Goal: Task Accomplishment & Management: Manage account settings

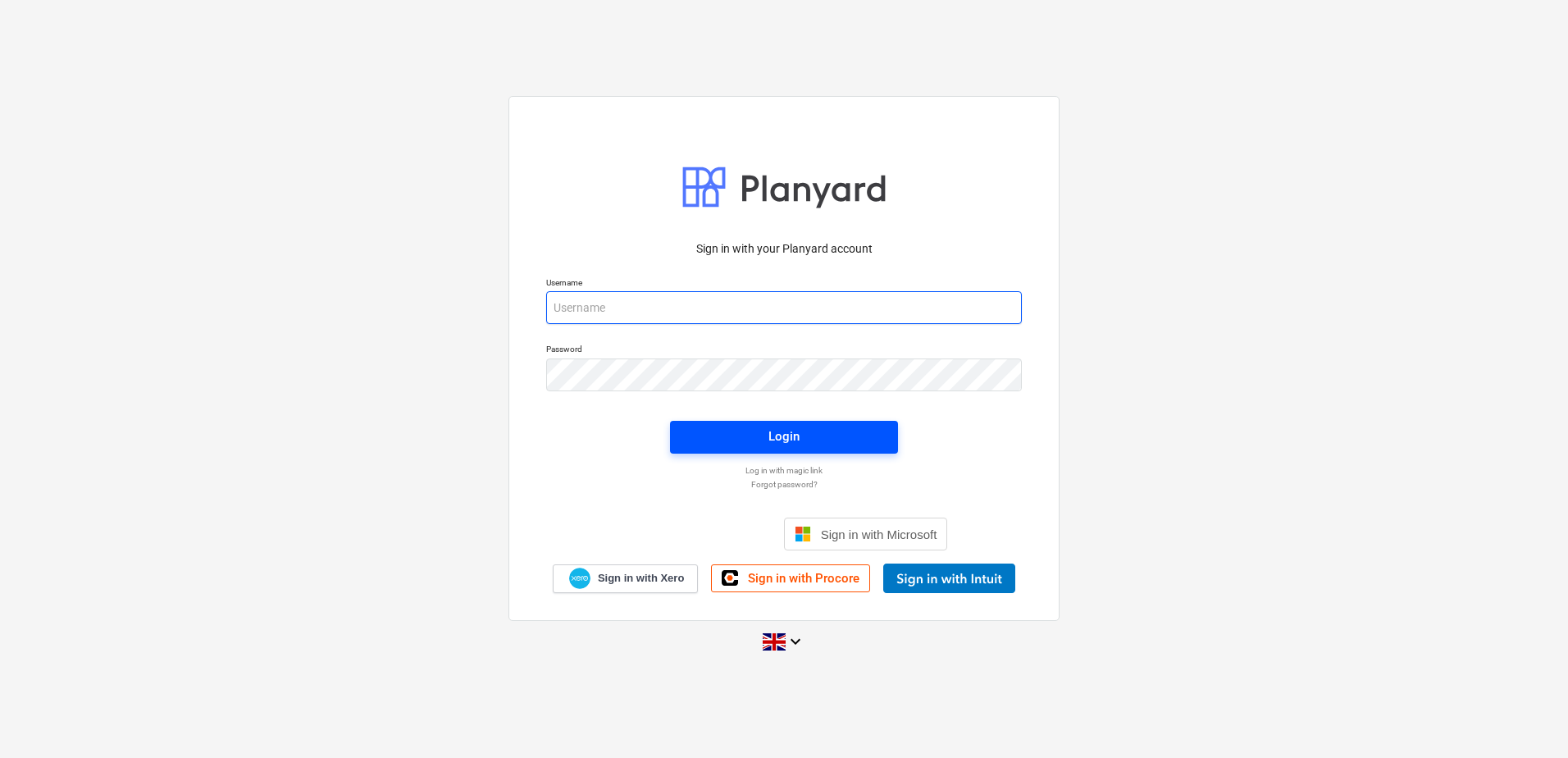
type input "[PERSON_NAME][EMAIL_ADDRESS][DOMAIN_NAME]"
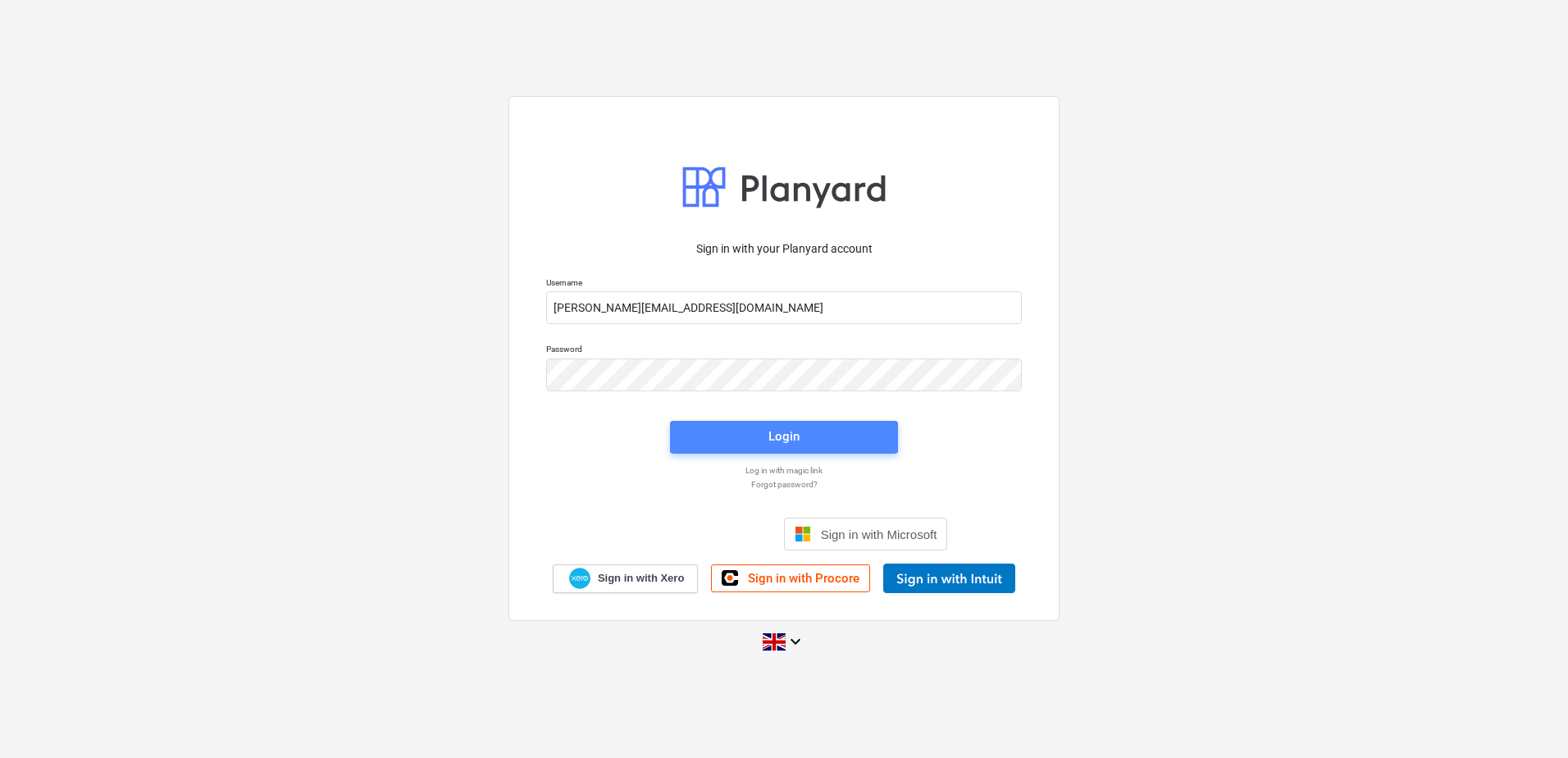
click at [760, 433] on span "Login" at bounding box center [784, 436] width 189 height 21
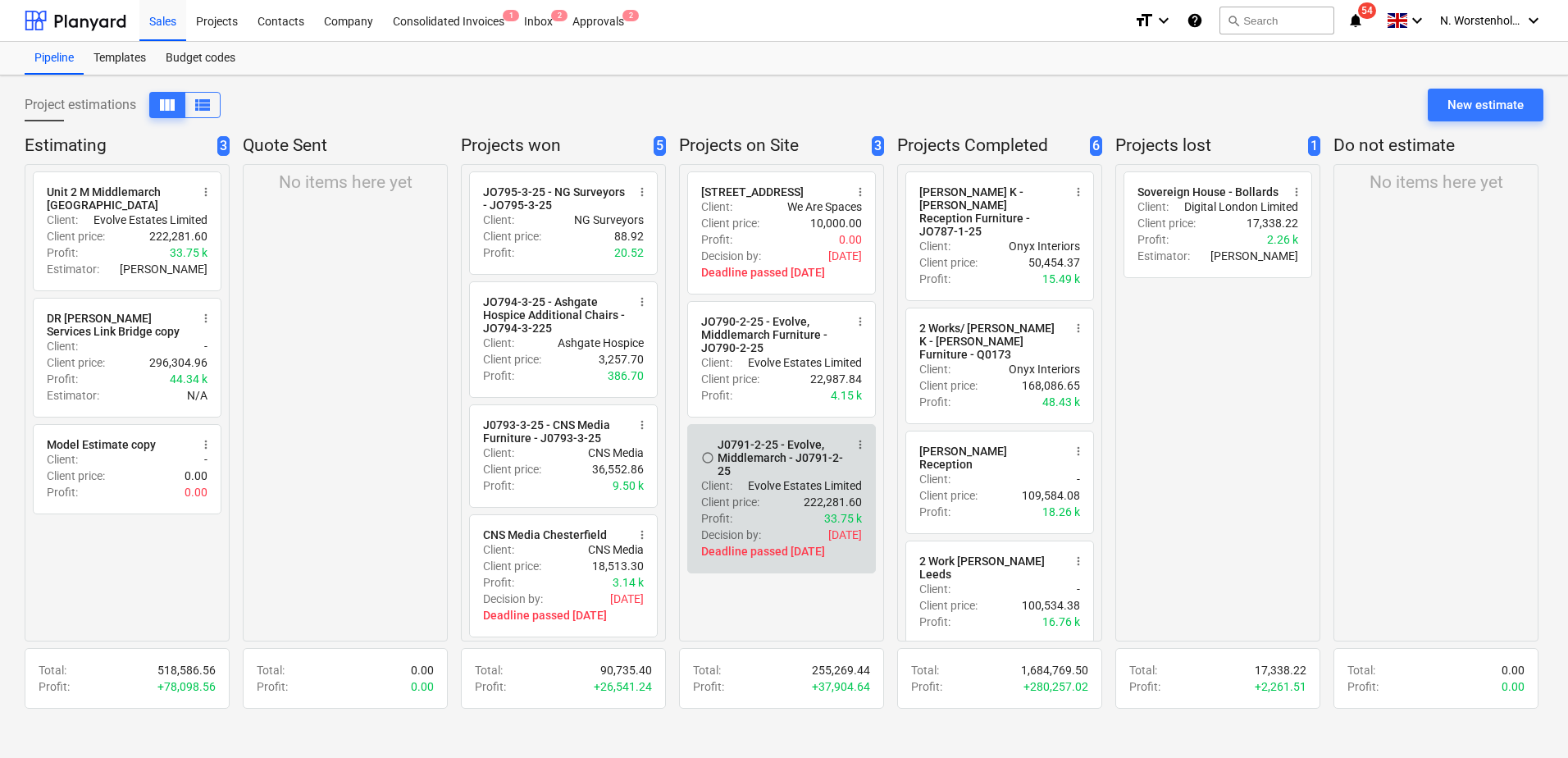
click at [771, 473] on div "J0791-2-25 - Evolve, Middlemarch - J0791-2-25" at bounding box center [781, 457] width 126 height 39
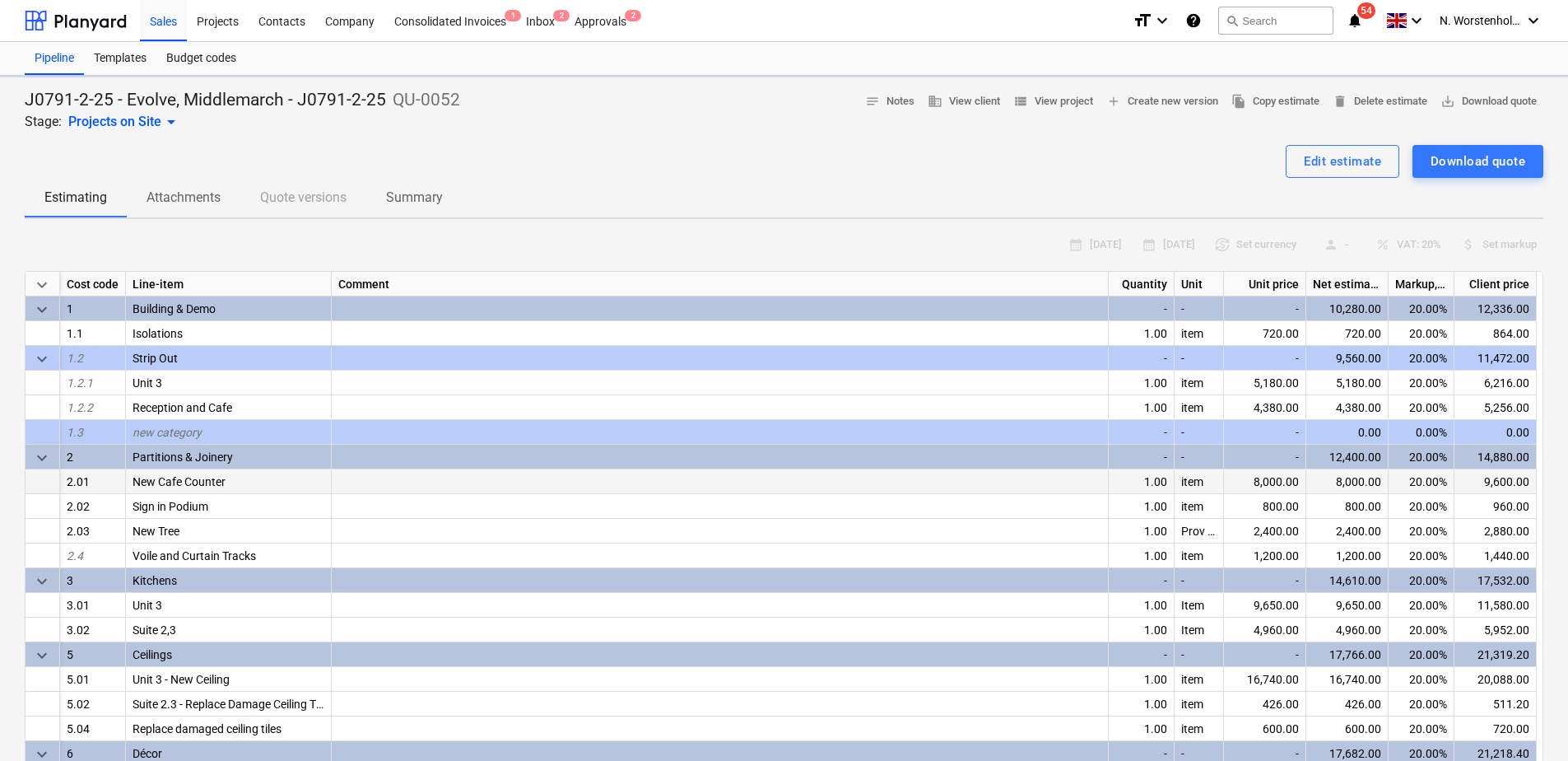
type textarea "x"
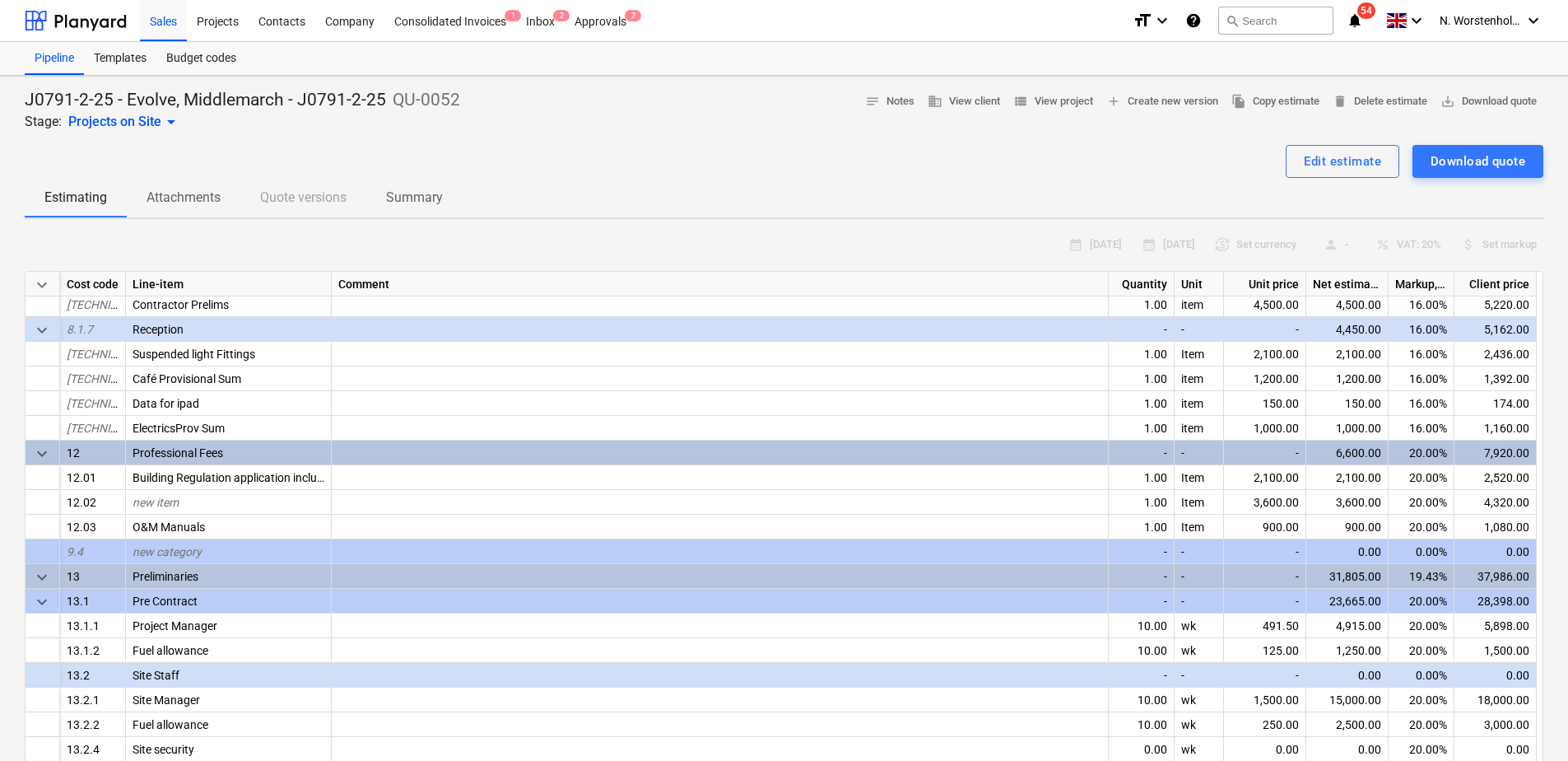
scroll to position [1032, 0]
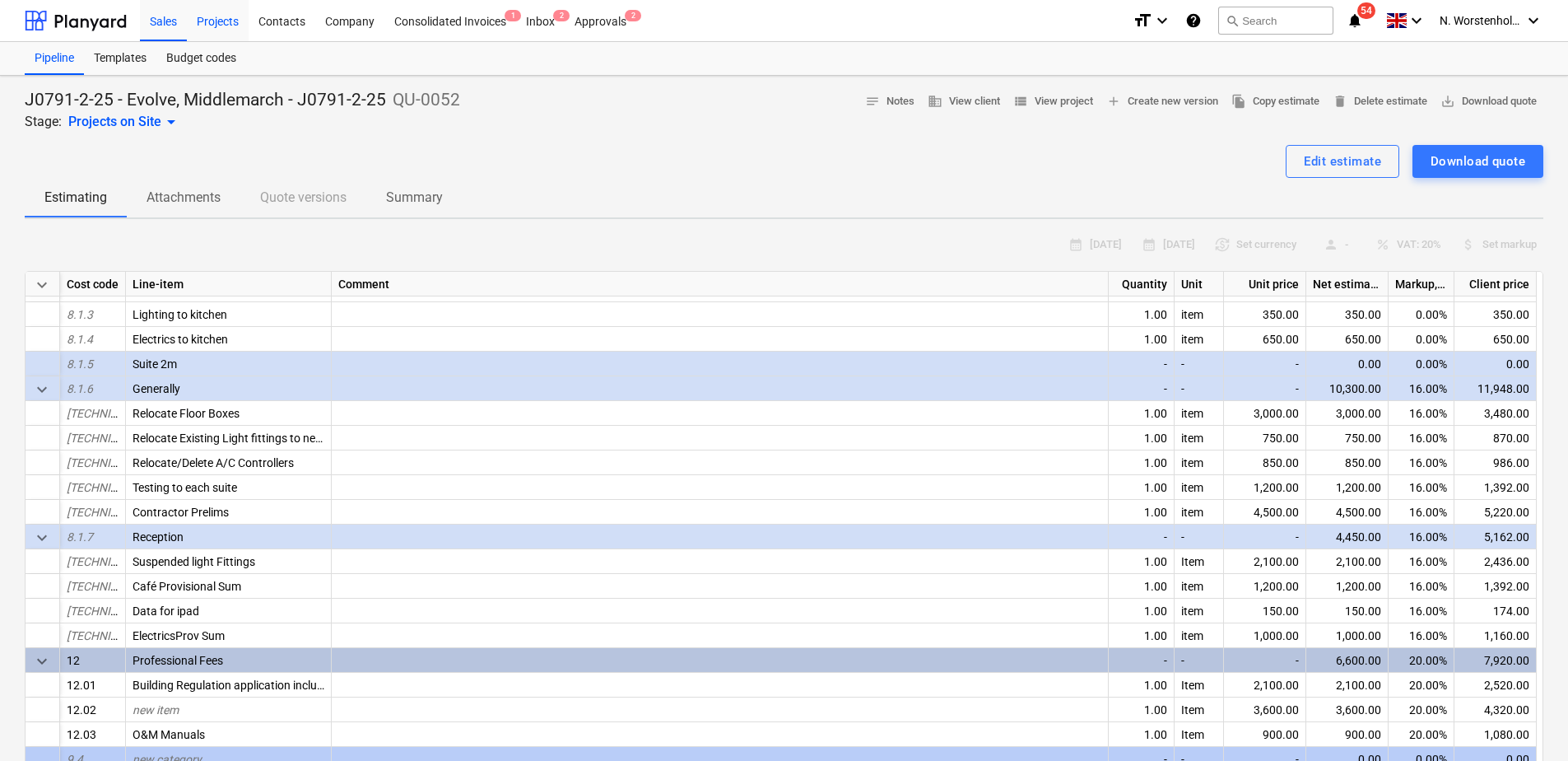
click at [215, 22] on div "Projects" at bounding box center [217, 20] width 62 height 42
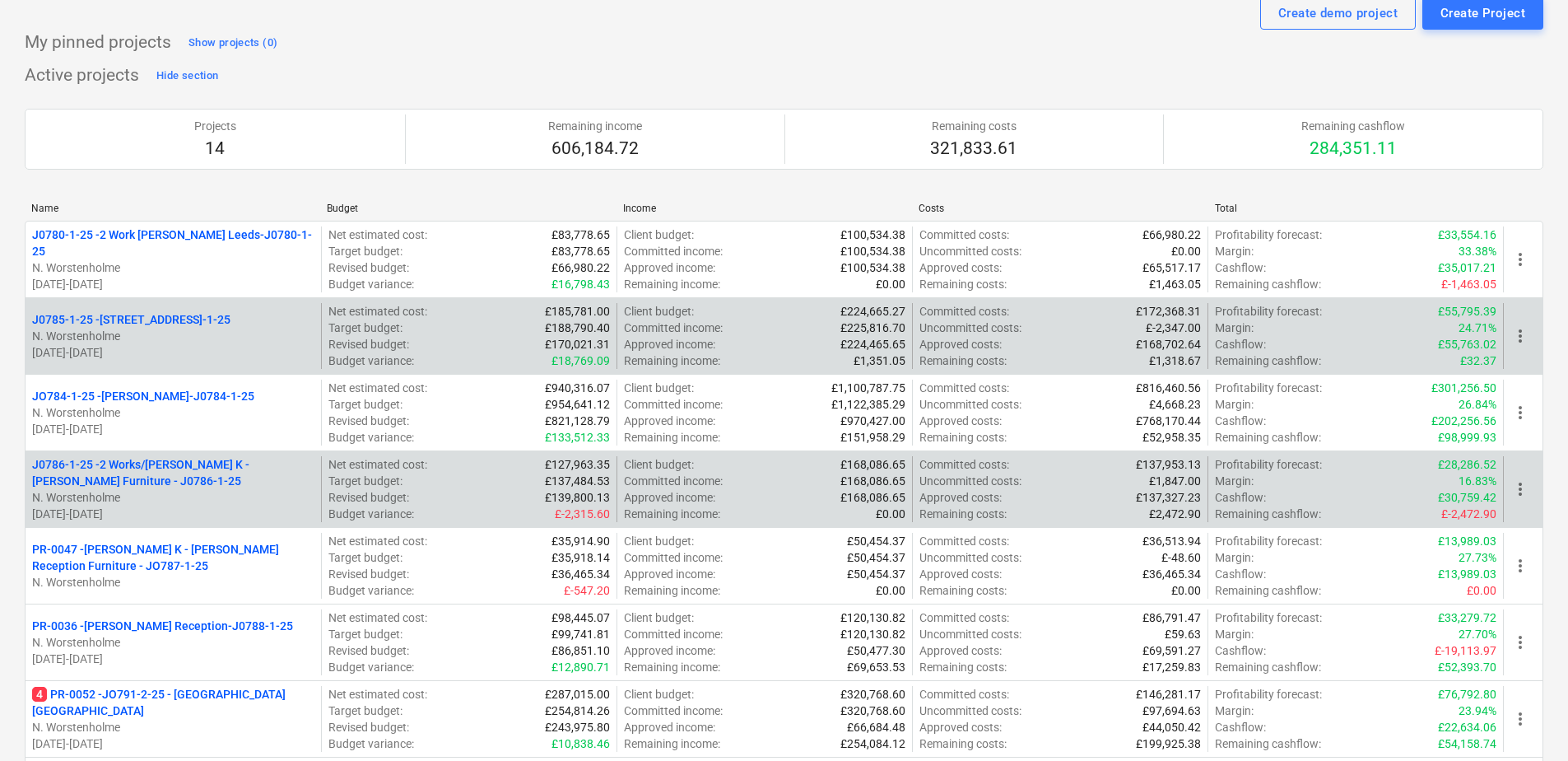
scroll to position [82, 0]
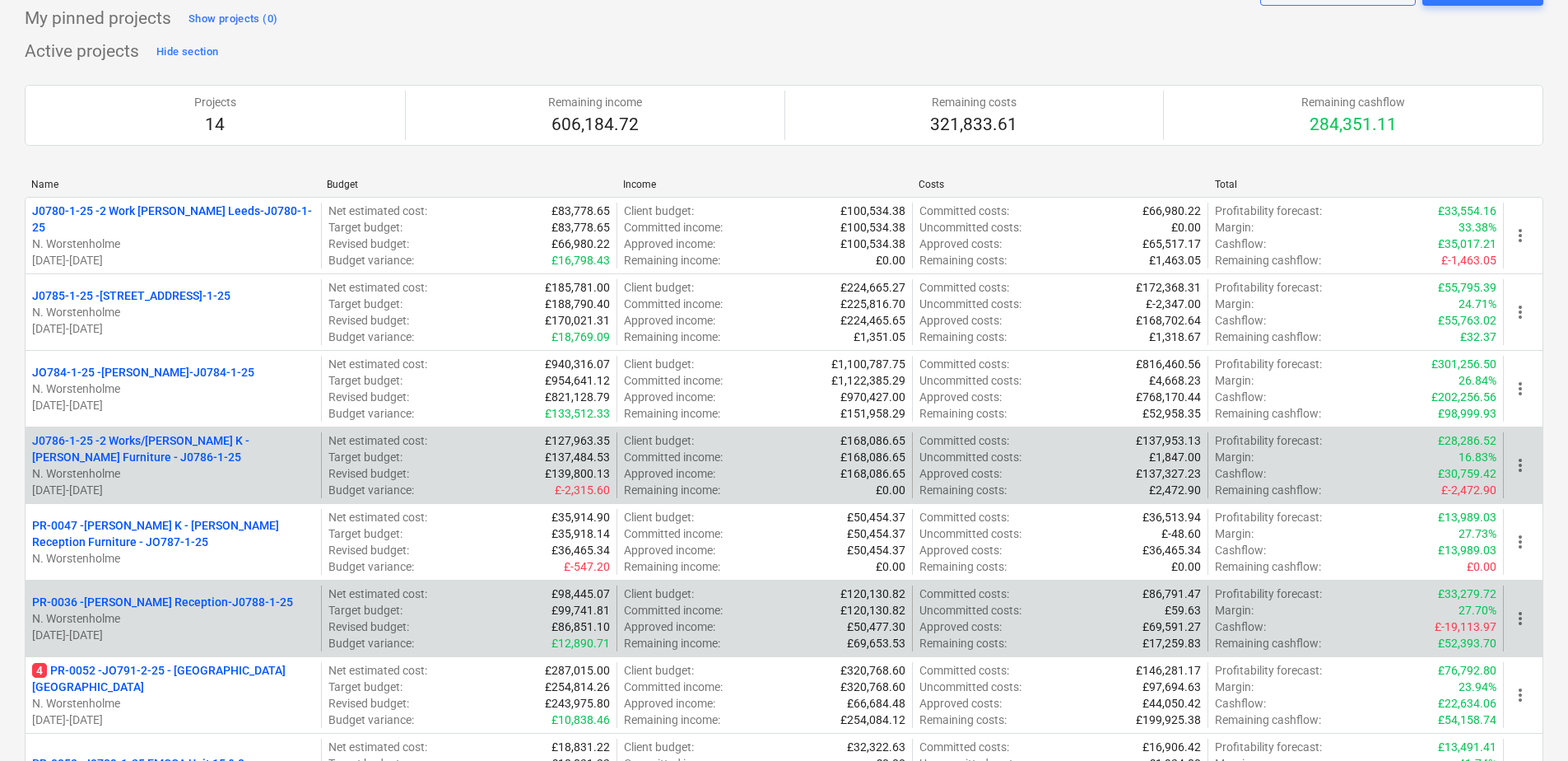
click at [82, 601] on p "PR-0036 - [PERSON_NAME] Reception-J0788-1-25" at bounding box center [163, 602] width 261 height 16
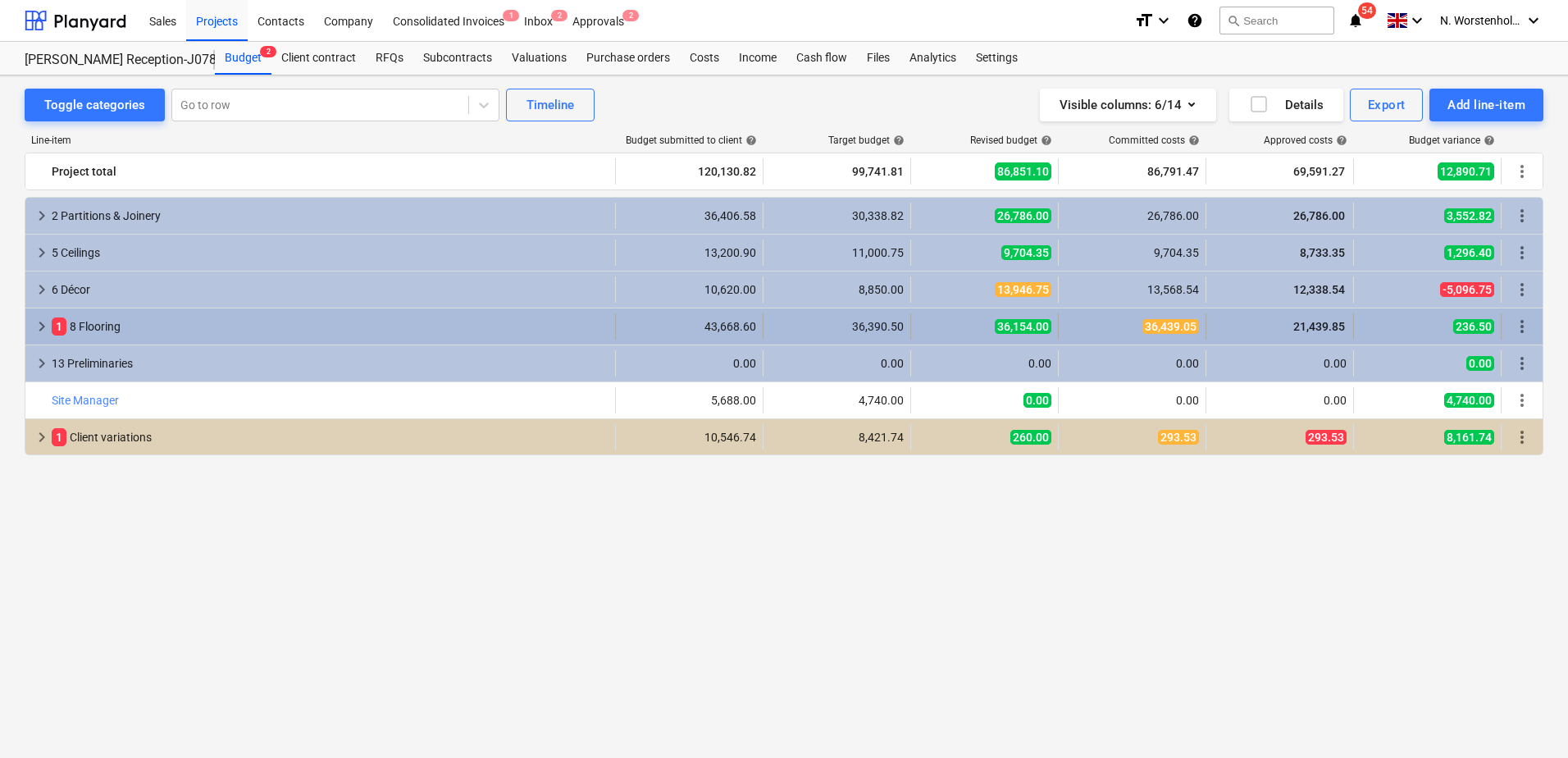
click at [41, 324] on span "keyboard_arrow_right" at bounding box center [42, 327] width 20 height 20
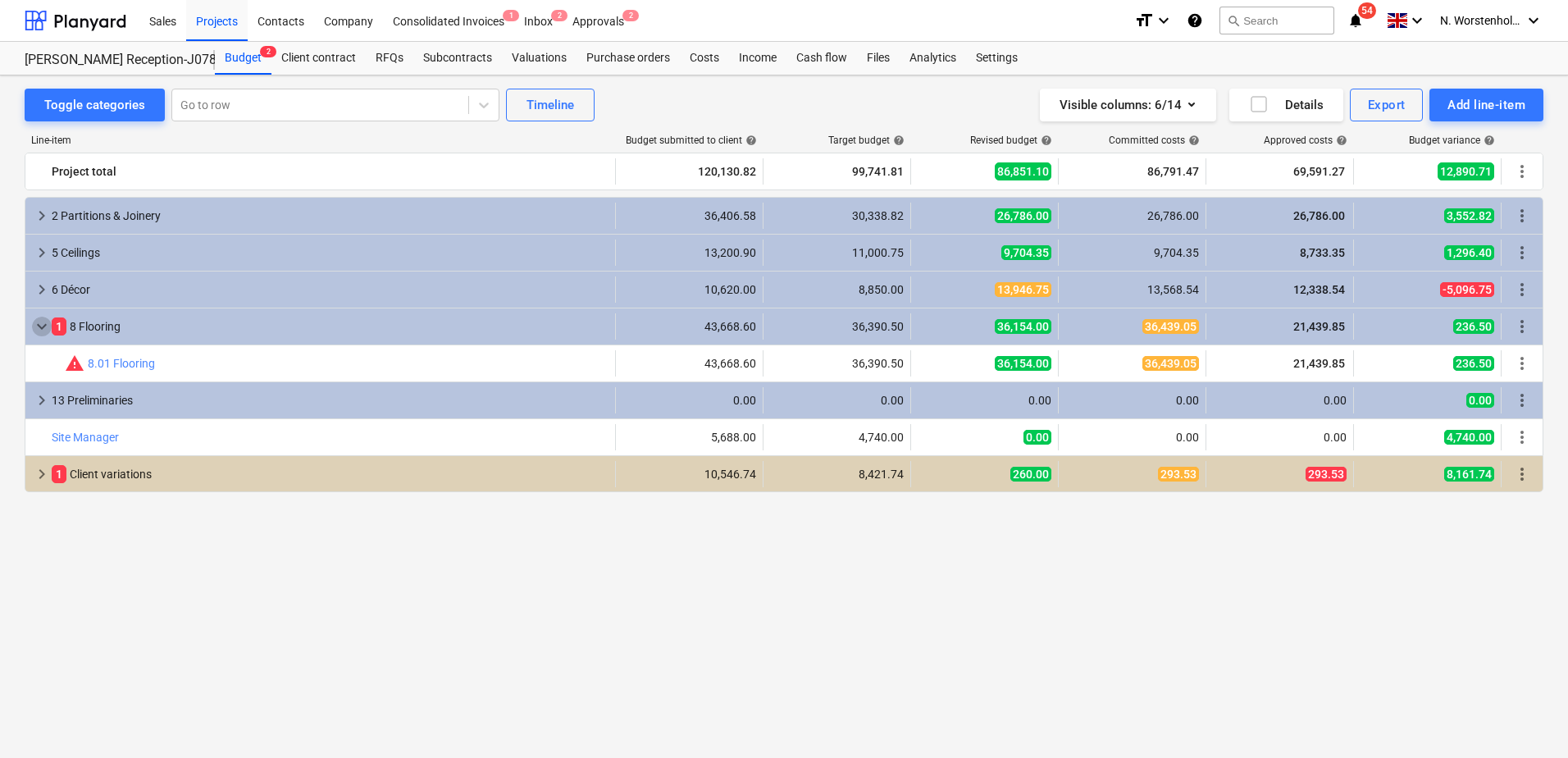
click at [41, 324] on span "keyboard_arrow_down" at bounding box center [42, 327] width 20 height 20
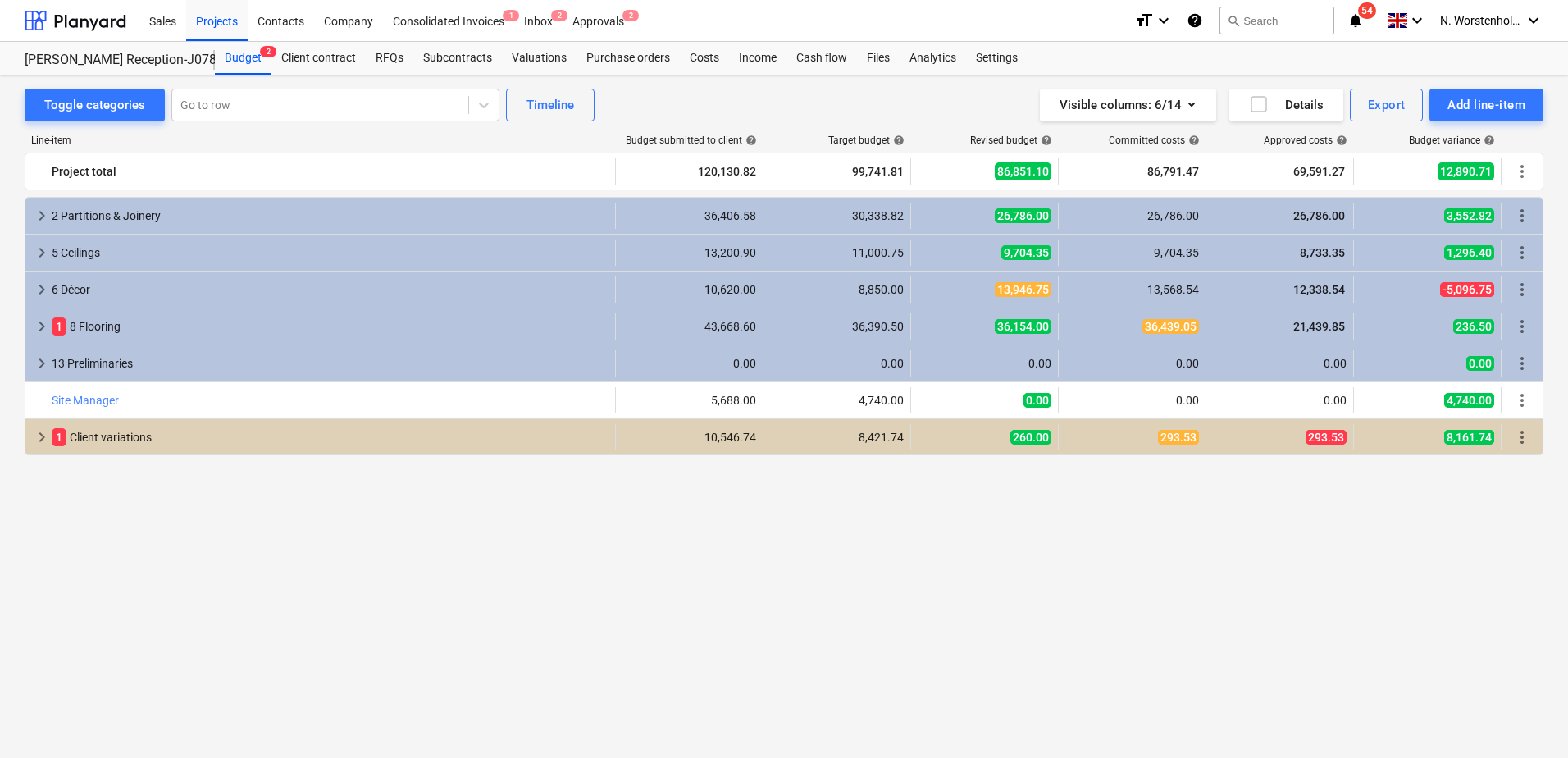
click at [41, 324] on span "keyboard_arrow_right" at bounding box center [42, 327] width 20 height 20
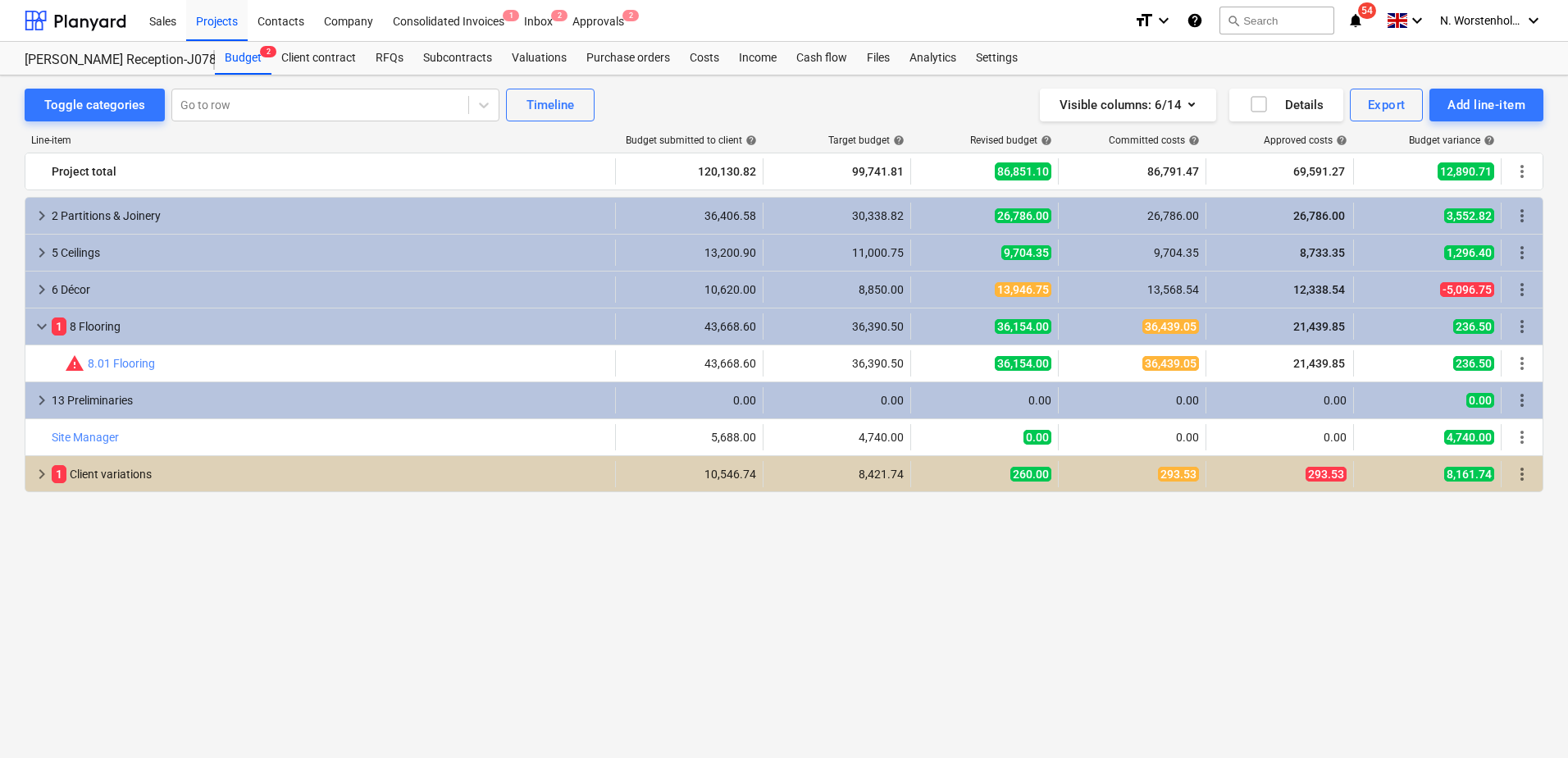
click at [41, 324] on span "keyboard_arrow_down" at bounding box center [42, 327] width 20 height 20
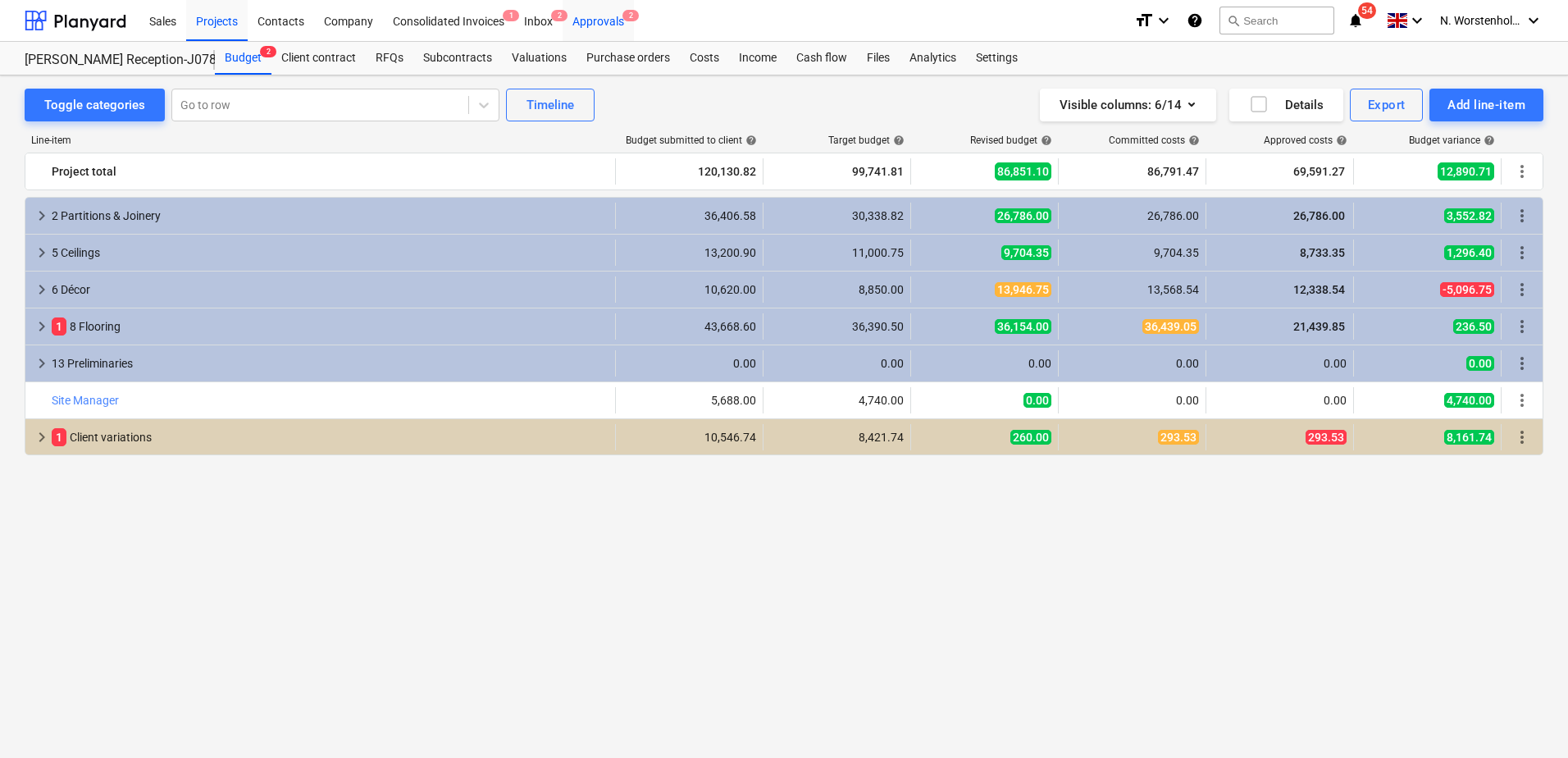
click at [608, 22] on div "Approvals 2" at bounding box center [598, 20] width 71 height 42
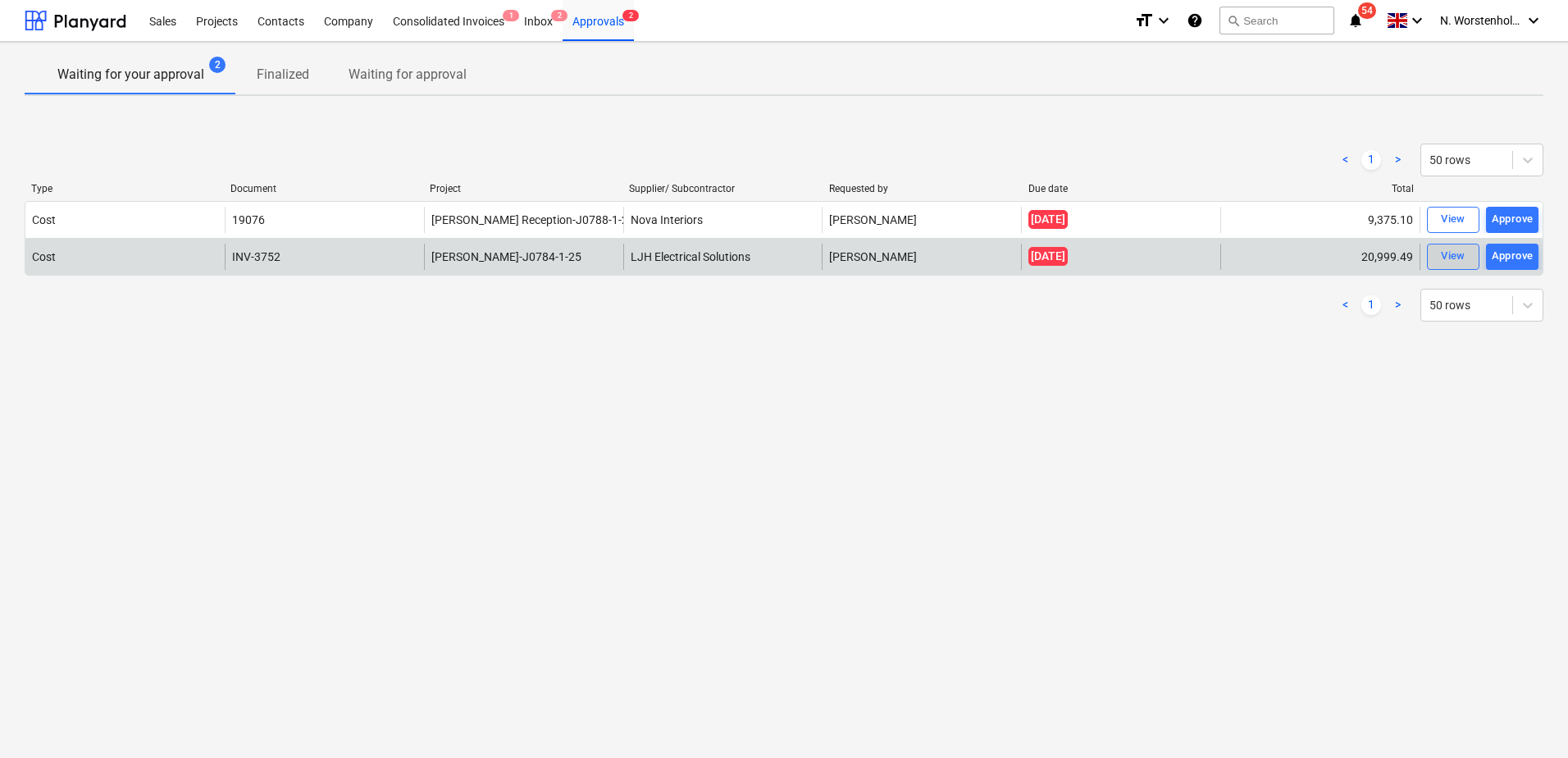
click at [1456, 254] on div "View" at bounding box center [1453, 255] width 25 height 19
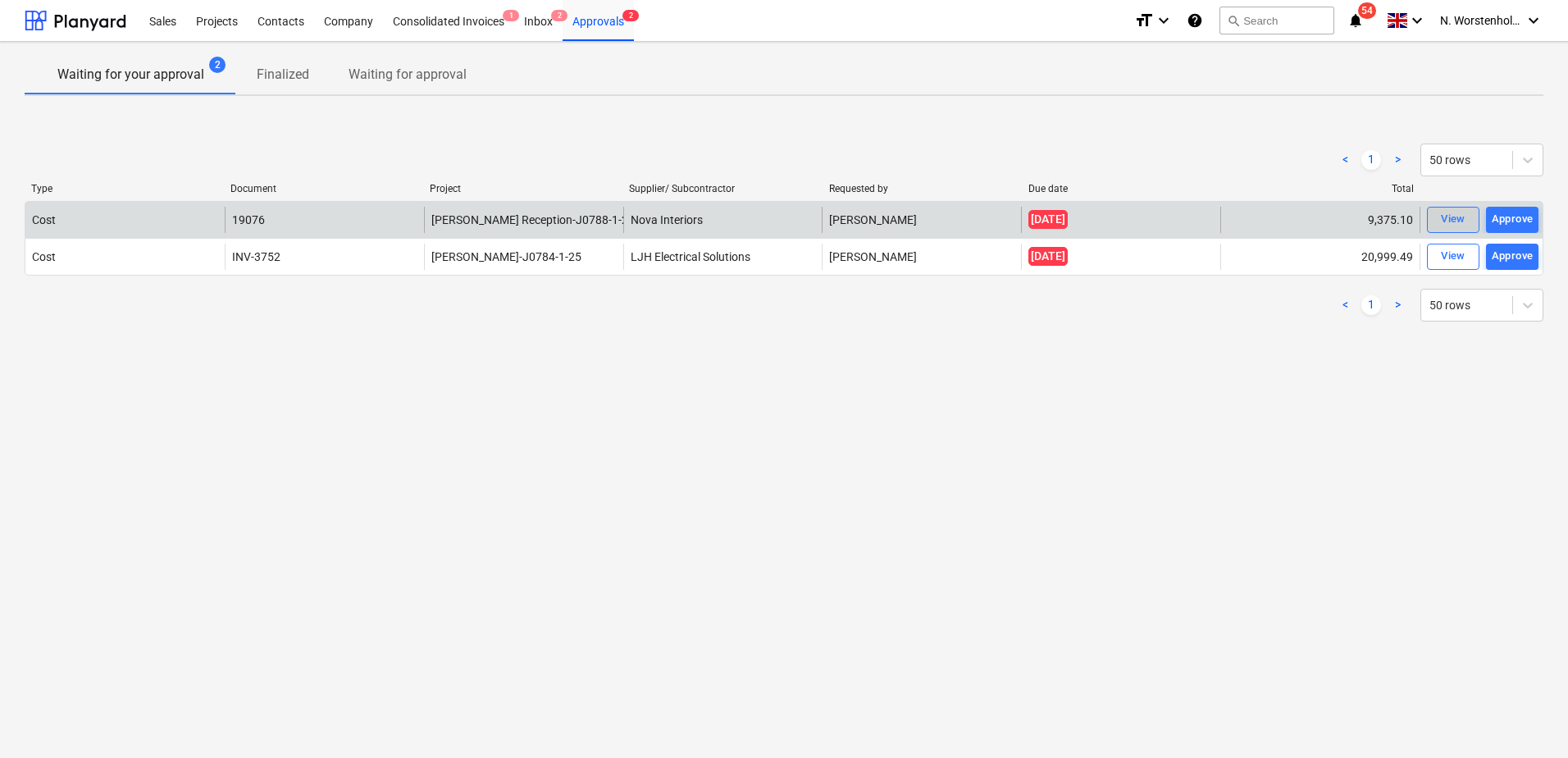
click at [1454, 221] on div "View" at bounding box center [1453, 219] width 25 height 19
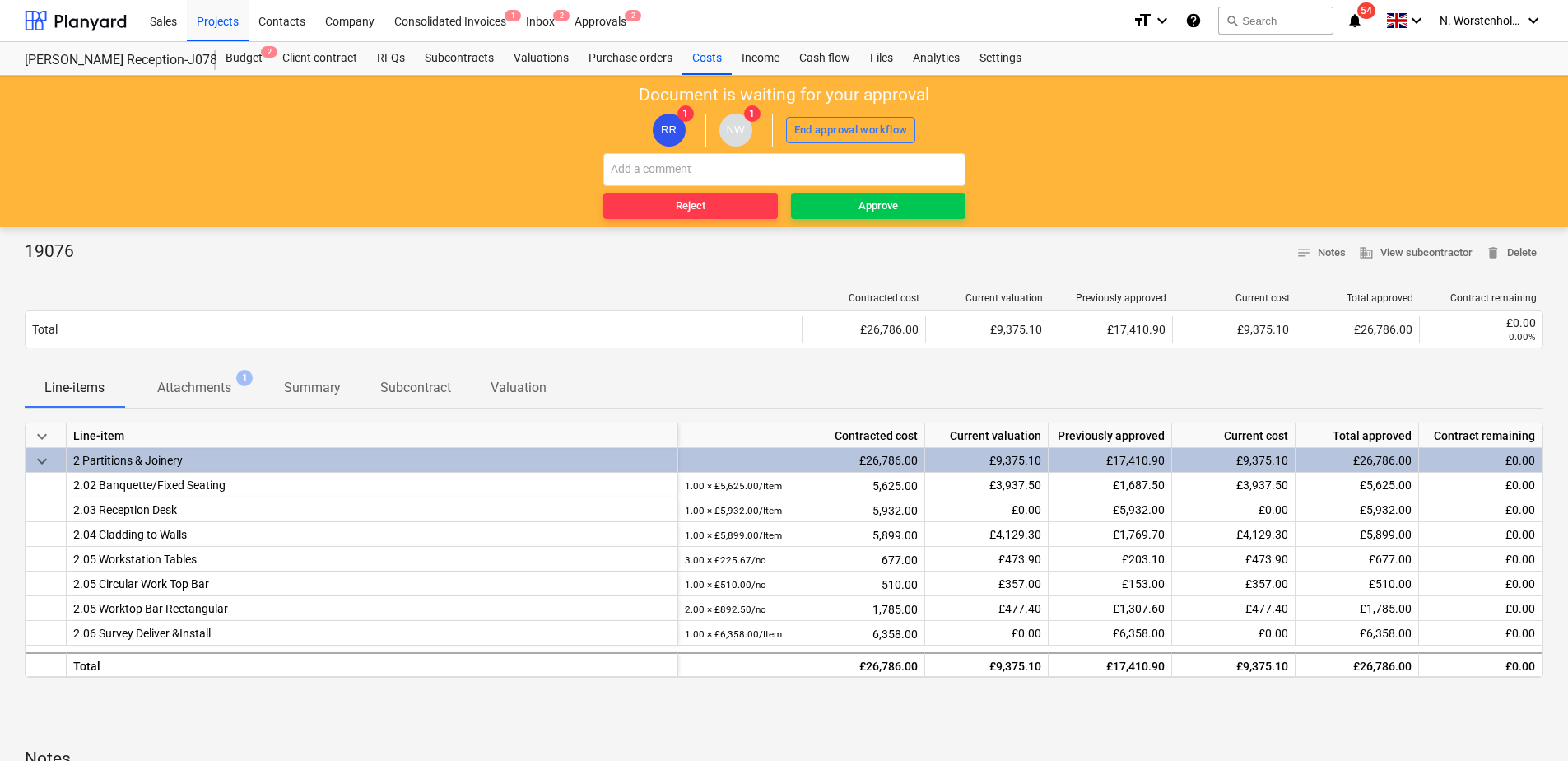
click at [194, 383] on p "Attachments" at bounding box center [194, 388] width 74 height 20
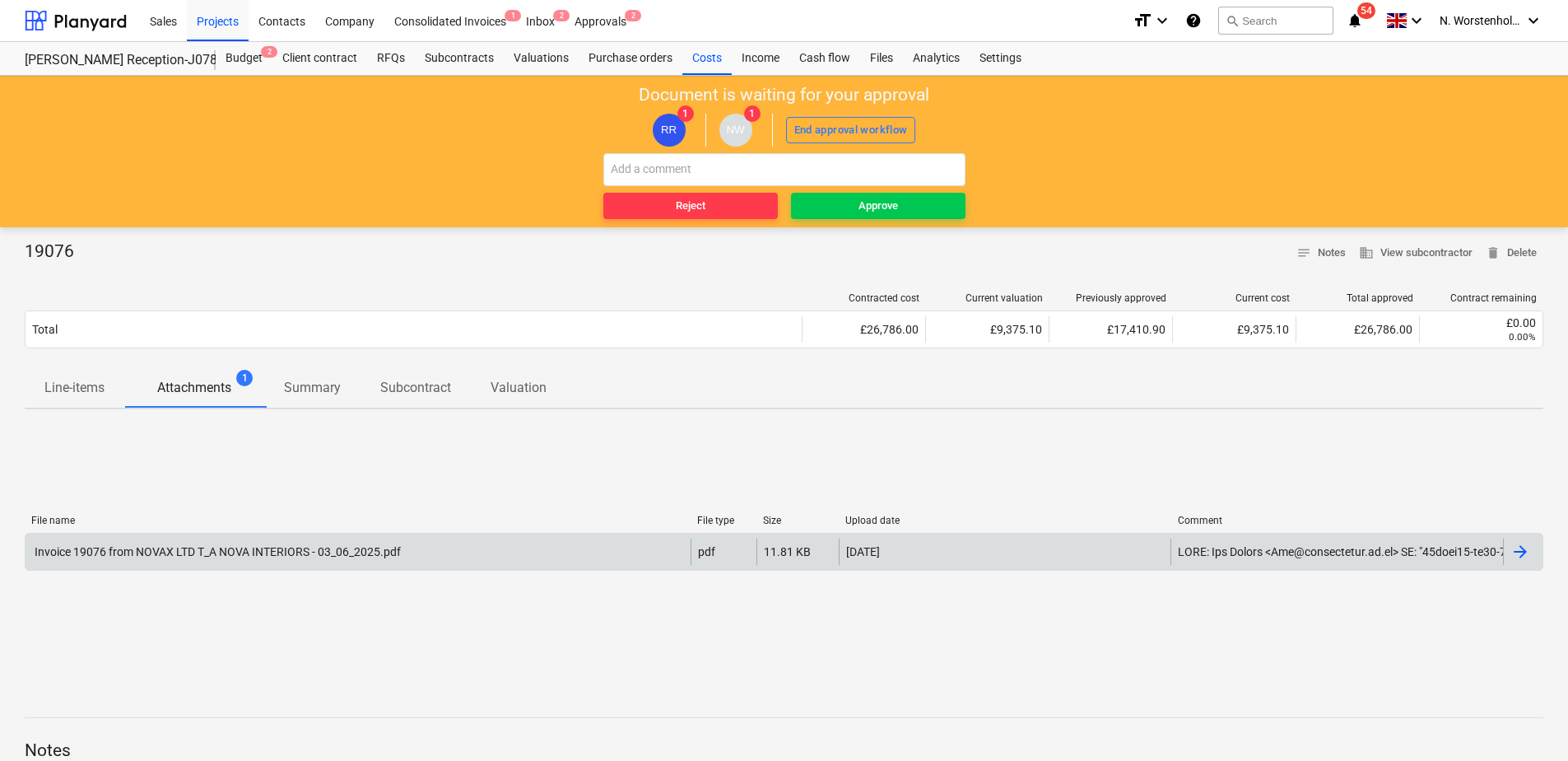
click at [270, 552] on div "Invoice 19076 from NOVAX LTD T_A NOVA INTERIORS - 03_06_2025.pdf" at bounding box center [216, 551] width 369 height 13
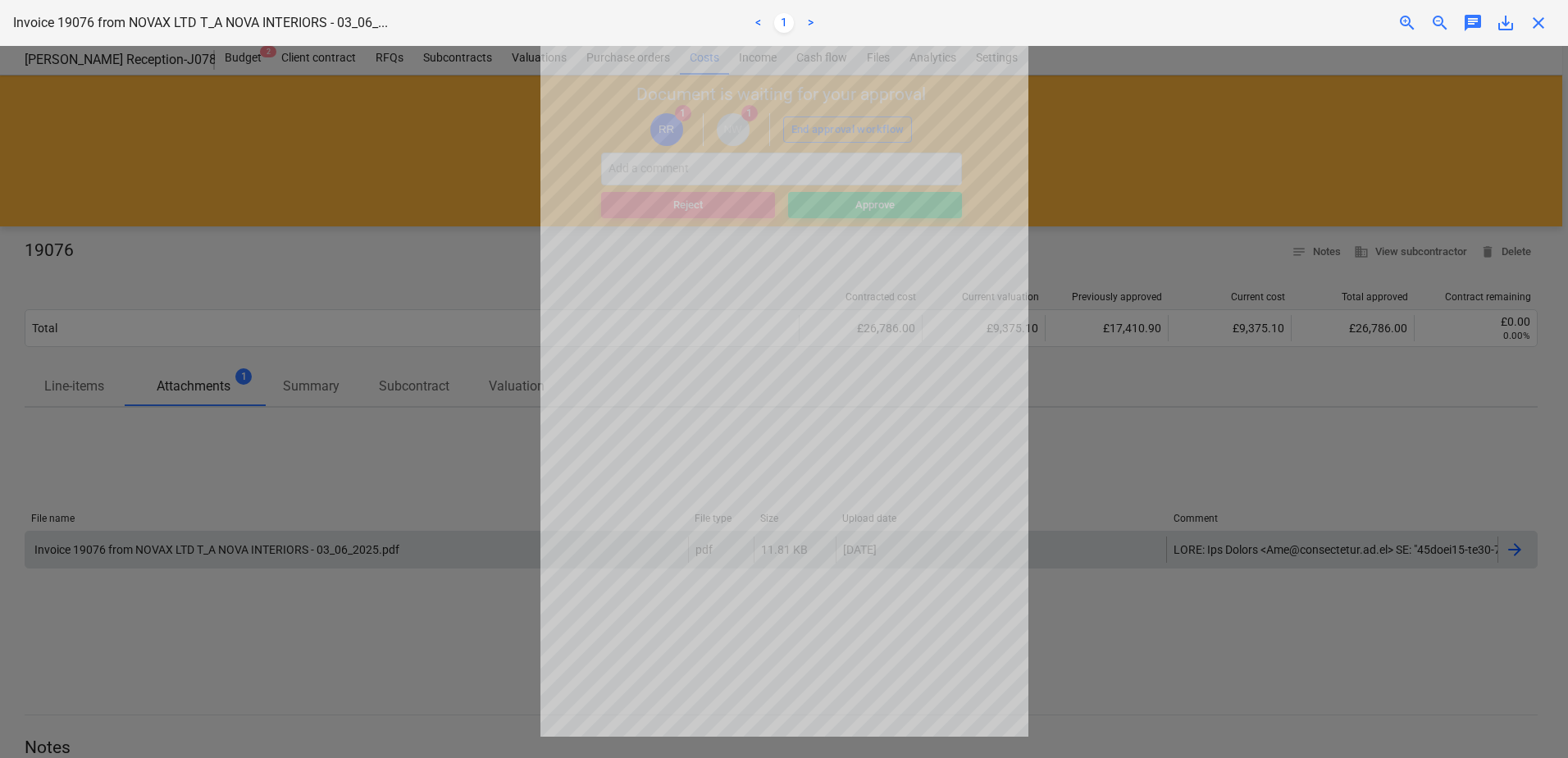
click at [1073, 144] on div at bounding box center [784, 402] width 1568 height 712
click at [1542, 21] on span "close" at bounding box center [1538, 23] width 20 height 20
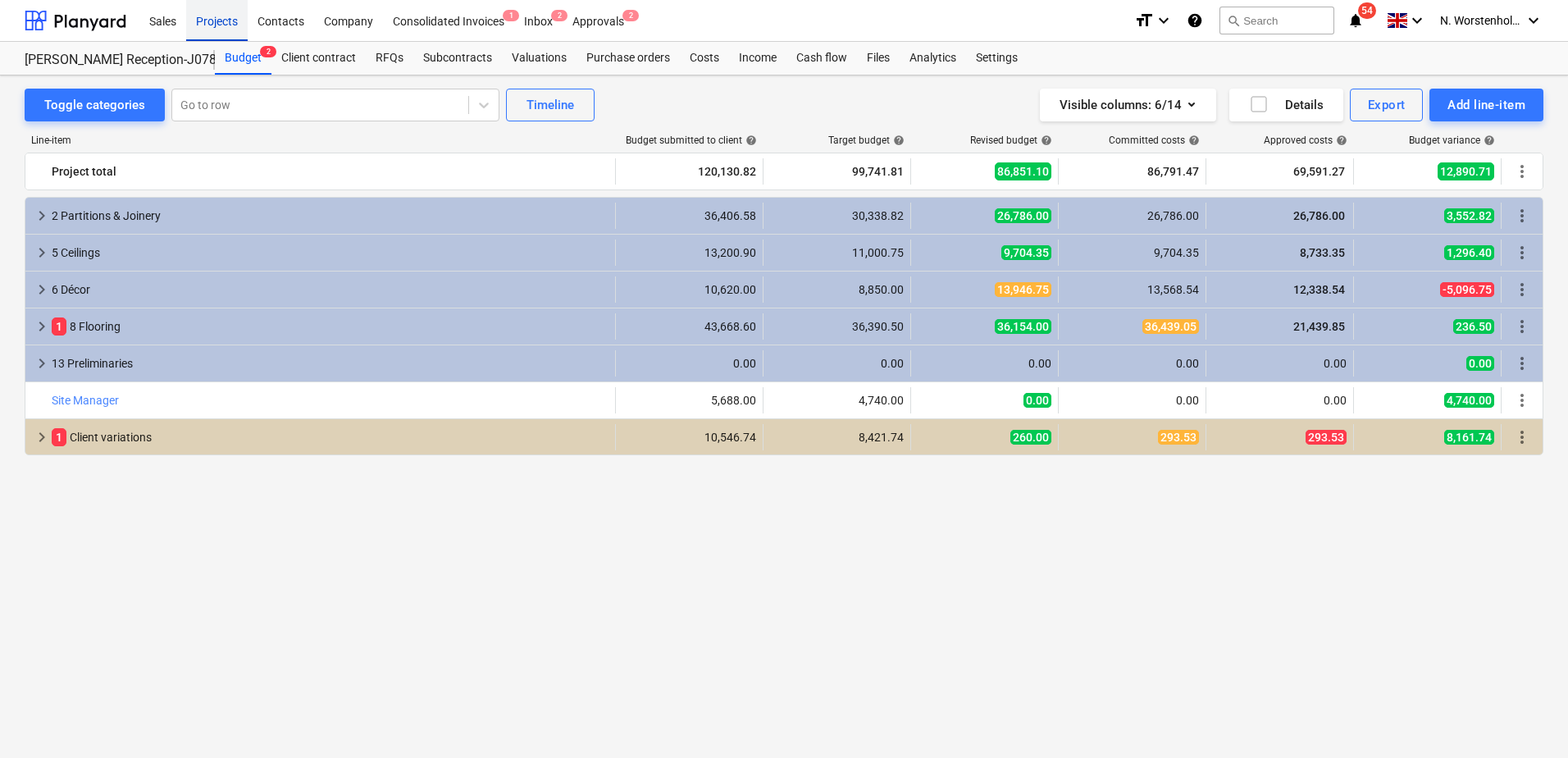
click at [223, 20] on div "Projects" at bounding box center [216, 20] width 61 height 42
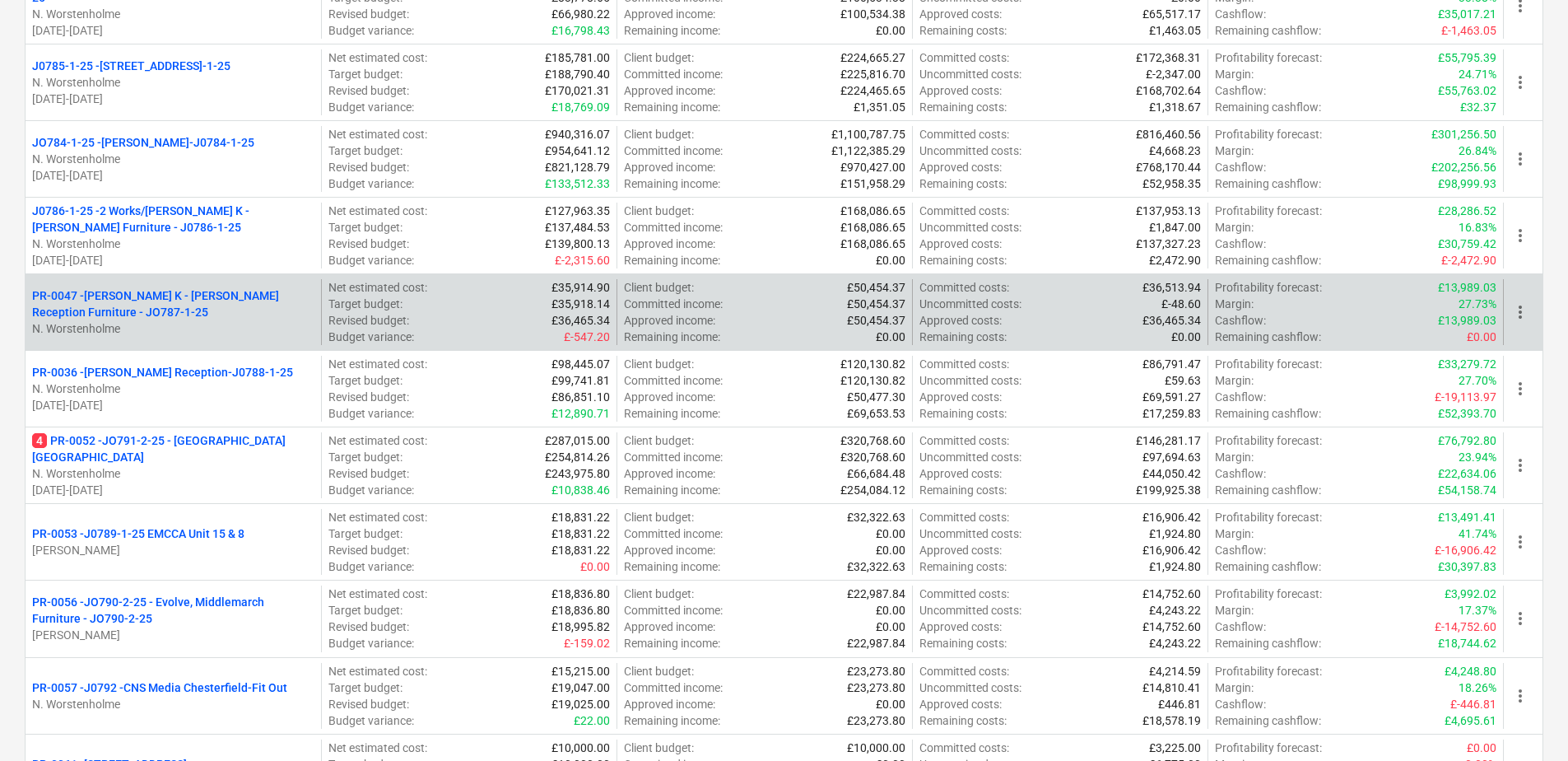
scroll to position [330, 0]
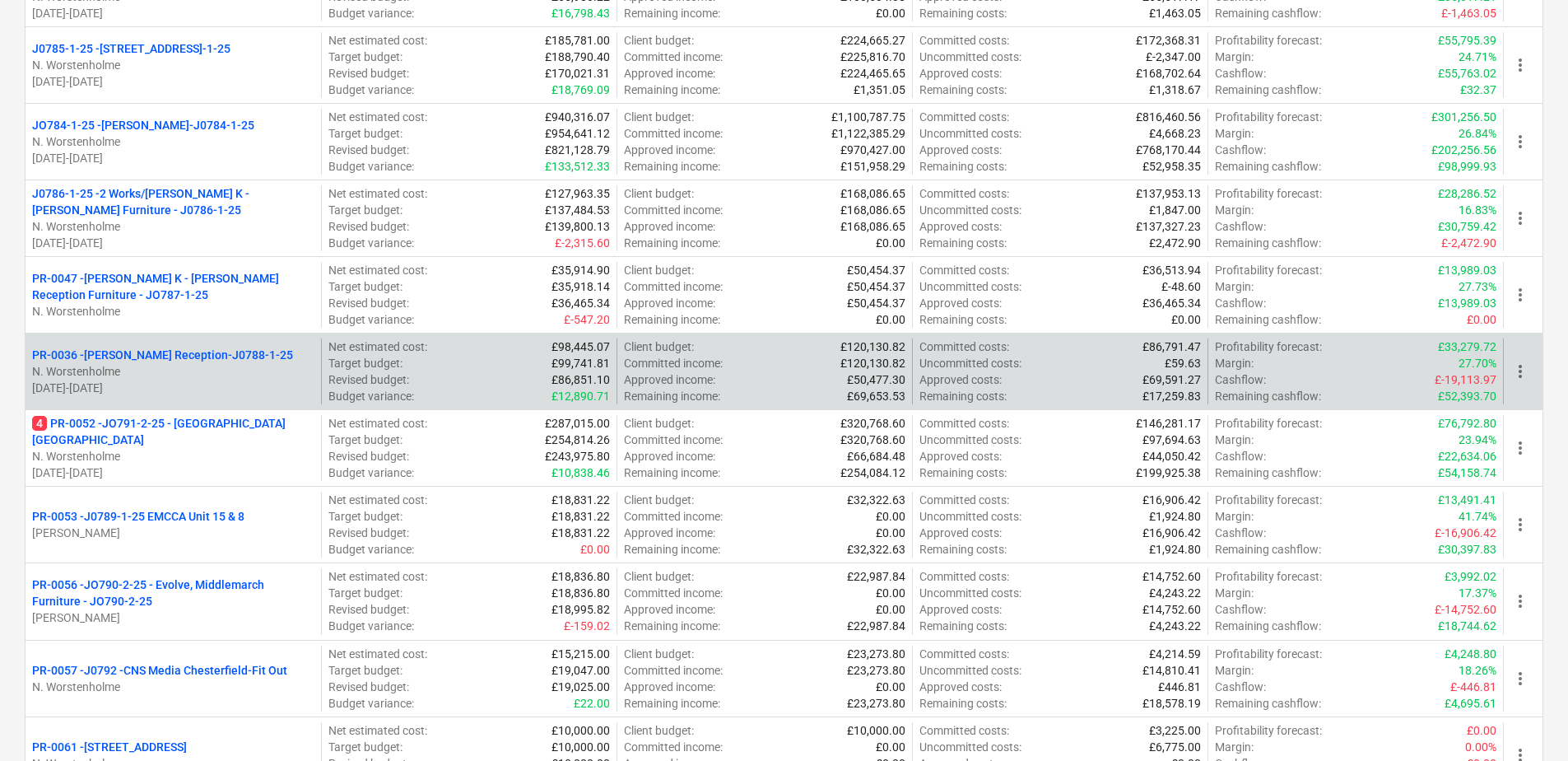
click at [163, 353] on p "PR-0036 - [PERSON_NAME] Reception-J0788-1-25" at bounding box center [163, 355] width 261 height 16
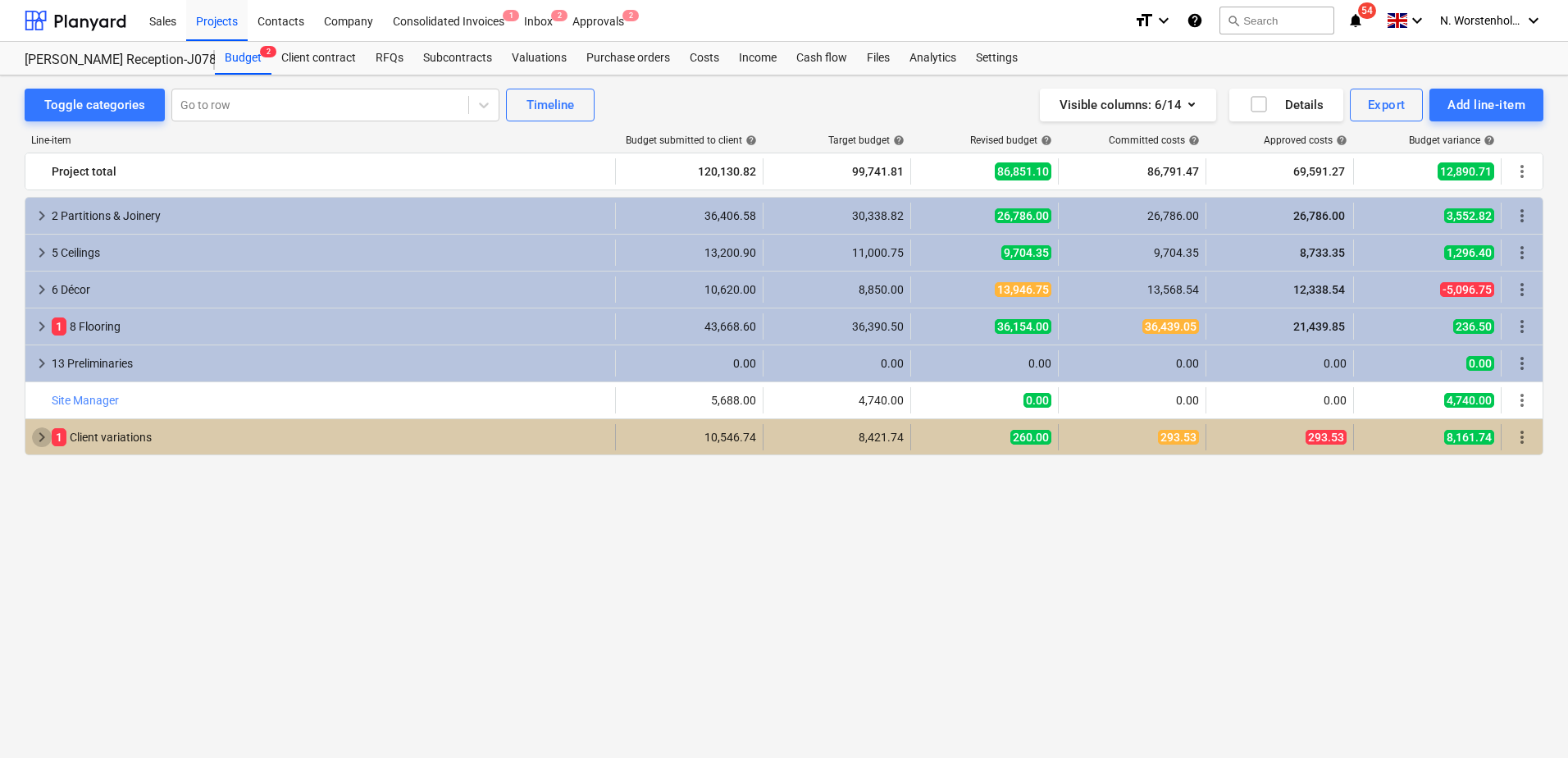
click at [38, 437] on span "keyboard_arrow_right" at bounding box center [42, 437] width 20 height 20
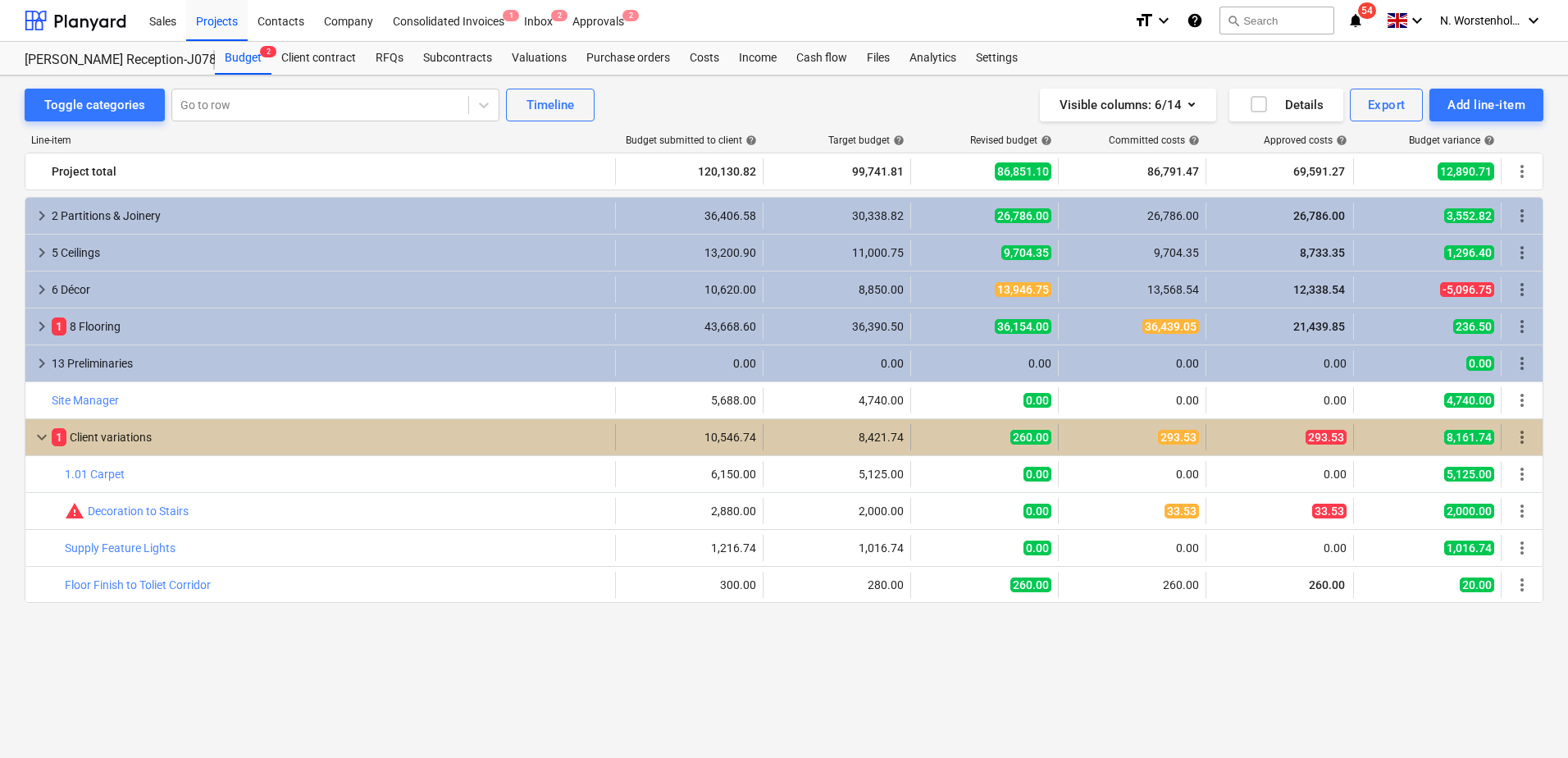
click at [36, 437] on span "keyboard_arrow_down" at bounding box center [42, 437] width 20 height 20
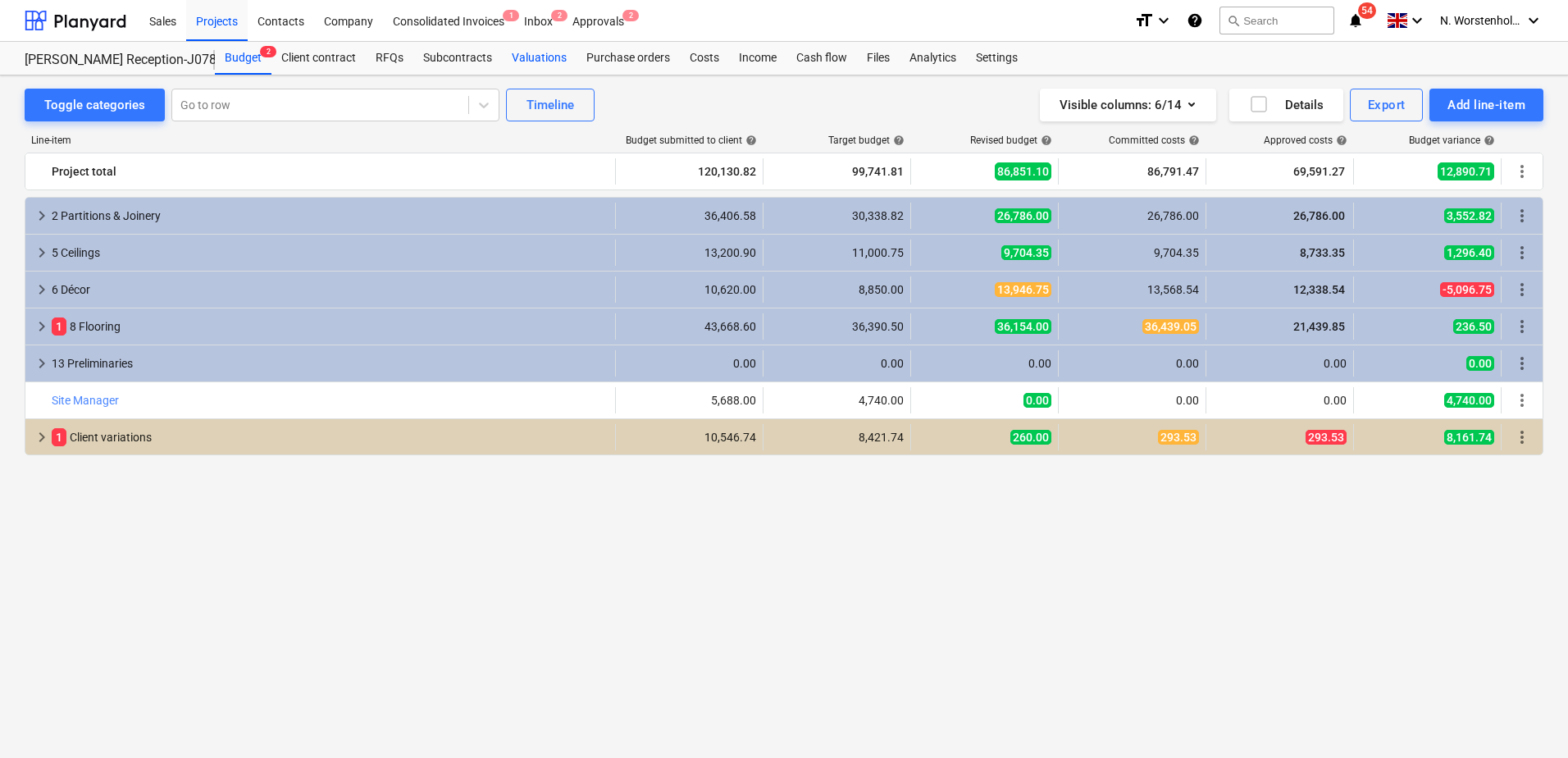
click at [542, 59] on div "Valuations" at bounding box center [539, 58] width 75 height 33
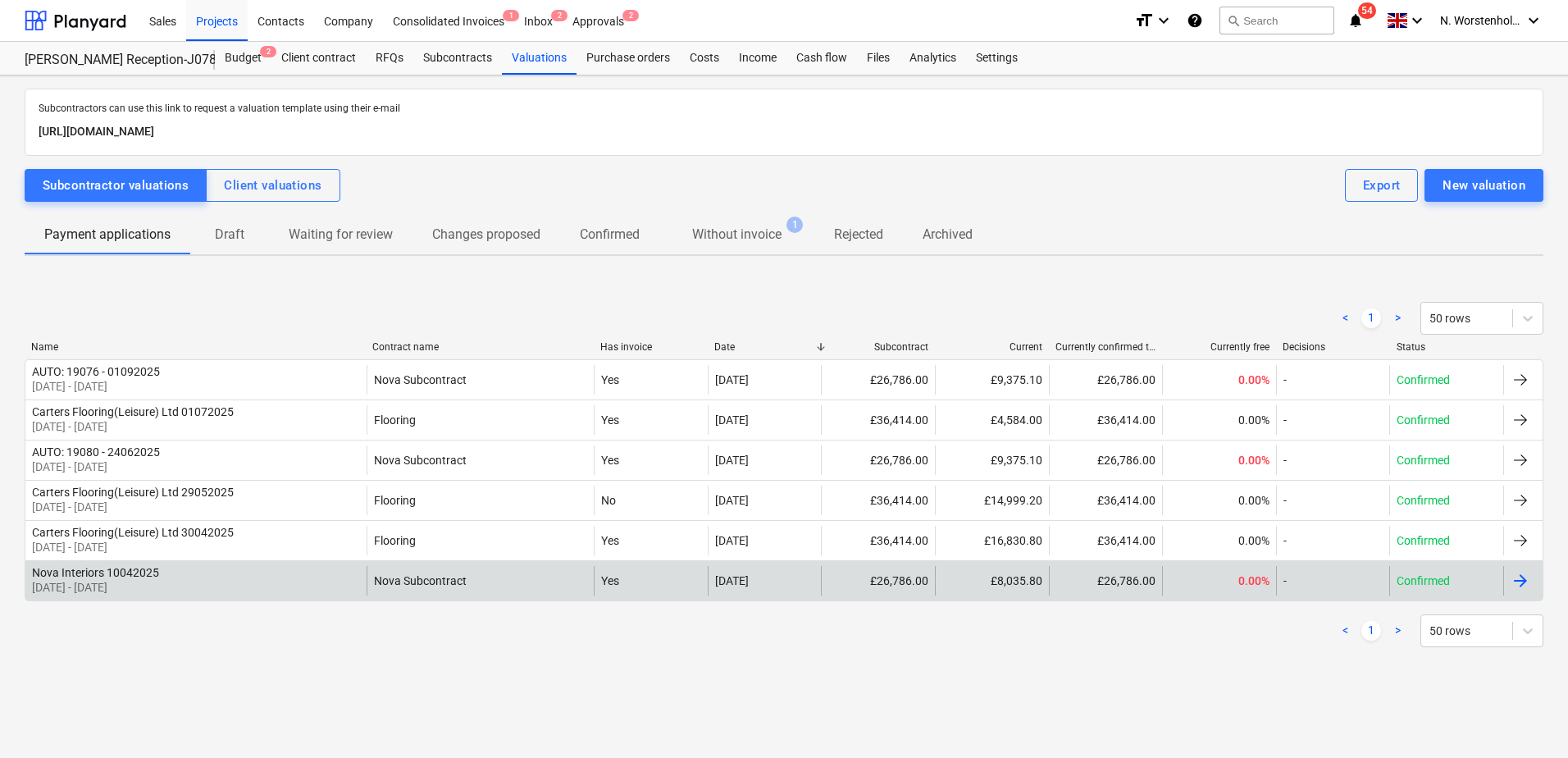
click at [119, 572] on div "Nova Interiors 10042025" at bounding box center [95, 572] width 127 height 13
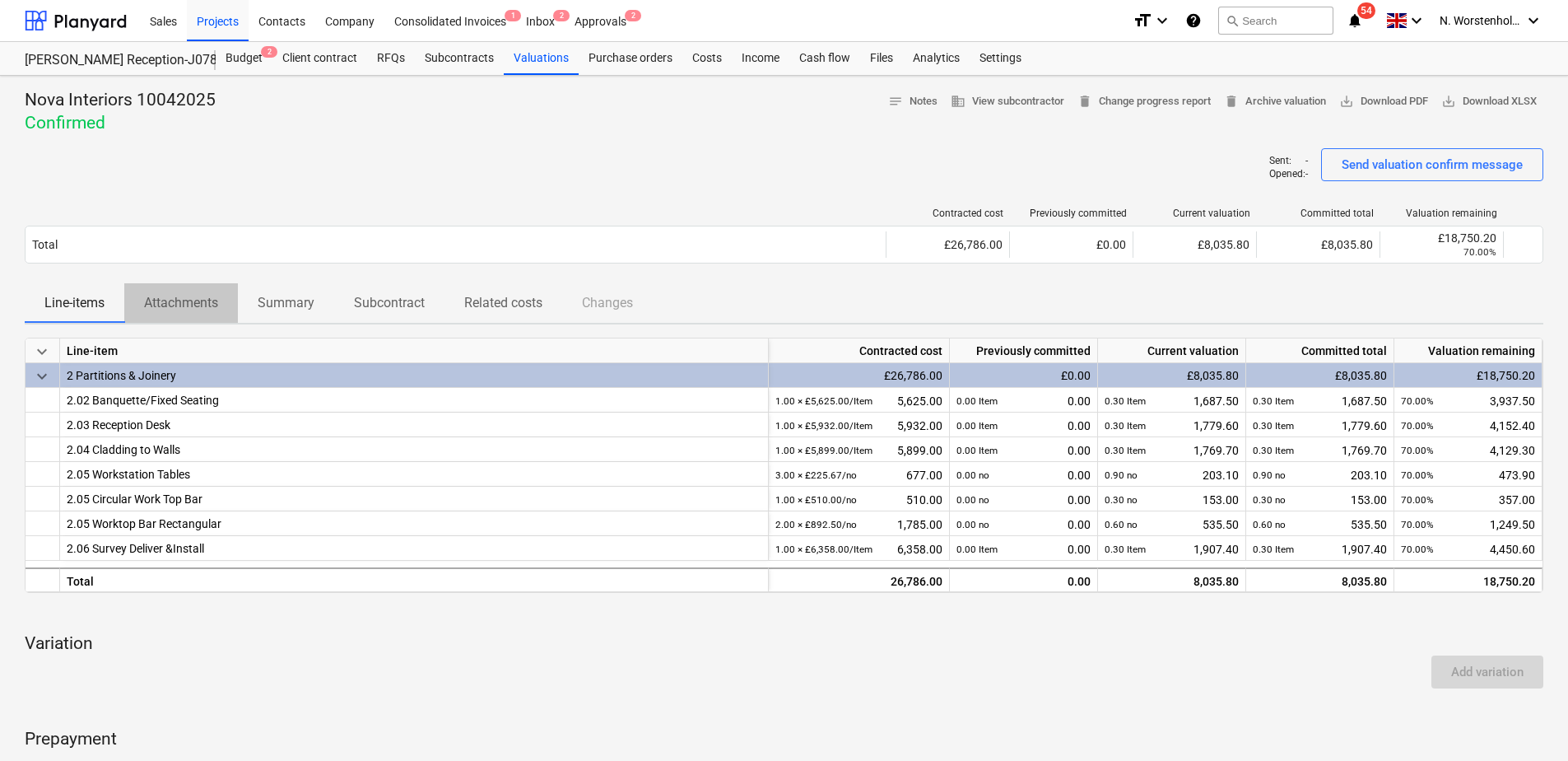
click at [193, 298] on p "Attachments" at bounding box center [180, 303] width 74 height 20
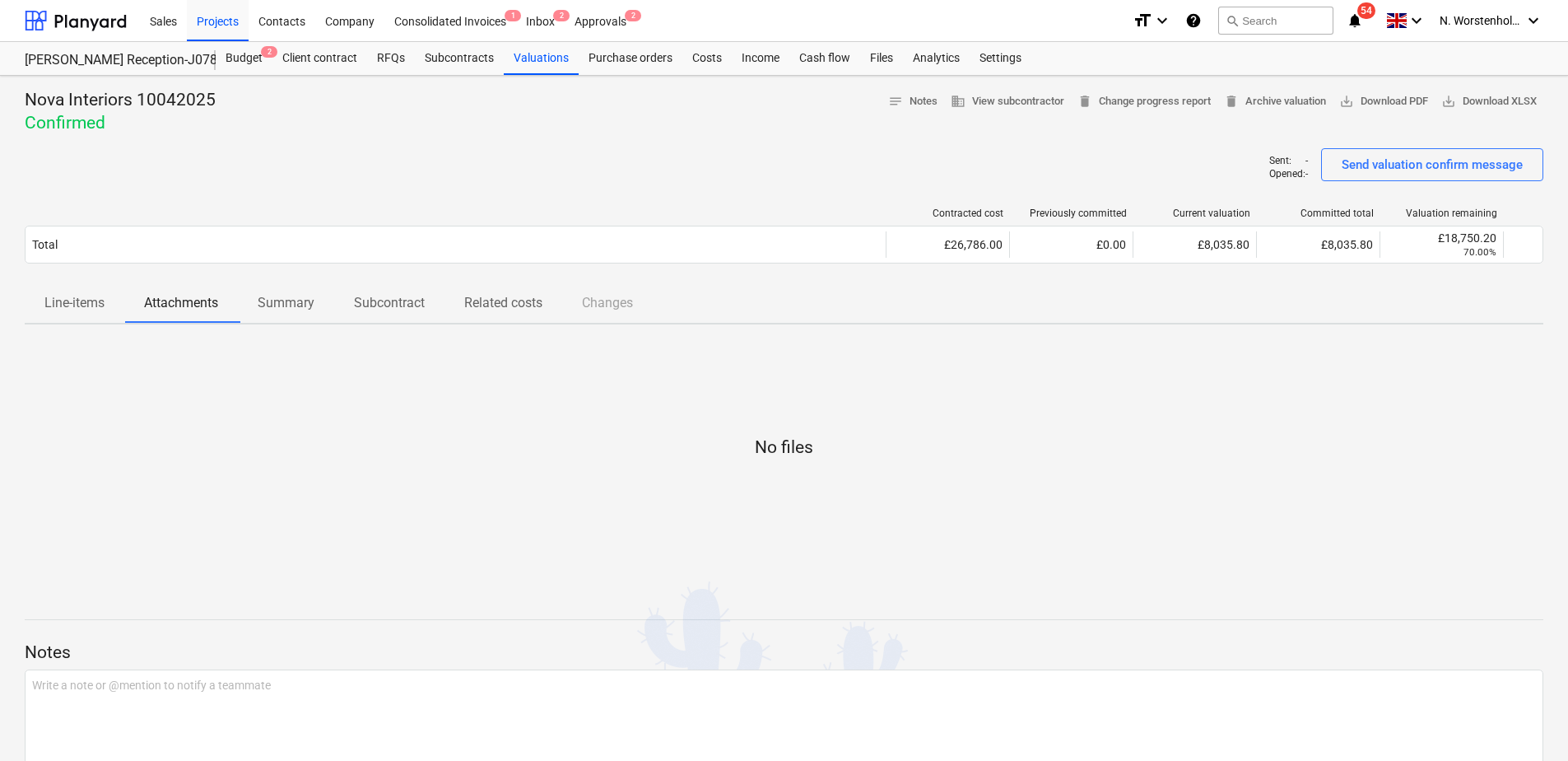
click at [68, 304] on p "Line-items" at bounding box center [74, 303] width 60 height 20
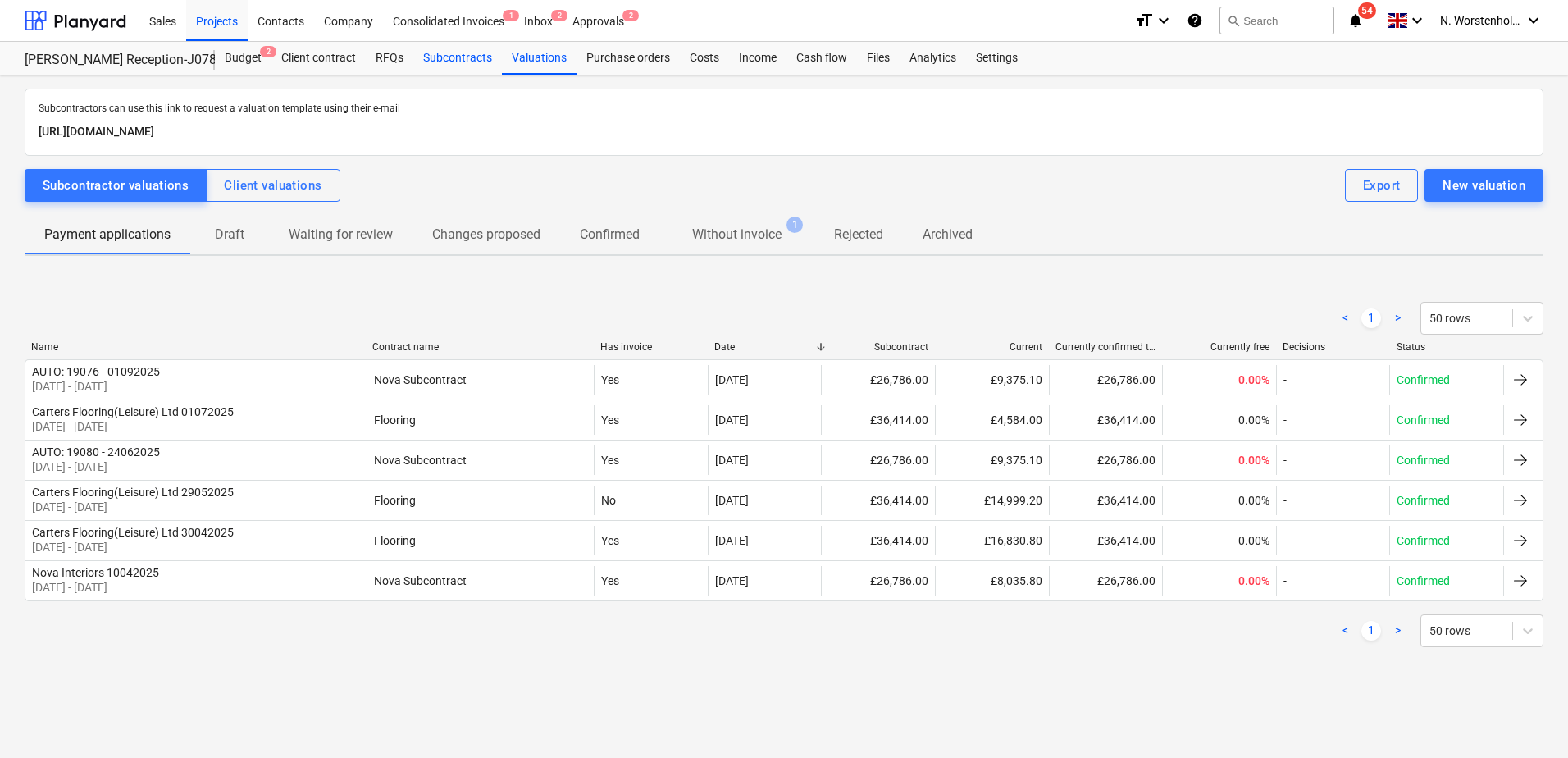
click at [466, 58] on div "Subcontracts" at bounding box center [458, 58] width 89 height 33
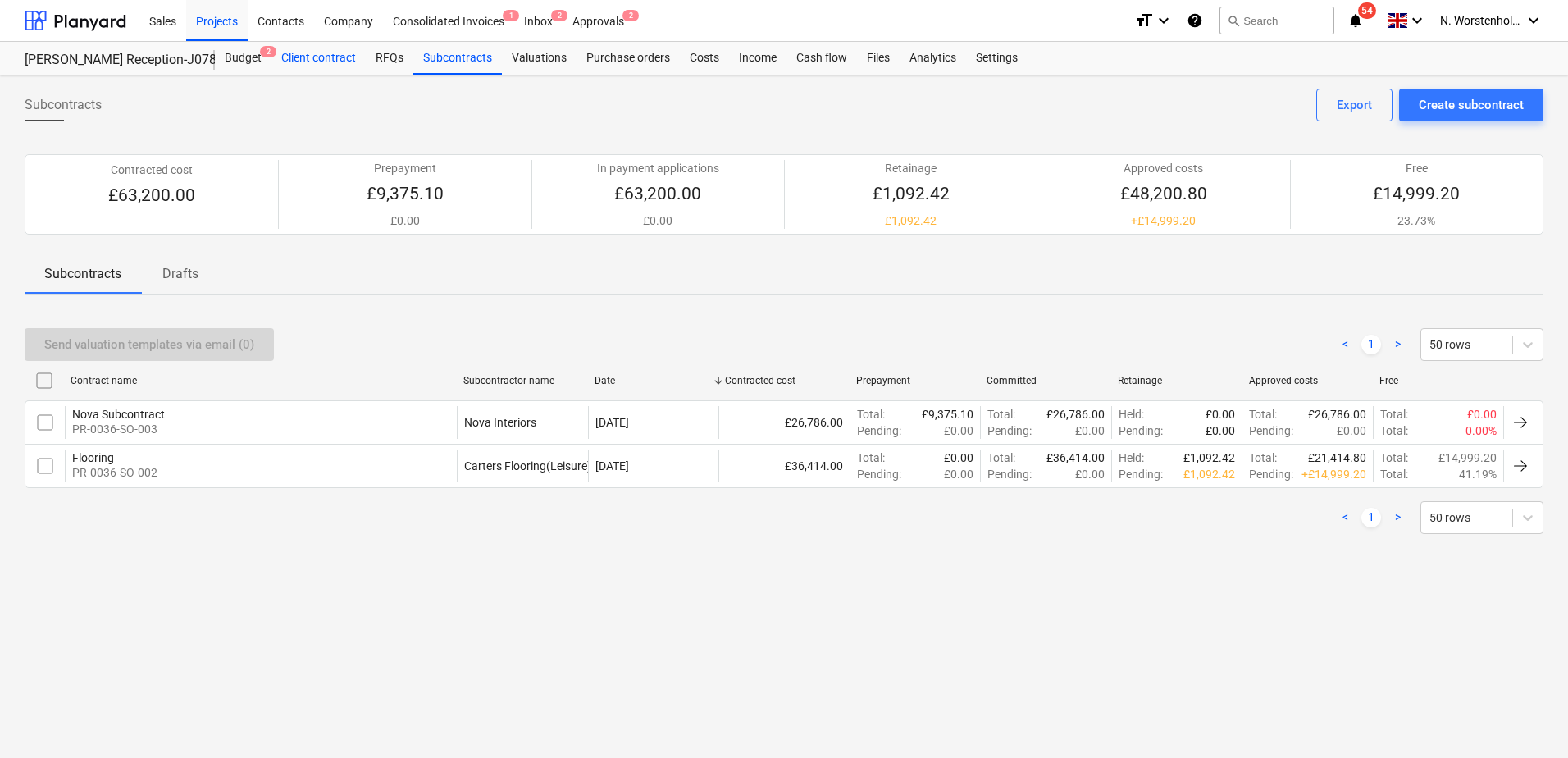
click at [328, 59] on div "Client contract" at bounding box center [318, 58] width 94 height 33
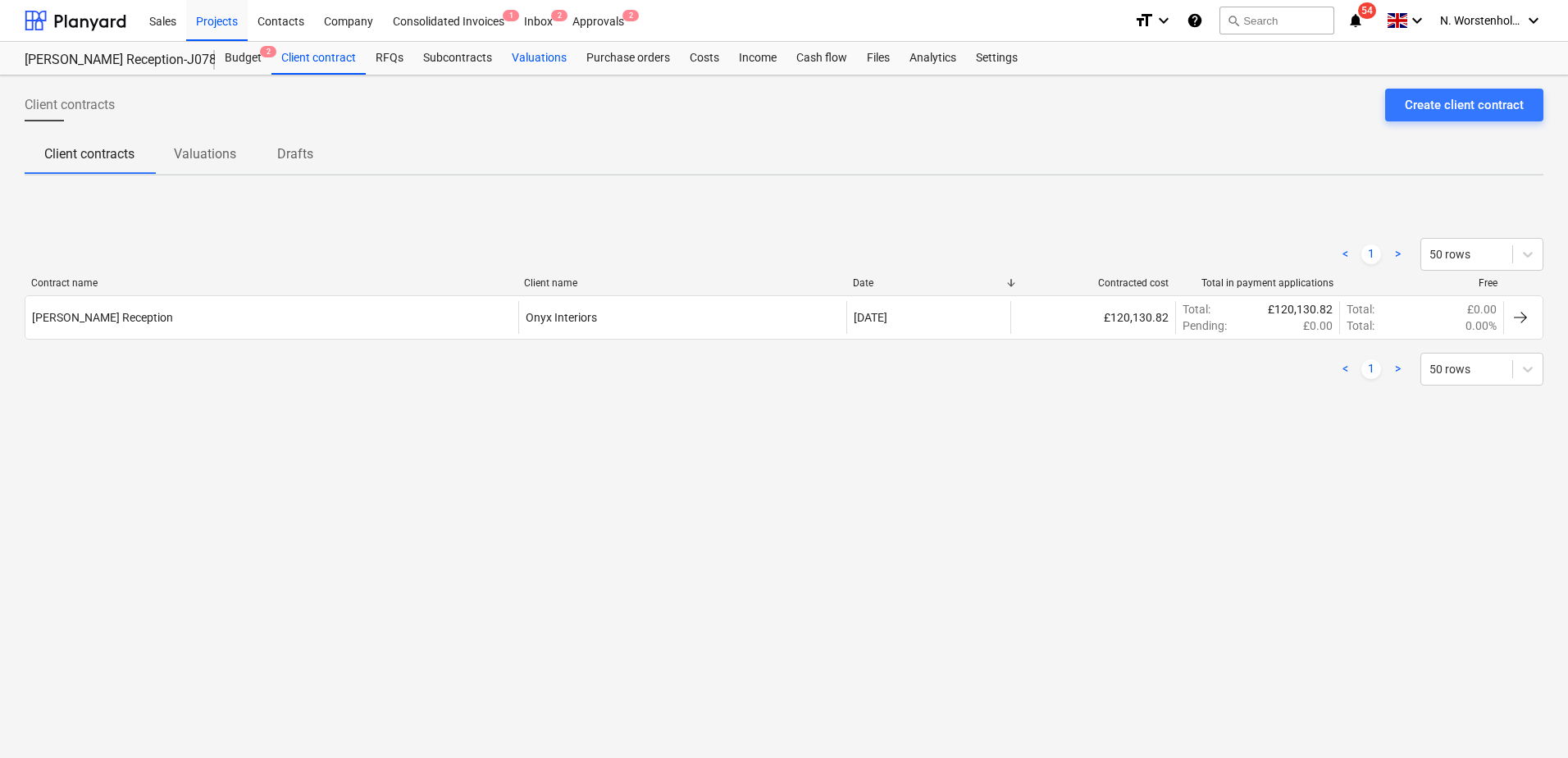
click at [528, 57] on div "Valuations" at bounding box center [539, 58] width 75 height 33
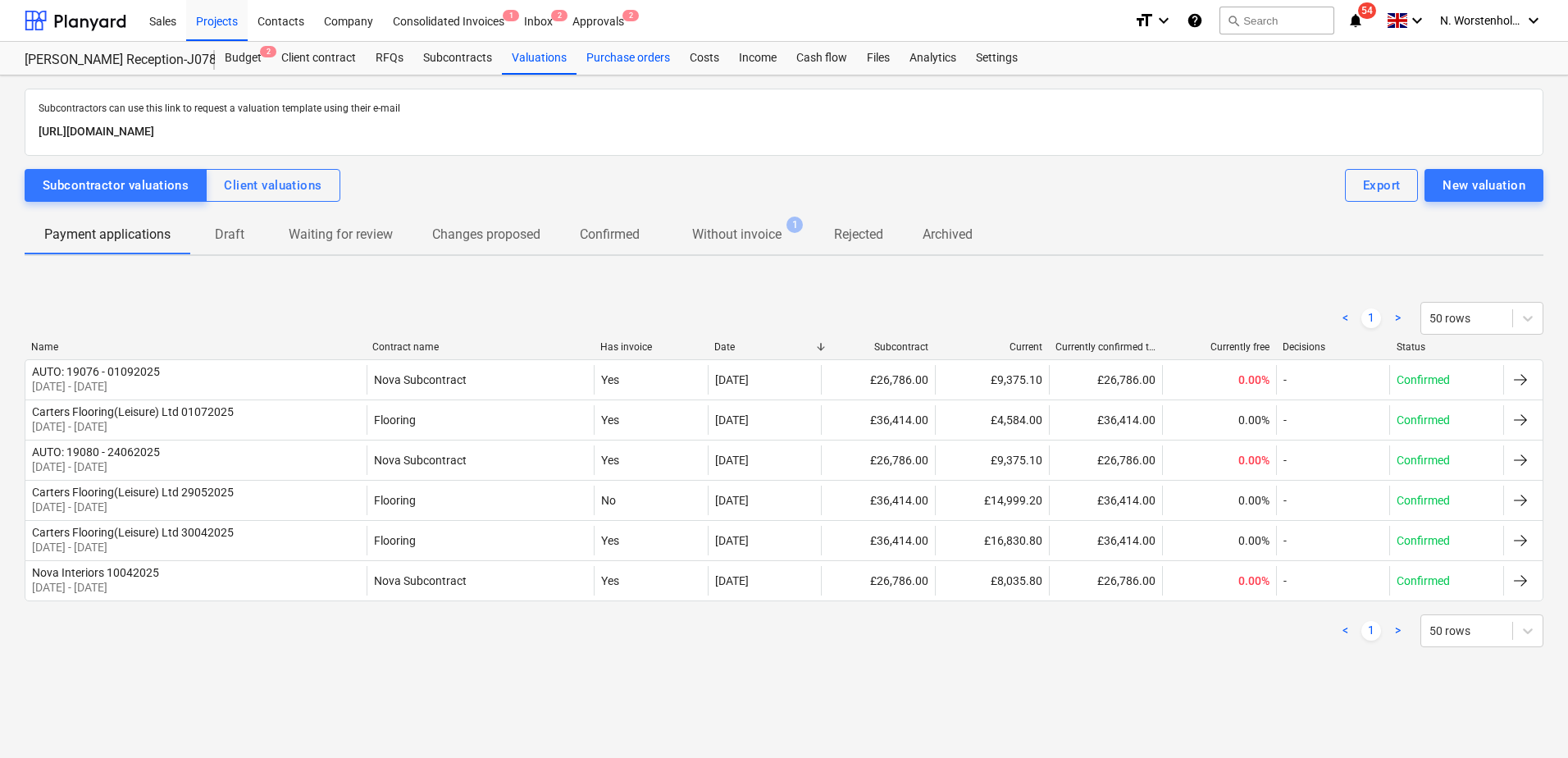
click at [606, 57] on div "Purchase orders" at bounding box center [628, 58] width 103 height 33
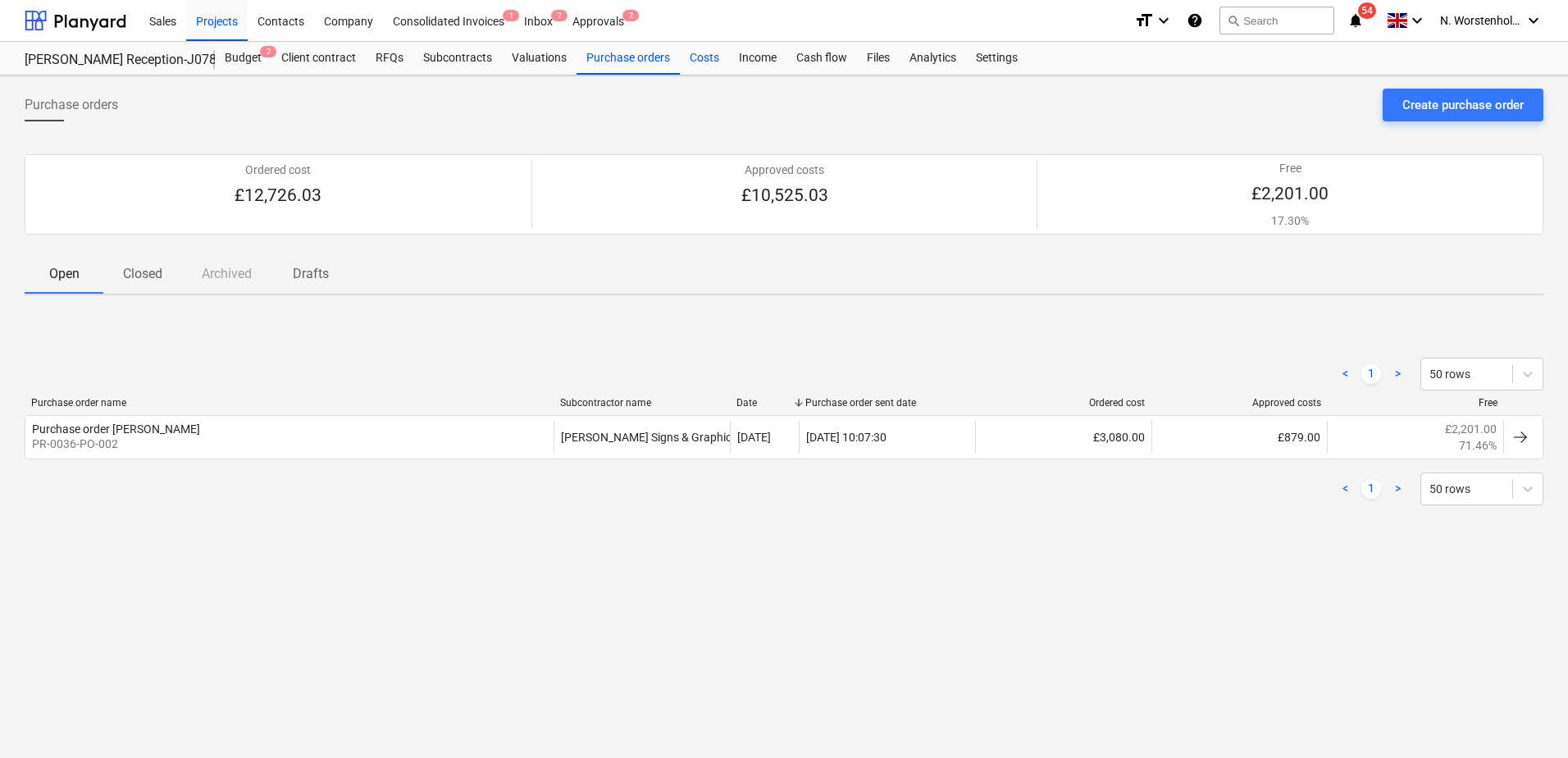
click at [702, 57] on div "Costs" at bounding box center [704, 58] width 49 height 33
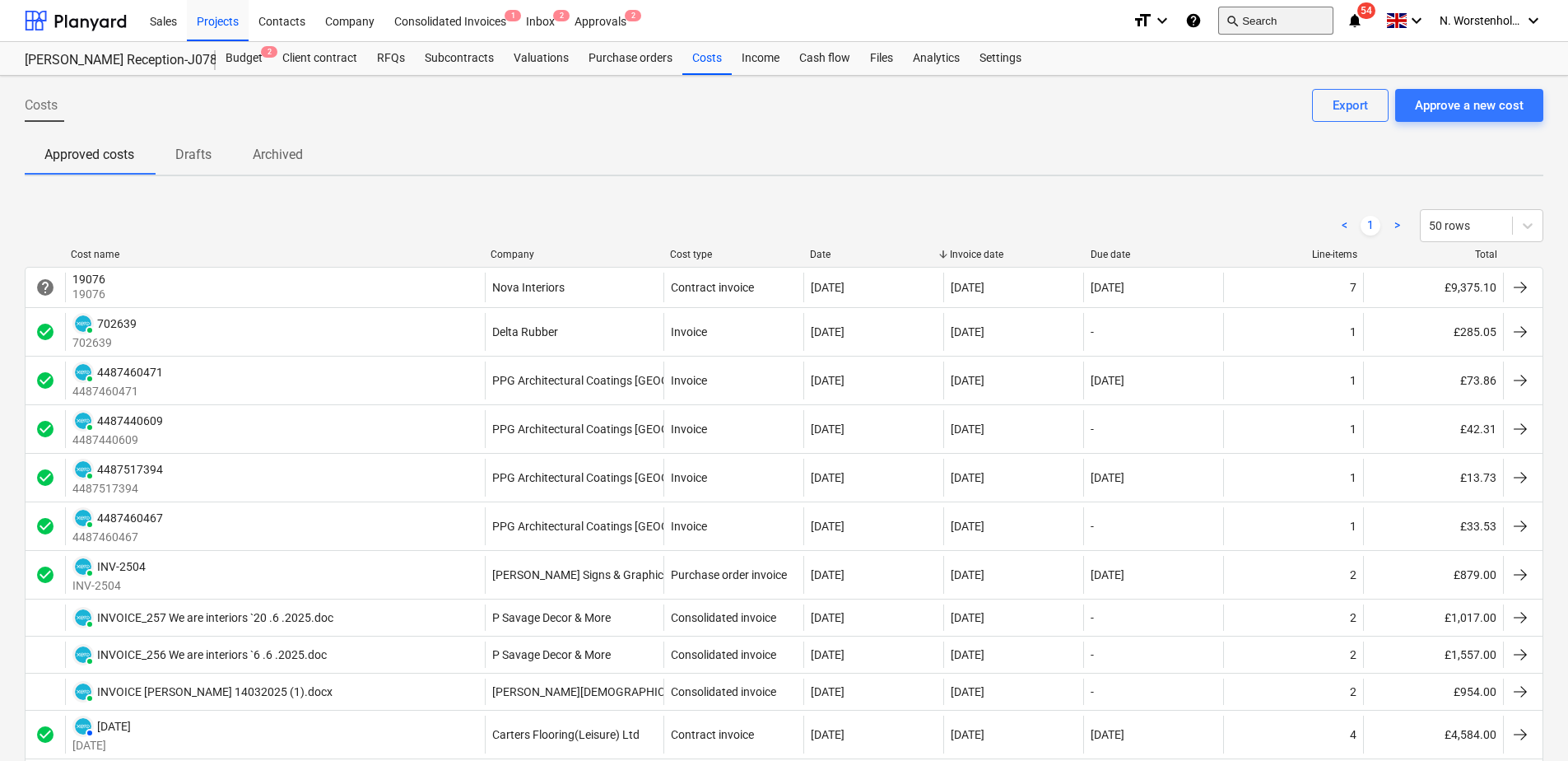
click at [1251, 18] on button "search Search" at bounding box center [1275, 20] width 115 height 28
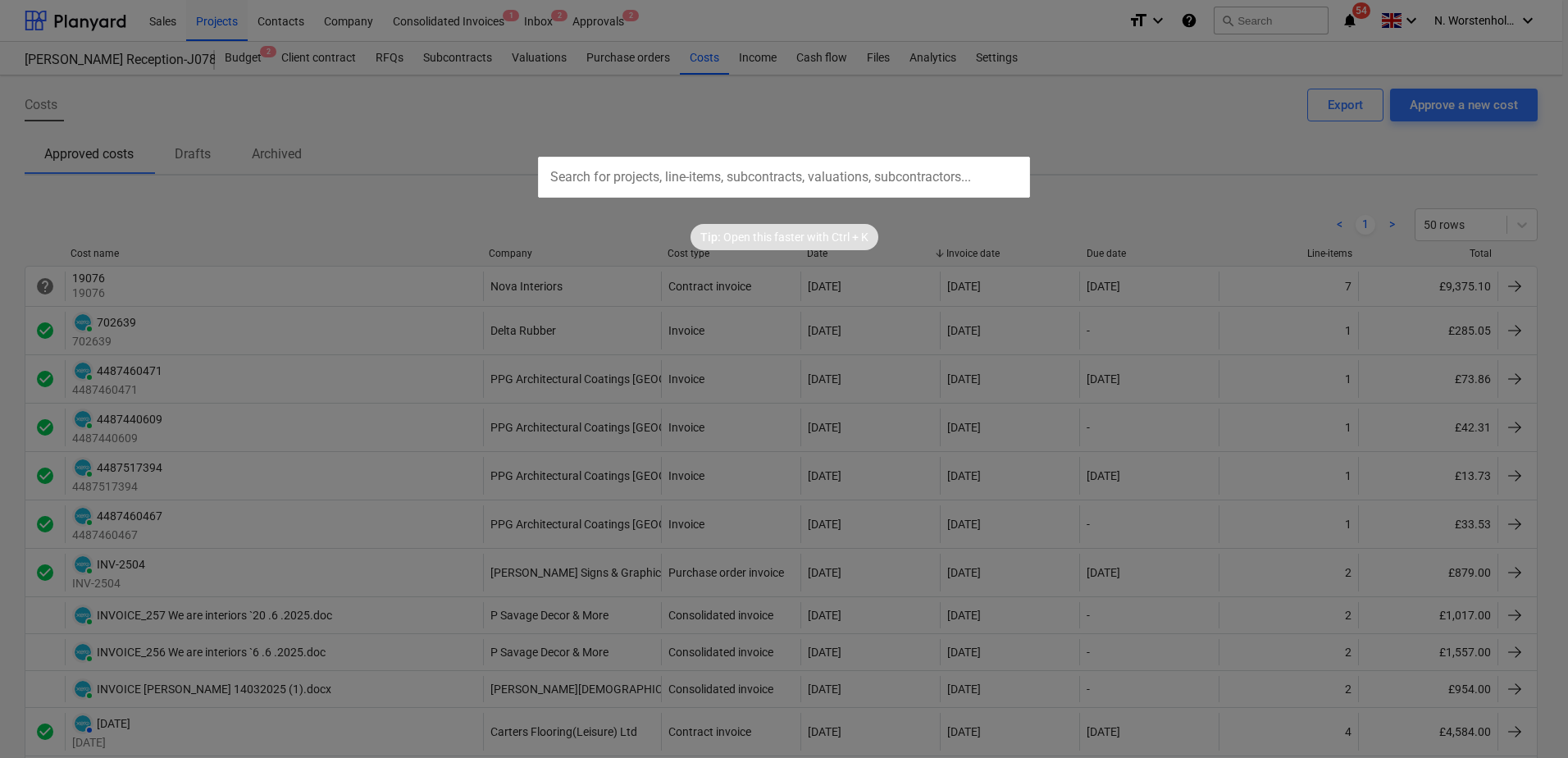
click at [679, 188] on input "text" at bounding box center [784, 177] width 492 height 41
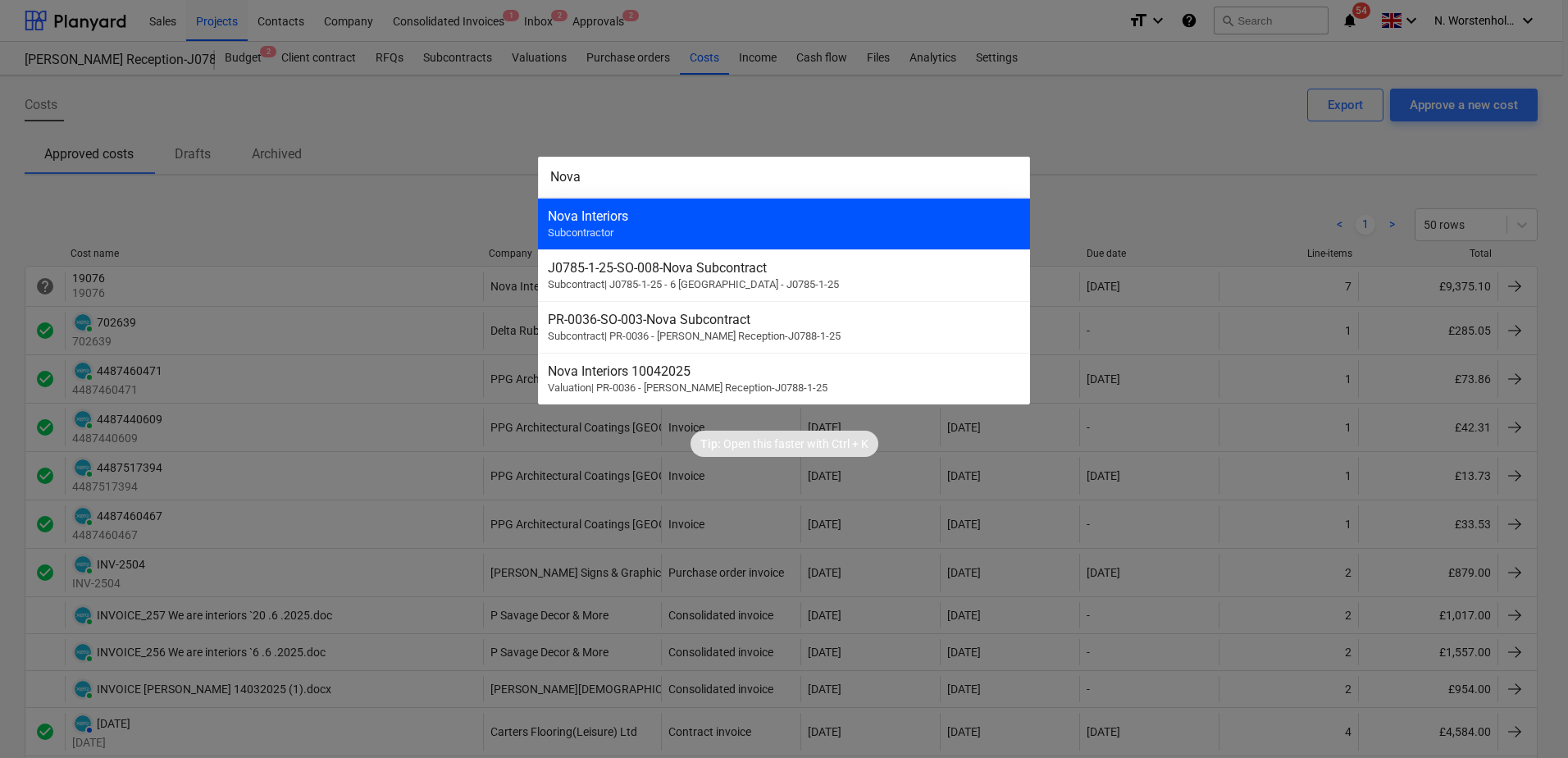
type input "Nova"
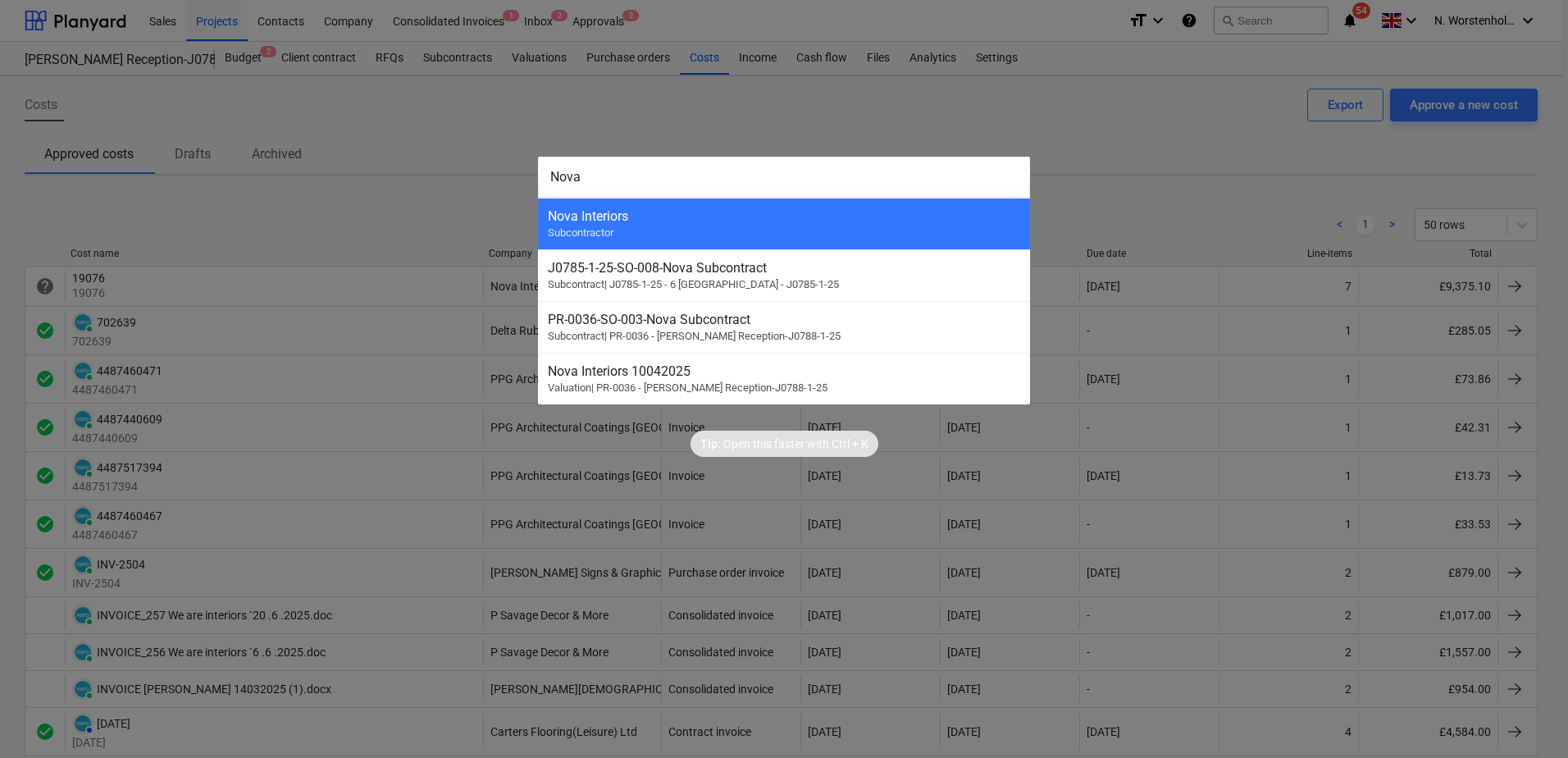
click at [602, 222] on div "Nova Interiors" at bounding box center [784, 216] width 472 height 16
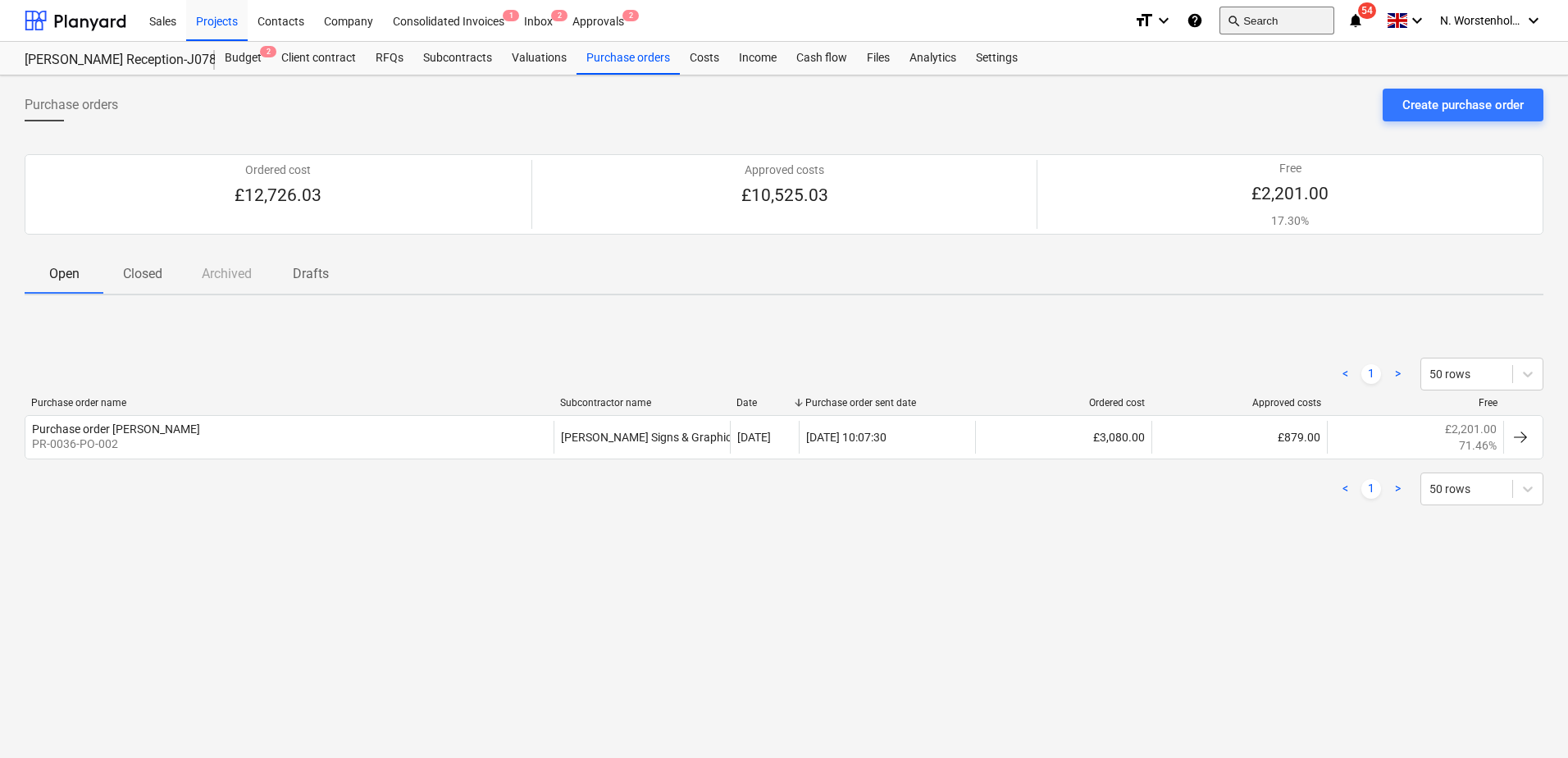
click at [1250, 24] on button "search Search" at bounding box center [1276, 20] width 115 height 28
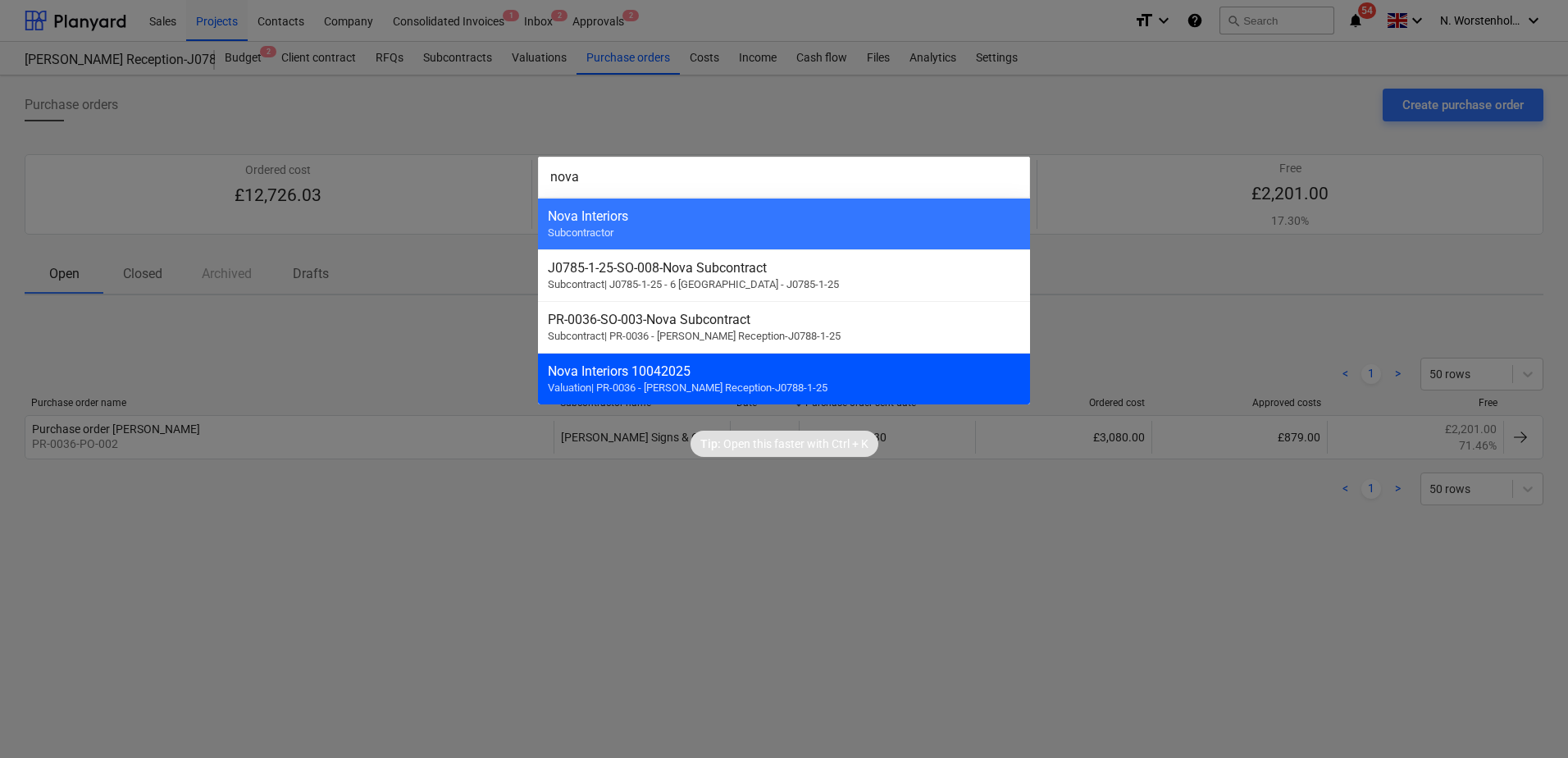
type input "nova"
click at [660, 379] on div "Nova Interiors 10042025 Valuation | PR-0036 - [PERSON_NAME] Reception-J0788-1-25" at bounding box center [784, 378] width 492 height 52
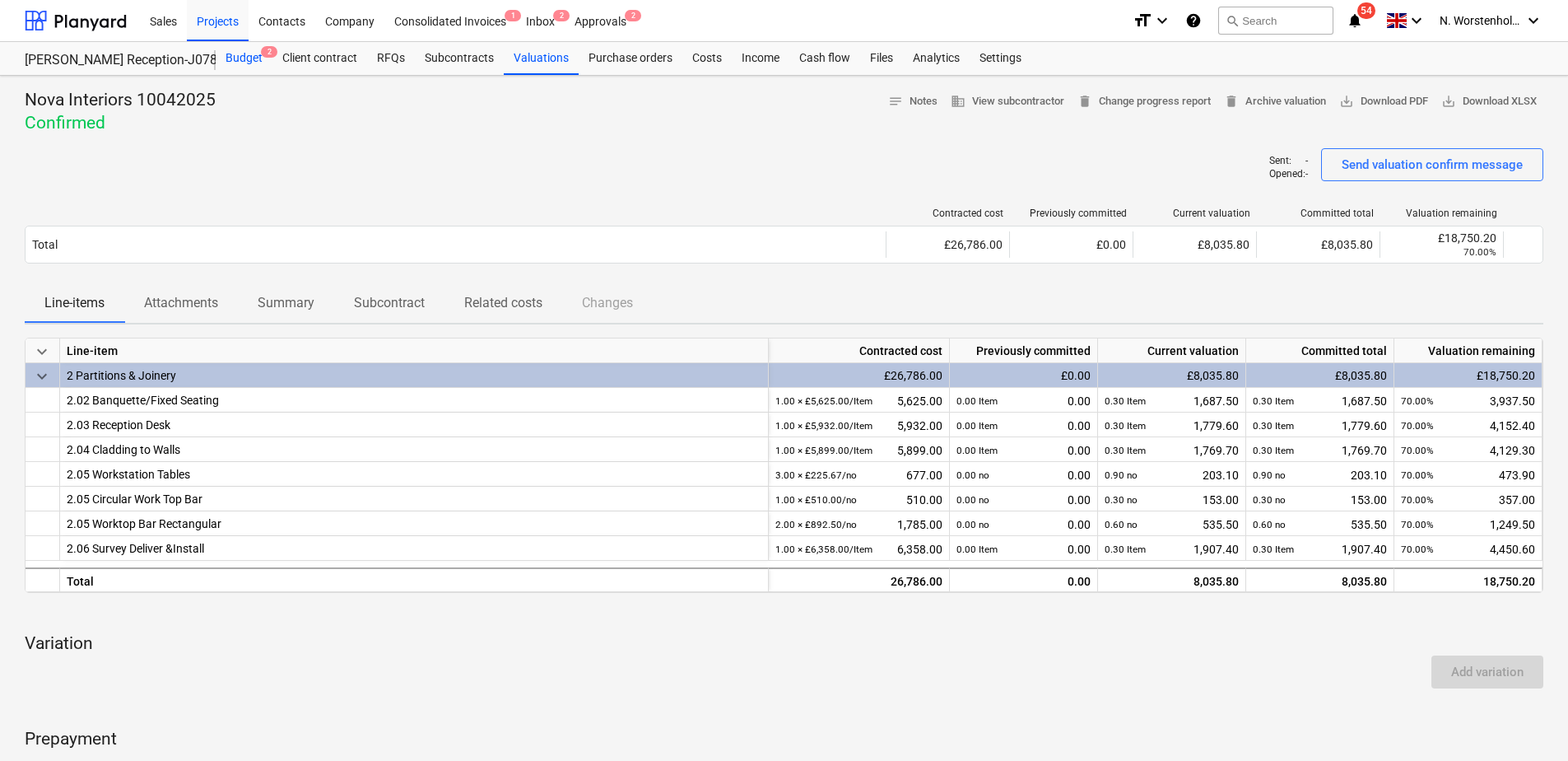
click at [249, 58] on div "Budget 2" at bounding box center [245, 58] width 57 height 33
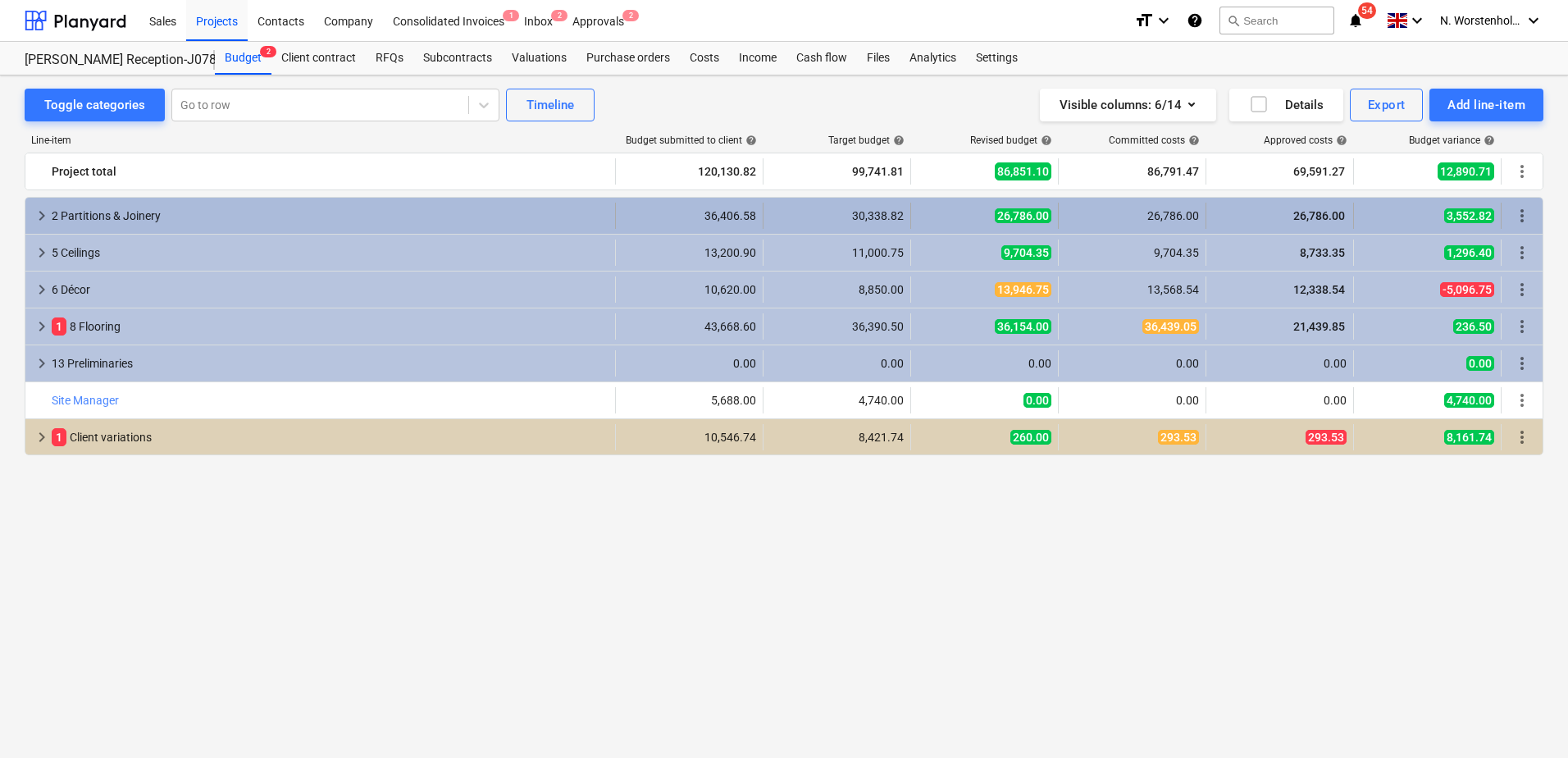
click at [42, 215] on span "keyboard_arrow_right" at bounding box center [42, 215] width 20 height 20
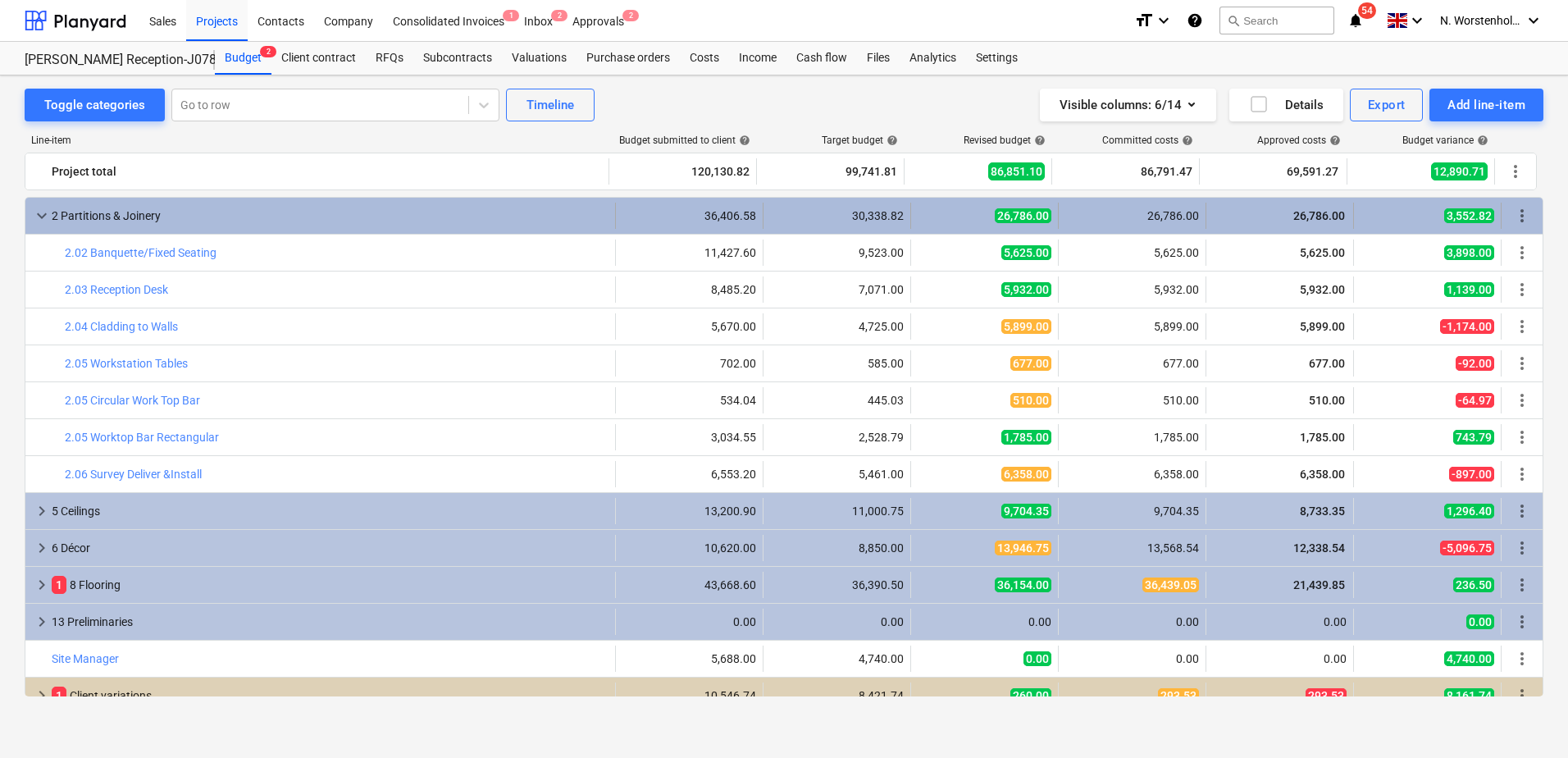
click at [1156, 214] on div "26,786.00" at bounding box center [1131, 215] width 133 height 13
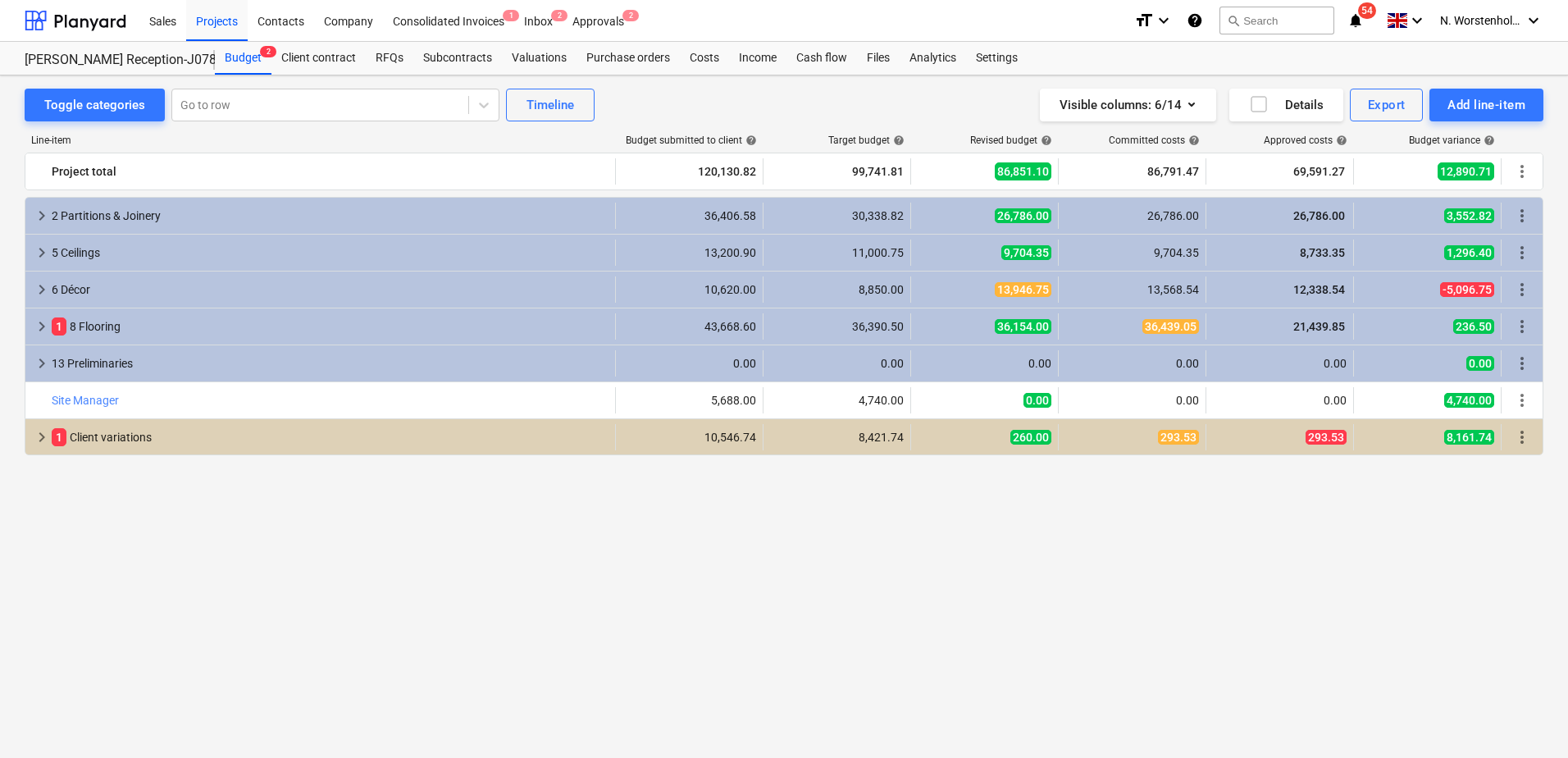
click at [1156, 214] on div "26,786.00" at bounding box center [1131, 215] width 133 height 13
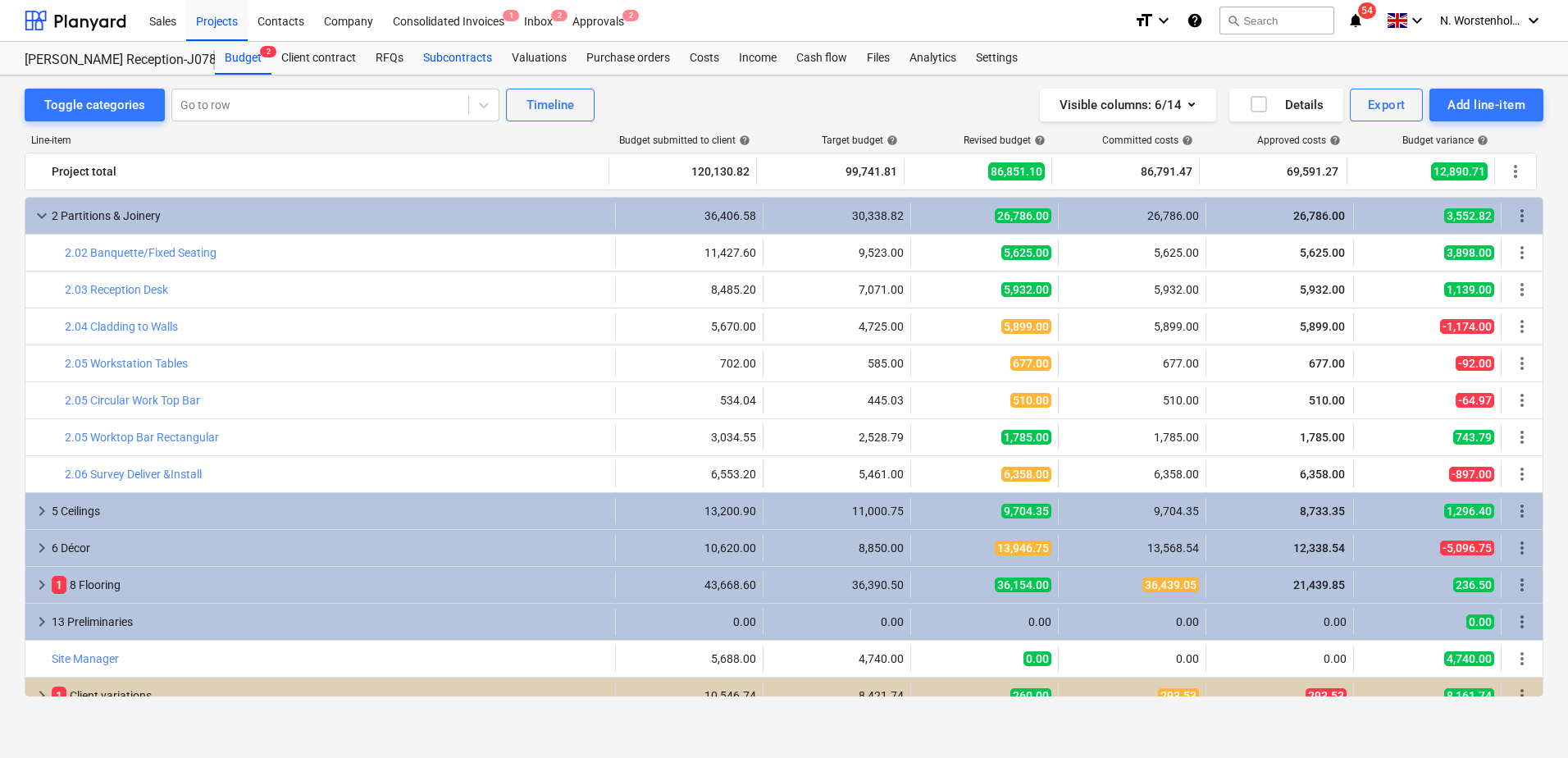
click at [442, 58] on div "Subcontracts" at bounding box center [458, 58] width 89 height 33
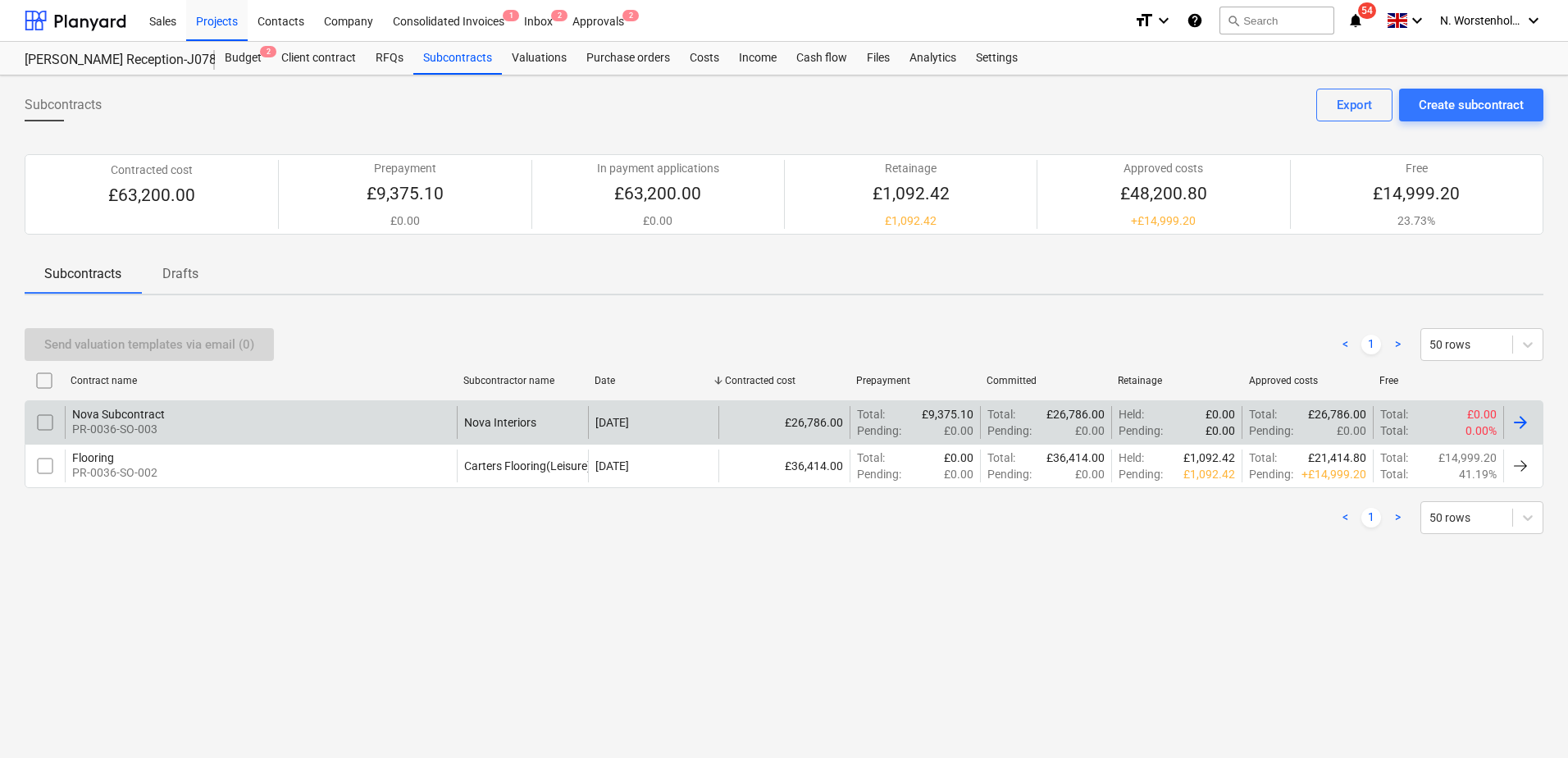
click at [124, 413] on div "Nova Subcontract" at bounding box center [118, 414] width 92 height 13
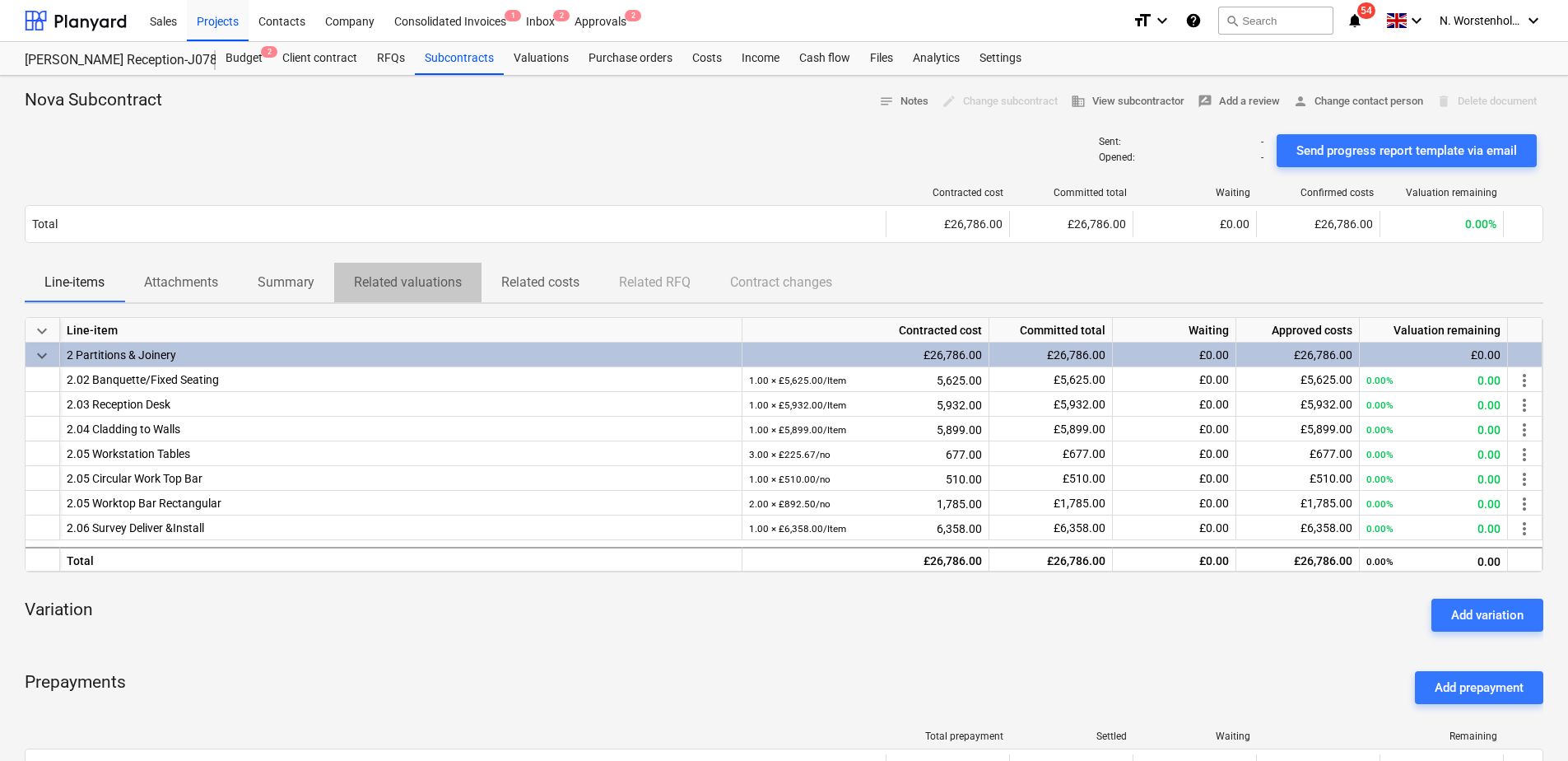
click at [404, 280] on p "Related valuations" at bounding box center [407, 282] width 108 height 20
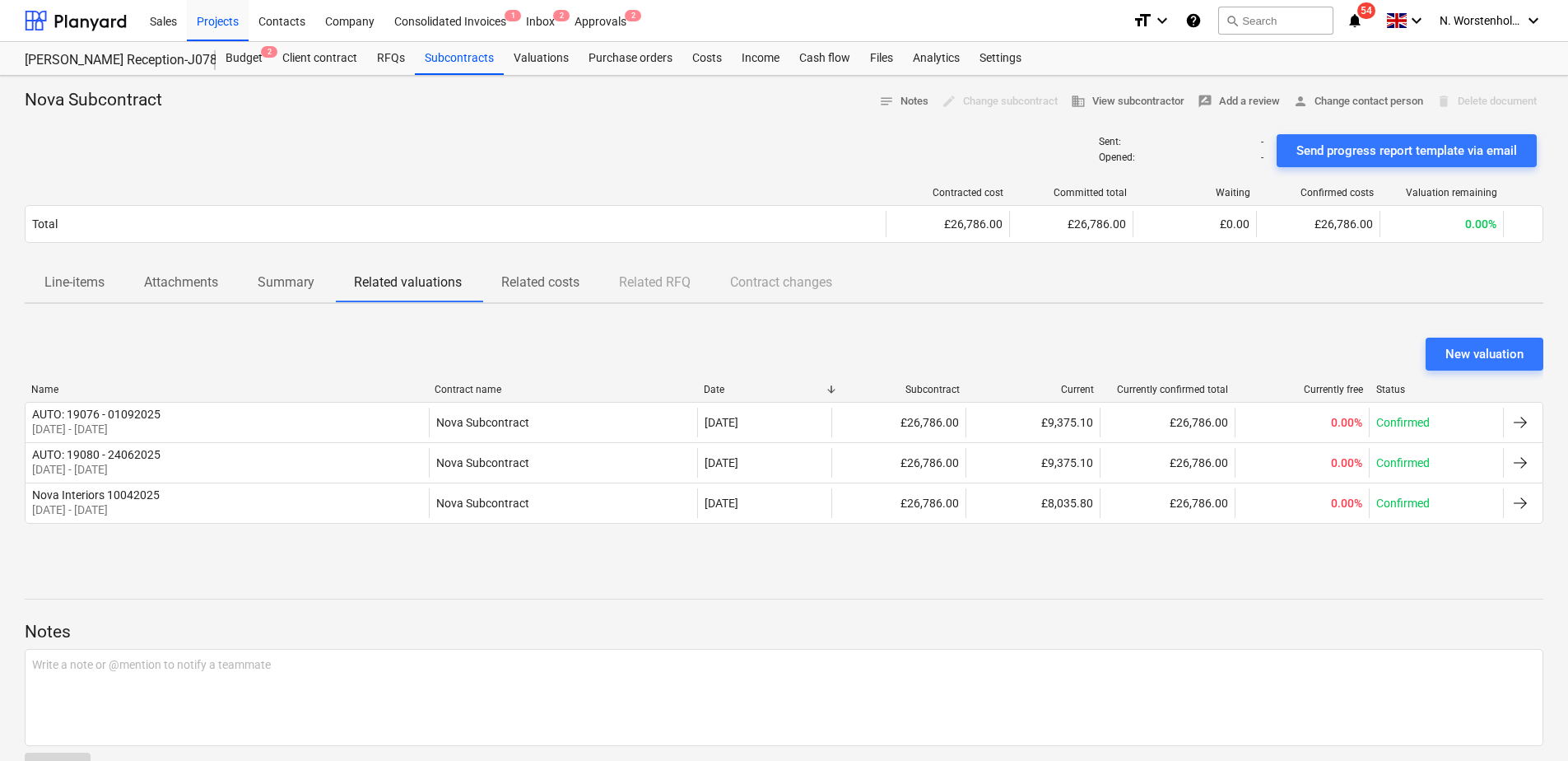
click at [80, 280] on p "Line-items" at bounding box center [74, 282] width 60 height 20
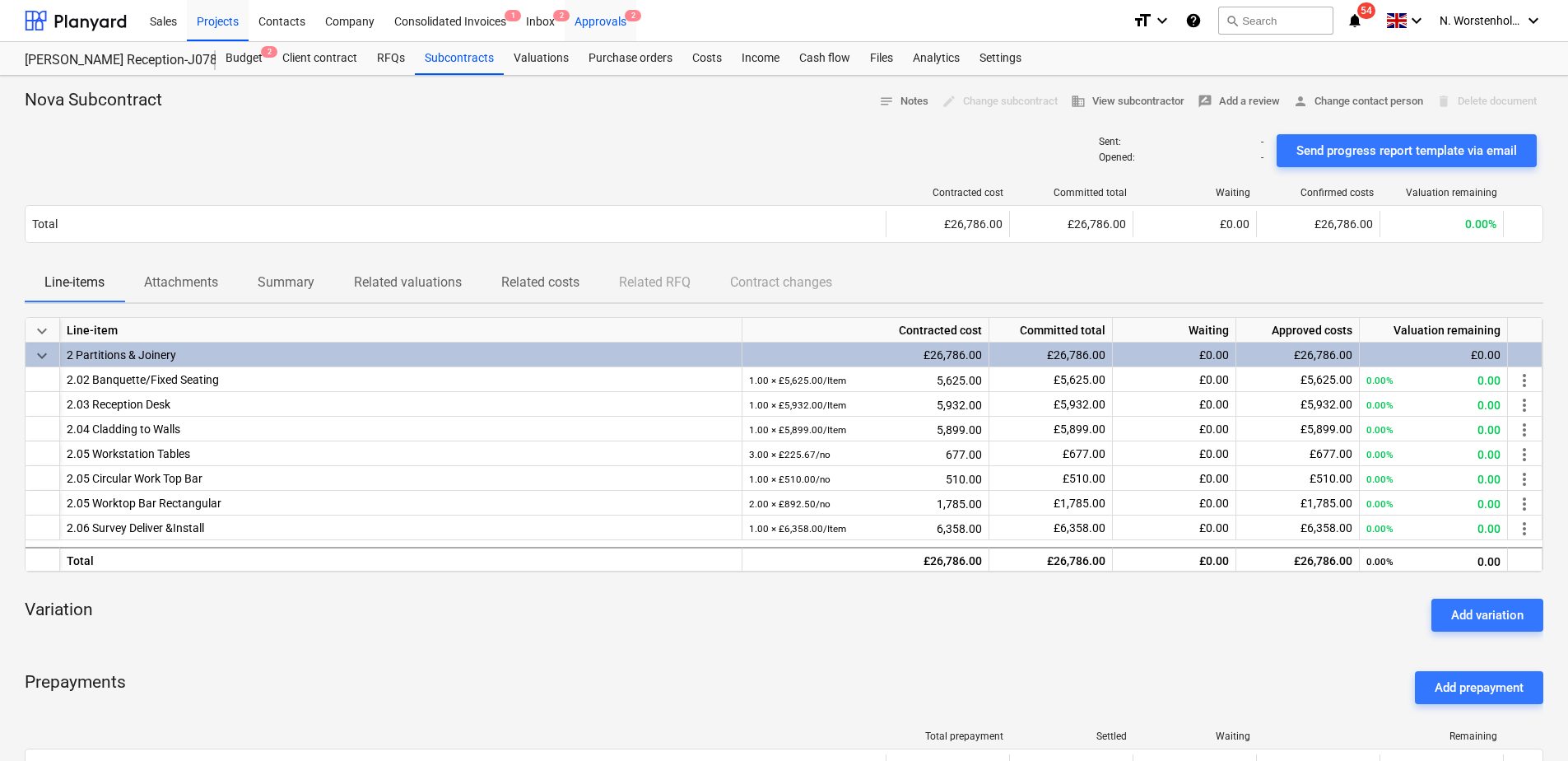
click at [605, 18] on div "Approvals 2" at bounding box center [600, 20] width 71 height 42
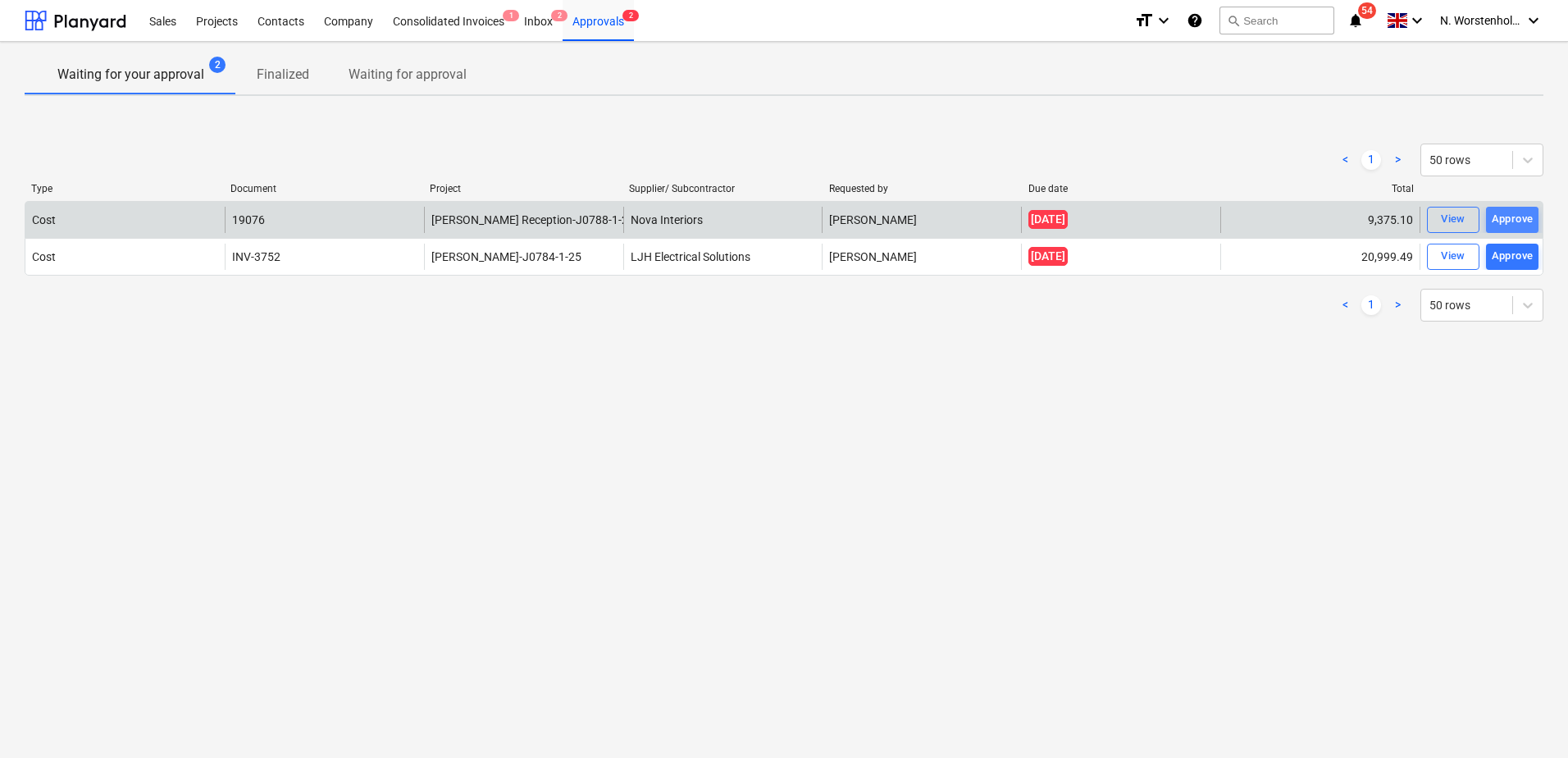
click at [1509, 215] on div "Approve" at bounding box center [1512, 219] width 42 height 19
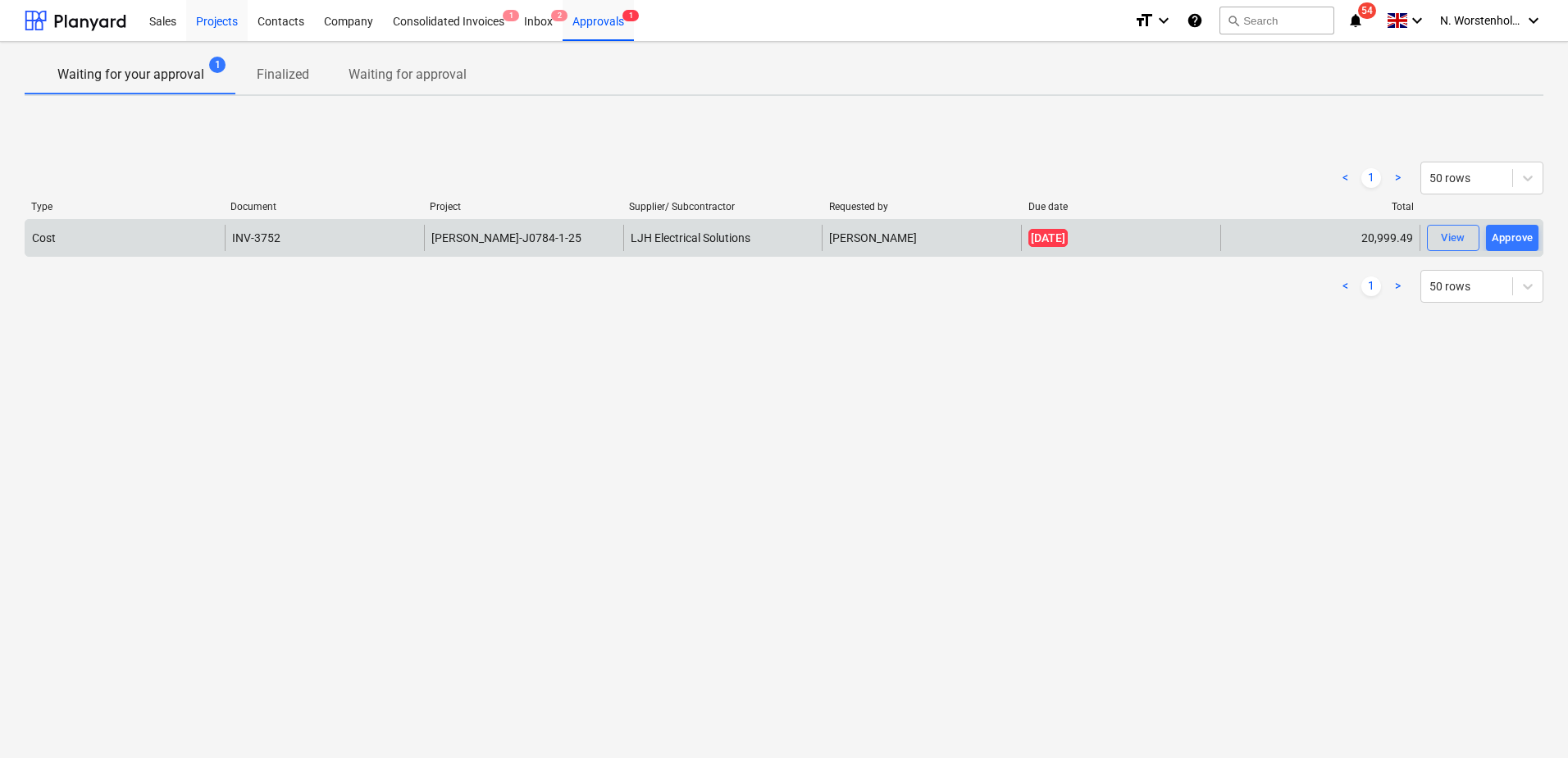
click at [221, 23] on div "Projects" at bounding box center [216, 20] width 61 height 42
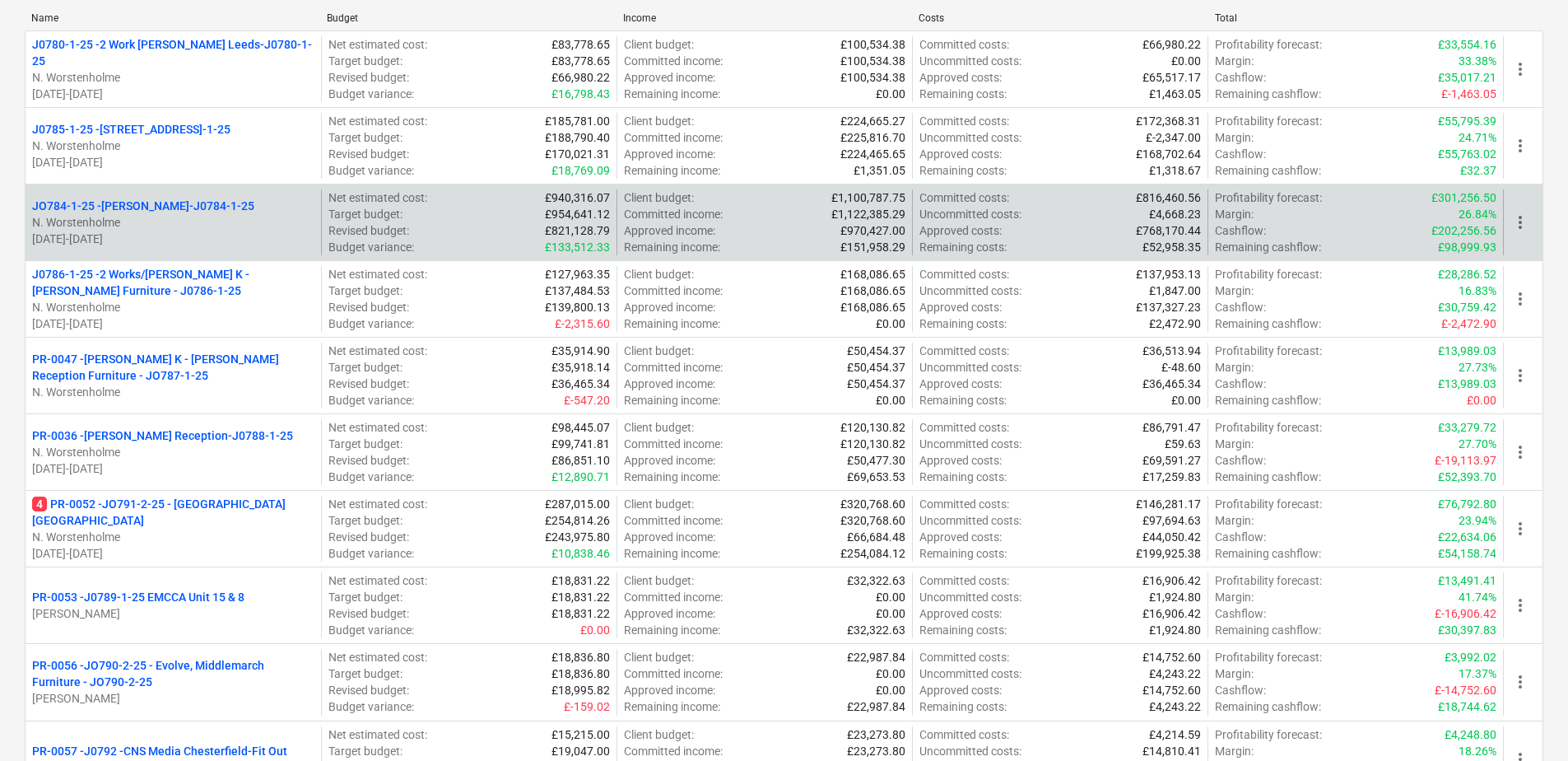
scroll to position [230, 0]
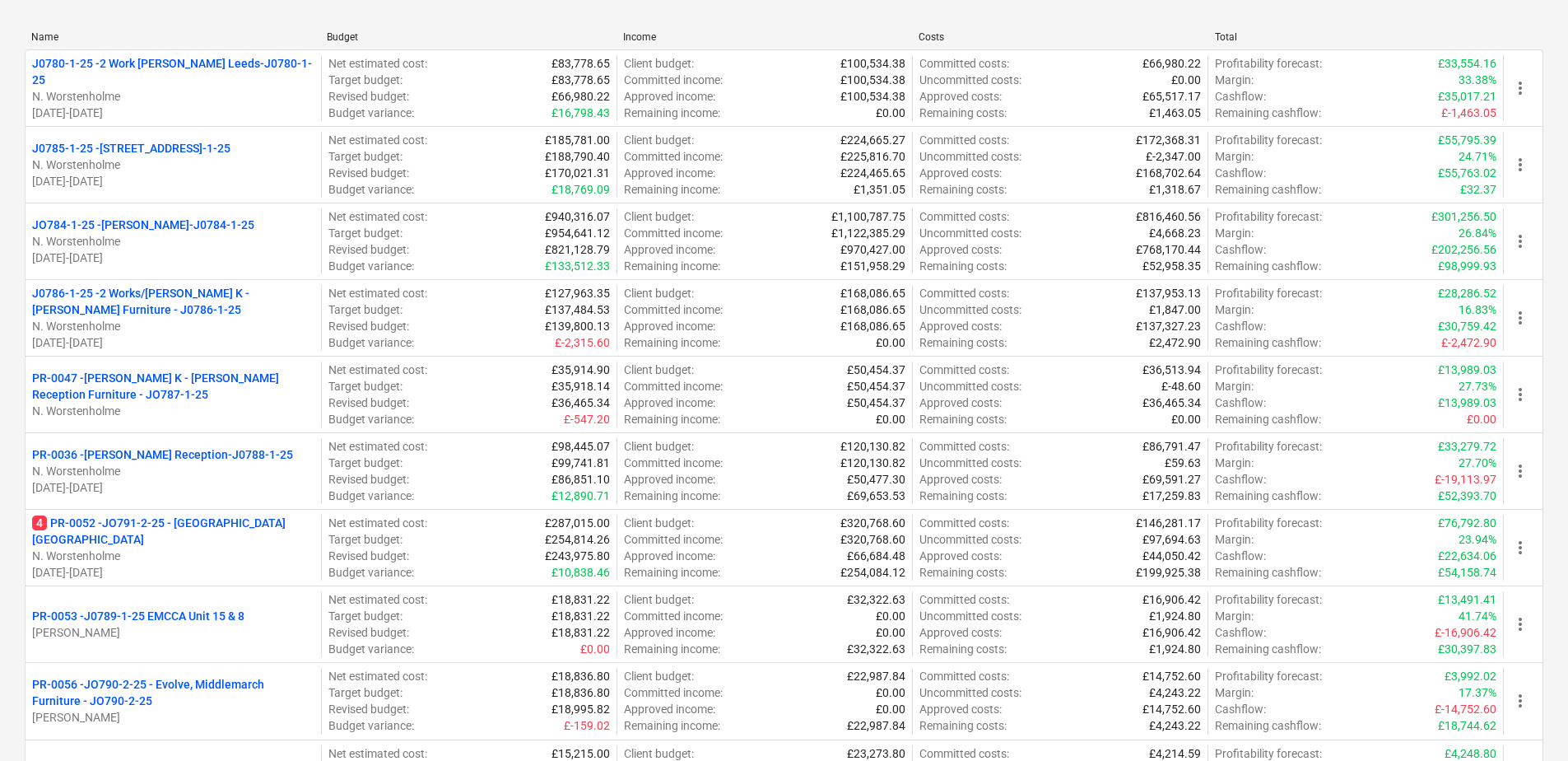
drag, startPoint x: 121, startPoint y: 222, endPoint x: 221, endPoint y: 253, distance: 104.7
click at [221, 253] on div "JO784-1-25 - Wizu York-J0784-1-25 N. [PERSON_NAME] [DATE] - [DATE]" at bounding box center [173, 240] width 282 height 49
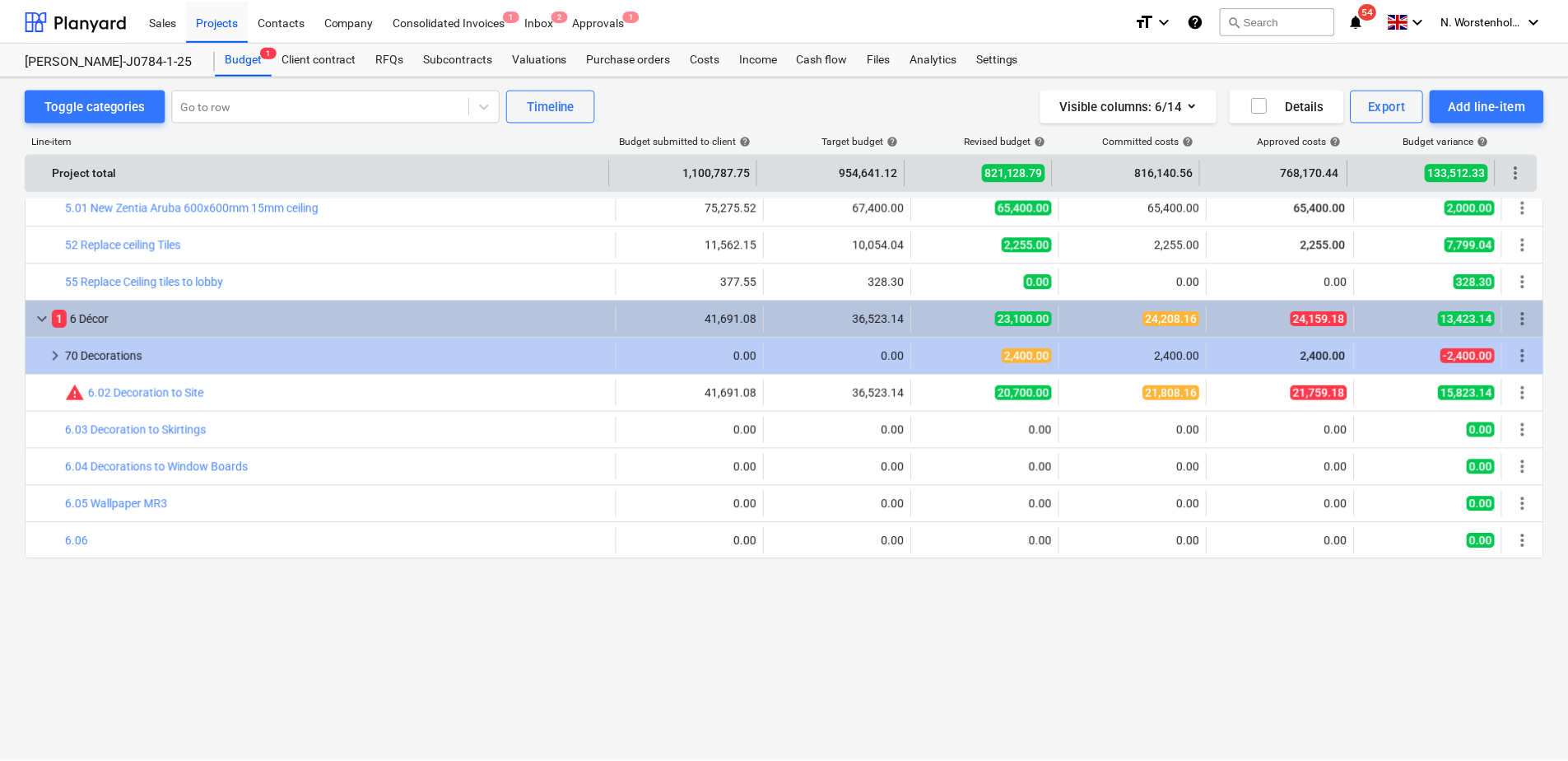
scroll to position [164, 0]
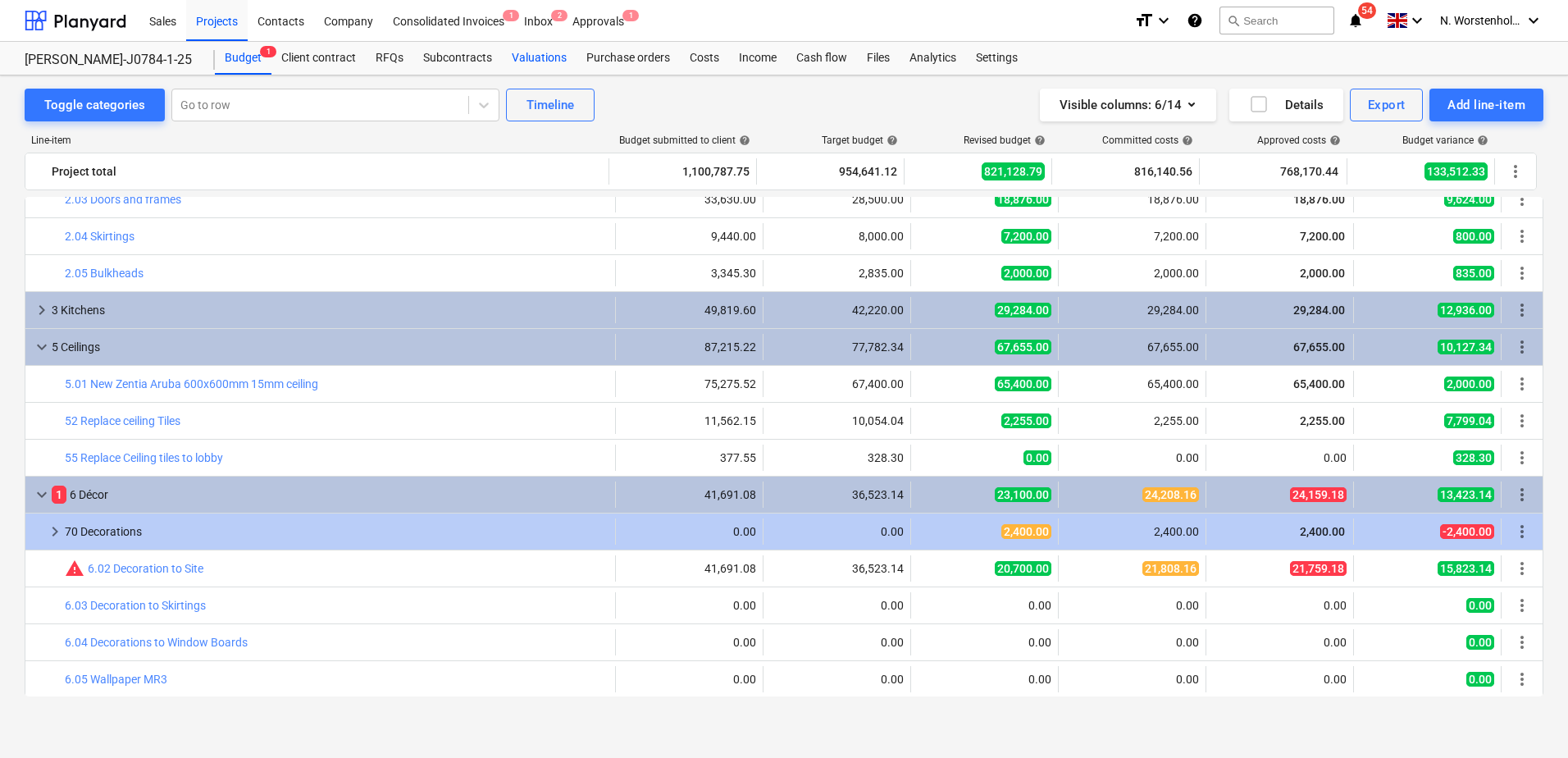
click at [530, 54] on div "Valuations" at bounding box center [539, 58] width 75 height 33
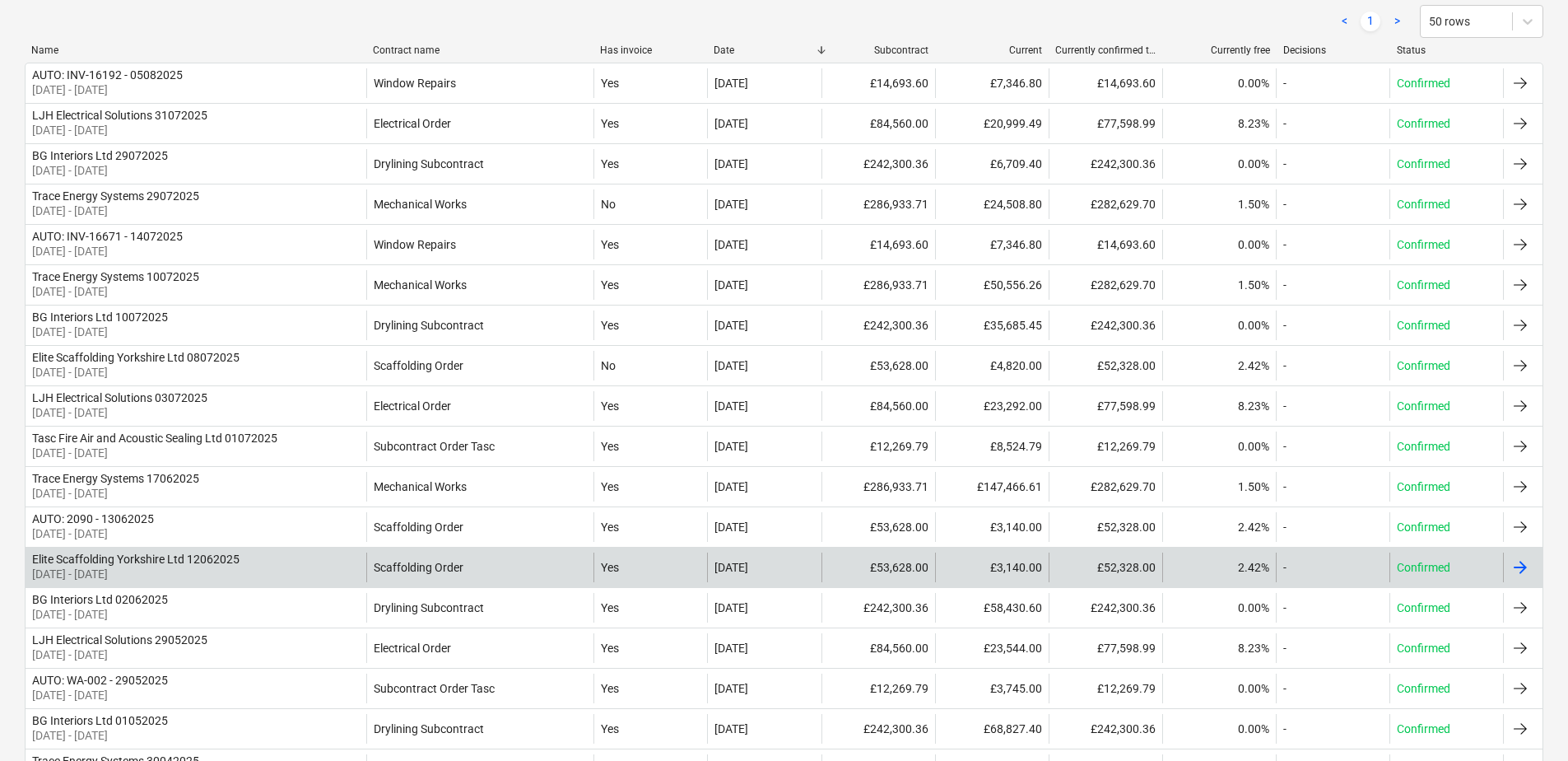
scroll to position [269, 0]
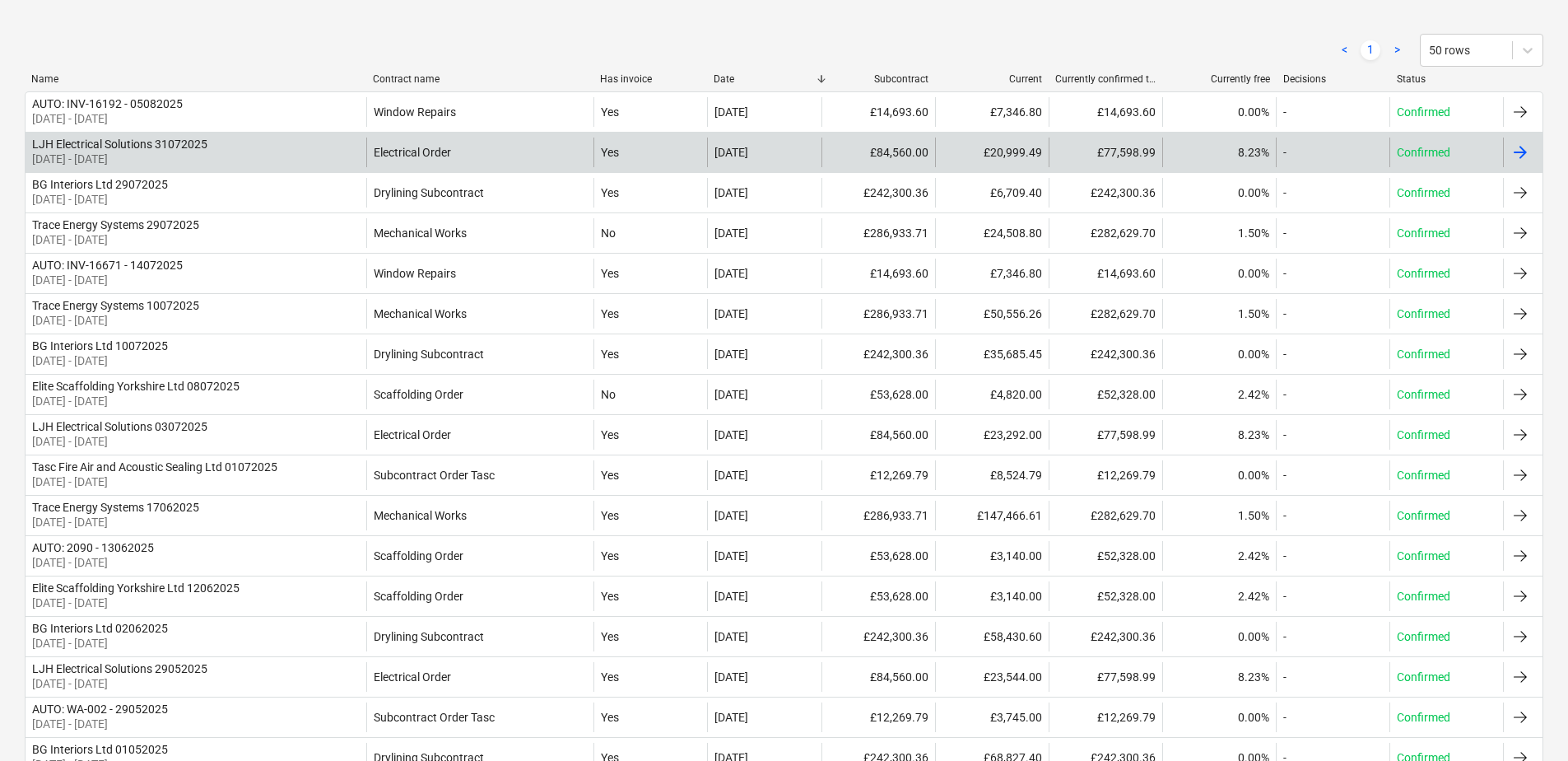
click at [121, 147] on div "LJH Electrical Solutions 31072025" at bounding box center [120, 144] width 175 height 13
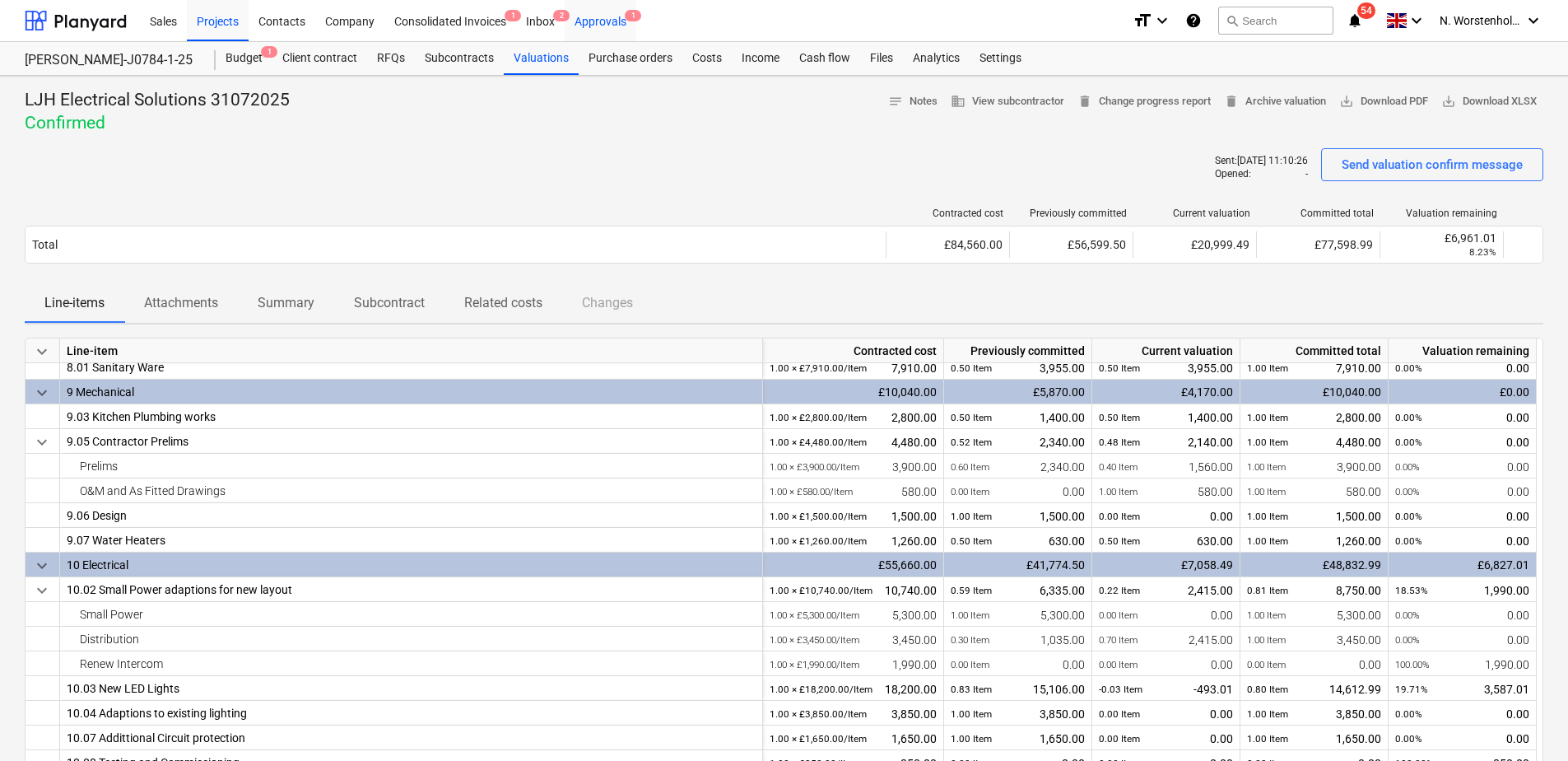
click at [605, 24] on div "Approvals 1" at bounding box center [600, 20] width 71 height 42
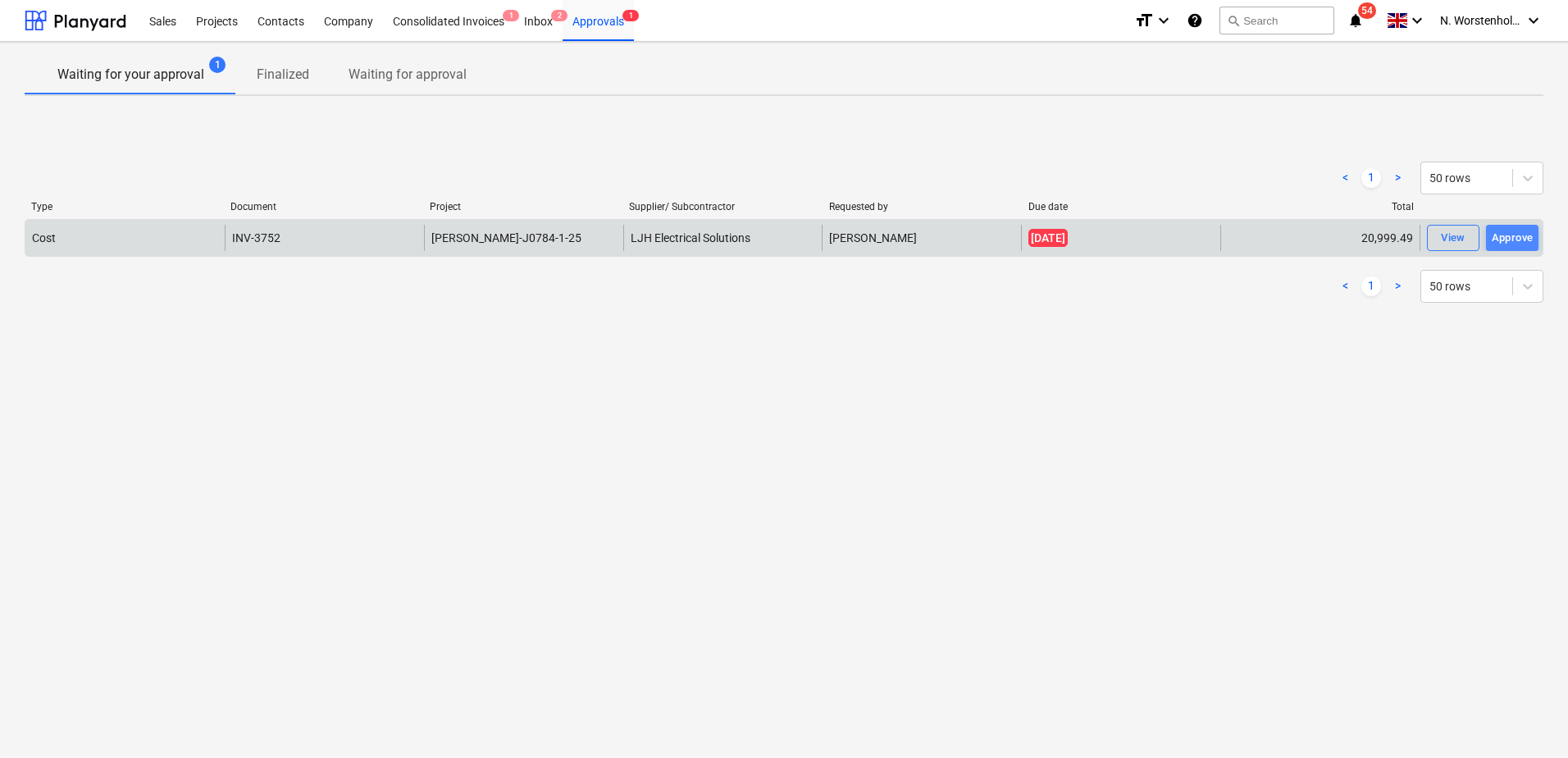
click at [1505, 236] on div "Approve" at bounding box center [1512, 238] width 42 height 19
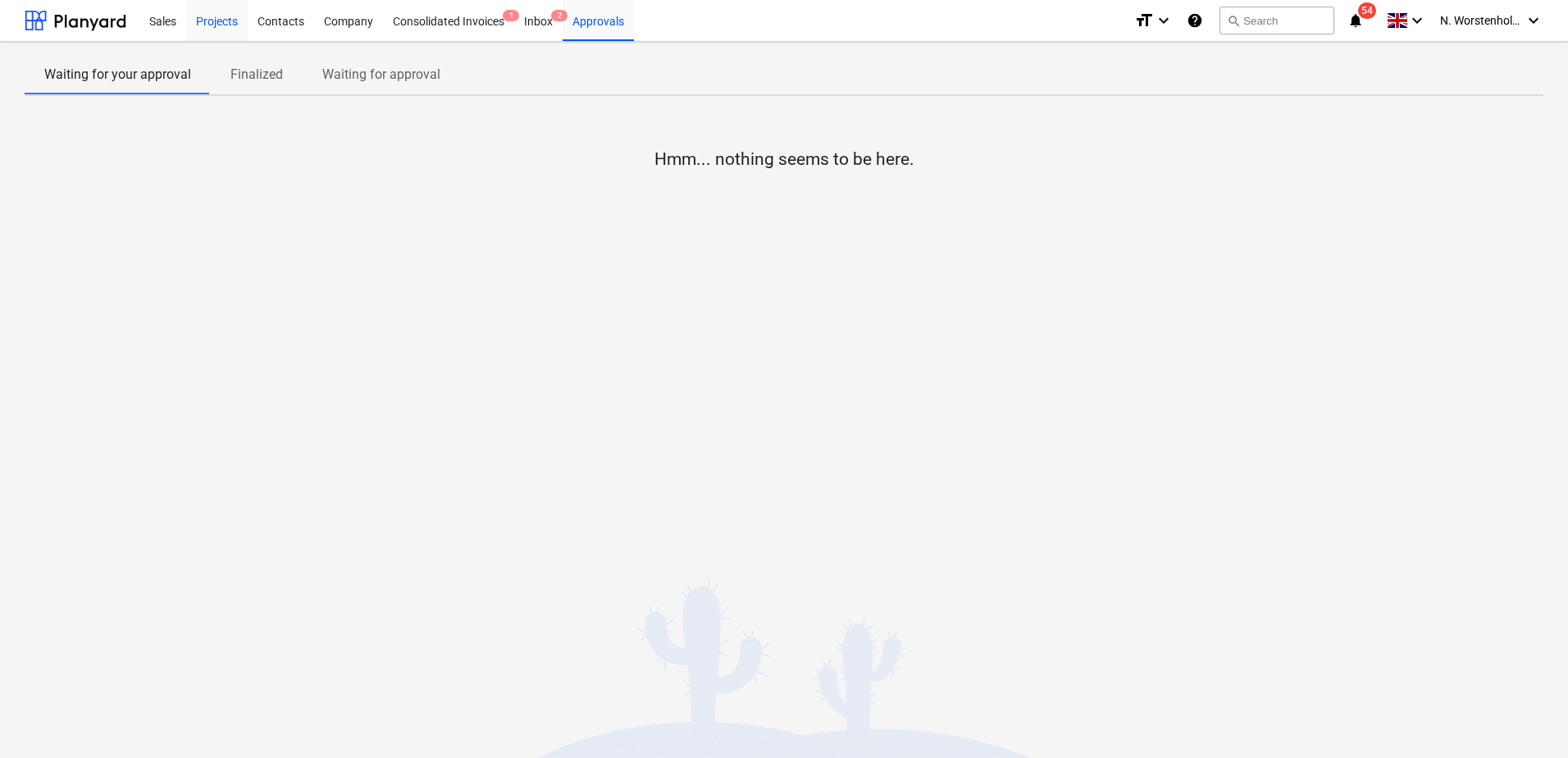
click at [205, 21] on div "Projects" at bounding box center [216, 20] width 61 height 42
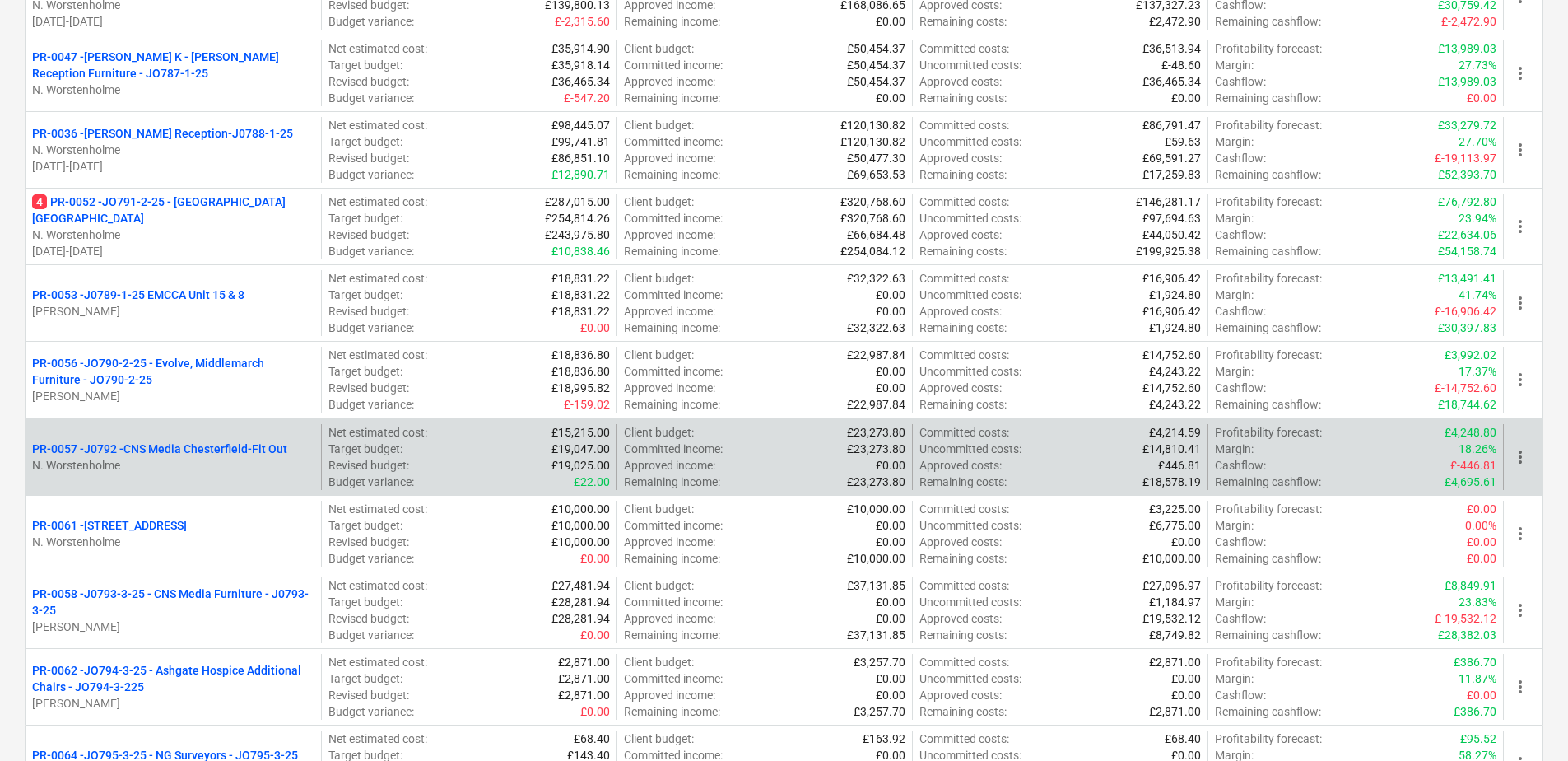
scroll to position [723, 0]
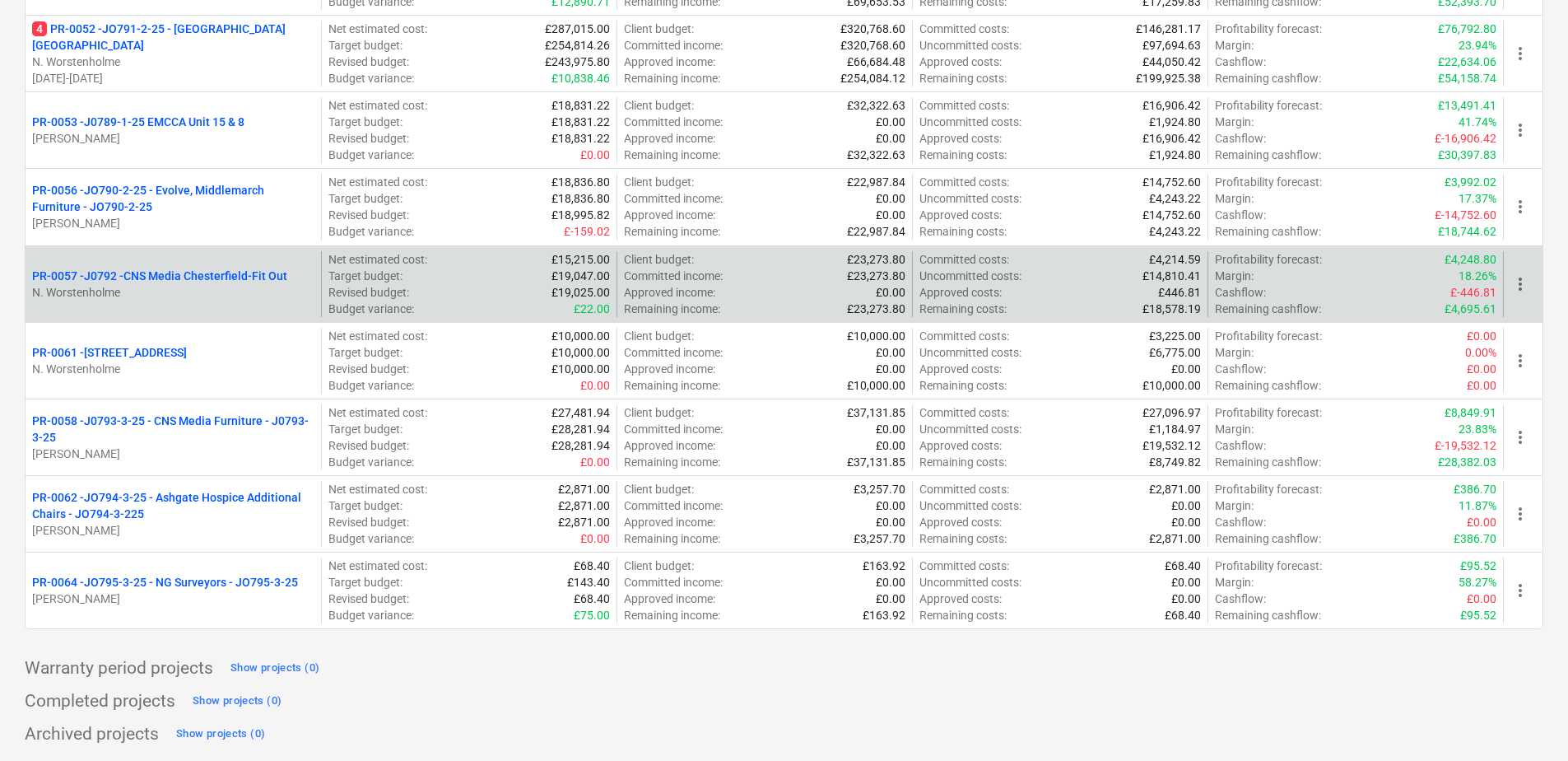
click at [167, 277] on p "PR-0057 - J0792 -CNS Media Chesterfield-Fit Out" at bounding box center [160, 276] width 255 height 16
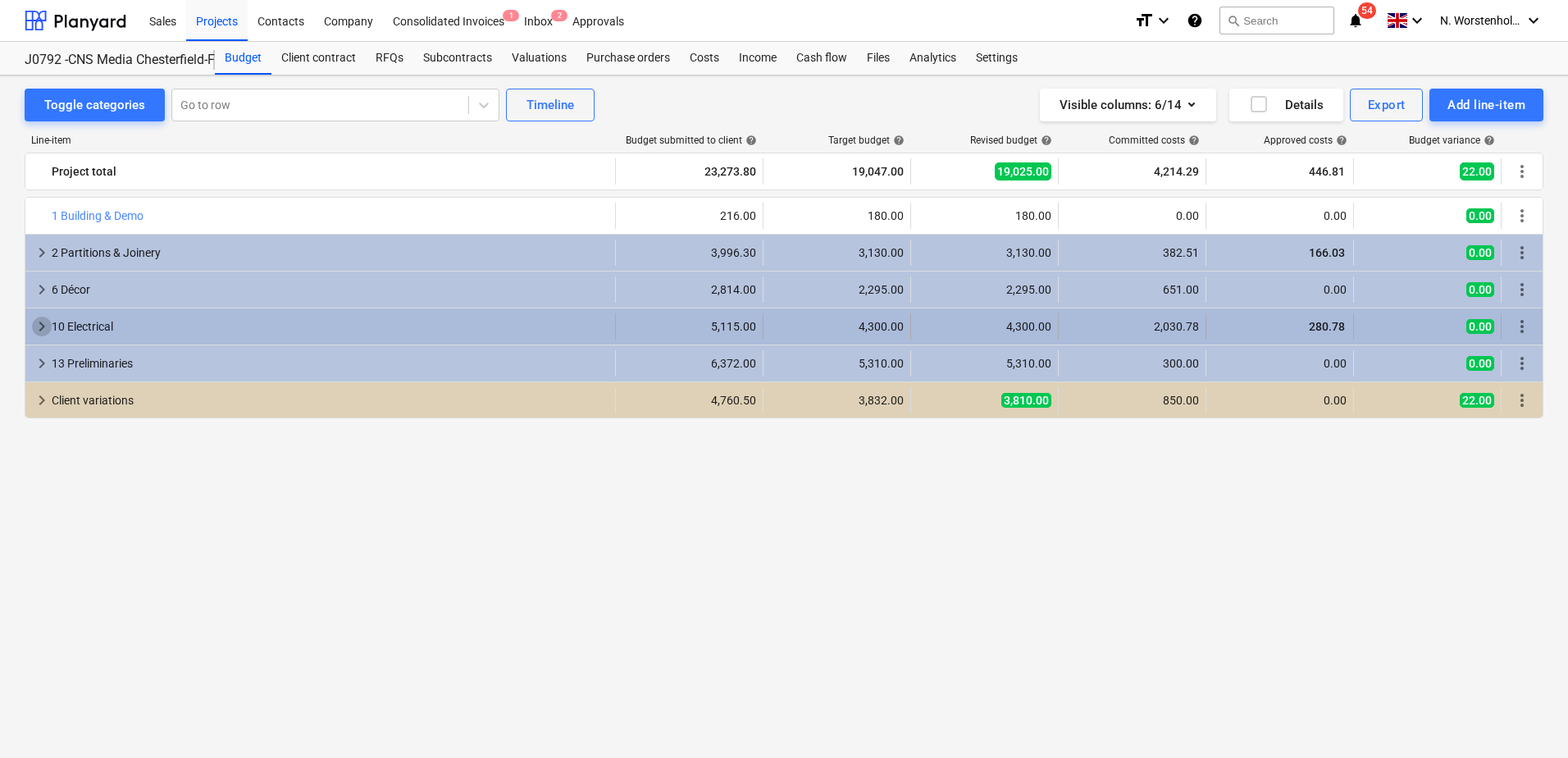
click at [39, 327] on span "keyboard_arrow_right" at bounding box center [42, 327] width 20 height 20
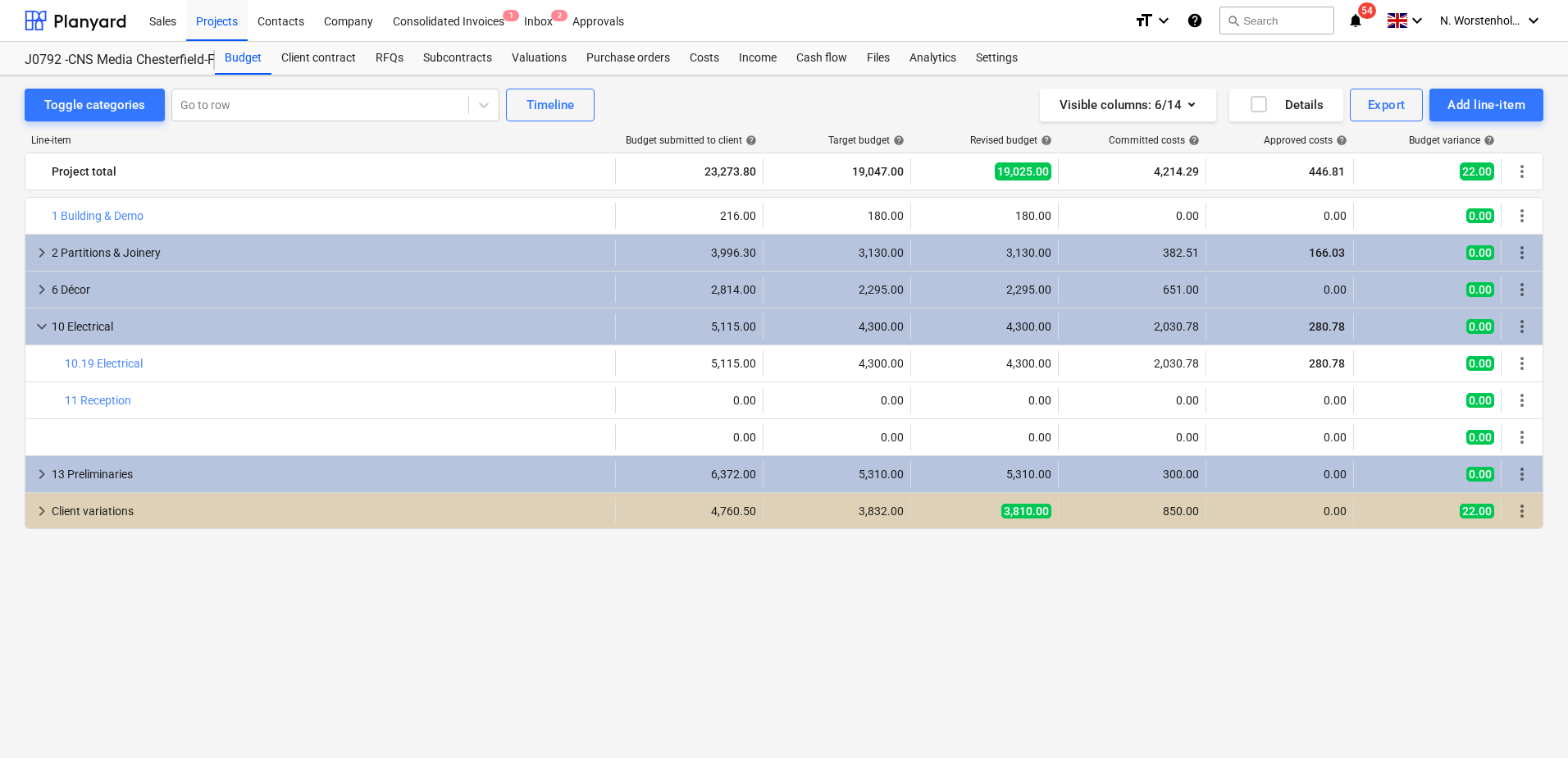
click at [39, 327] on span "keyboard_arrow_down" at bounding box center [42, 327] width 20 height 20
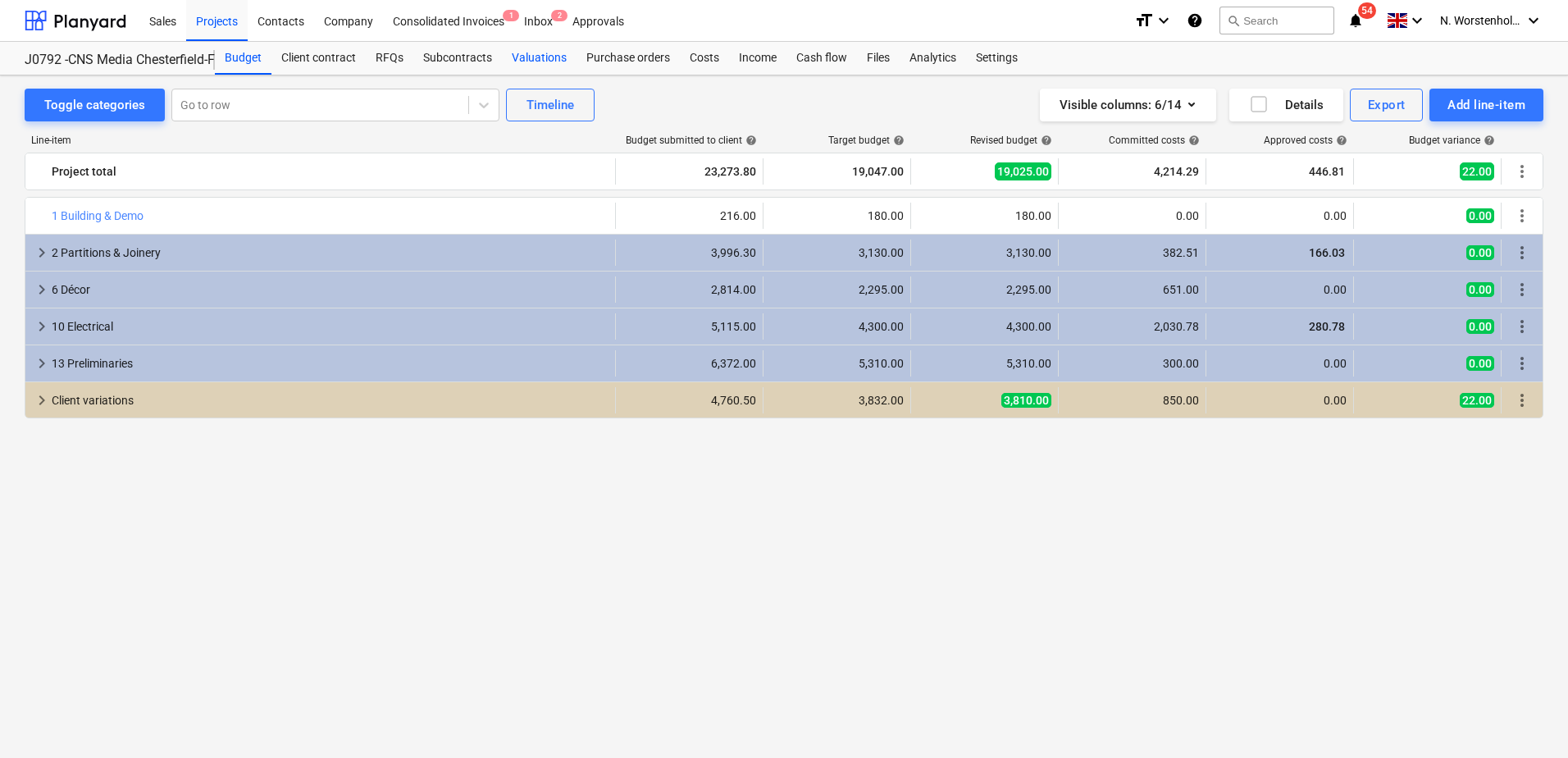
click at [535, 57] on div "Valuations" at bounding box center [539, 58] width 75 height 33
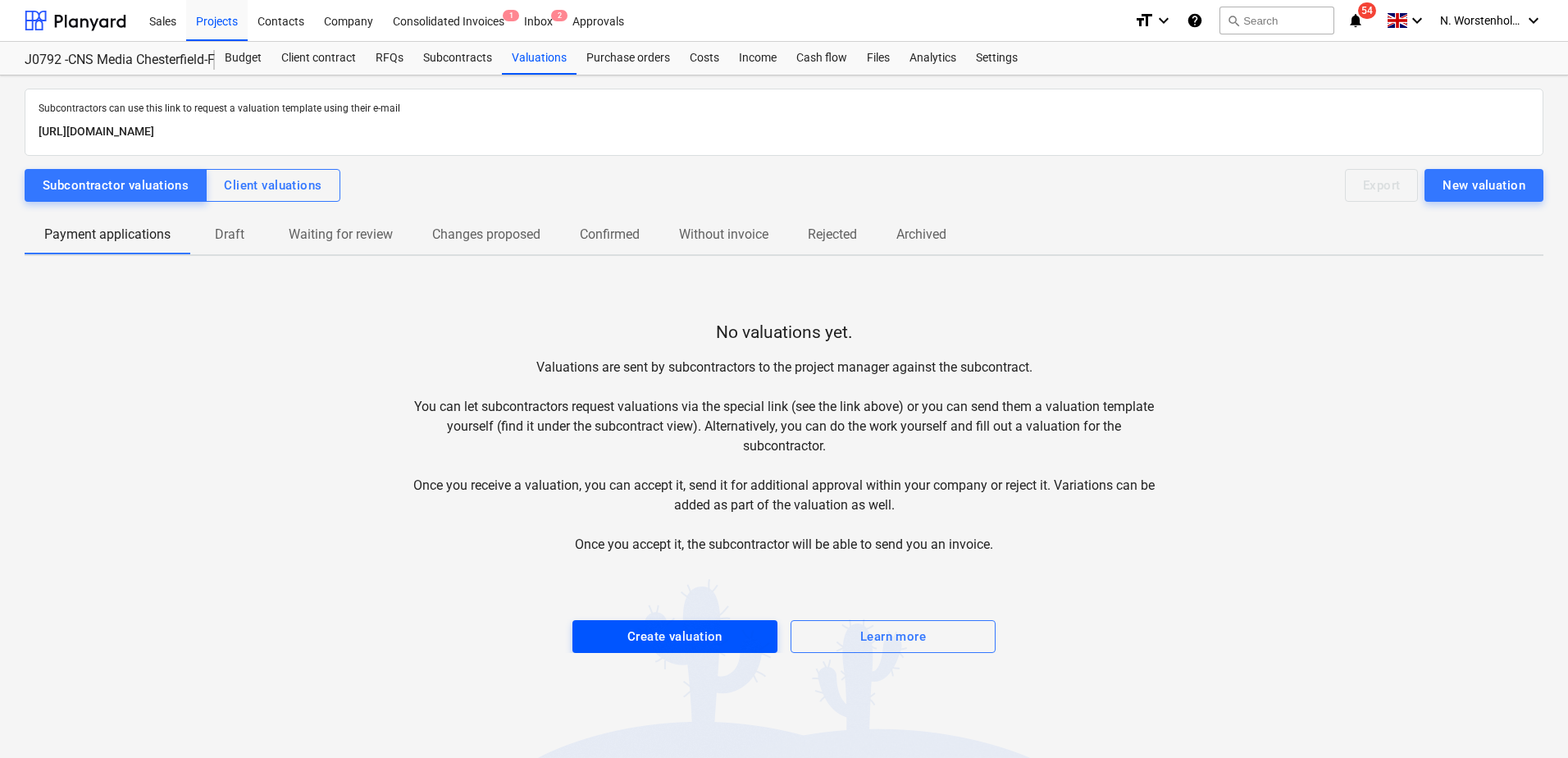
click at [696, 633] on div "Create valuation" at bounding box center [674, 636] width 95 height 21
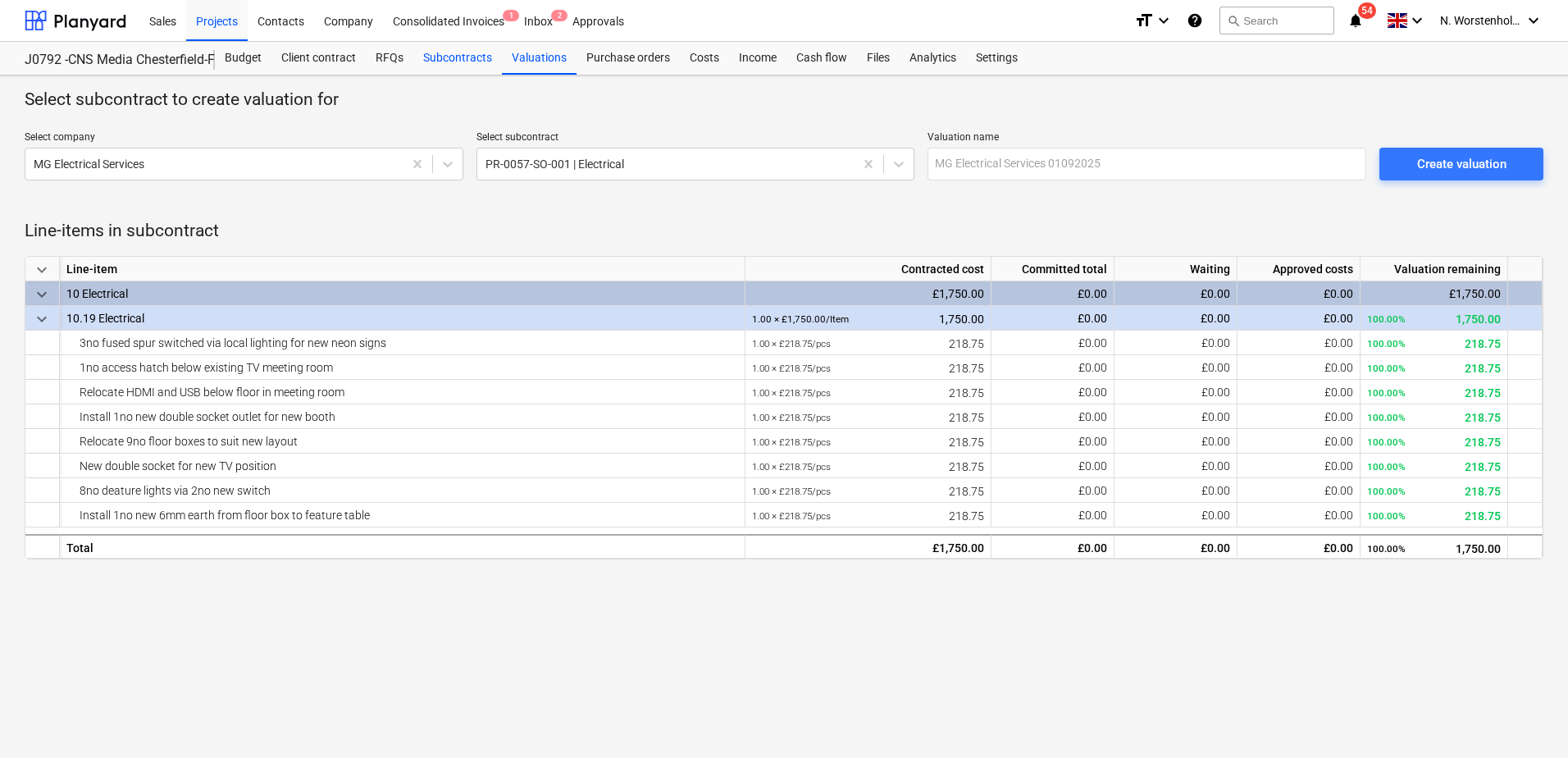
click at [437, 57] on div "Subcontracts" at bounding box center [458, 58] width 89 height 33
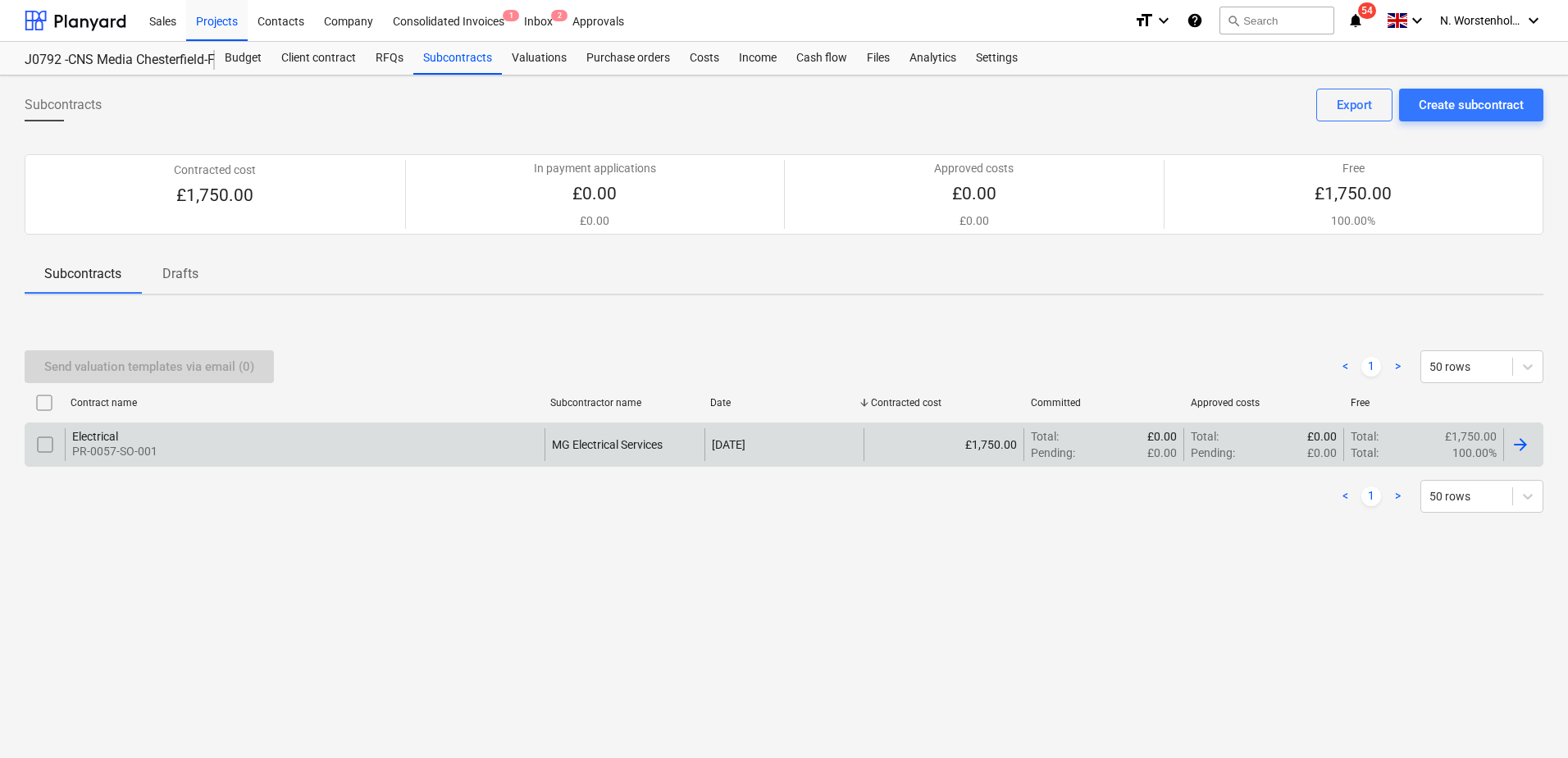
click at [98, 435] on div "Electrical" at bounding box center [115, 436] width 85 height 13
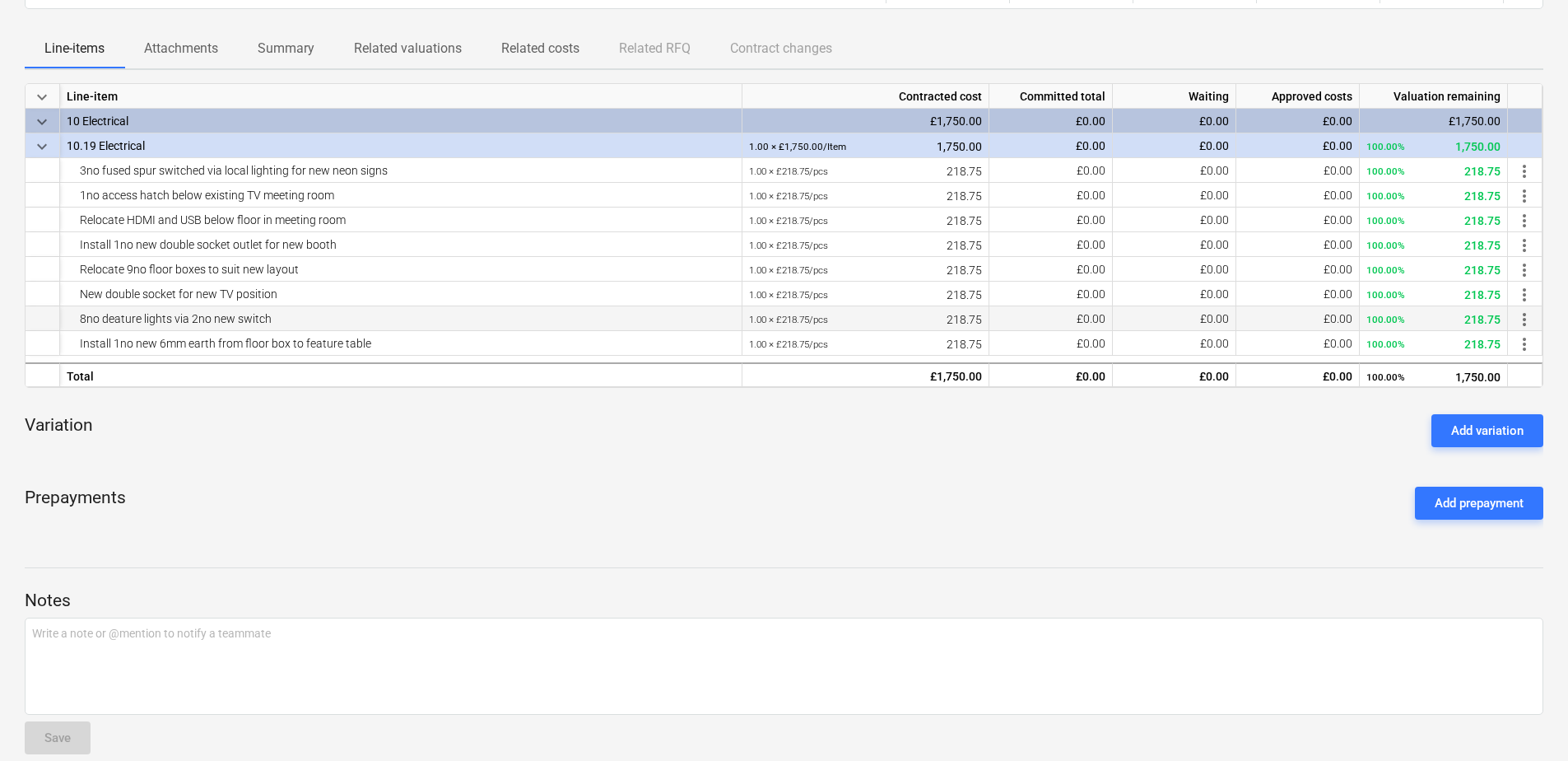
scroll to position [247, 0]
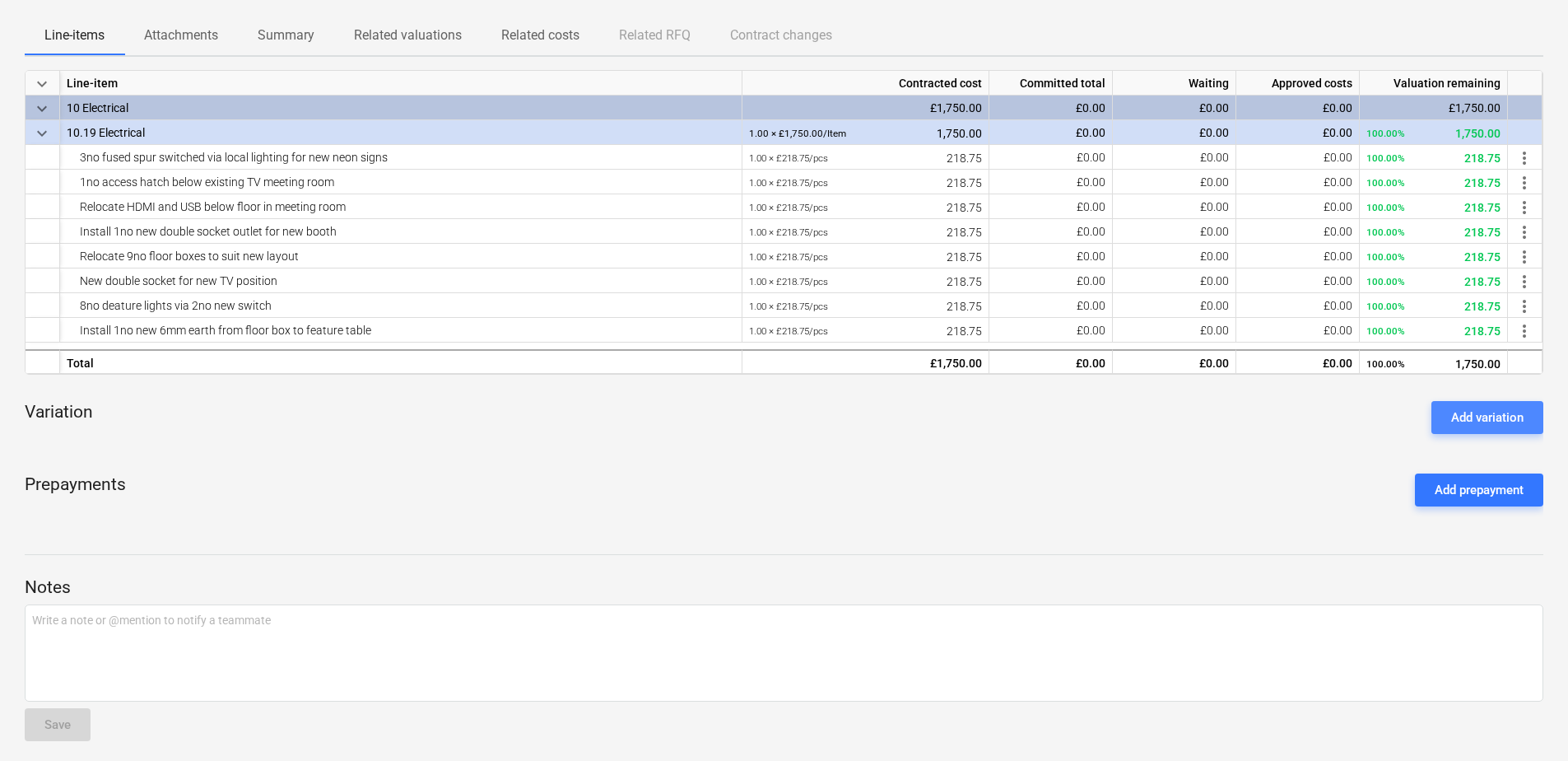
click at [1466, 416] on div "Add variation" at bounding box center [1487, 417] width 72 height 21
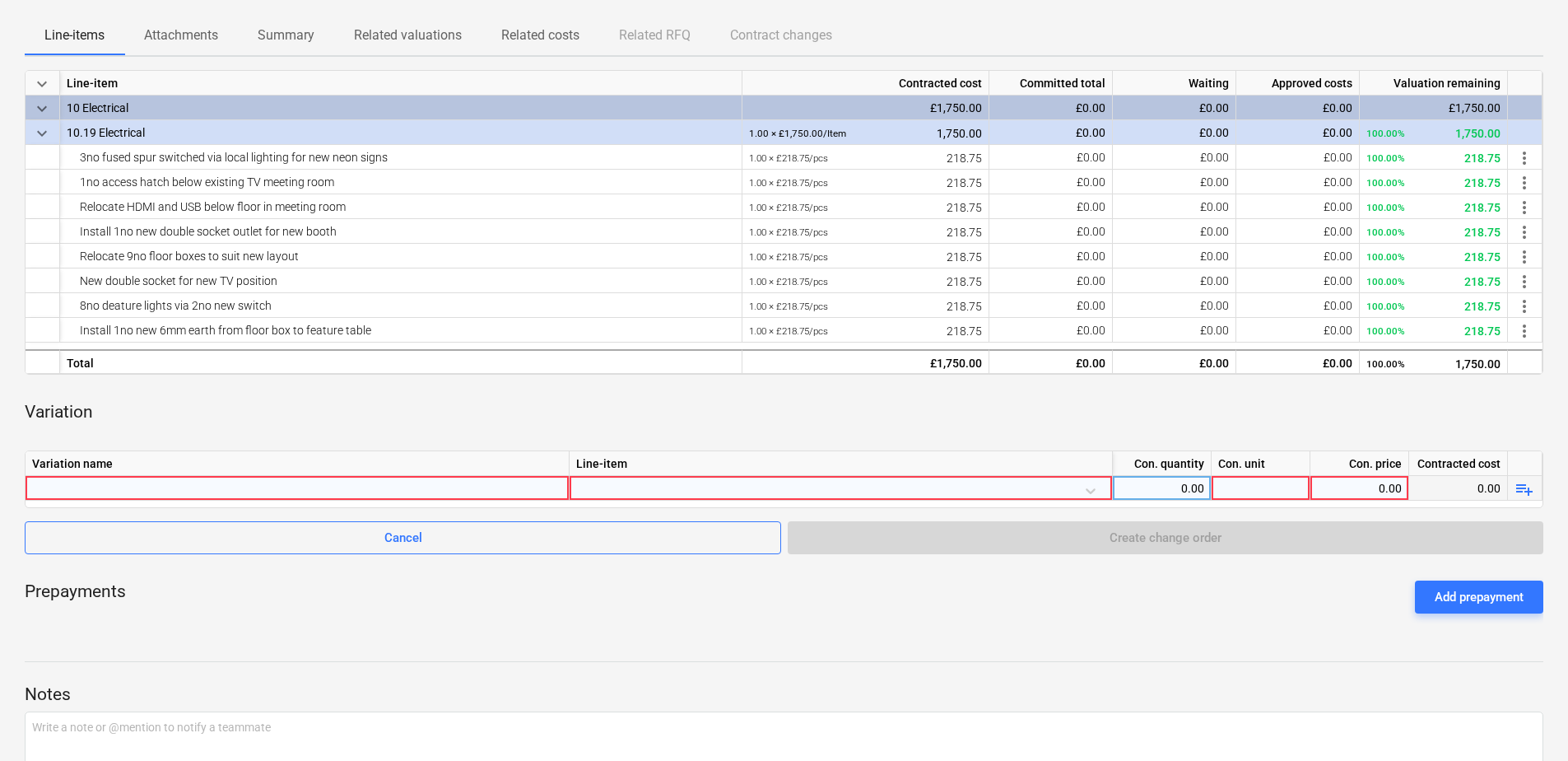
click at [109, 481] on div at bounding box center [297, 488] width 530 height 24
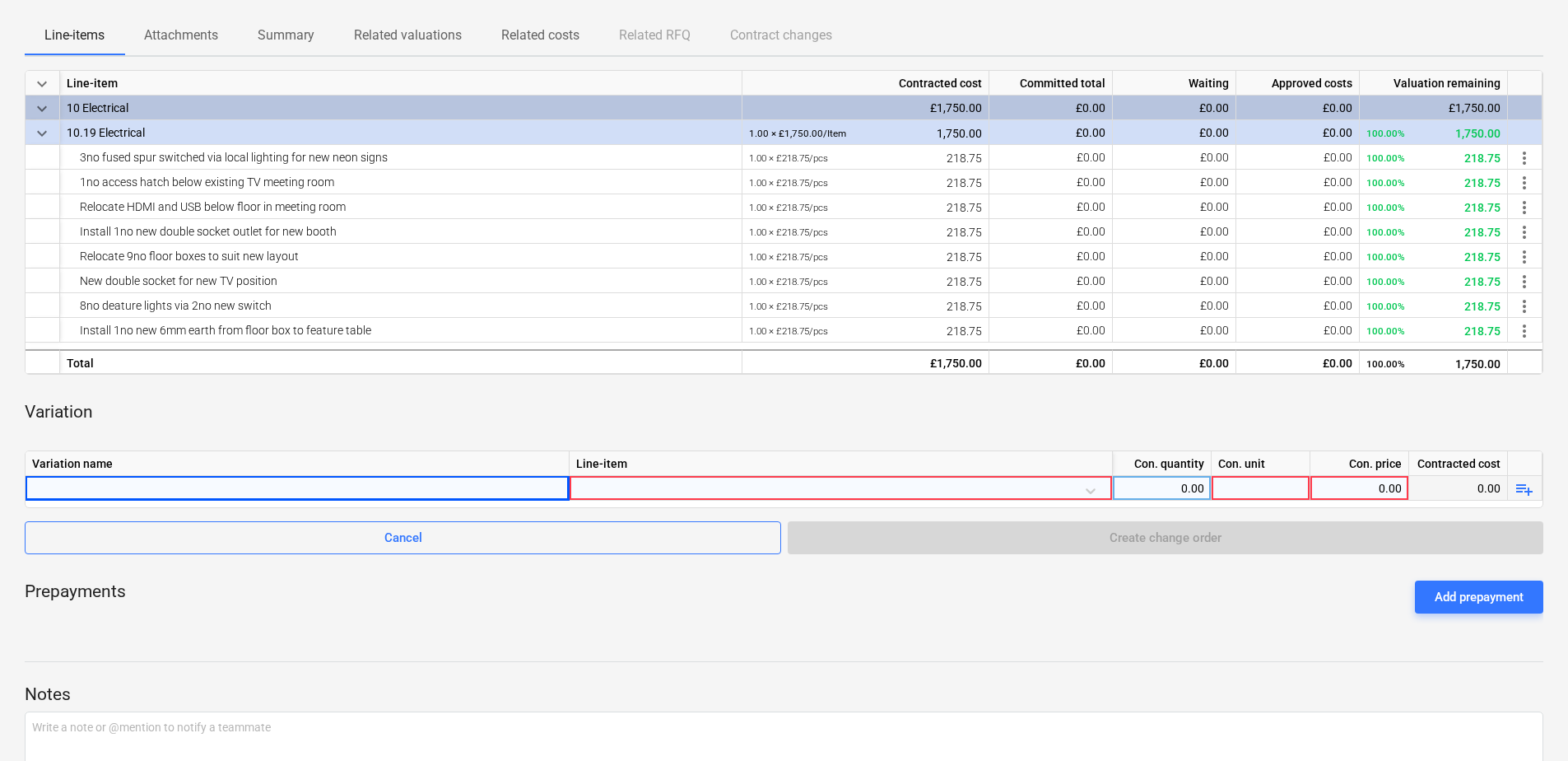
click at [88, 483] on div at bounding box center [297, 488] width 530 height 24
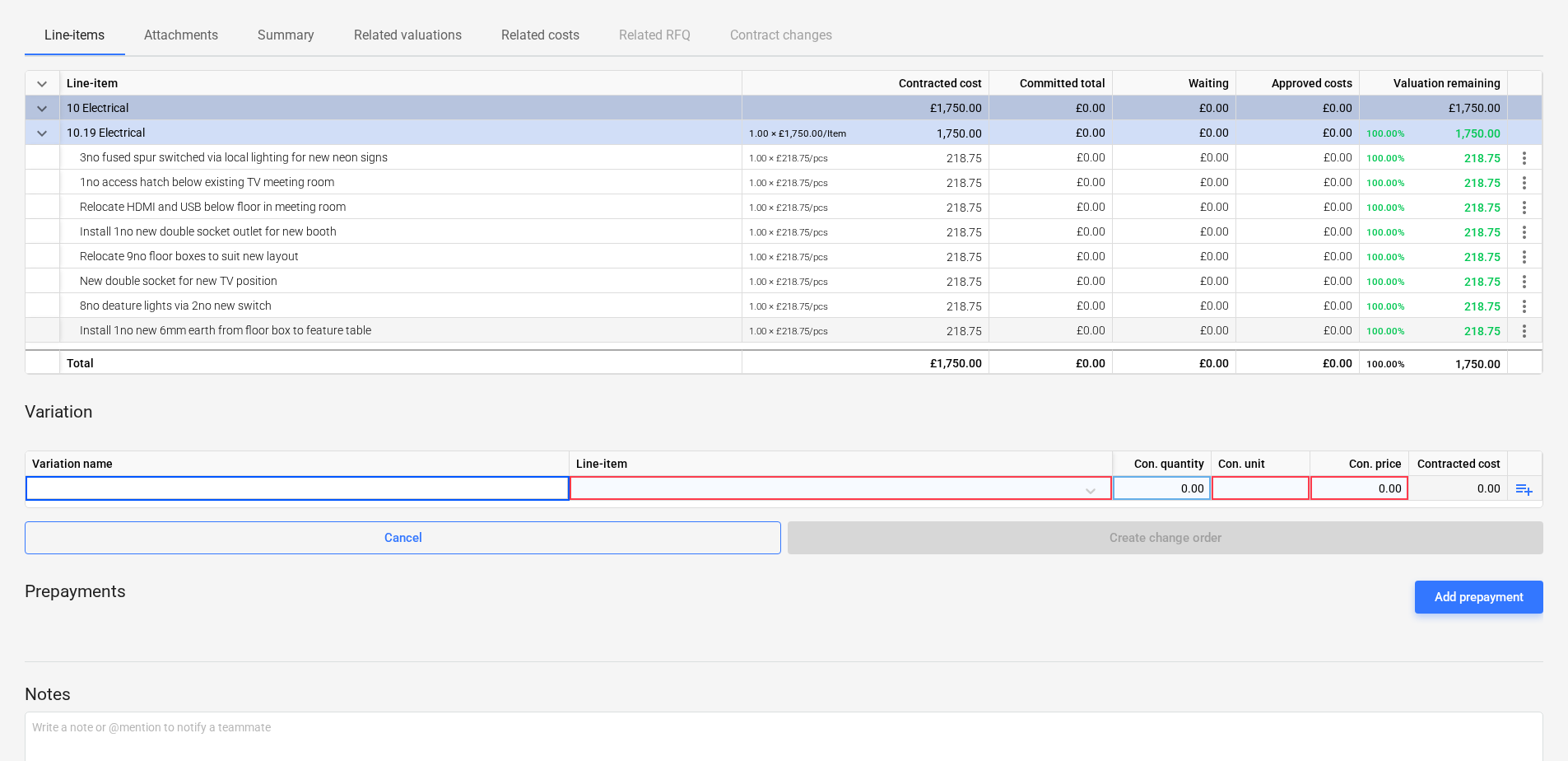
type input "additional socket and fused spur for Dart Board:"
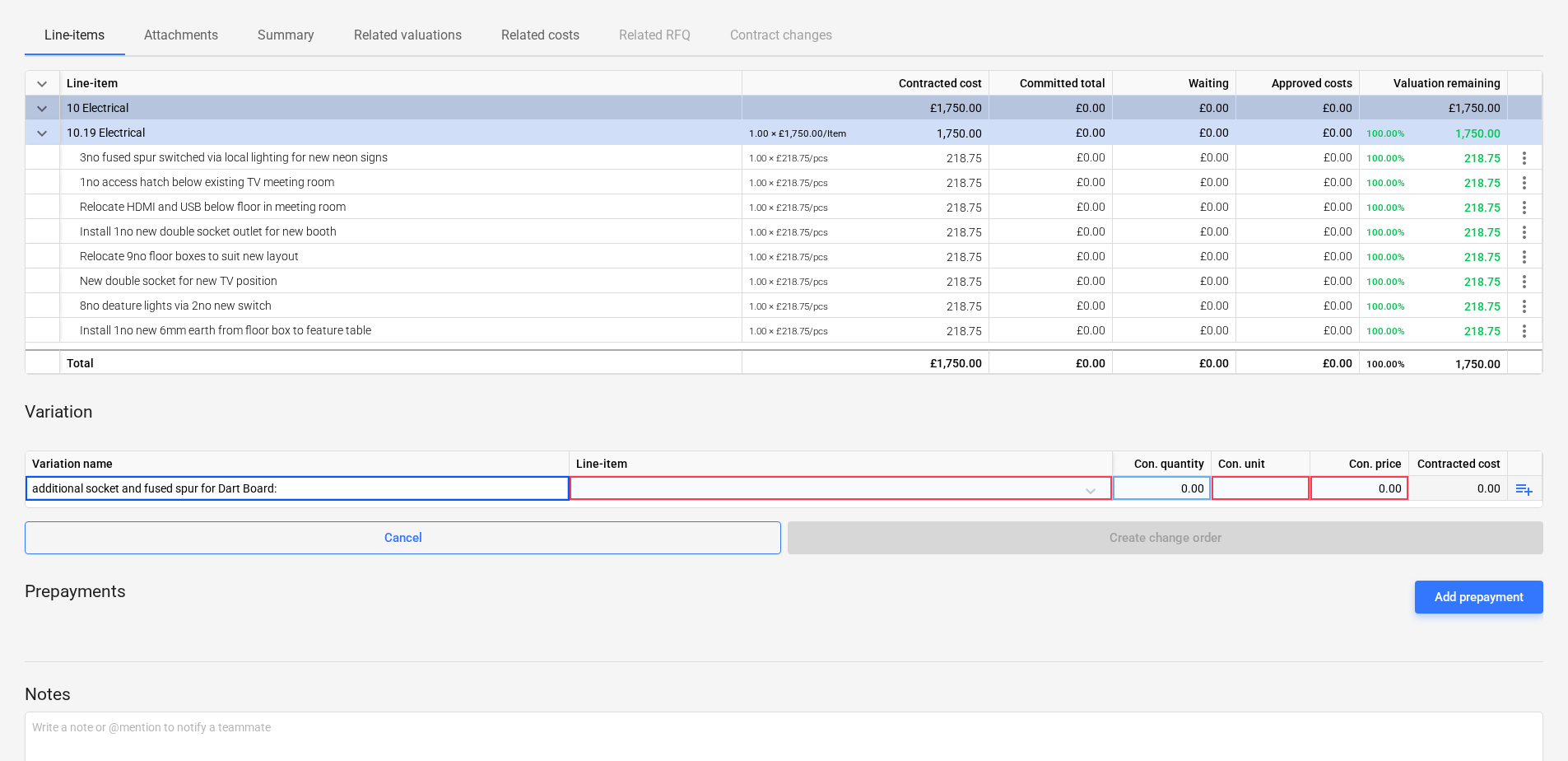
click at [614, 472] on div "Line-item" at bounding box center [841, 464] width 543 height 25
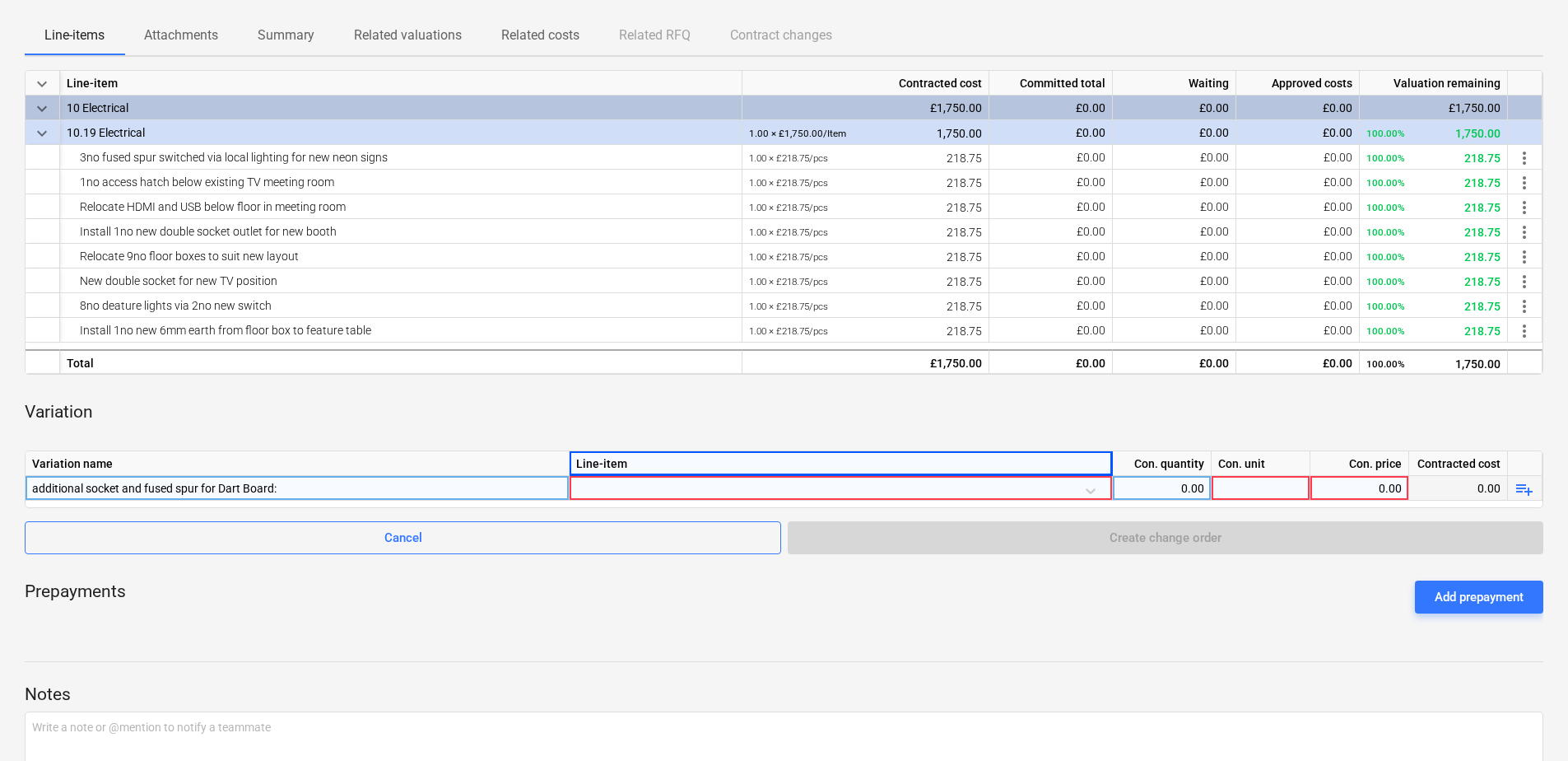
click at [628, 492] on div at bounding box center [840, 490] width 530 height 29
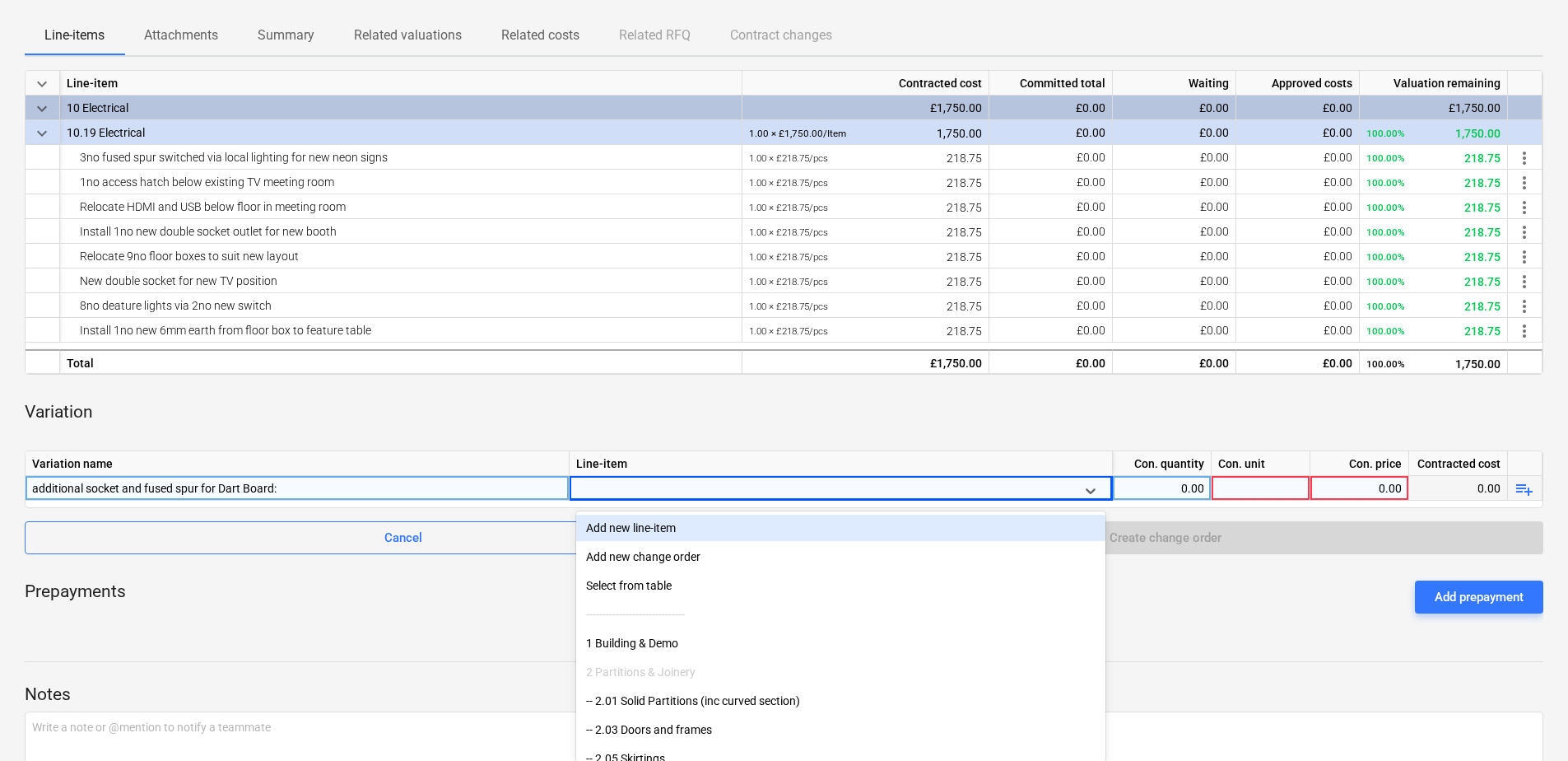
scroll to position [255, 0]
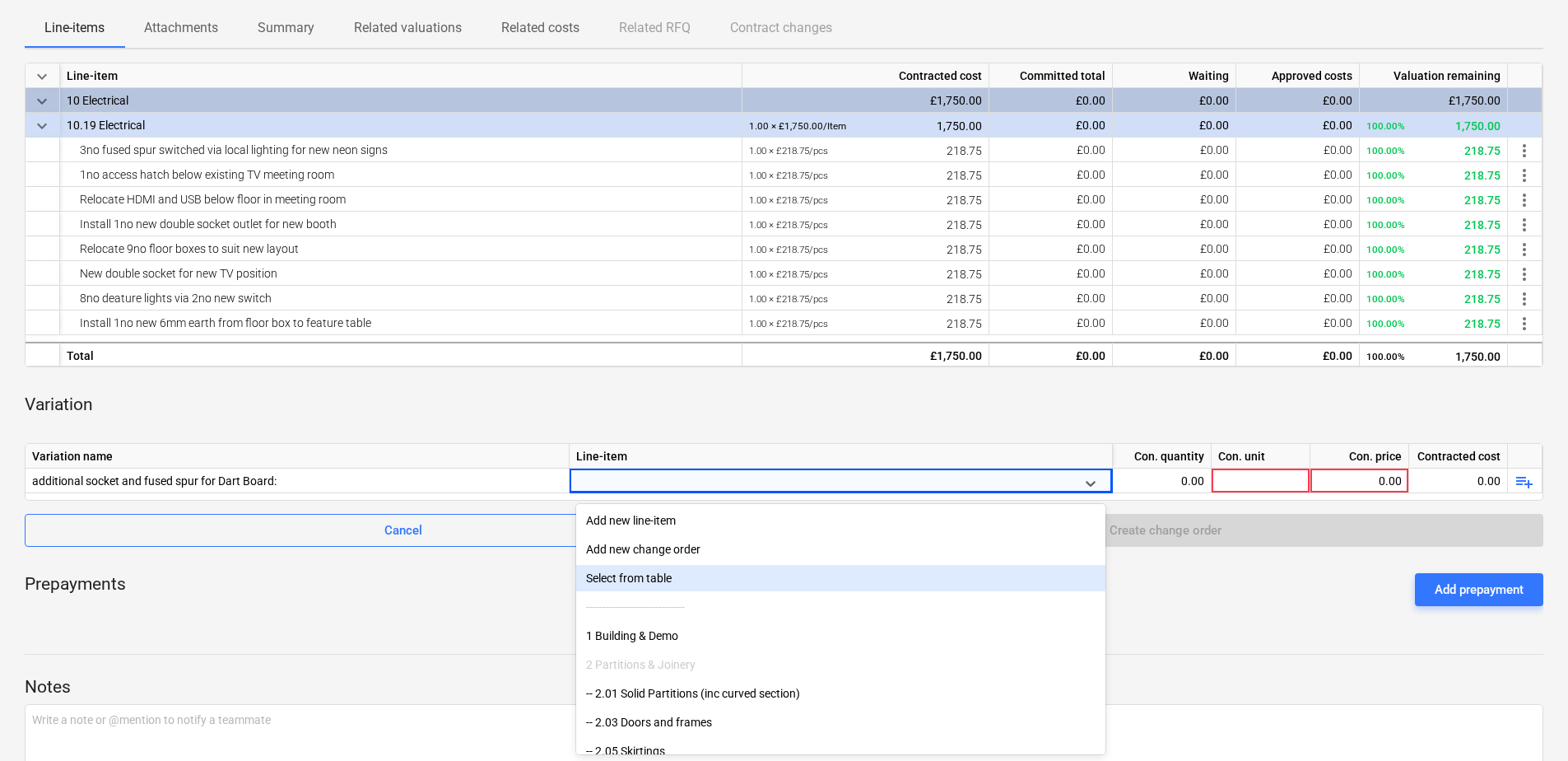
click at [487, 598] on div "Prepayments Add prepayment" at bounding box center [784, 590] width 1519 height 59
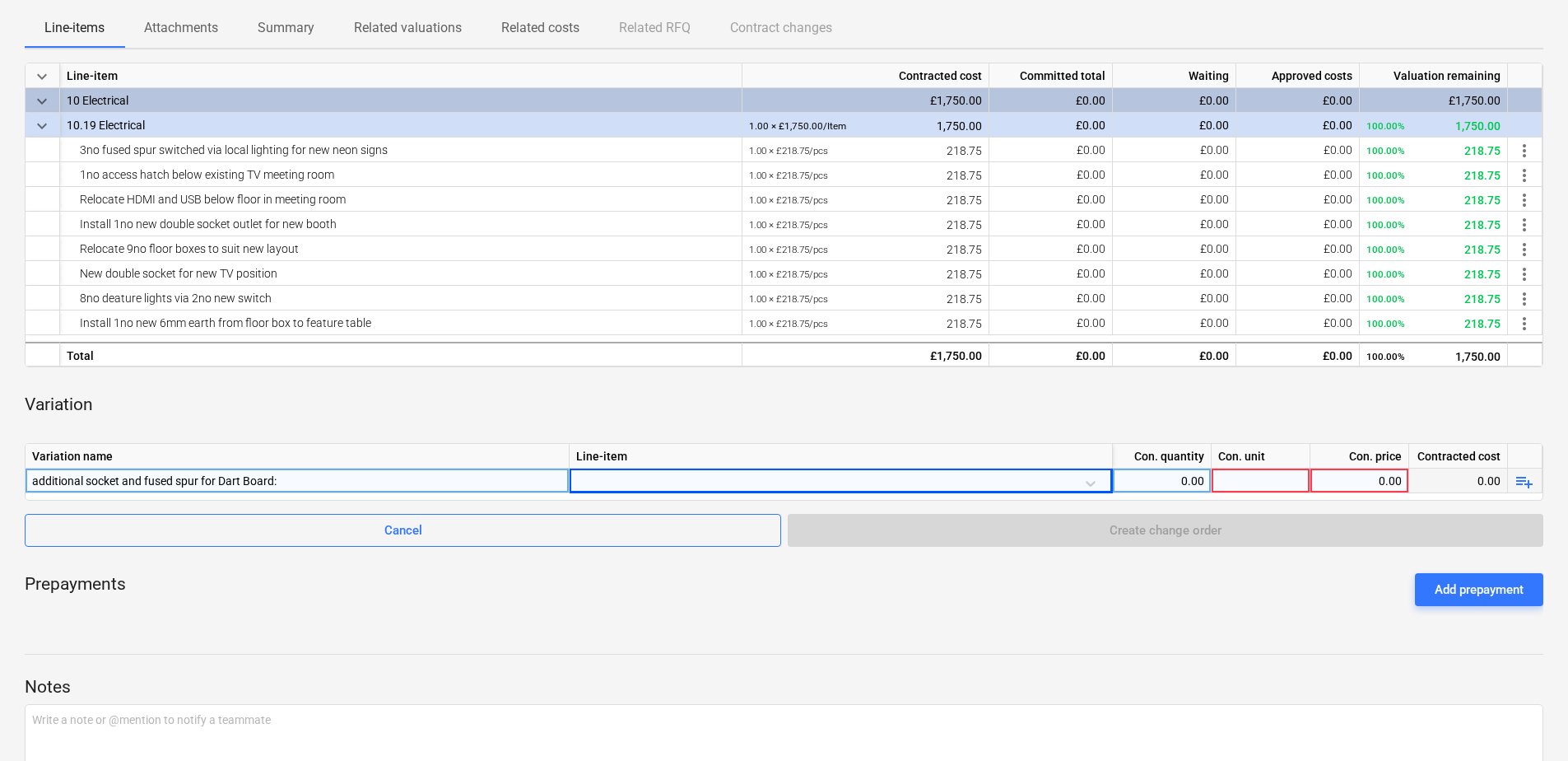
click at [1174, 482] on div "0.00" at bounding box center [1162, 481] width 85 height 25
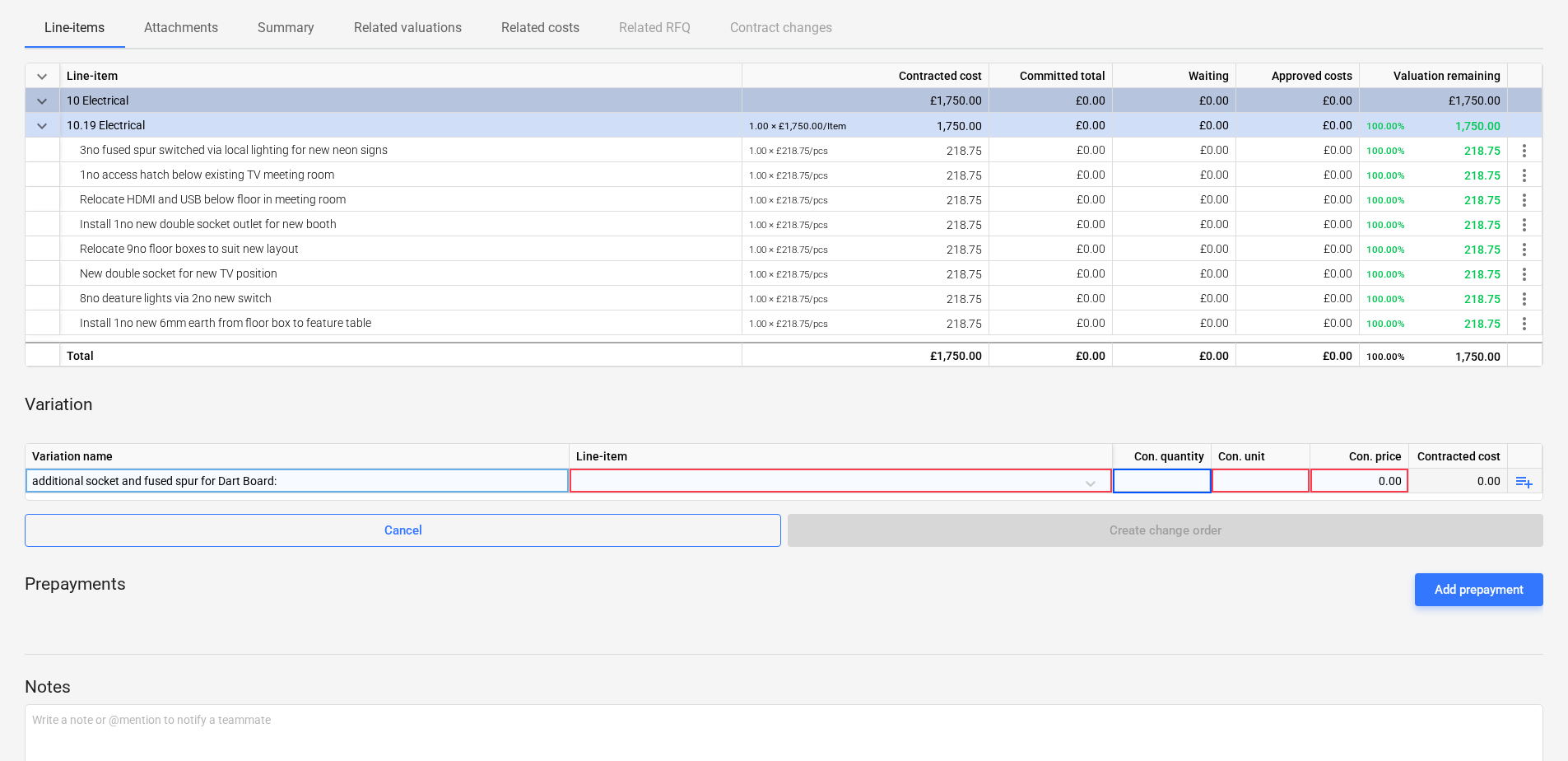
type input "1"
click at [1273, 485] on div at bounding box center [1261, 481] width 99 height 25
type input "160"
click at [1321, 588] on div "Prepayments Add prepayment" at bounding box center [784, 590] width 1519 height 59
click at [1359, 482] on div "0.00" at bounding box center [1359, 481] width 85 height 25
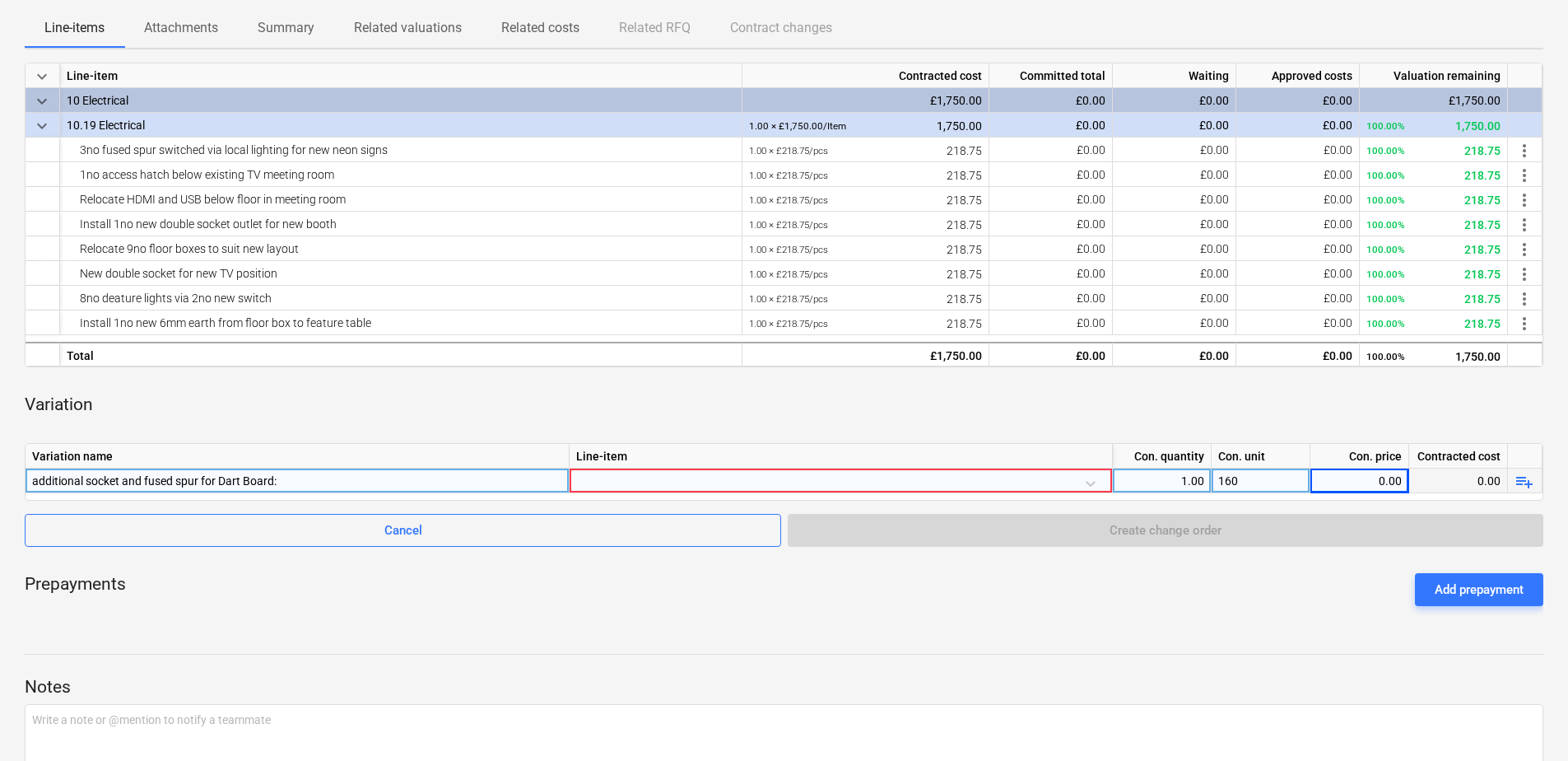
click at [1345, 598] on div "Prepayments Add prepayment" at bounding box center [784, 590] width 1519 height 59
click at [642, 486] on div at bounding box center [840, 483] width 530 height 29
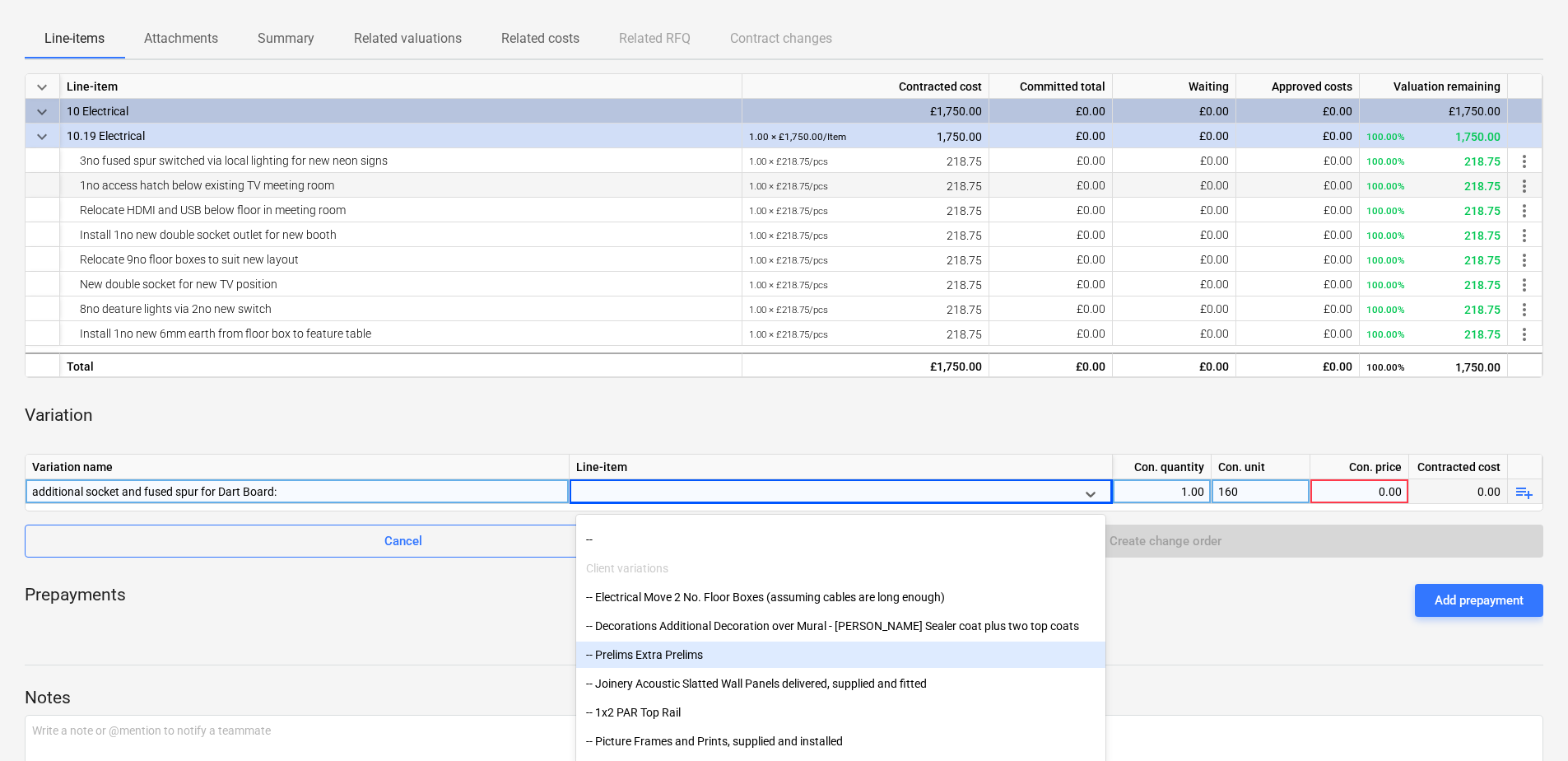
scroll to position [0, 0]
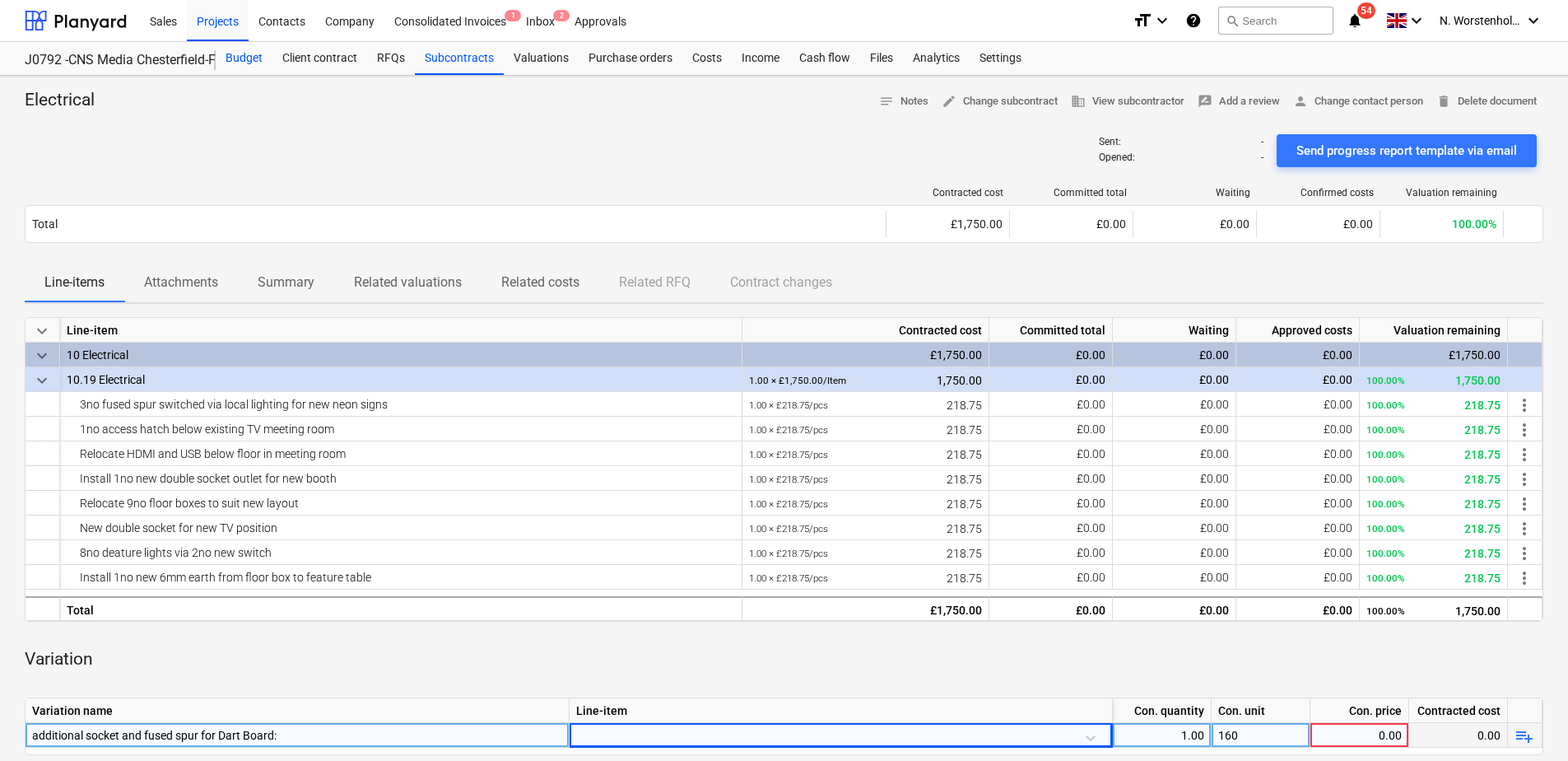
click at [247, 57] on div "Budget" at bounding box center [245, 58] width 57 height 33
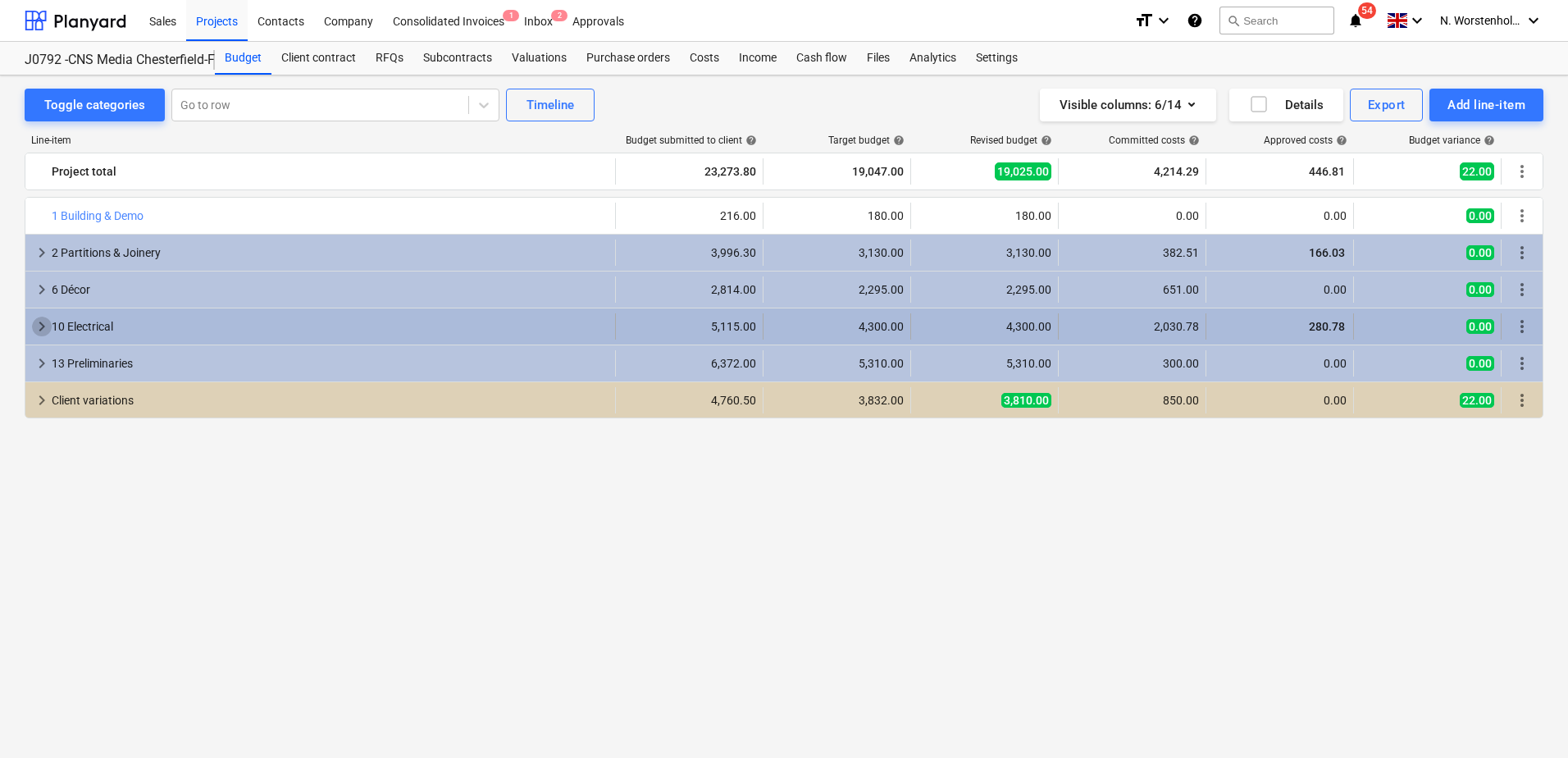
click at [41, 321] on span "keyboard_arrow_right" at bounding box center [42, 327] width 20 height 20
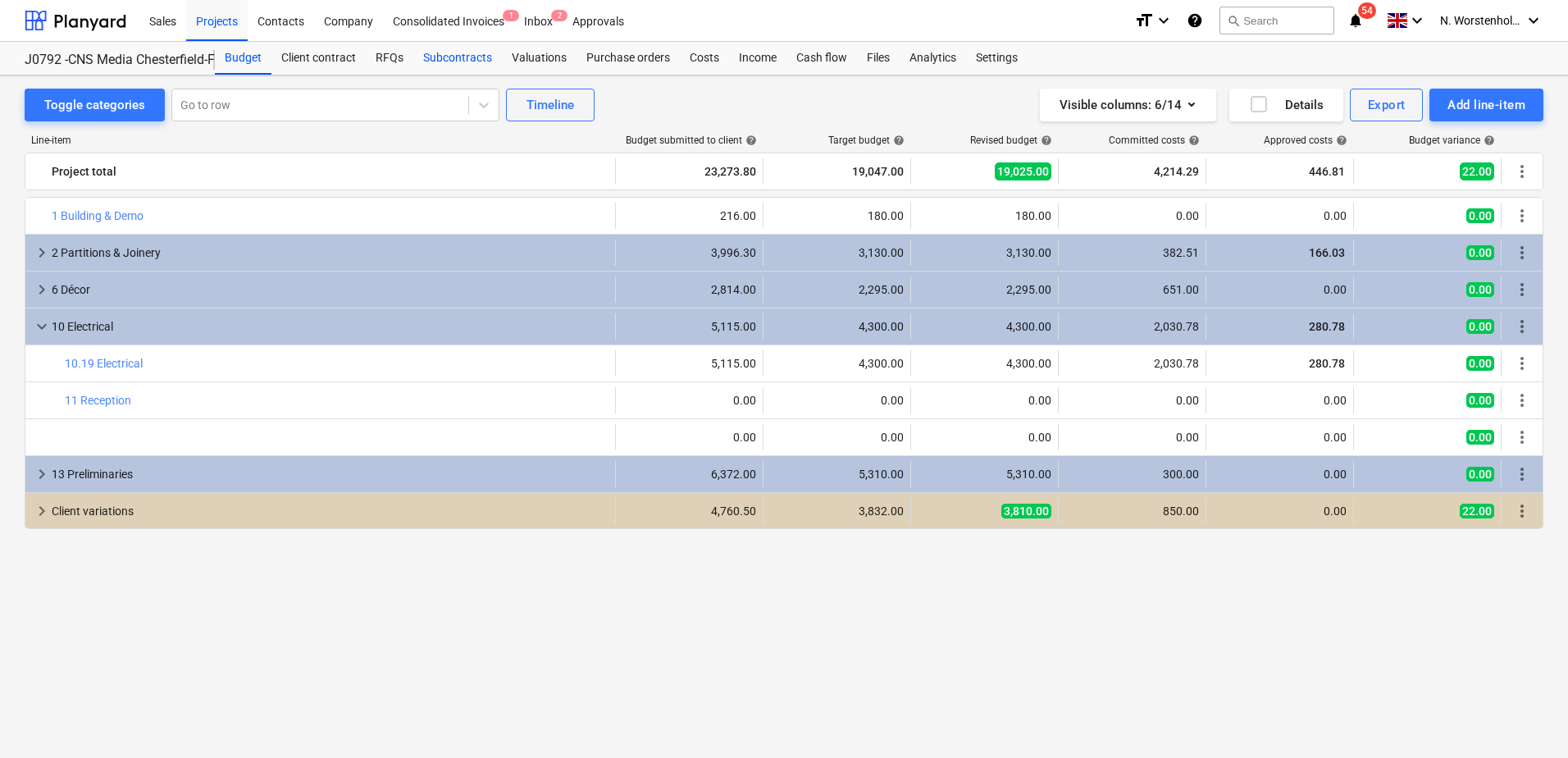
click at [460, 58] on div "Subcontracts" at bounding box center [458, 58] width 89 height 33
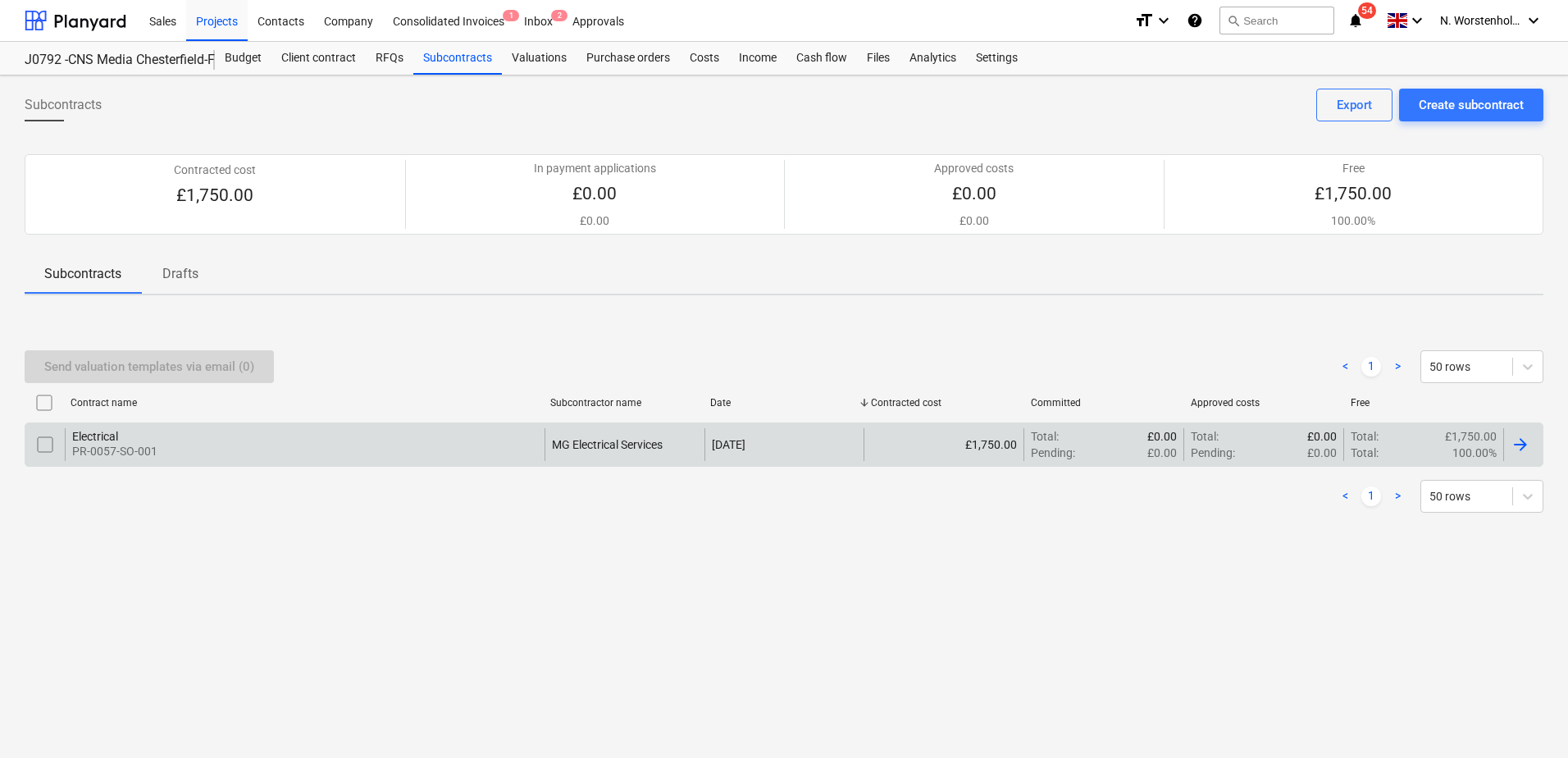
click at [93, 448] on p "PR-0057-SO-001" at bounding box center [115, 451] width 85 height 16
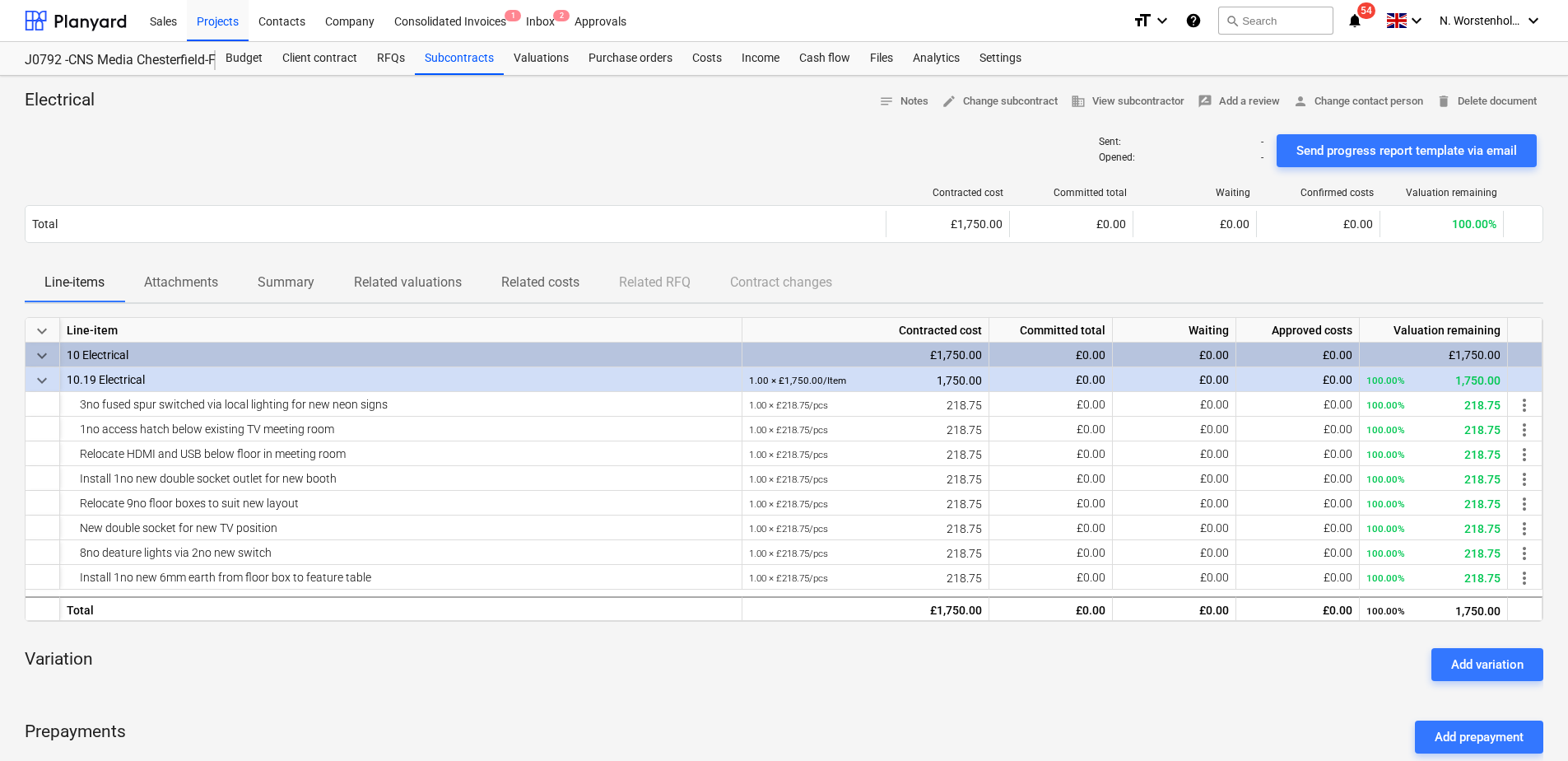
click at [1437, 641] on div "Variation Add variation" at bounding box center [784, 665] width 1519 height 59
click at [1452, 656] on div "Add variation" at bounding box center [1487, 665] width 72 height 21
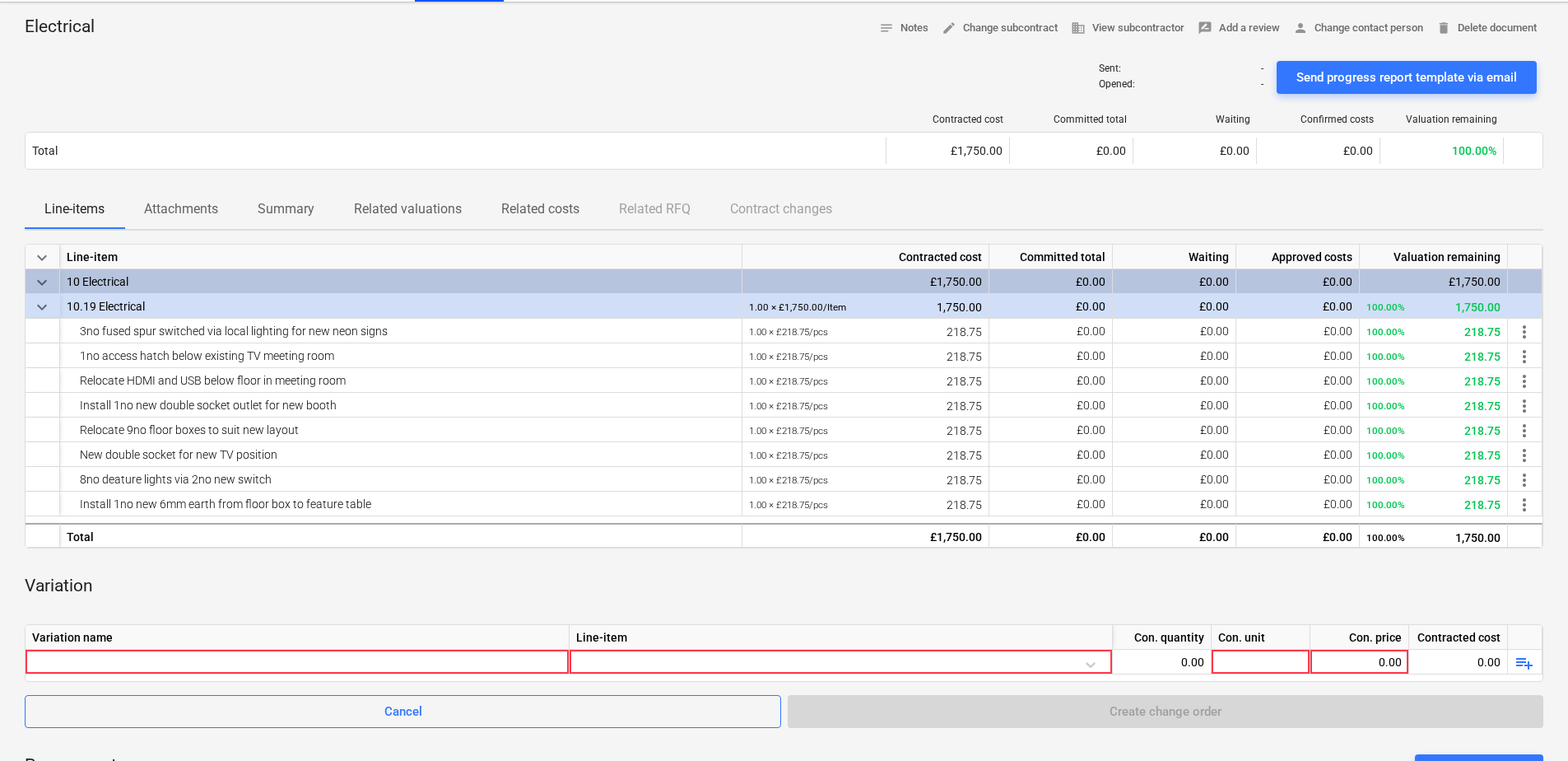
scroll to position [330, 0]
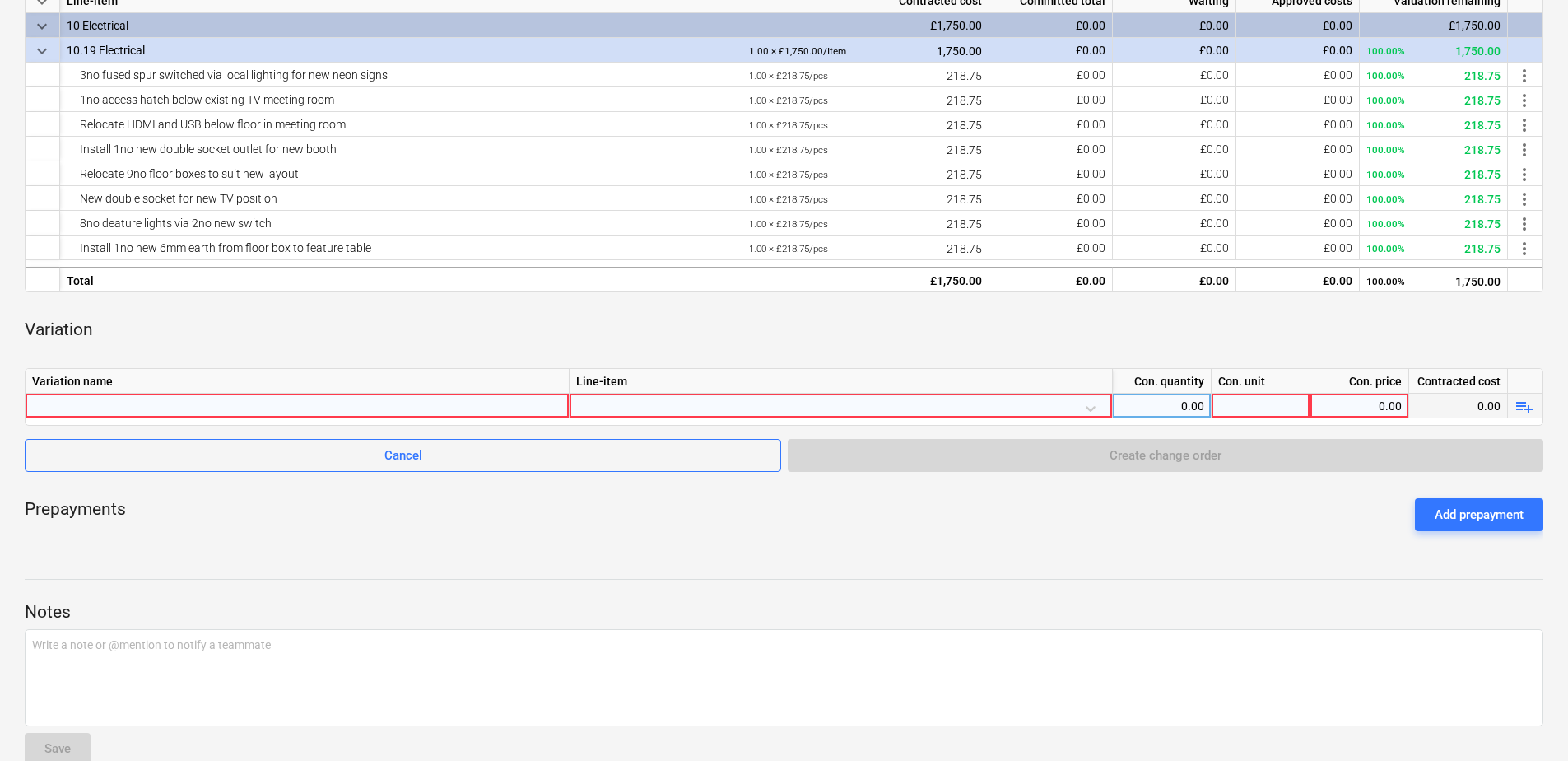
click at [1086, 406] on div at bounding box center [840, 408] width 530 height 29
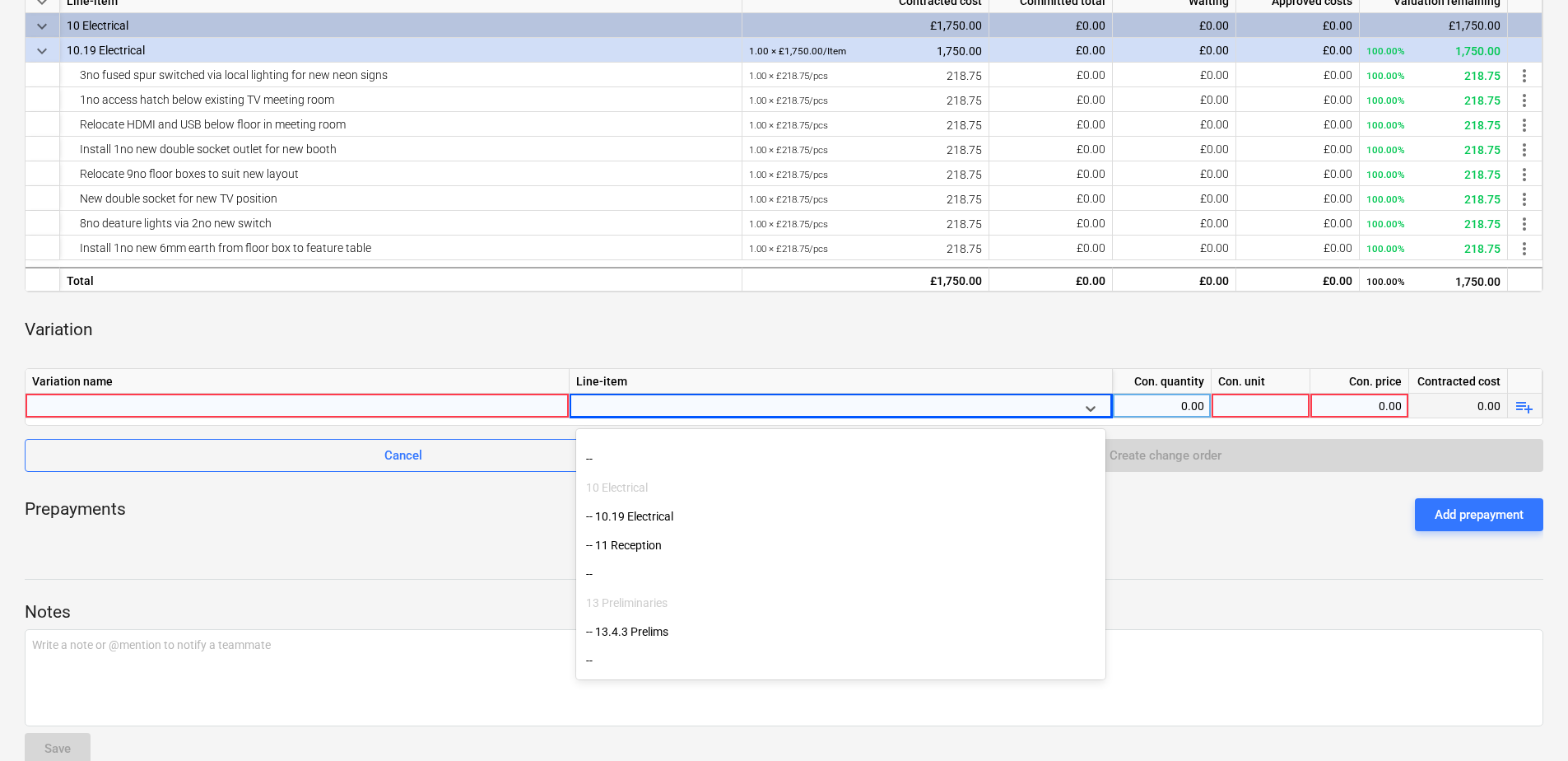
scroll to position [412, 0]
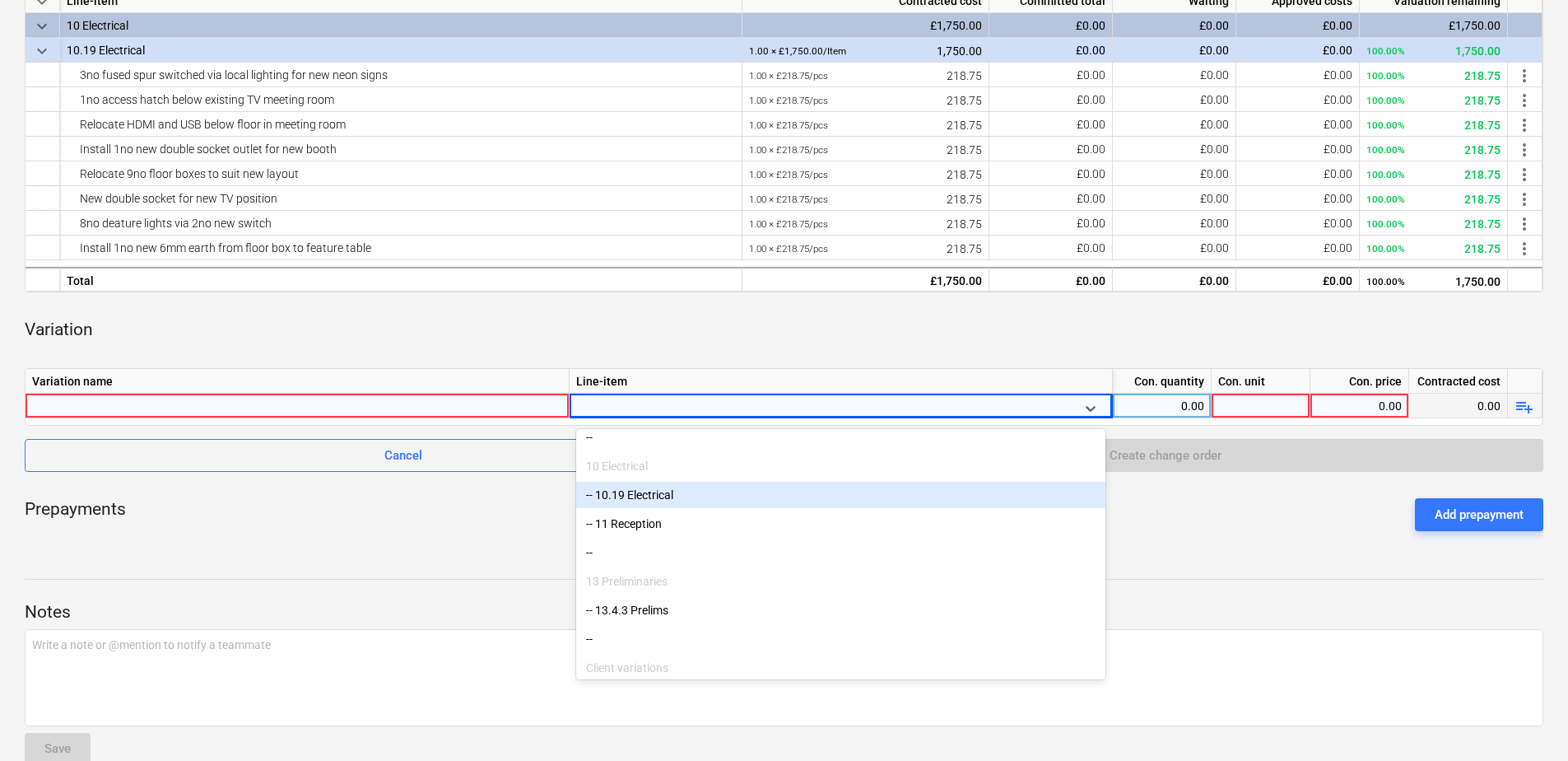
click at [650, 488] on div "-- 10.19 Electrical" at bounding box center [840, 494] width 530 height 26
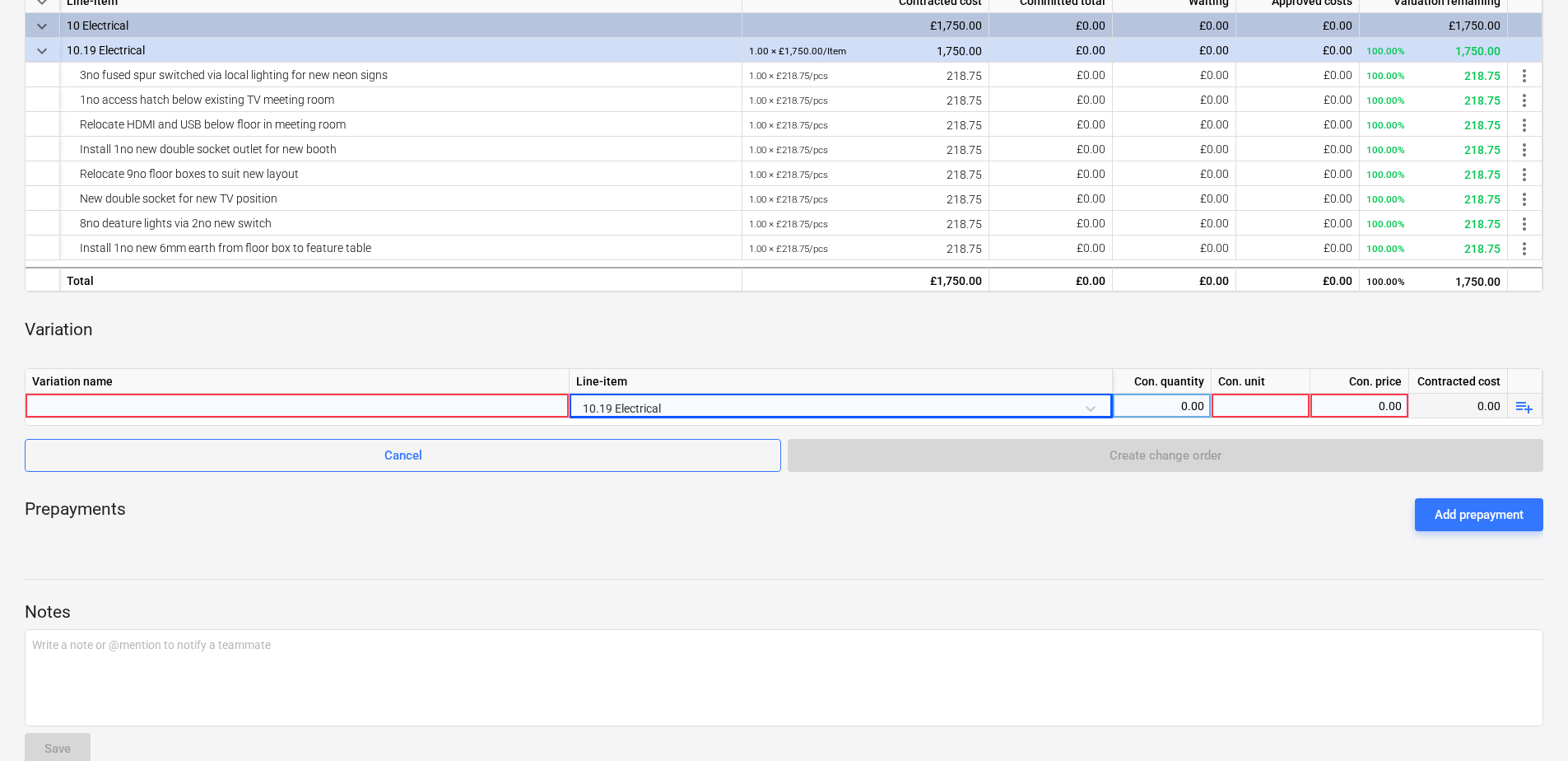
click at [142, 406] on div at bounding box center [297, 406] width 530 height 24
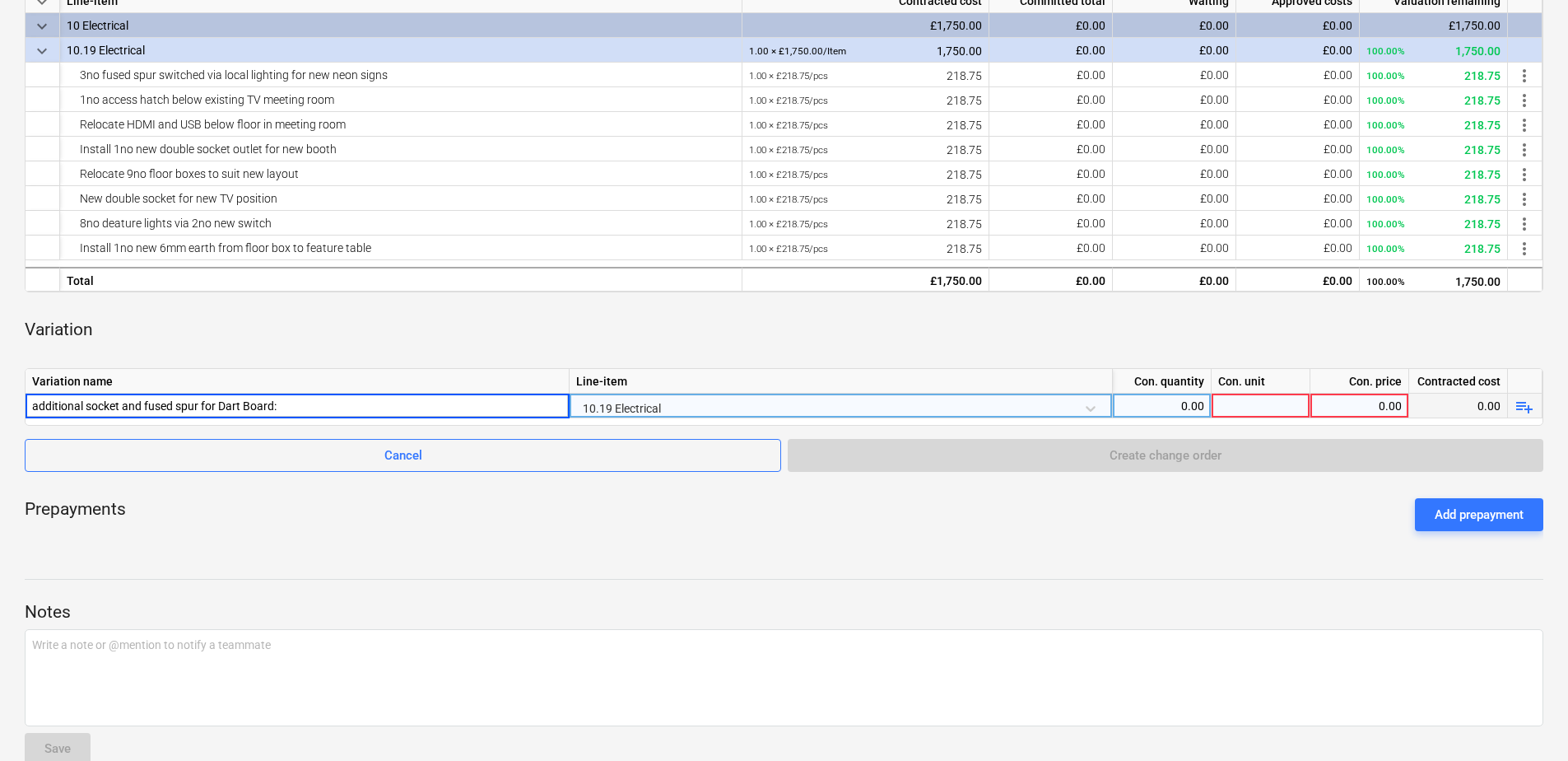
click at [38, 403] on input "additional socket and fused spur for Dart Board:" at bounding box center [297, 406] width 543 height 24
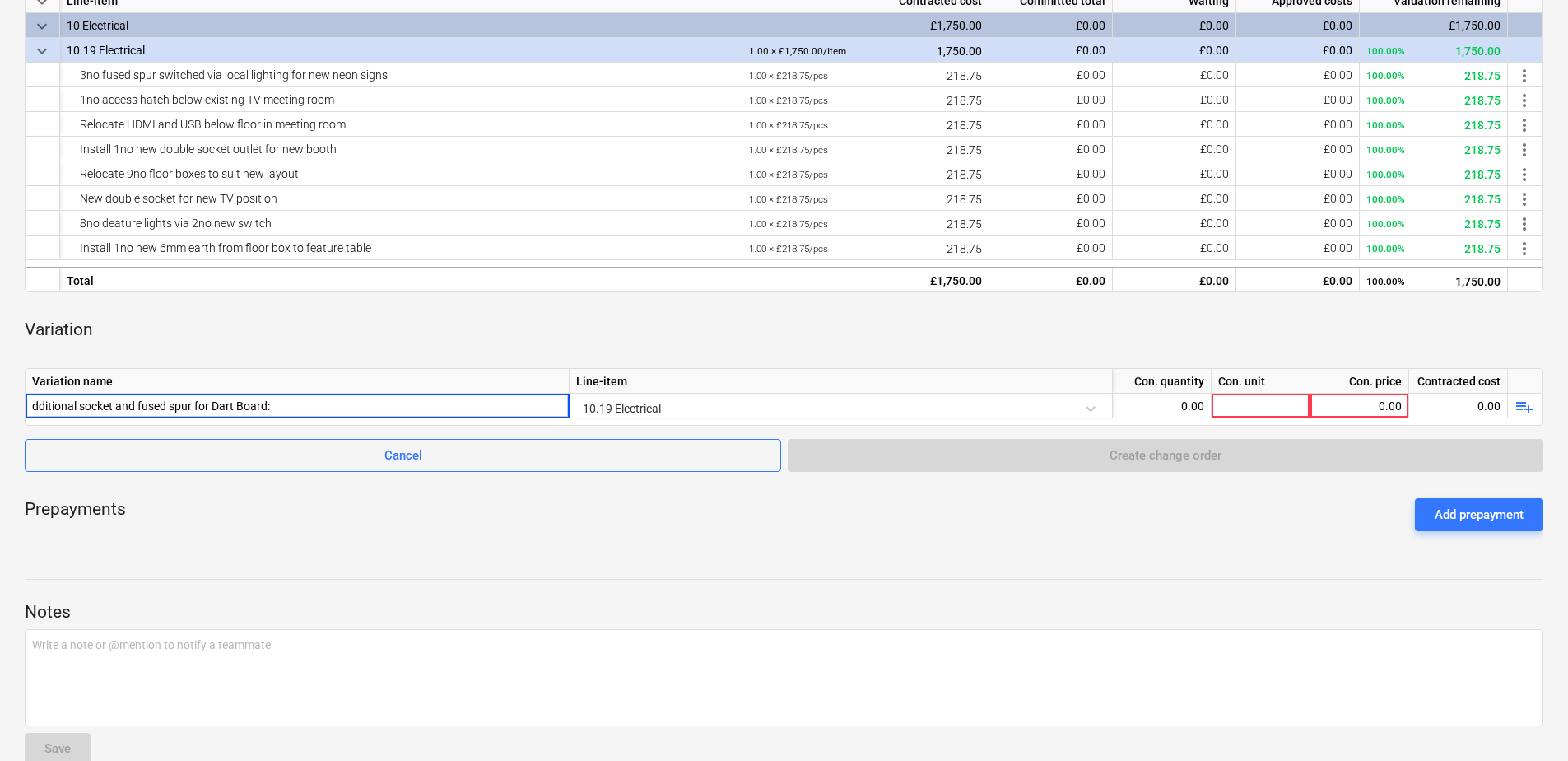
type input "Additional socket and fused spur for Dart Board:"
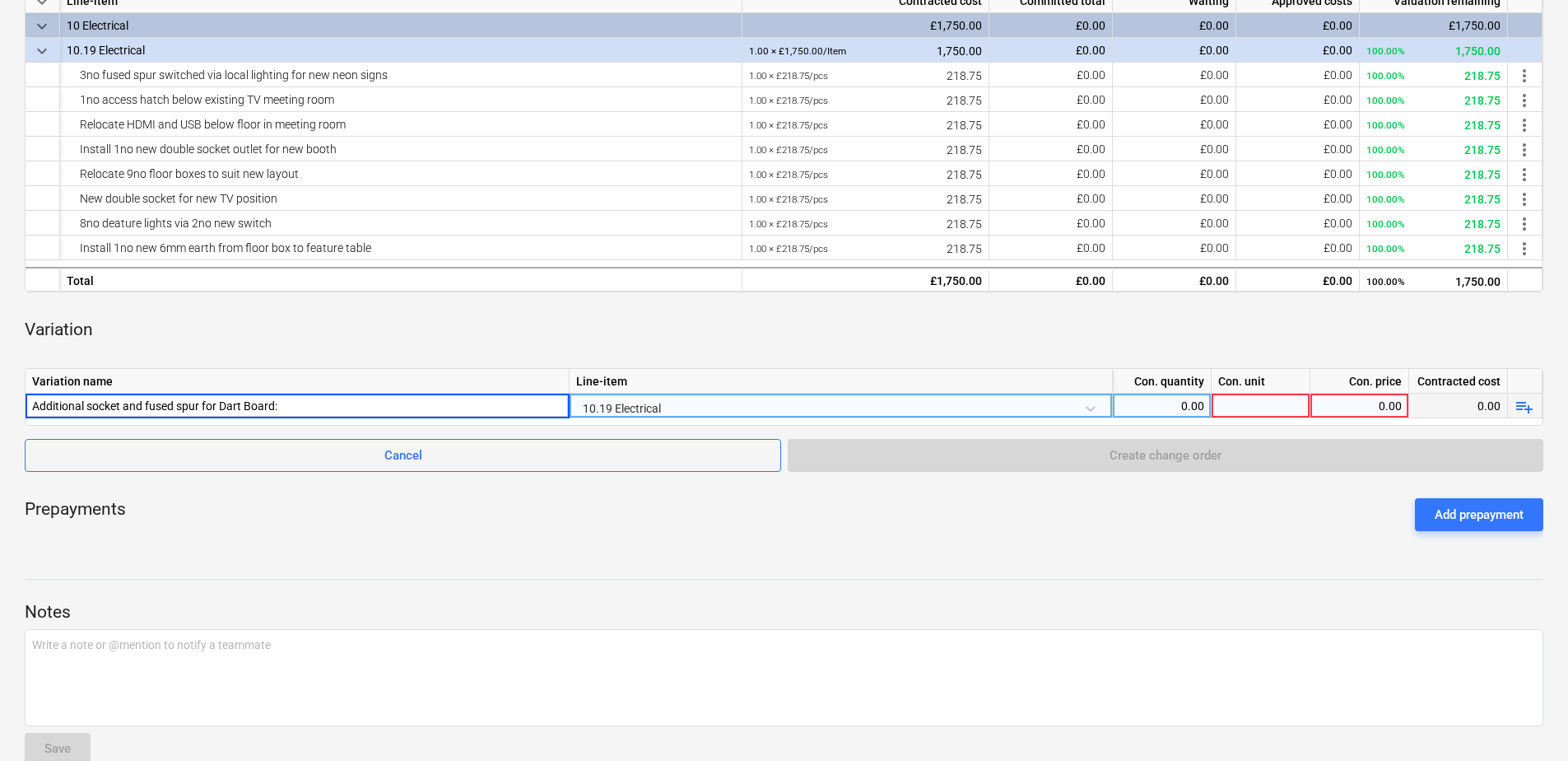
click at [1153, 400] on div "0.00" at bounding box center [1162, 406] width 85 height 25
type input "1"
click at [1243, 404] on div at bounding box center [1261, 406] width 99 height 25
type input "160"
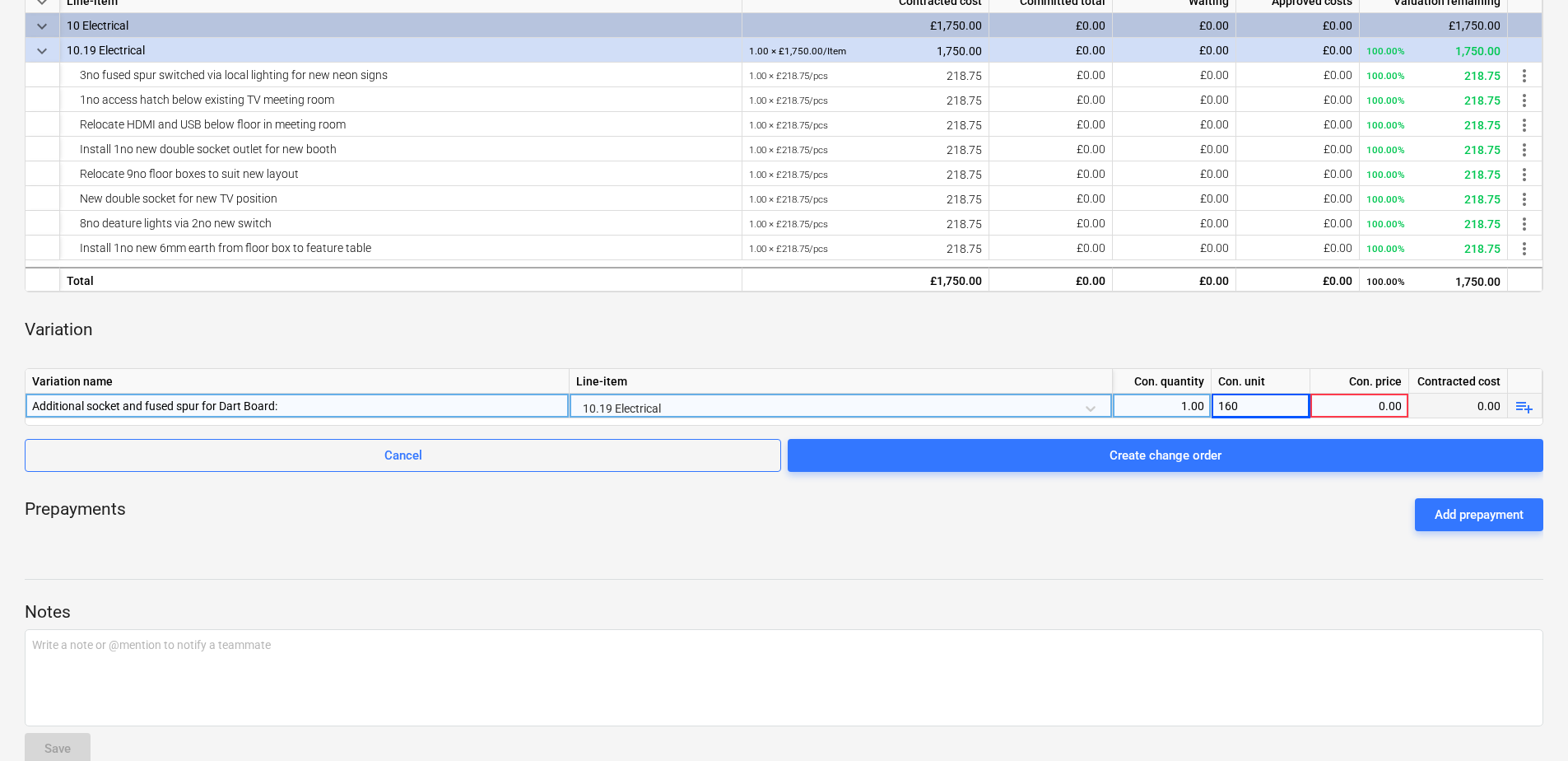
click at [1366, 409] on div "0.00" at bounding box center [1359, 406] width 85 height 25
click at [1048, 339] on div "Variation" at bounding box center [784, 330] width 1519 height 49
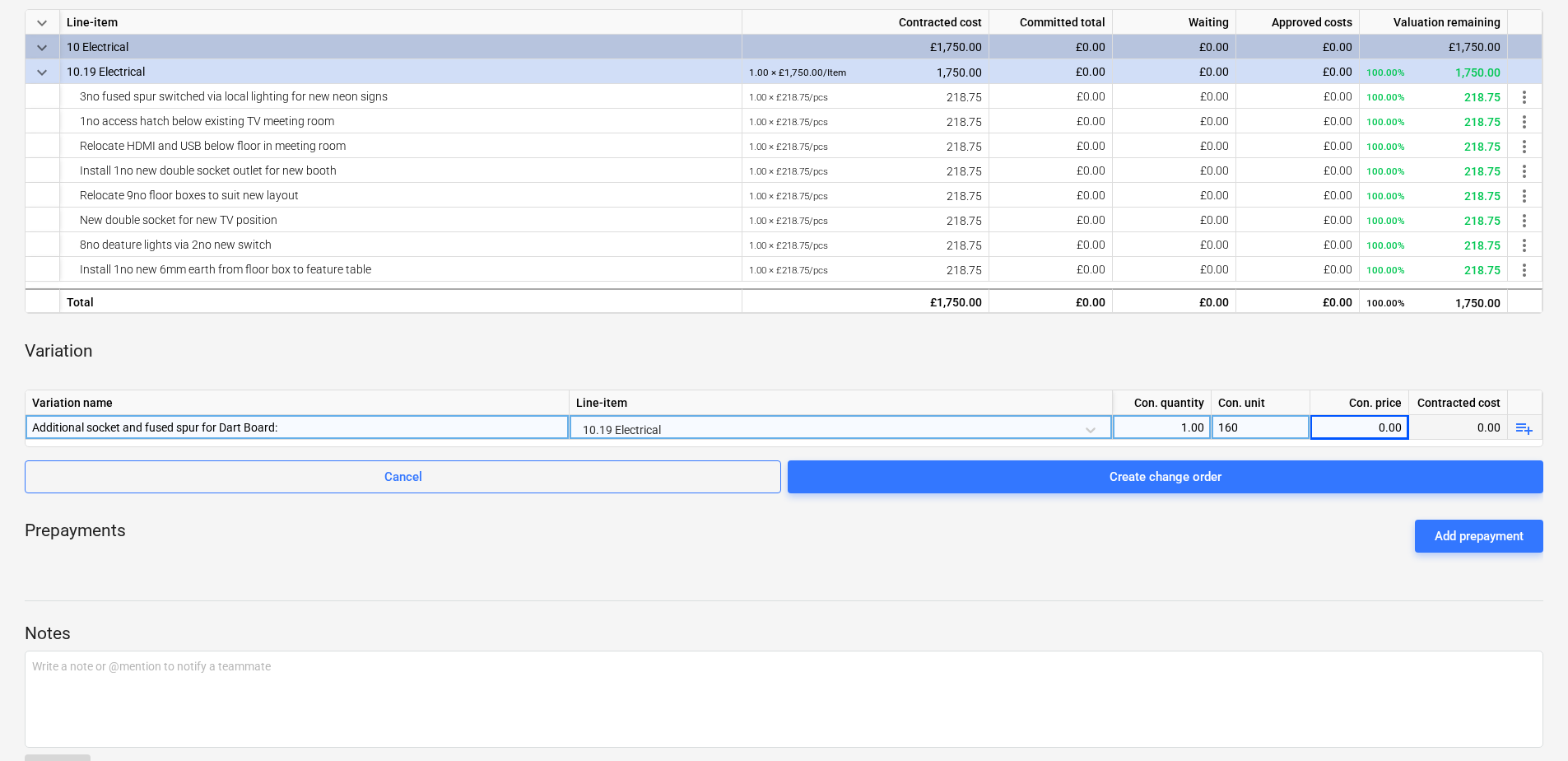
scroll to position [361, 0]
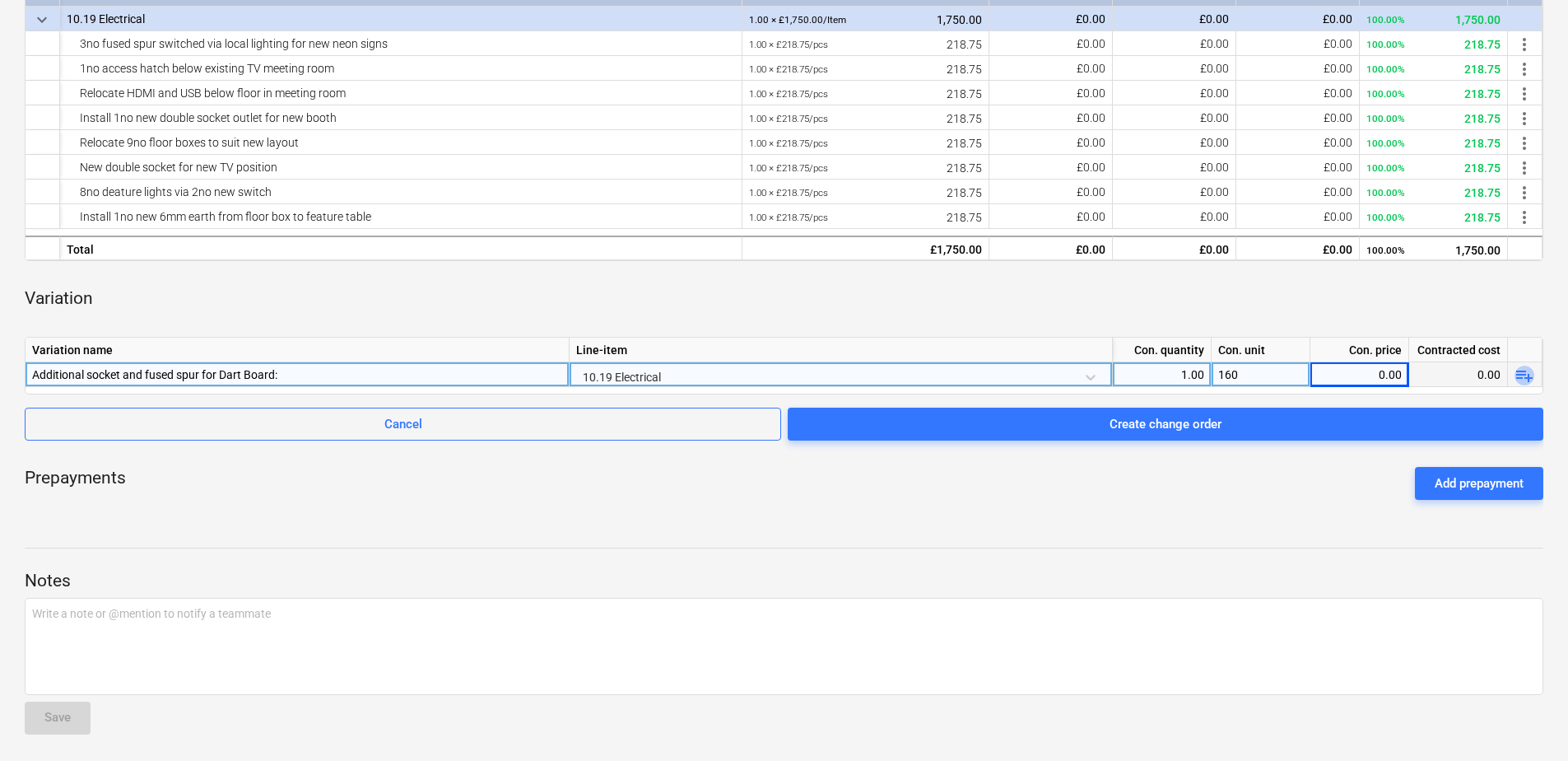
click at [1524, 367] on span "playlist_add" at bounding box center [1524, 375] width 20 height 20
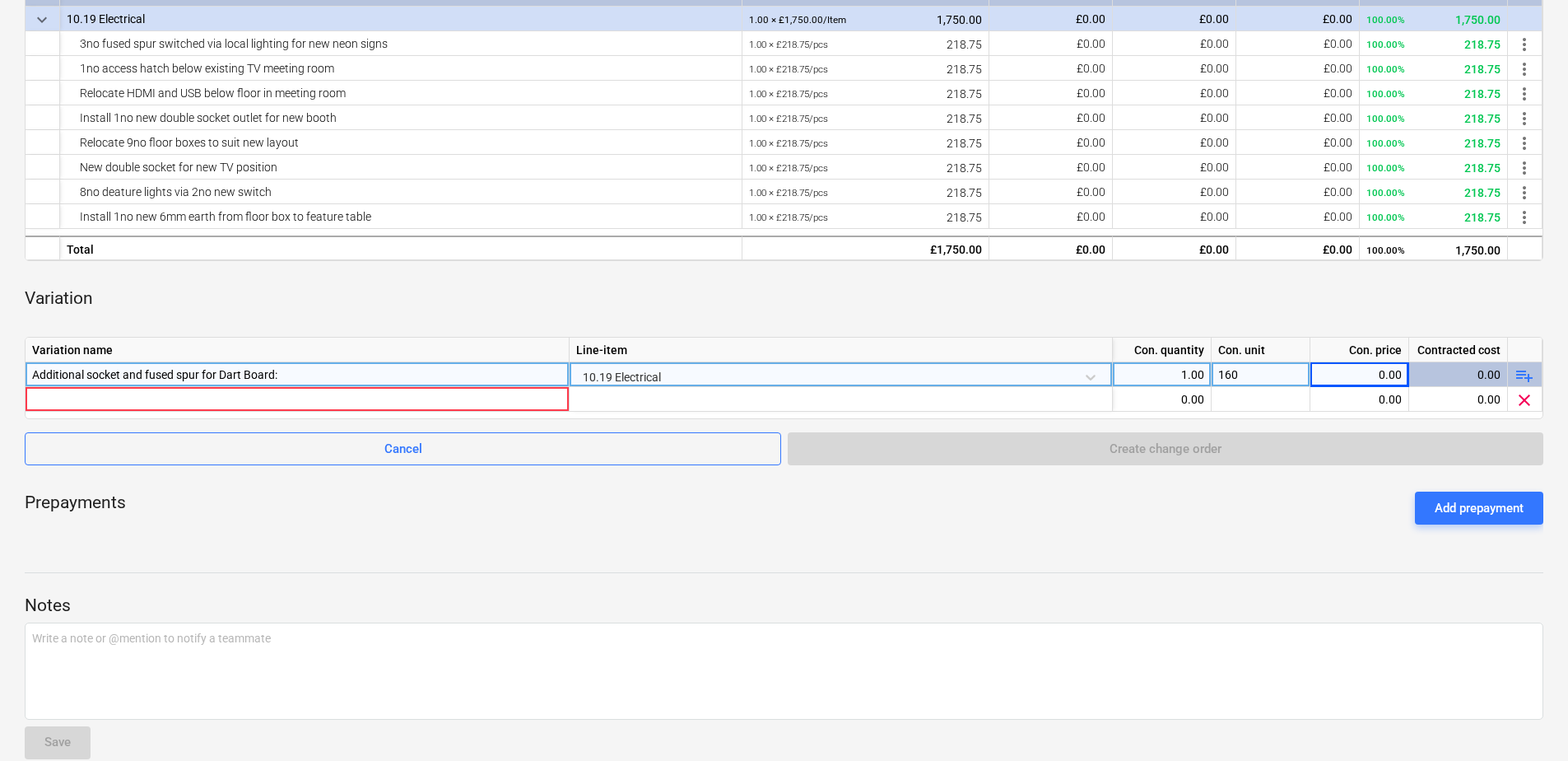
click at [1176, 377] on div "1.00" at bounding box center [1162, 375] width 85 height 25
drag, startPoint x: 1239, startPoint y: 374, endPoint x: 1200, endPoint y: 374, distance: 39.0
click at [0, 0] on div "Additional socket and fused spur for Dart Board: 10.19 Electrical 0.00 160 0.00…" at bounding box center [0, 0] width 0 height 0
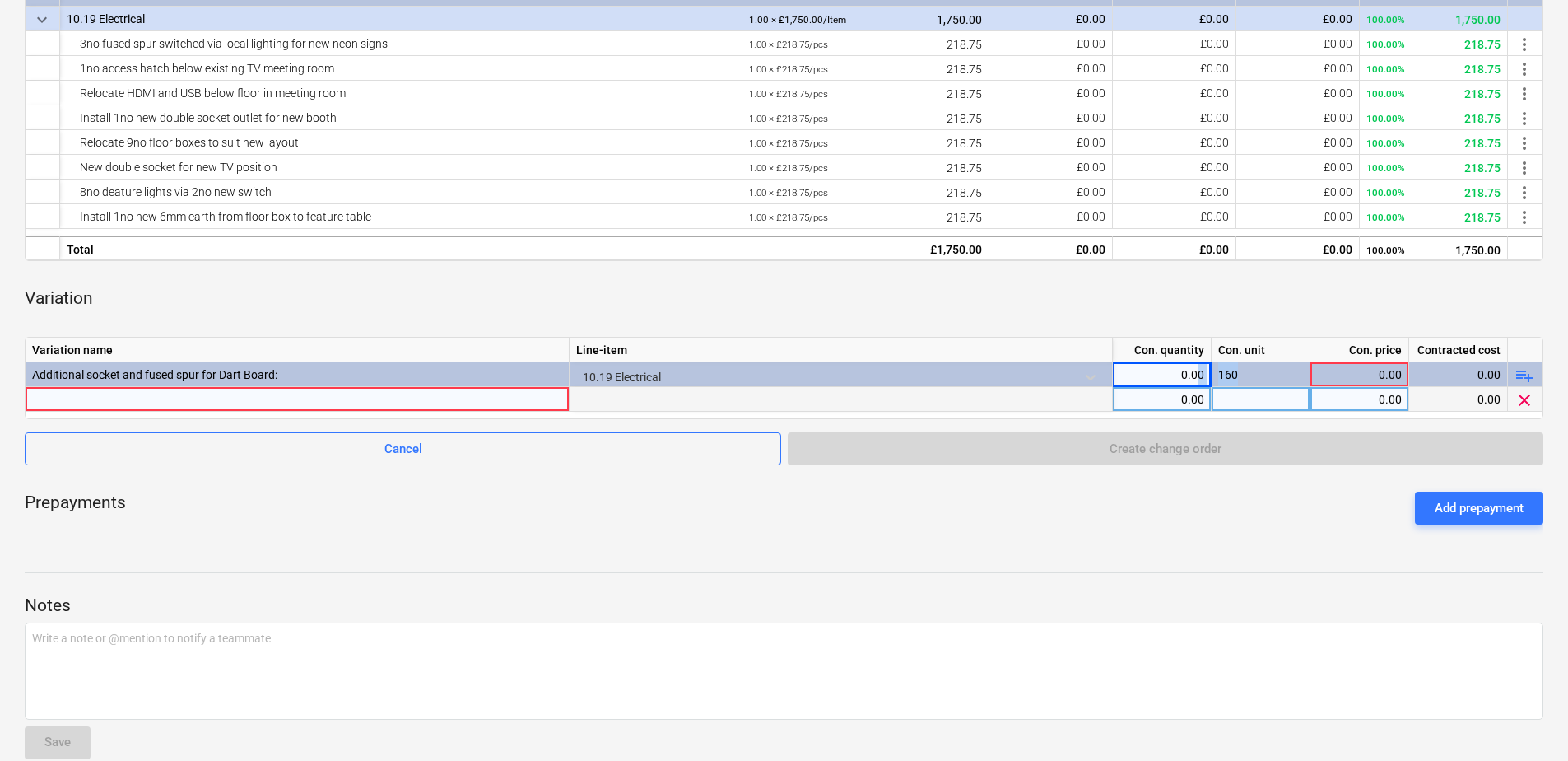
drag, startPoint x: 1200, startPoint y: 374, endPoint x: 1243, endPoint y: 400, distance: 50.2
click at [1243, 400] on div at bounding box center [1261, 399] width 99 height 25
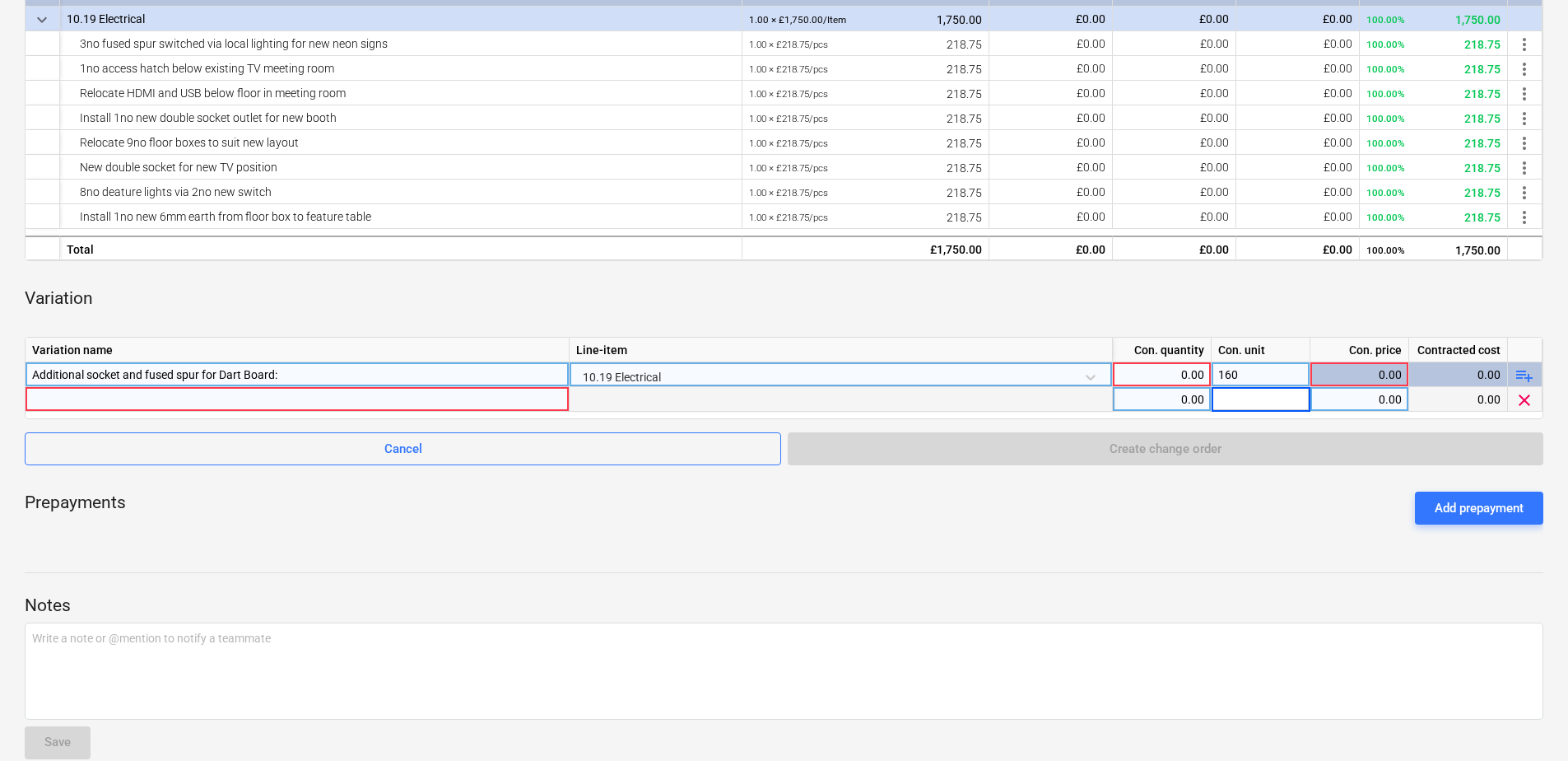
click at [1238, 380] on div "160" at bounding box center [1261, 375] width 99 height 25
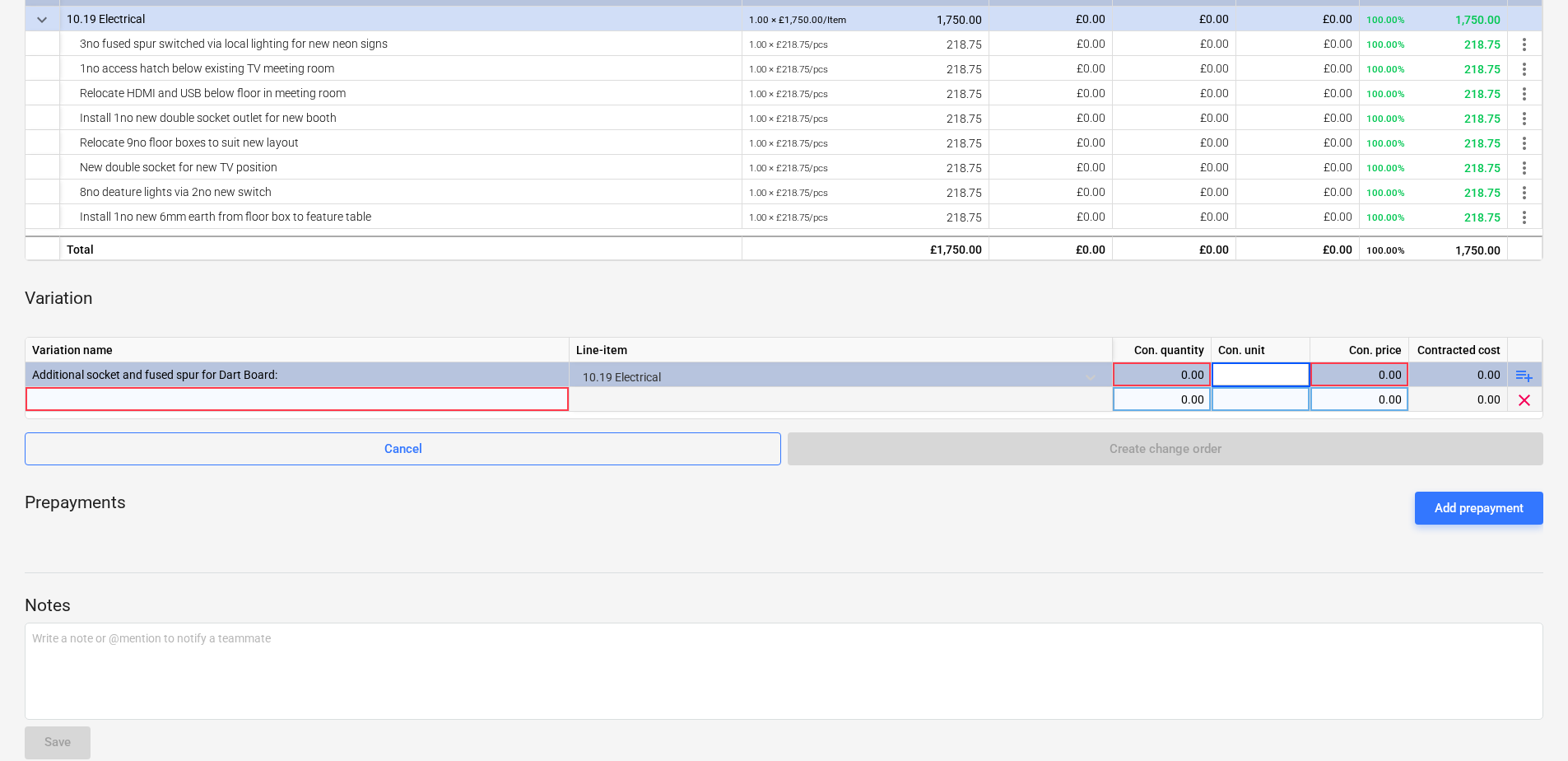
click at [1225, 406] on div at bounding box center [1261, 399] width 99 height 25
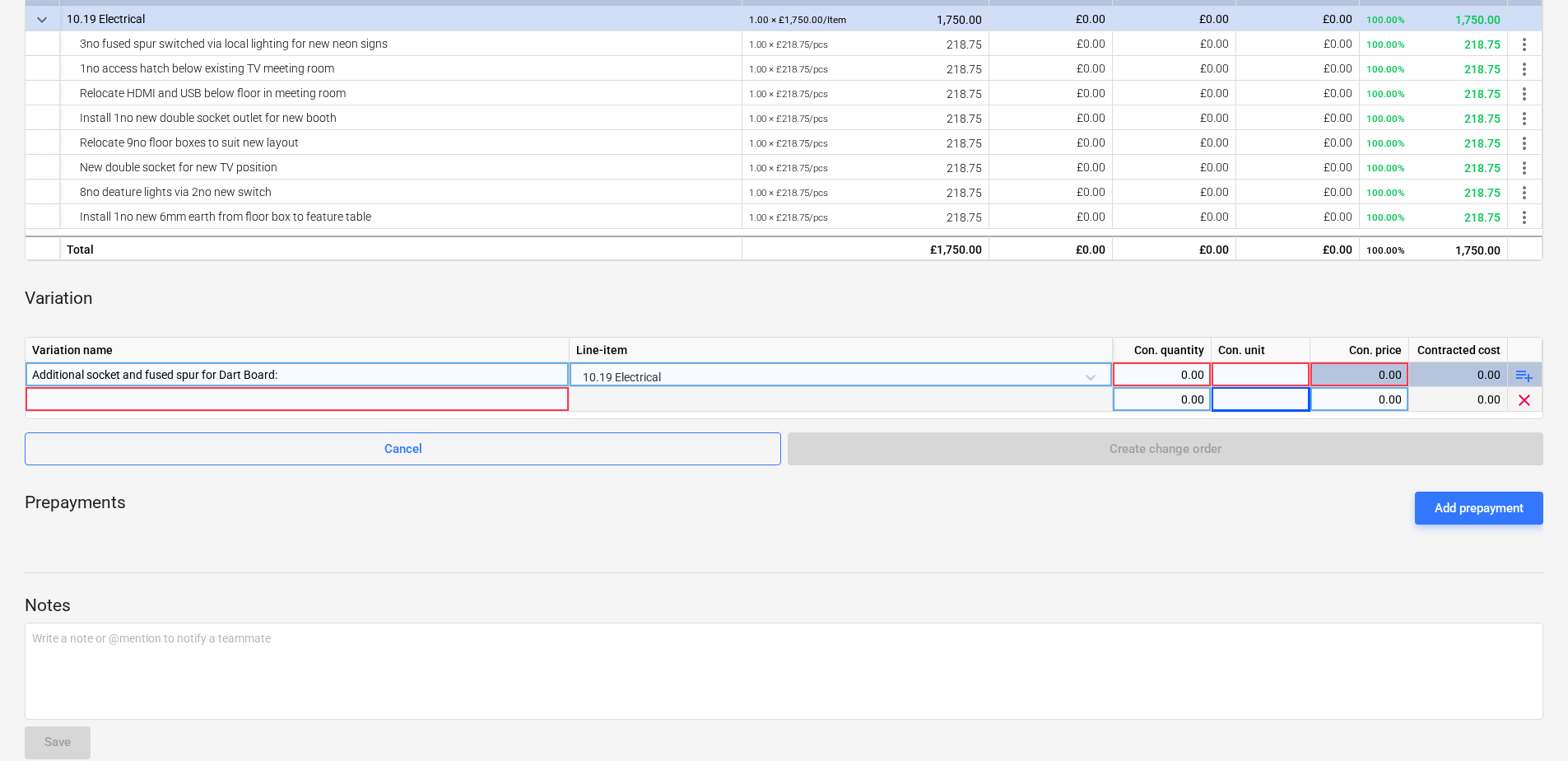
drag, startPoint x: 273, startPoint y: 373, endPoint x: 192, endPoint y: 373, distance: 81.0
click at [192, 373] on div "Additional socket and fused spur for Dart Board:" at bounding box center [297, 374] width 530 height 24
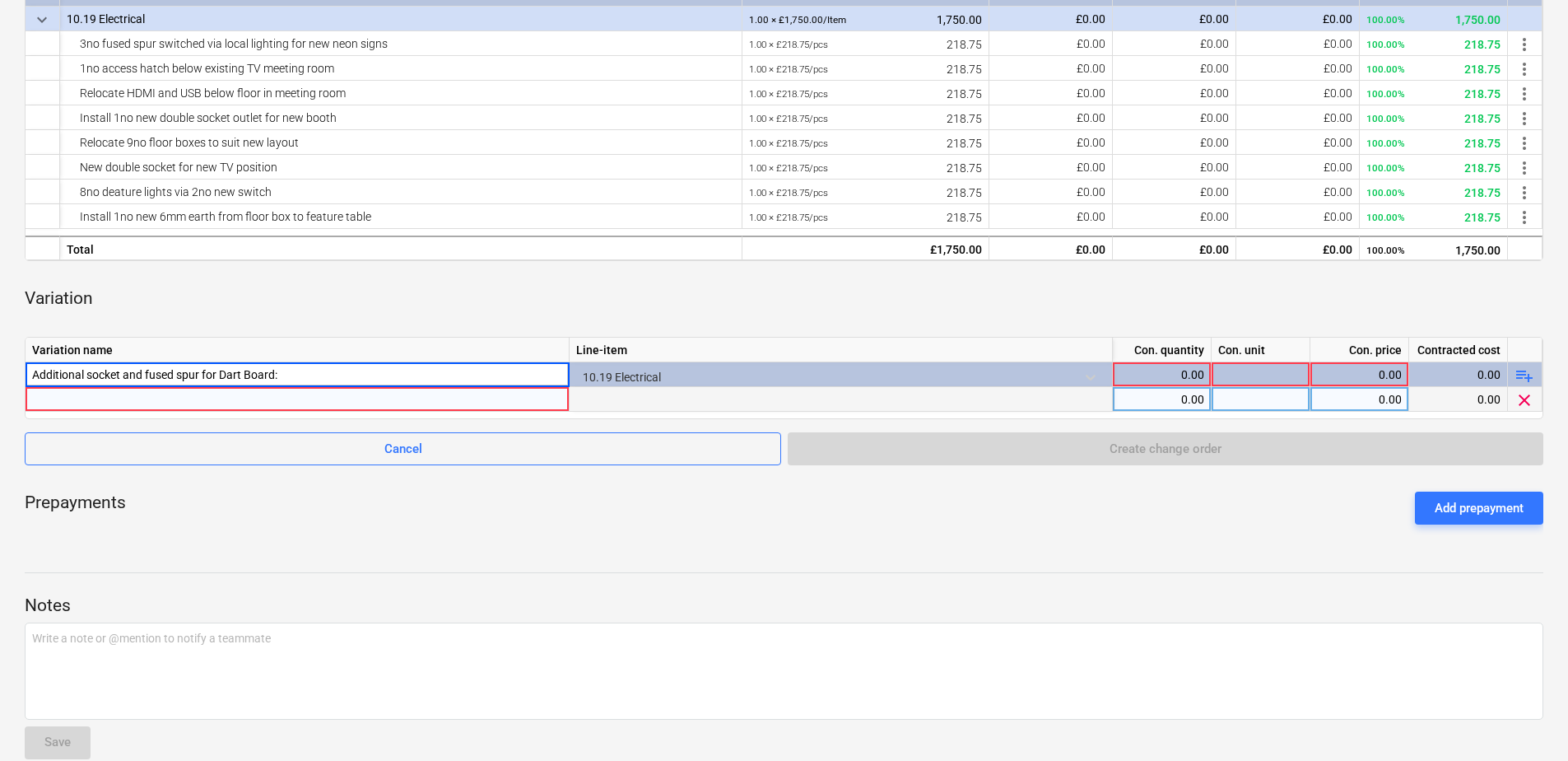
click at [112, 401] on div at bounding box center [297, 398] width 530 height 24
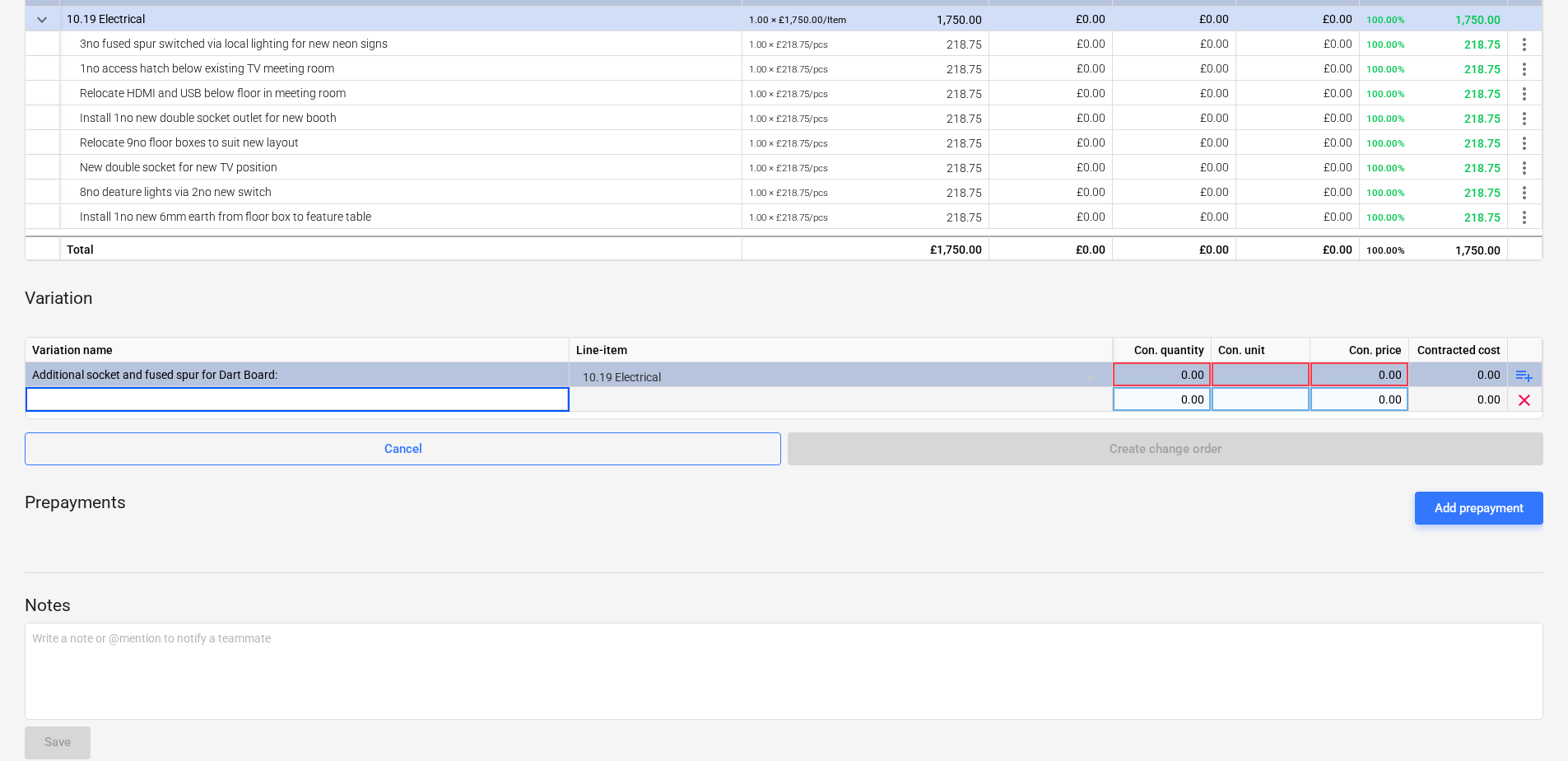
type input "Additional socket and fused spur for Dart Board:"
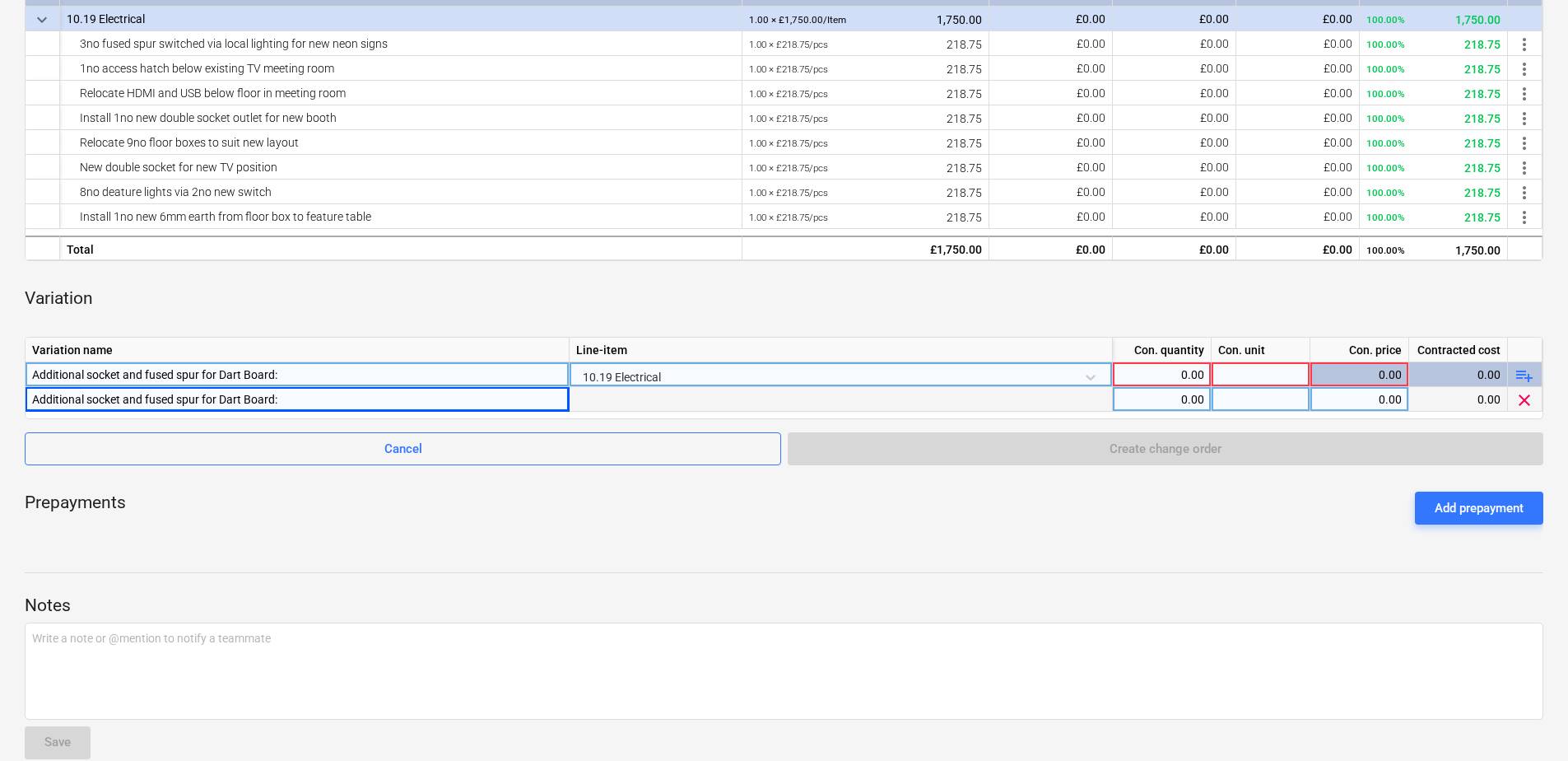
drag, startPoint x: 277, startPoint y: 373, endPoint x: 132, endPoint y: 373, distance: 145.0
click at [132, 373] on div "Additional socket and fused spur for Dart Board:" at bounding box center [297, 374] width 530 height 24
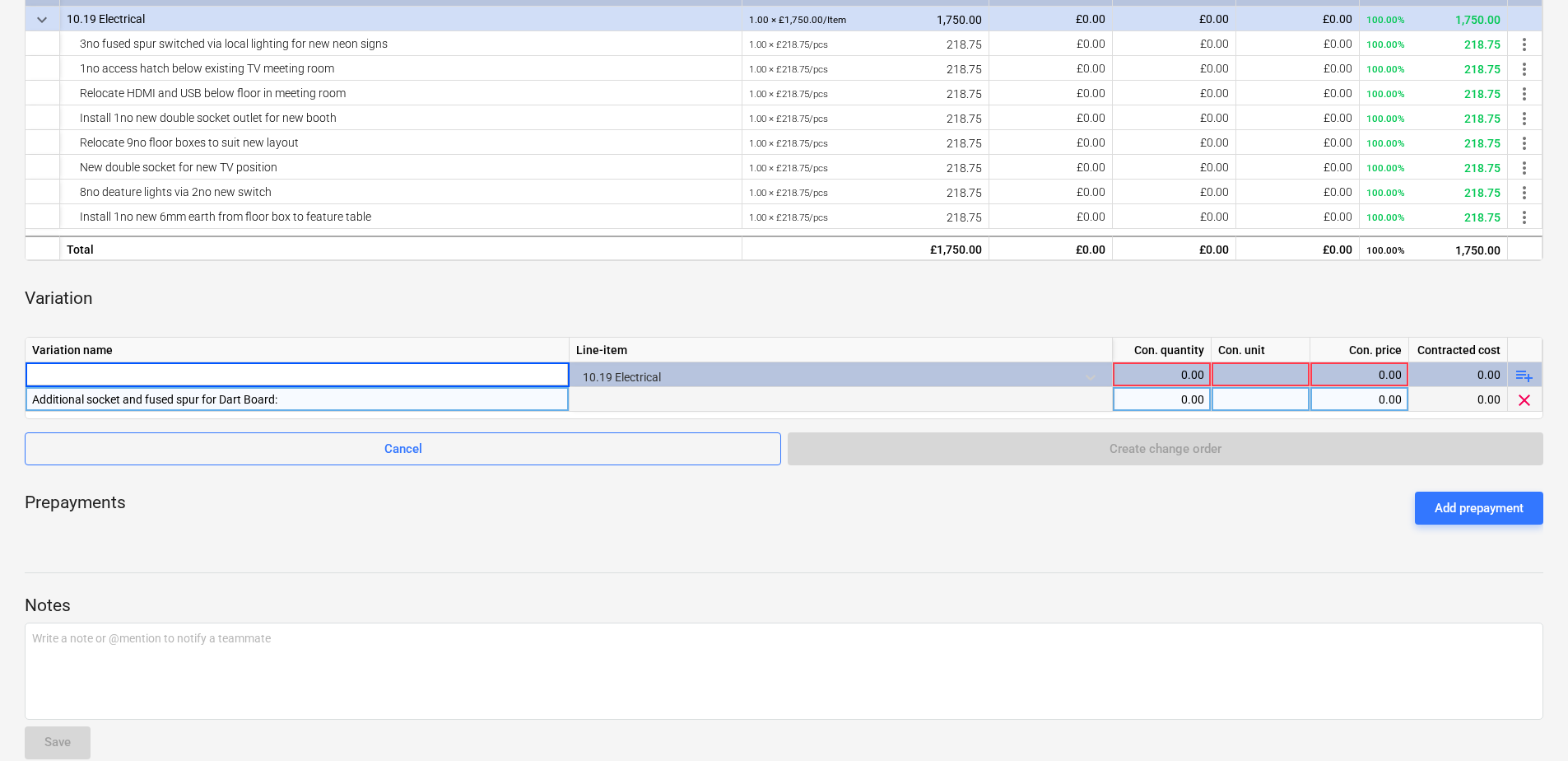
click at [362, 422] on div at bounding box center [784, 425] width 1519 height 13
click at [553, 402] on div "Additional socket and fused spur for Dart Board:" at bounding box center [297, 398] width 530 height 24
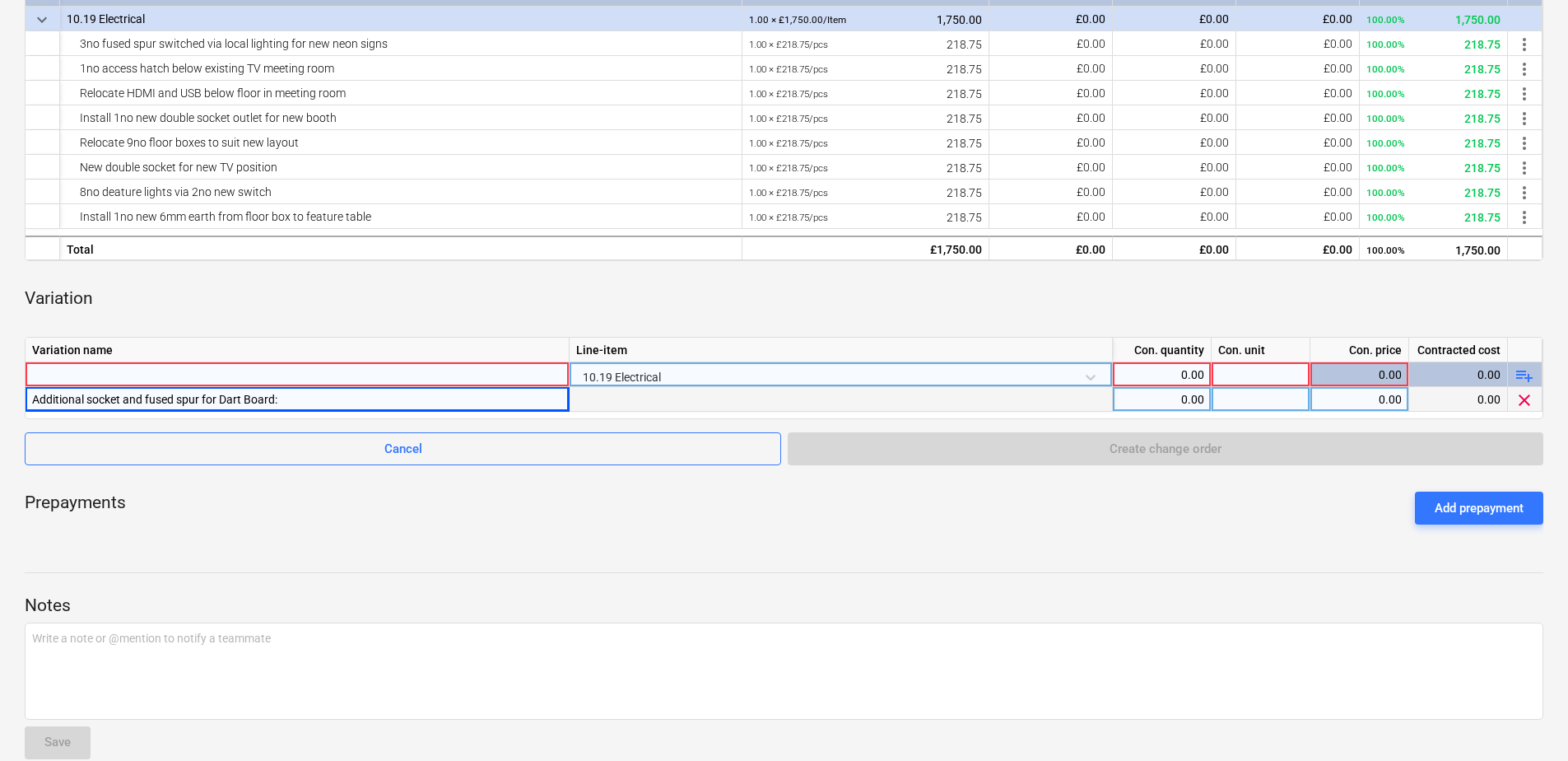
click at [105, 363] on div at bounding box center [297, 374] width 530 height 24
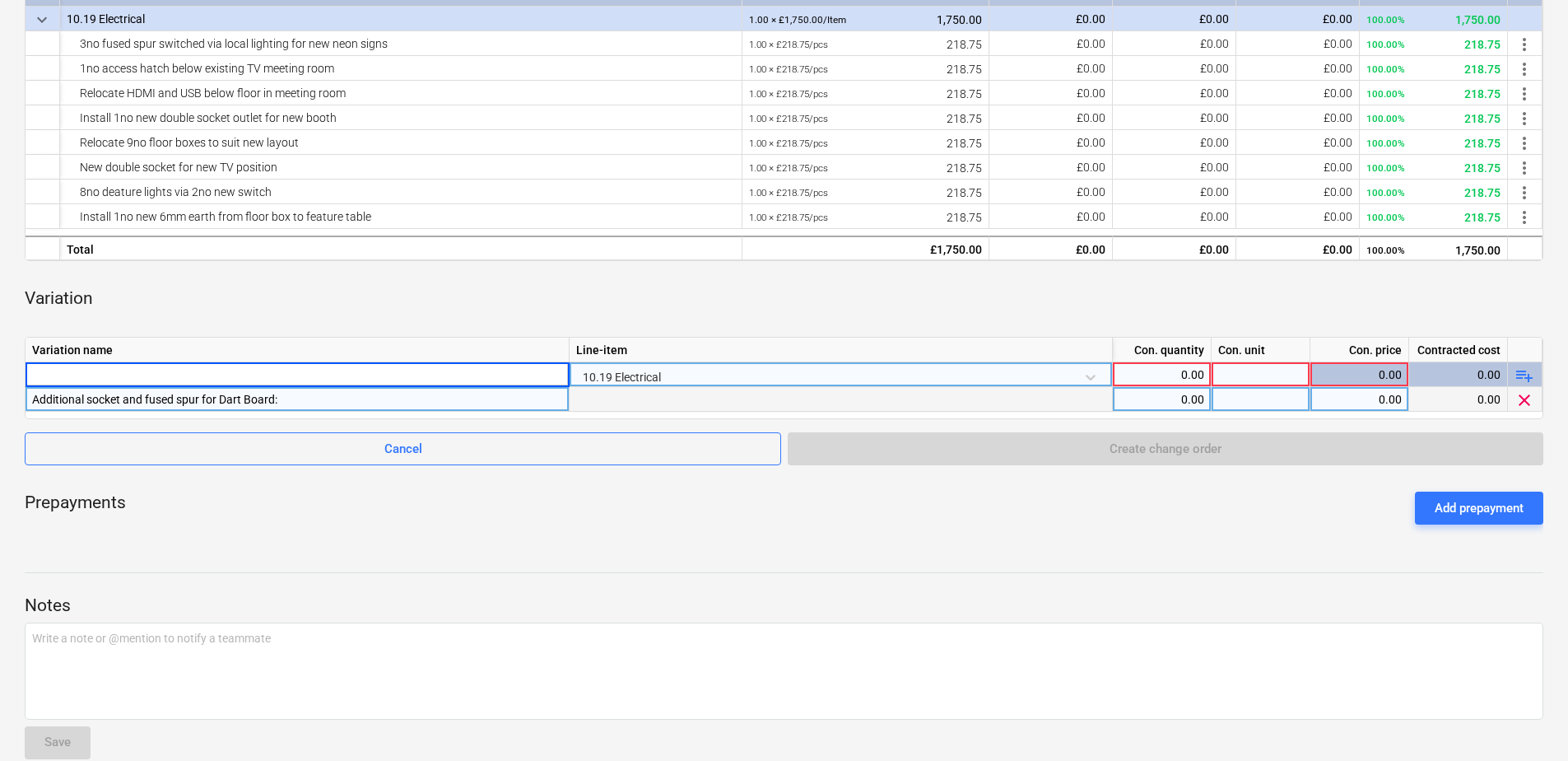
click at [1172, 396] on div "0.00" at bounding box center [1162, 399] width 85 height 25
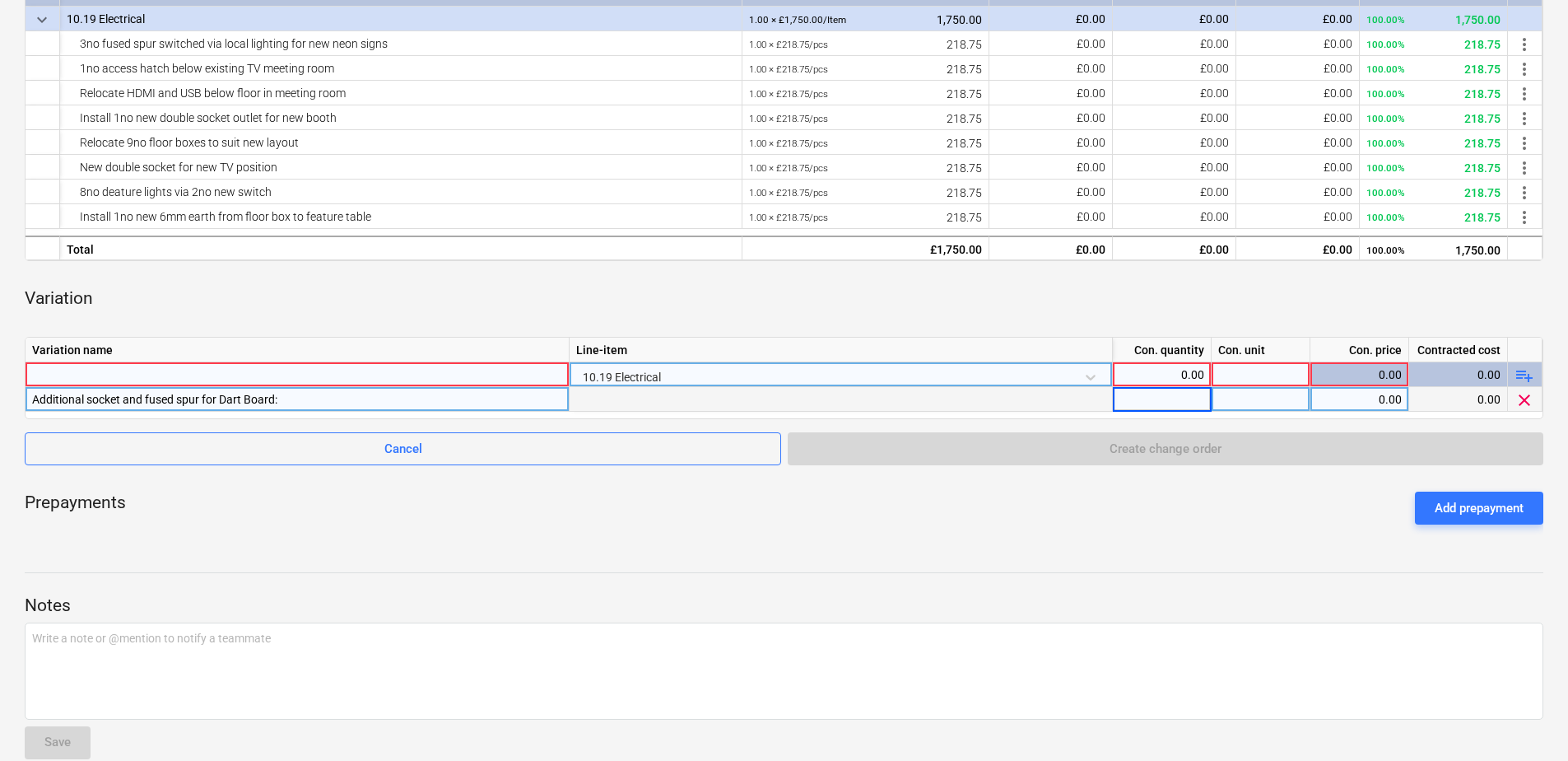
type input "1"
click at [1327, 395] on div "0.00" at bounding box center [1359, 399] width 85 height 25
type input "160"
click at [721, 376] on div "10.19 Electrical" at bounding box center [840, 377] width 530 height 29
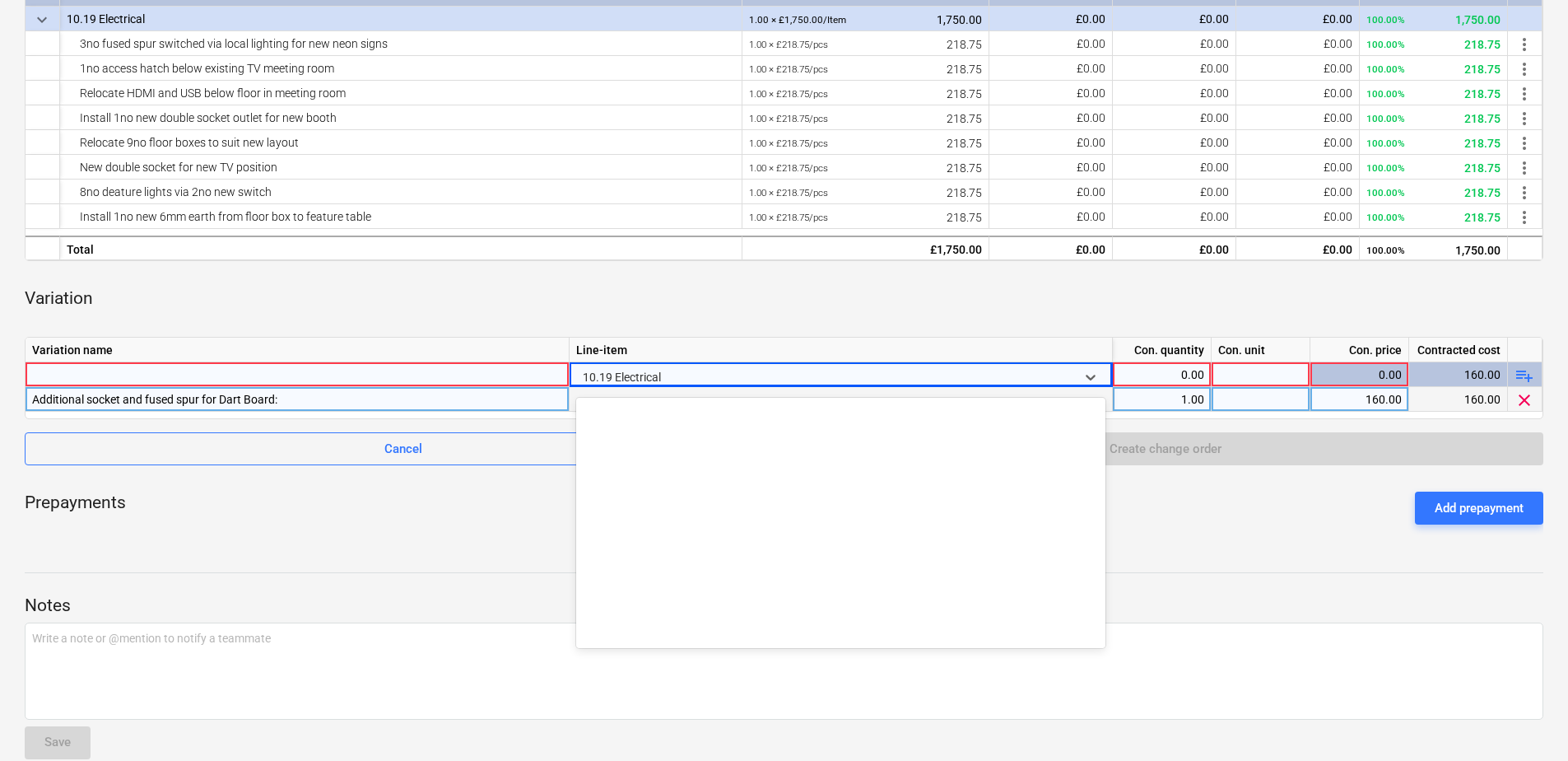
scroll to position [461, 0]
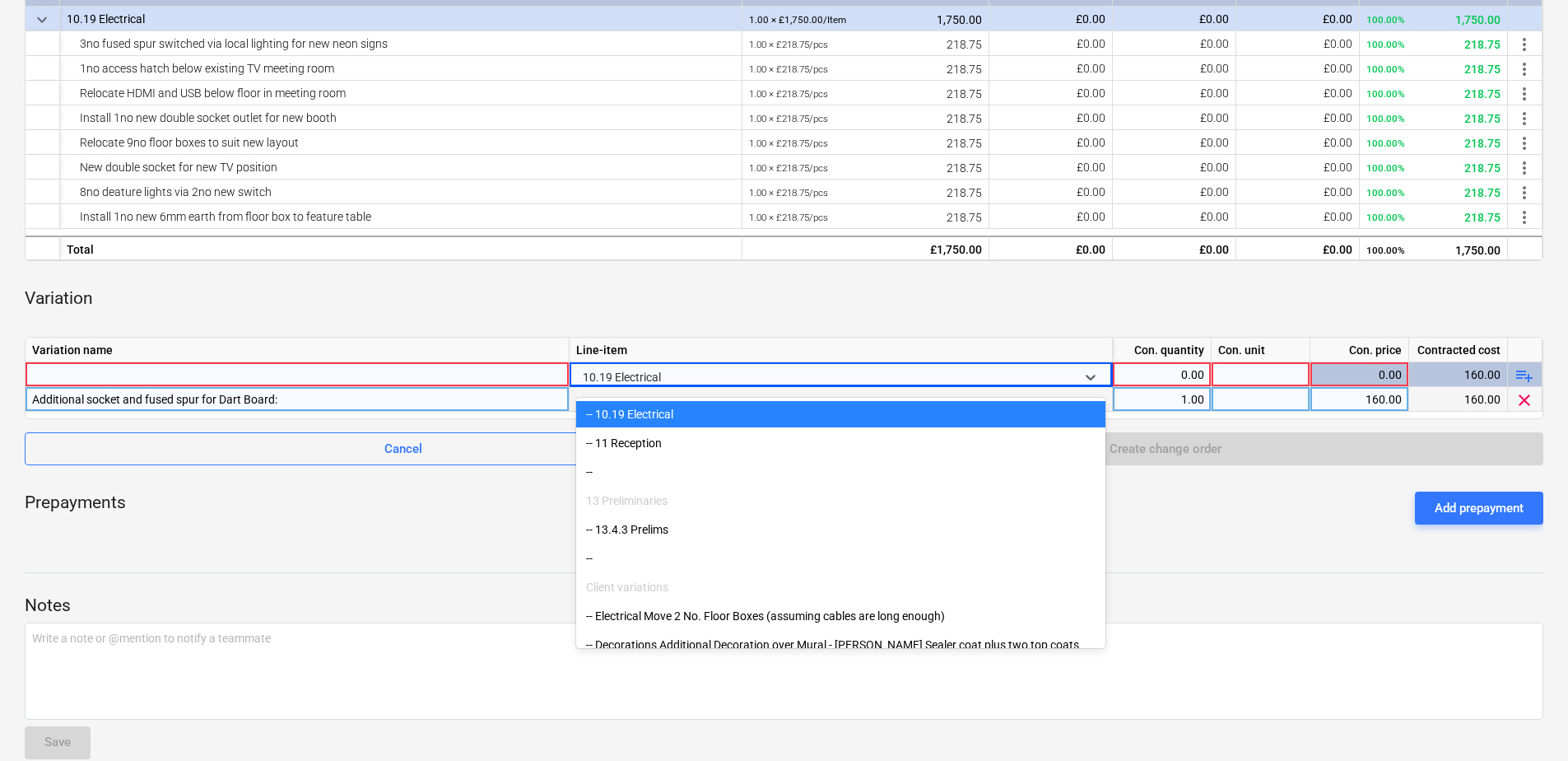
click at [670, 372] on div at bounding box center [826, 377] width 487 height 25
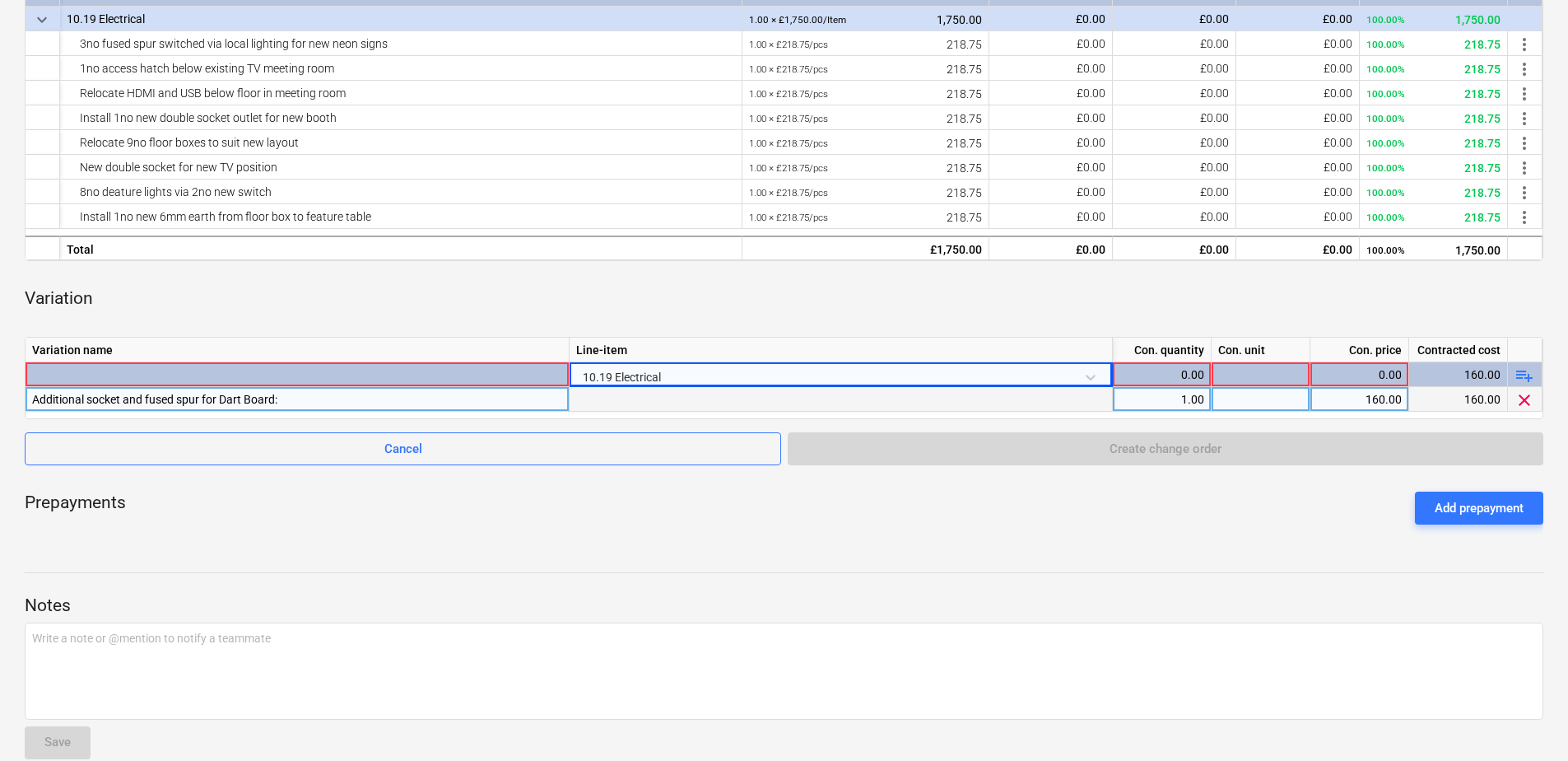
click at [641, 396] on div at bounding box center [841, 399] width 543 height 25
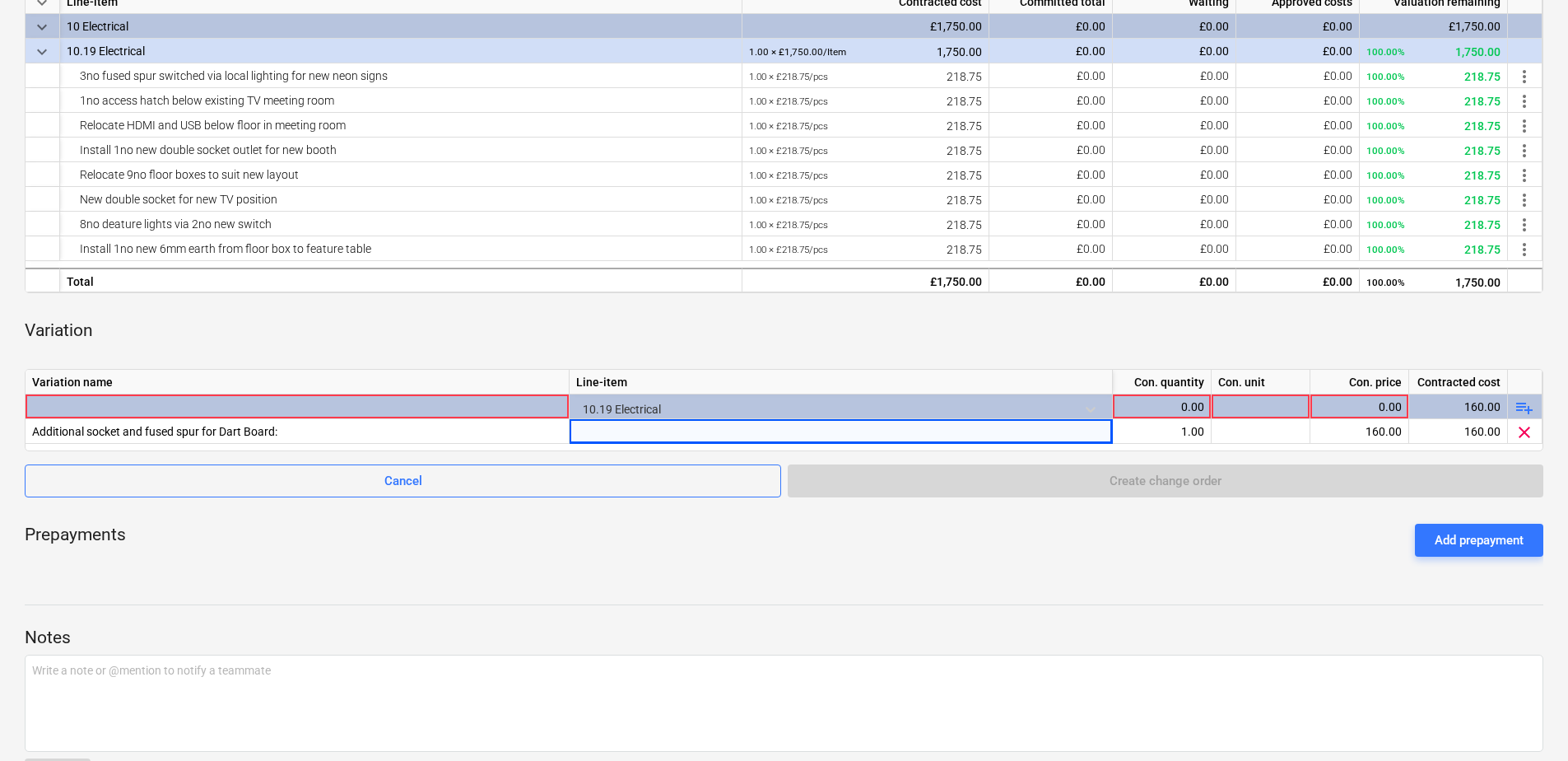
scroll to position [303, 0]
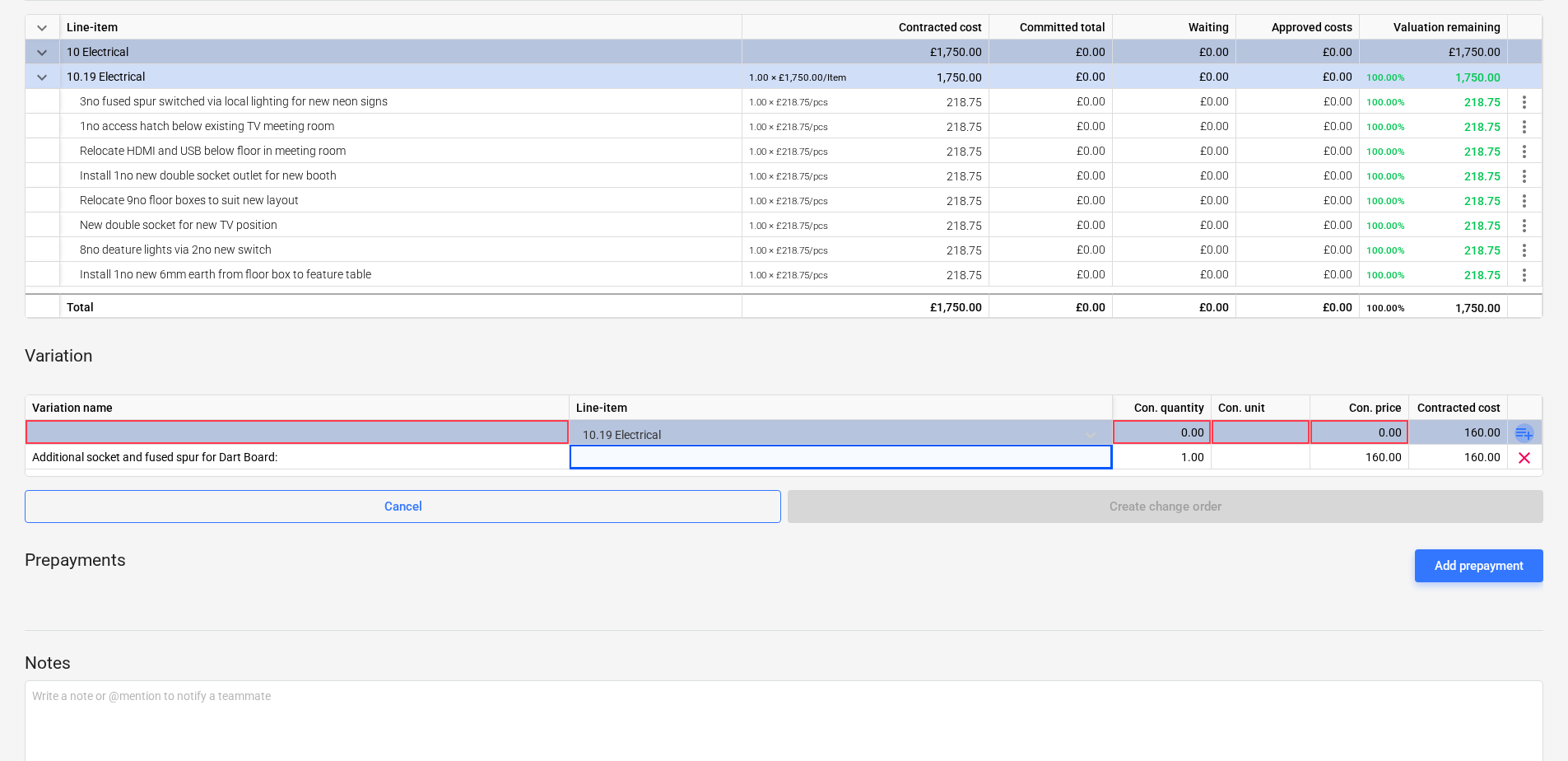
click at [1524, 431] on span "playlist_add" at bounding box center [1524, 433] width 20 height 20
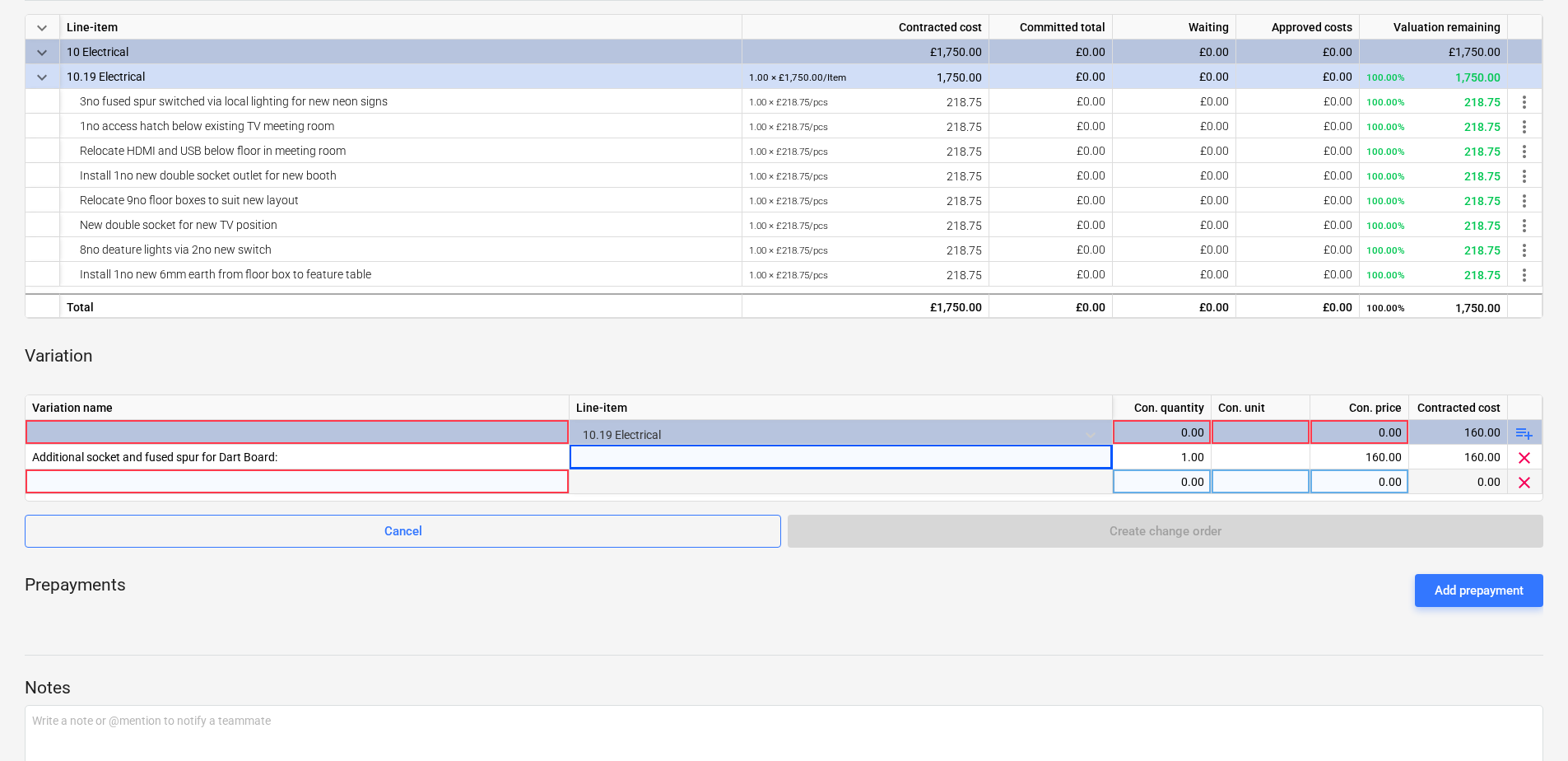
click at [105, 481] on div at bounding box center [297, 481] width 530 height 24
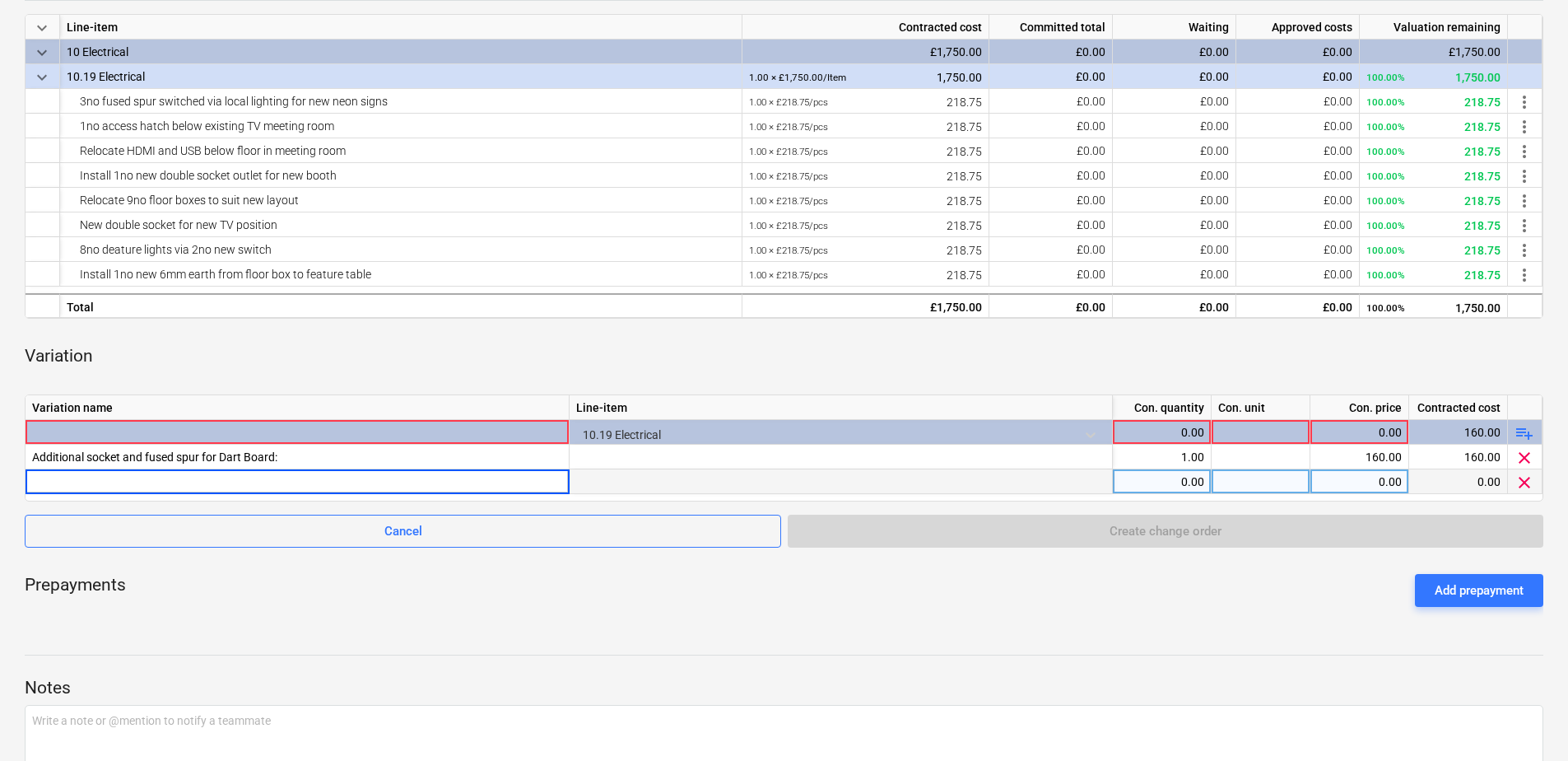
type input "additional double socket for media player."
click at [1163, 486] on div "0.00" at bounding box center [1162, 481] width 85 height 25
type input "1"
click at [1330, 481] on div "0.00" at bounding box center [1359, 481] width 85 height 25
type input "80"
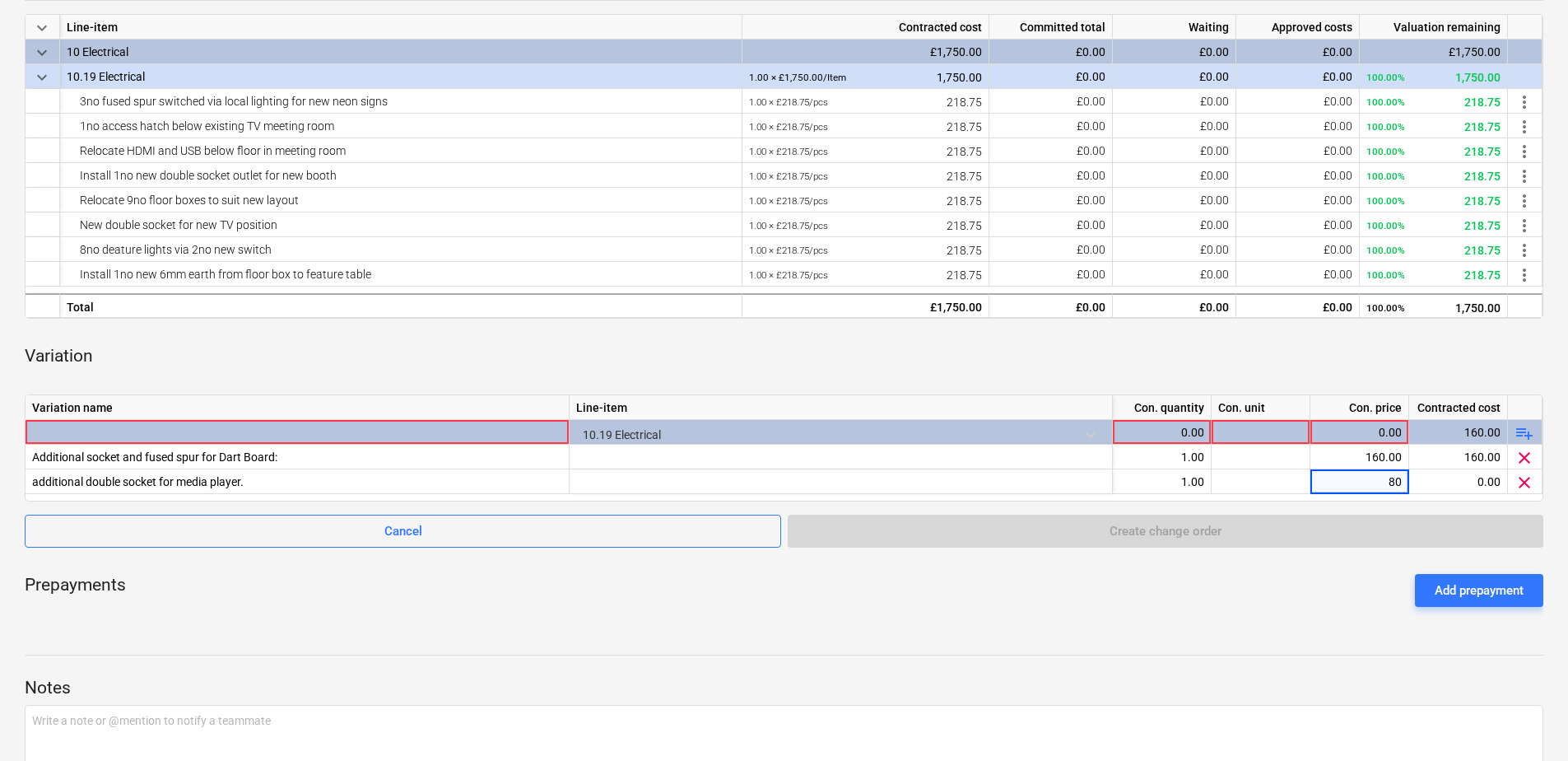
click at [816, 616] on div "Prepayments Add prepayment" at bounding box center [784, 590] width 1519 height 59
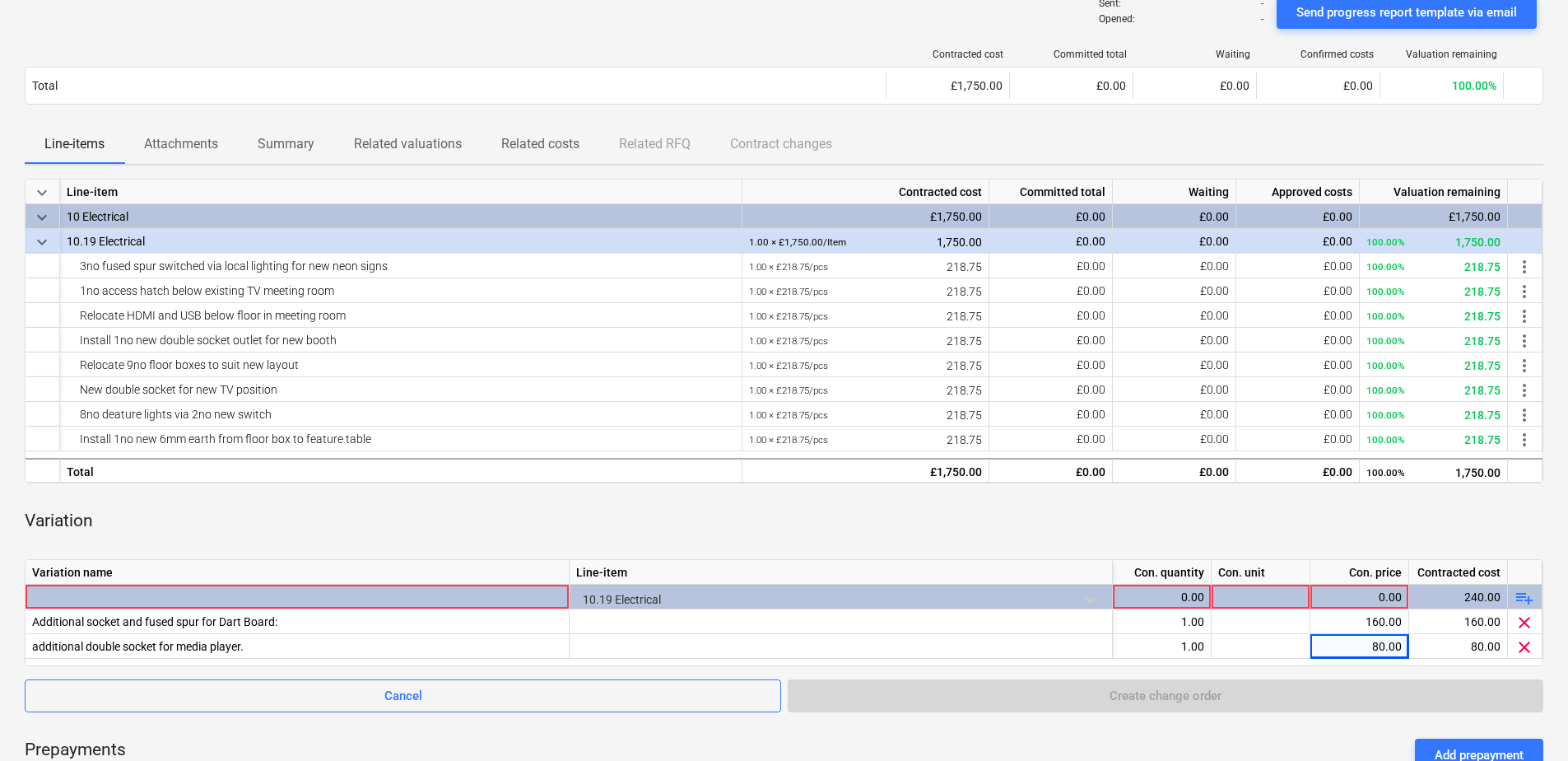
click at [548, 507] on div "Variation" at bounding box center [784, 521] width 1519 height 49
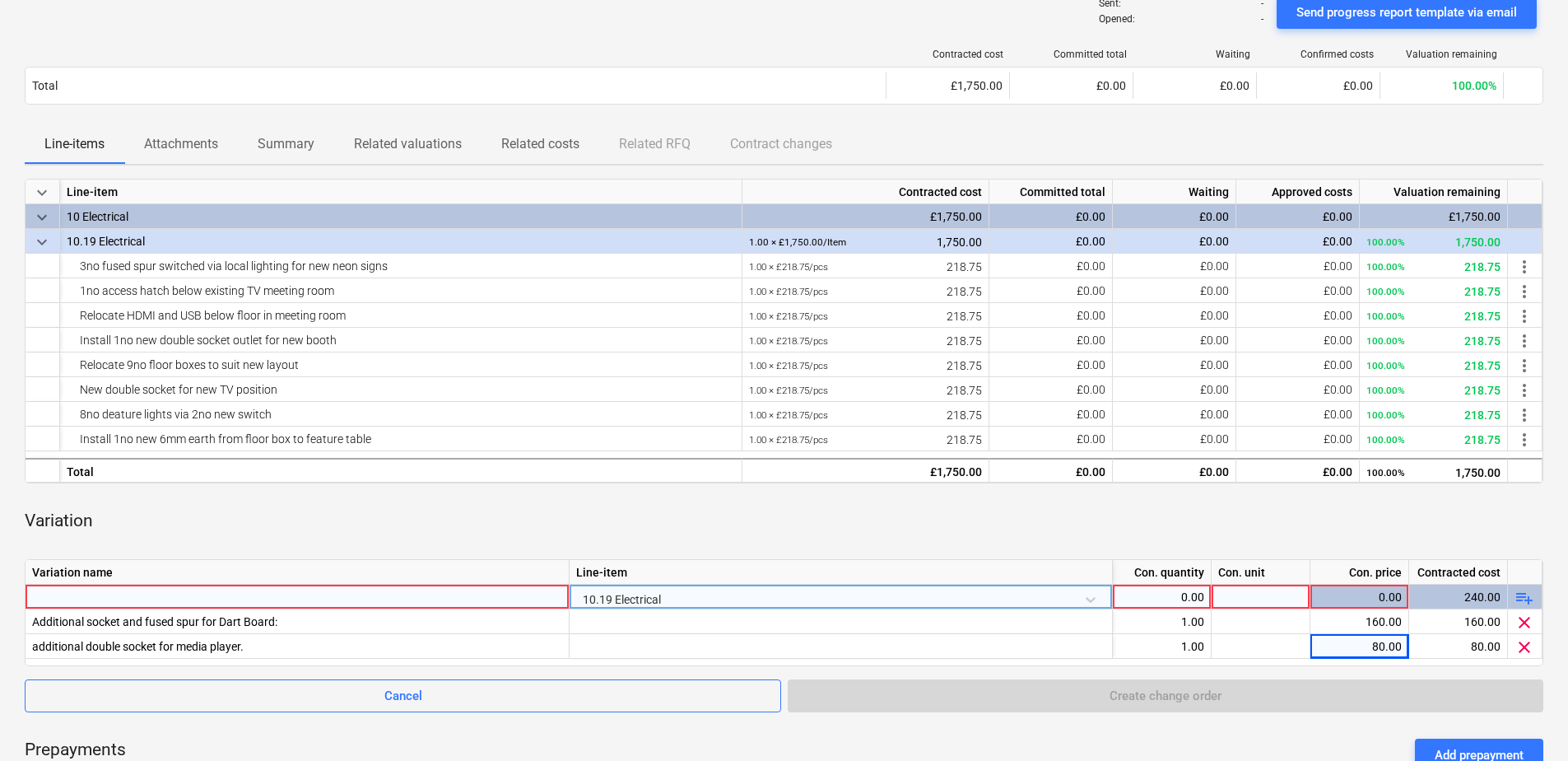
click at [1185, 591] on div "0.00" at bounding box center [1162, 598] width 85 height 25
click at [1138, 543] on div "Variation" at bounding box center [784, 521] width 1519 height 49
click at [1373, 588] on div "0.00" at bounding box center [1359, 598] width 85 height 25
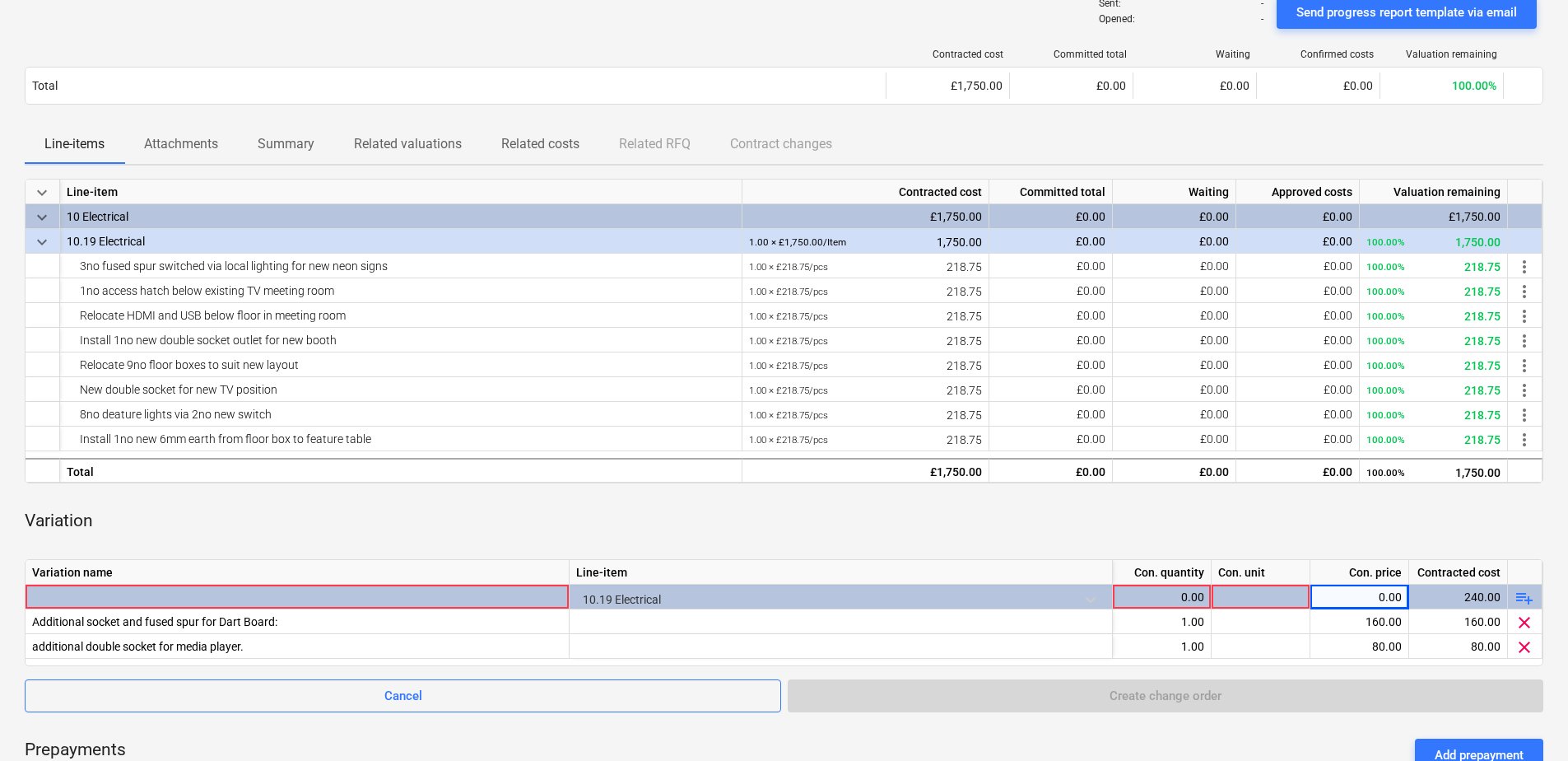
click at [1241, 510] on div "Variation" at bounding box center [784, 521] width 1519 height 49
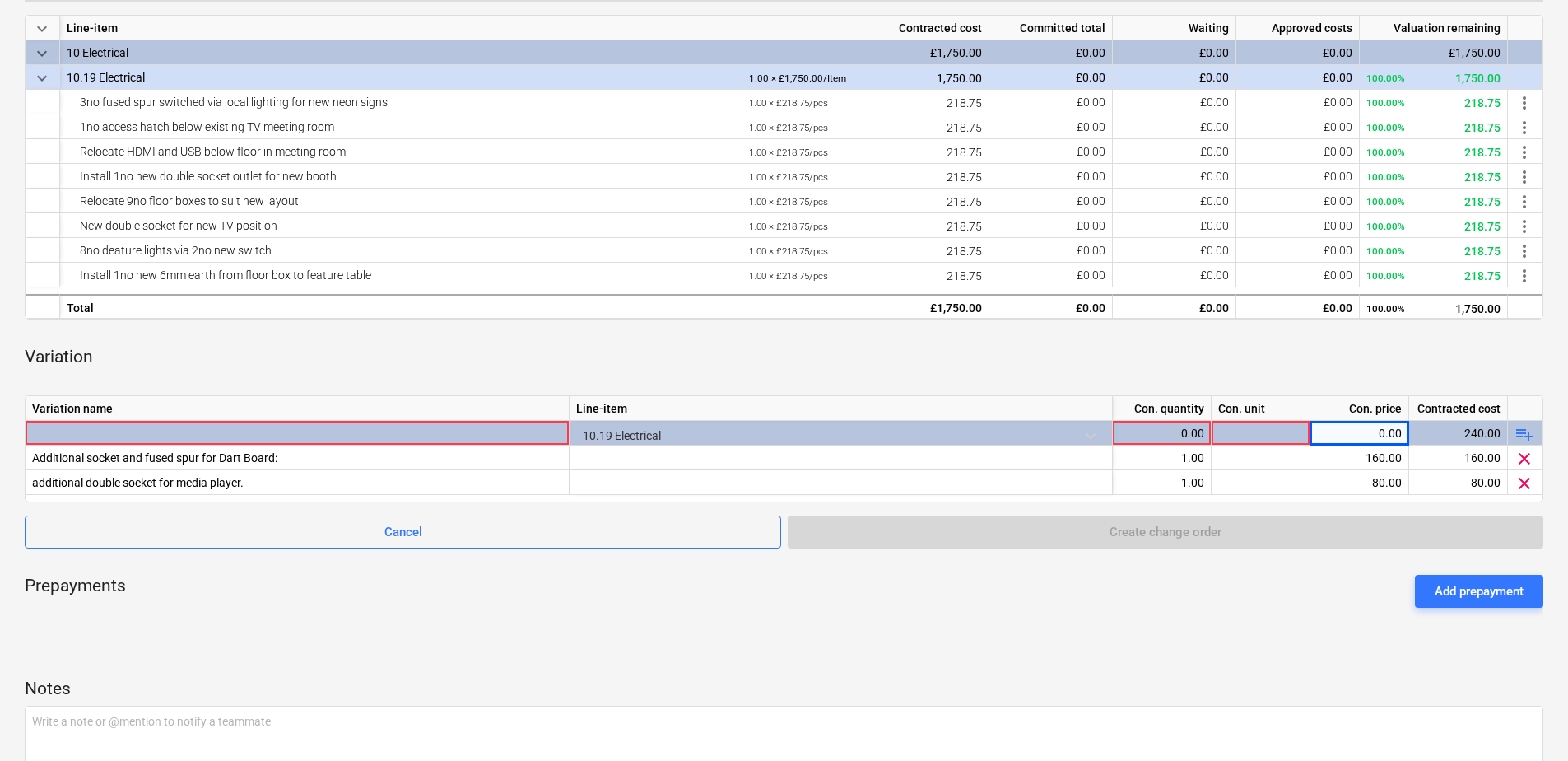
scroll to position [303, 0]
click at [1126, 630] on div "Electrical notes Notes edit Change subcontract business View subcontractor rate…" at bounding box center [784, 321] width 1568 height 1095
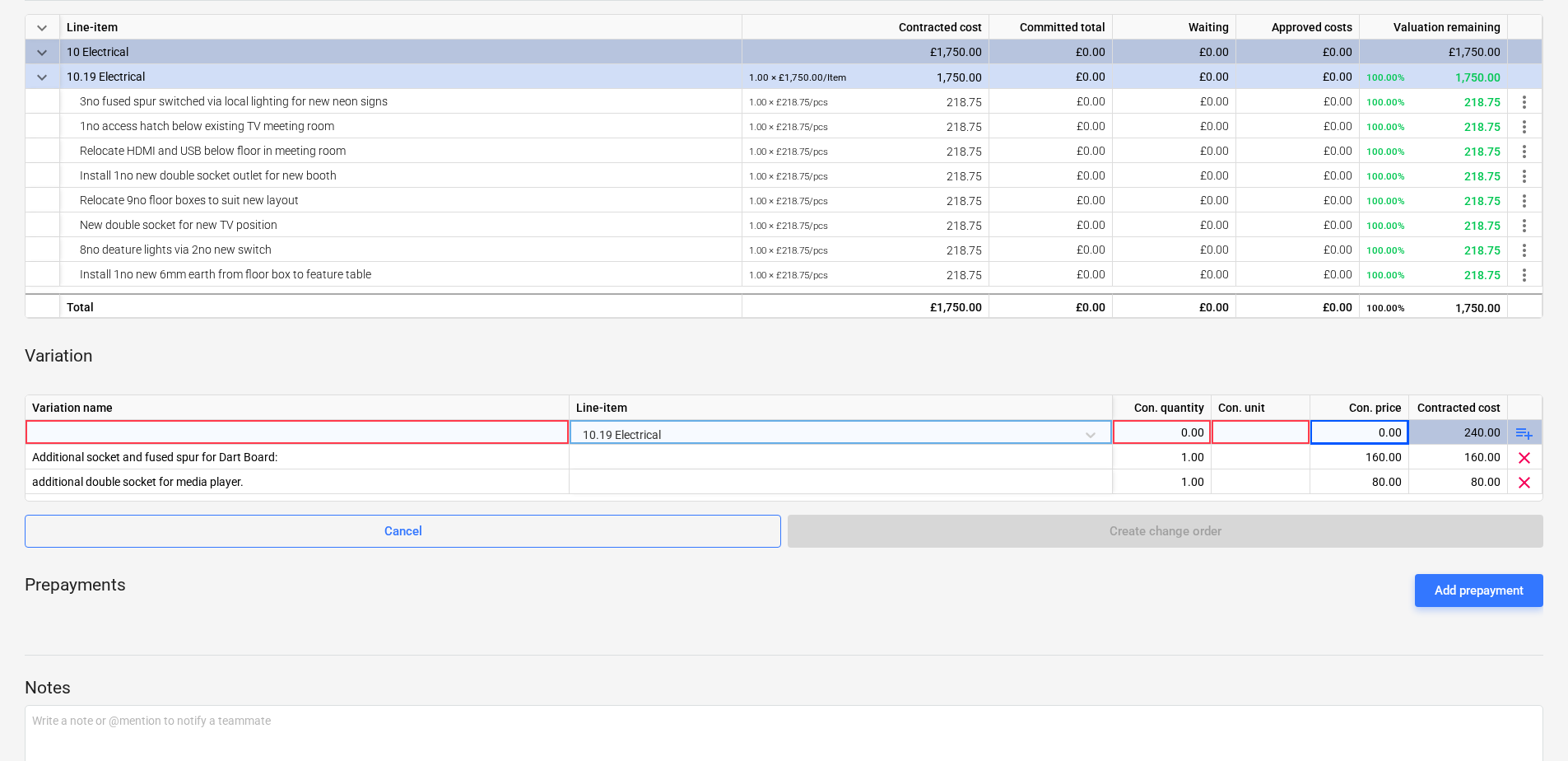
drag, startPoint x: 681, startPoint y: 428, endPoint x: 669, endPoint y: 431, distance: 12.4
click at [669, 431] on div "10.19 Electrical" at bounding box center [840, 434] width 530 height 29
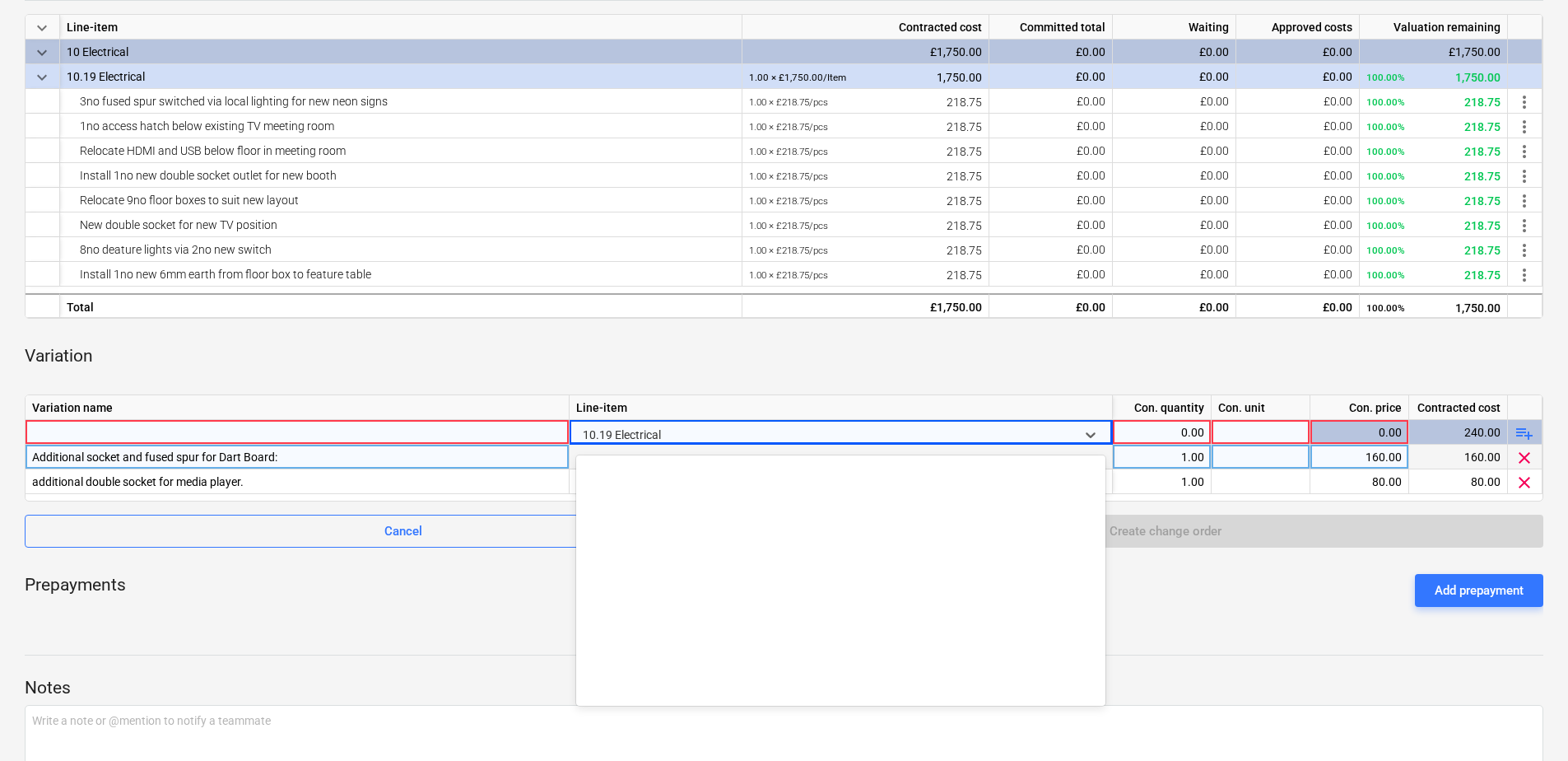
scroll to position [461, 0]
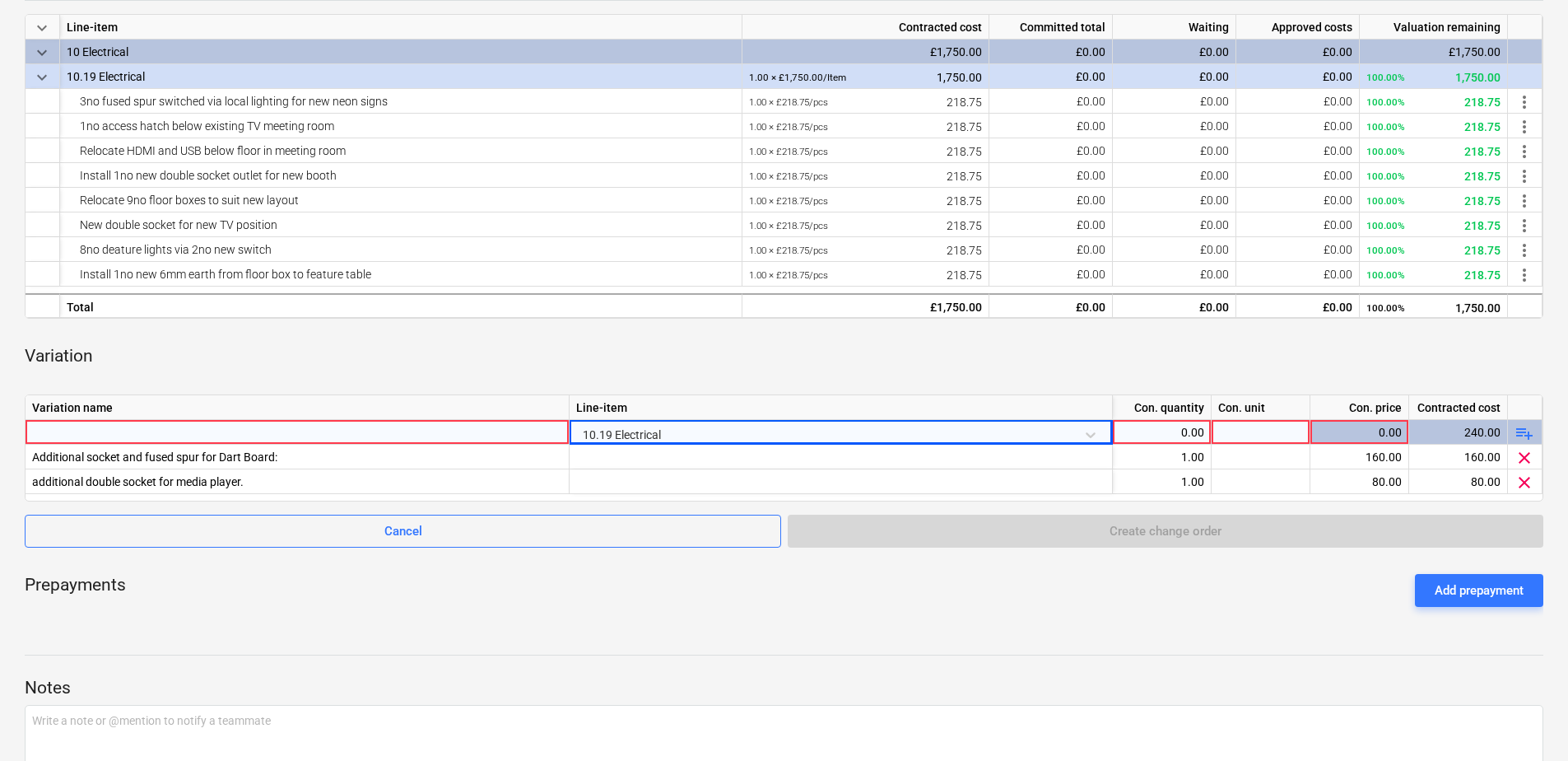
click at [508, 622] on div "Electrical notes Notes edit Change subcontract business View subcontractor rate…" at bounding box center [784, 321] width 1568 height 1095
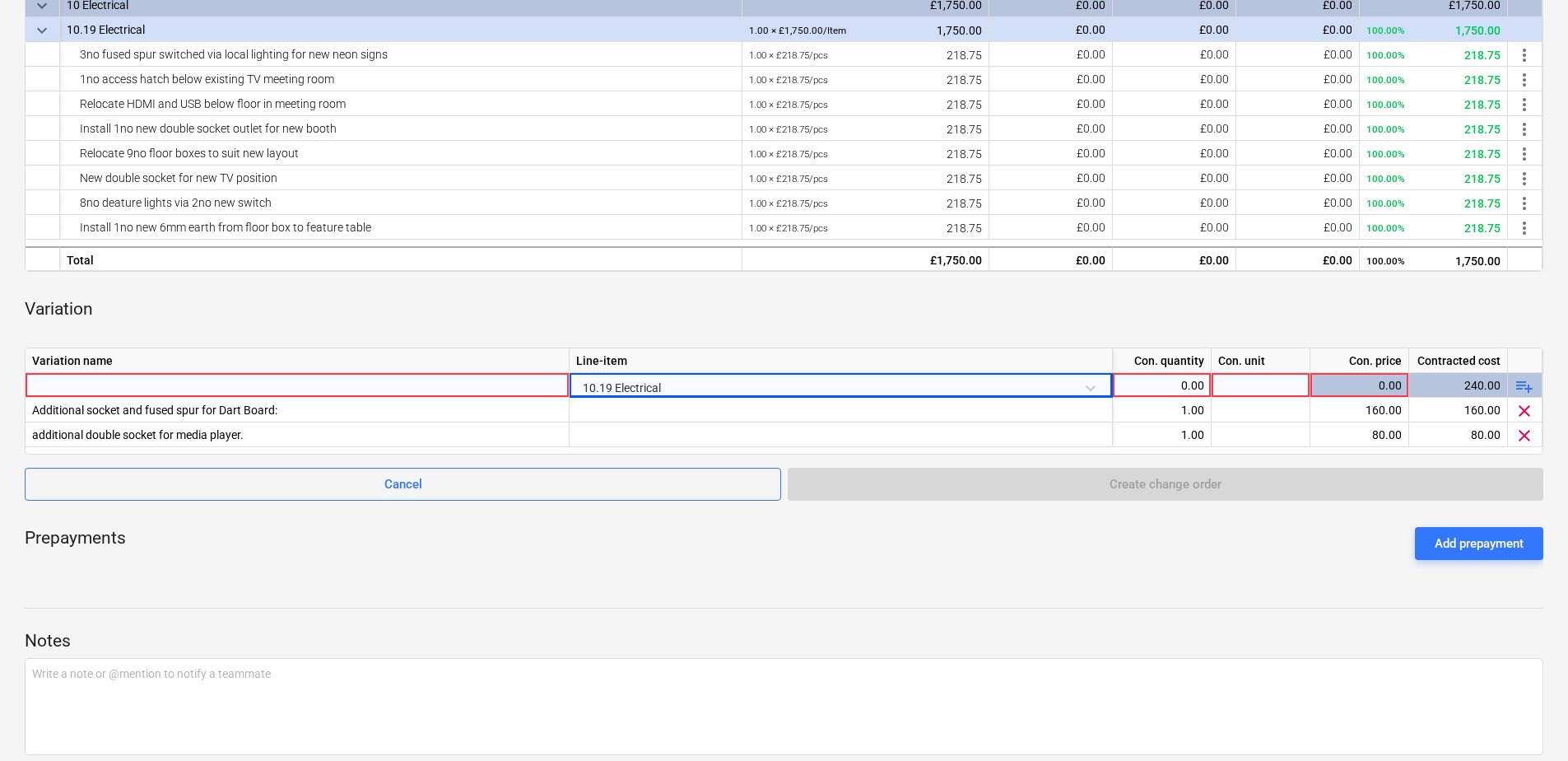
scroll to position [163, 0]
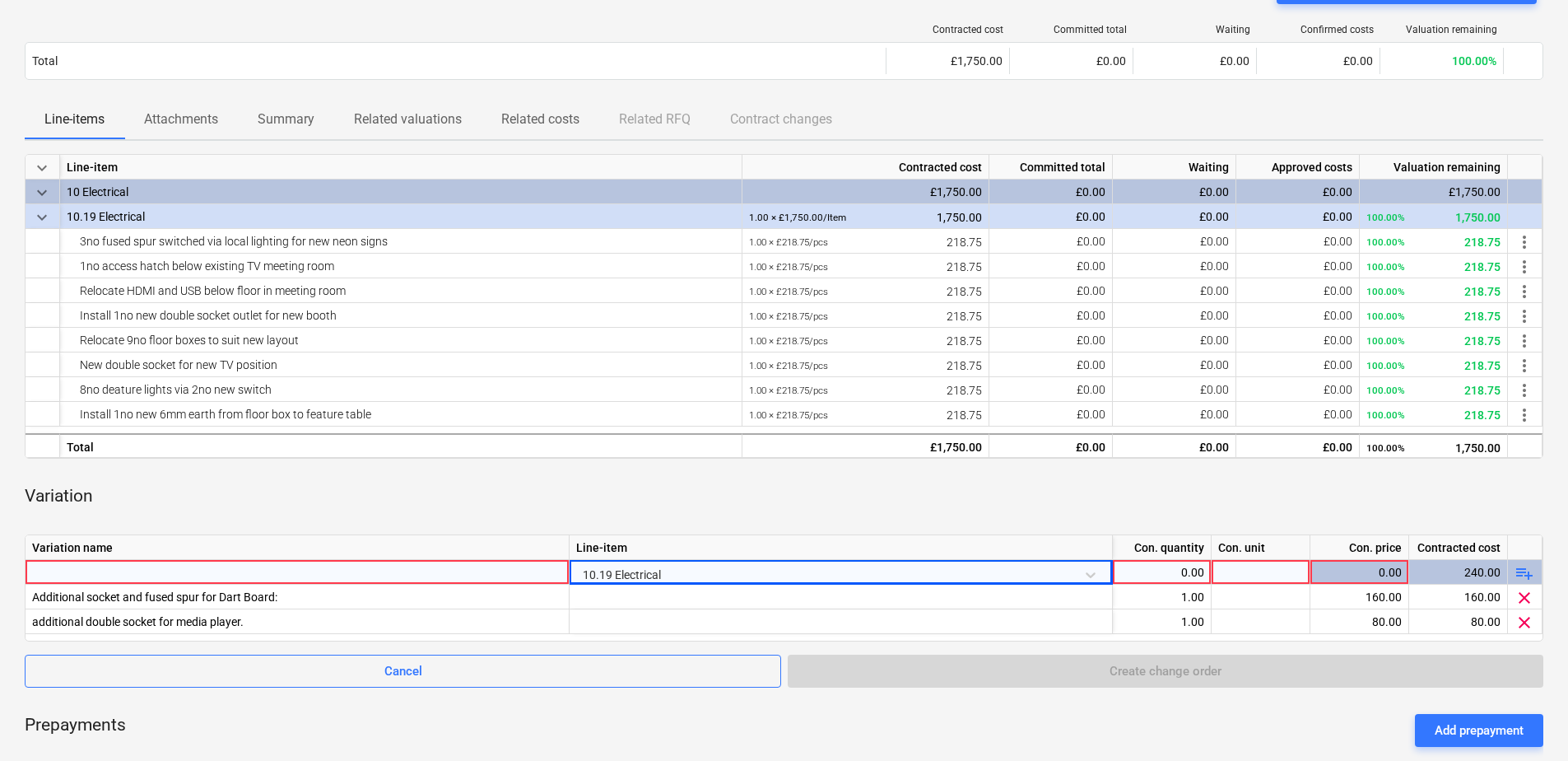
click at [67, 573] on div at bounding box center [297, 572] width 530 height 24
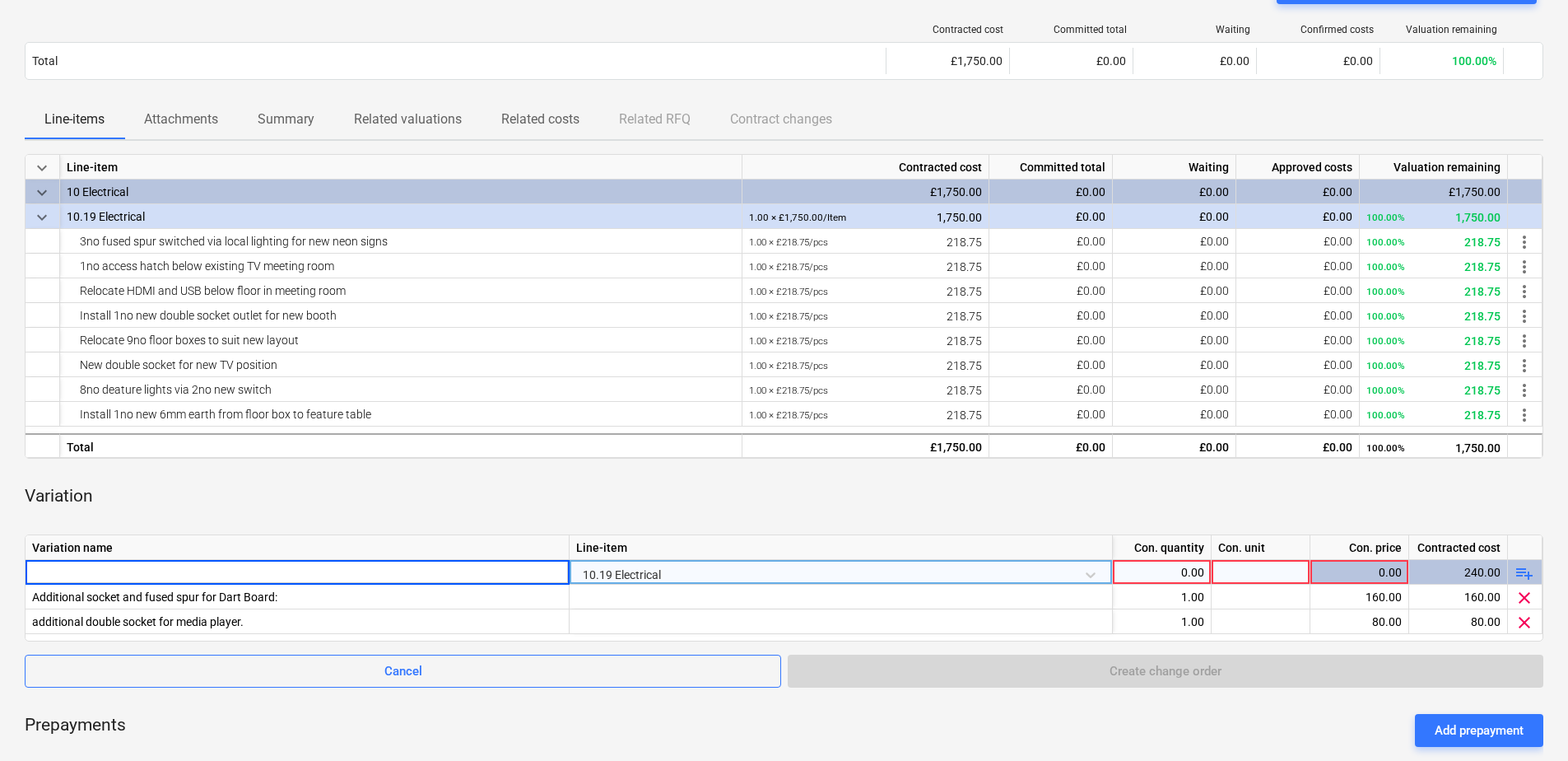
click at [1161, 577] on div "0.00" at bounding box center [1162, 573] width 85 height 25
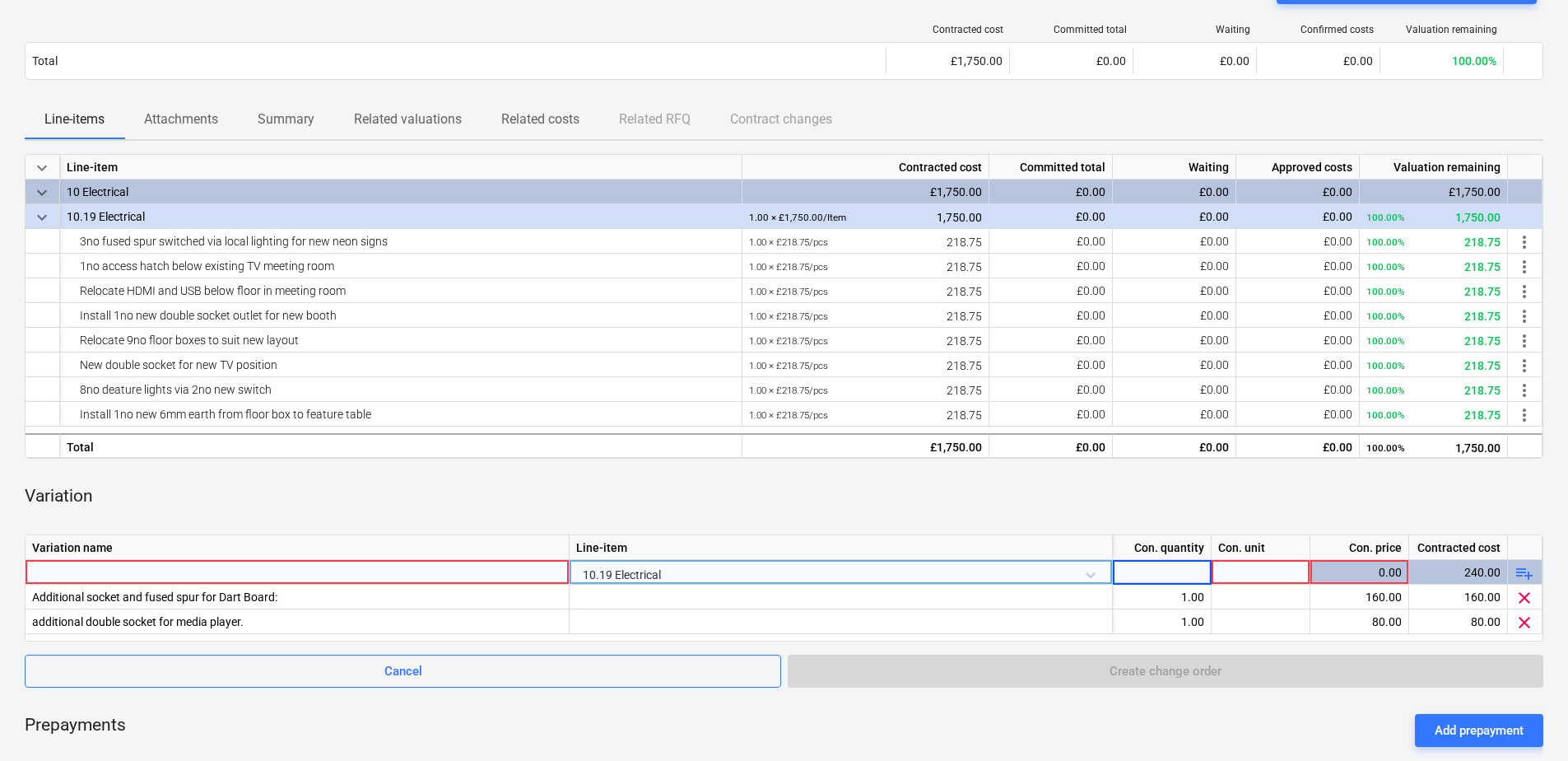
type input "2"
click at [1342, 570] on div "0.00" at bounding box center [1359, 573] width 85 height 25
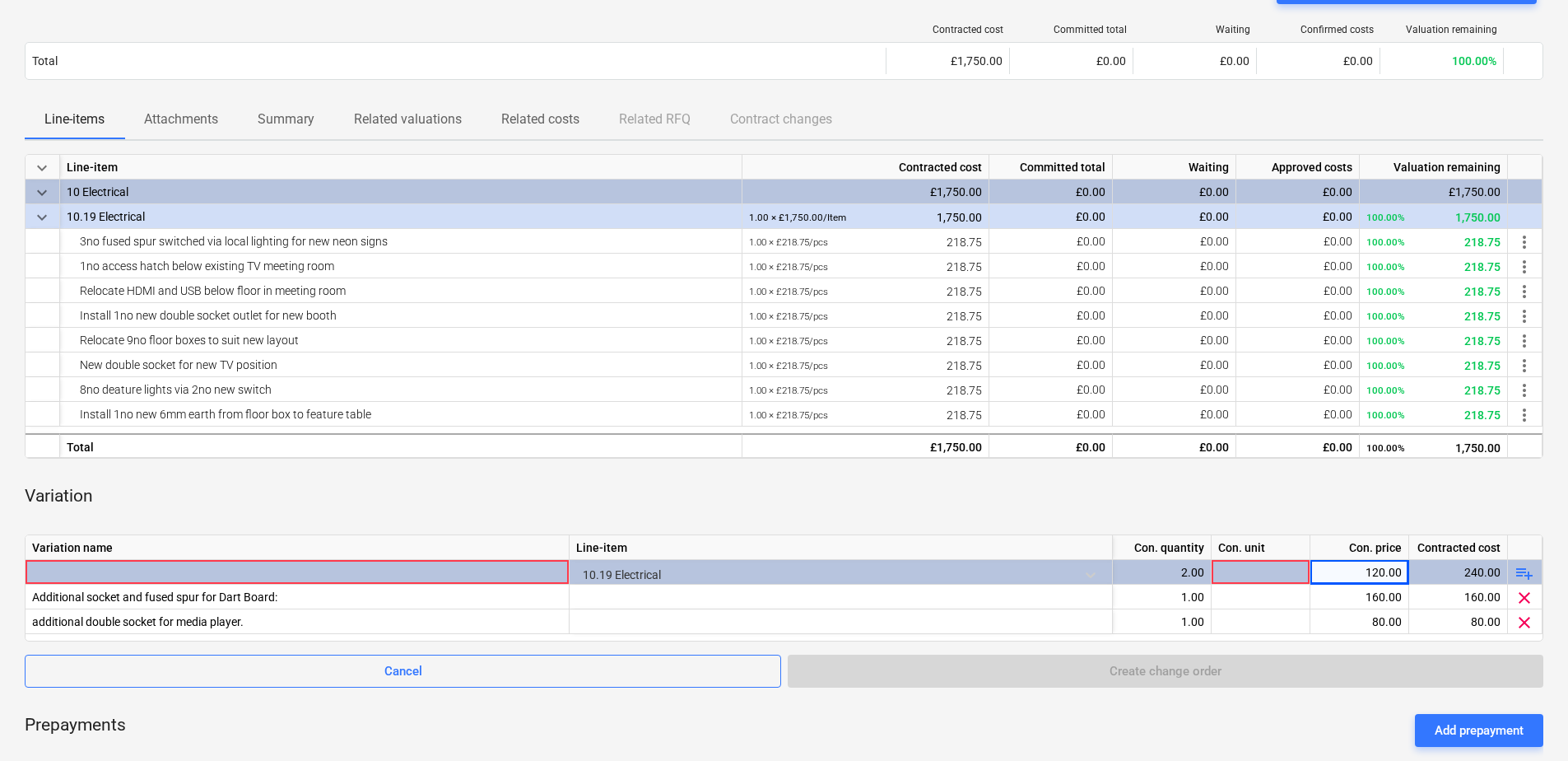
click at [1168, 640] on div "Variation name Line-item Con. quantity Con. unit Con. price Contracted cost 10.…" at bounding box center [784, 588] width 1519 height 107
click at [1230, 656] on div "Cancel Create change order" at bounding box center [784, 671] width 1519 height 33
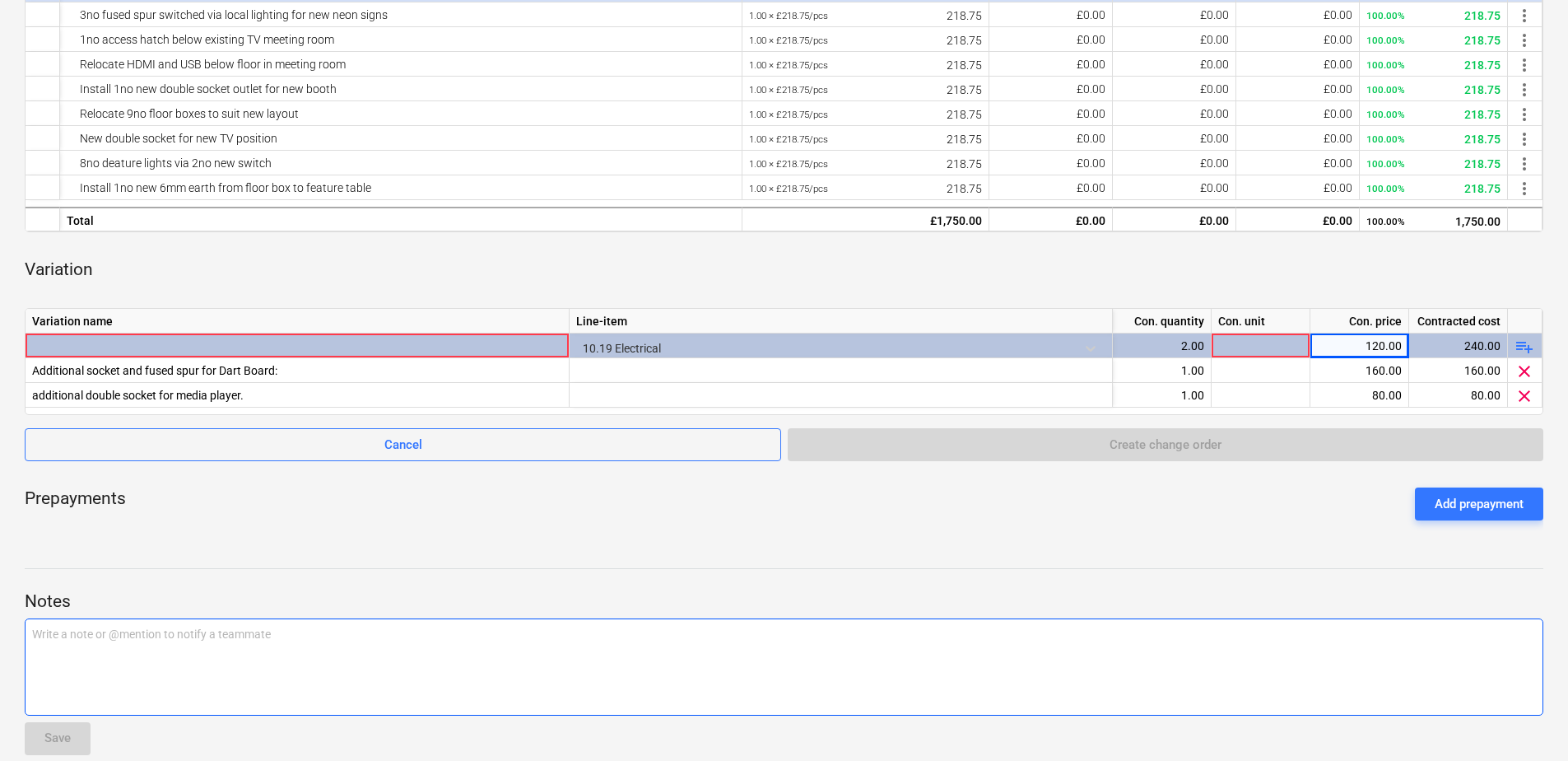
scroll to position [410, 0]
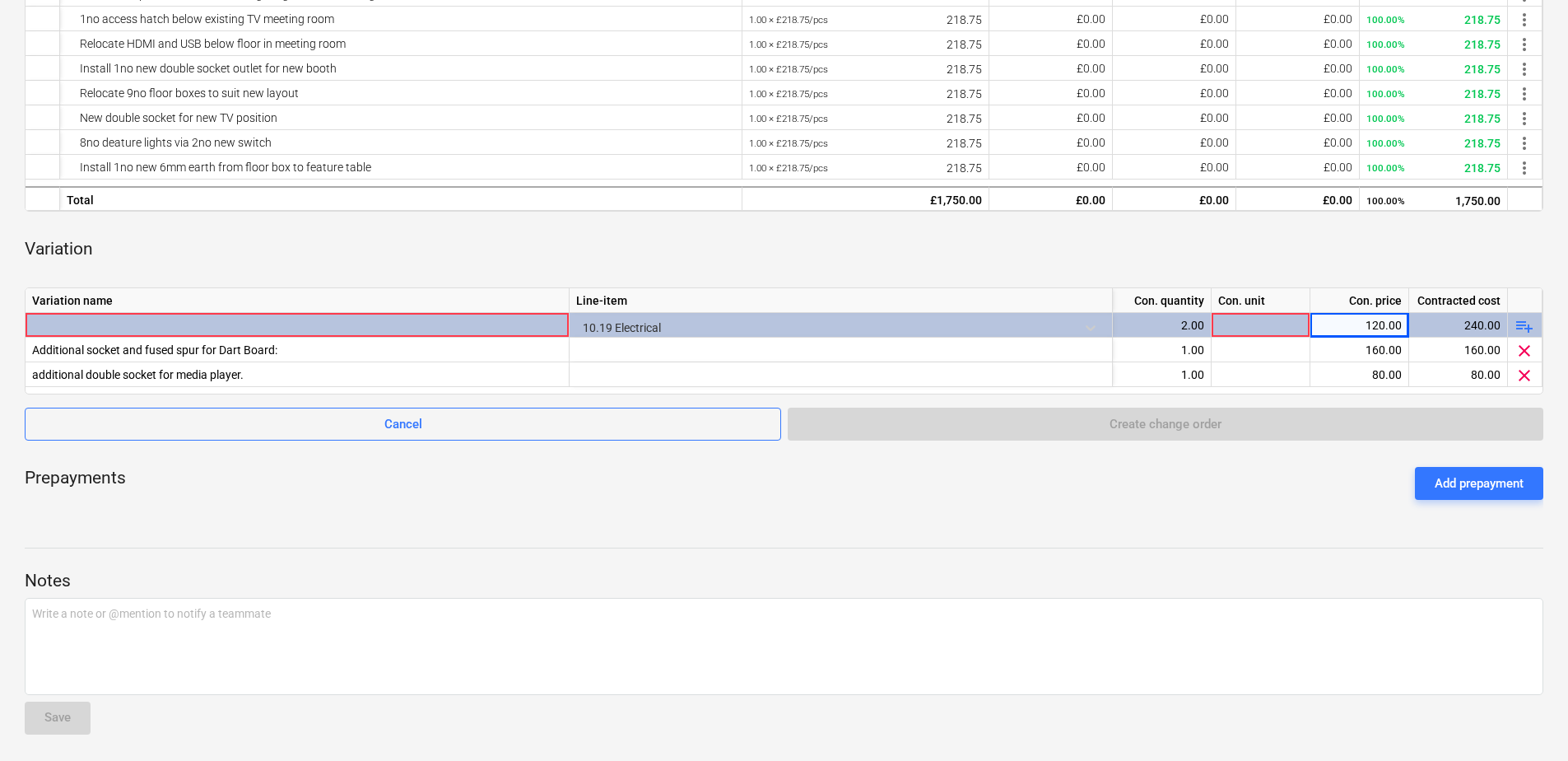
click at [1072, 523] on div "Electrical notes Notes edit Change subcontract business View subcontractor rate…" at bounding box center [784, 213] width 1568 height 1095
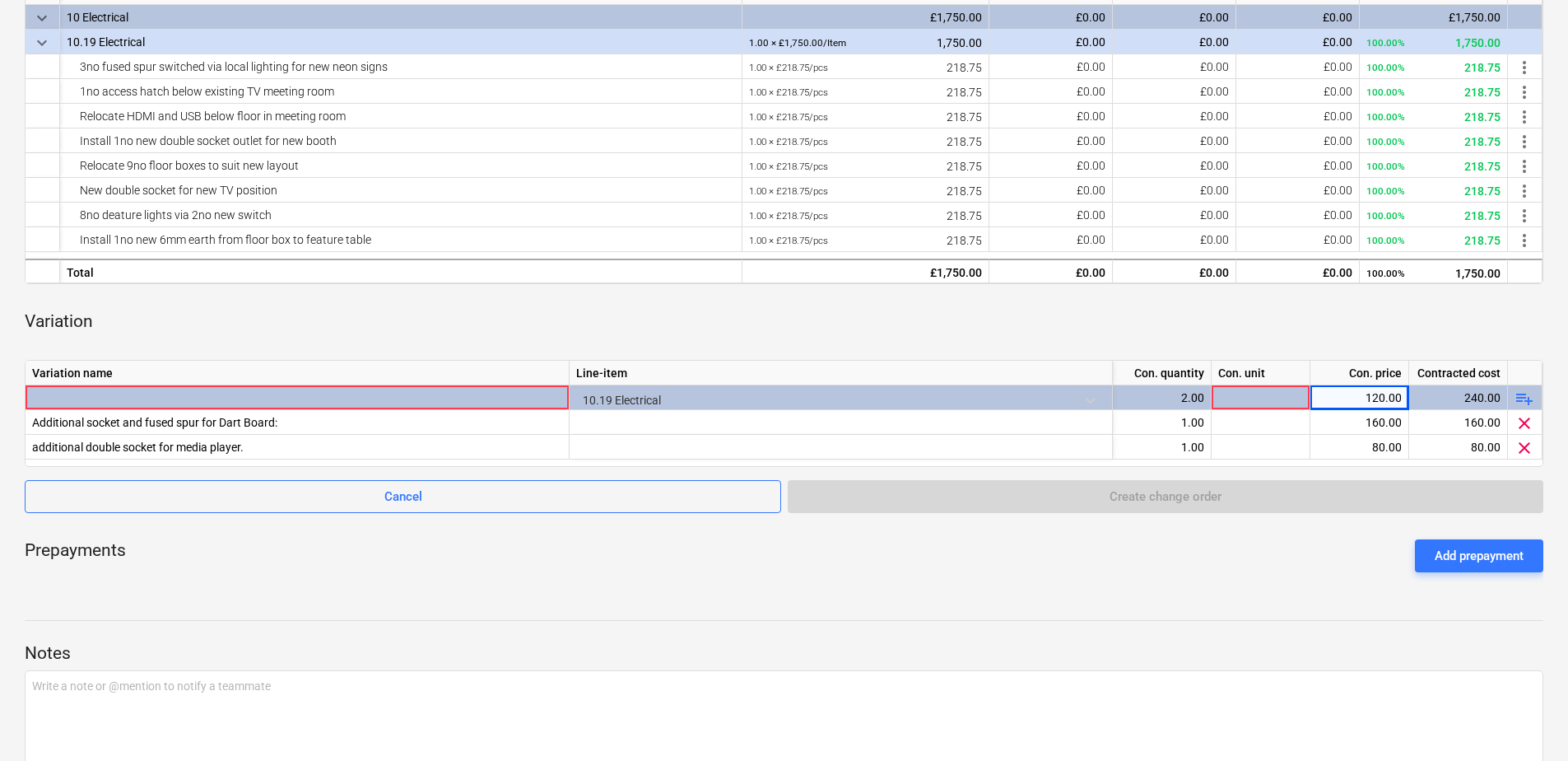
scroll to position [246, 0]
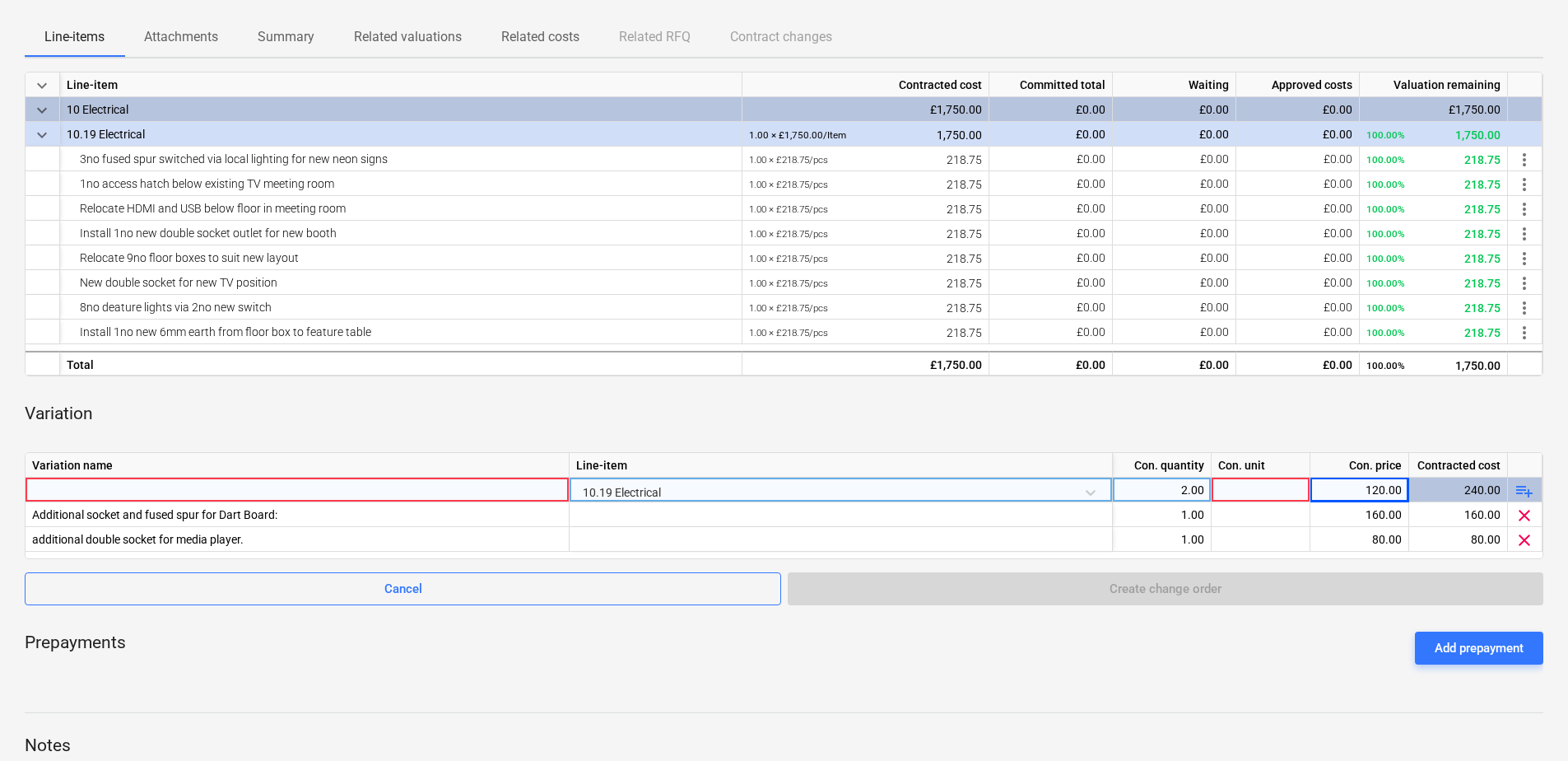
click at [227, 493] on div at bounding box center [297, 489] width 530 height 24
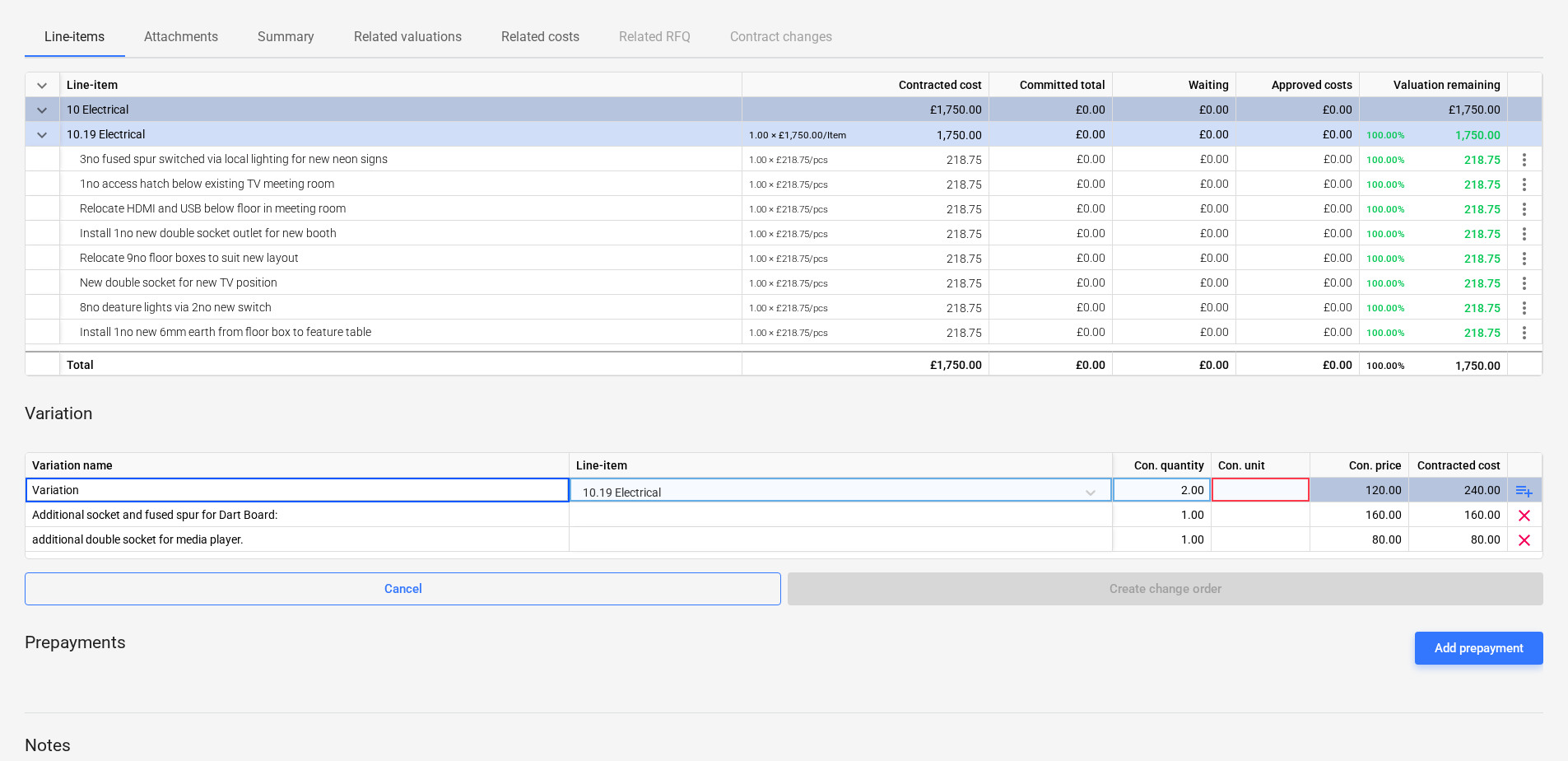
type input "Variations"
click at [1168, 629] on div "Prepayments Add prepayment" at bounding box center [784, 648] width 1519 height 59
click at [1224, 492] on div at bounding box center [1261, 490] width 99 height 25
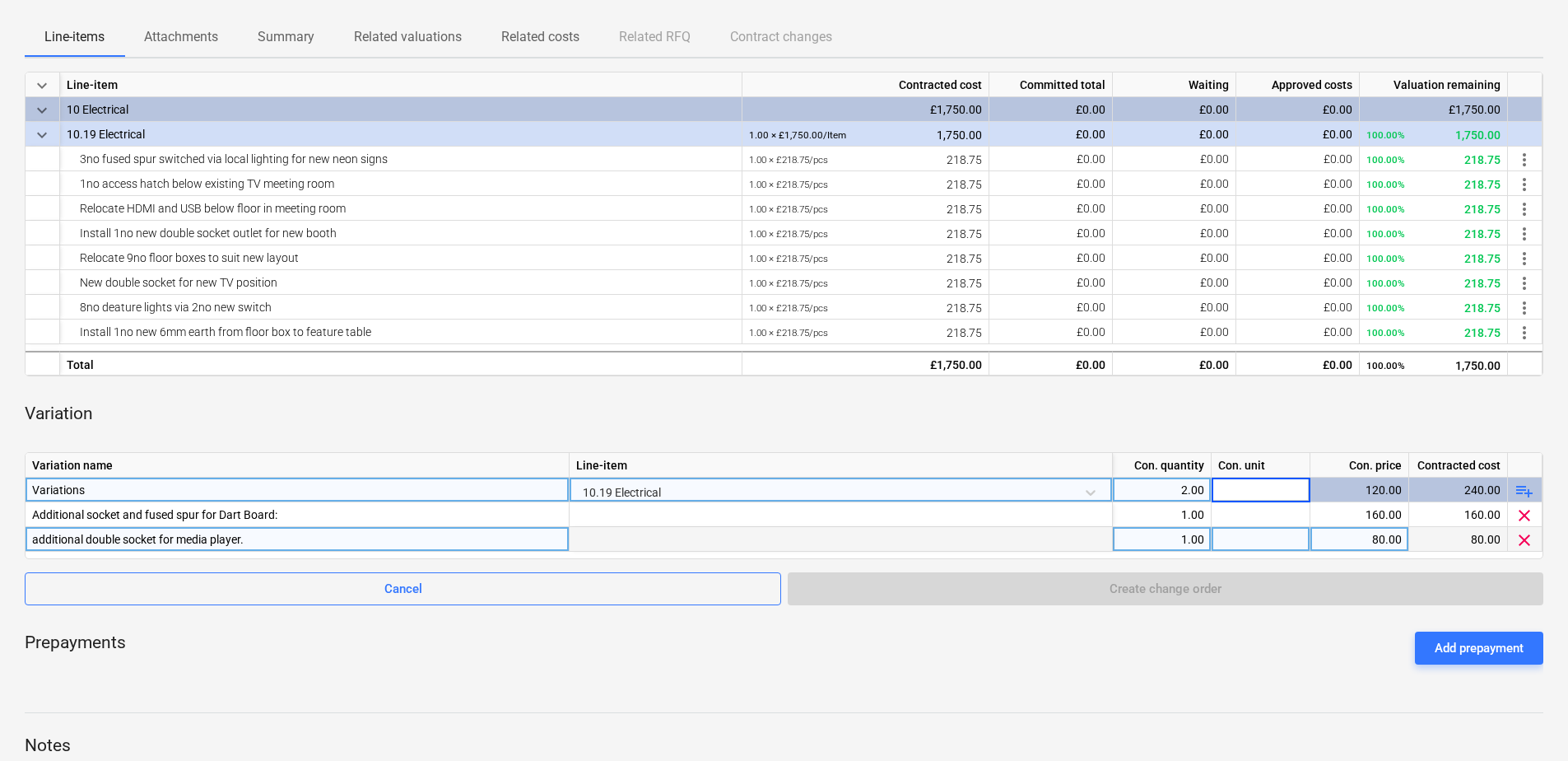
click at [1280, 538] on div at bounding box center [1261, 539] width 99 height 25
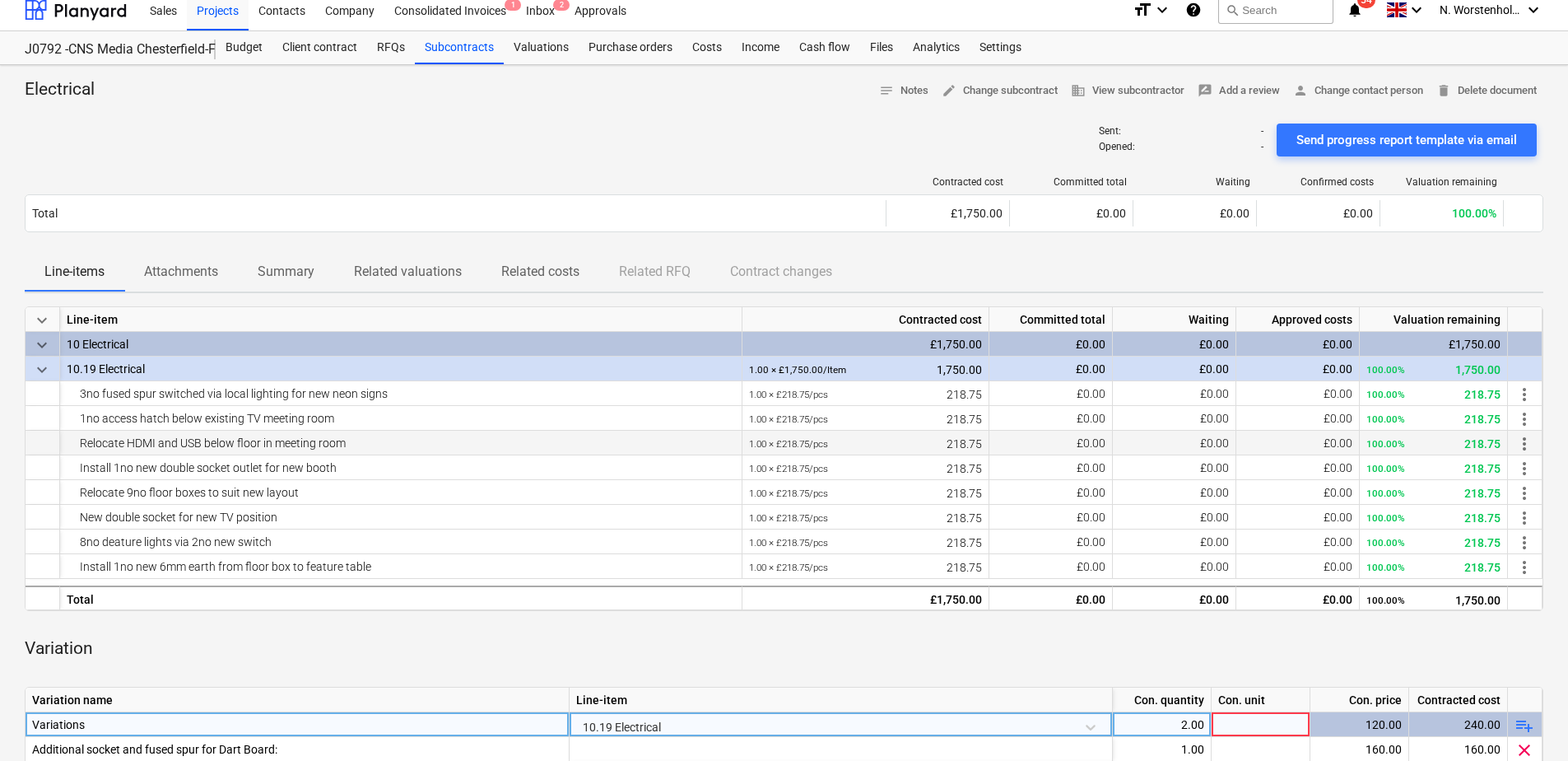
scroll to position [0, 0]
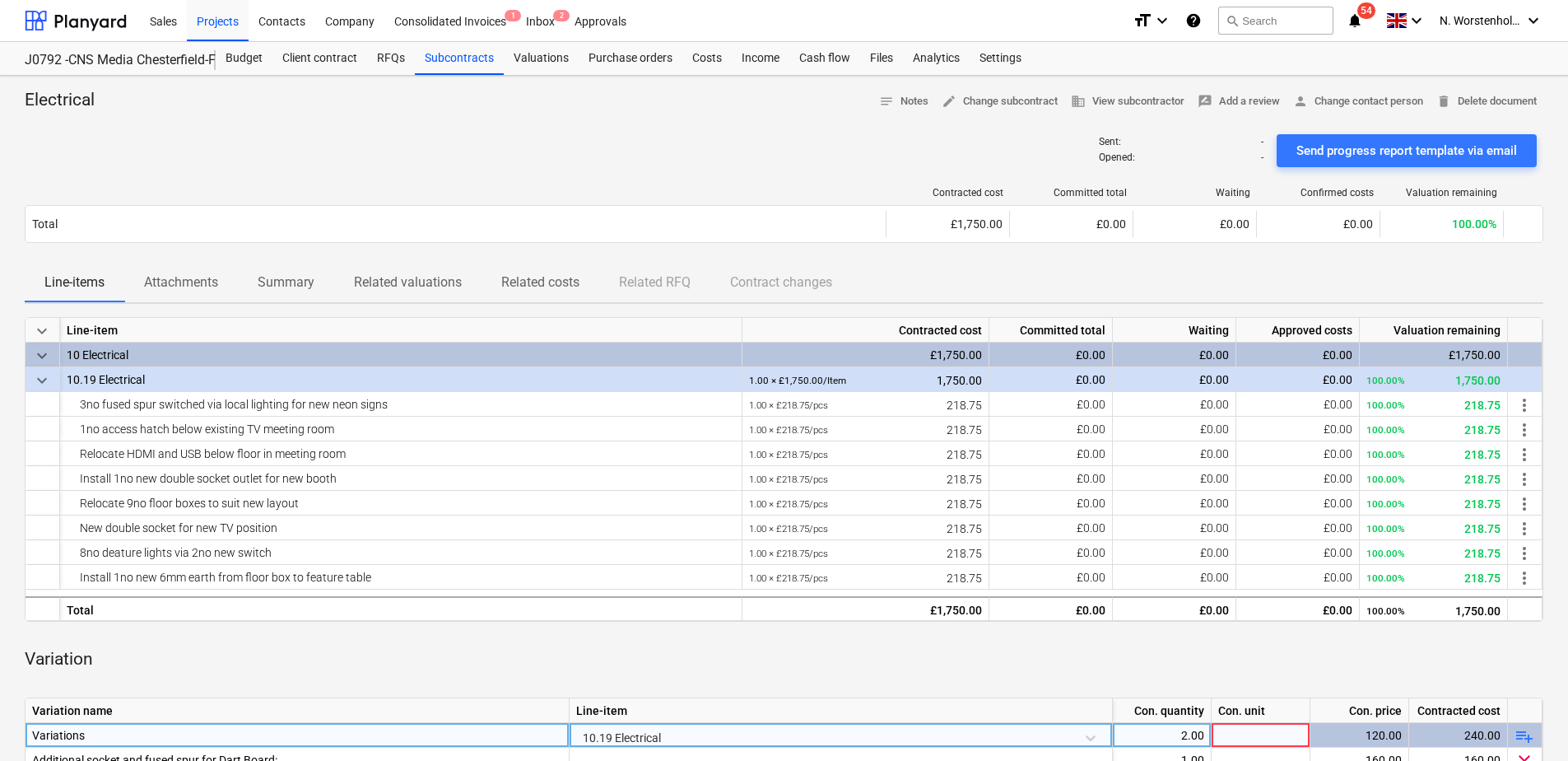
click at [840, 142] on div "Sent : - Opened : - Send progress report template via email" at bounding box center [784, 151] width 1519 height 46
click at [533, 55] on div "Valuations" at bounding box center [541, 58] width 75 height 33
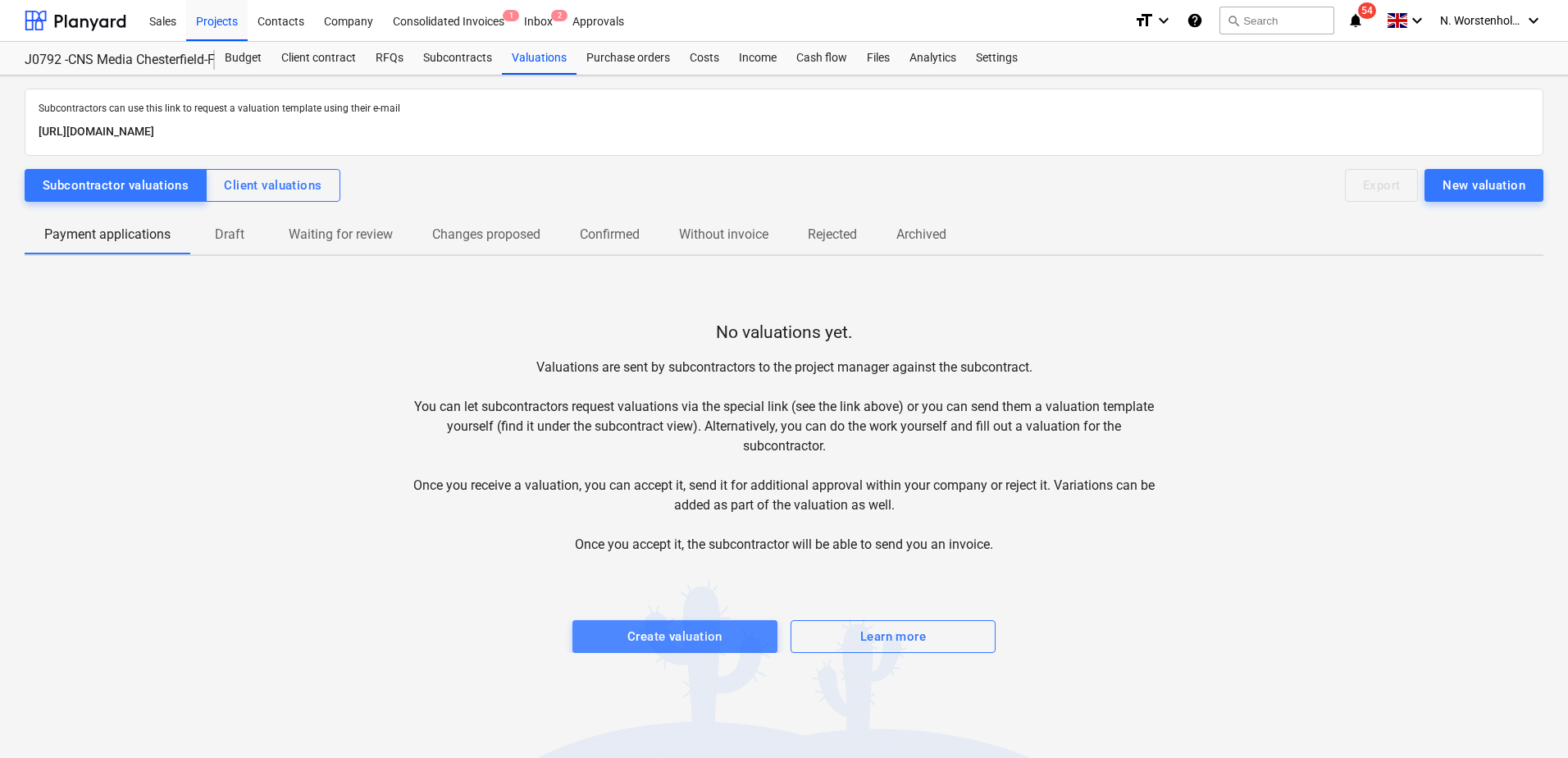
click at [665, 626] on div "Create valuation" at bounding box center [674, 636] width 95 height 21
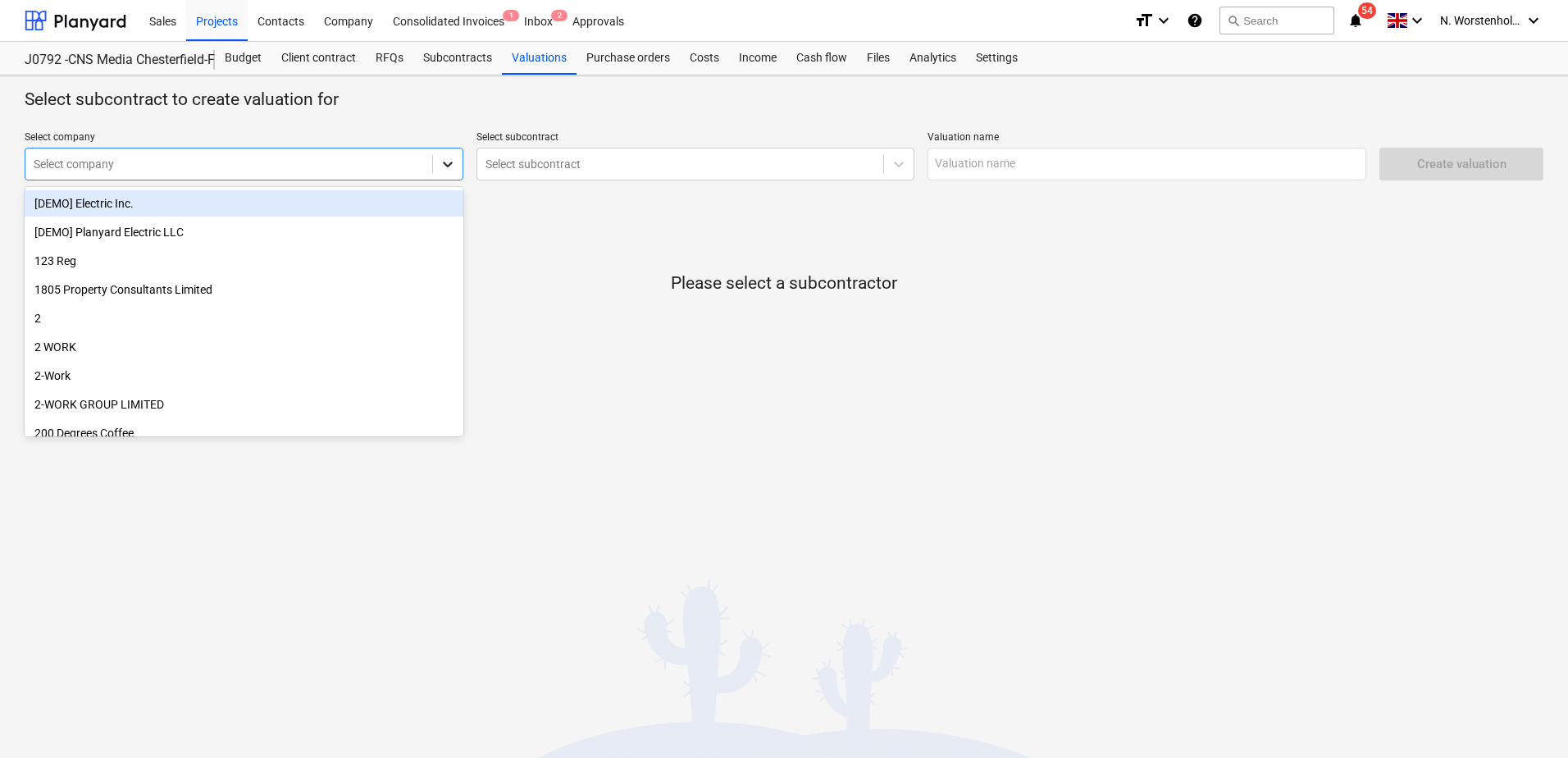
click at [445, 165] on icon at bounding box center [447, 164] width 16 height 16
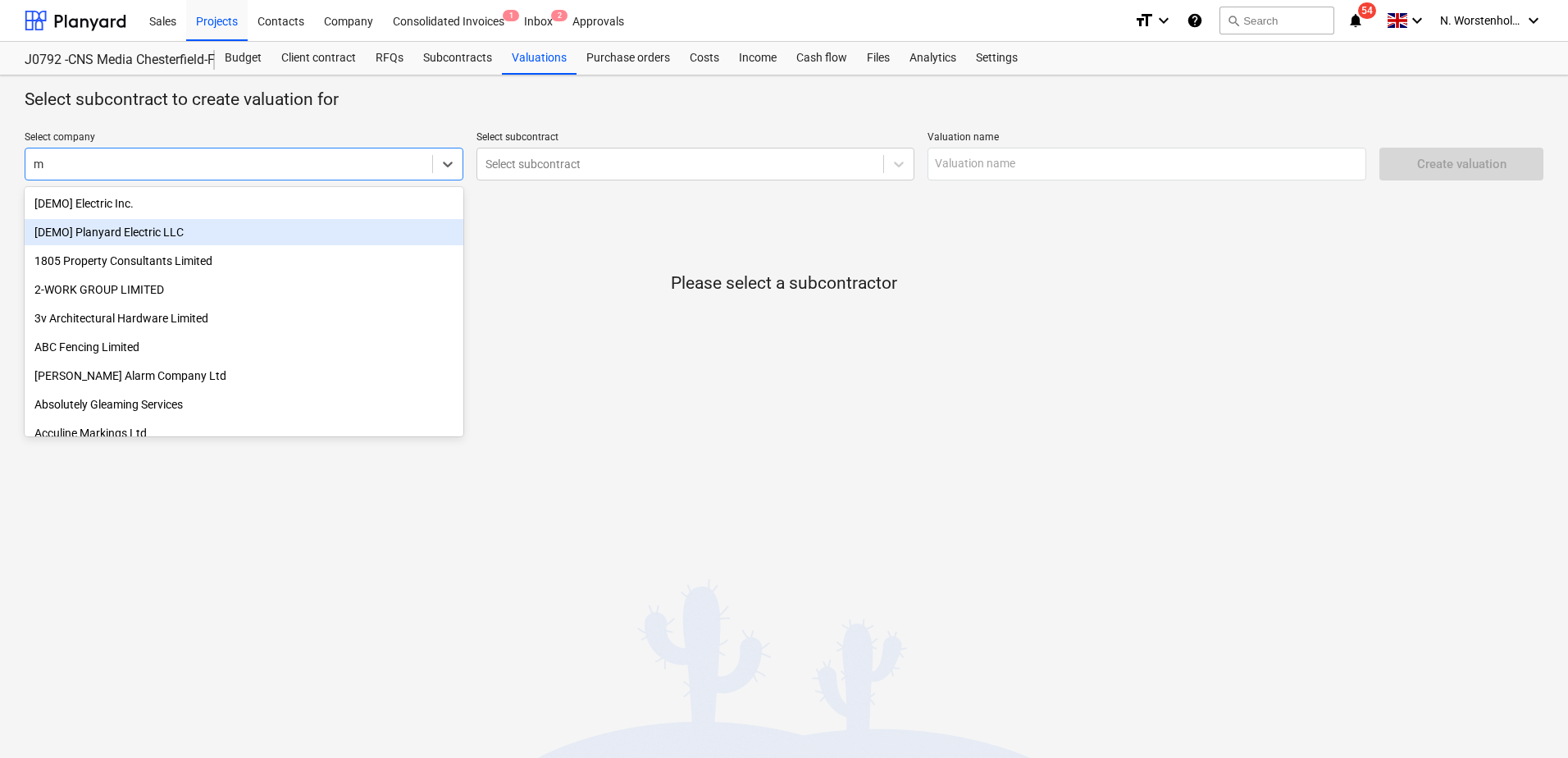
type input "mg"
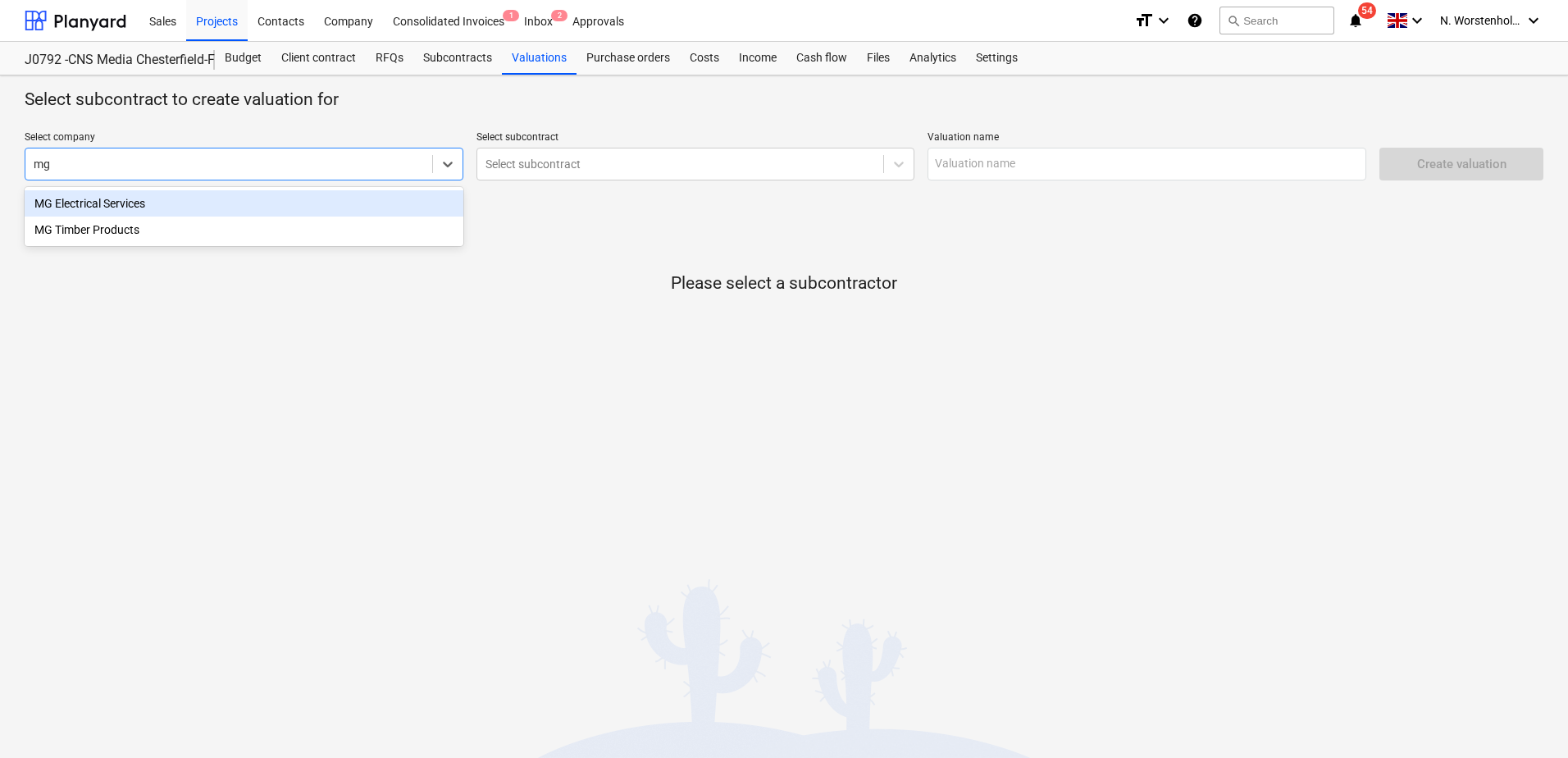
click at [142, 200] on div "MG Electrical Services" at bounding box center [244, 203] width 438 height 26
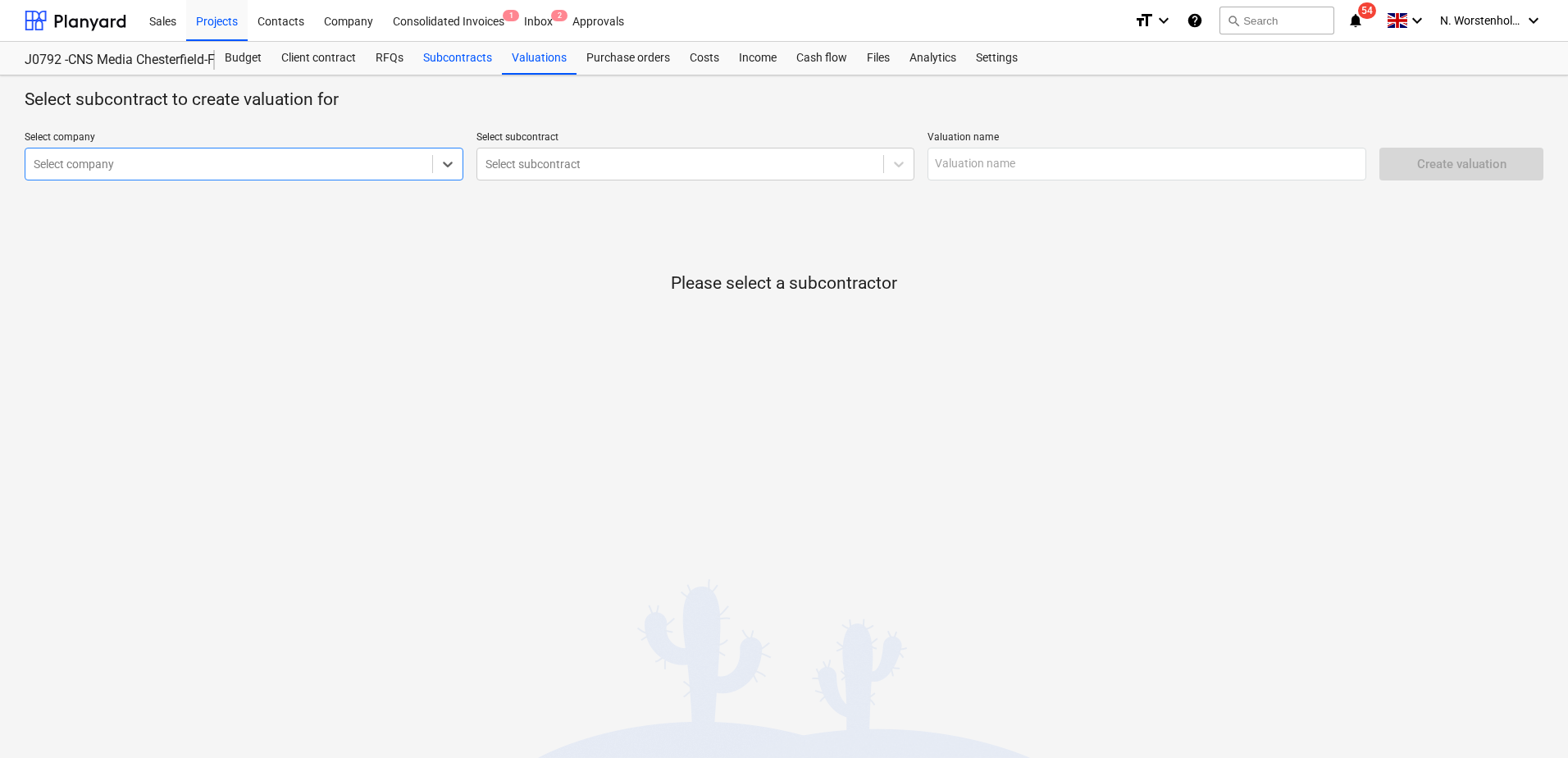
click at [462, 55] on div "Subcontracts" at bounding box center [458, 58] width 89 height 33
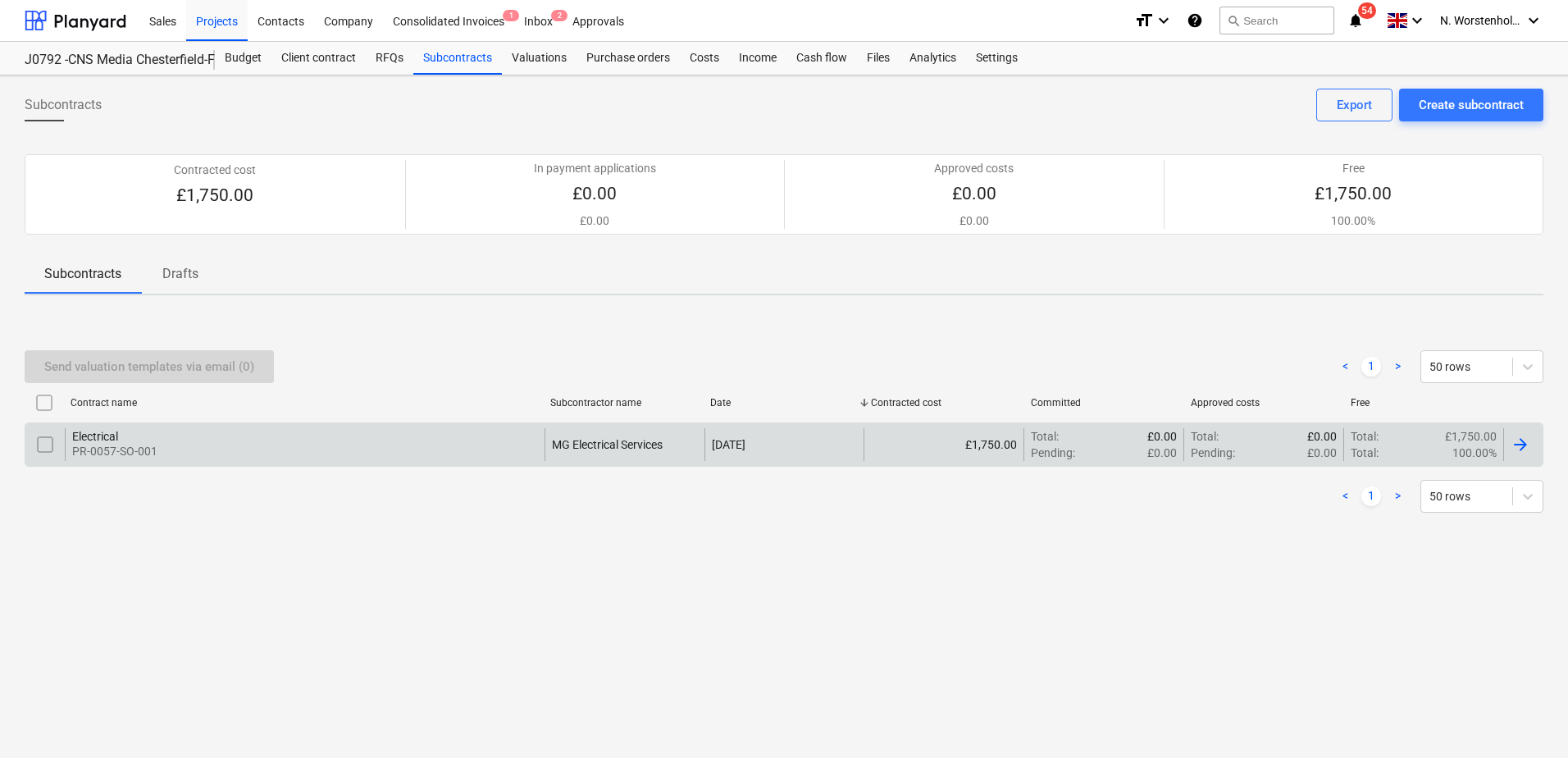
click at [106, 439] on div "Electrical" at bounding box center [115, 436] width 85 height 13
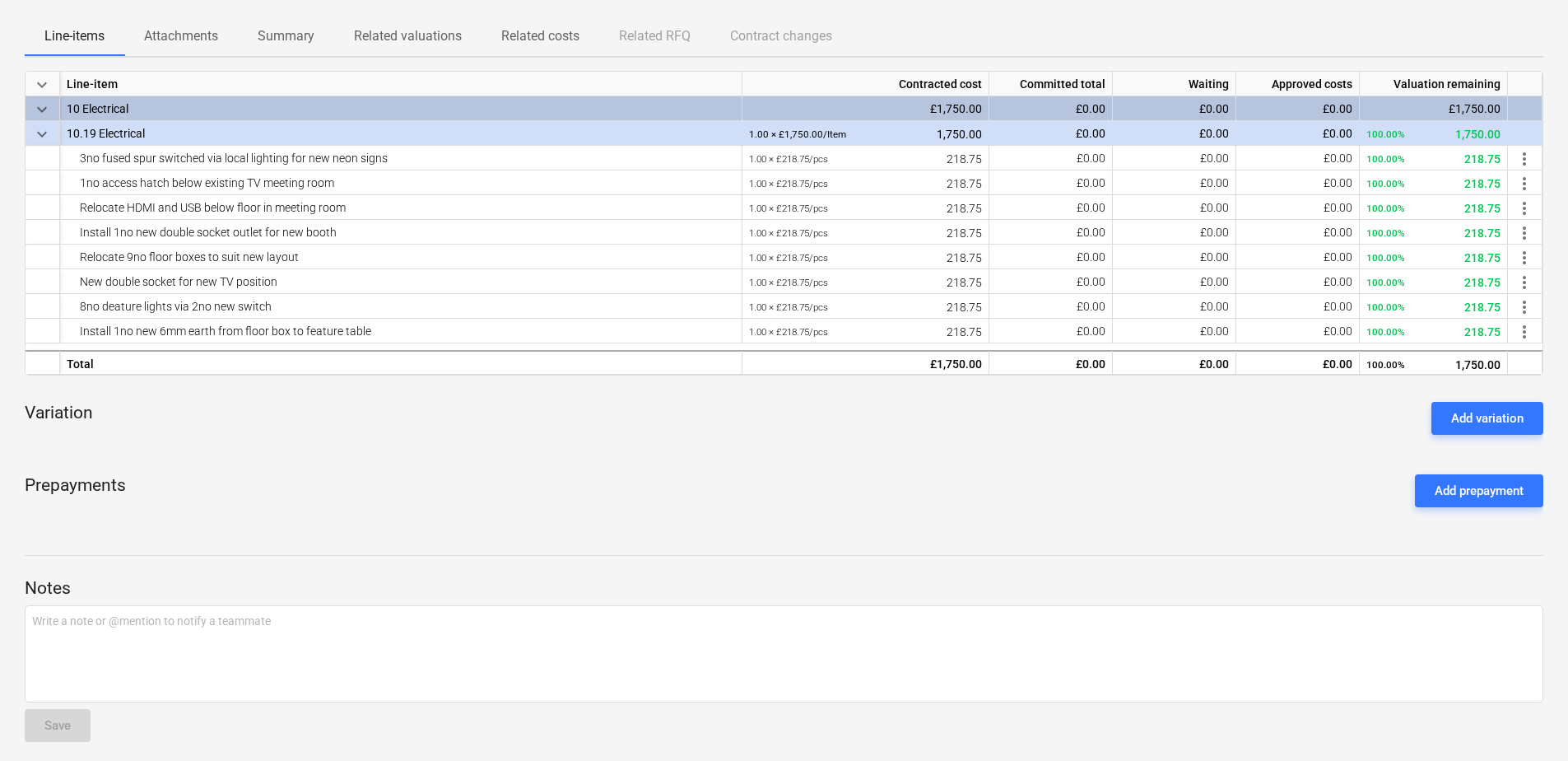
scroll to position [254, 0]
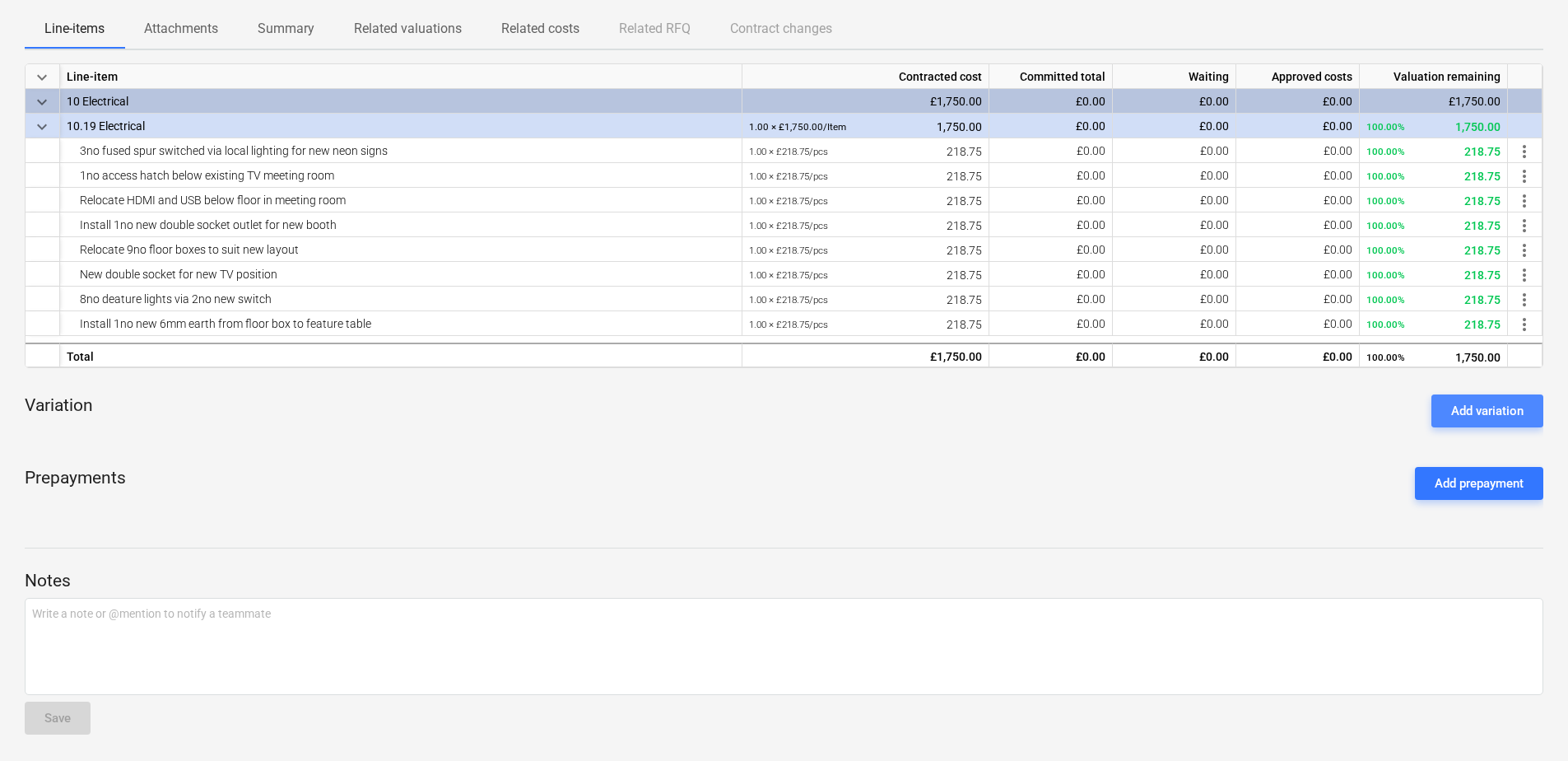
click at [1444, 399] on button "Add variation" at bounding box center [1487, 411] width 112 height 33
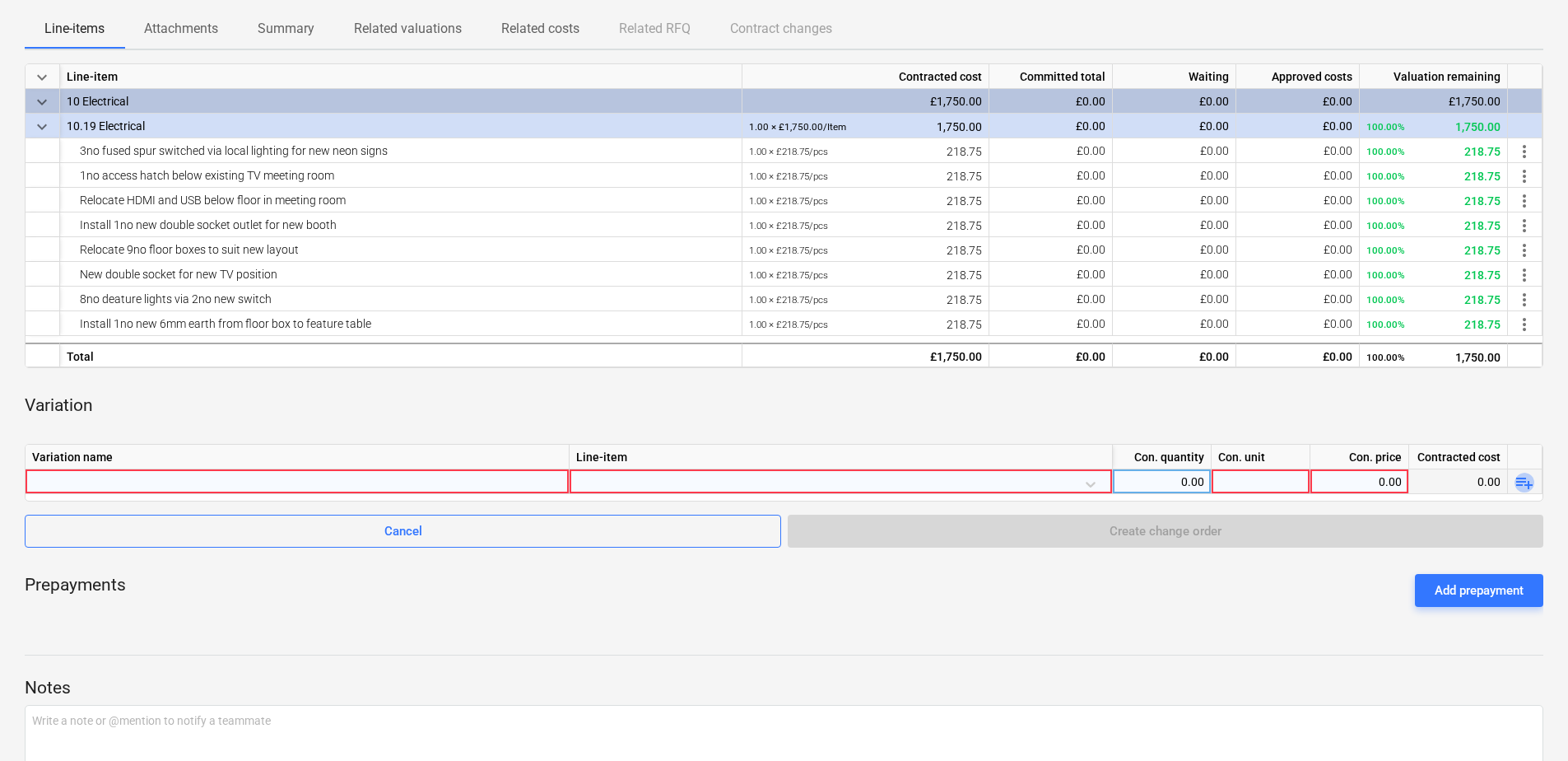
click at [1527, 486] on span "playlist_add" at bounding box center [1524, 482] width 20 height 20
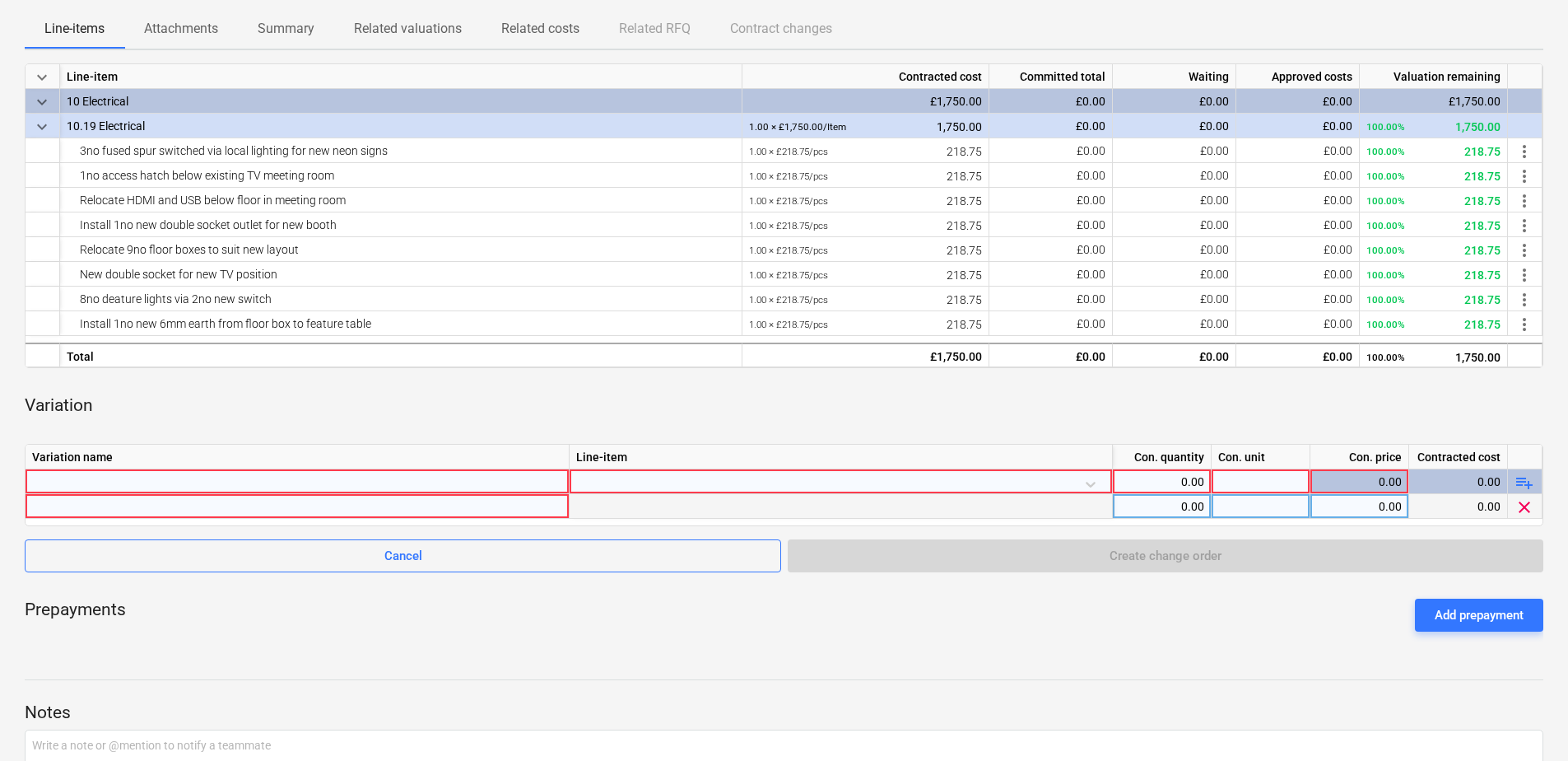
click at [289, 506] on div at bounding box center [297, 506] width 530 height 24
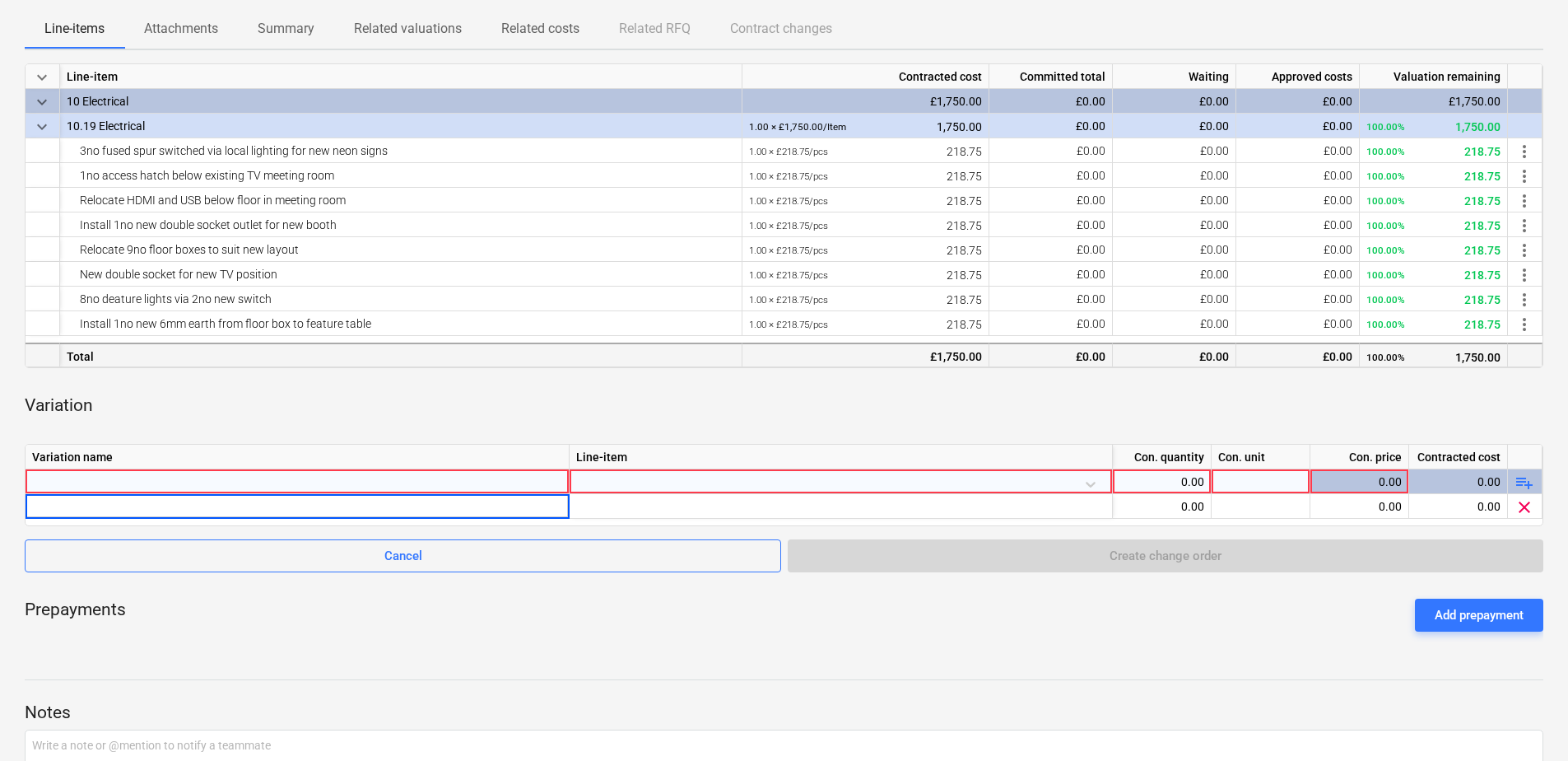
type input "additional double socket for media player."
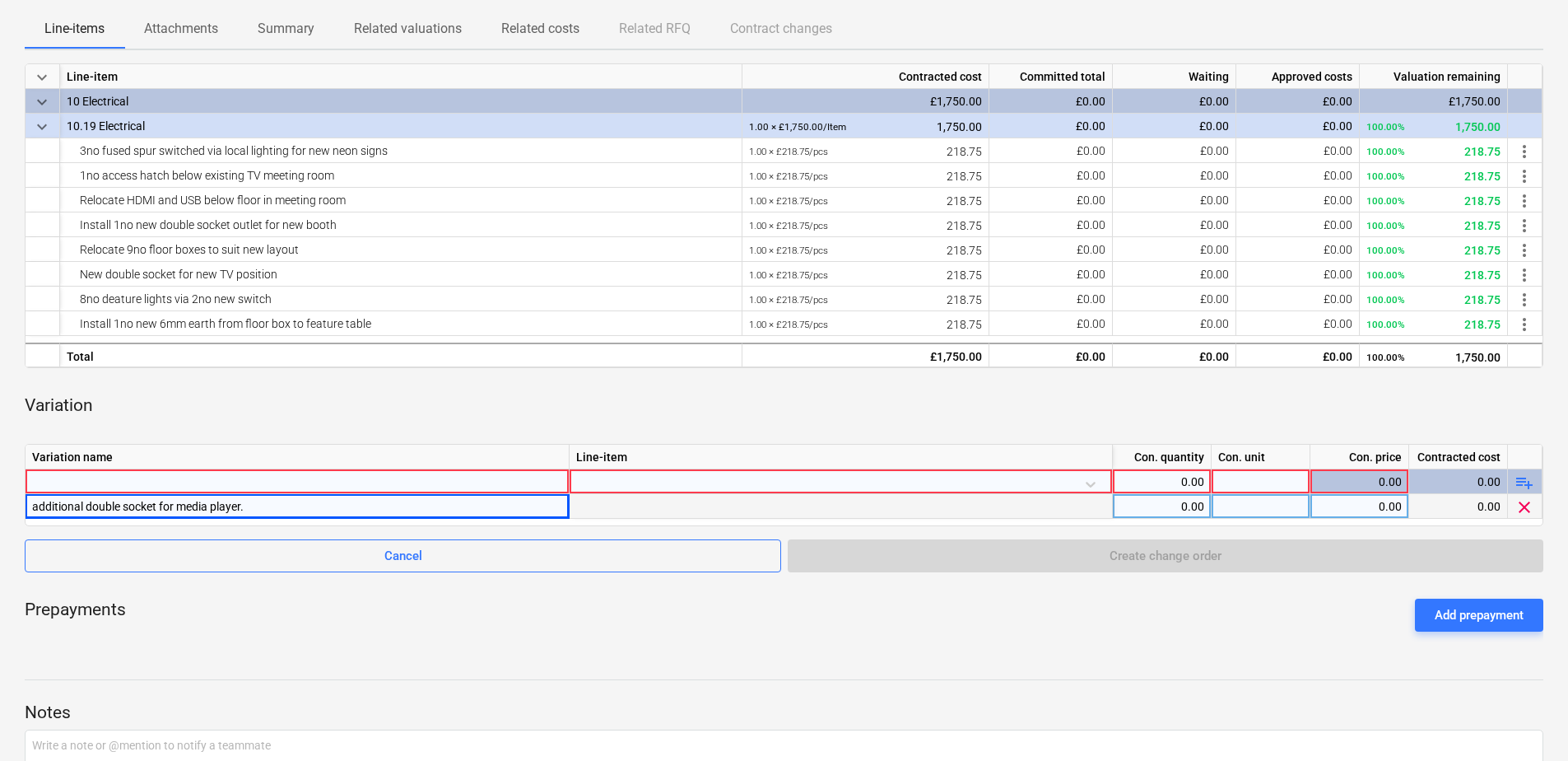
click at [1005, 500] on div at bounding box center [841, 506] width 543 height 25
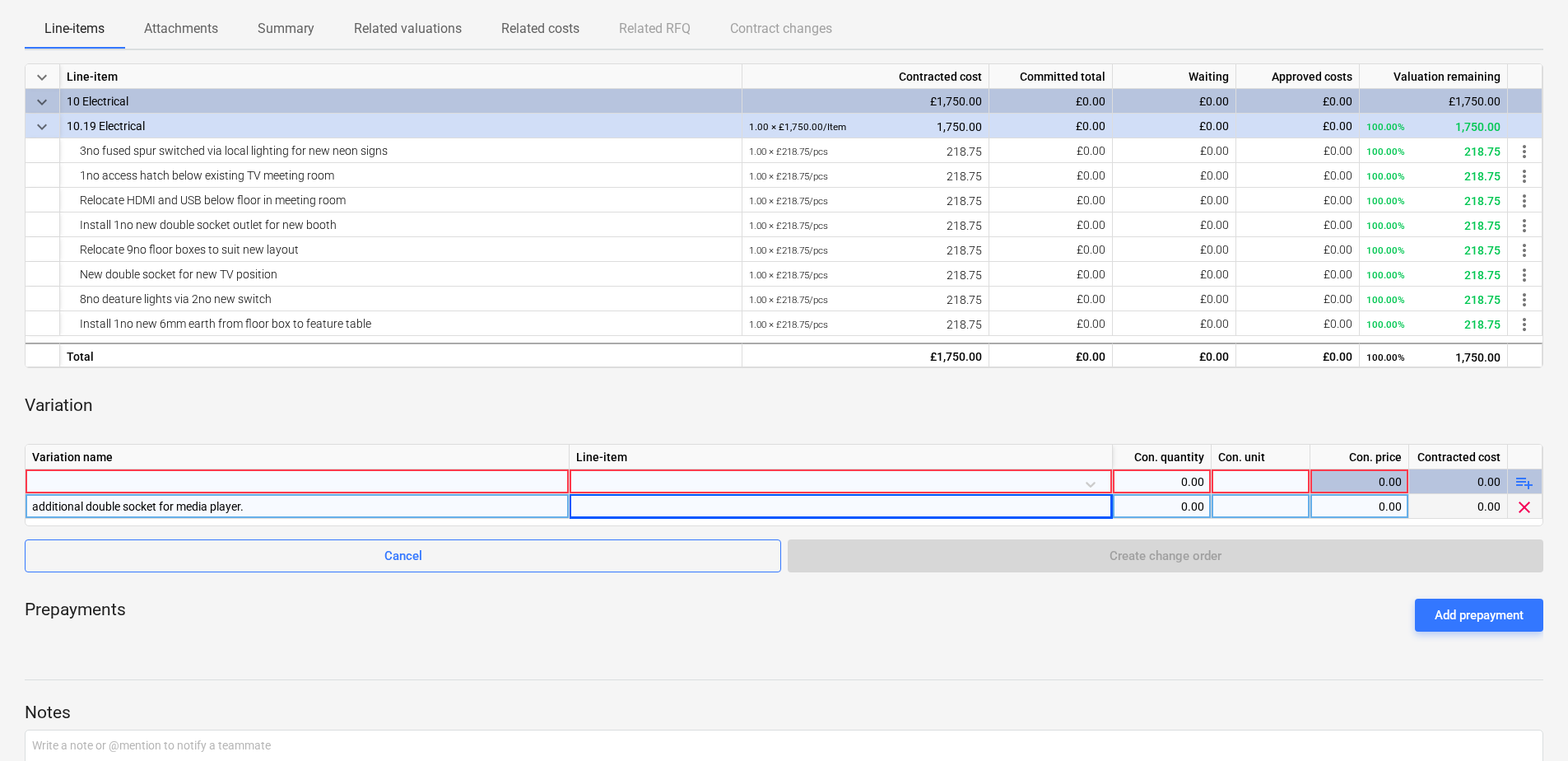
click at [1084, 507] on div at bounding box center [841, 506] width 543 height 25
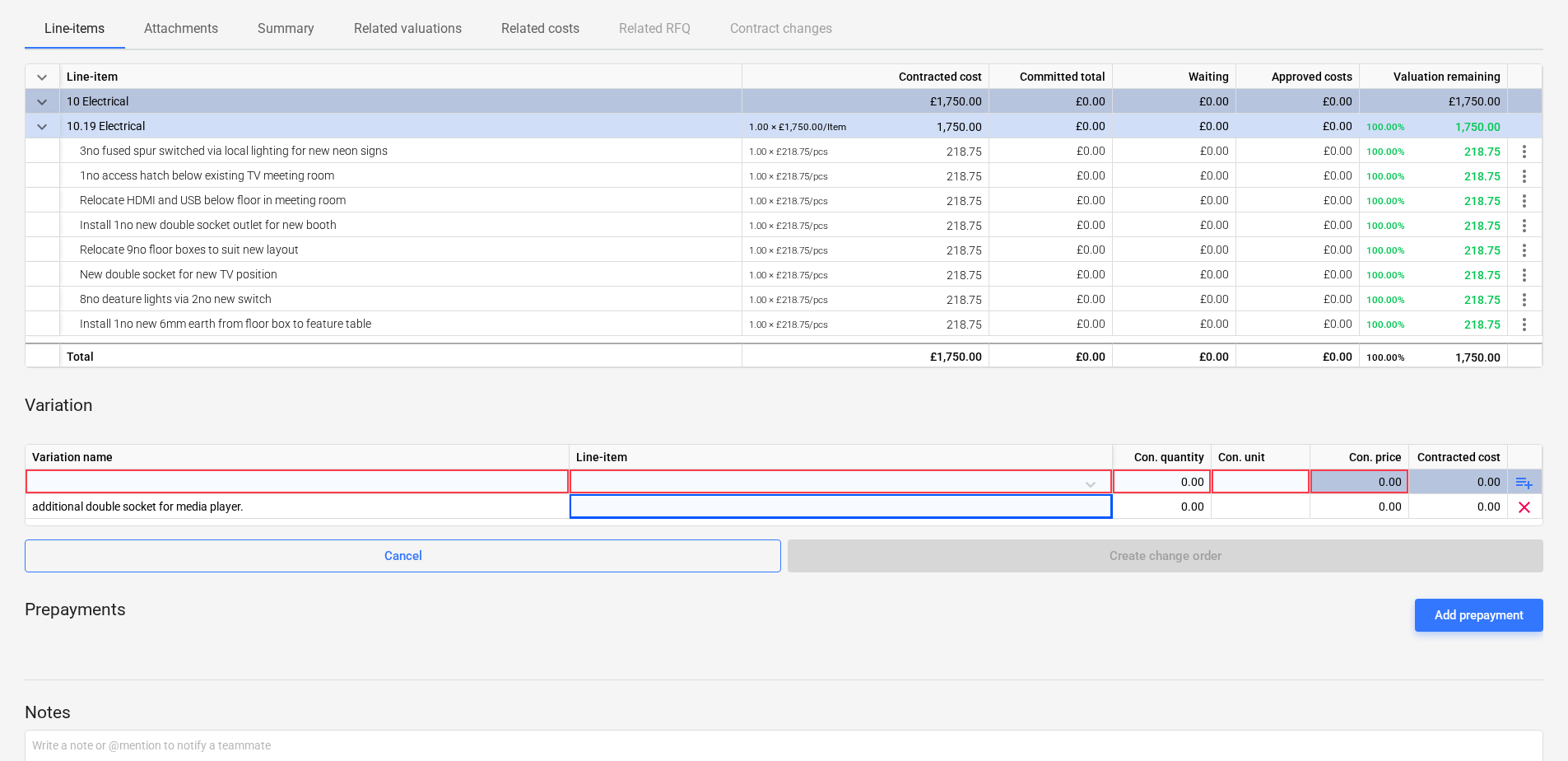
click at [1053, 481] on div at bounding box center [840, 483] width 530 height 29
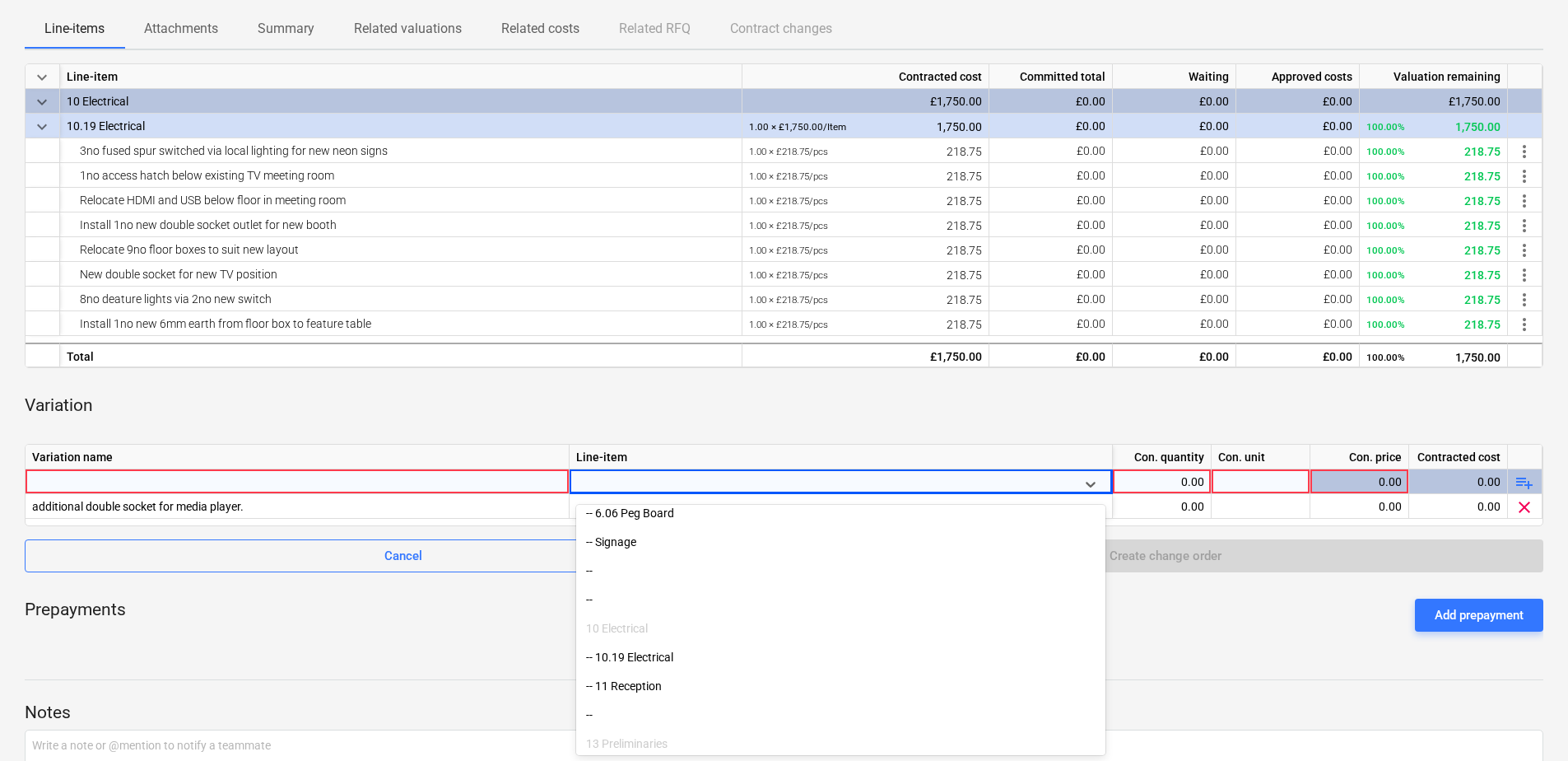
scroll to position [330, 0]
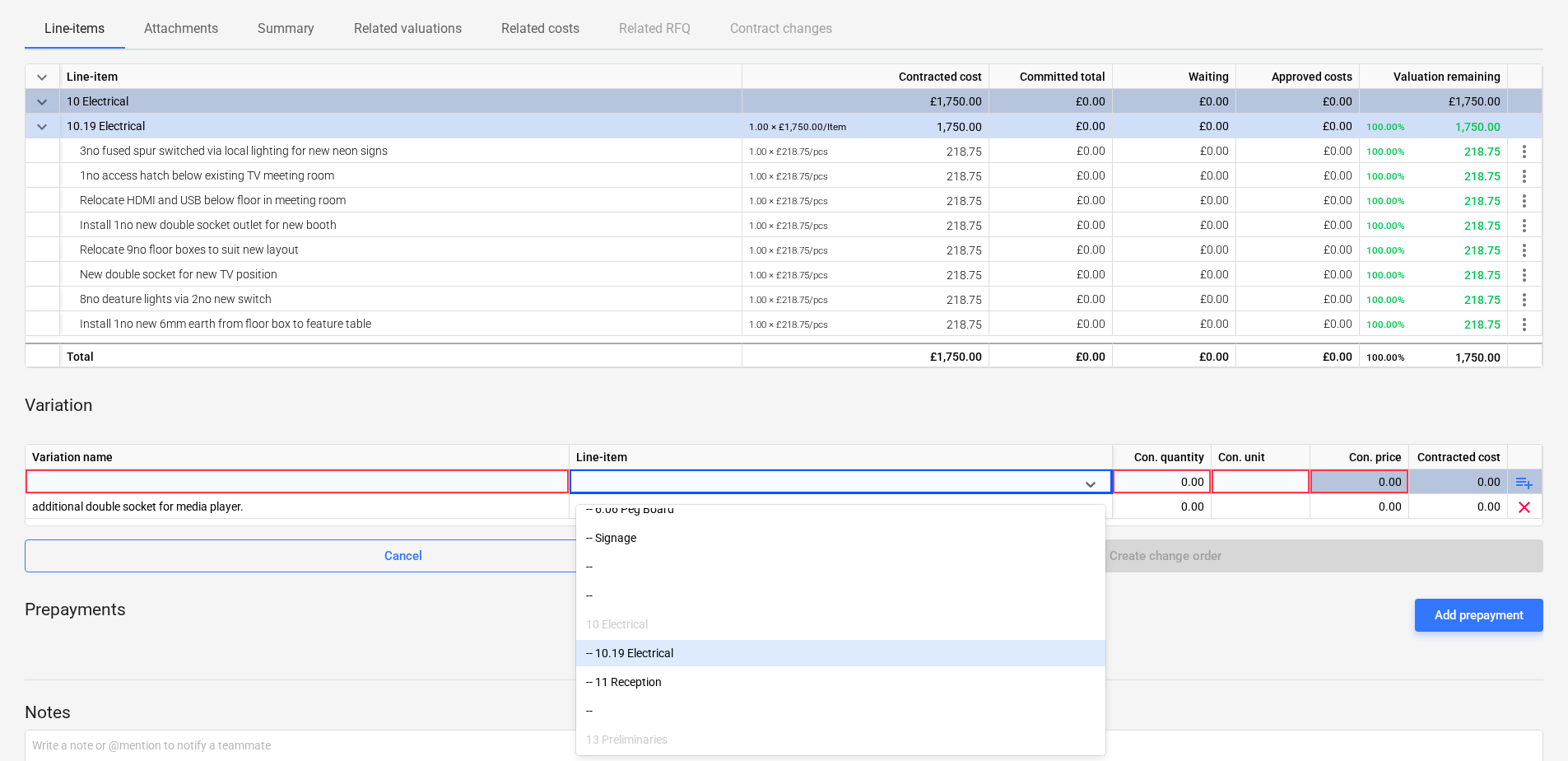
click at [658, 652] on div "-- 10.19 Electrical" at bounding box center [840, 652] width 530 height 26
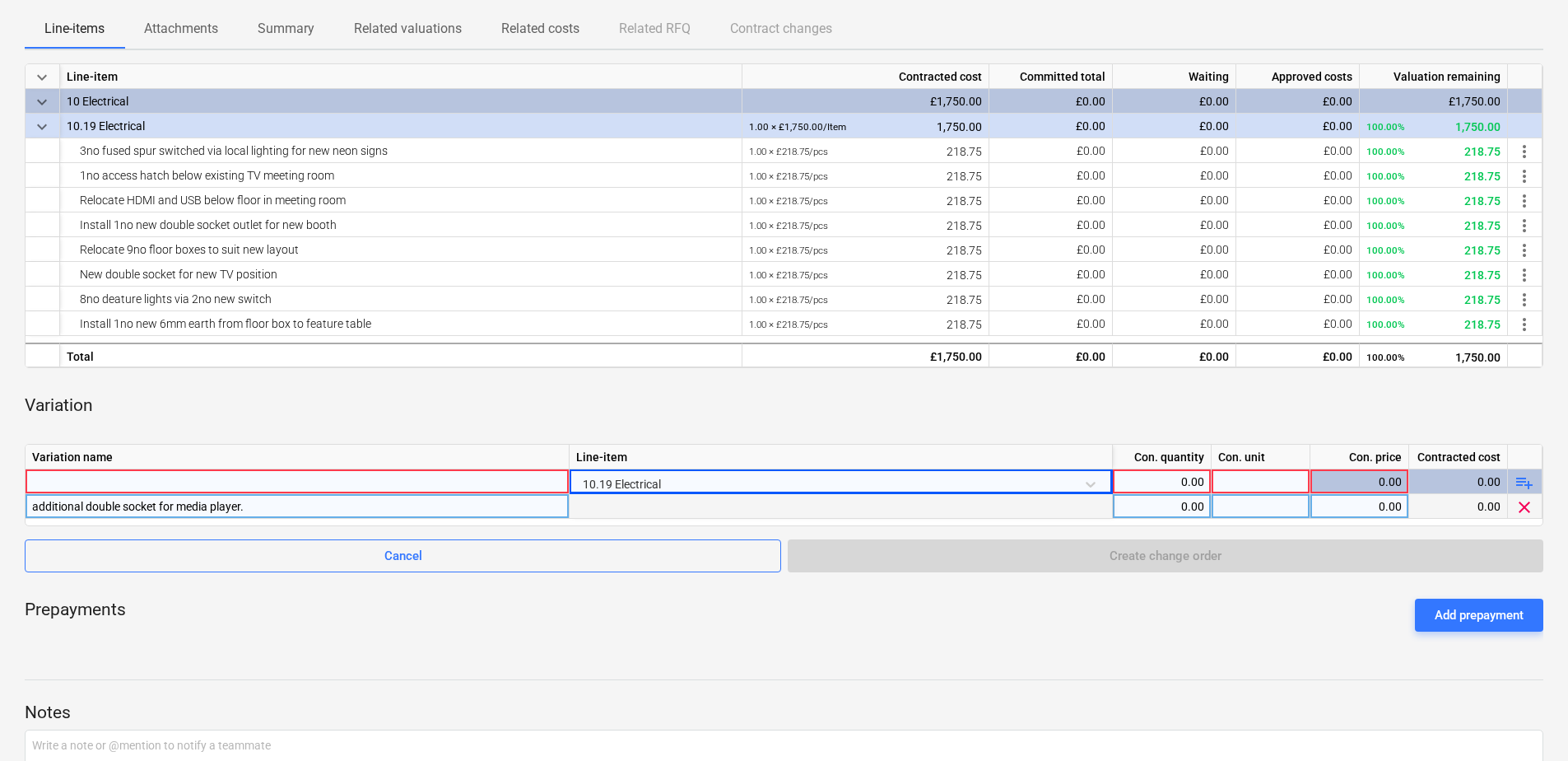
click at [1180, 502] on div "0.00" at bounding box center [1162, 506] width 85 height 25
click at [148, 482] on div at bounding box center [297, 481] width 530 height 24
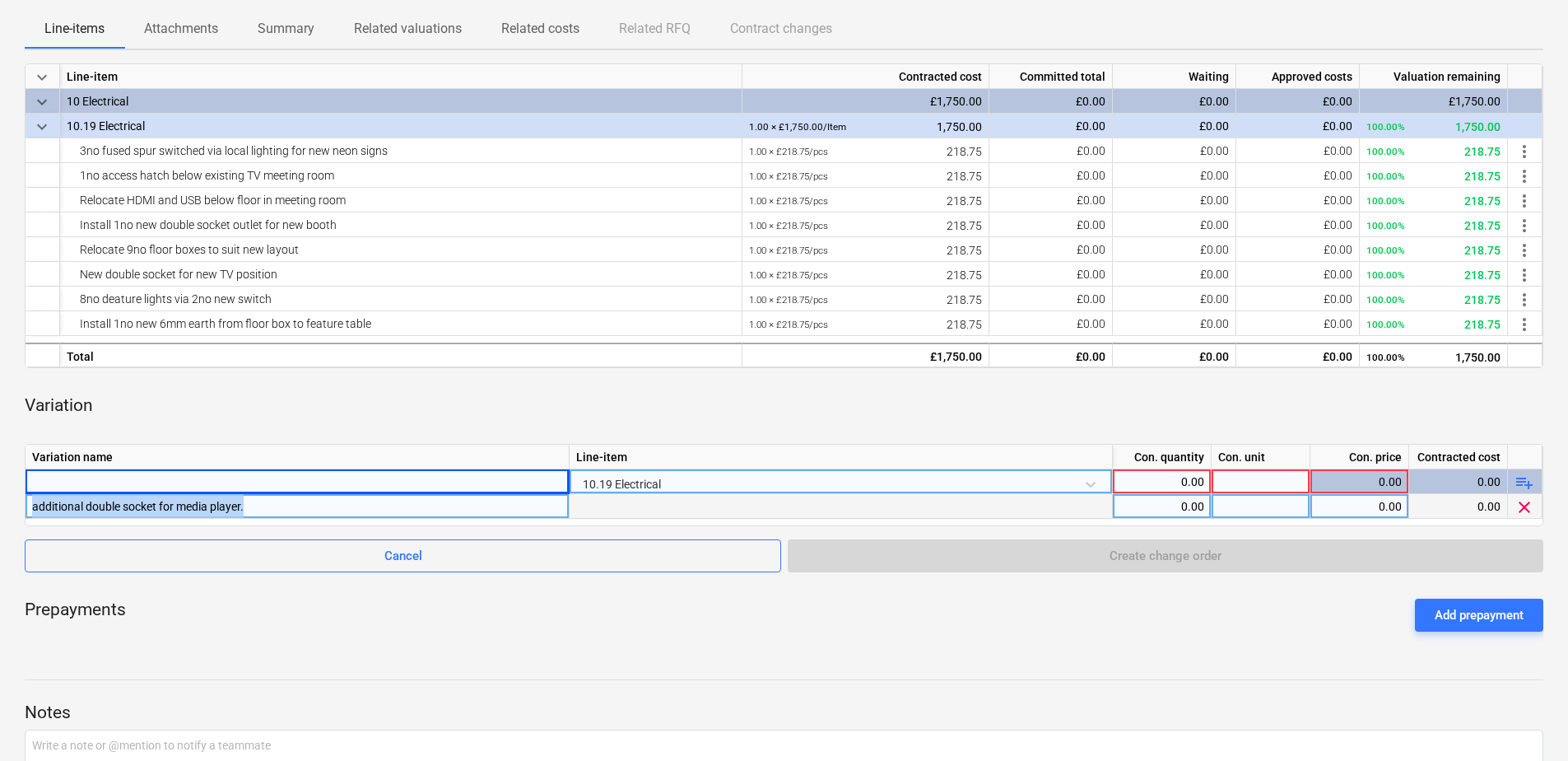
drag, startPoint x: 246, startPoint y: 504, endPoint x: 36, endPoint y: 506, distance: 210.0
click at [36, 506] on div "additional double socket for media player." at bounding box center [297, 506] width 530 height 24
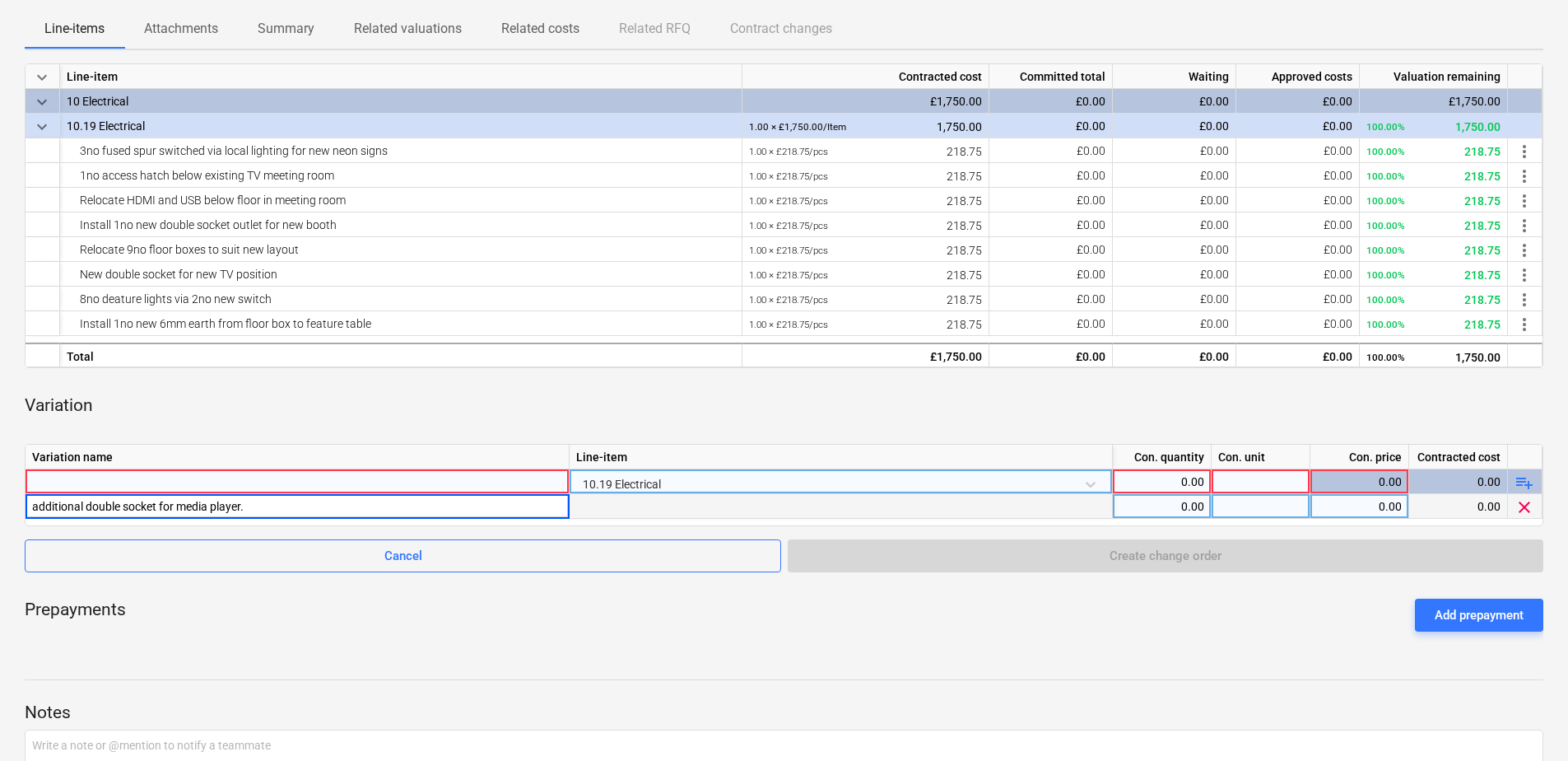
click at [44, 487] on div at bounding box center [297, 481] width 530 height 24
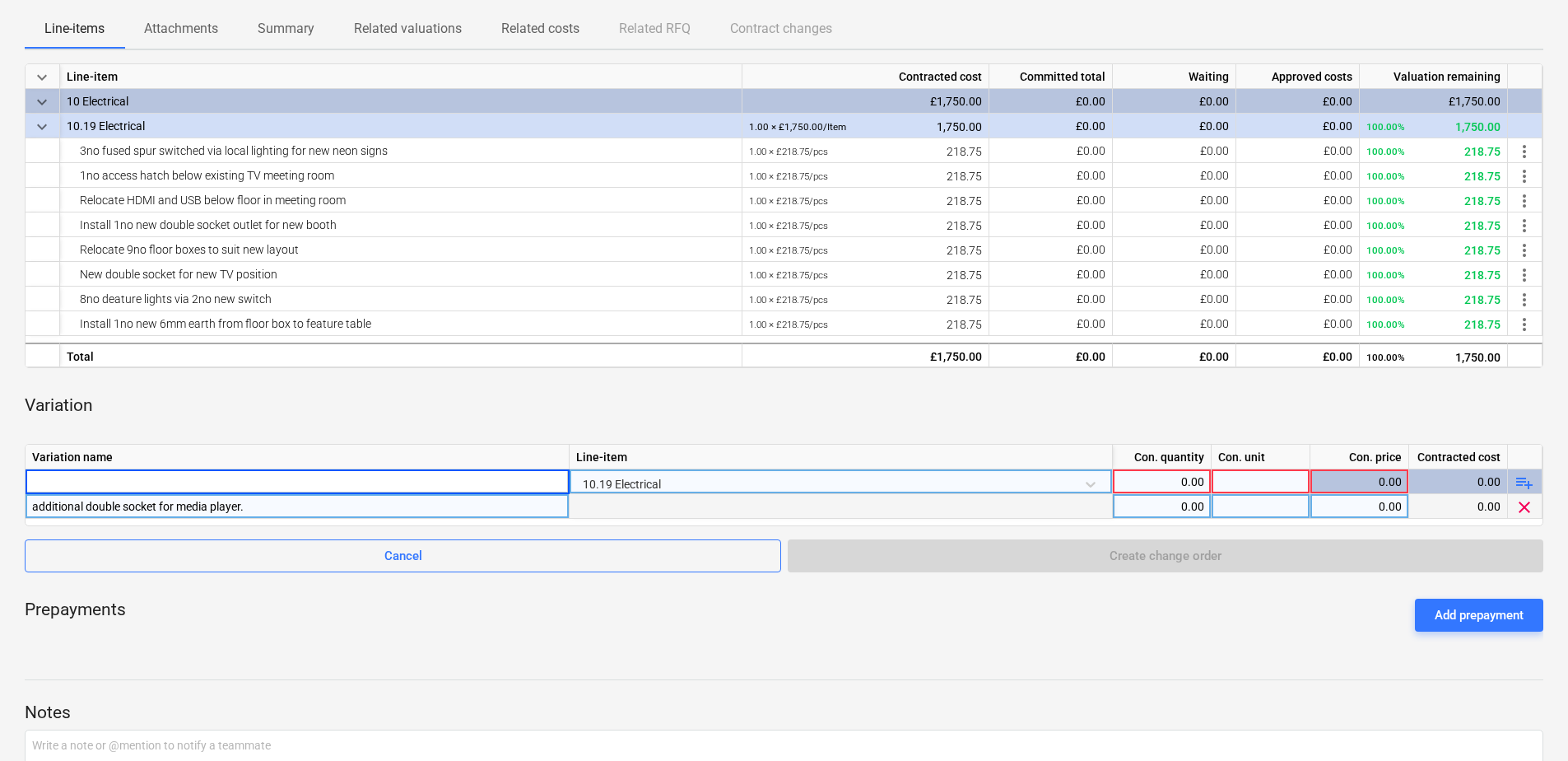
drag, startPoint x: 46, startPoint y: 482, endPoint x: 328, endPoint y: 539, distance: 287.7
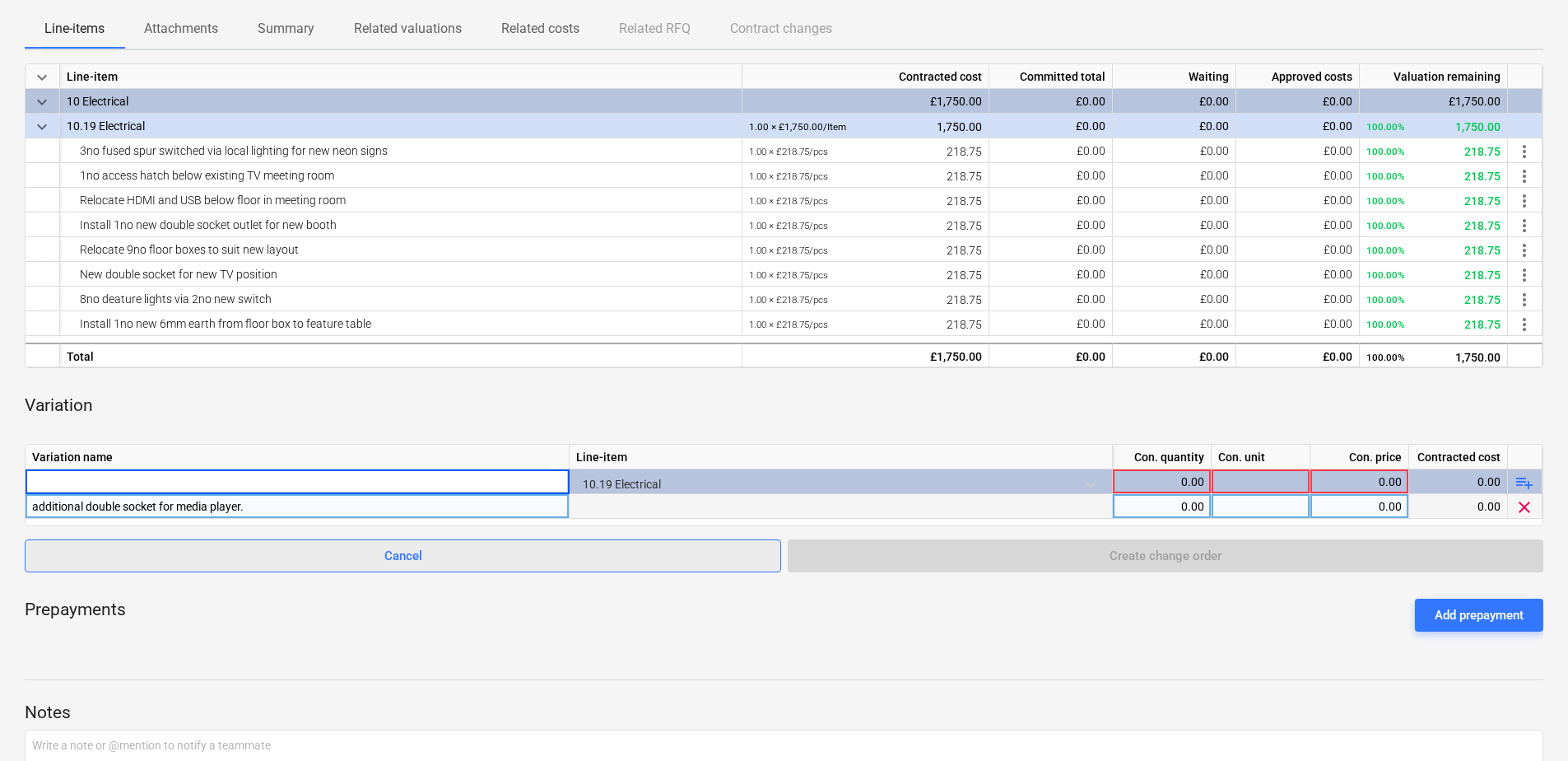
click at [329, 536] on div at bounding box center [784, 532] width 1519 height 13
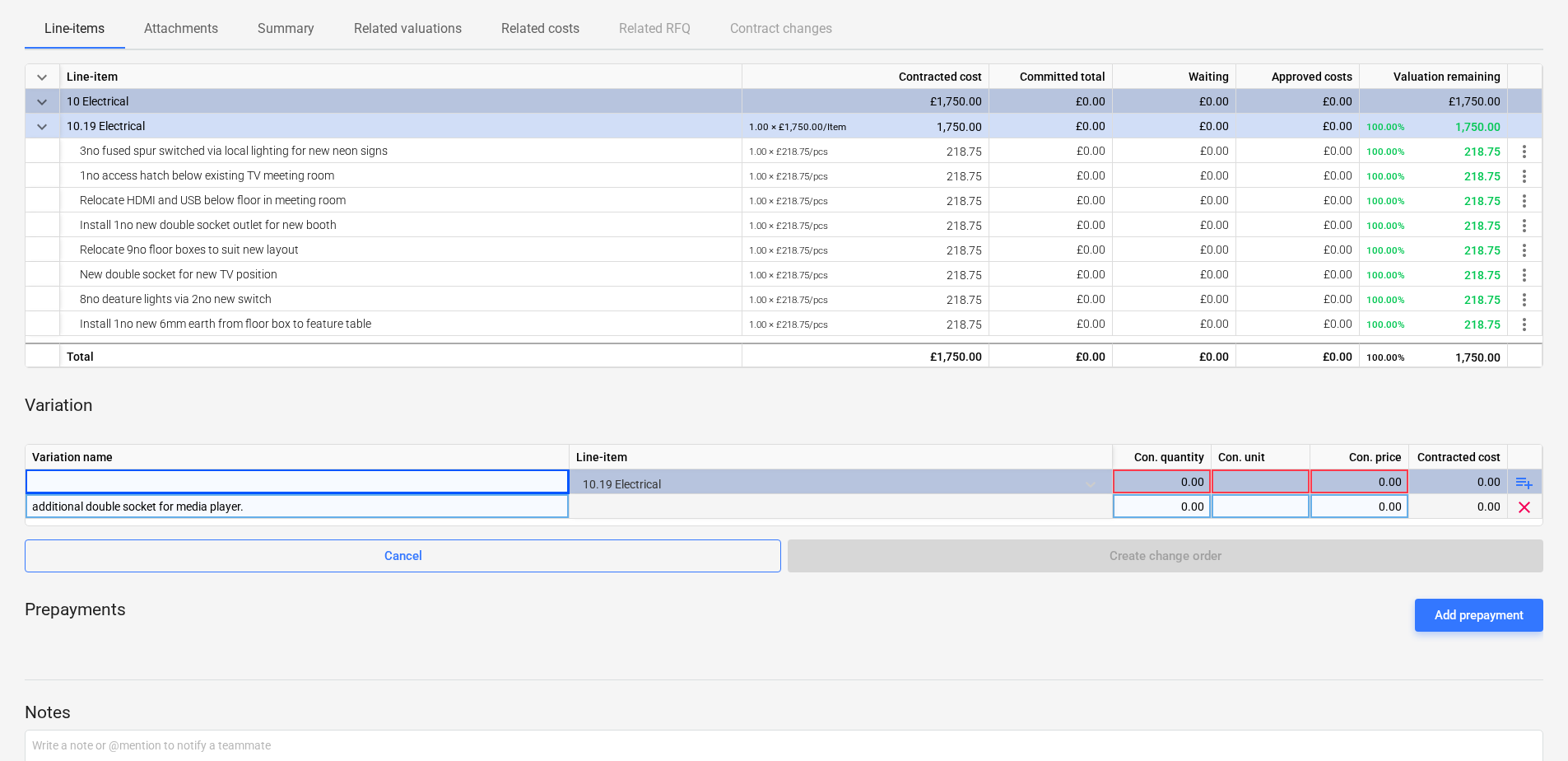
click at [18, 488] on div "Electrical notes Notes edit Change subcontract business View subcontractor rate…" at bounding box center [784, 357] width 1568 height 1070
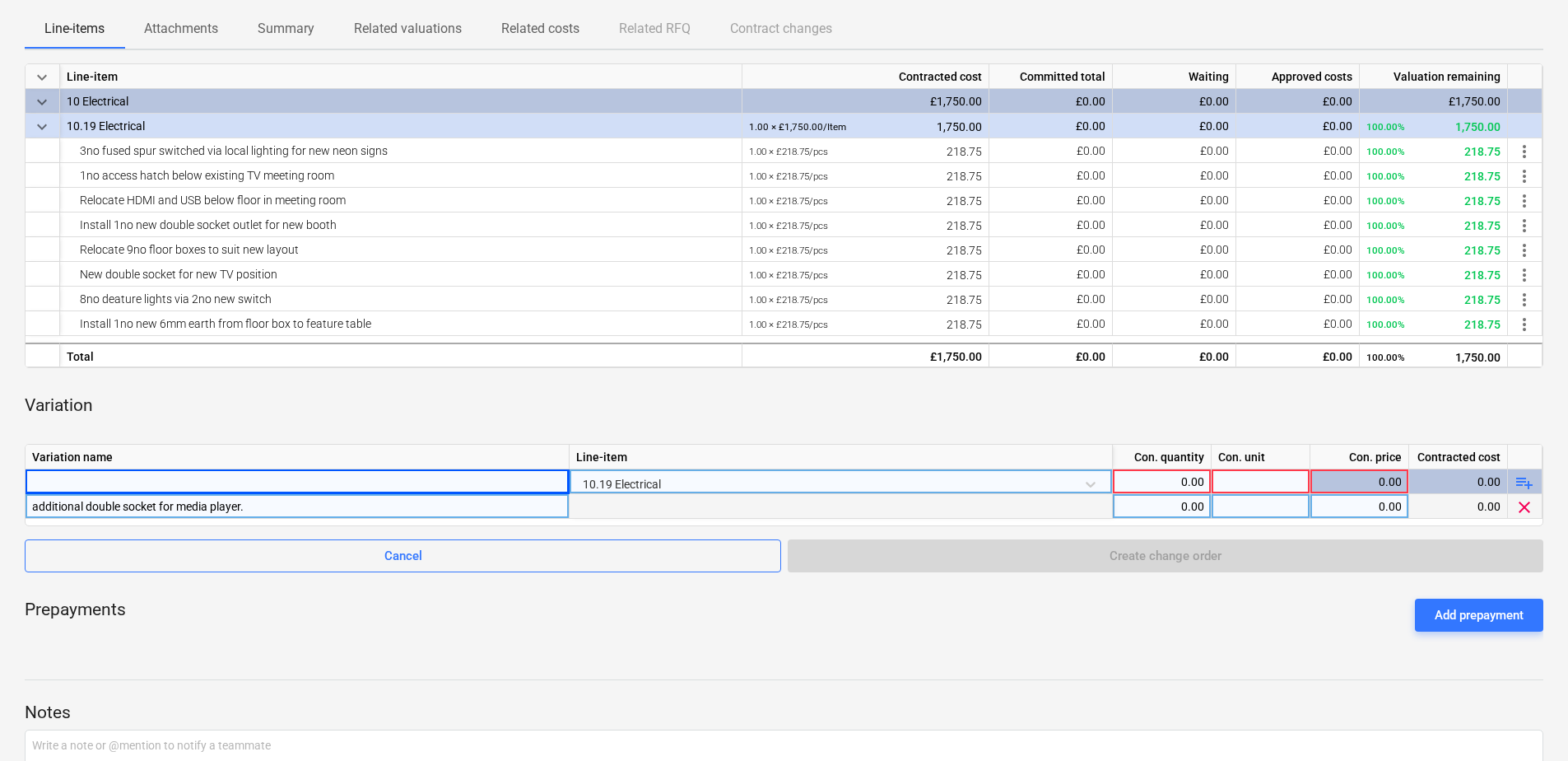
click at [40, 480] on div at bounding box center [297, 481] width 530 height 24
type input "additional socket and fused spur for Dart Board:"
click at [1140, 480] on div "0.00" at bounding box center [1162, 481] width 85 height 25
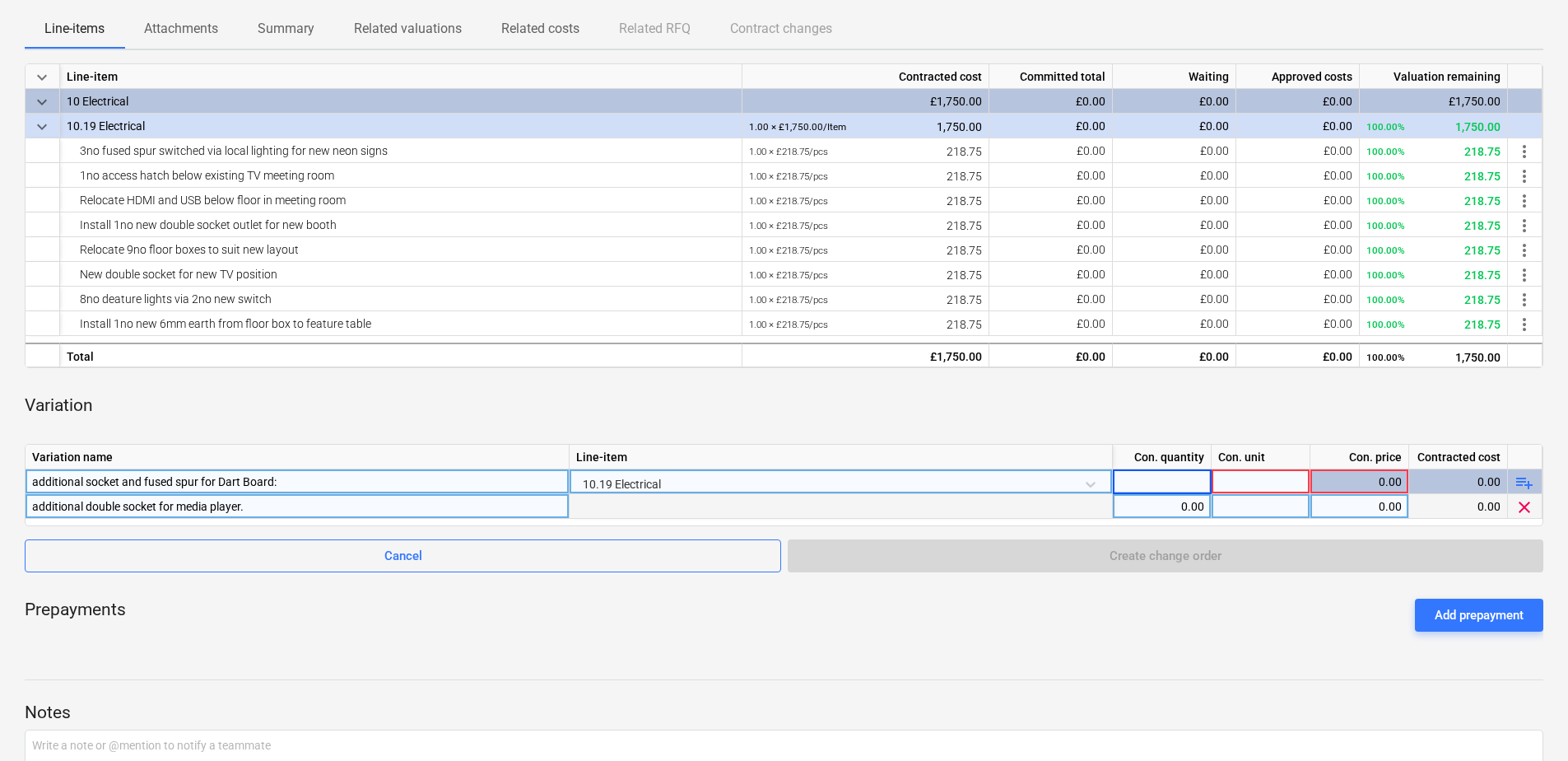
type input "1"
click at [1360, 473] on div "0.00" at bounding box center [1359, 481] width 85 height 25
click at [1362, 481] on div "0.00" at bounding box center [1359, 481] width 85 height 25
click at [1242, 482] on div at bounding box center [1261, 481] width 99 height 25
type input "160"
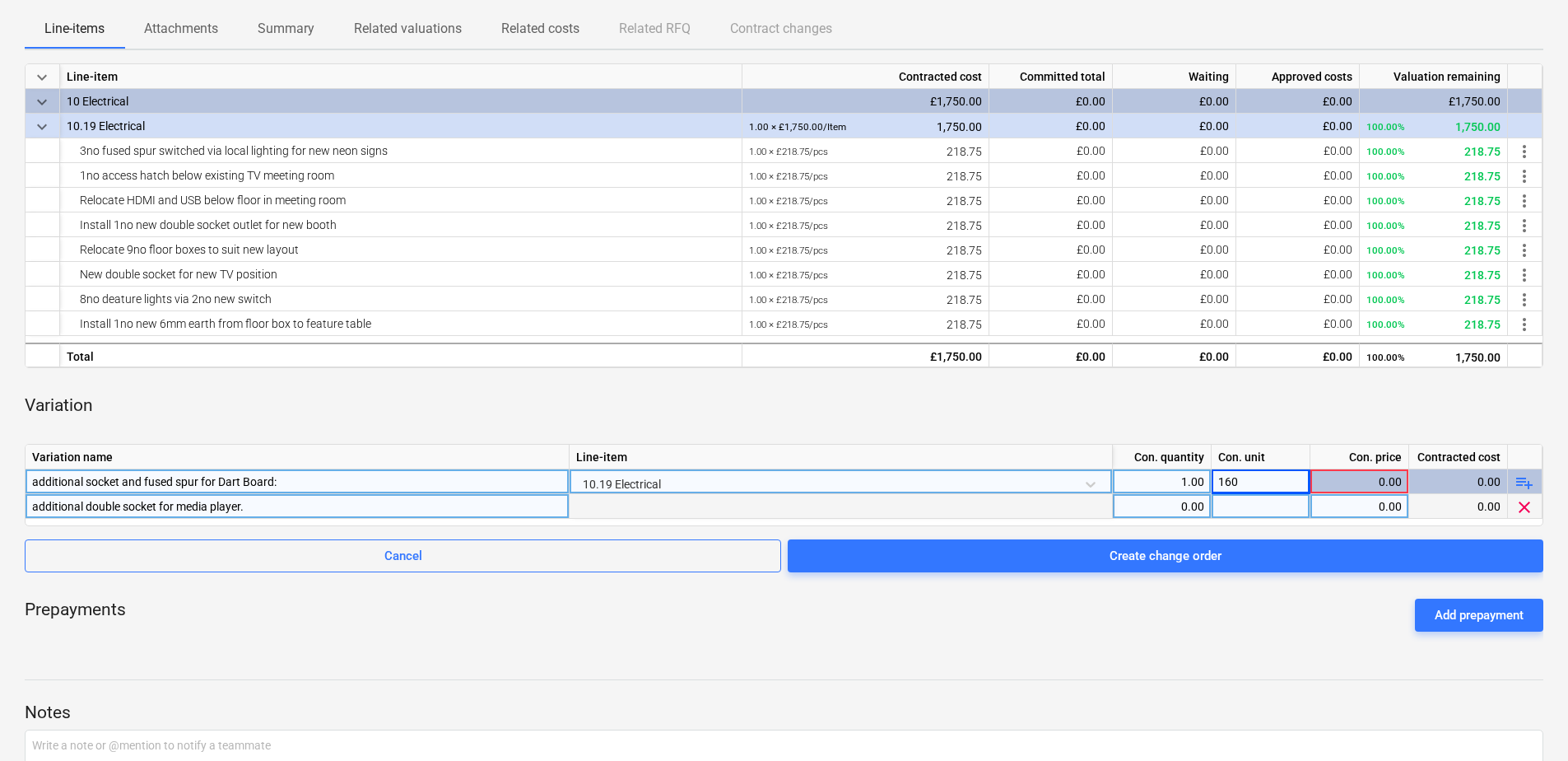
click at [1362, 472] on div "0.00" at bounding box center [1359, 481] width 85 height 25
click at [1380, 481] on div "0.00" at bounding box center [1359, 481] width 85 height 25
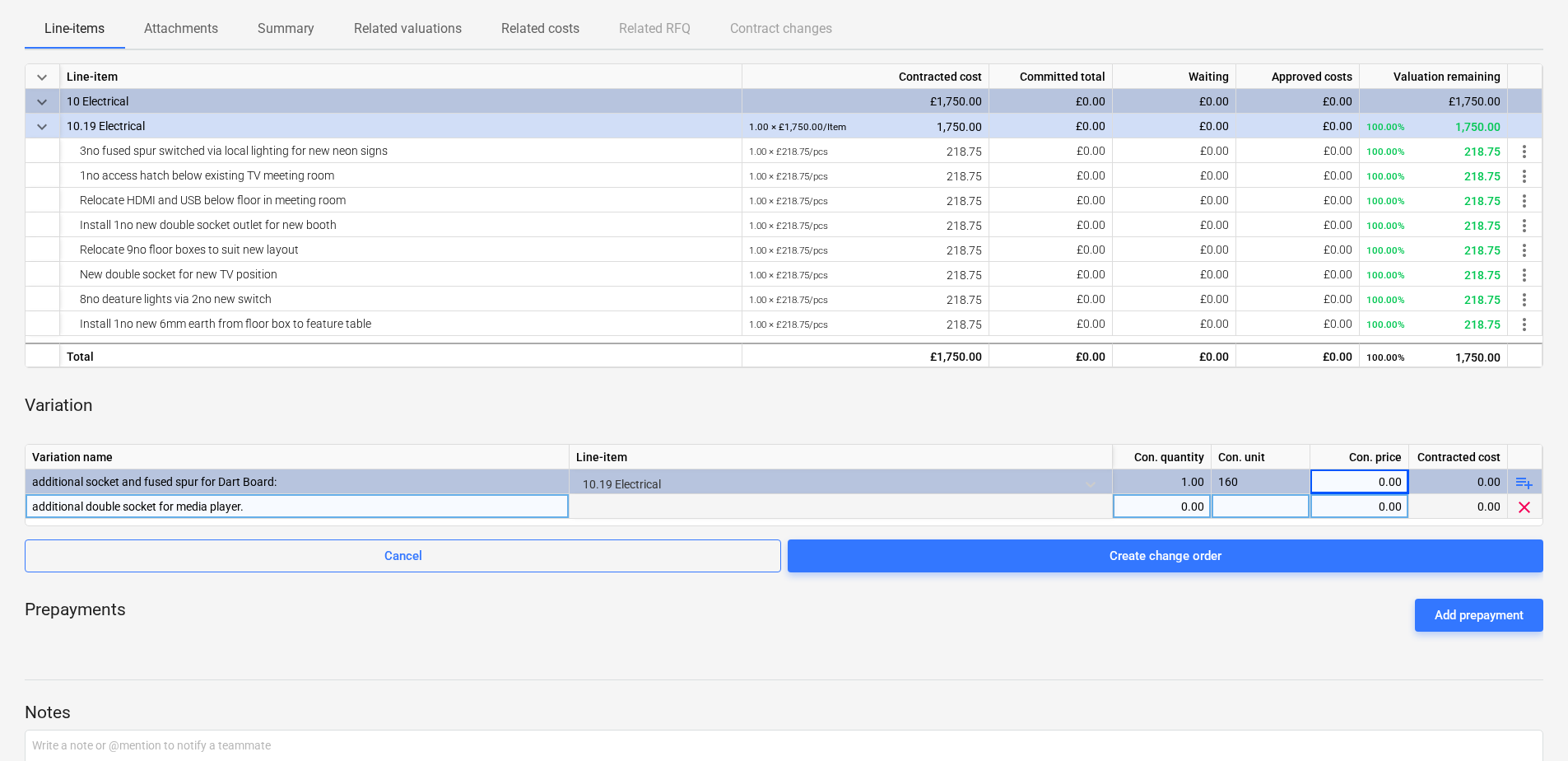
click at [1164, 505] on div "0.00" at bounding box center [1162, 506] width 85 height 25
type input "1"
click at [1339, 508] on div "0.00" at bounding box center [1359, 506] width 85 height 25
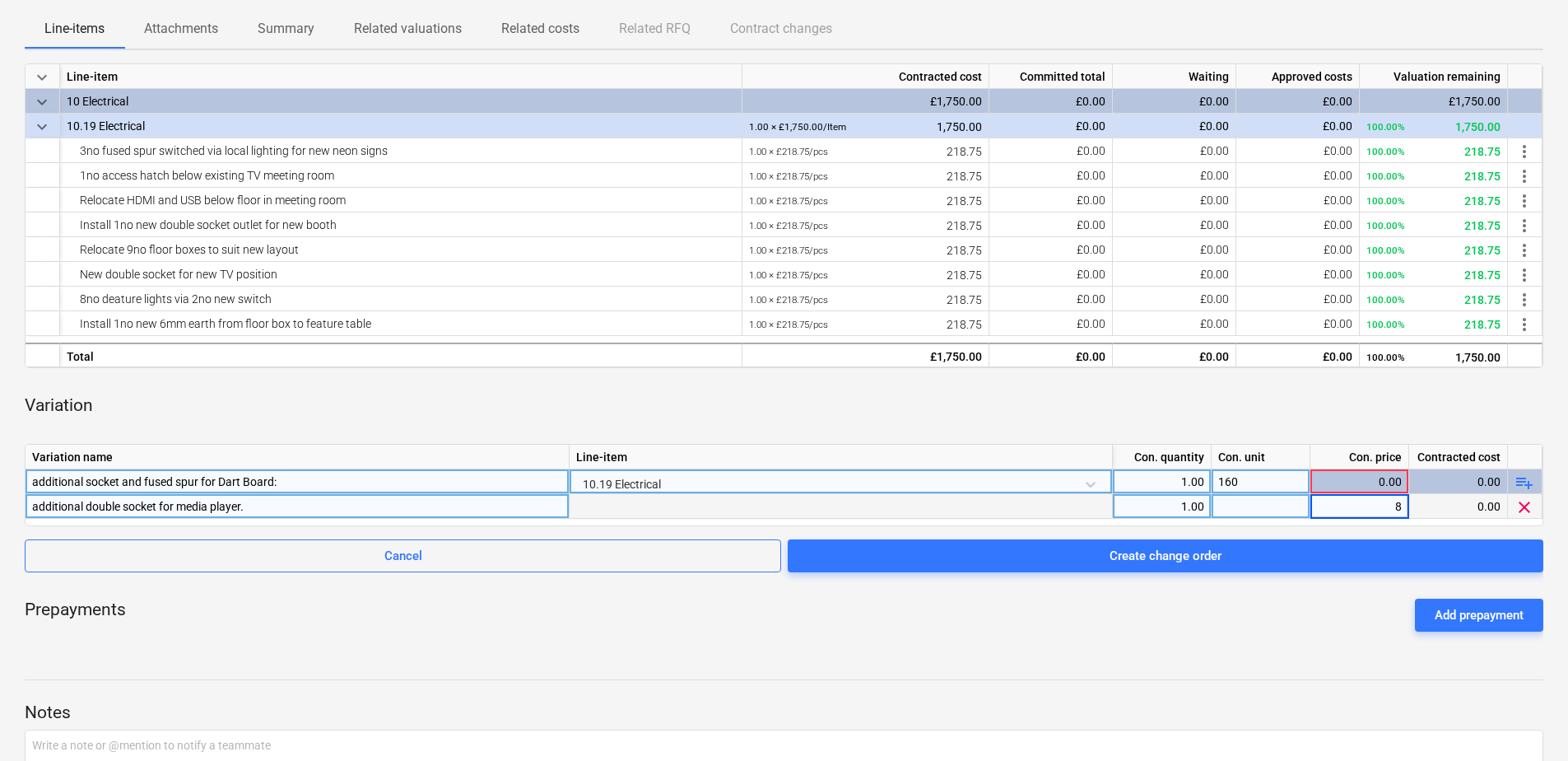
type input "80"
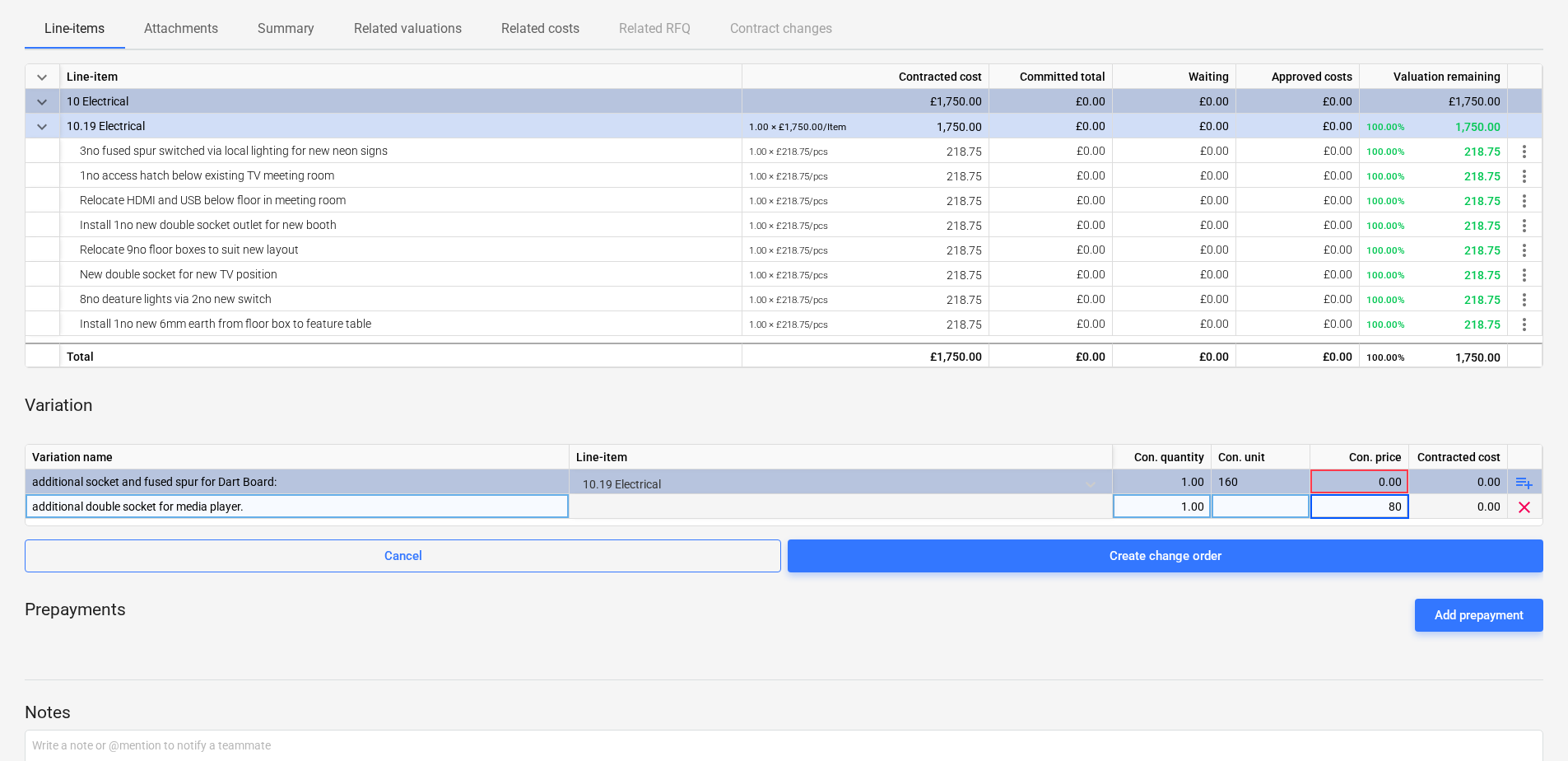
click at [1251, 421] on div "Variation" at bounding box center [784, 406] width 1519 height 49
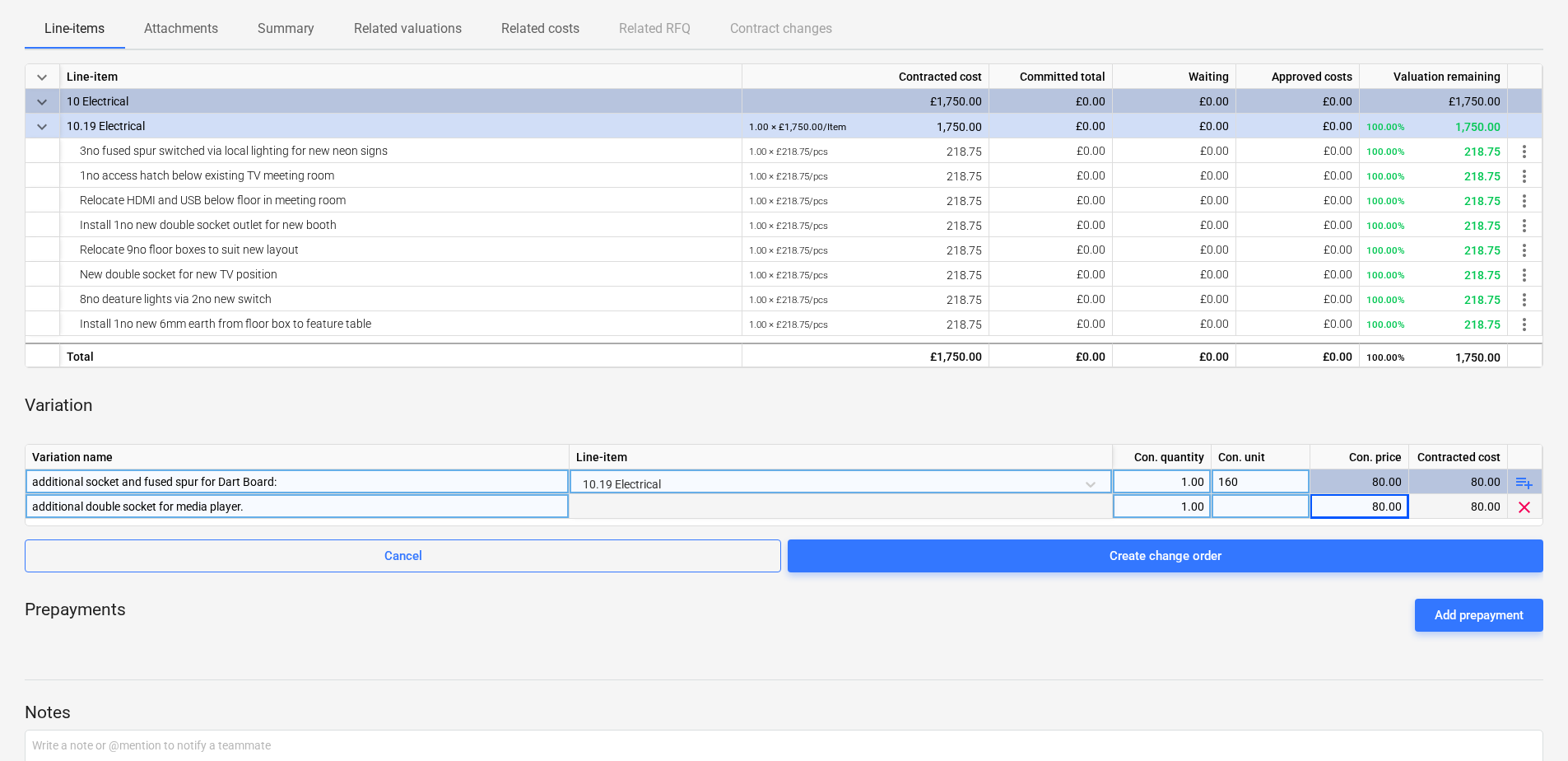
click at [1363, 476] on div "80.00" at bounding box center [1359, 481] width 85 height 25
drag, startPoint x: 1239, startPoint y: 479, endPoint x: 1215, endPoint y: 478, distance: 24.0
click at [1215, 478] on div "160" at bounding box center [1261, 481] width 99 height 25
click at [1143, 405] on div "Variation" at bounding box center [784, 406] width 1519 height 49
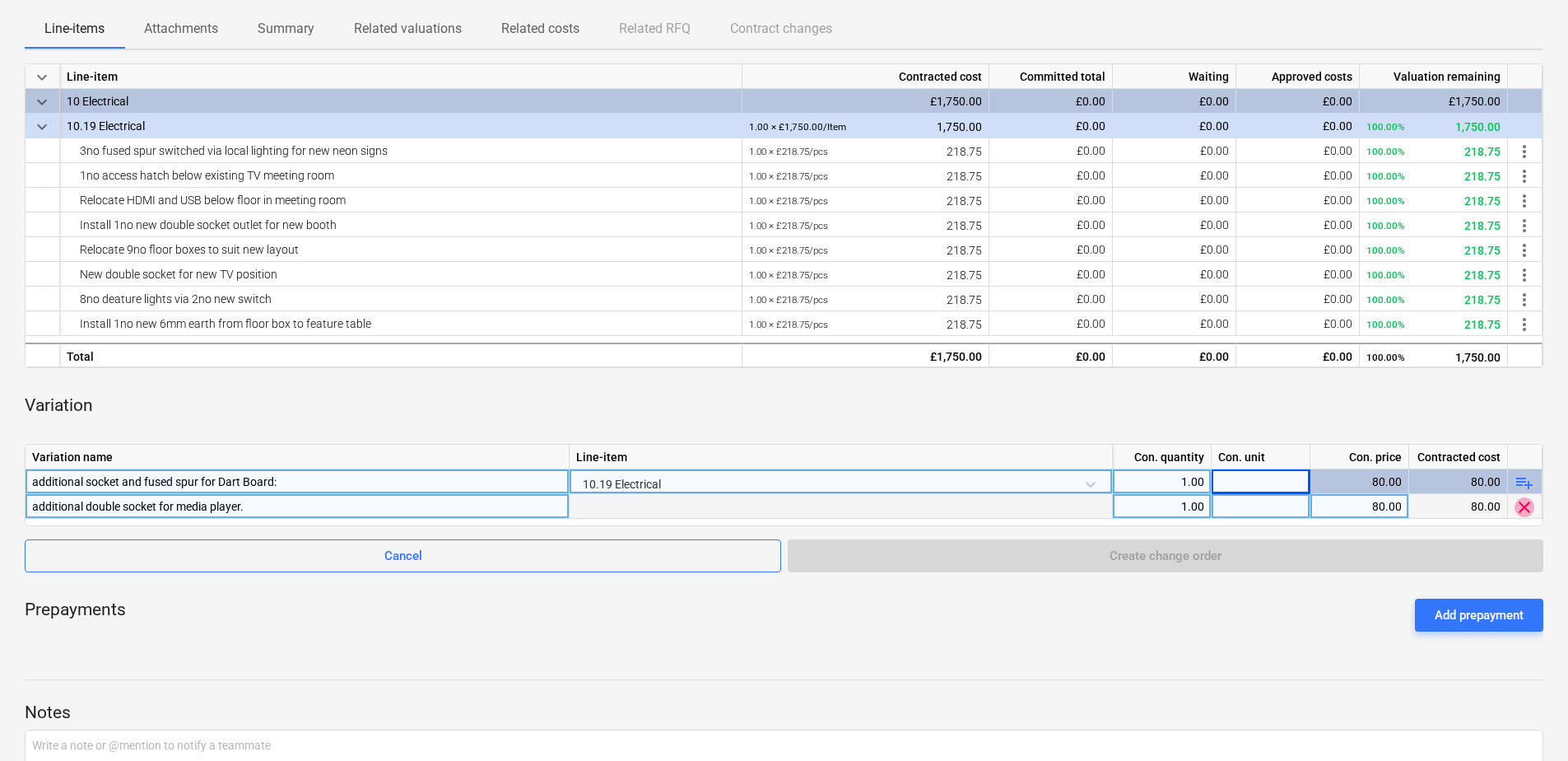
click at [1528, 506] on span "clear" at bounding box center [1524, 507] width 20 height 20
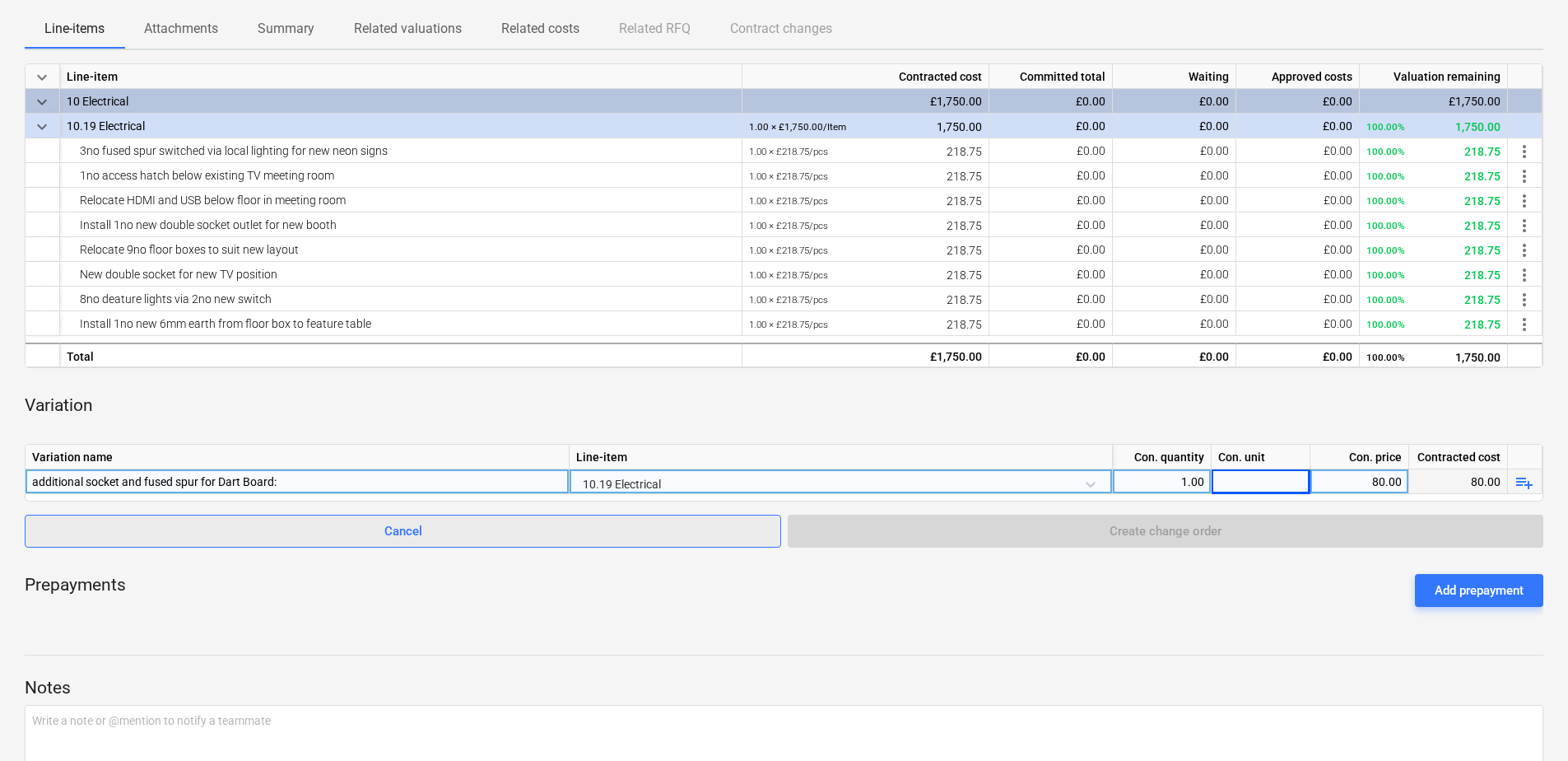
click at [343, 516] on button "Cancel" at bounding box center [403, 531] width 756 height 33
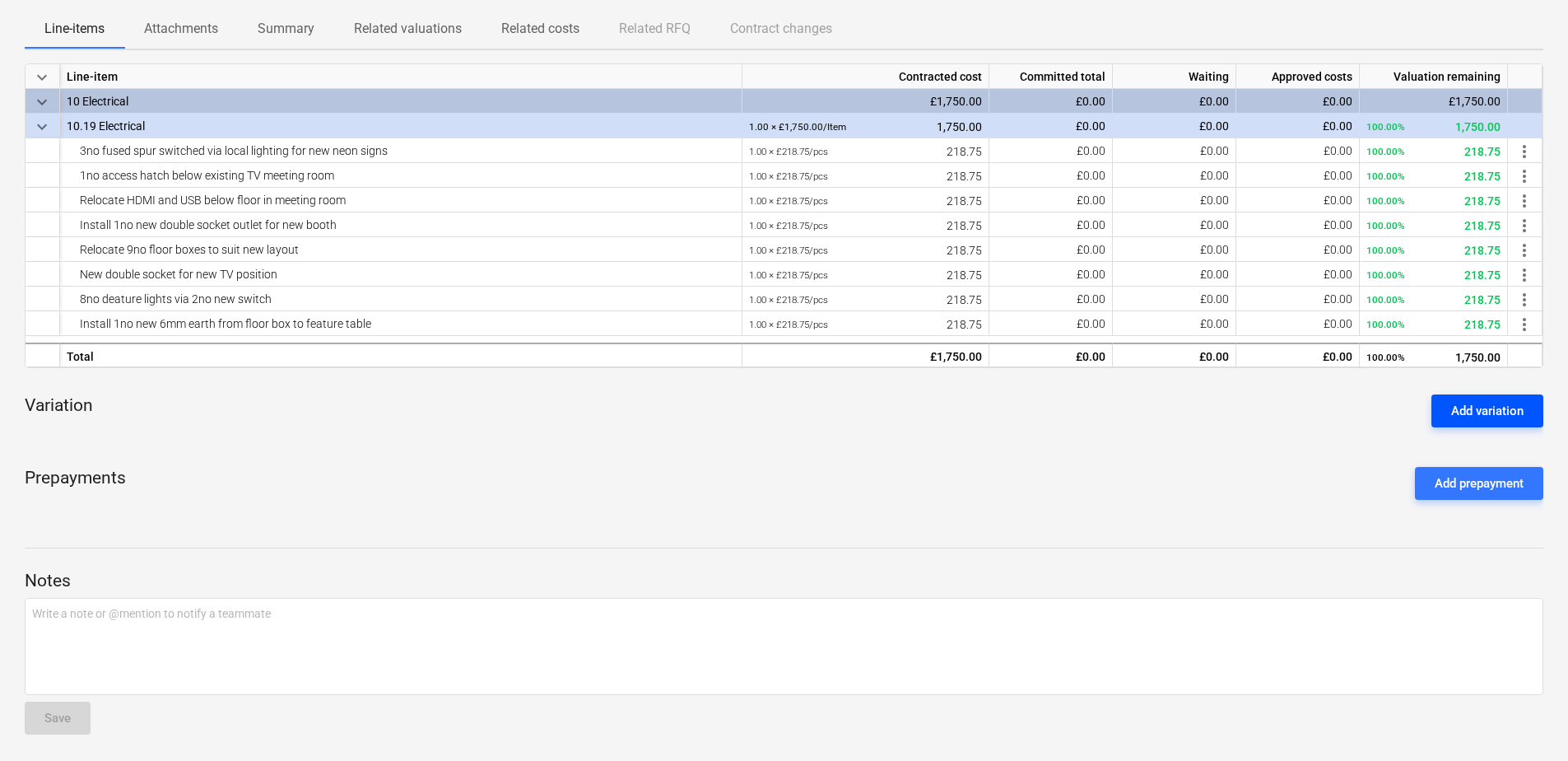
click at [1467, 406] on div "Add variation" at bounding box center [1487, 411] width 72 height 21
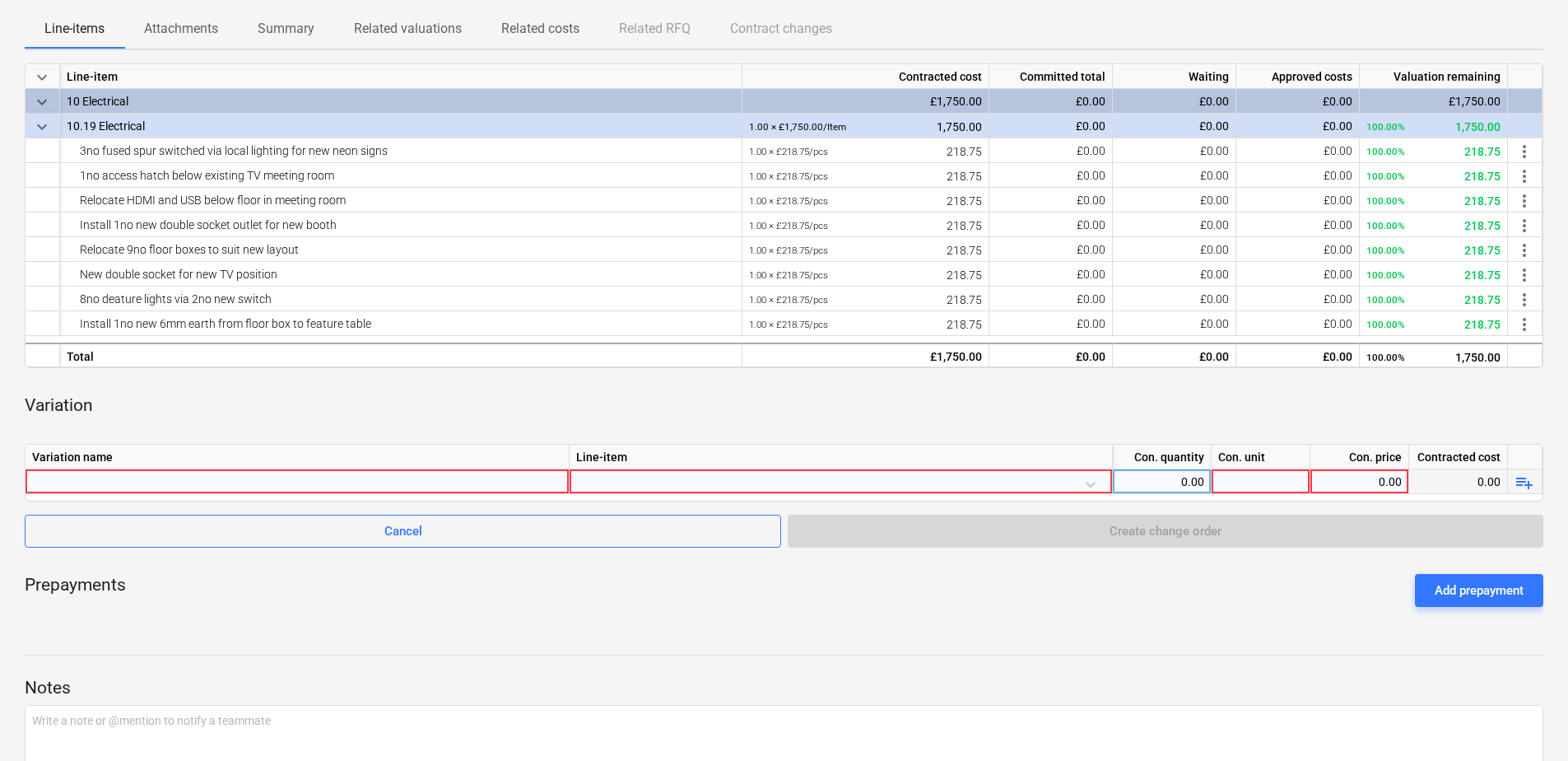
click at [175, 484] on div at bounding box center [297, 481] width 530 height 24
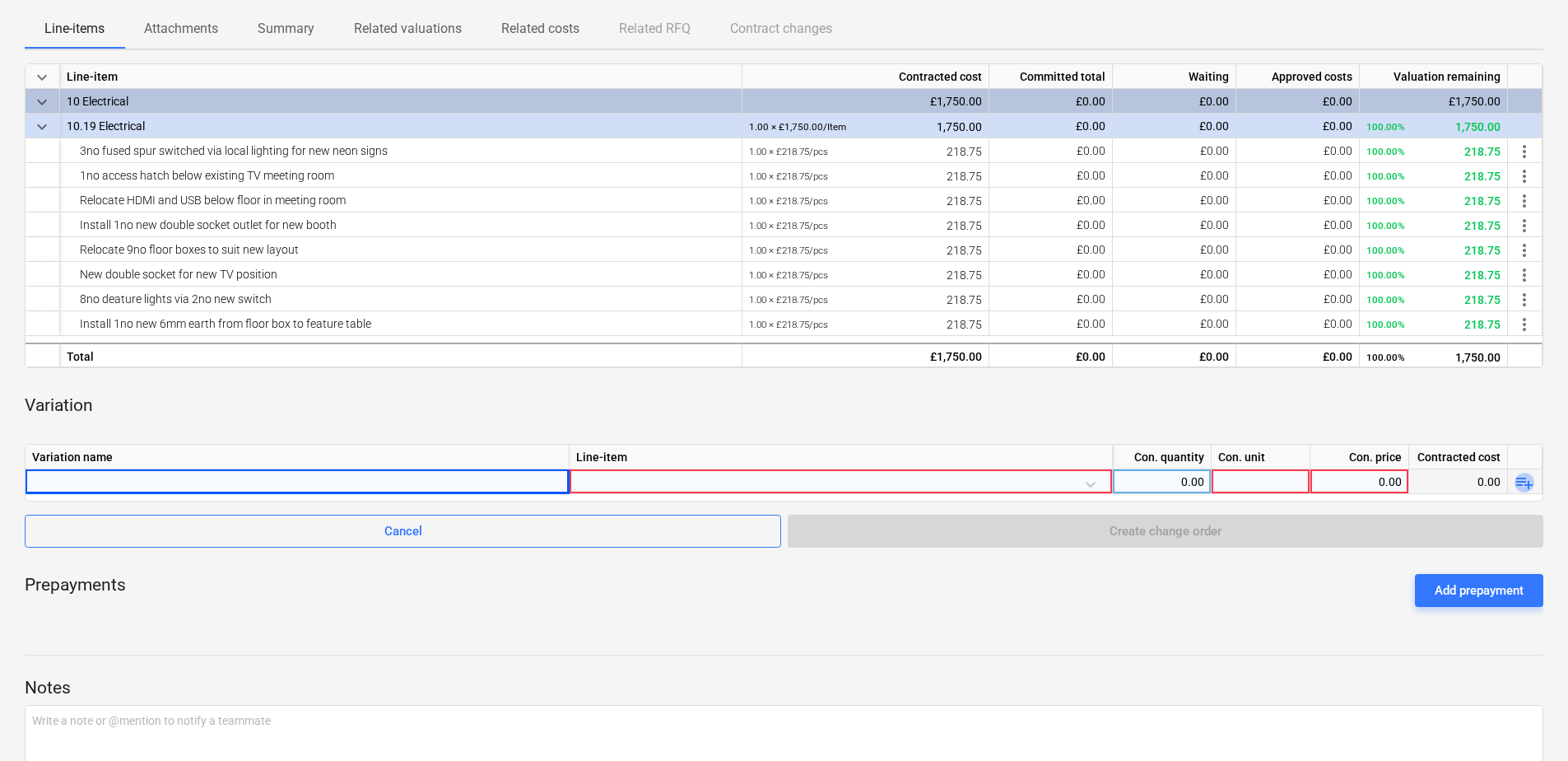
click at [1530, 486] on span "playlist_add" at bounding box center [1524, 482] width 20 height 20
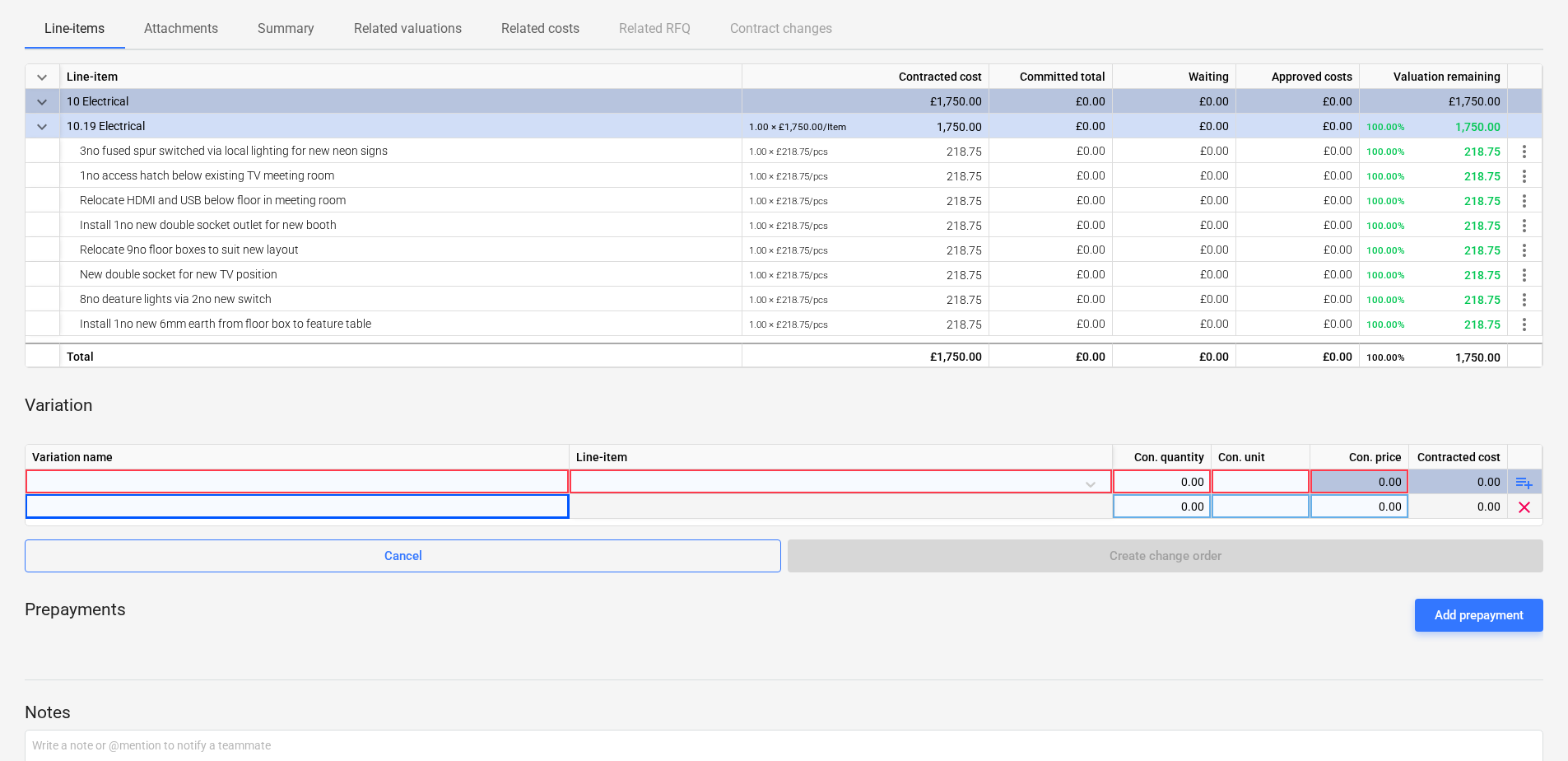
drag, startPoint x: 103, startPoint y: 504, endPoint x: 79, endPoint y: 503, distance: 24.0
drag, startPoint x: 79, startPoint y: 503, endPoint x: 671, endPoint y: 654, distance: 611.0
click at [671, 654] on div "Electrical notes Notes edit Change subcontract business View subcontractor rate…" at bounding box center [784, 357] width 1568 height 1070
click at [104, 503] on div at bounding box center [297, 506] width 530 height 24
type input "additional socket and fused spur for Dart Board:"
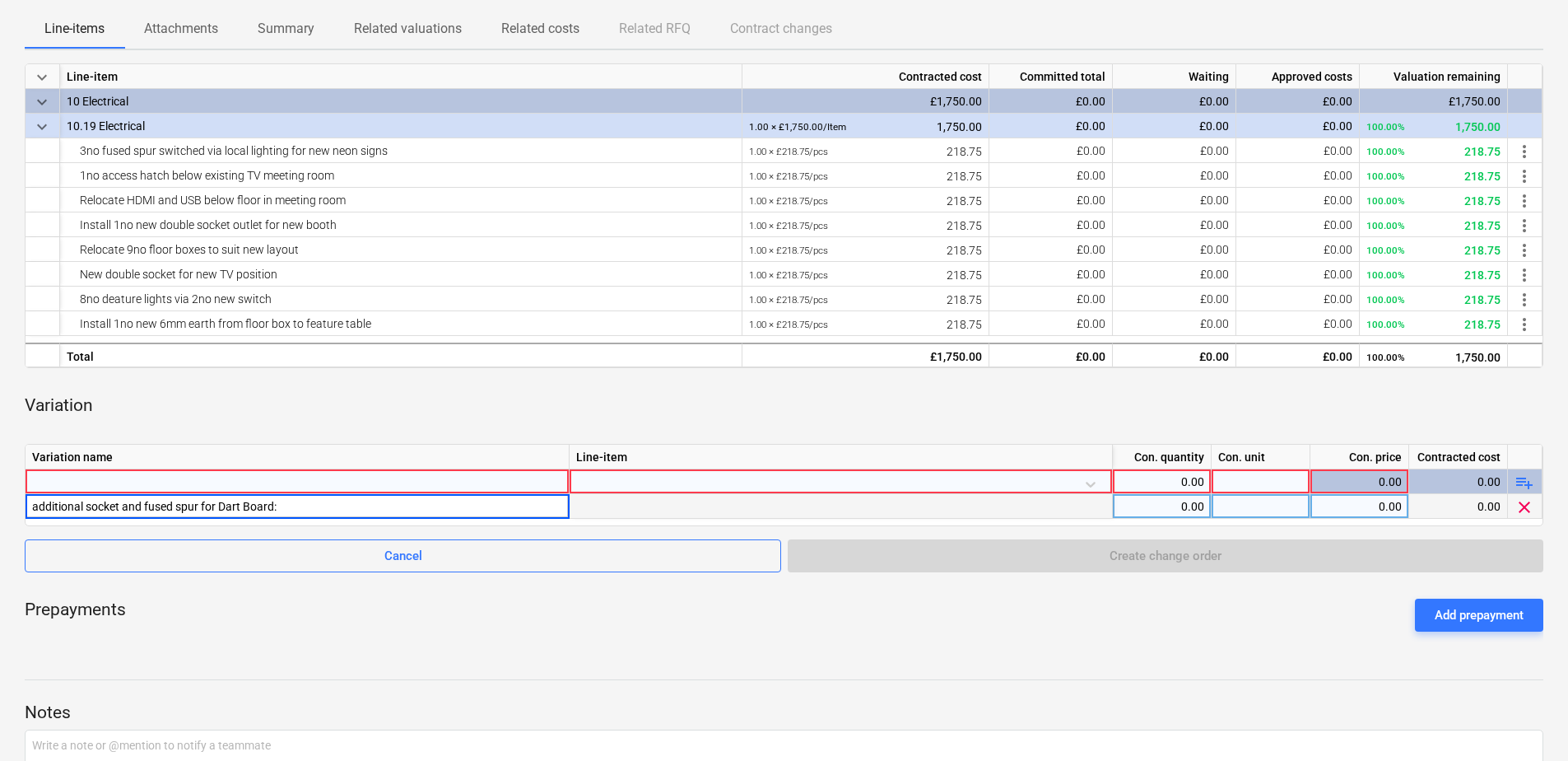
click at [848, 506] on div at bounding box center [841, 506] width 543 height 25
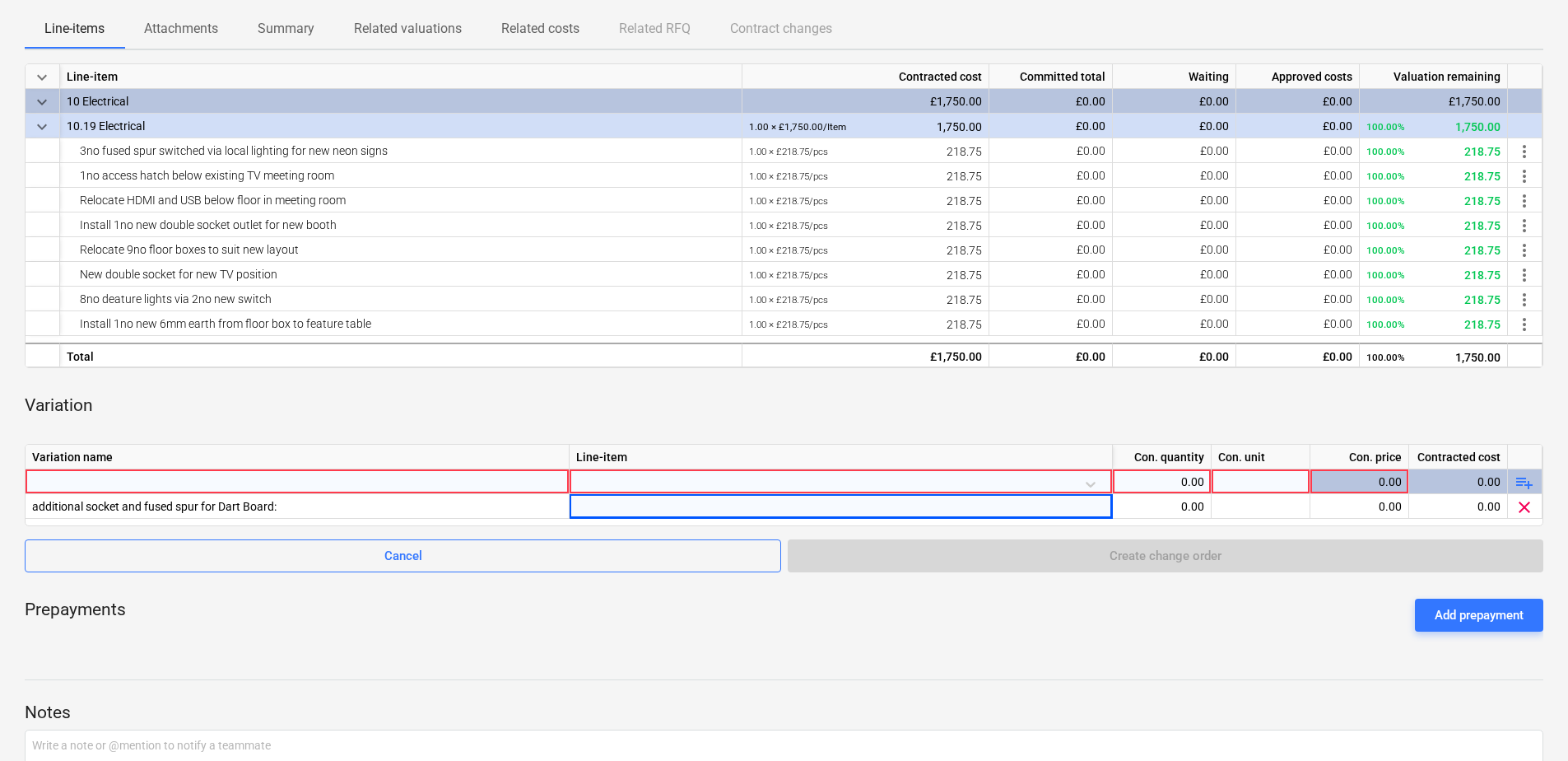
click at [1005, 474] on div at bounding box center [840, 483] width 530 height 29
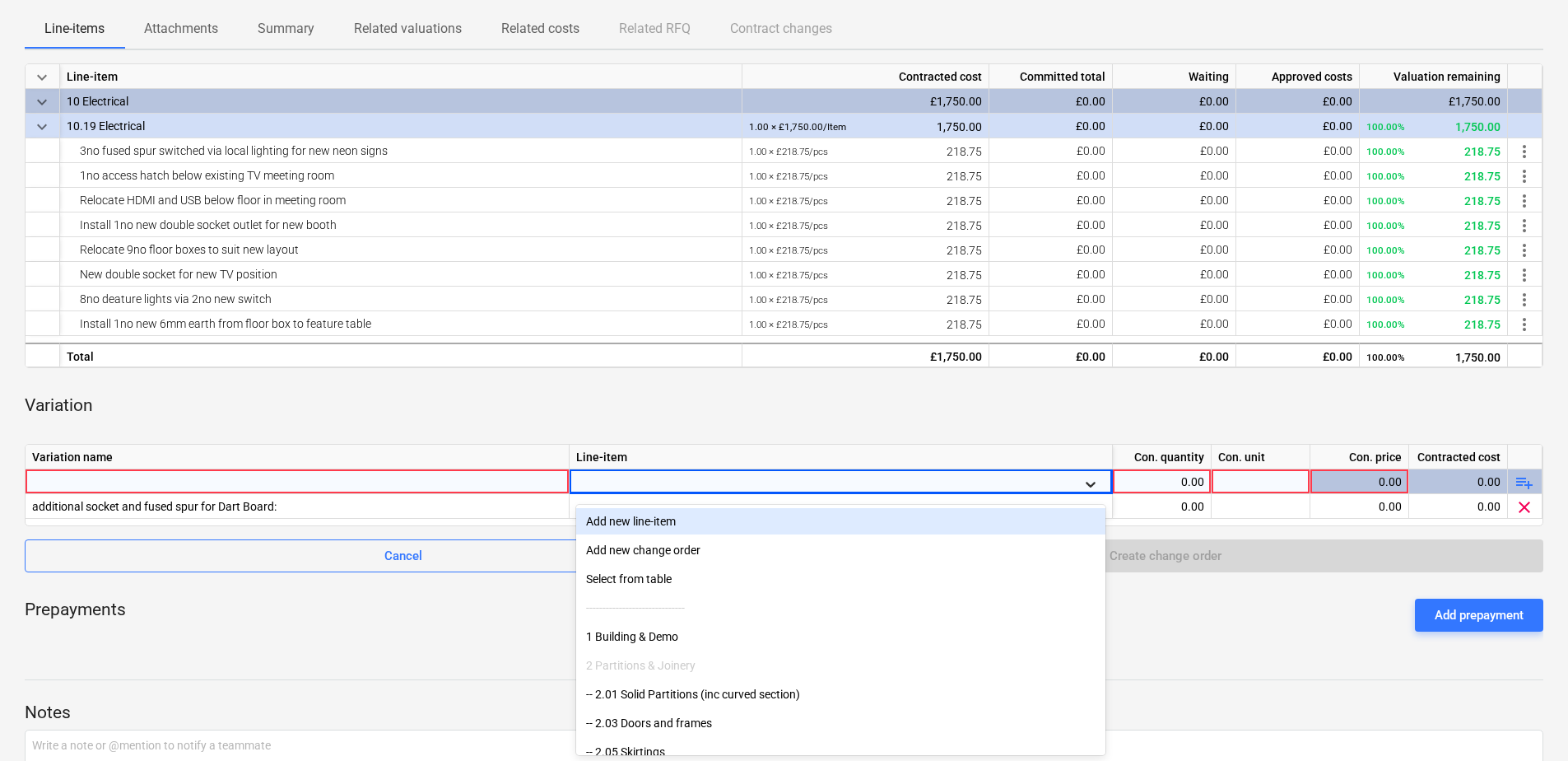
click at [1091, 482] on icon at bounding box center [1090, 484] width 16 height 16
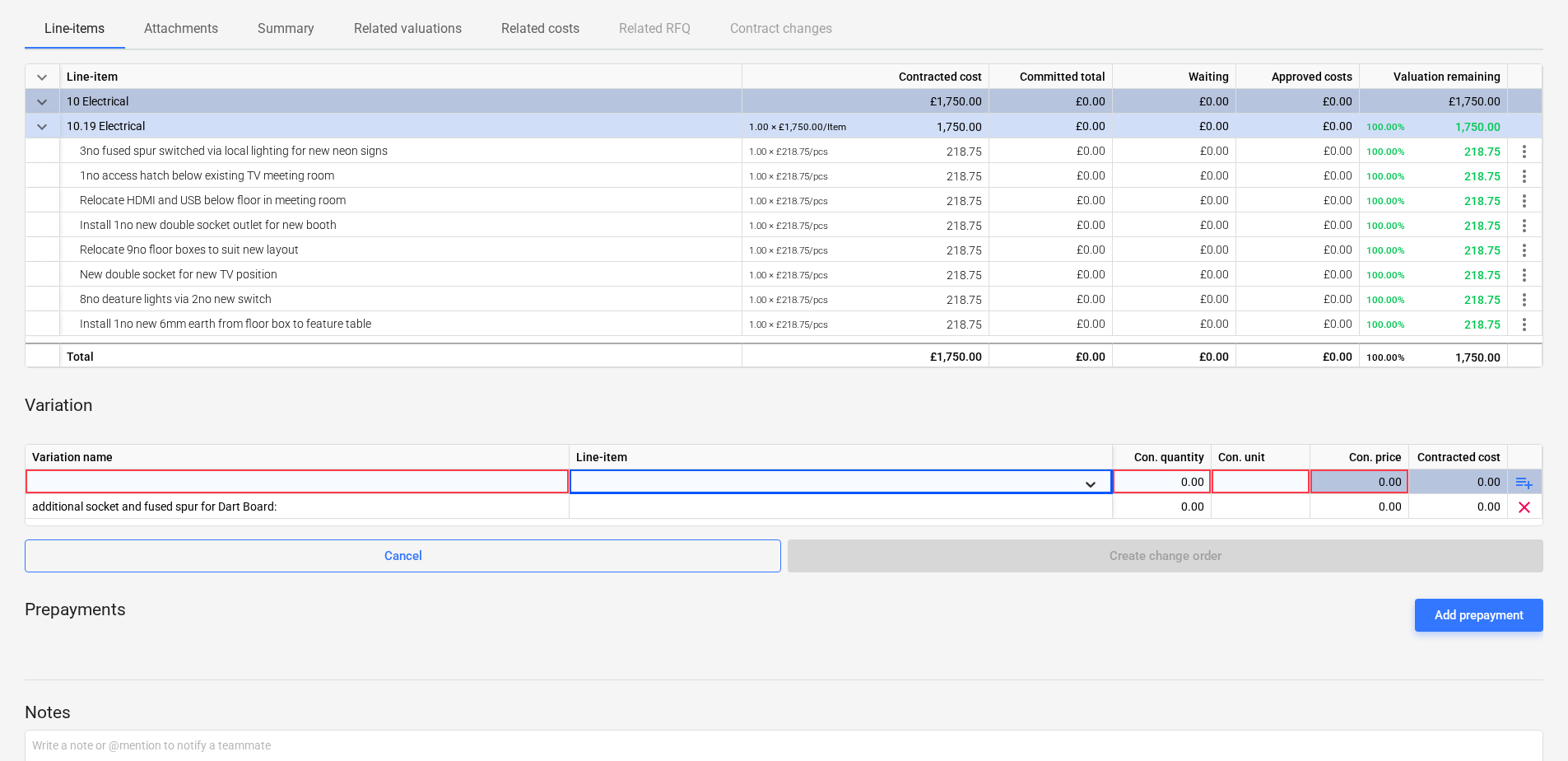
click at [1090, 485] on icon at bounding box center [1090, 484] width 16 height 16
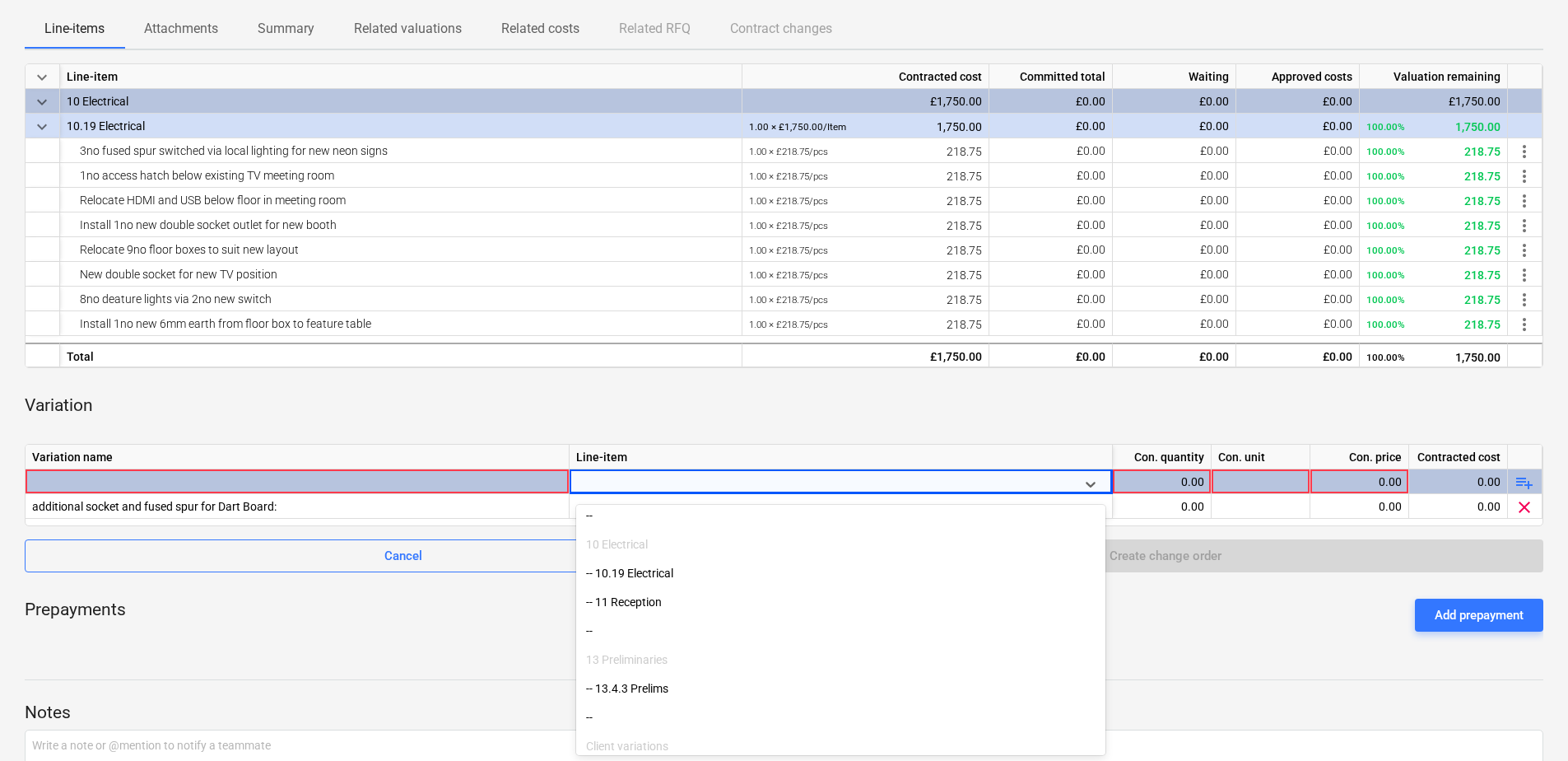
scroll to position [412, 0]
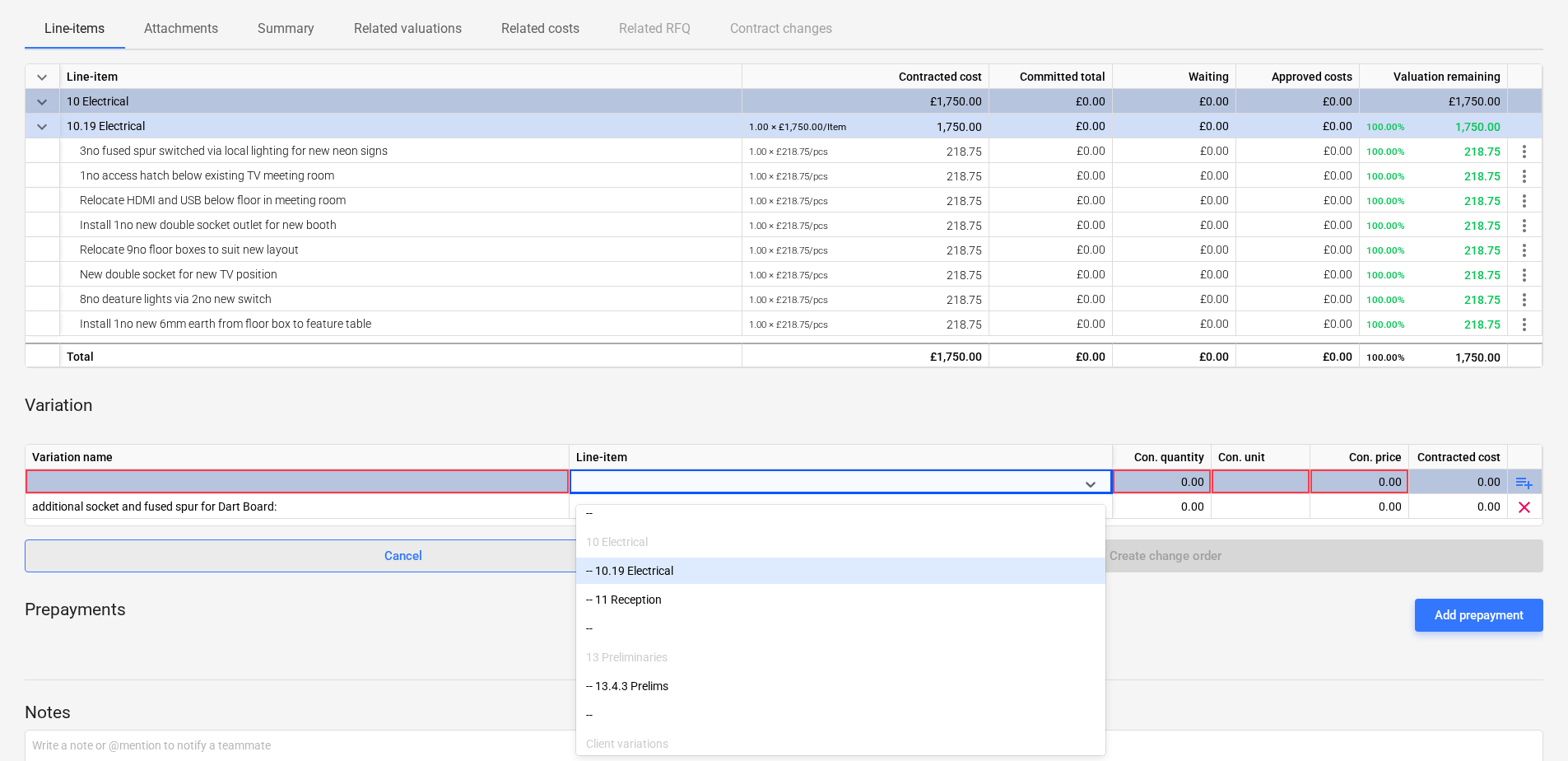
click at [664, 570] on div "-- 10.19 Electrical" at bounding box center [840, 570] width 530 height 26
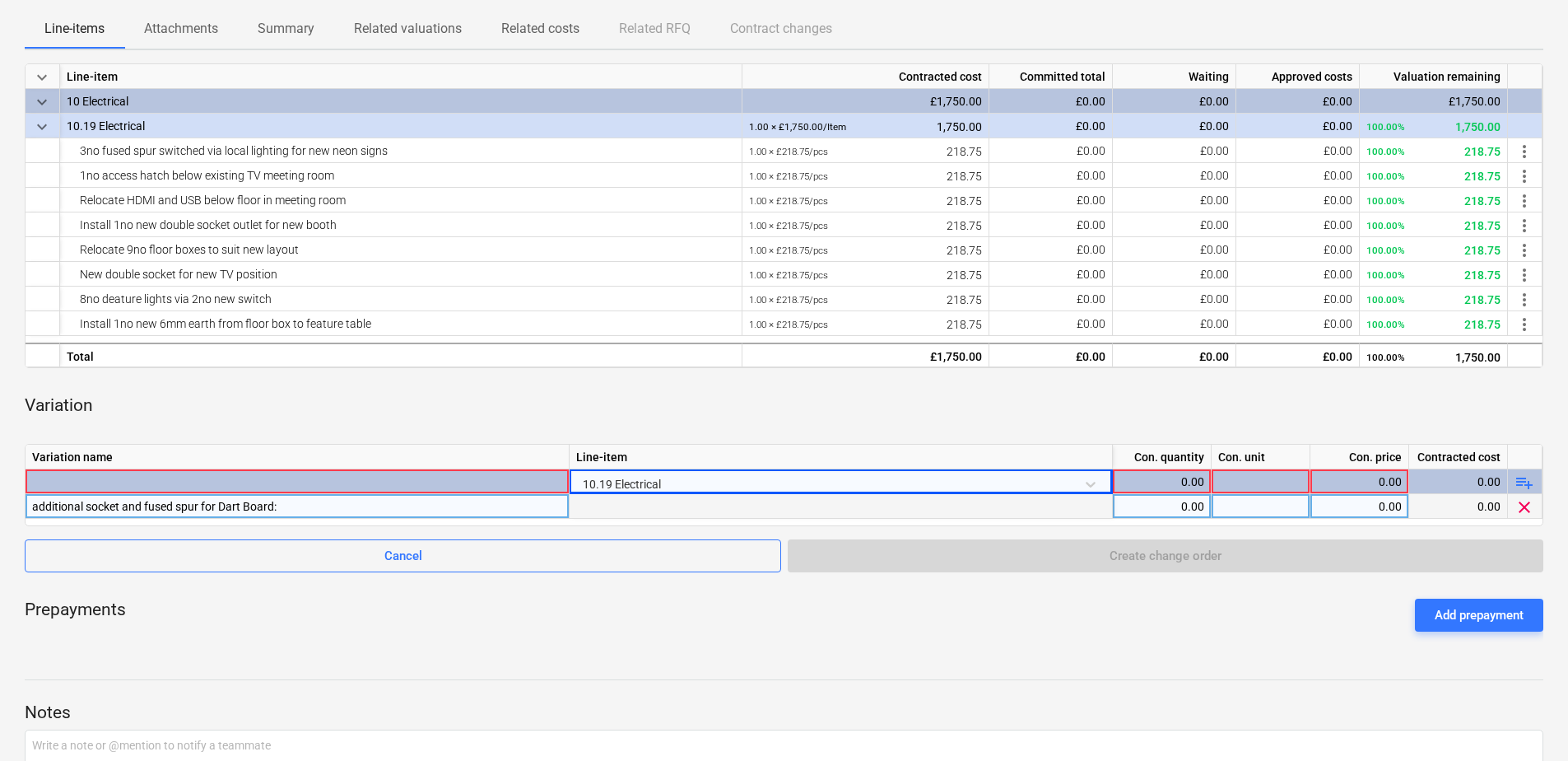
click at [1185, 505] on div "0.00" at bounding box center [1162, 506] width 85 height 25
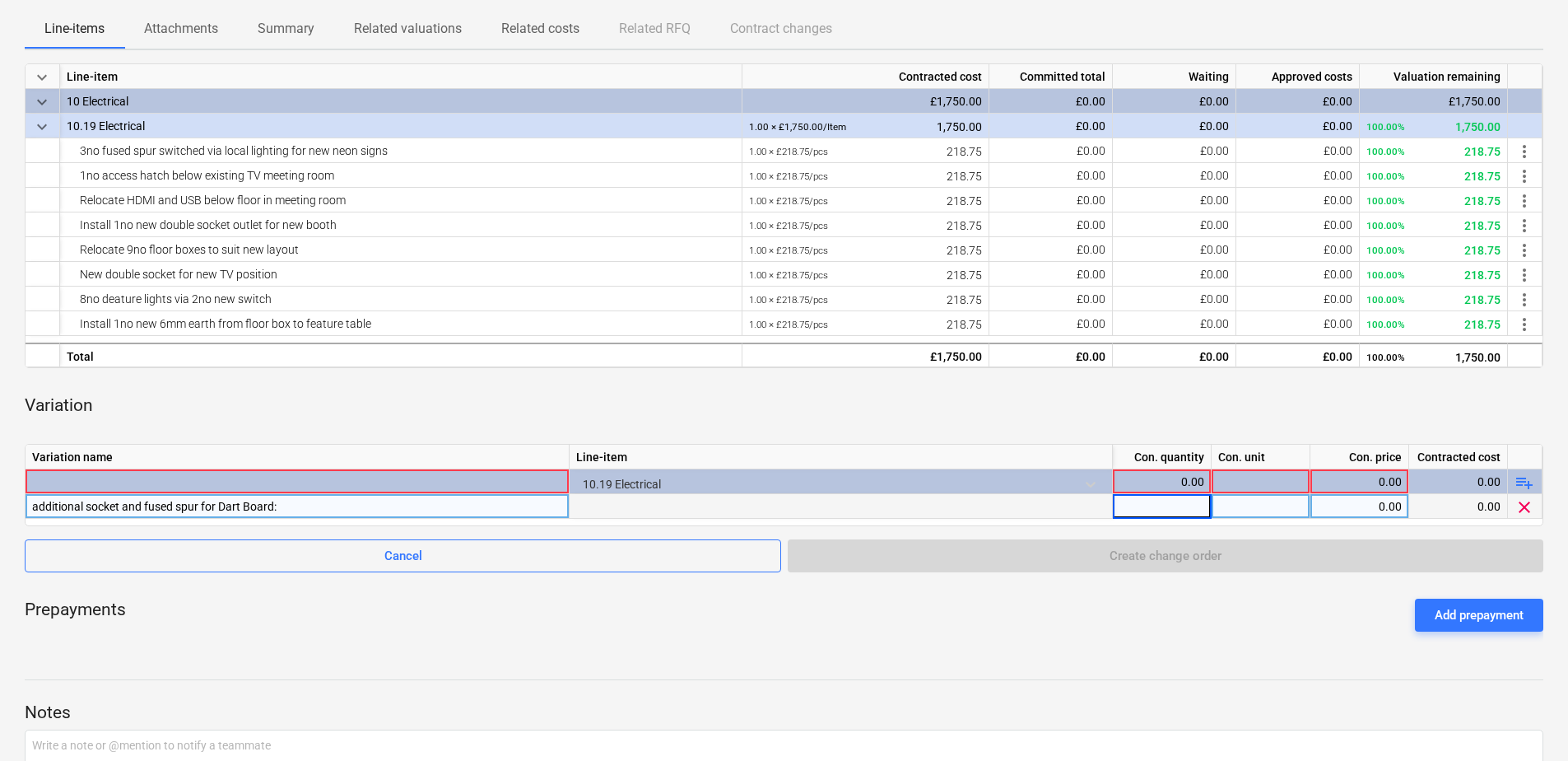
type input "1"
click at [1342, 512] on div "0.00" at bounding box center [1359, 506] width 85 height 25
type input "160"
click at [1247, 542] on div "Cancel Create change order" at bounding box center [784, 556] width 1519 height 33
click at [1522, 485] on span "playlist_add" at bounding box center [1524, 482] width 20 height 20
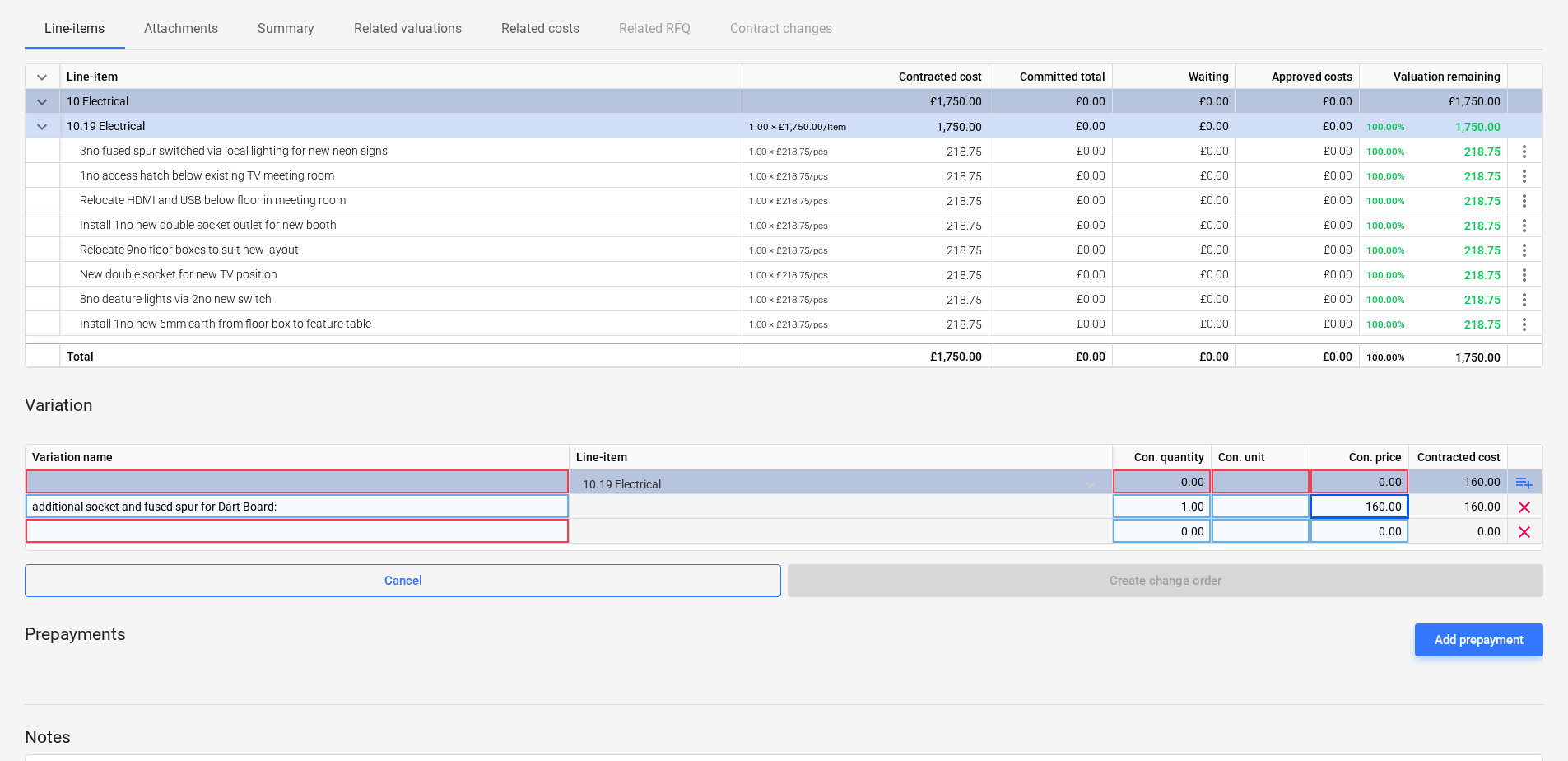
click at [70, 533] on div at bounding box center [297, 531] width 530 height 24
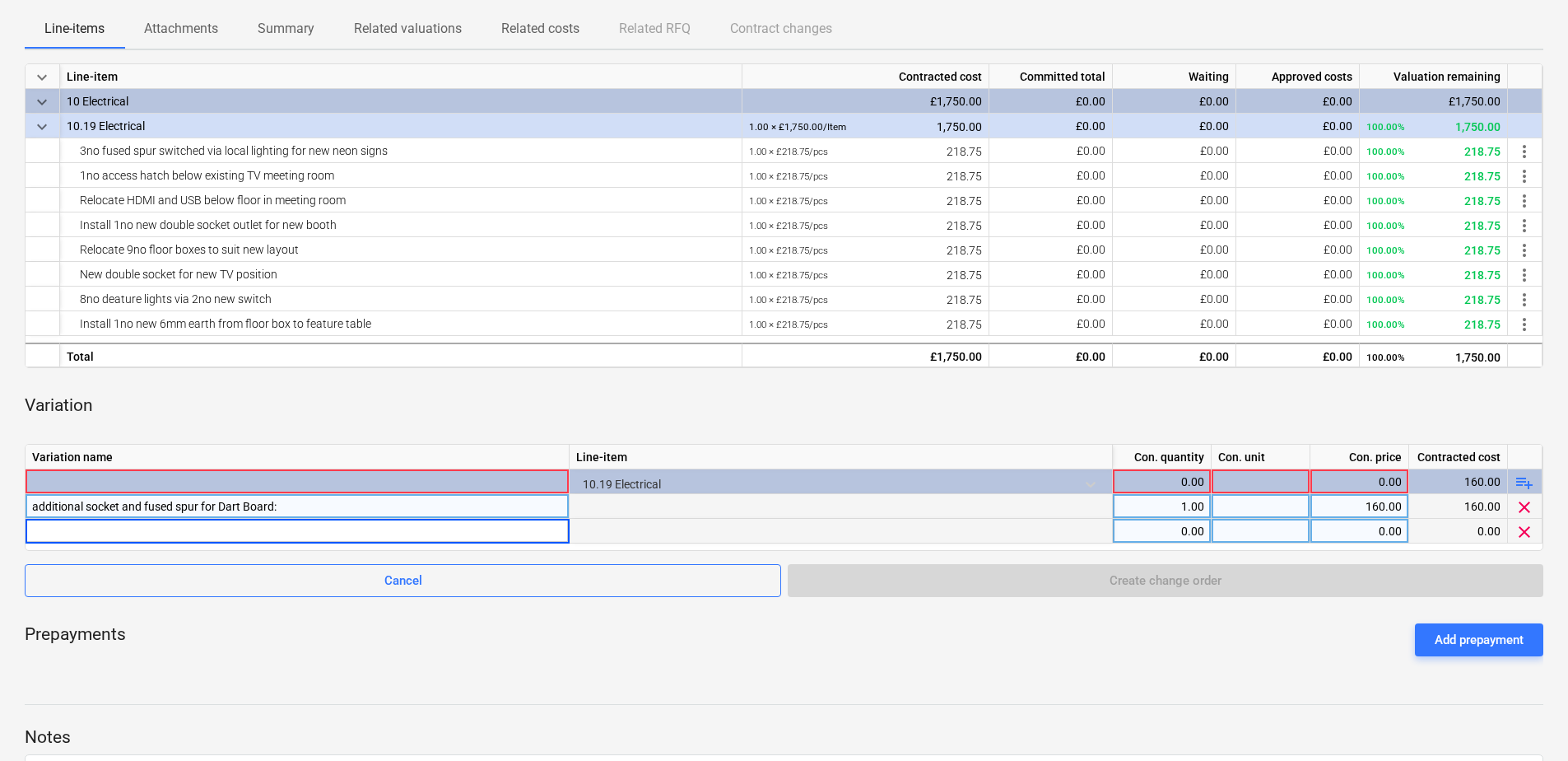
type input "additional double socket for media player."
click at [1169, 536] on div "0.00" at bounding box center [1162, 531] width 85 height 25
type input "1"
click at [1349, 526] on div "0.00" at bounding box center [1359, 531] width 85 height 25
type input "80"
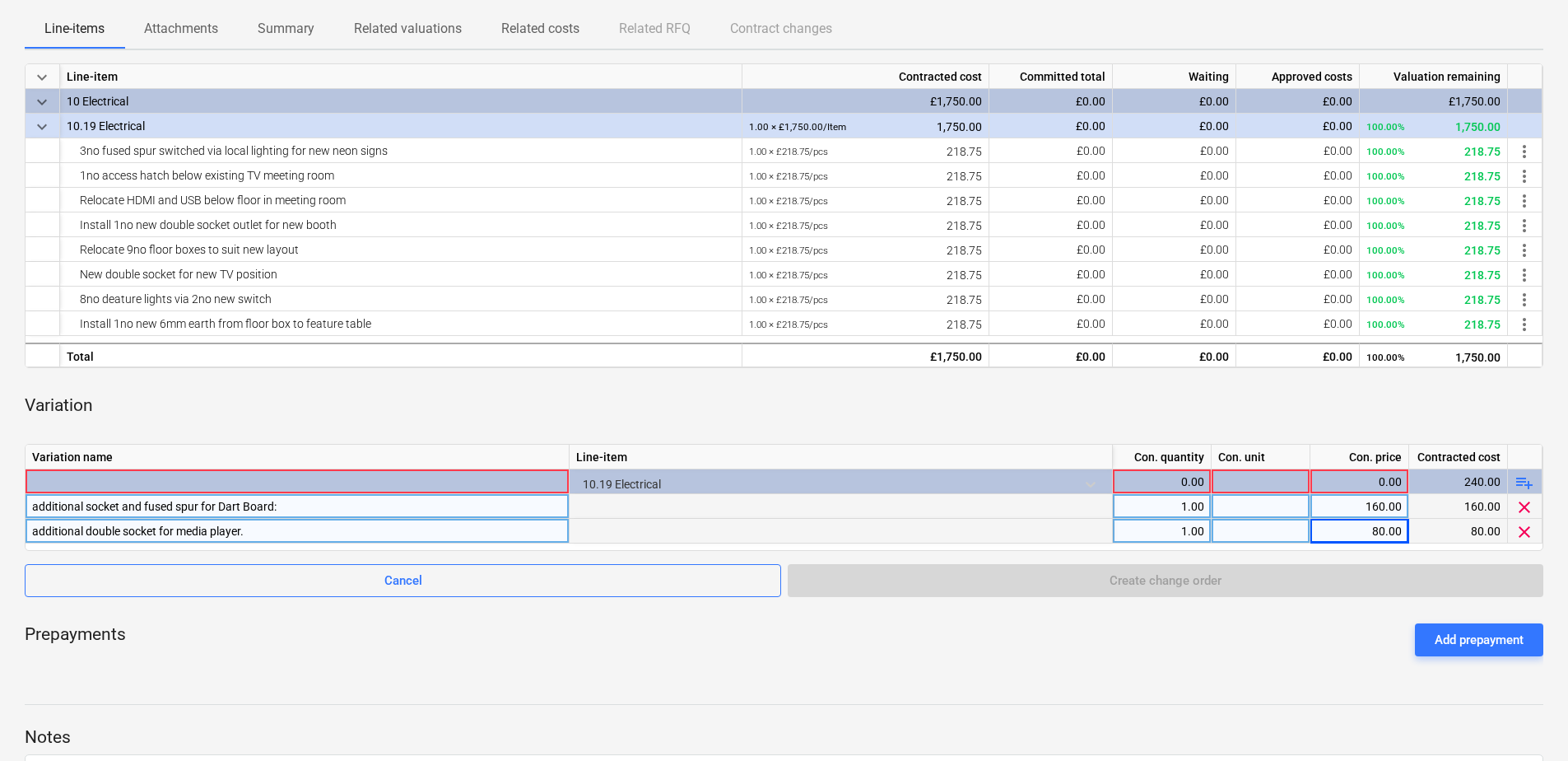
click at [1350, 606] on div "keyboard_arrow_down Line-item Contracted cost Committed total Waiting Approved …" at bounding box center [784, 366] width 1519 height 606
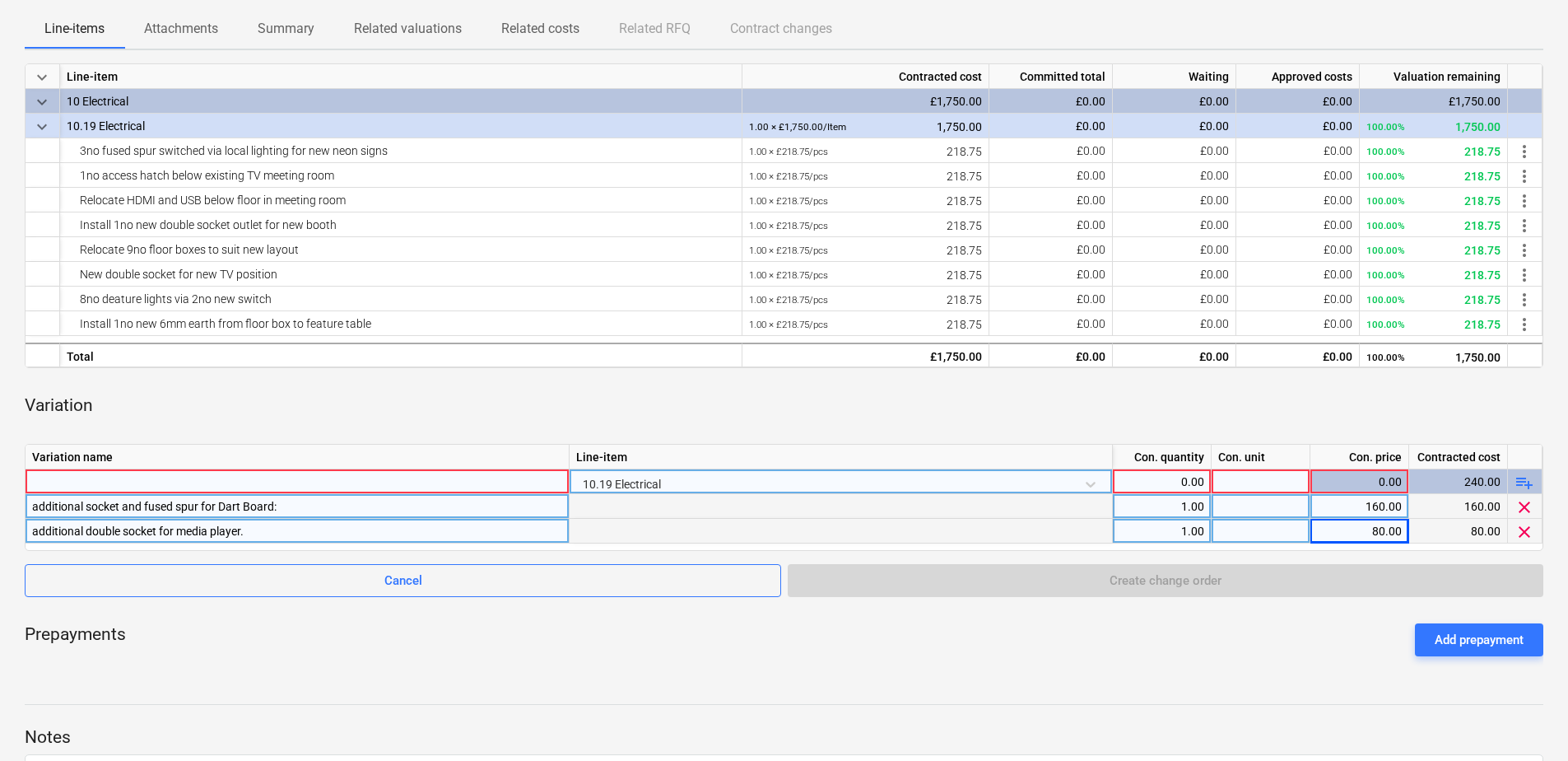
click at [99, 482] on div at bounding box center [297, 481] width 530 height 24
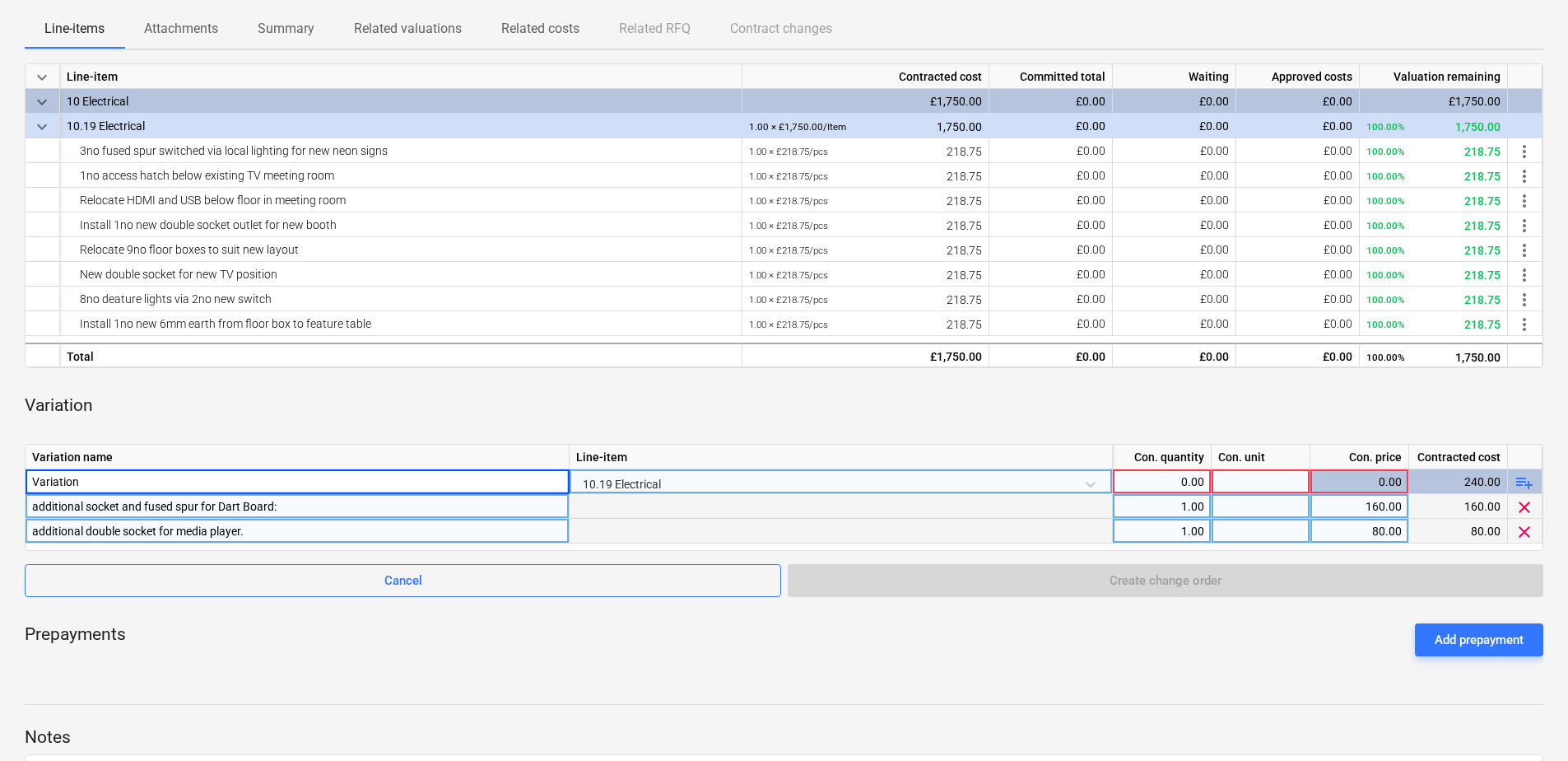
type input "Variations"
click at [1180, 495] on div "1.00" at bounding box center [1162, 506] width 85 height 25
click at [1176, 483] on div "0.00" at bounding box center [1162, 481] width 85 height 25
type input "2"
click at [1241, 650] on div "Prepayments Add prepayment" at bounding box center [784, 640] width 1519 height 59
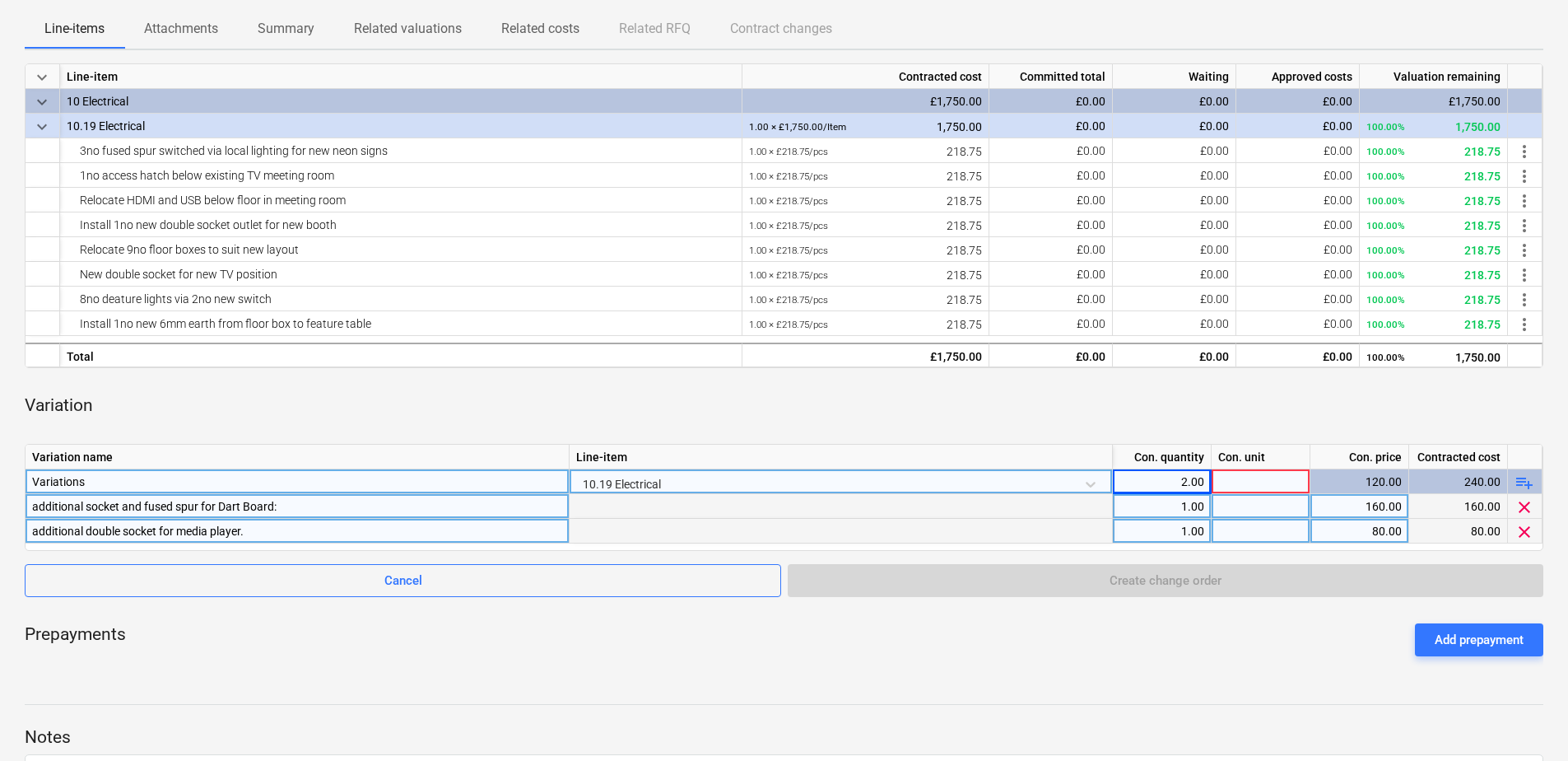
click at [1280, 481] on div at bounding box center [1261, 481] width 99 height 25
type input "2"
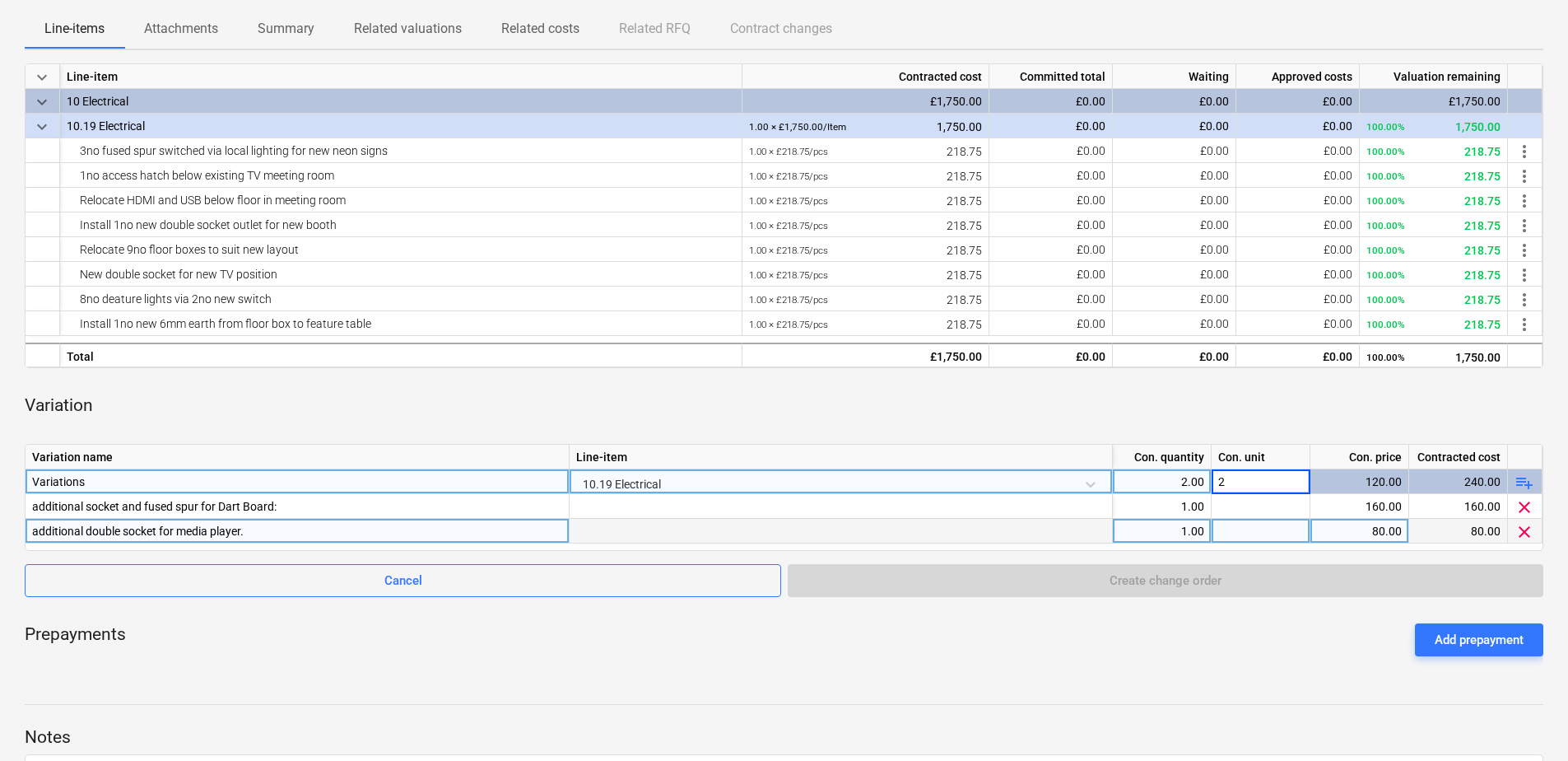
drag, startPoint x: 1316, startPoint y: 637, endPoint x: 1322, endPoint y: 644, distance: 9.2
click at [1319, 640] on div "Prepayments Add prepayment" at bounding box center [784, 640] width 1519 height 59
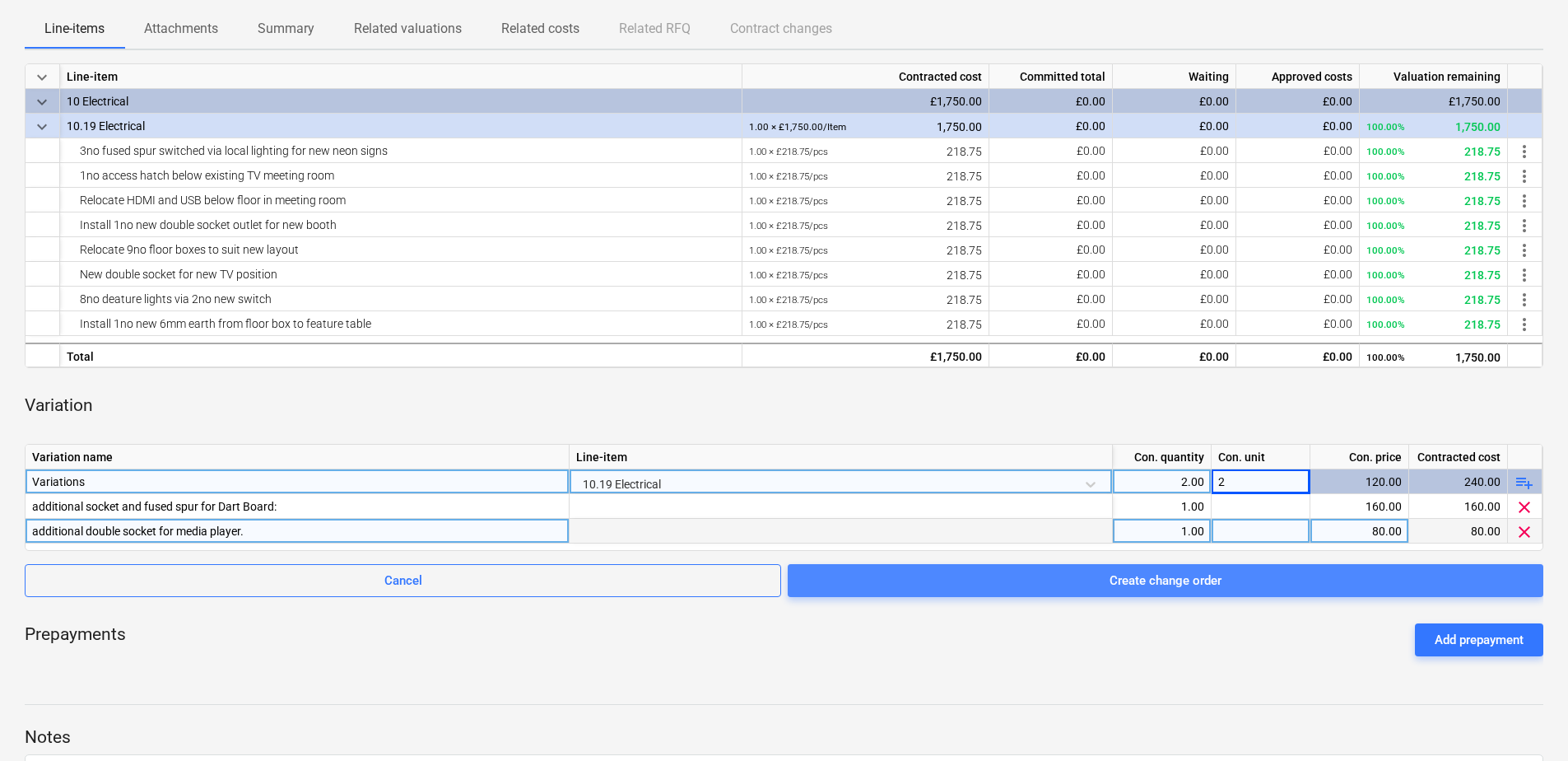
click at [1145, 581] on div "Create change order" at bounding box center [1165, 581] width 112 height 21
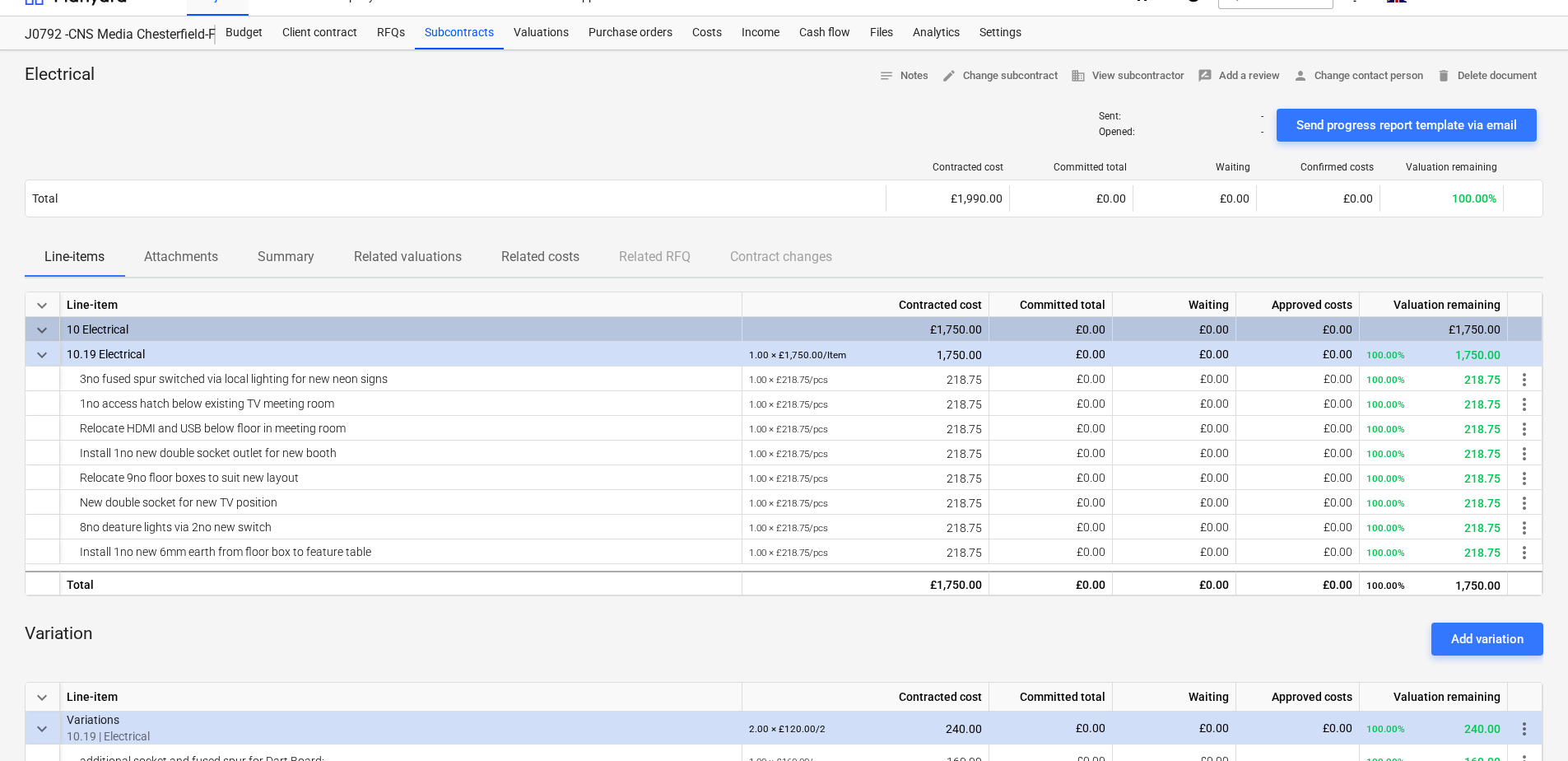
scroll to position [24, 0]
click at [531, 32] on div "Valuations" at bounding box center [541, 34] width 75 height 33
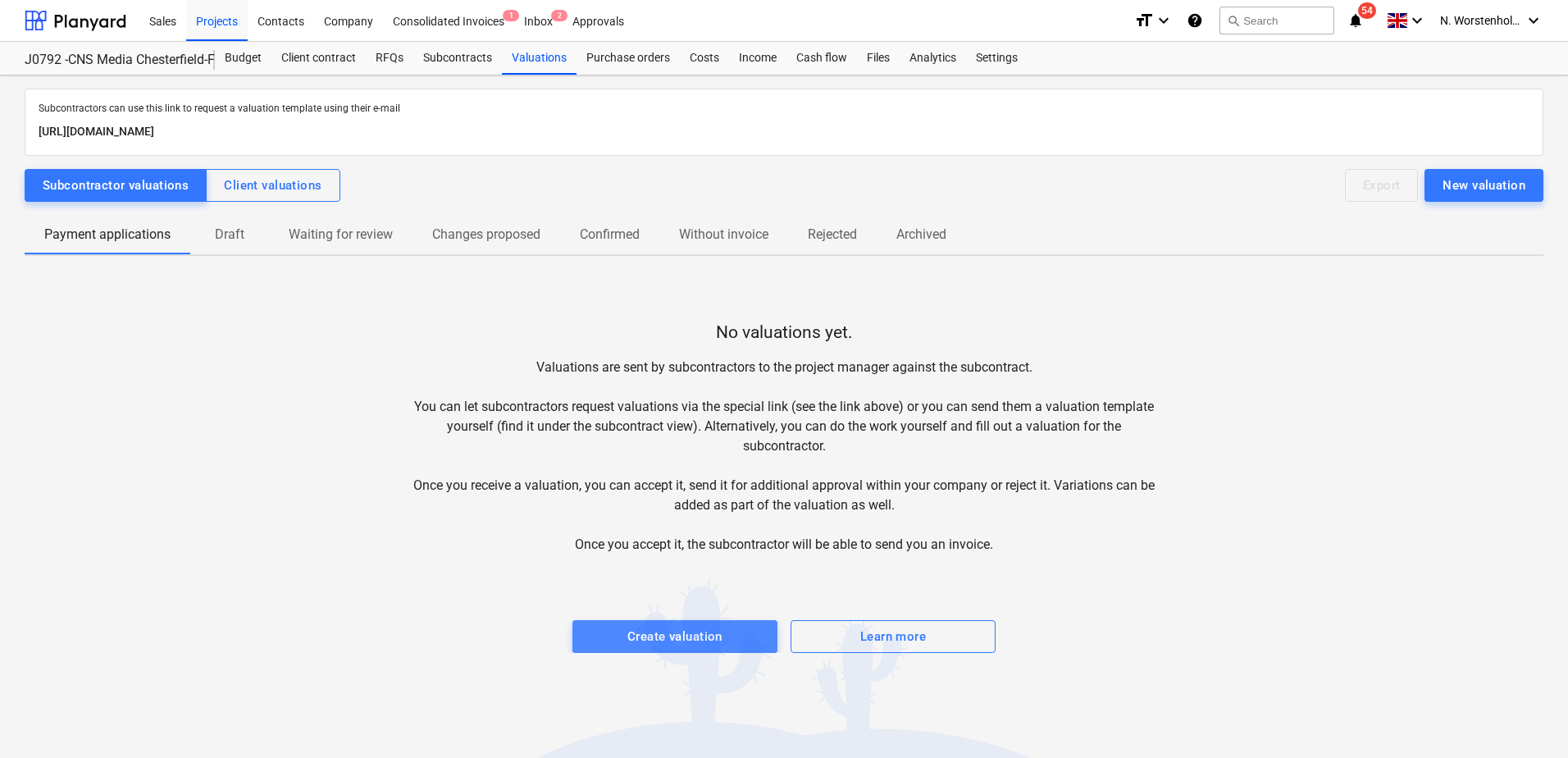
click at [635, 641] on div "Create valuation" at bounding box center [674, 636] width 95 height 21
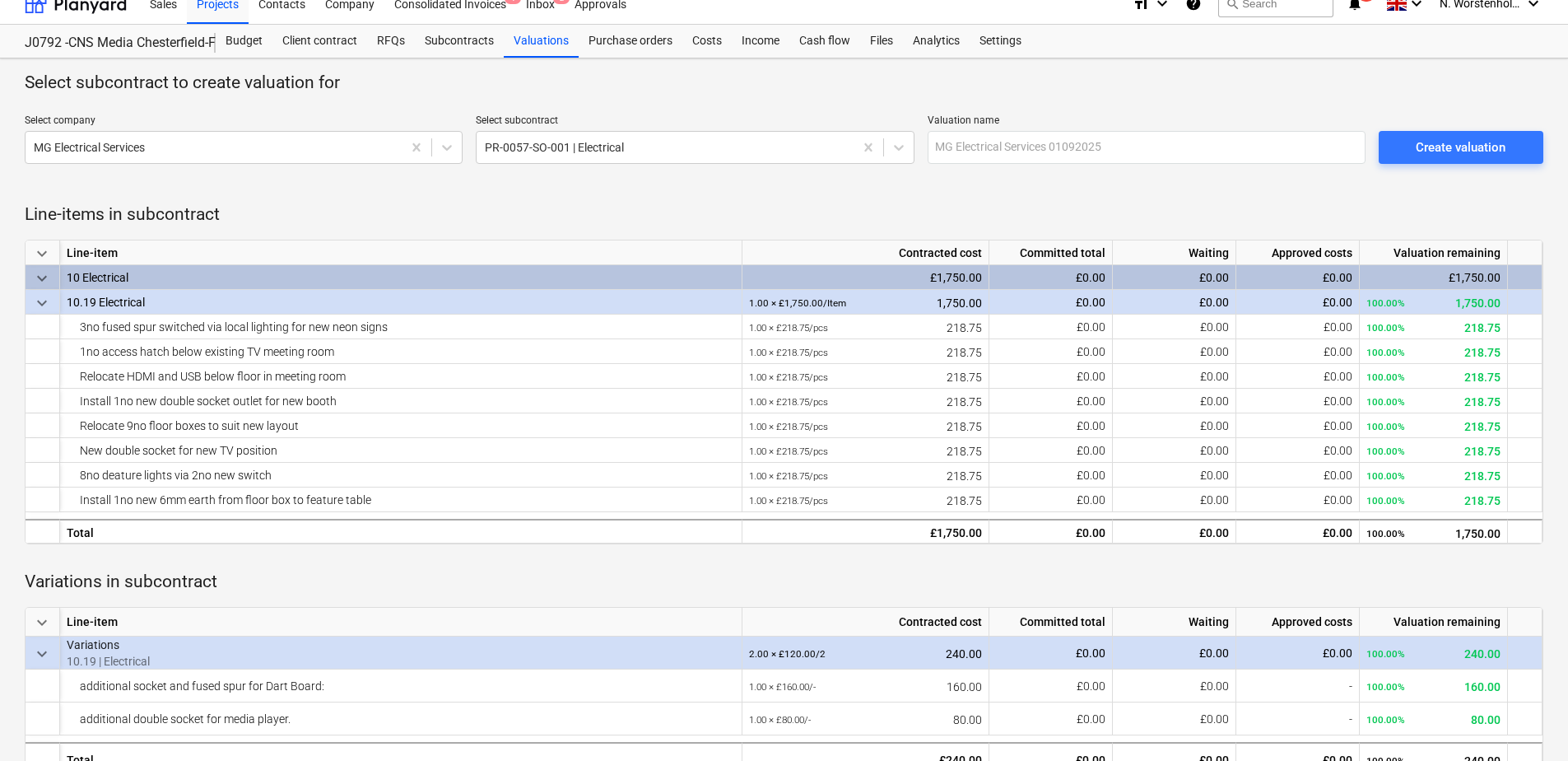
scroll to position [46, 0]
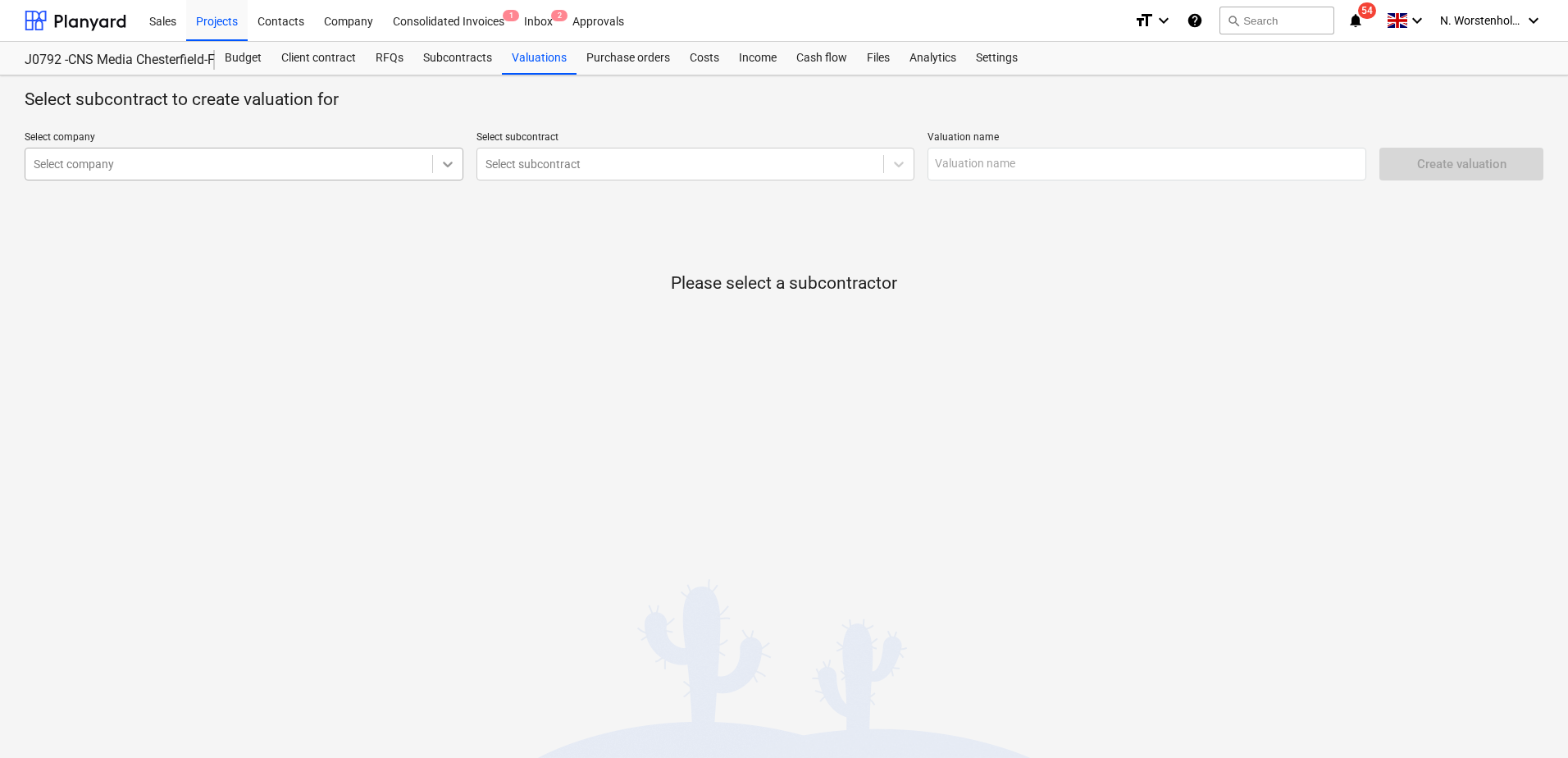
click at [442, 165] on icon at bounding box center [447, 164] width 16 height 16
click at [147, 158] on div at bounding box center [229, 164] width 390 height 16
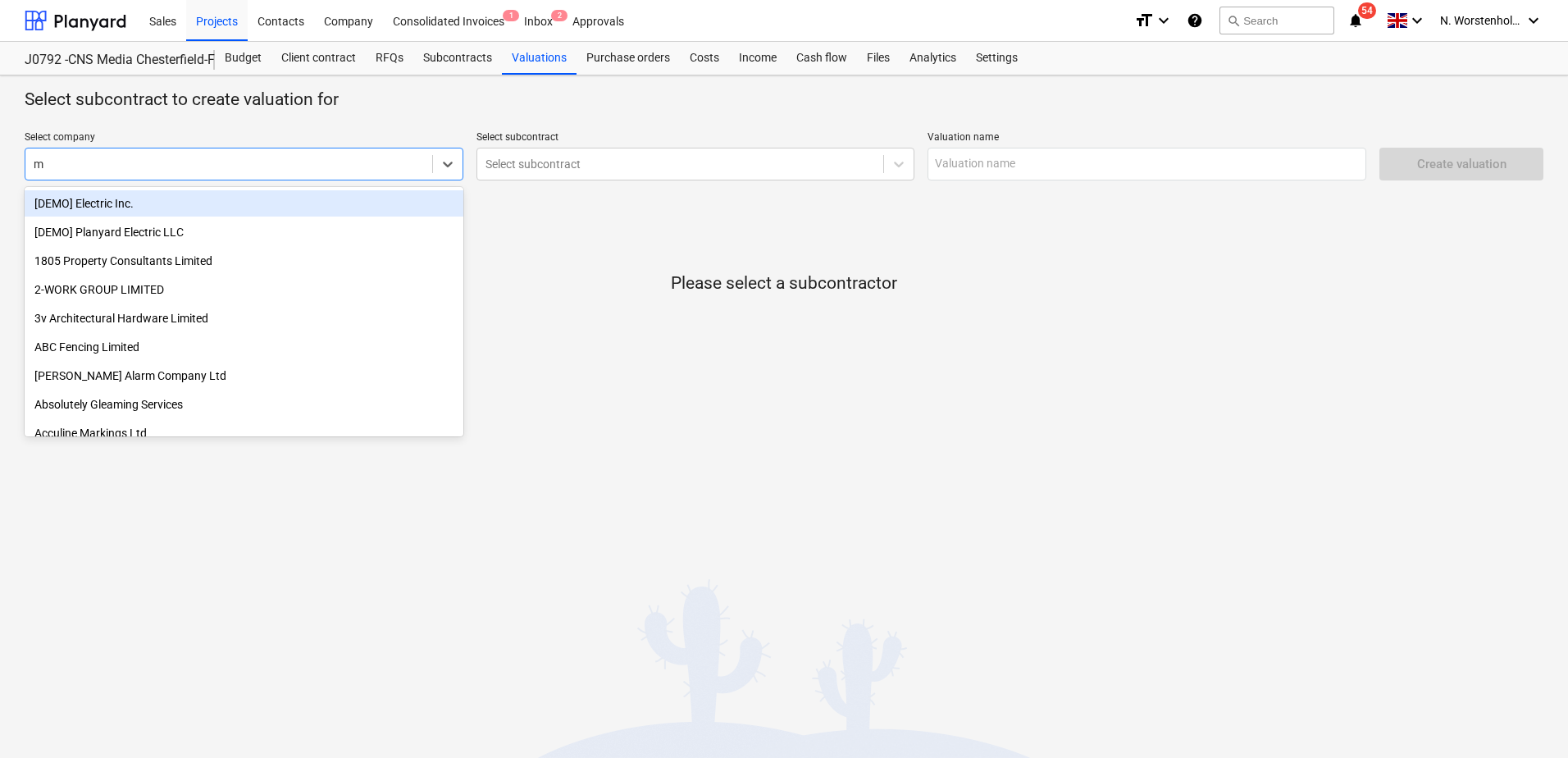
type input "mg"
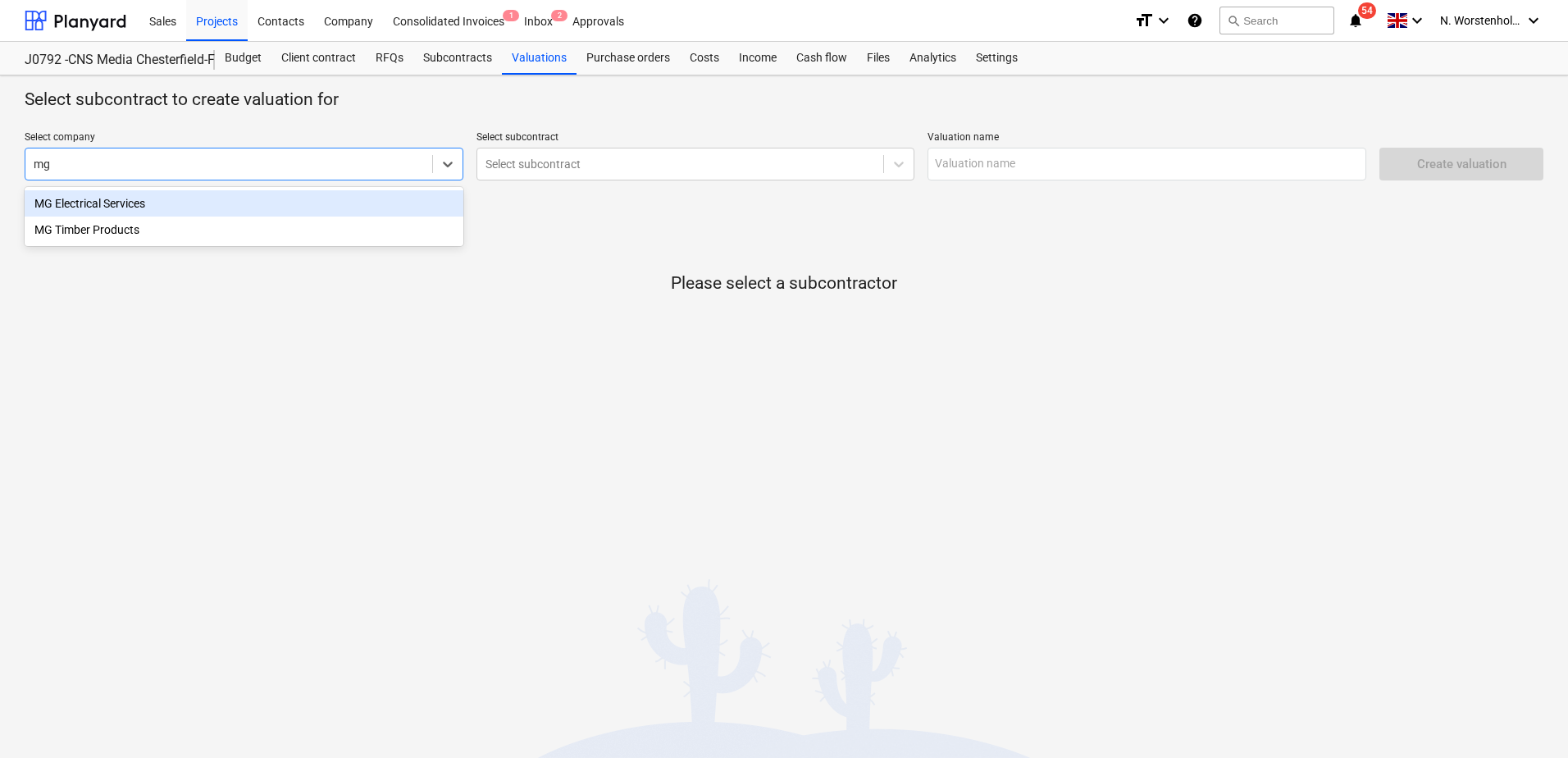
click at [156, 197] on div "MG Electrical Services" at bounding box center [244, 203] width 438 height 26
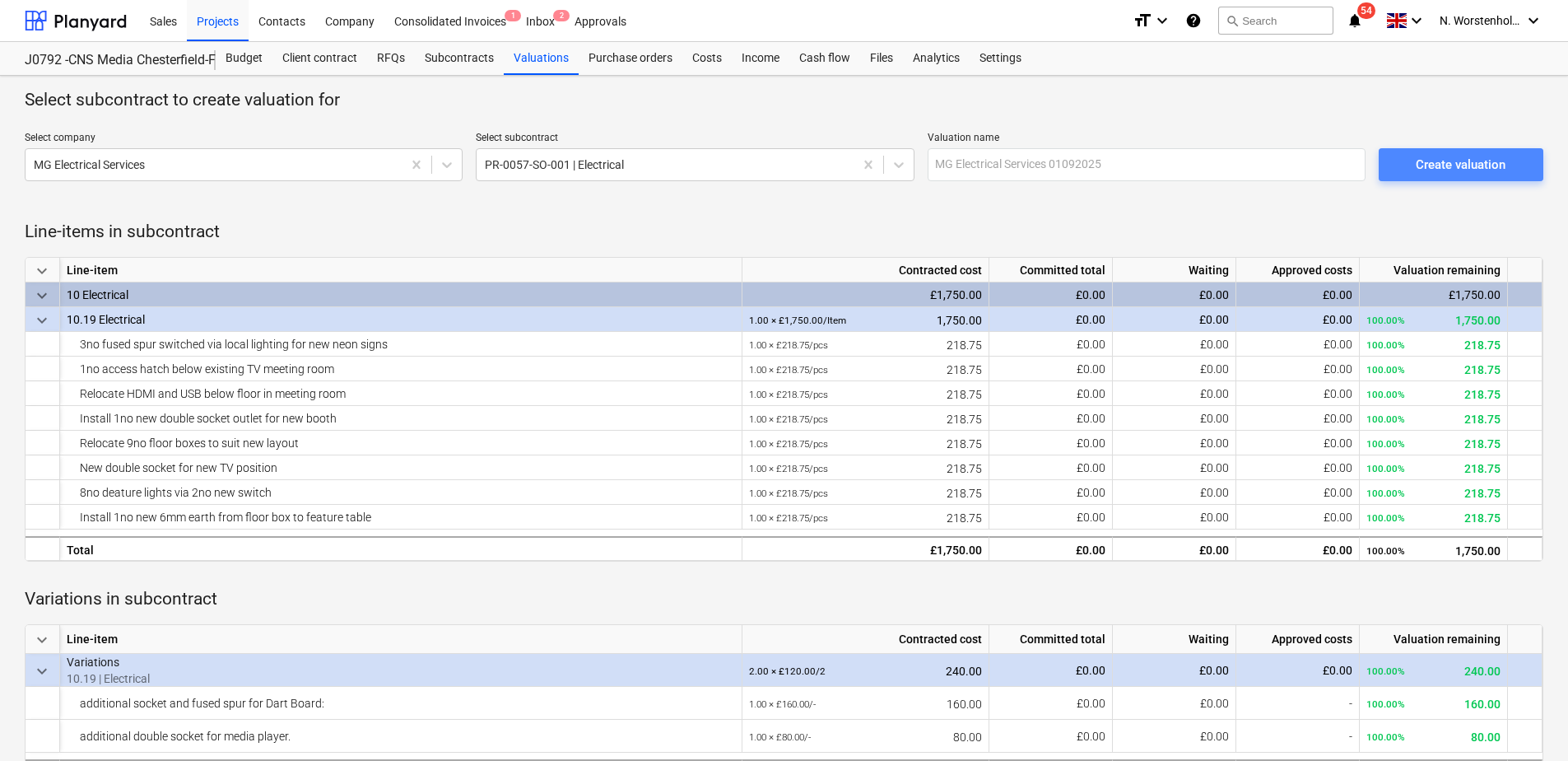
click at [1428, 159] on div "Create valuation" at bounding box center [1461, 164] width 89 height 21
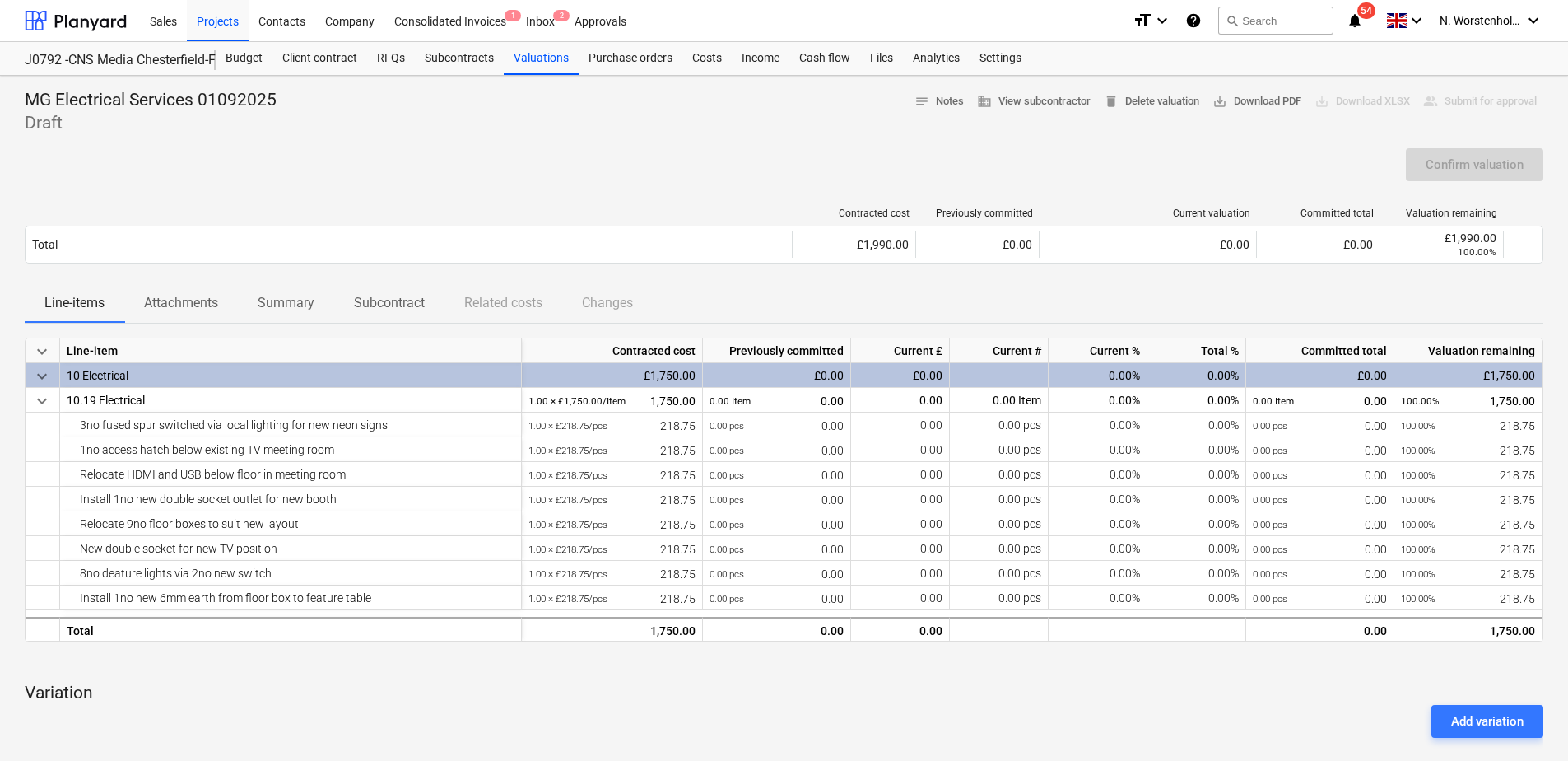
click at [1198, 373] on div "0.00%" at bounding box center [1197, 376] width 99 height 25
click at [1223, 379] on div "0.00%" at bounding box center [1197, 376] width 99 height 25
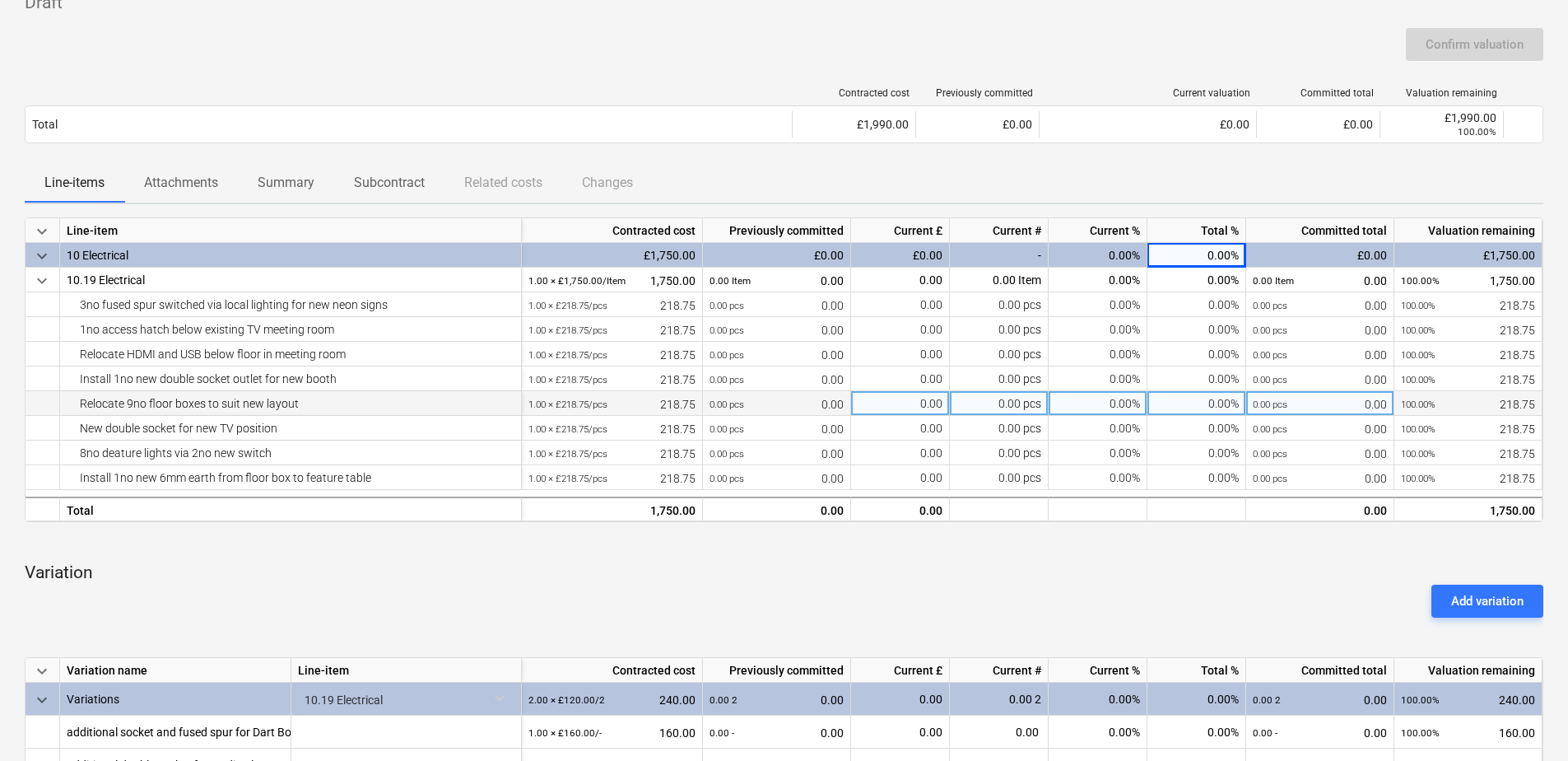
scroll to position [82, 0]
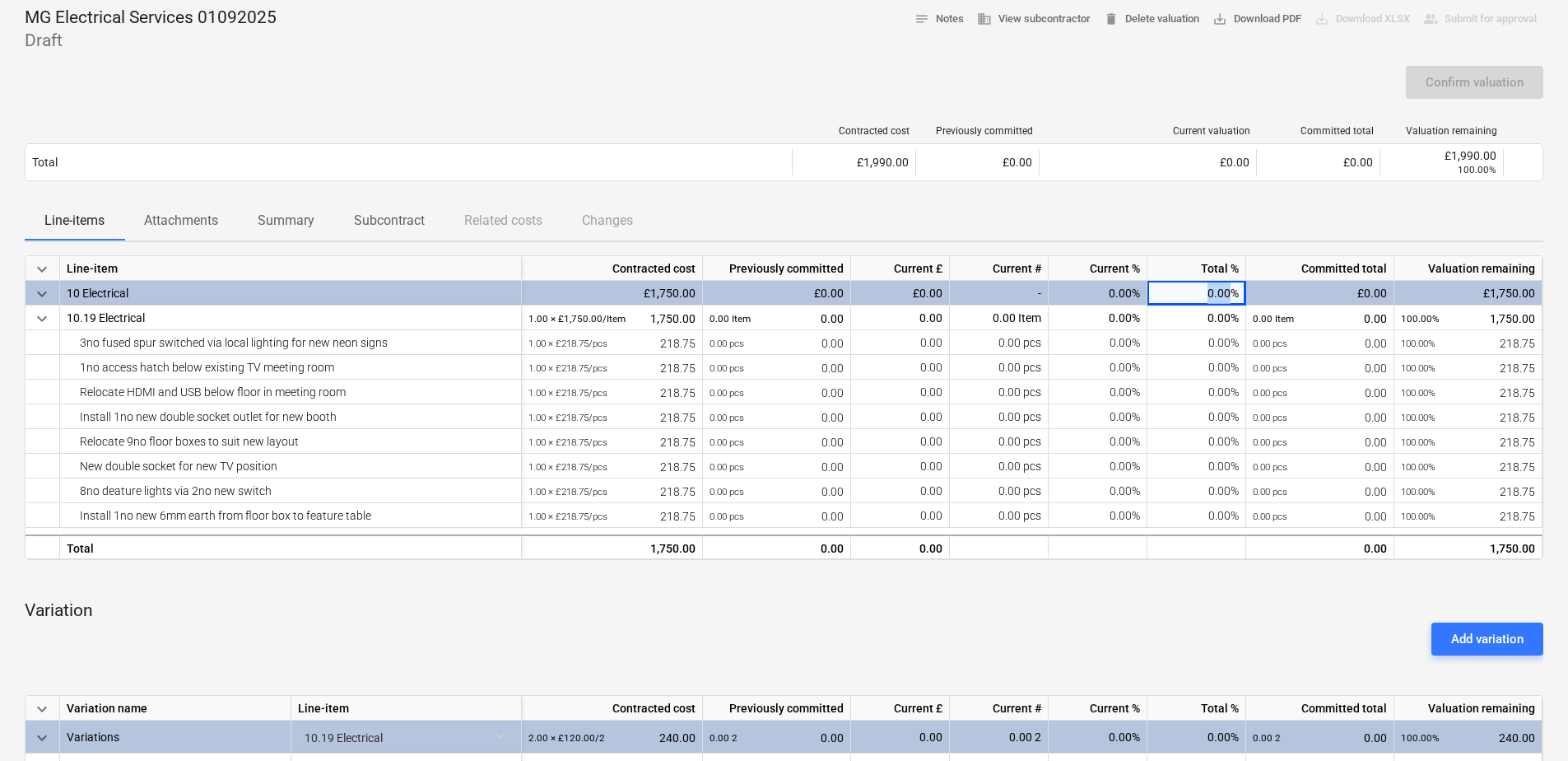
drag, startPoint x: 1199, startPoint y: 294, endPoint x: 1233, endPoint y: 294, distance: 34.0
click at [1233, 294] on div "0.00%" at bounding box center [1197, 293] width 99 height 25
drag, startPoint x: 1233, startPoint y: 294, endPoint x: 1172, endPoint y: 222, distance: 94.4
click at [1172, 222] on div "Line-items Attachments Summary Subcontract Related costs Changes" at bounding box center [784, 221] width 1519 height 39
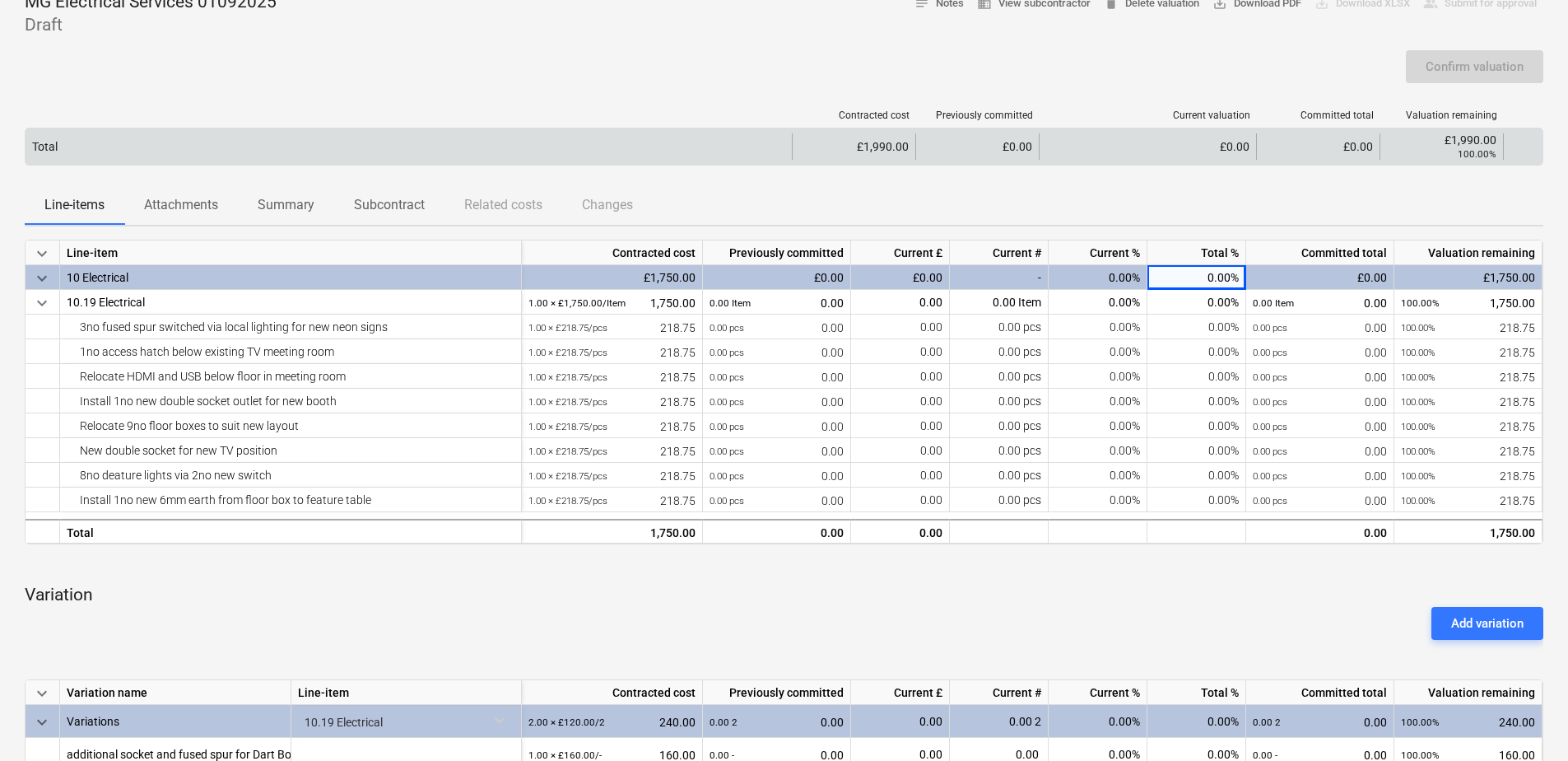
scroll to position [0, 0]
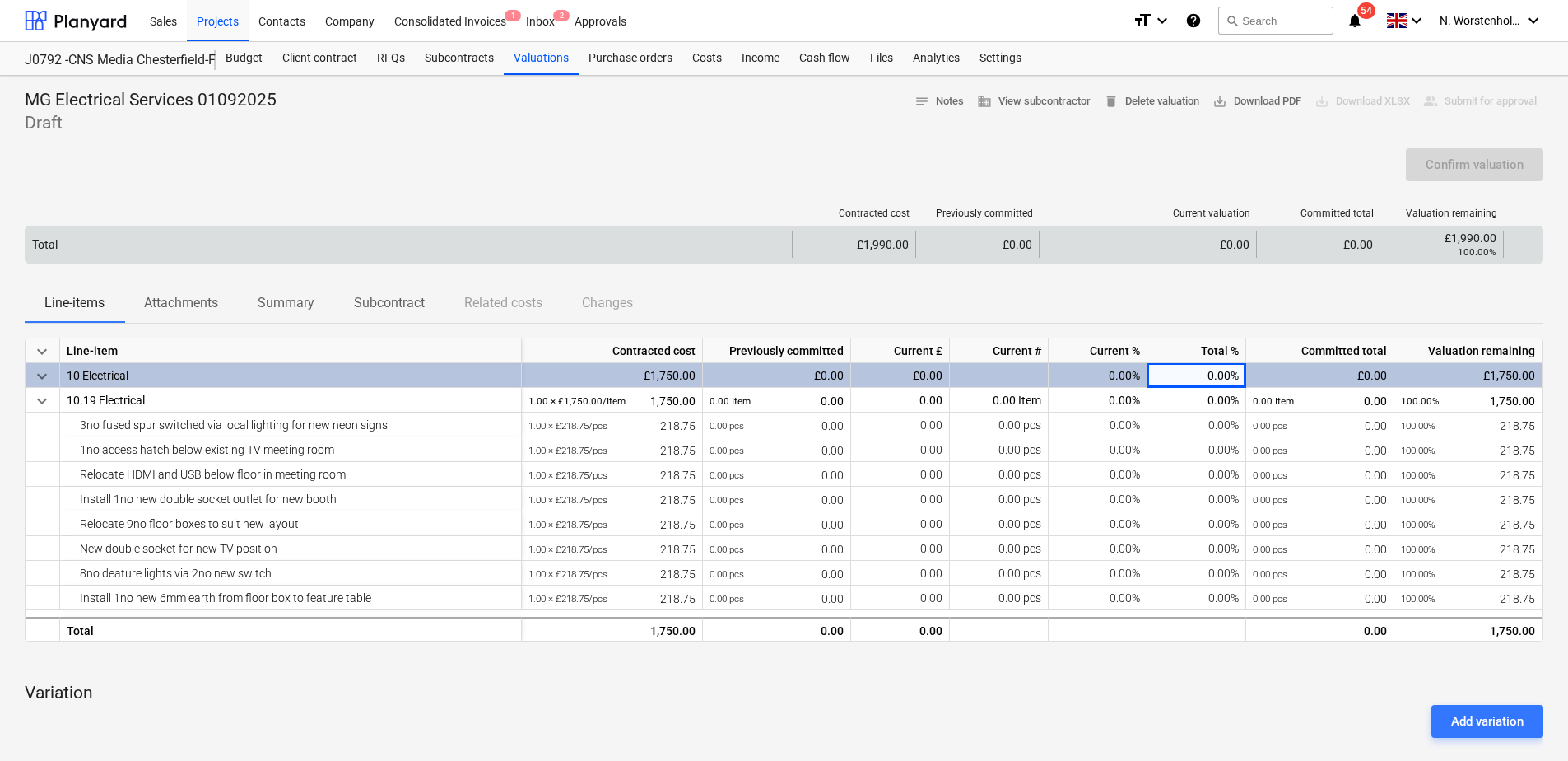
click at [1222, 247] on div "£0.00" at bounding box center [1147, 244] width 217 height 26
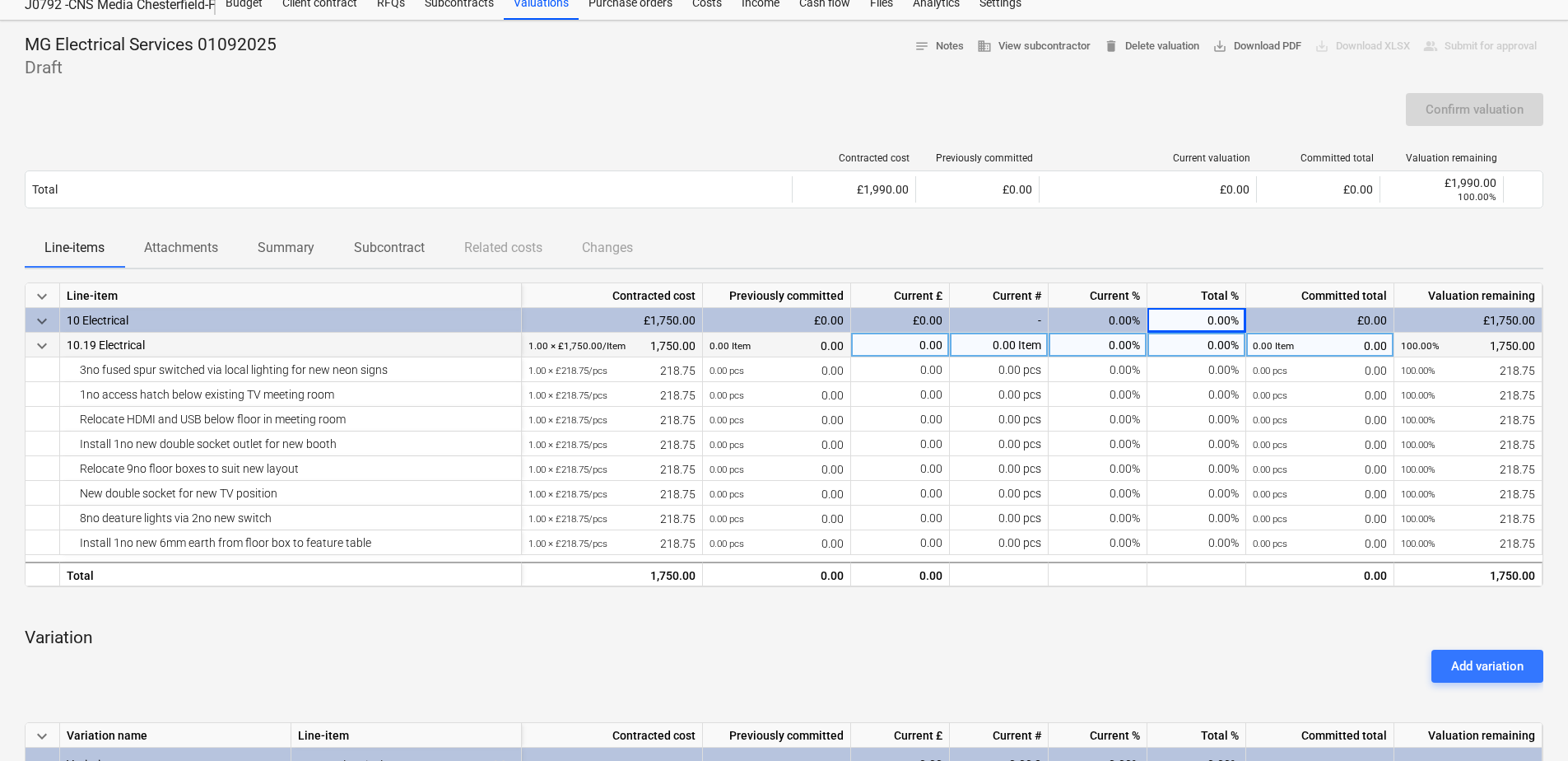
scroll to position [19, 0]
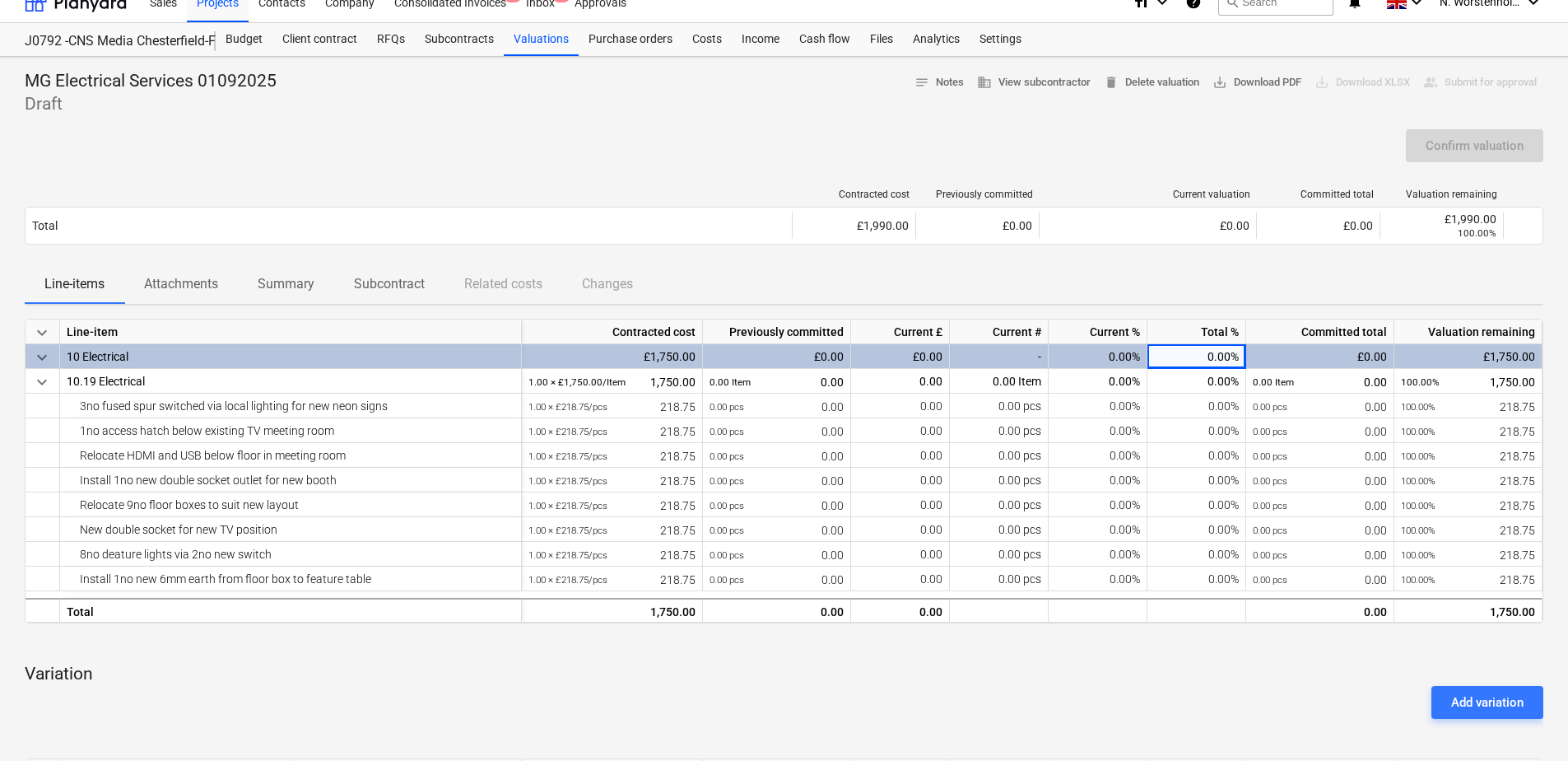
click at [1213, 366] on div "0.00%" at bounding box center [1197, 356] width 99 height 25
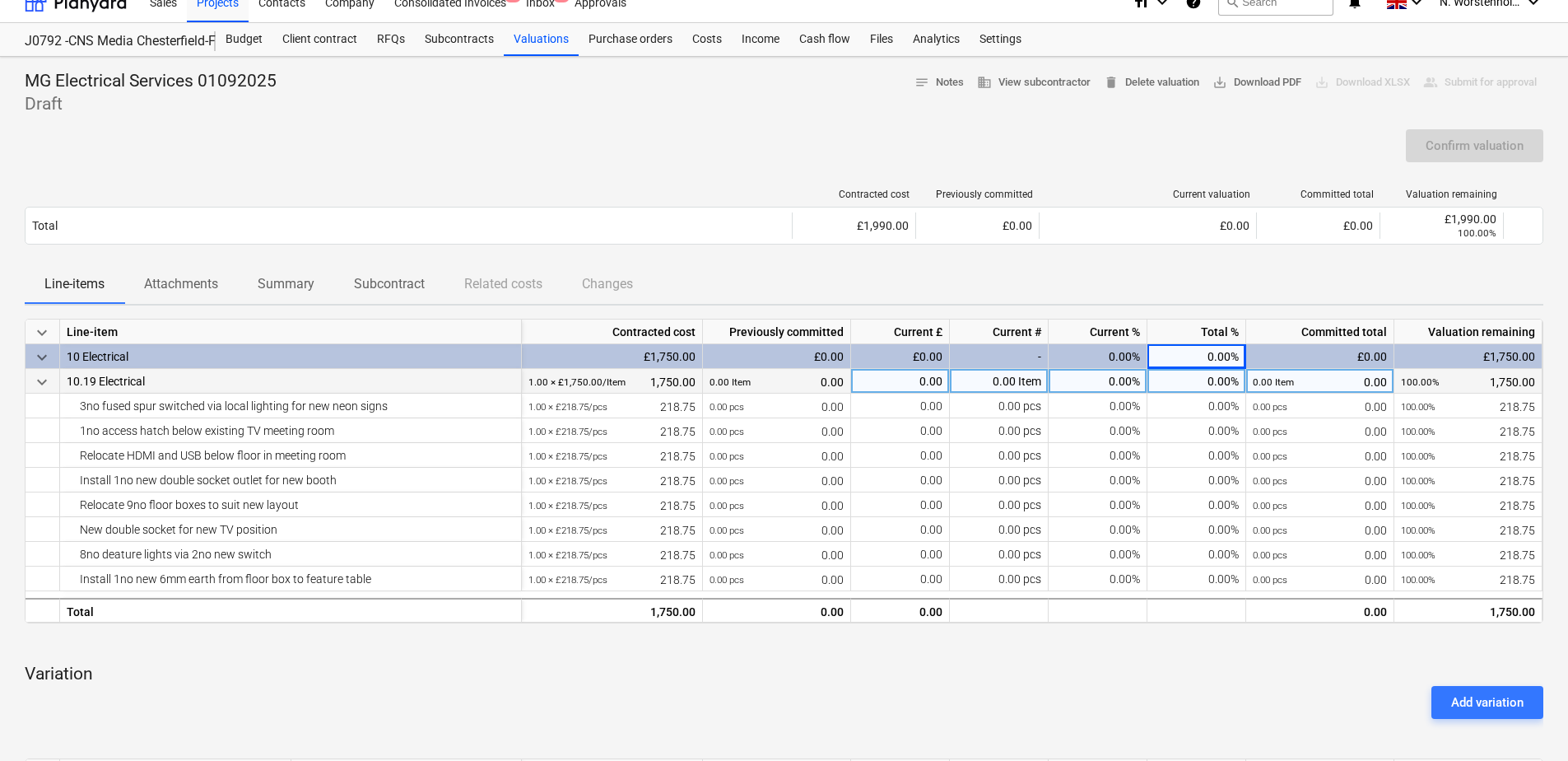
click at [1211, 382] on div "0.00%" at bounding box center [1197, 381] width 99 height 25
type input "100"
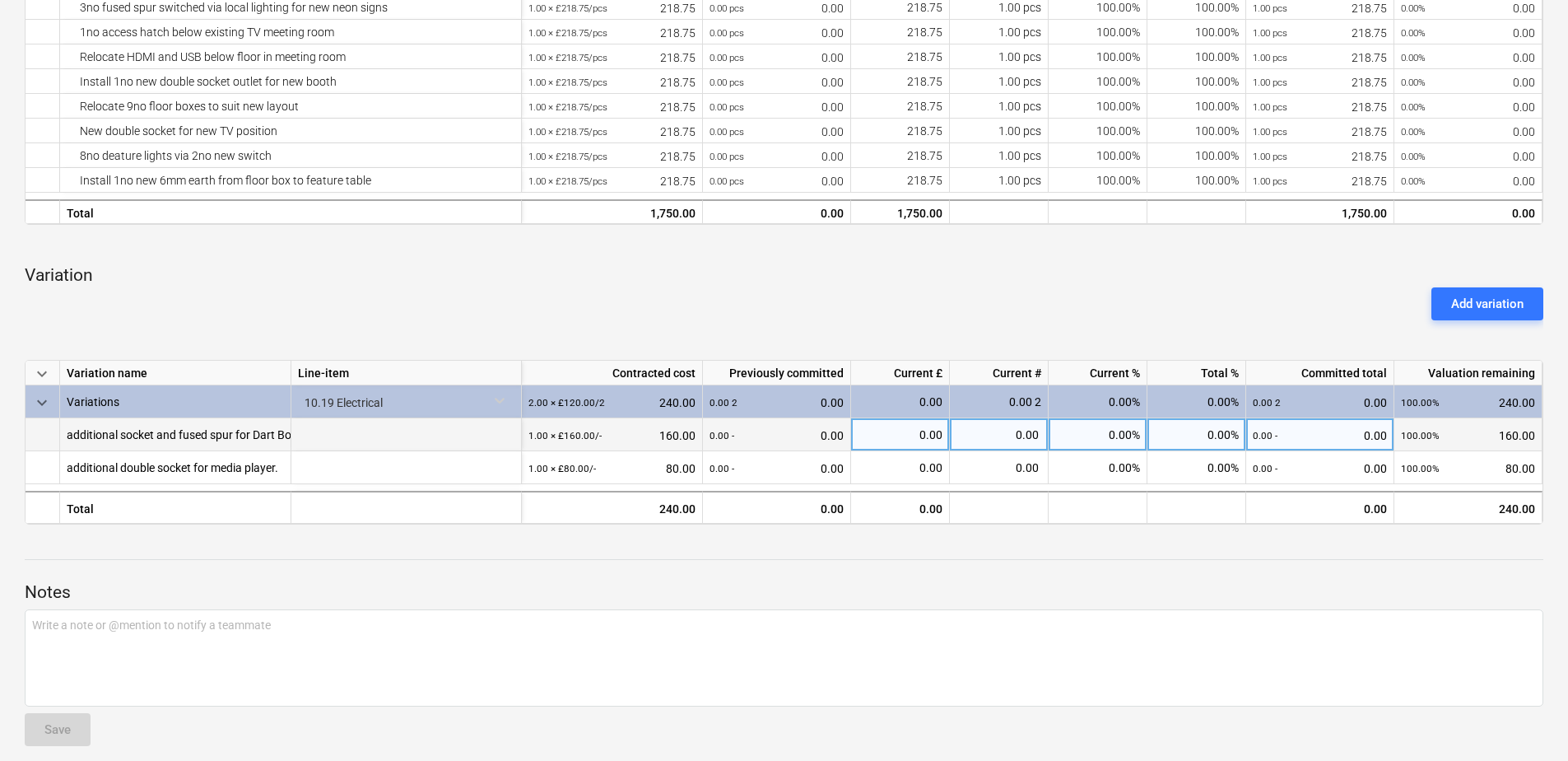
scroll to position [431, 0]
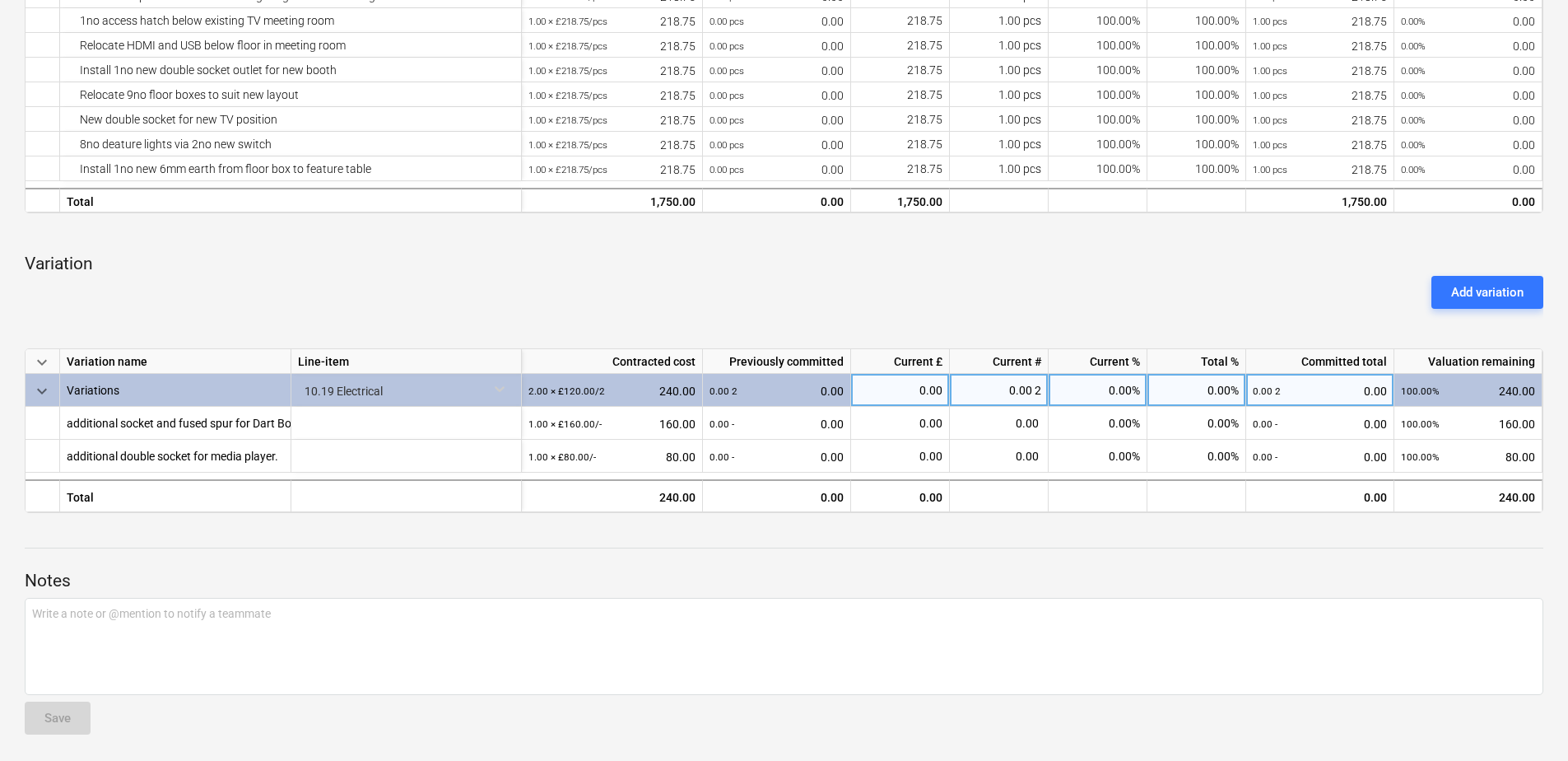
click at [1341, 395] on div "0.00 2 0.00" at bounding box center [1320, 391] width 134 height 34
type input "1"
click at [1205, 387] on div "0.00%" at bounding box center [1197, 390] width 99 height 33
click at [1209, 397] on div "0.00%" at bounding box center [1197, 390] width 99 height 33
type input "100"
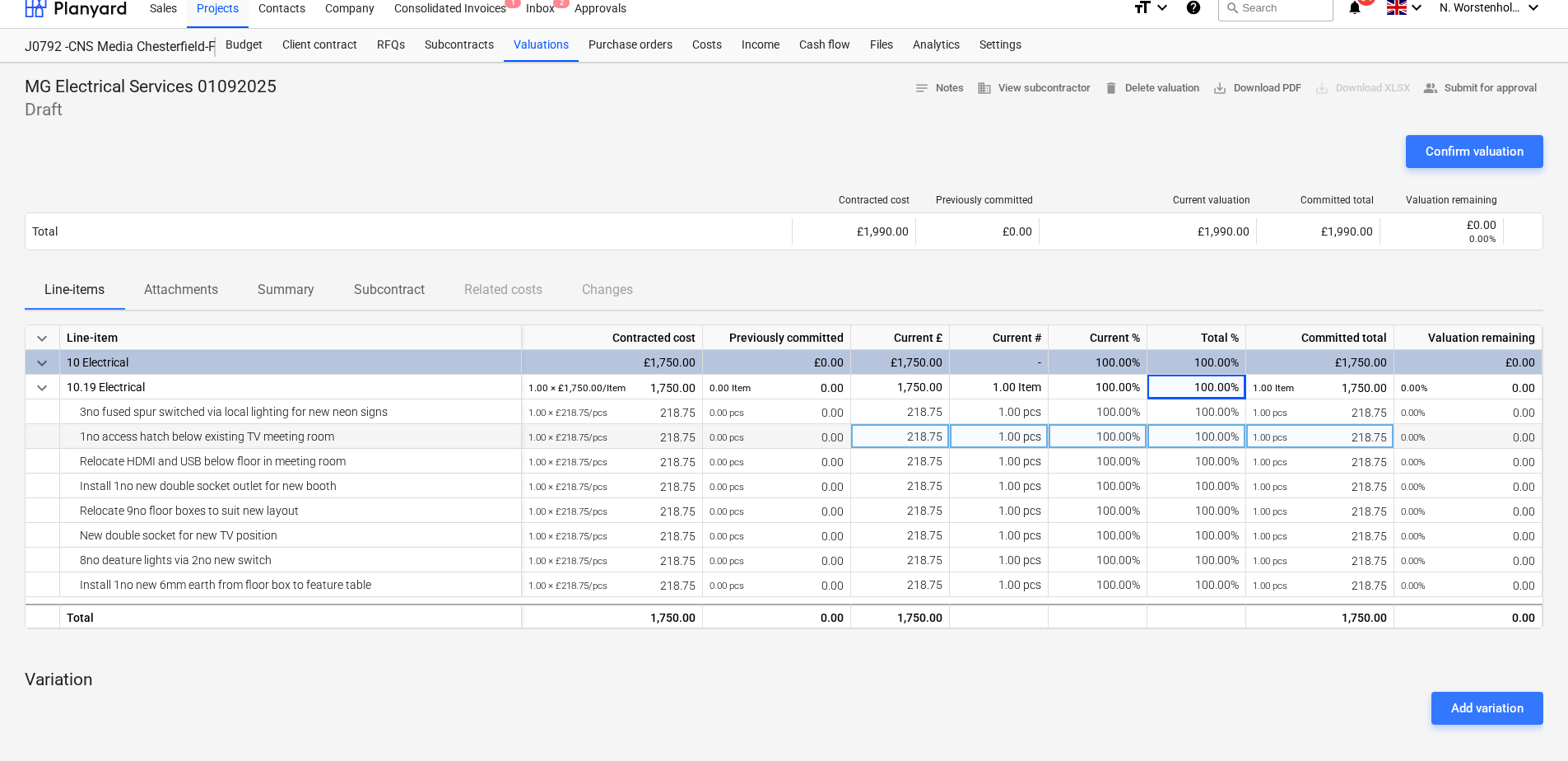
scroll to position [0, 0]
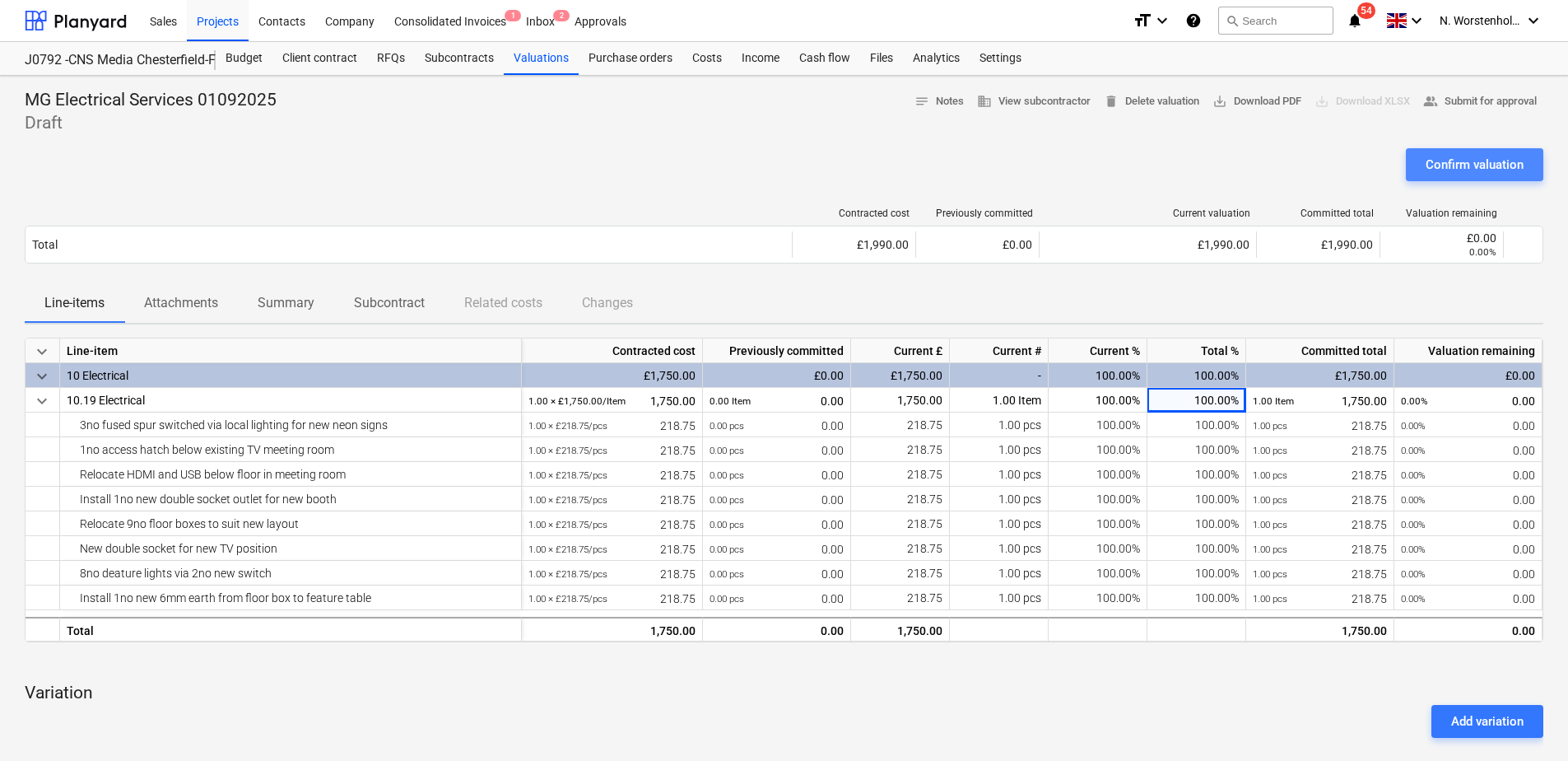
click at [1483, 164] on div "Confirm valuation" at bounding box center [1475, 164] width 98 height 21
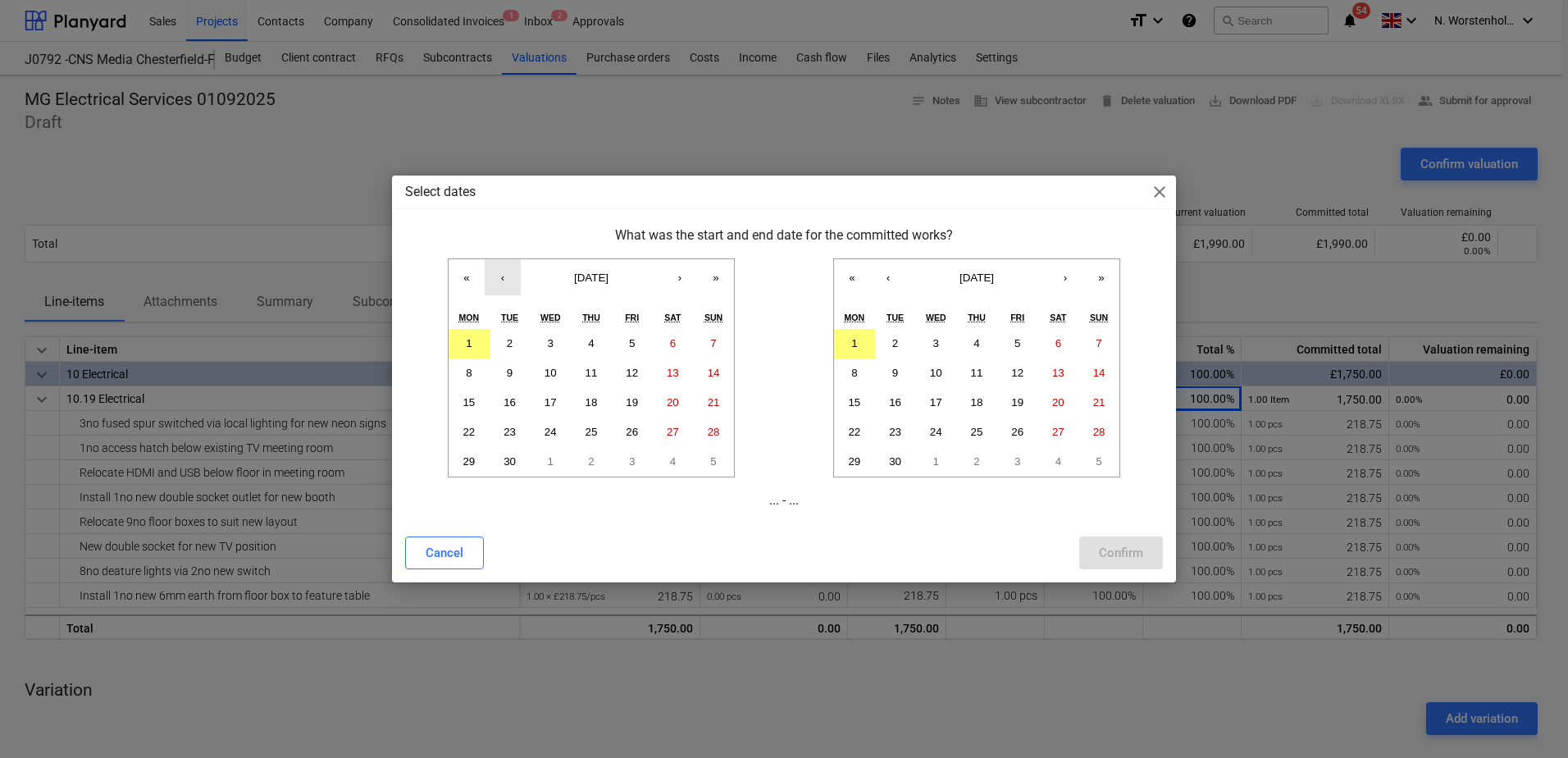
click at [502, 281] on button "‹" at bounding box center [503, 277] width 36 height 36
click at [470, 428] on abbr "18" at bounding box center [469, 431] width 12 height 12
click at [640, 464] on button "29" at bounding box center [632, 461] width 41 height 29
click at [466, 428] on abbr "18" at bounding box center [469, 431] width 12 height 12
click at [631, 456] on abbr "29" at bounding box center [631, 462] width 12 height 12
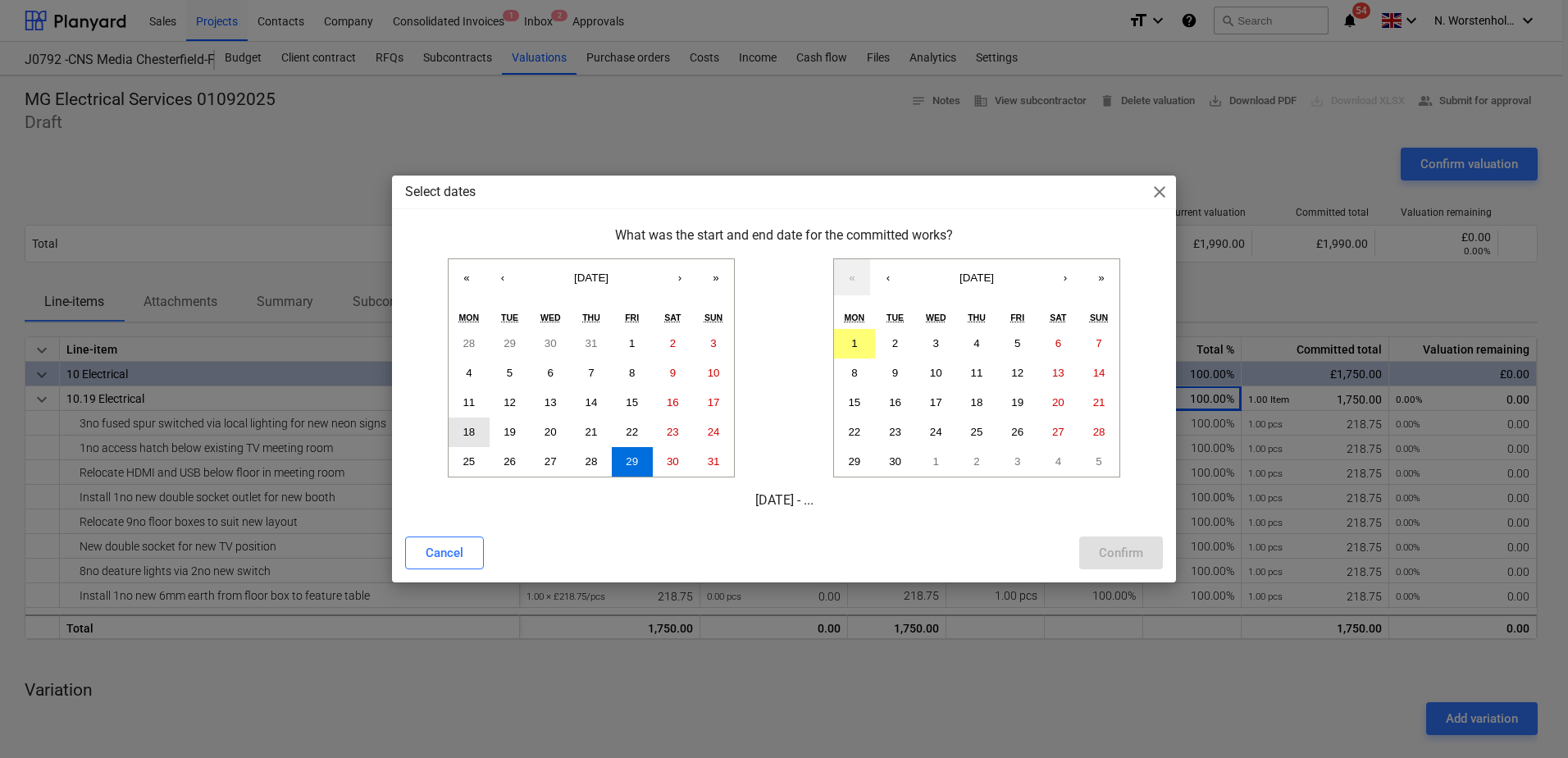
click at [470, 429] on abbr "18" at bounding box center [469, 431] width 12 height 12
click at [471, 430] on abbr "18" at bounding box center [469, 431] width 12 height 12
click at [470, 430] on abbr "18" at bounding box center [469, 431] width 12 height 12
click at [636, 463] on abbr "29" at bounding box center [631, 462] width 12 height 12
click at [462, 431] on abbr "18" at bounding box center [469, 431] width 12 height 12
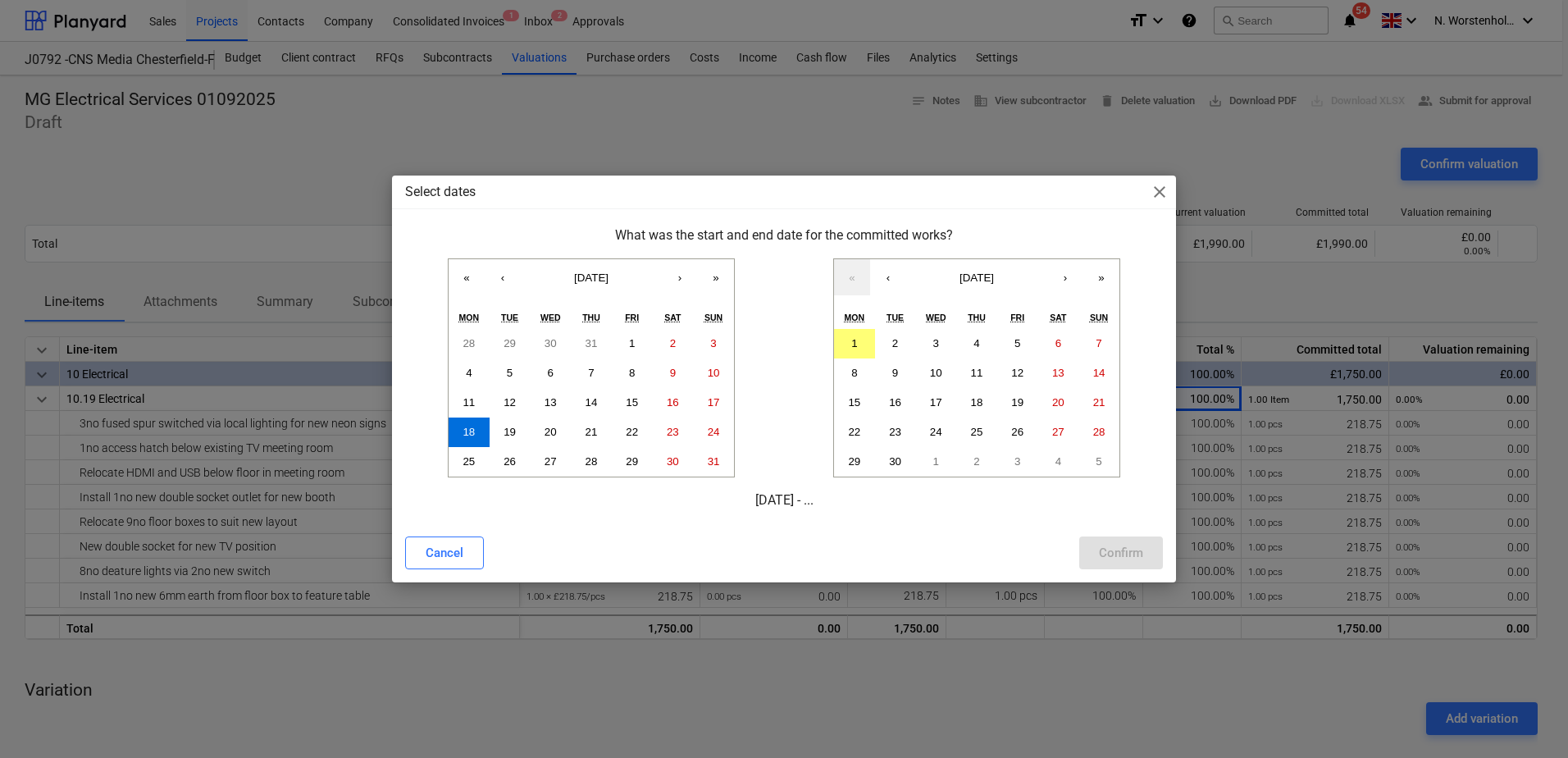
click at [825, 499] on p "[DATE] - ..." at bounding box center [784, 500] width 758 height 20
click at [831, 498] on p "[DATE] - ..." at bounding box center [784, 500] width 758 height 20
click at [498, 278] on button "‹" at bounding box center [503, 277] width 36 height 36
click at [679, 276] on button "›" at bounding box center [679, 277] width 36 height 36
click at [855, 347] on abbr "1" at bounding box center [854, 343] width 5 height 12
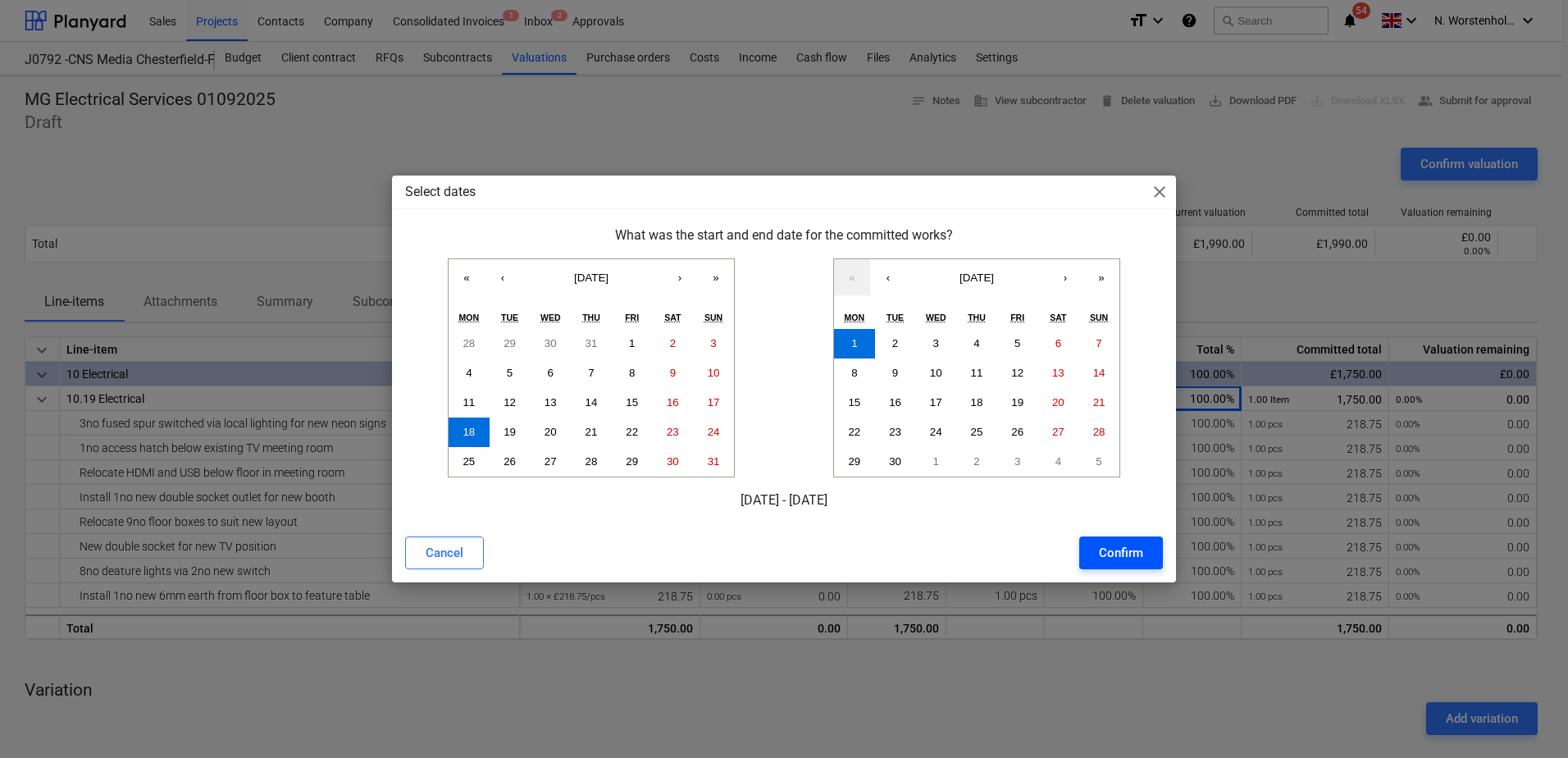
click at [1109, 547] on div "Confirm" at bounding box center [1121, 552] width 44 height 21
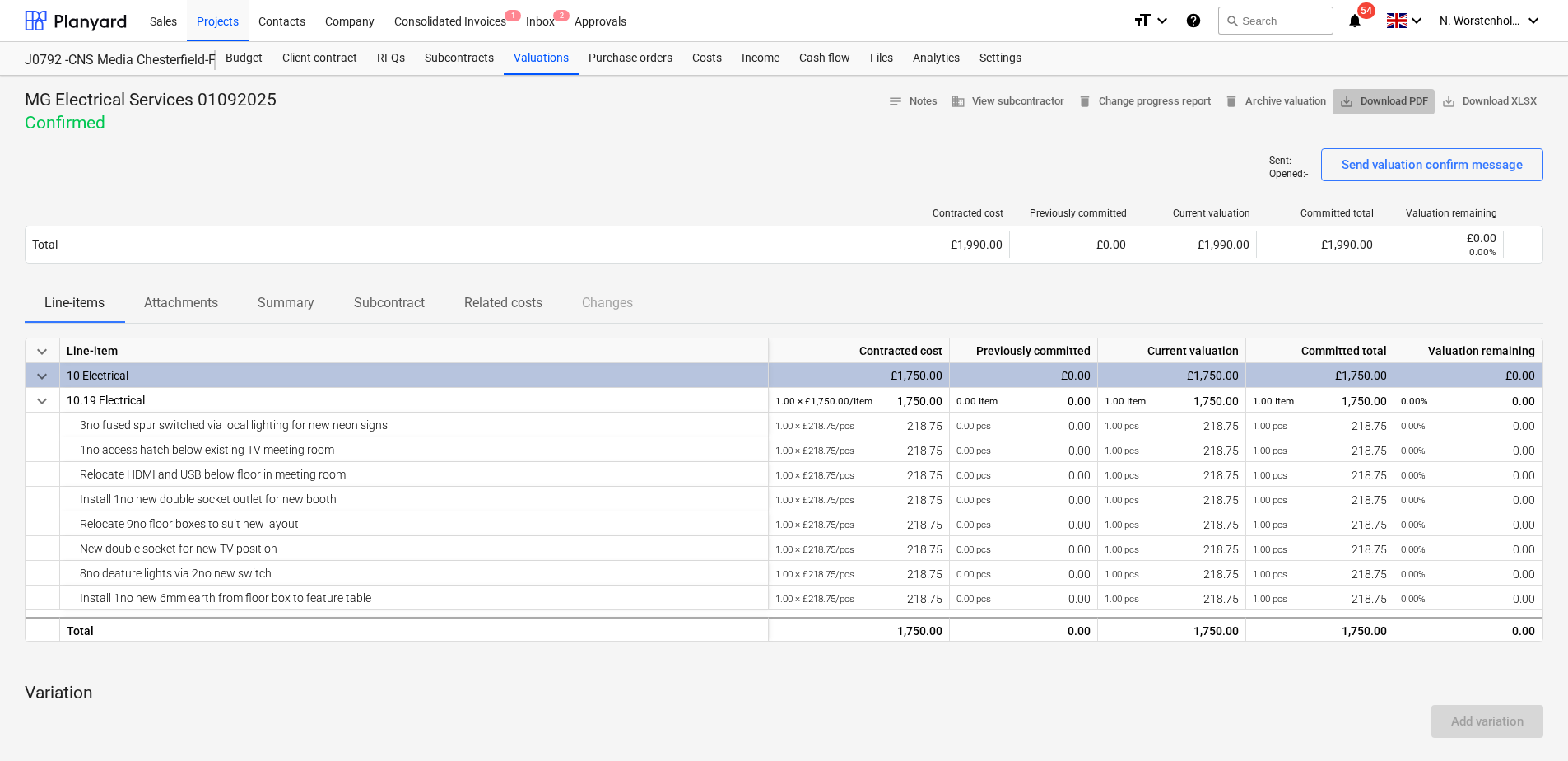
click at [1382, 99] on span "save_alt Download PDF" at bounding box center [1384, 101] width 89 height 19
click at [625, 57] on div "Purchase orders" at bounding box center [630, 58] width 104 height 33
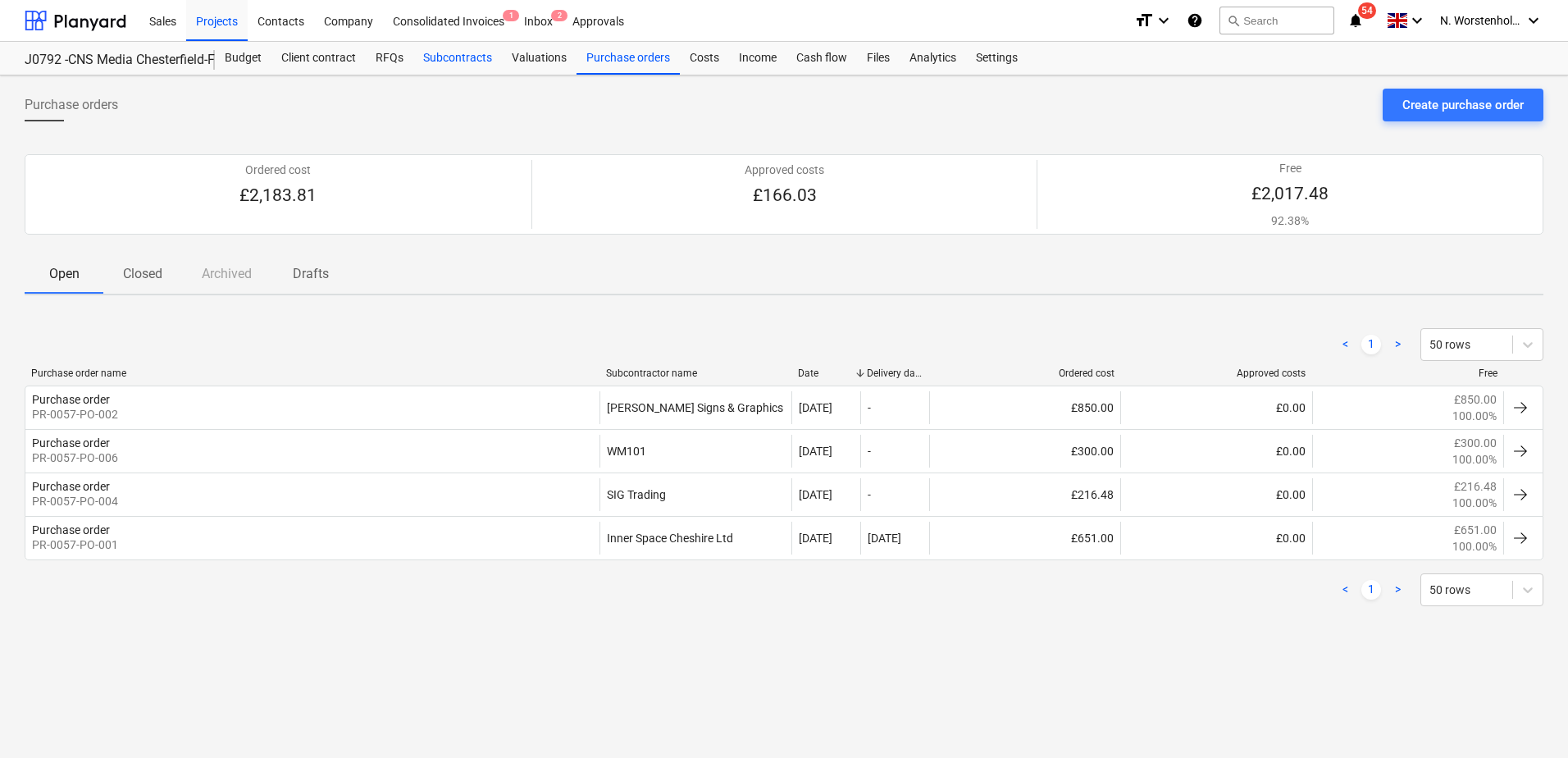
click at [462, 51] on div "Subcontracts" at bounding box center [458, 58] width 89 height 33
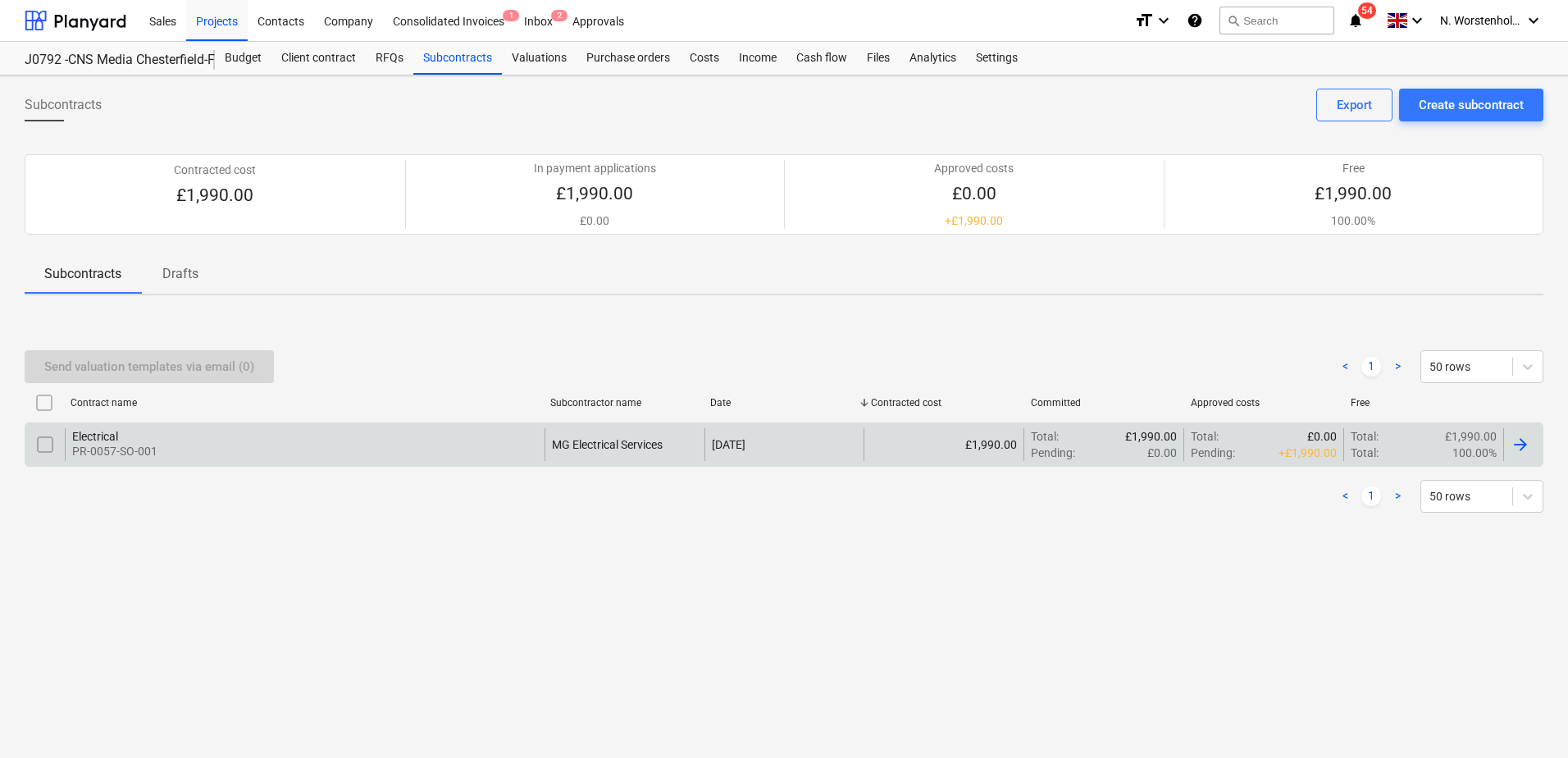
click at [101, 437] on div "Electrical" at bounding box center [115, 436] width 85 height 13
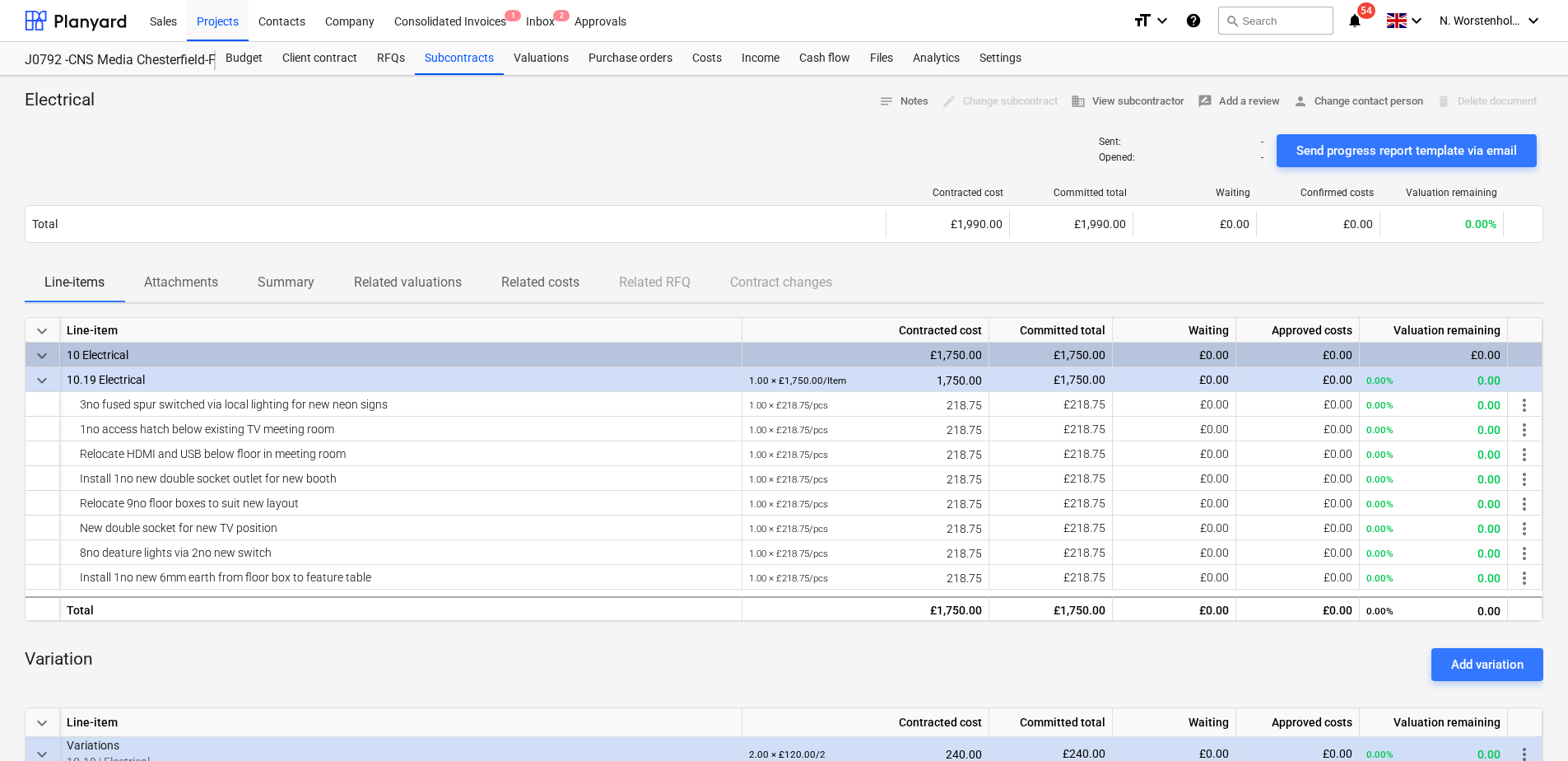
click at [771, 142] on div "Sent : - Opened : - Send progress report template via email" at bounding box center [784, 151] width 1519 height 46
click at [623, 59] on div "Purchase orders" at bounding box center [630, 58] width 104 height 33
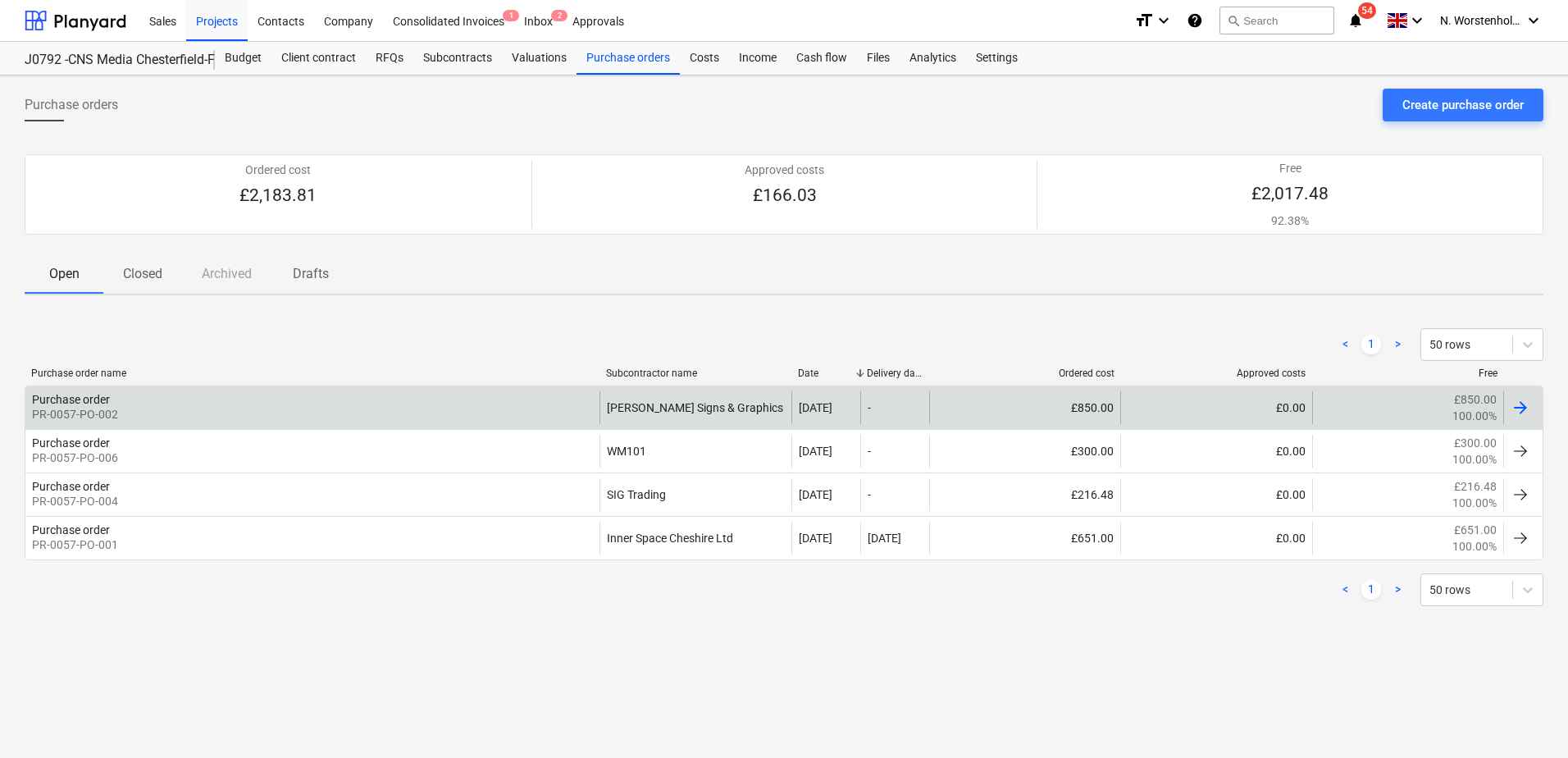
click at [79, 402] on div "Purchase order" at bounding box center [71, 399] width 78 height 13
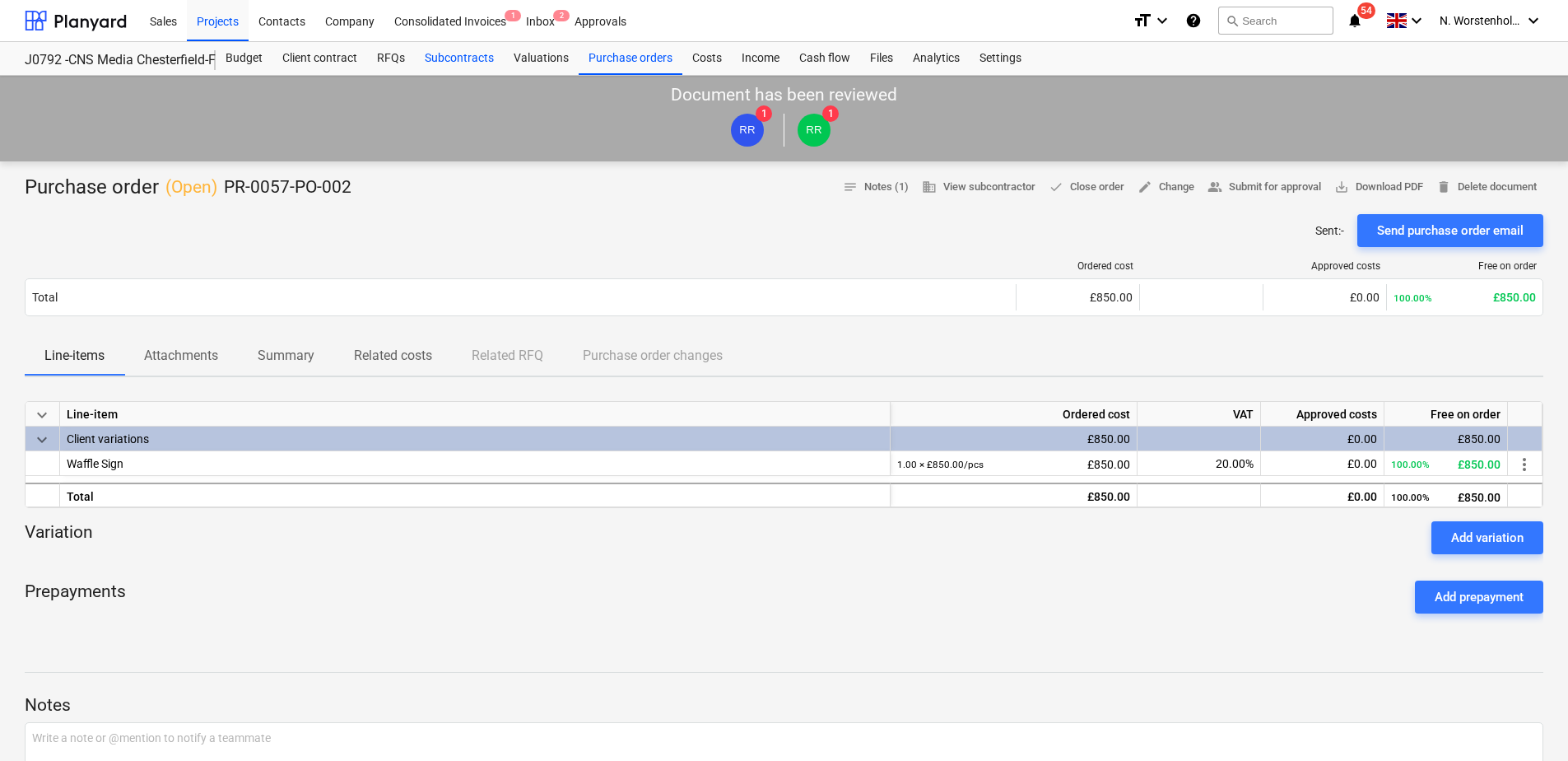
click at [446, 60] on div "Subcontracts" at bounding box center [460, 58] width 89 height 33
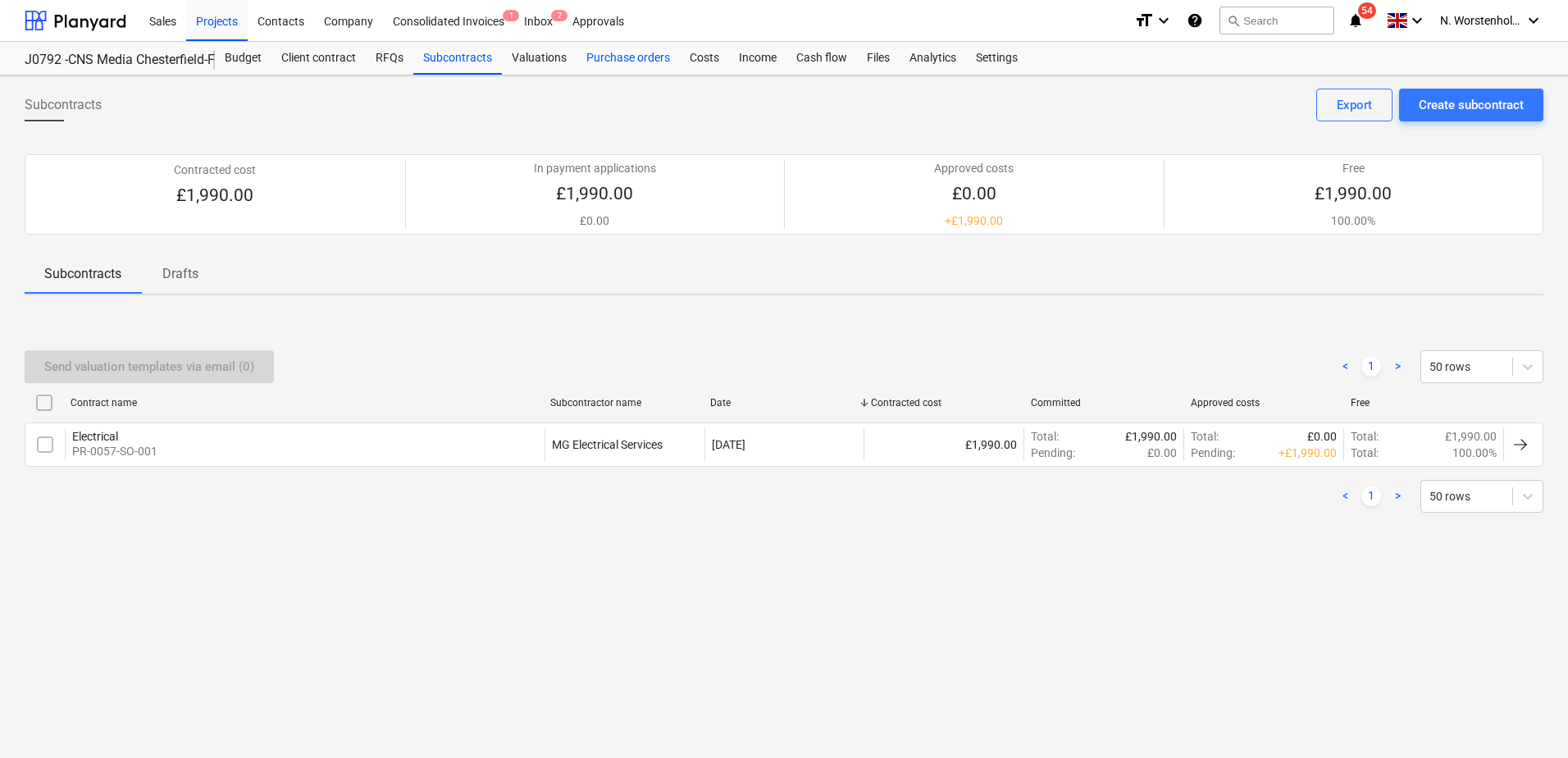
click at [630, 56] on div "Purchase orders" at bounding box center [628, 58] width 103 height 33
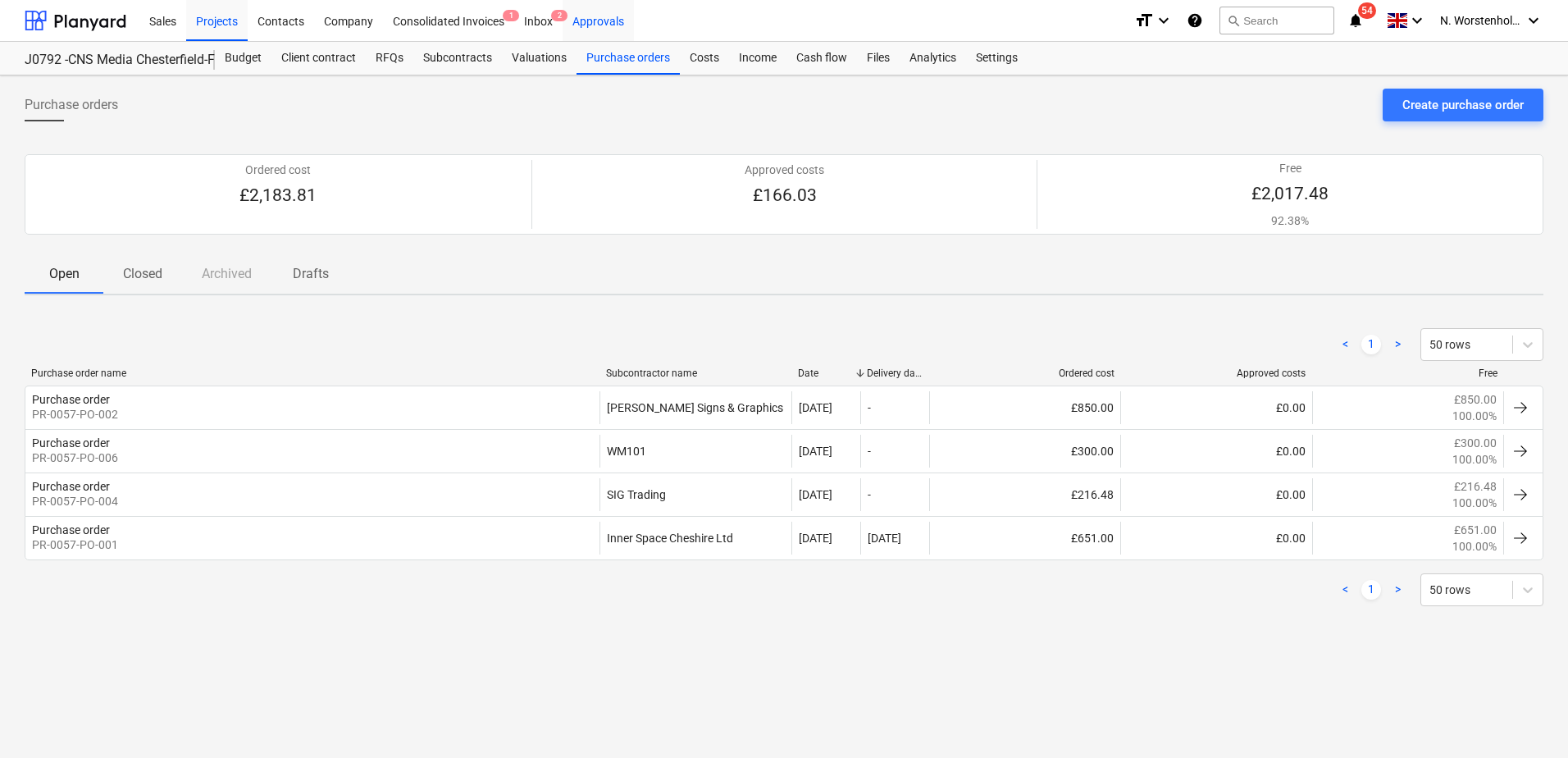
click at [584, 18] on div "Approvals" at bounding box center [598, 20] width 71 height 42
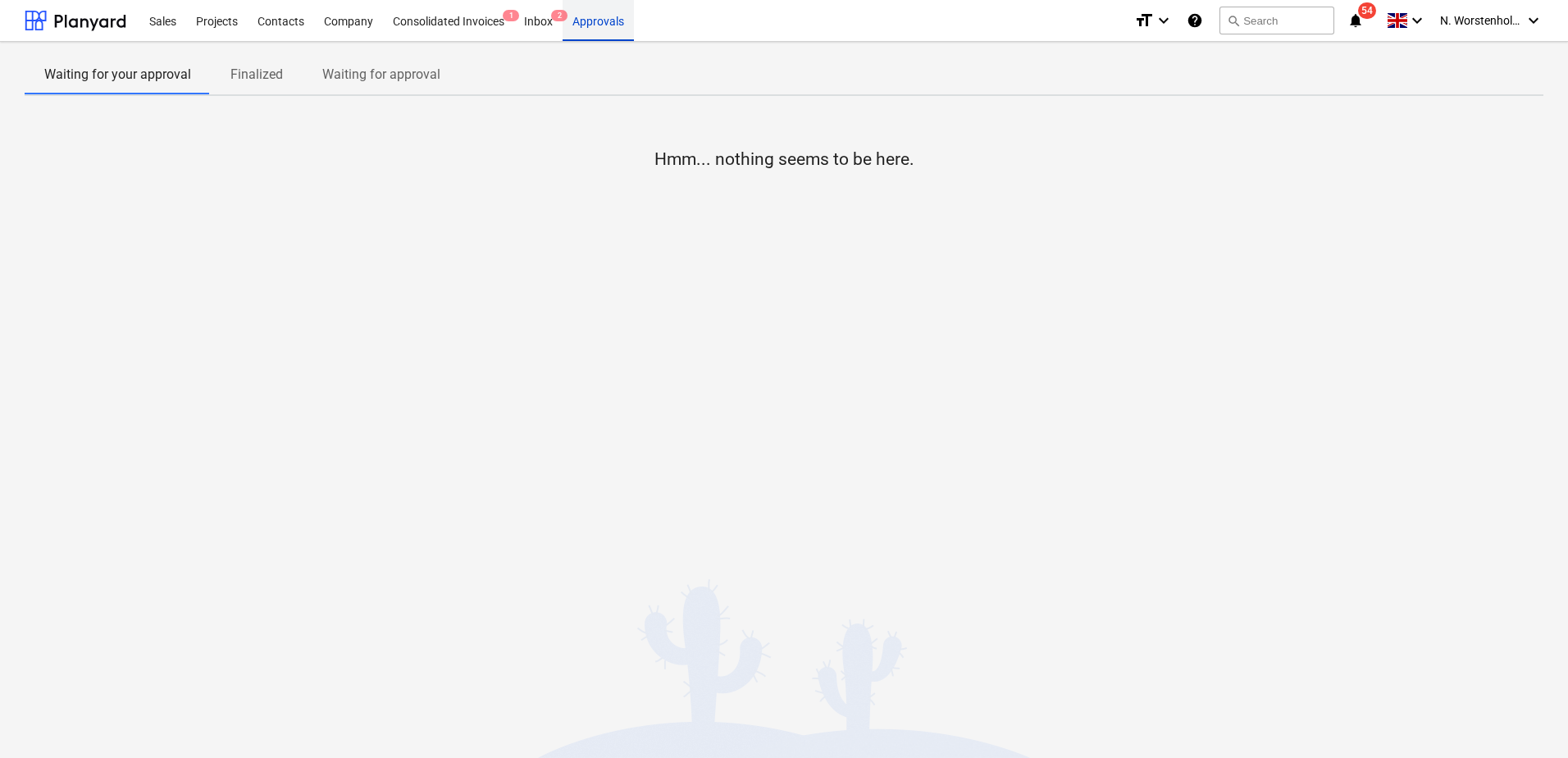
click at [595, 20] on div "Approvals" at bounding box center [598, 20] width 71 height 42
click at [538, 20] on div "Inbox 2" at bounding box center [538, 20] width 48 height 42
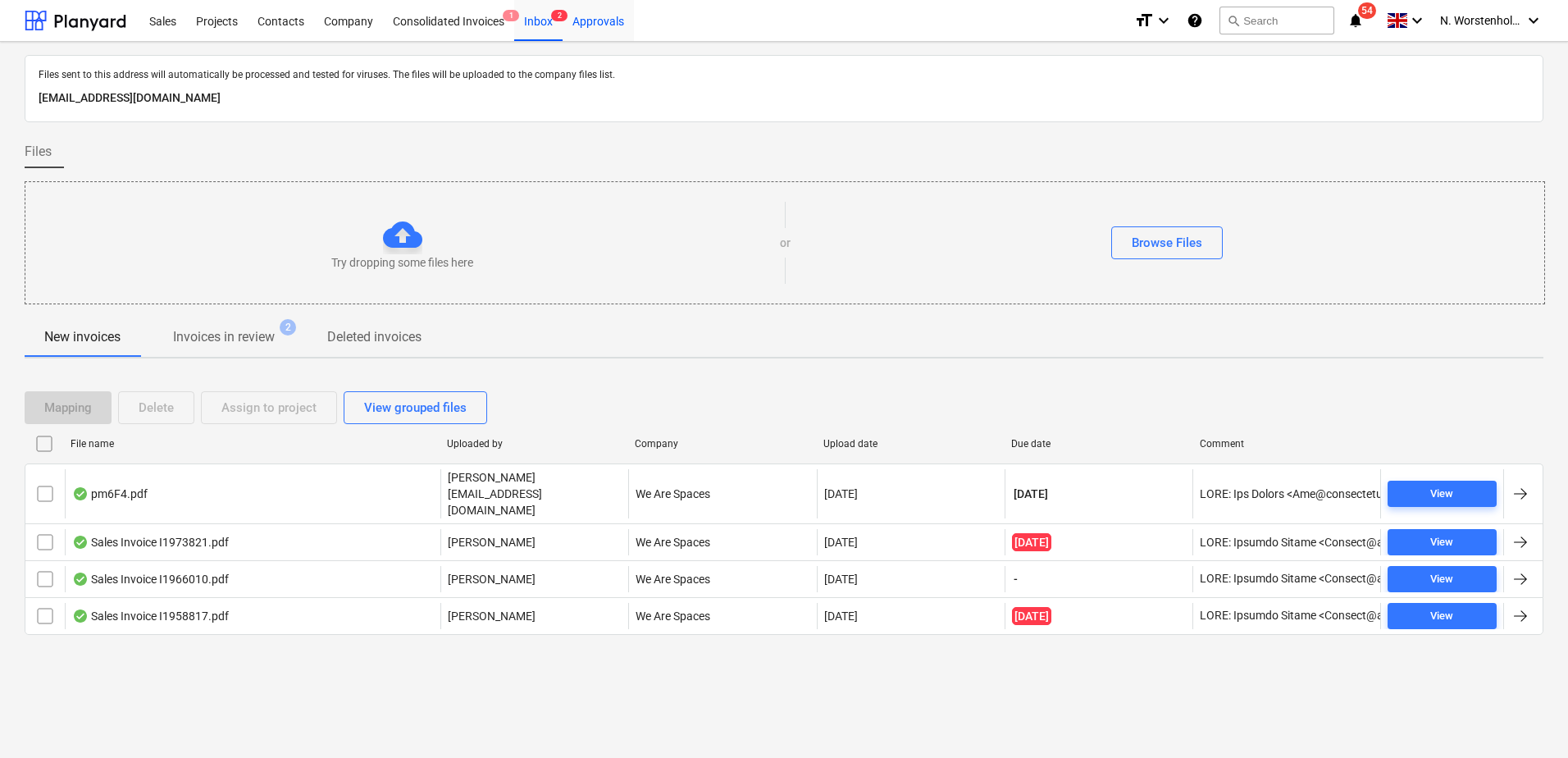
click at [593, 25] on div "Approvals" at bounding box center [598, 20] width 71 height 42
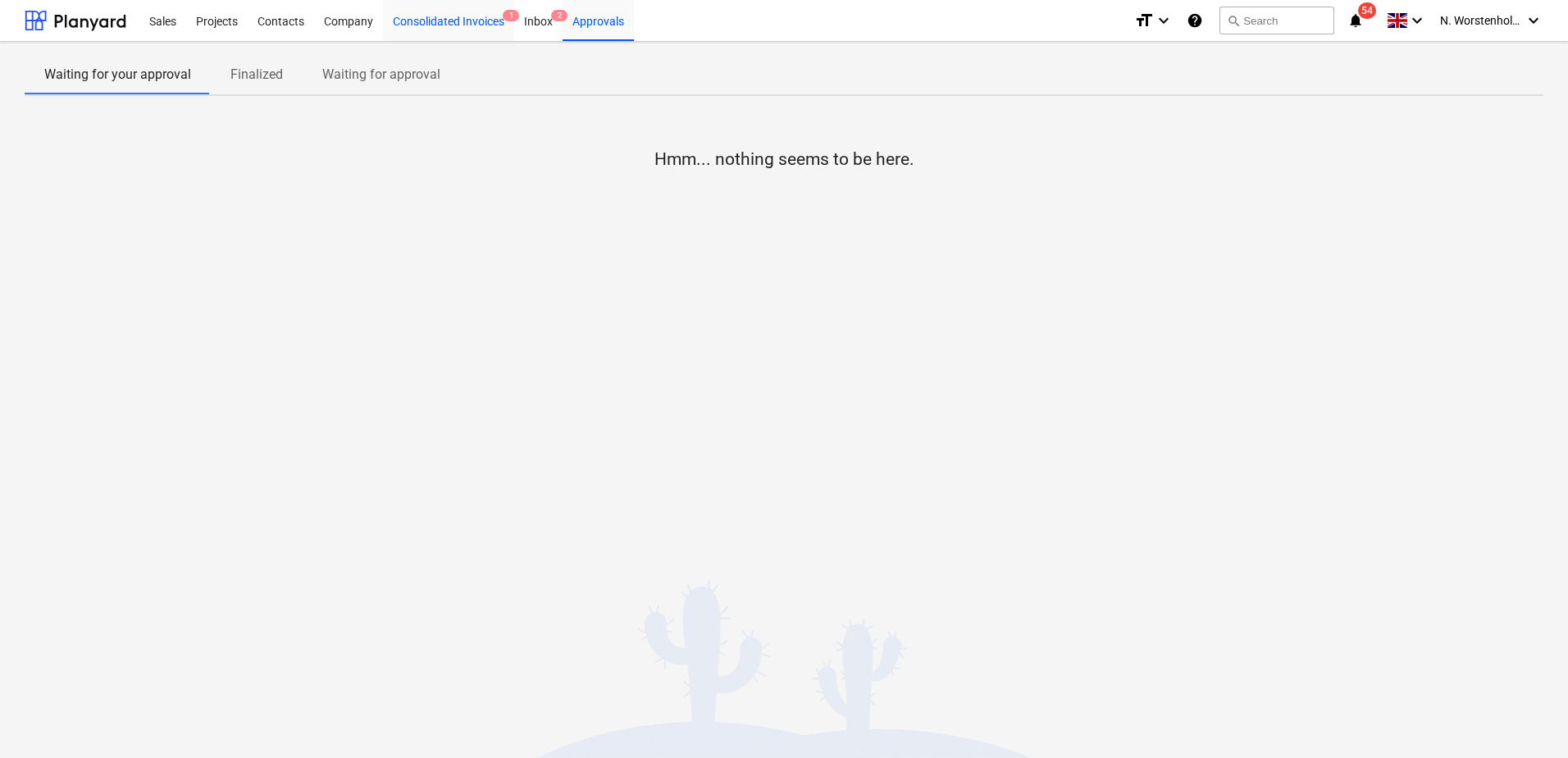
click at [473, 23] on div "Consolidated Invoices 1" at bounding box center [447, 20] width 131 height 42
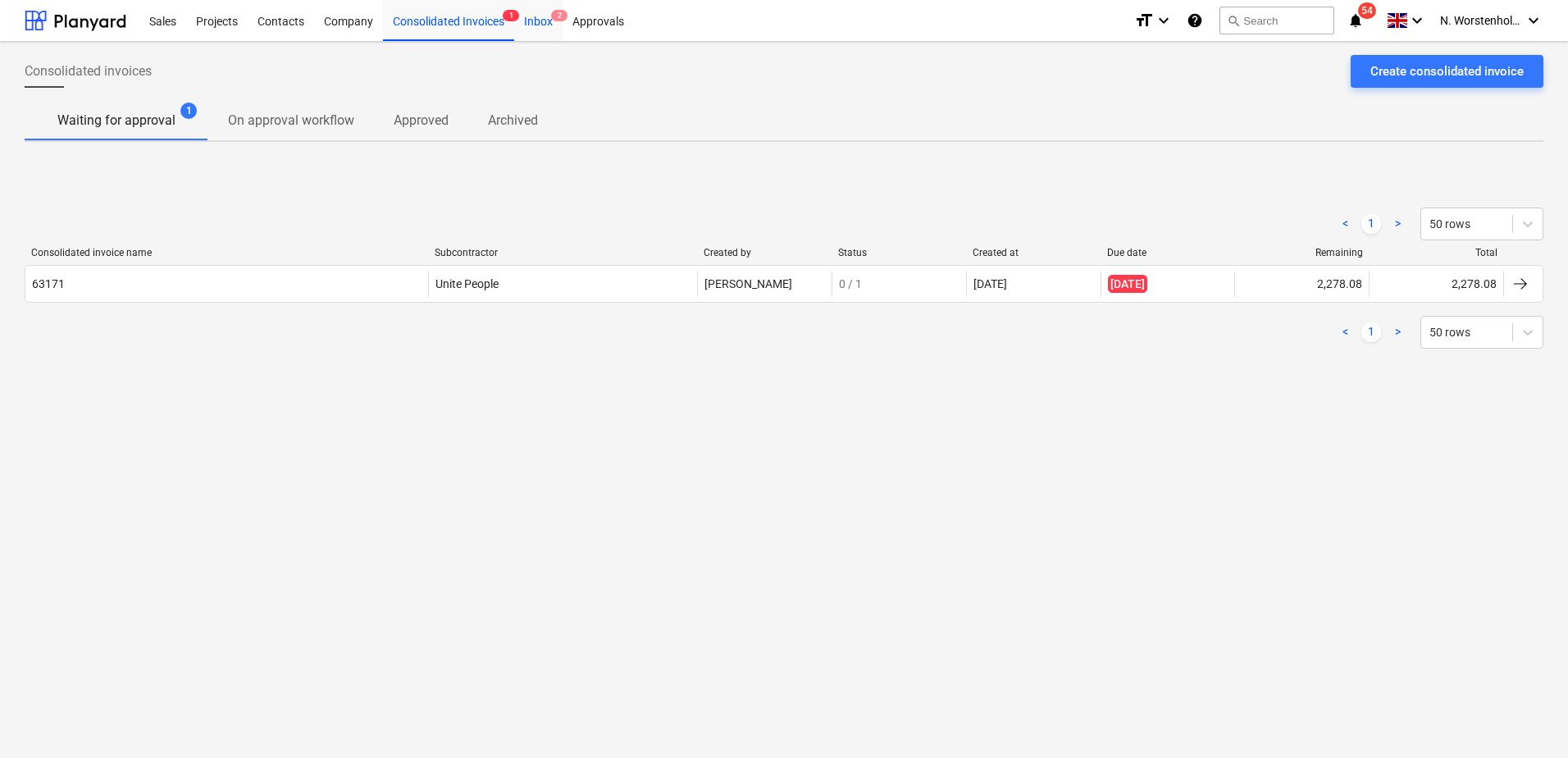
click at [547, 20] on div "Inbox 2" at bounding box center [538, 20] width 48 height 42
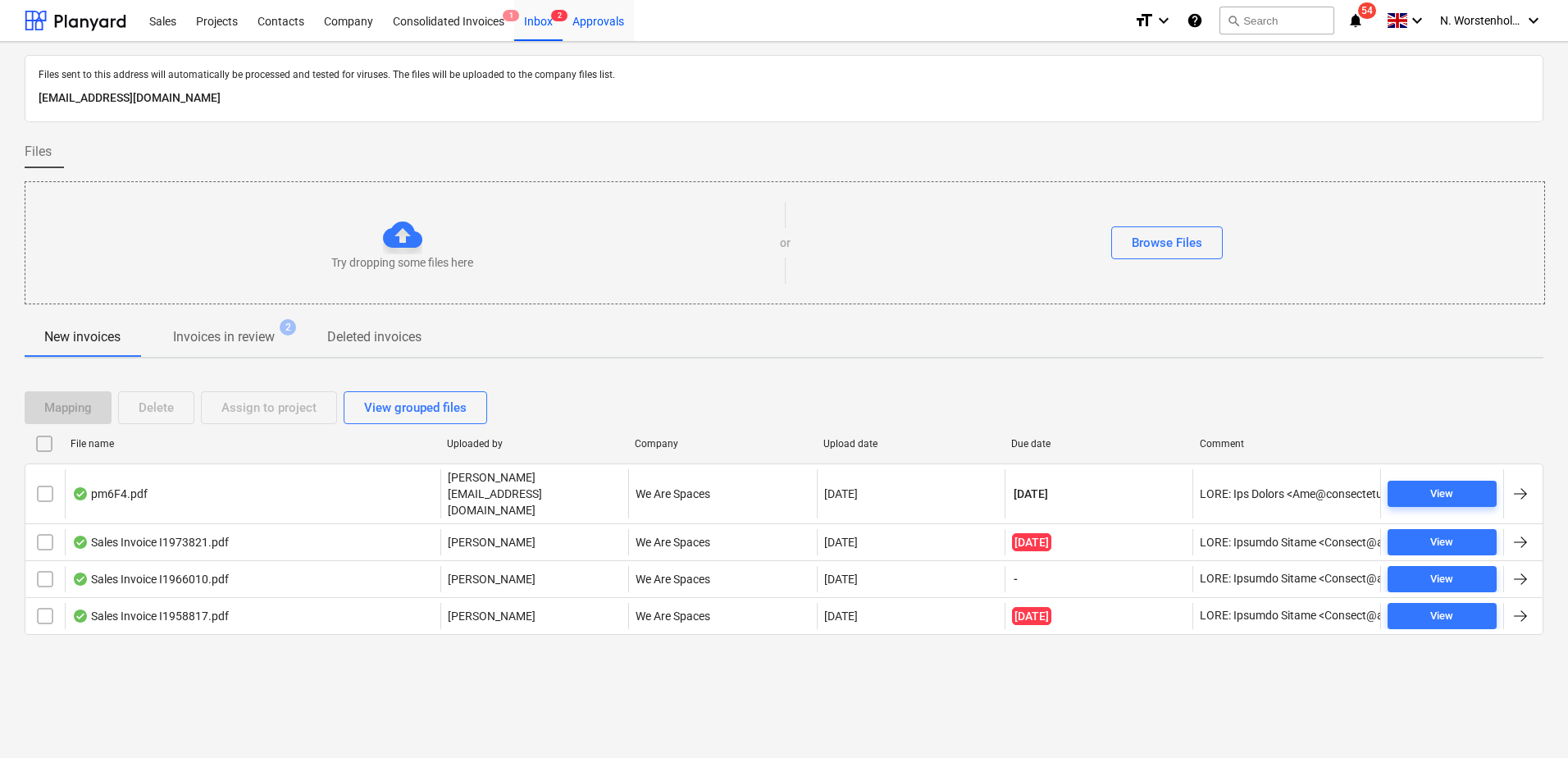
click at [593, 27] on div "Approvals" at bounding box center [598, 20] width 71 height 42
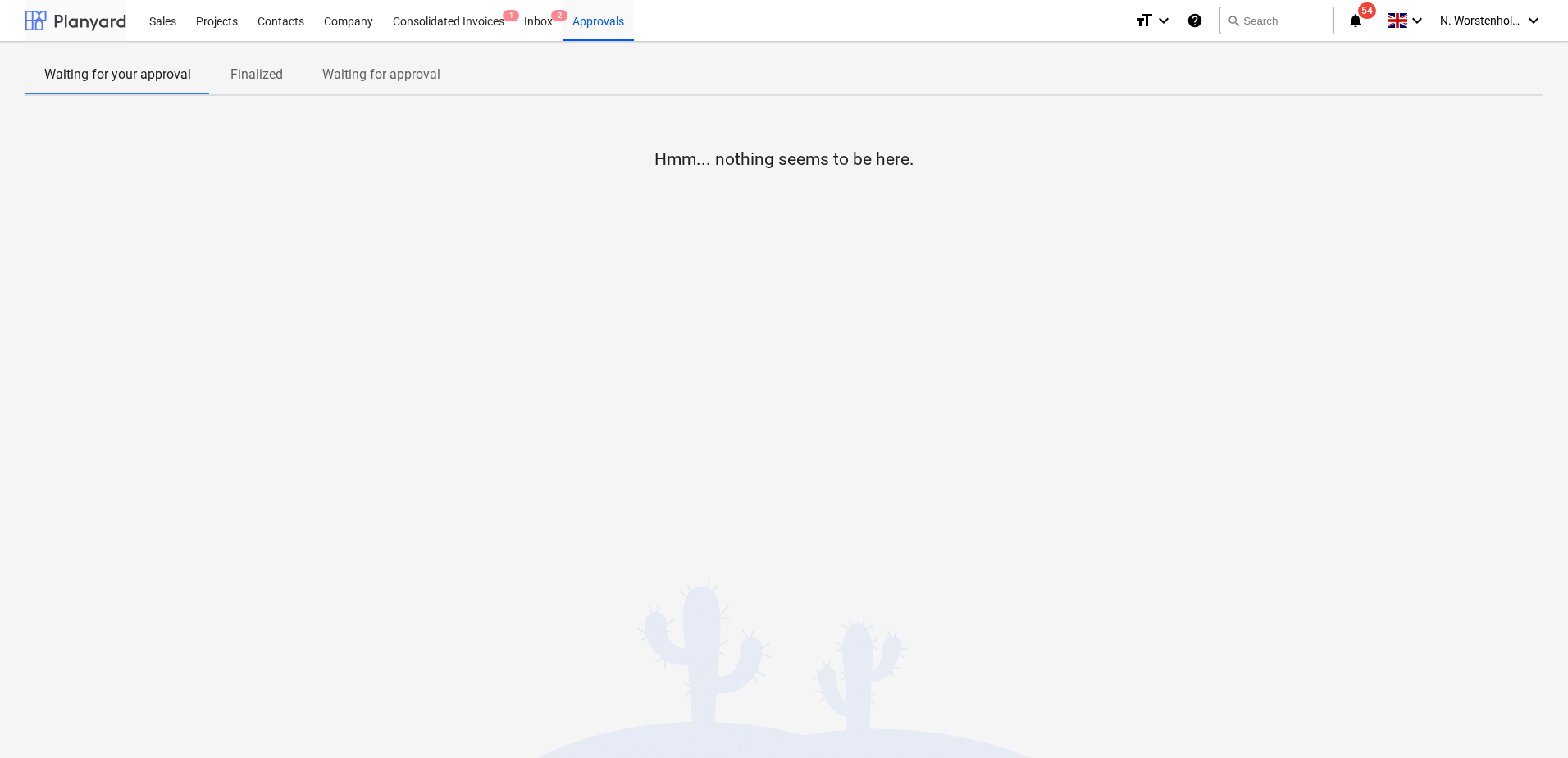
click at [108, 23] on div at bounding box center [76, 20] width 101 height 41
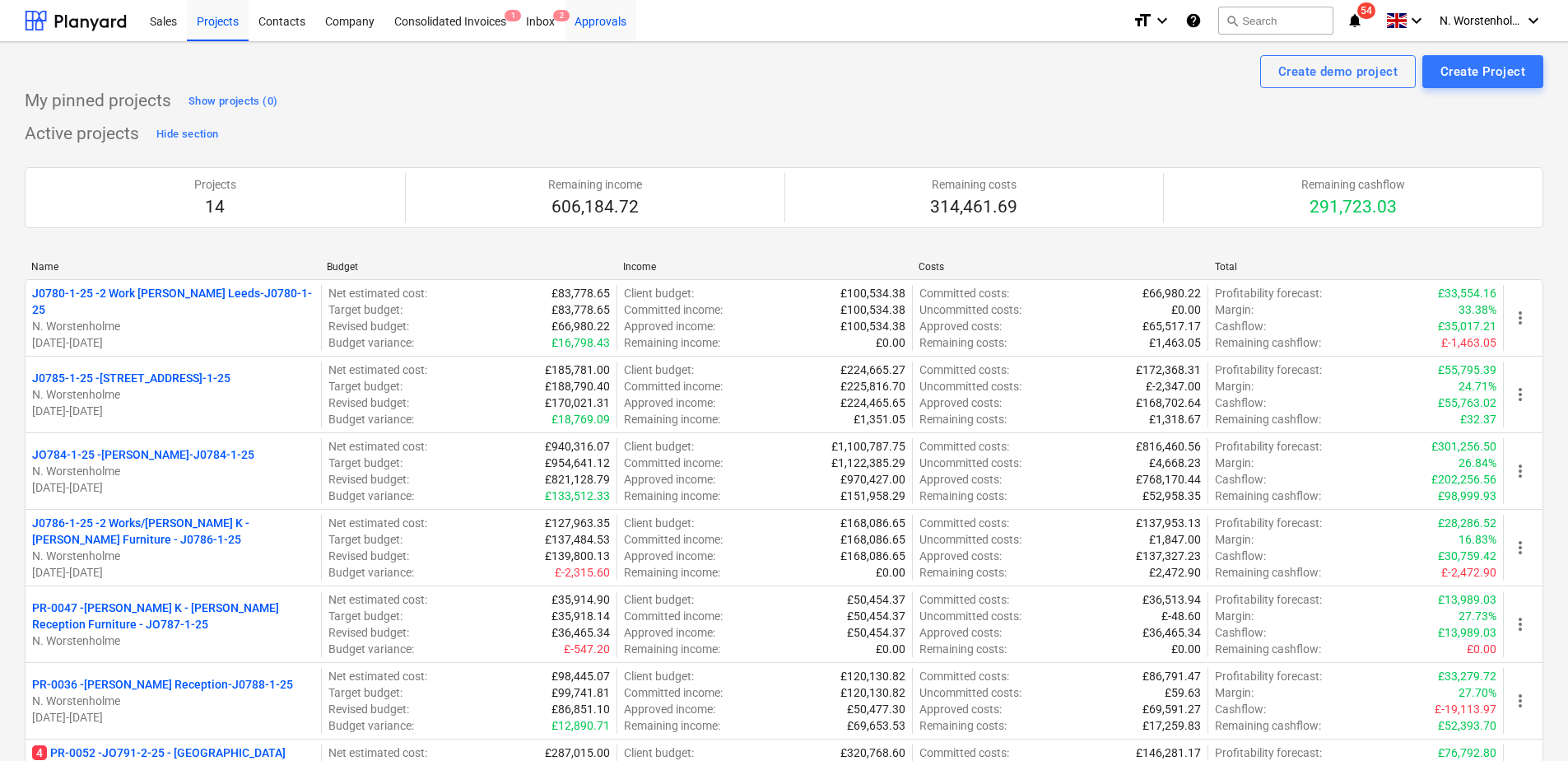
click at [602, 19] on div "Approvals" at bounding box center [600, 20] width 71 height 42
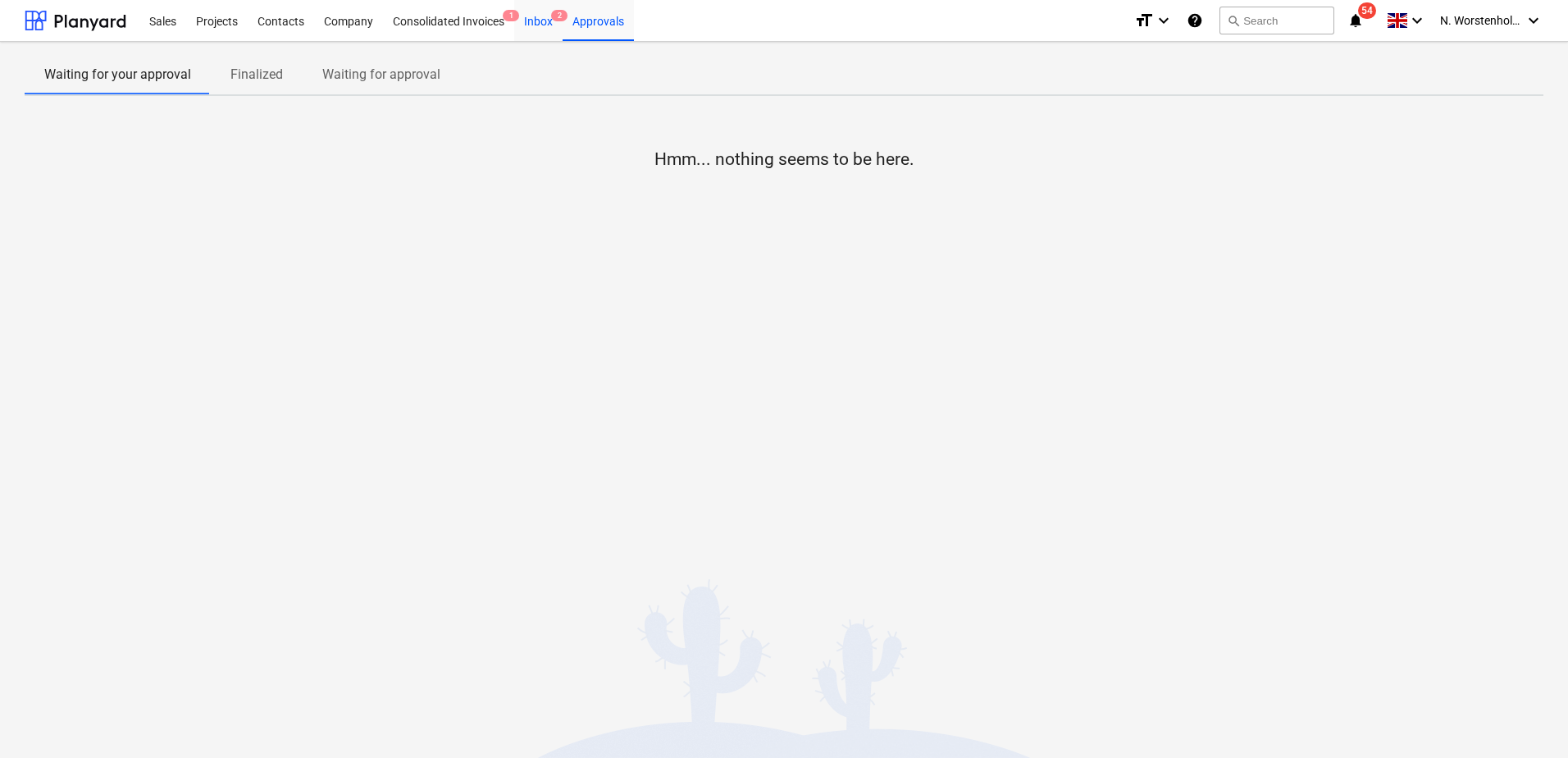
click at [540, 24] on div "Inbox 2" at bounding box center [538, 20] width 48 height 42
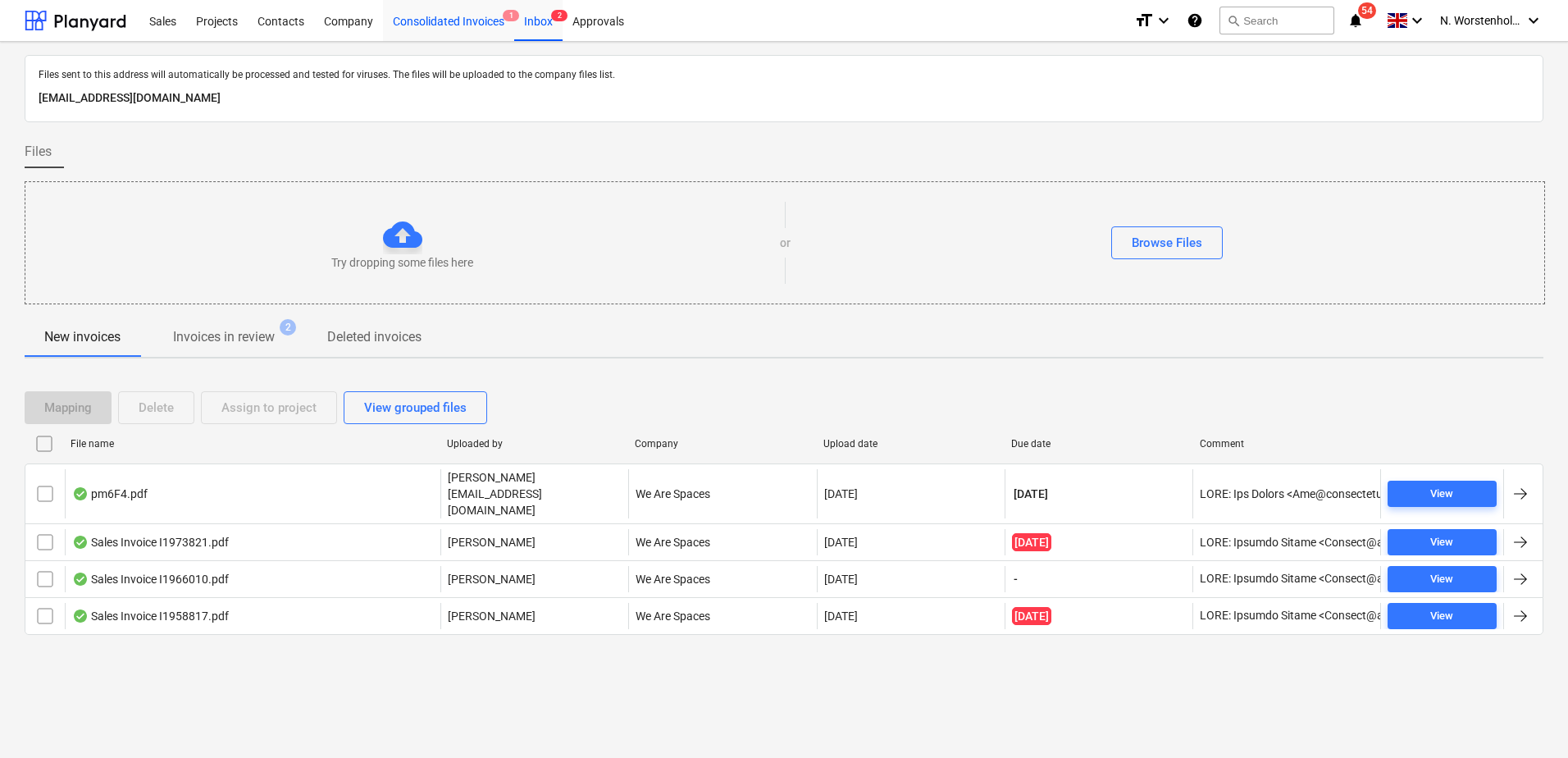
click at [462, 17] on div "Consolidated Invoices 1" at bounding box center [447, 20] width 131 height 42
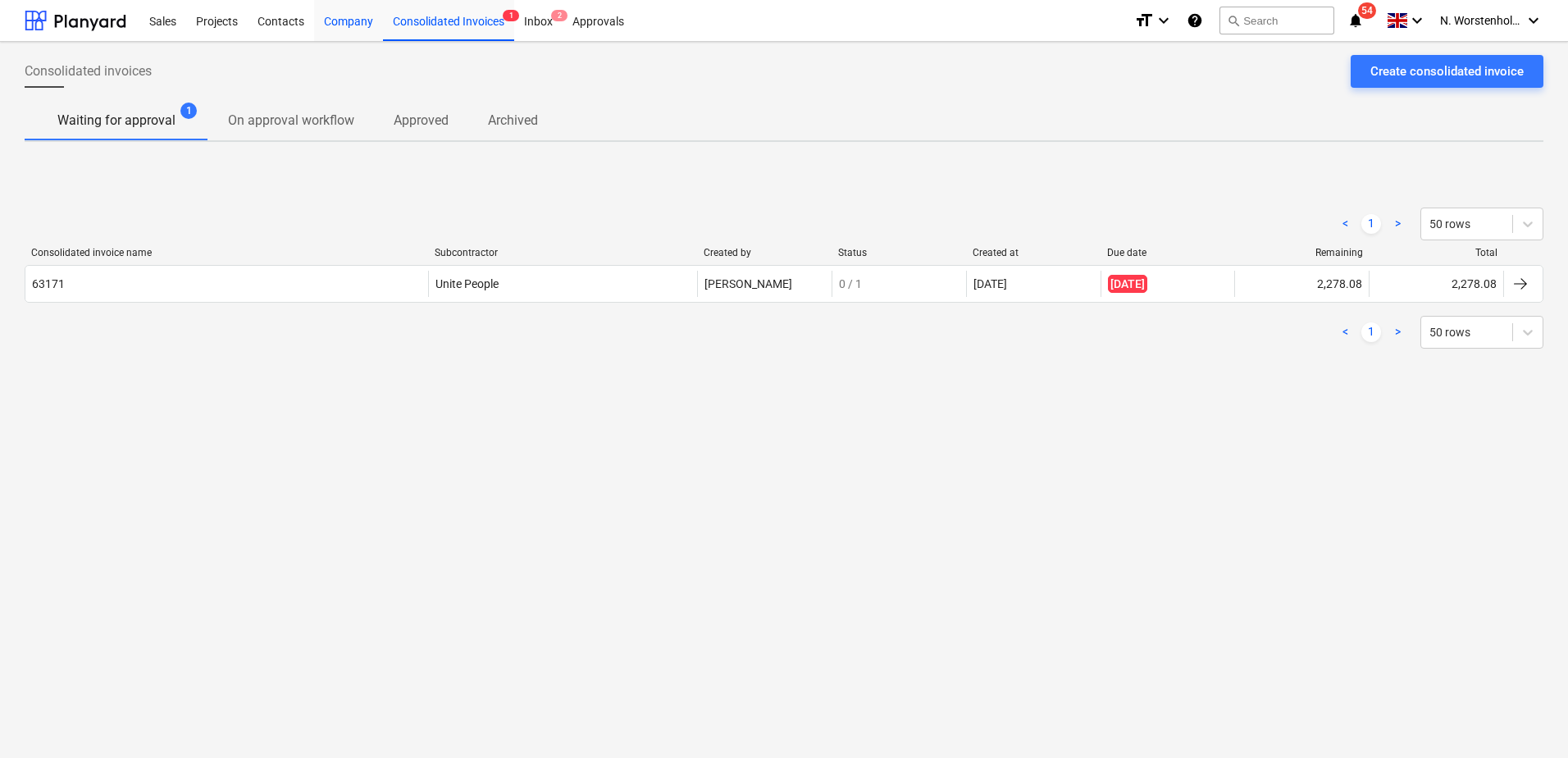
click at [350, 20] on div "Company" at bounding box center [348, 20] width 68 height 42
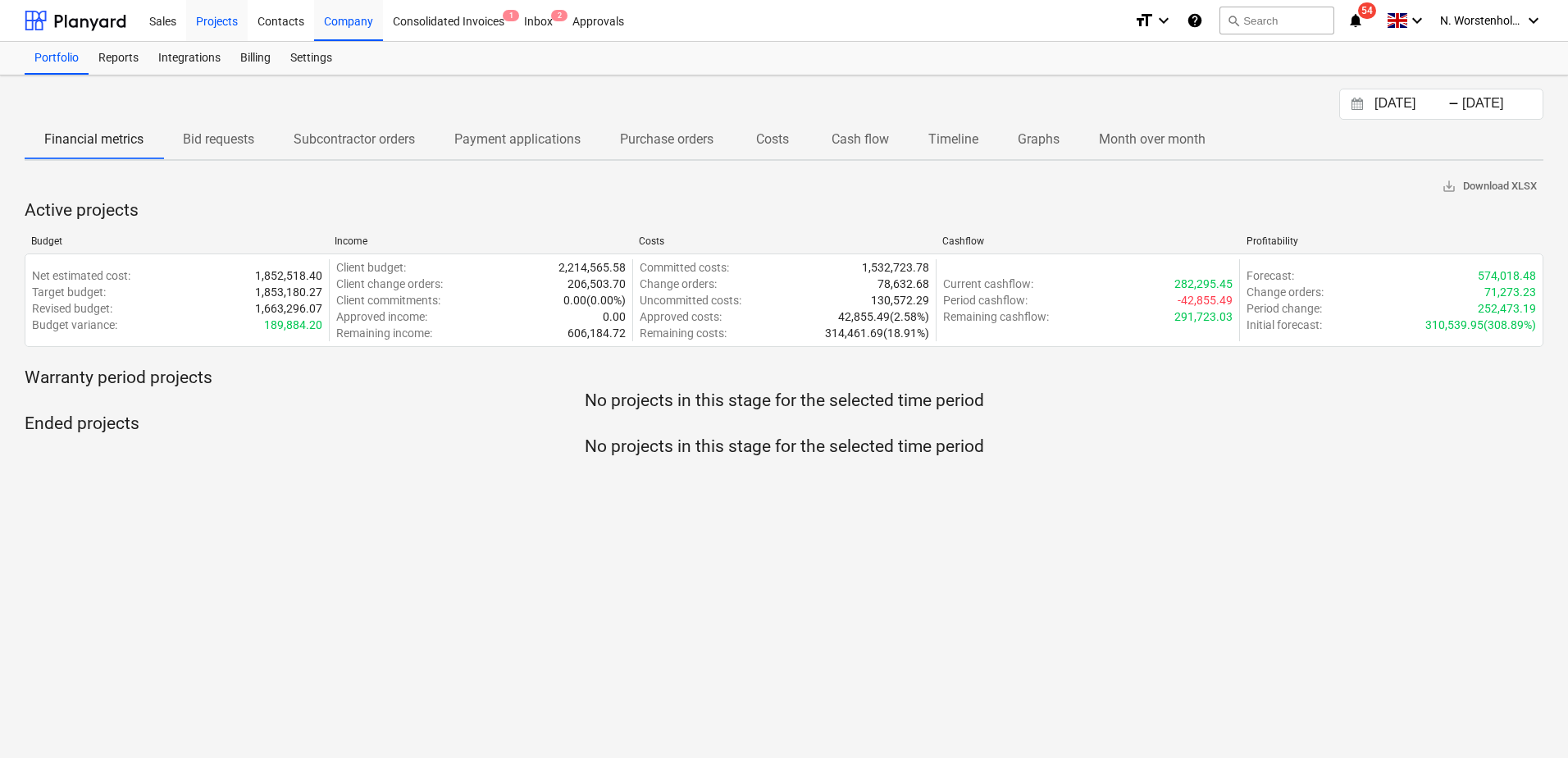
click at [219, 21] on div "Projects" at bounding box center [216, 20] width 61 height 42
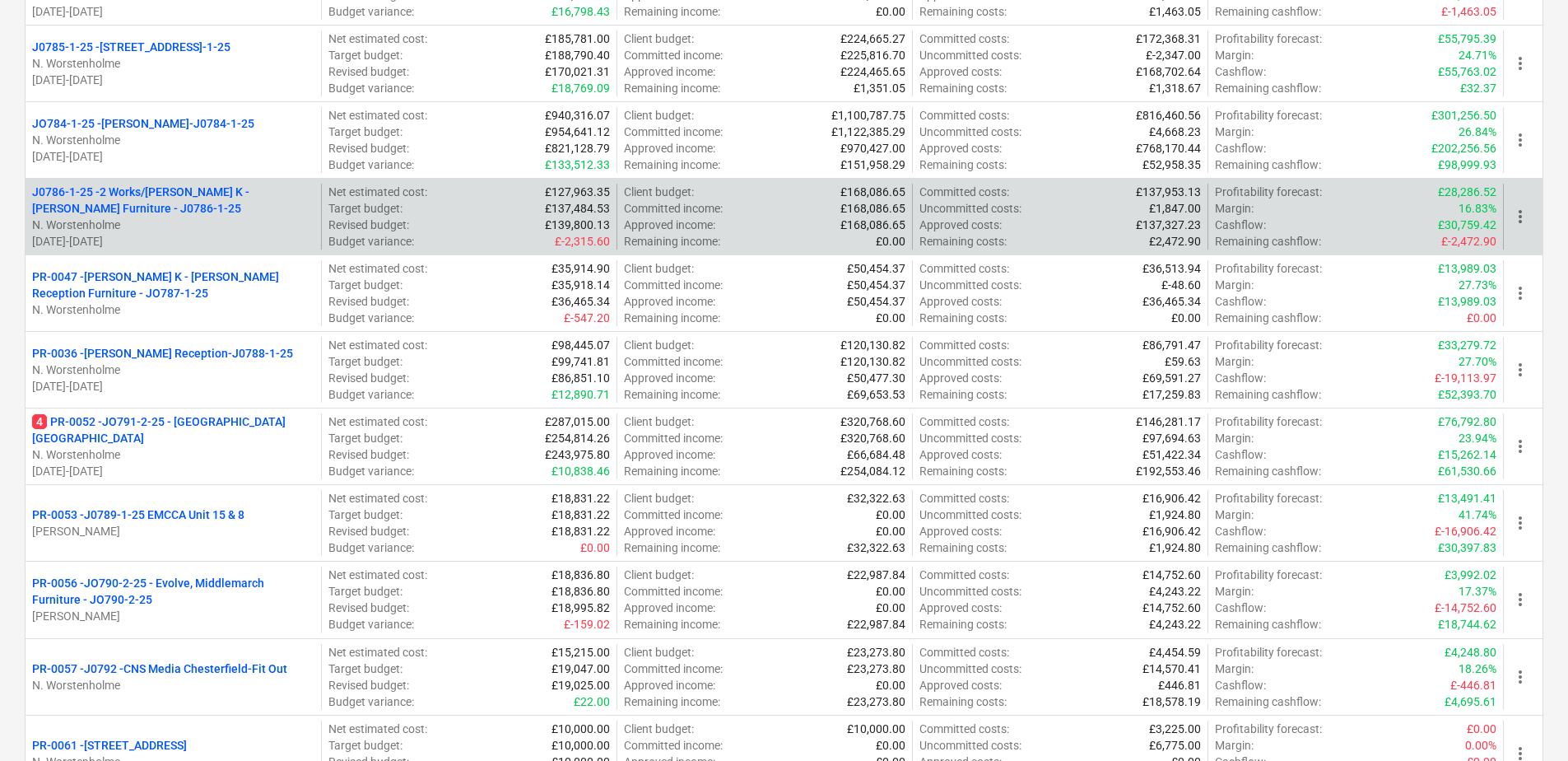
scroll to position [230, 0]
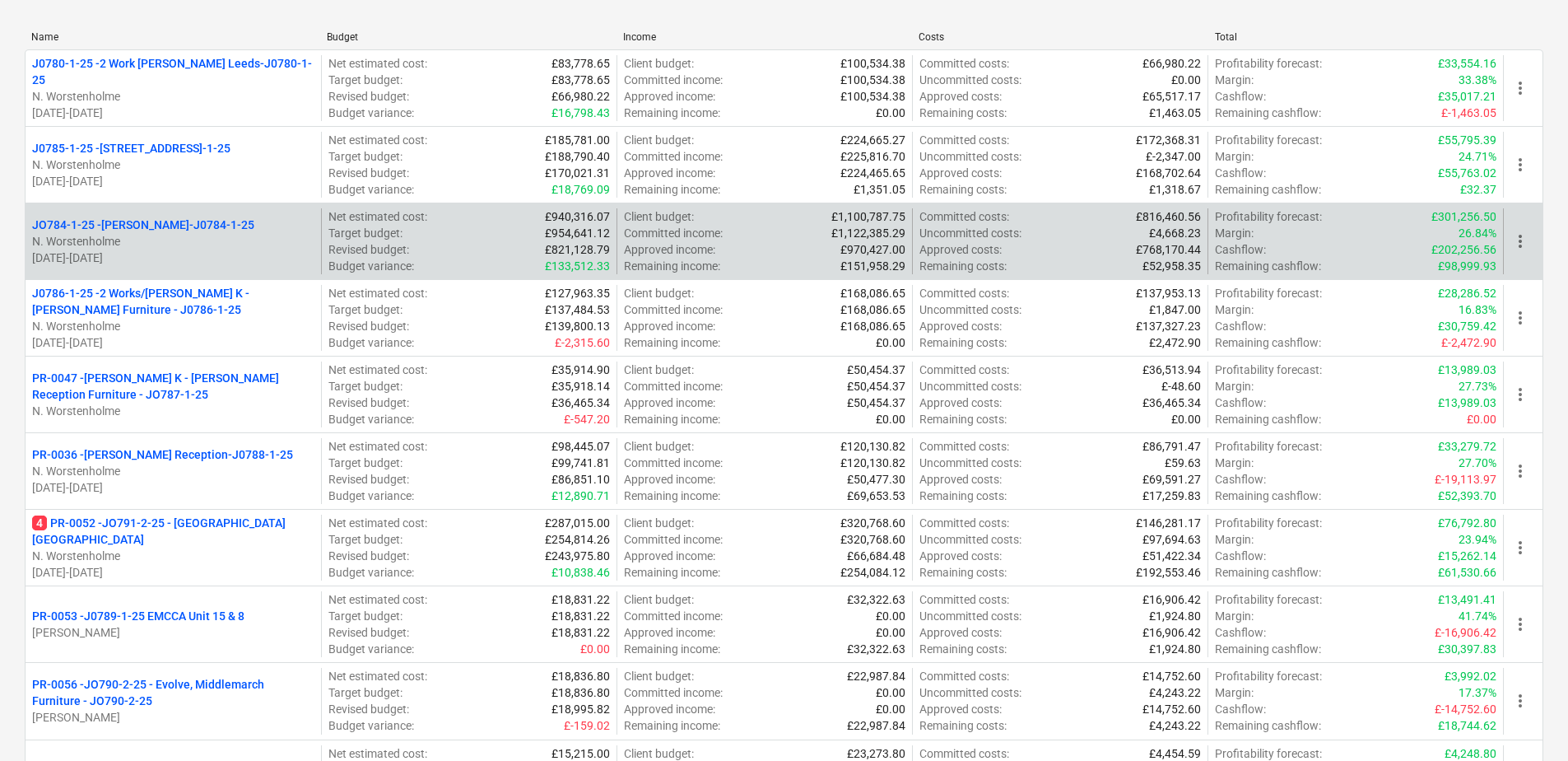
click at [159, 221] on p "JO784-1-25 - Wizu York-J0784-1-25" at bounding box center [143, 224] width 222 height 16
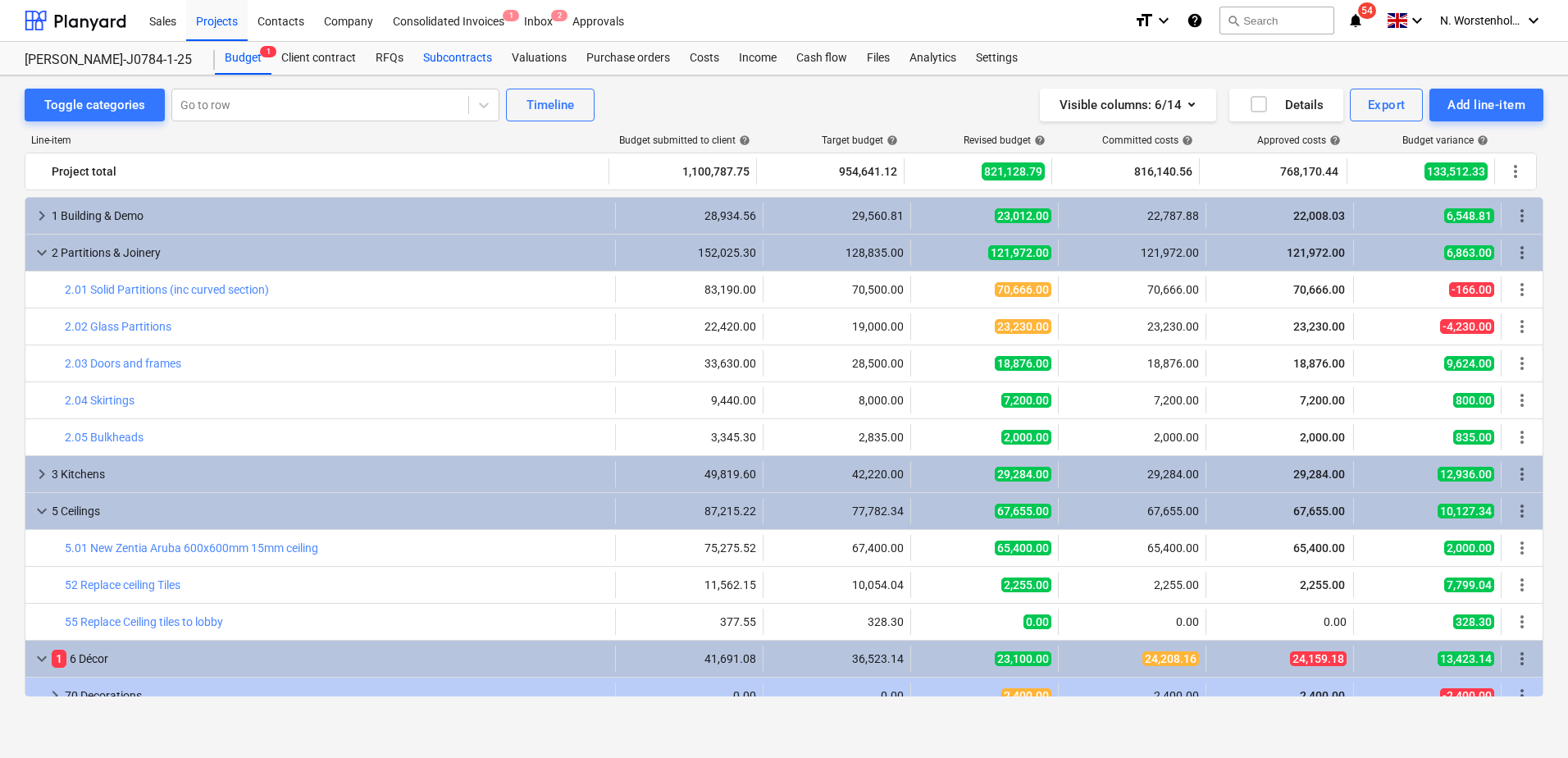
click at [444, 57] on div "Subcontracts" at bounding box center [458, 58] width 89 height 33
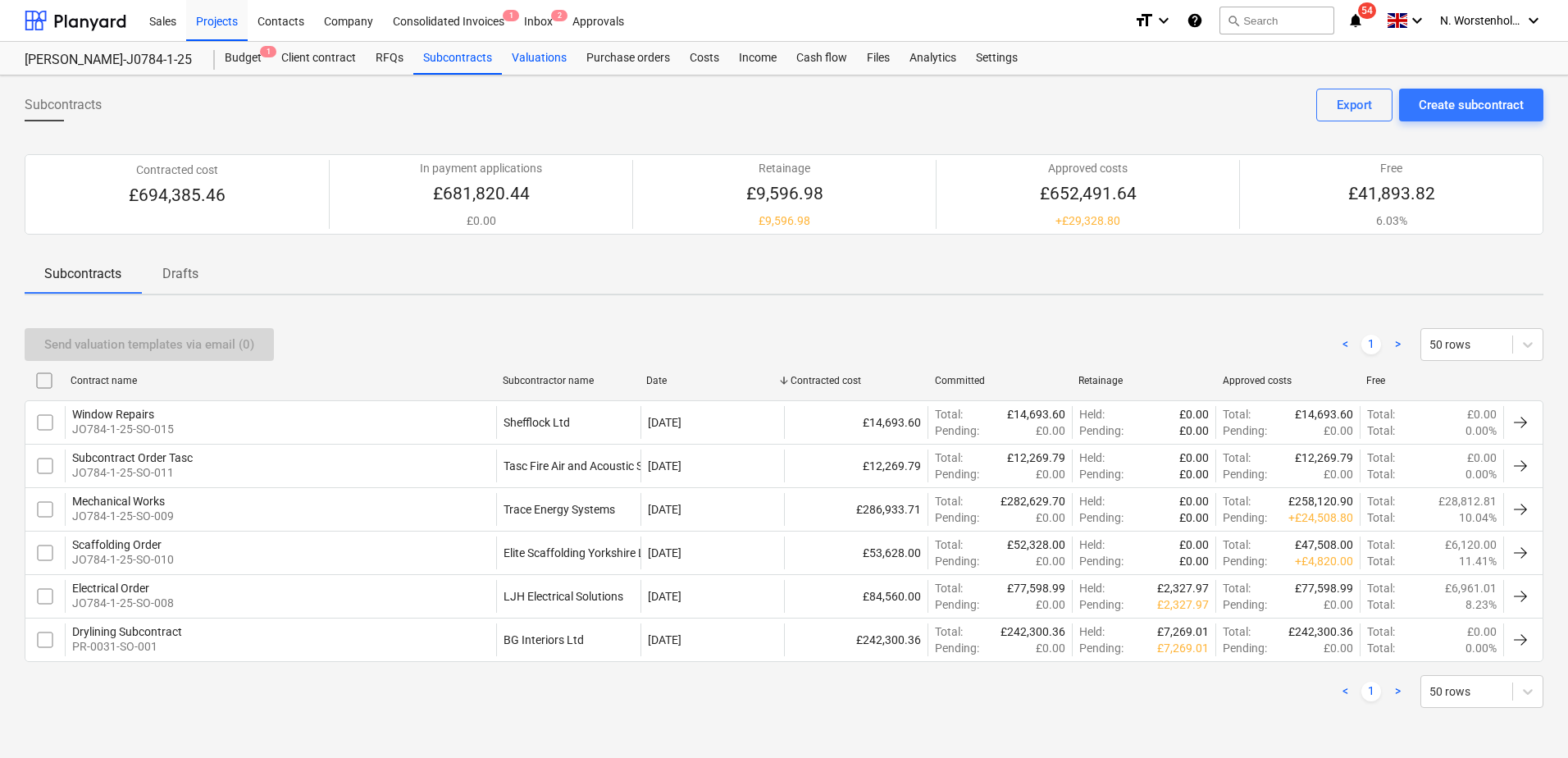
click at [519, 58] on div "Valuations" at bounding box center [539, 58] width 75 height 33
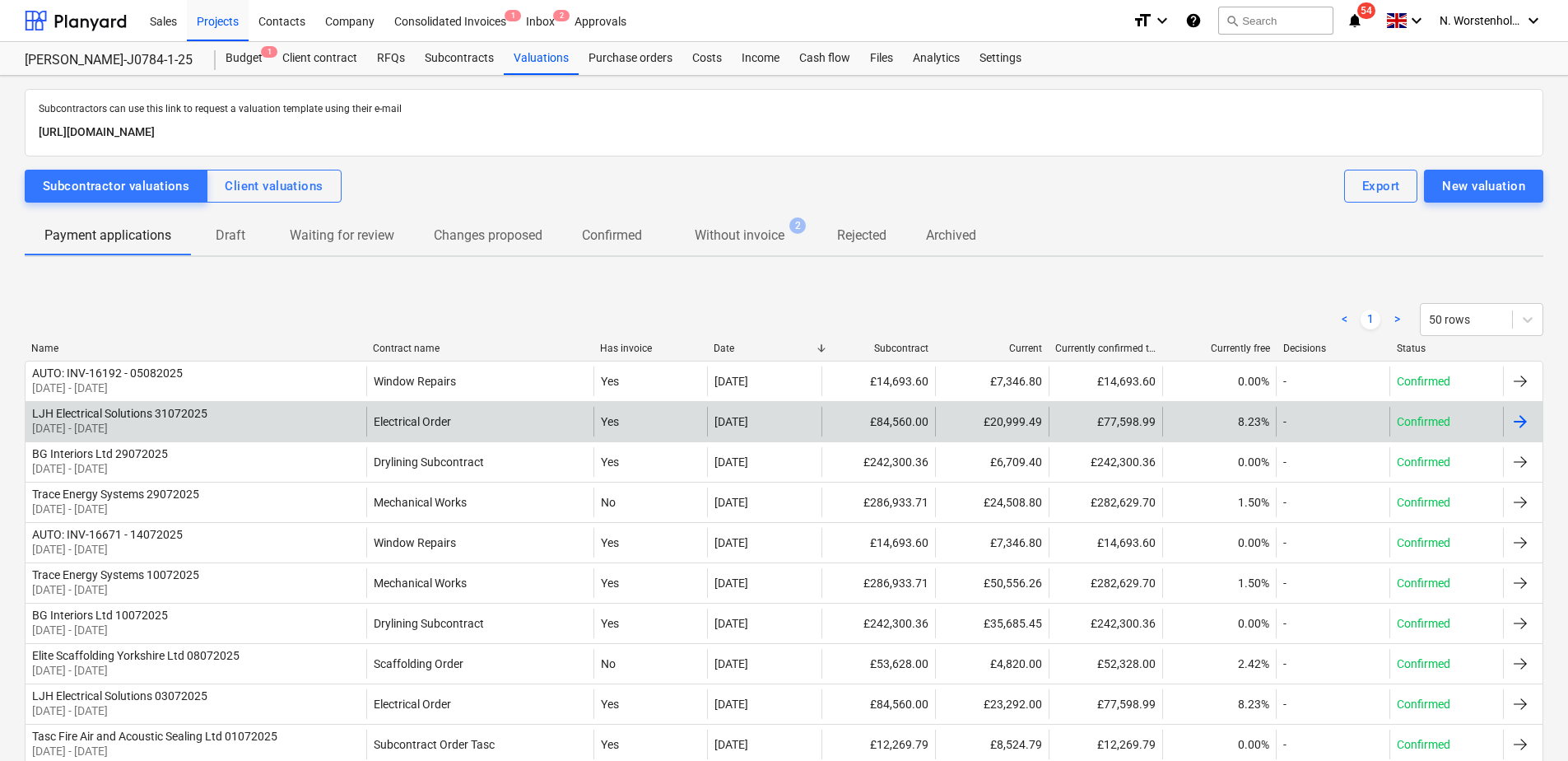
click at [104, 412] on div "LJH Electrical Solutions 31072025" at bounding box center [120, 413] width 175 height 13
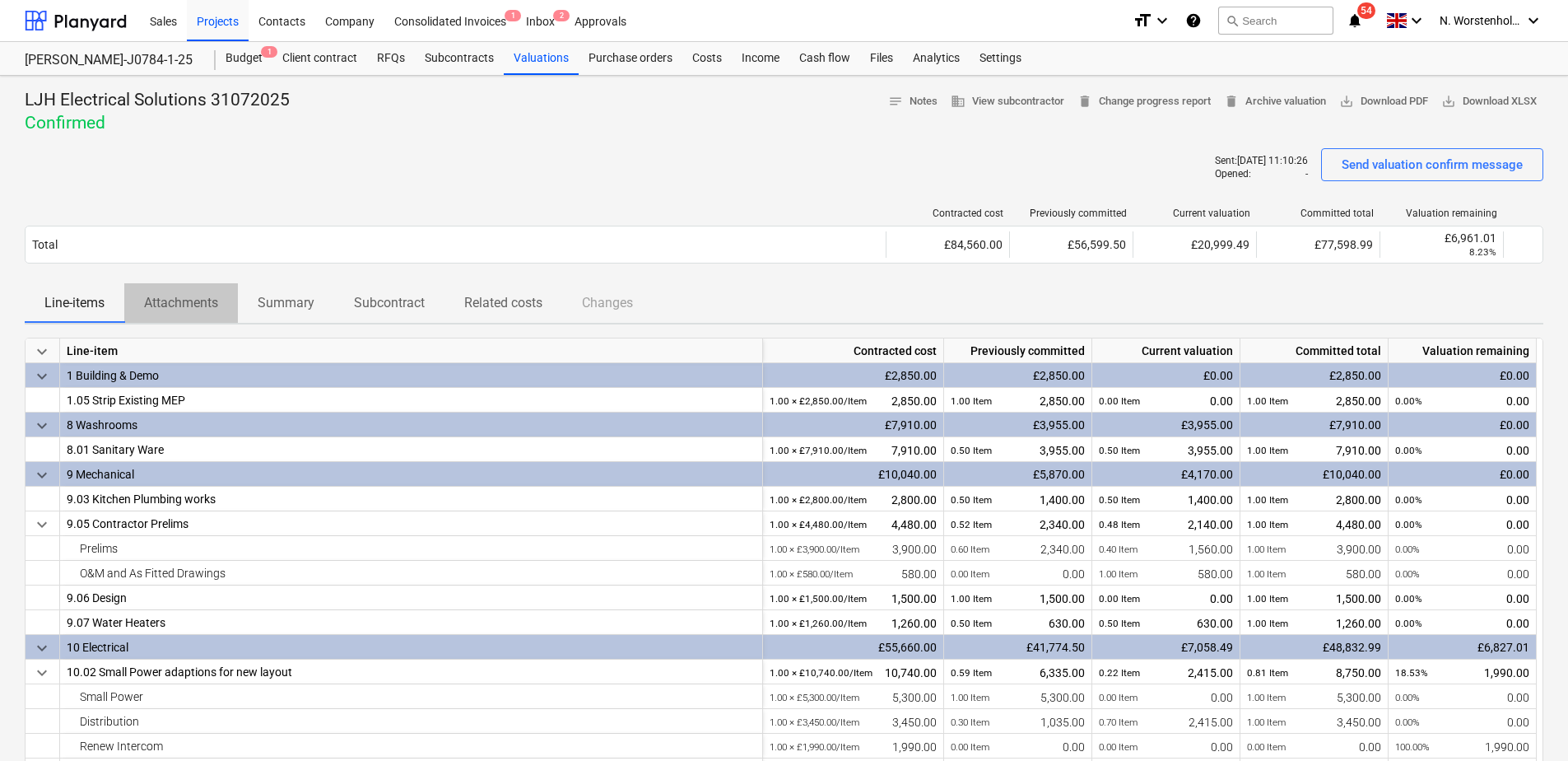
click at [186, 305] on p "Attachments" at bounding box center [180, 303] width 74 height 20
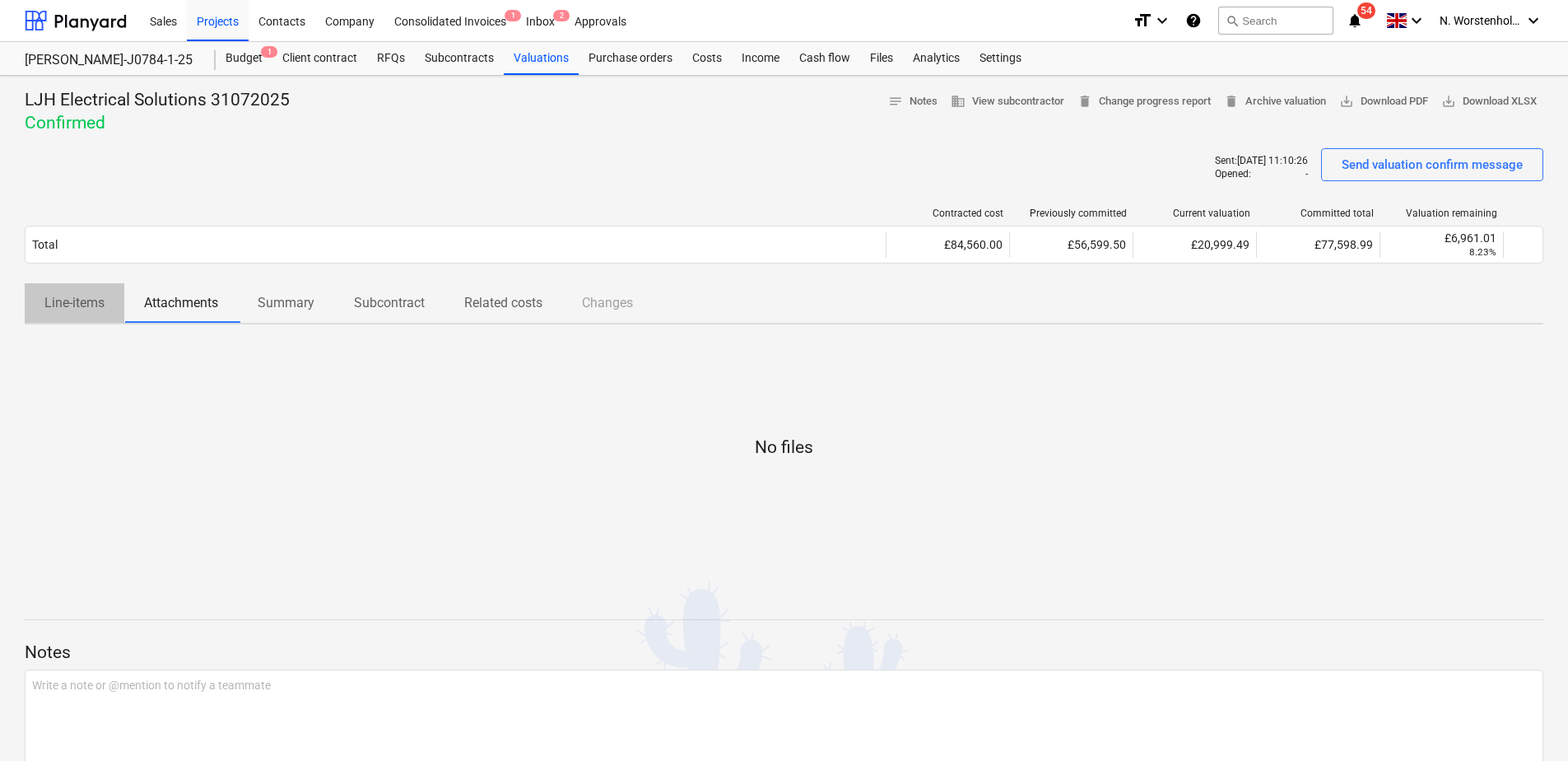
click at [85, 308] on p "Line-items" at bounding box center [74, 303] width 60 height 20
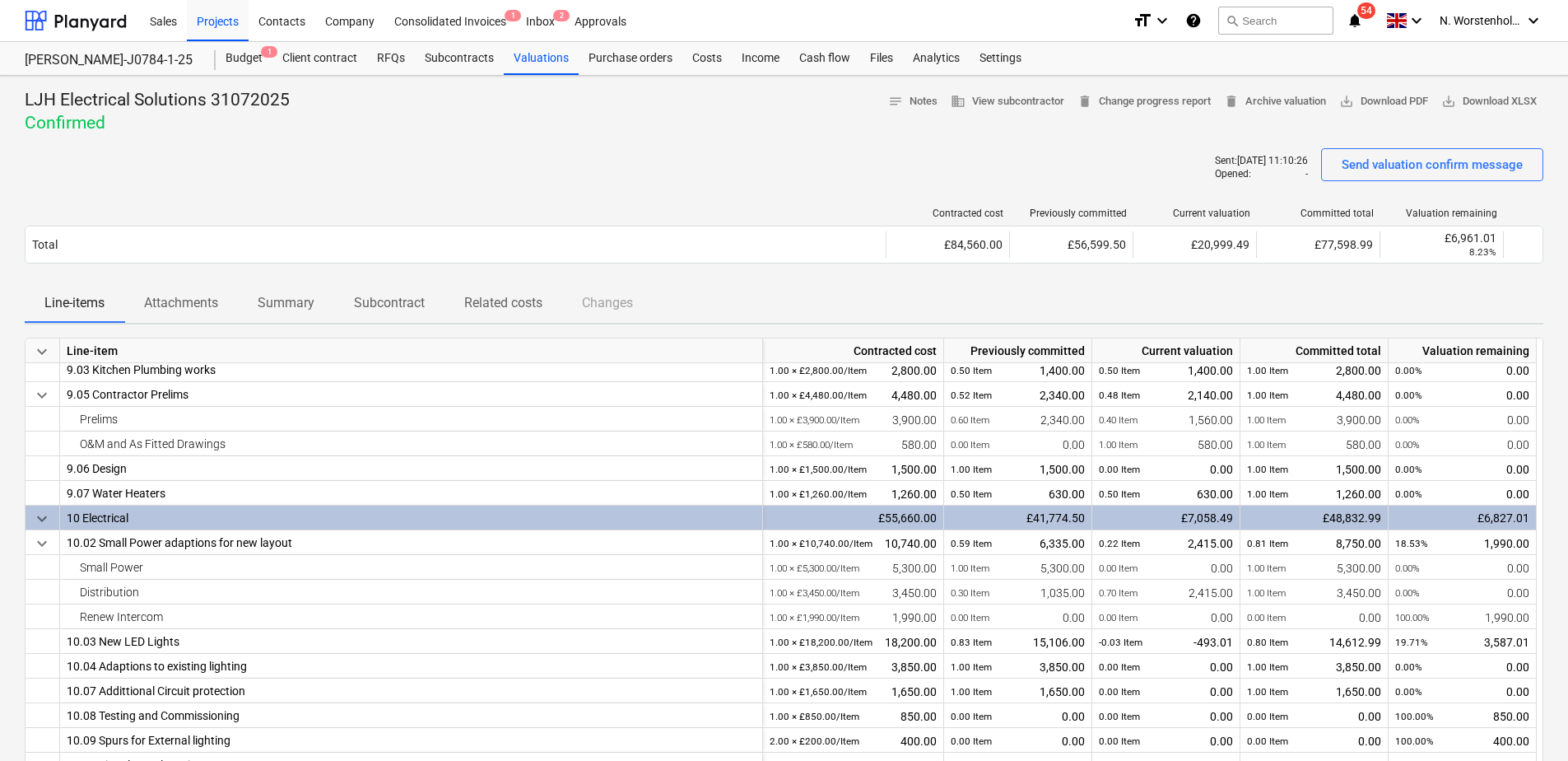
scroll to position [136, 0]
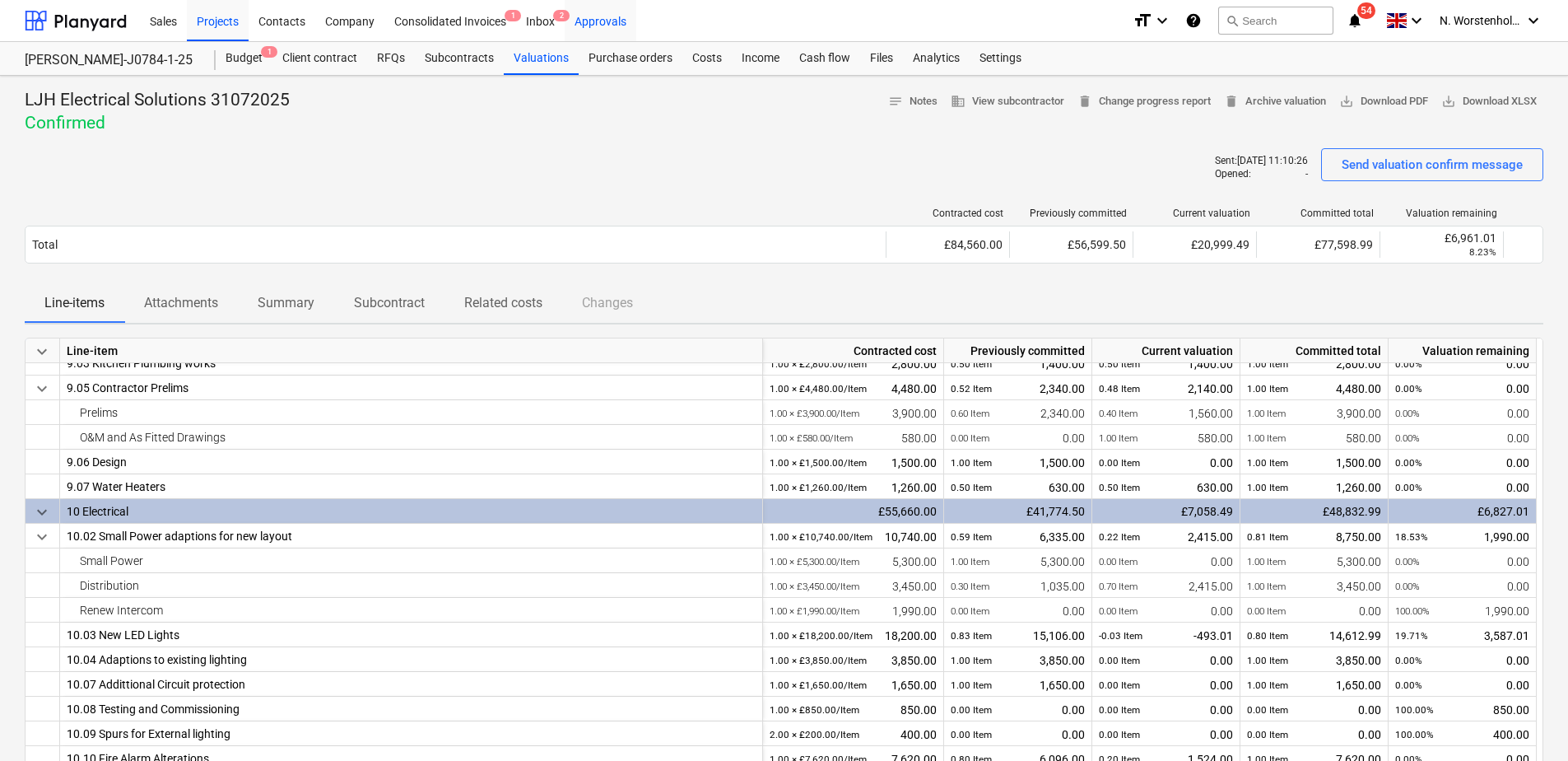
click at [605, 19] on div "Approvals" at bounding box center [600, 20] width 71 height 42
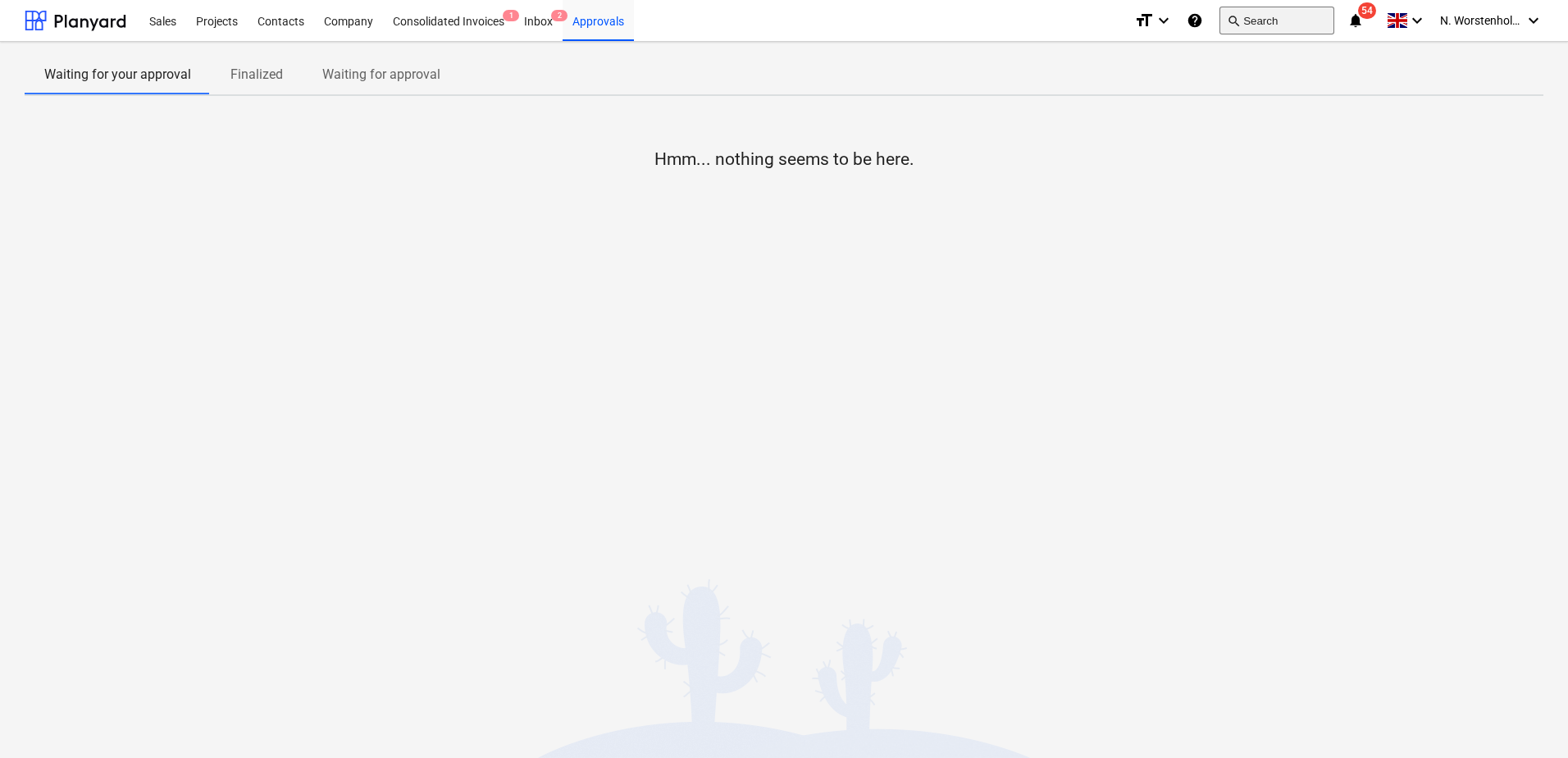
click at [1262, 26] on button "search Search" at bounding box center [1276, 20] width 115 height 28
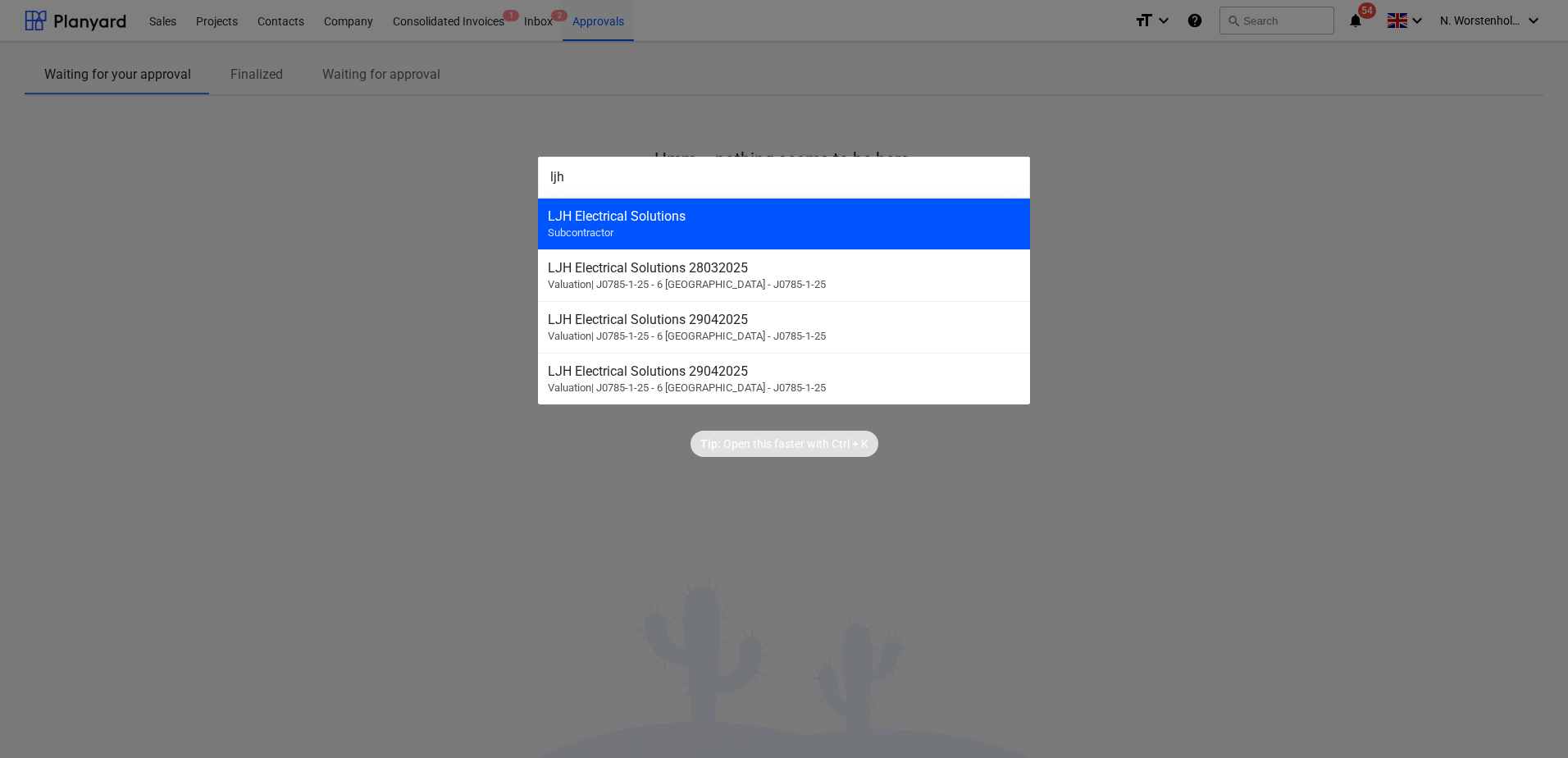
type input "ljh"
click at [653, 222] on div "LJH Electrical Solutions" at bounding box center [784, 216] width 472 height 16
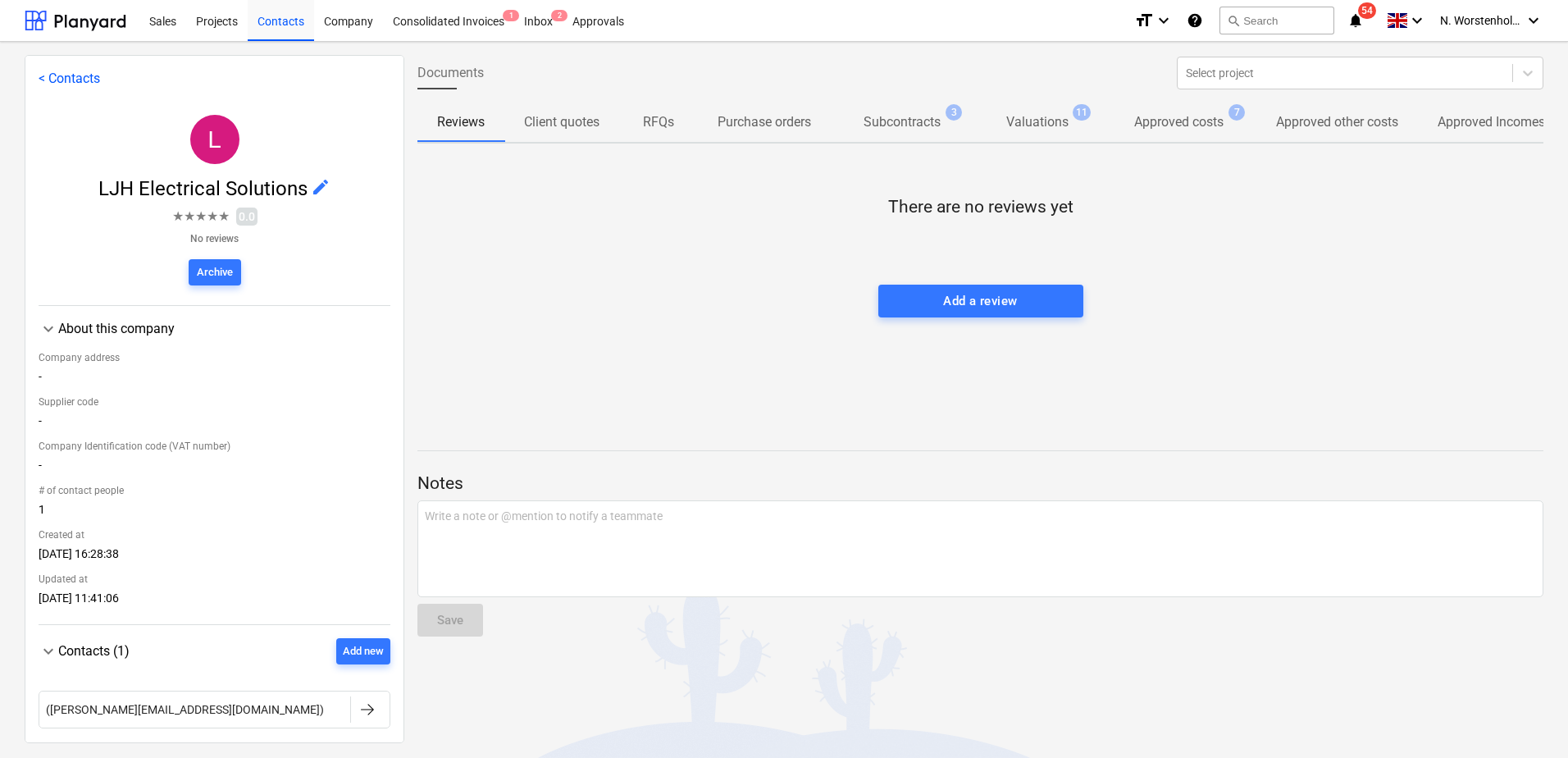
click at [1198, 117] on p "Approved costs" at bounding box center [1178, 122] width 89 height 20
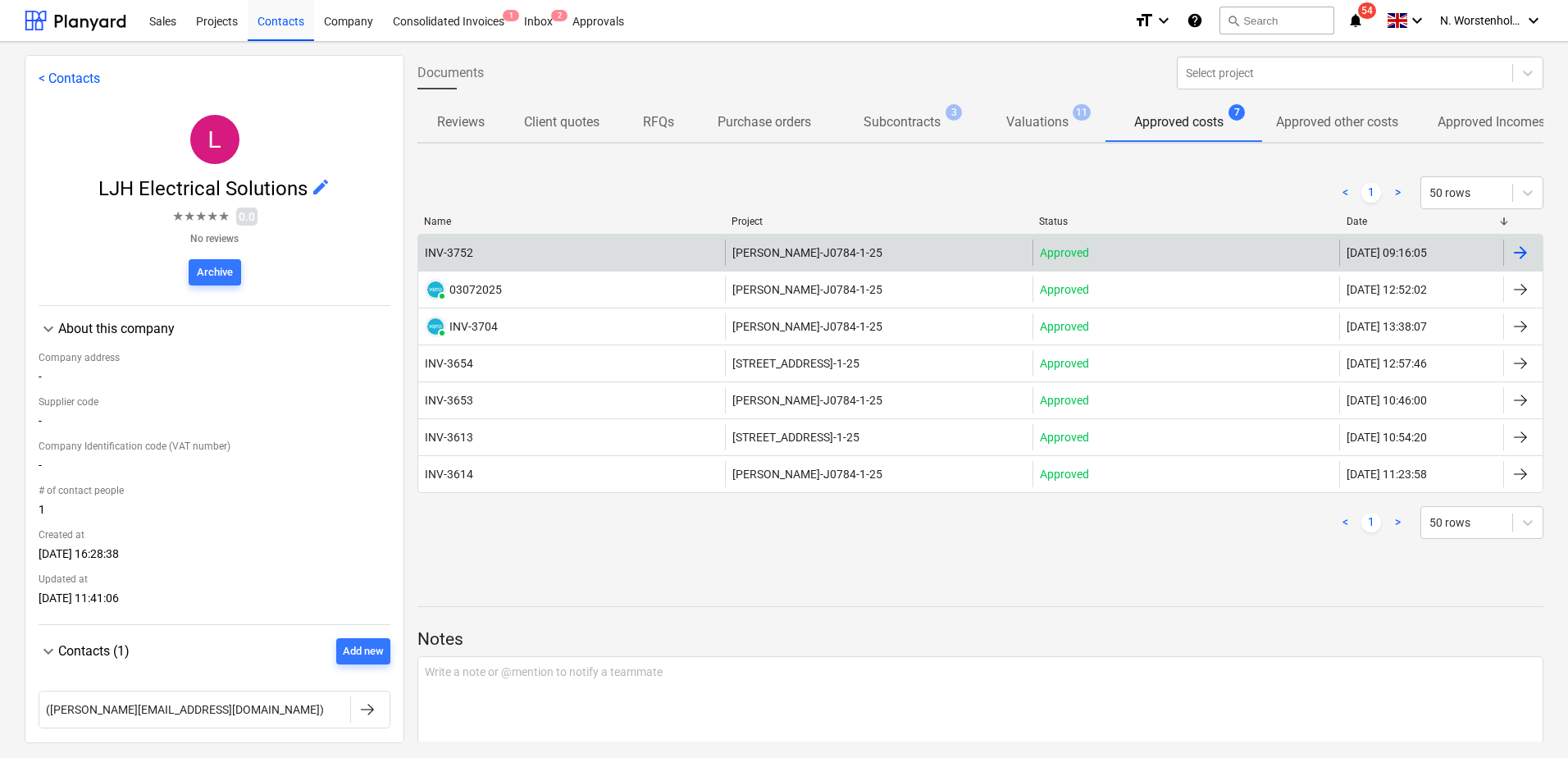
click at [433, 250] on div "INV-3752" at bounding box center [449, 253] width 48 height 13
click at [437, 246] on div "INV-3752" at bounding box center [449, 253] width 48 height 13
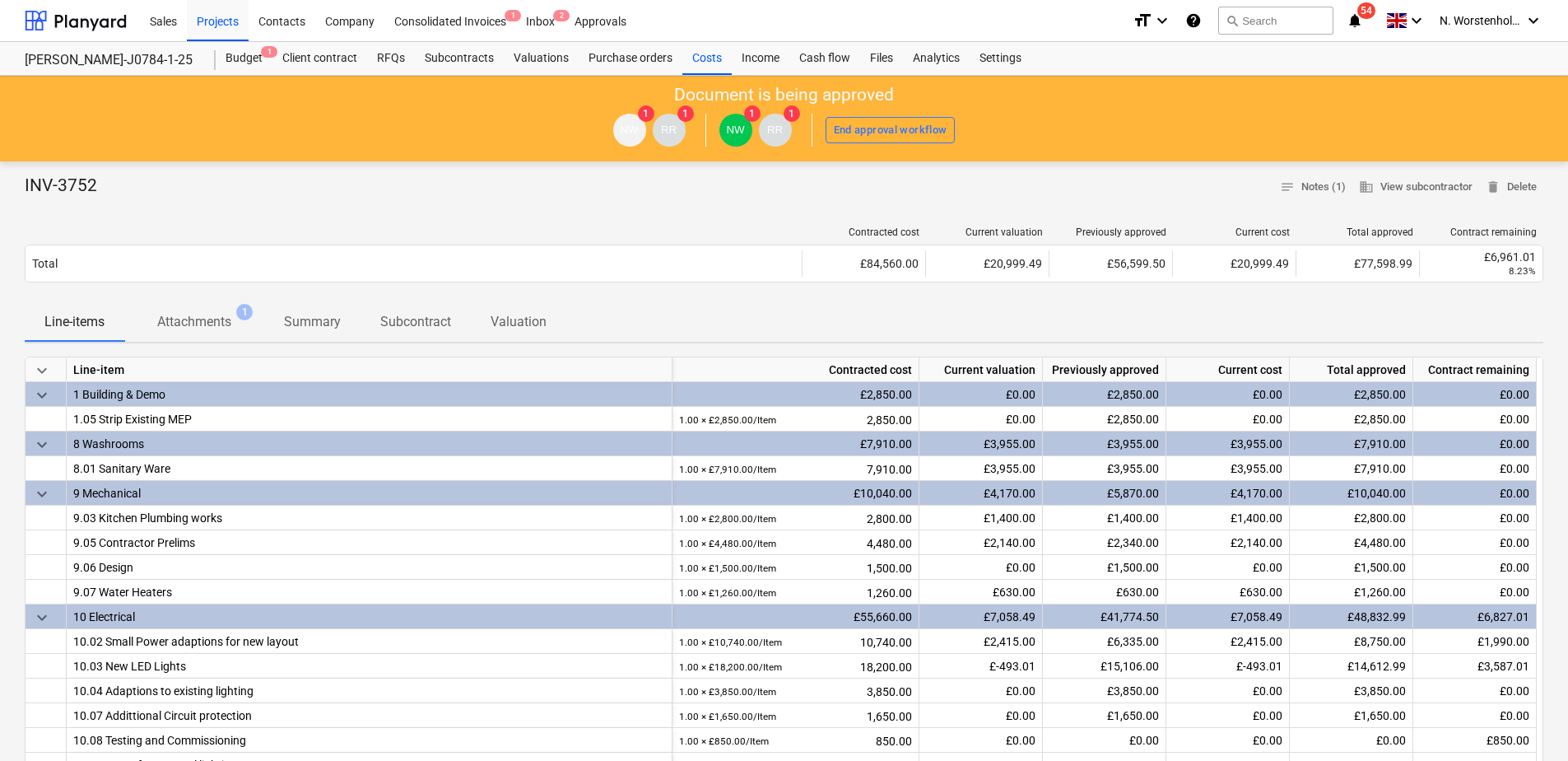
click at [215, 322] on p "Attachments" at bounding box center [194, 322] width 74 height 20
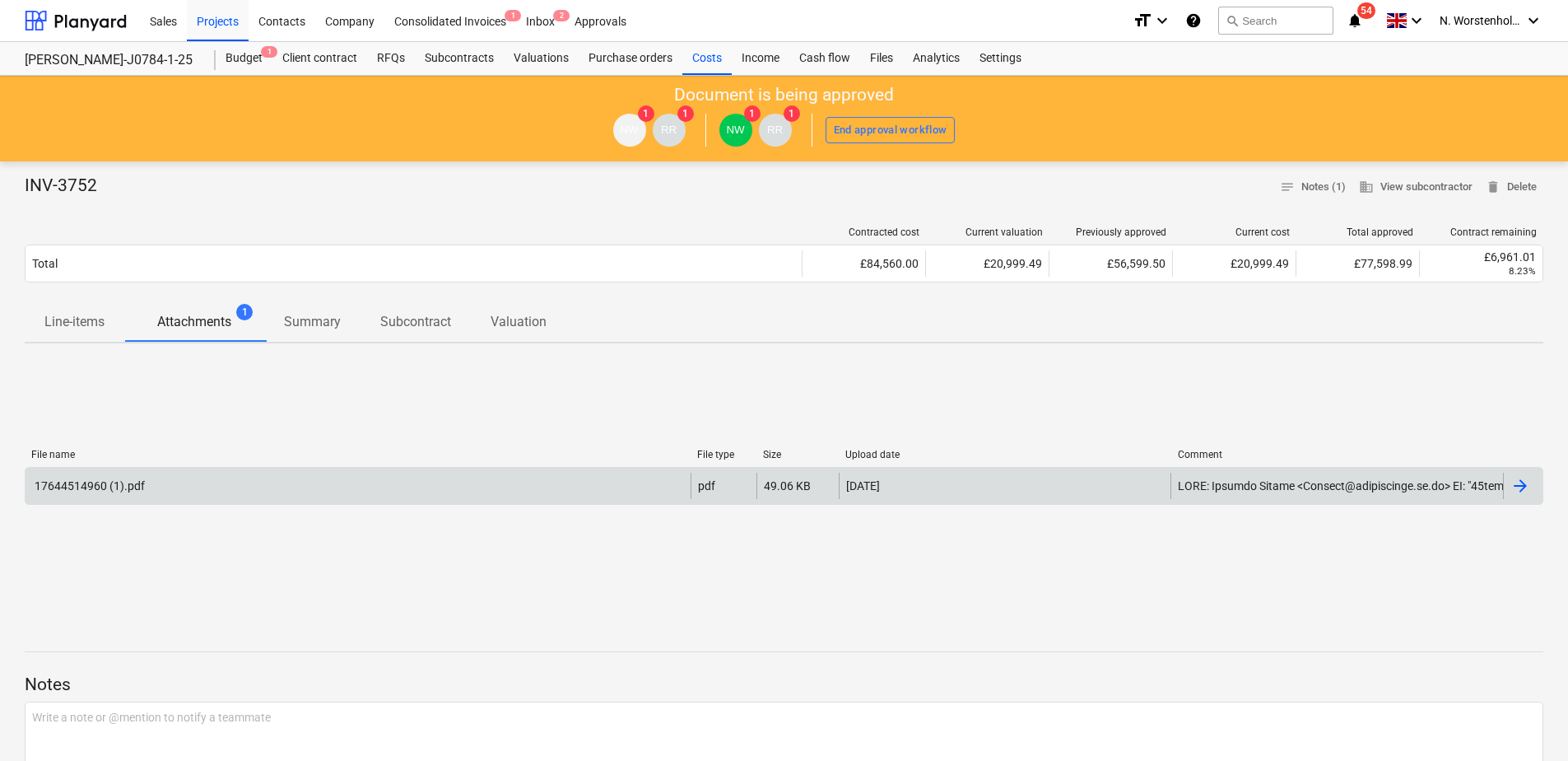
click at [105, 489] on div "17644514960 (1).pdf" at bounding box center [88, 486] width 113 height 13
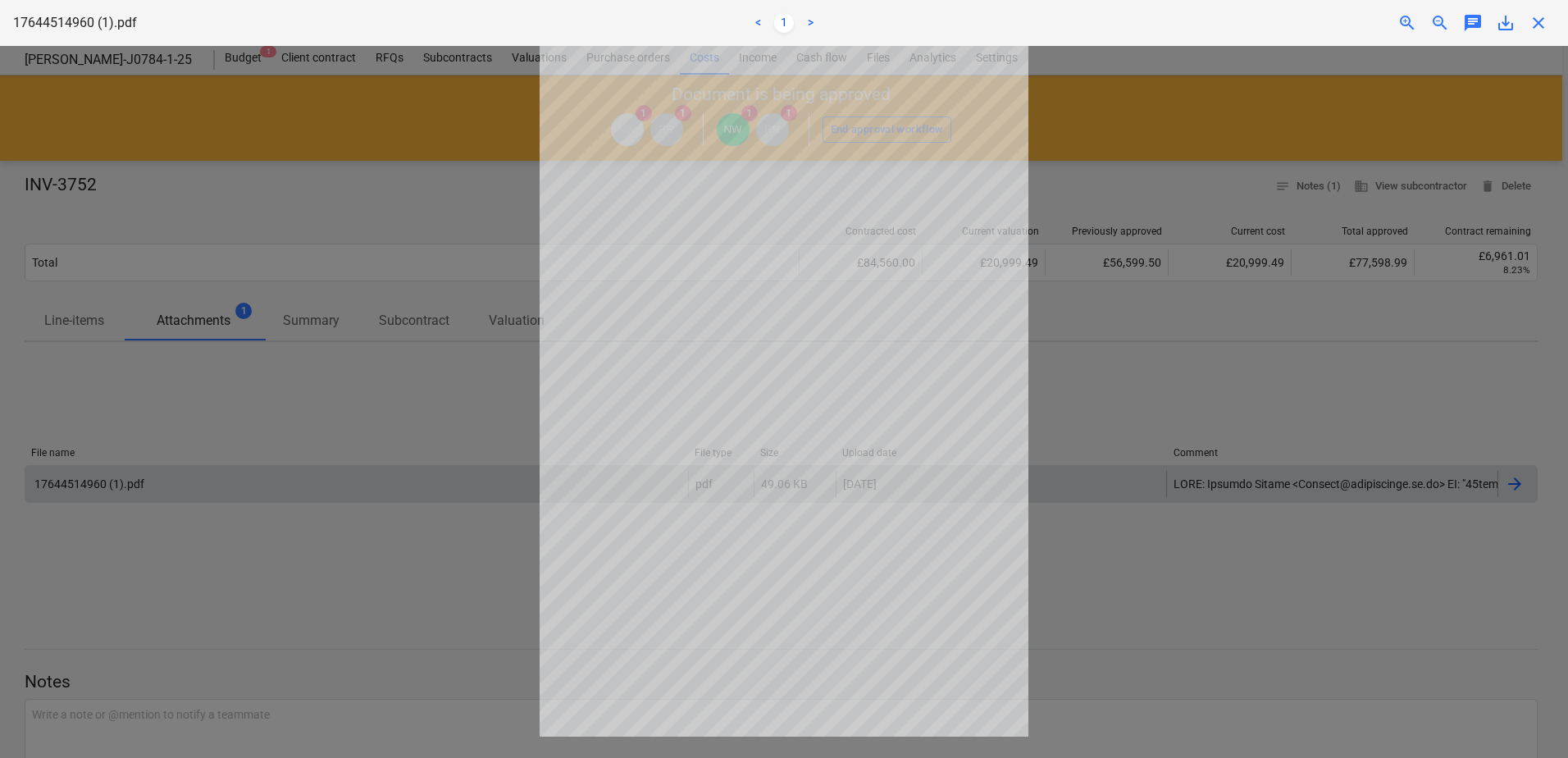
click at [446, 186] on div at bounding box center [784, 402] width 1568 height 712
click at [1535, 22] on span "close" at bounding box center [1538, 23] width 20 height 20
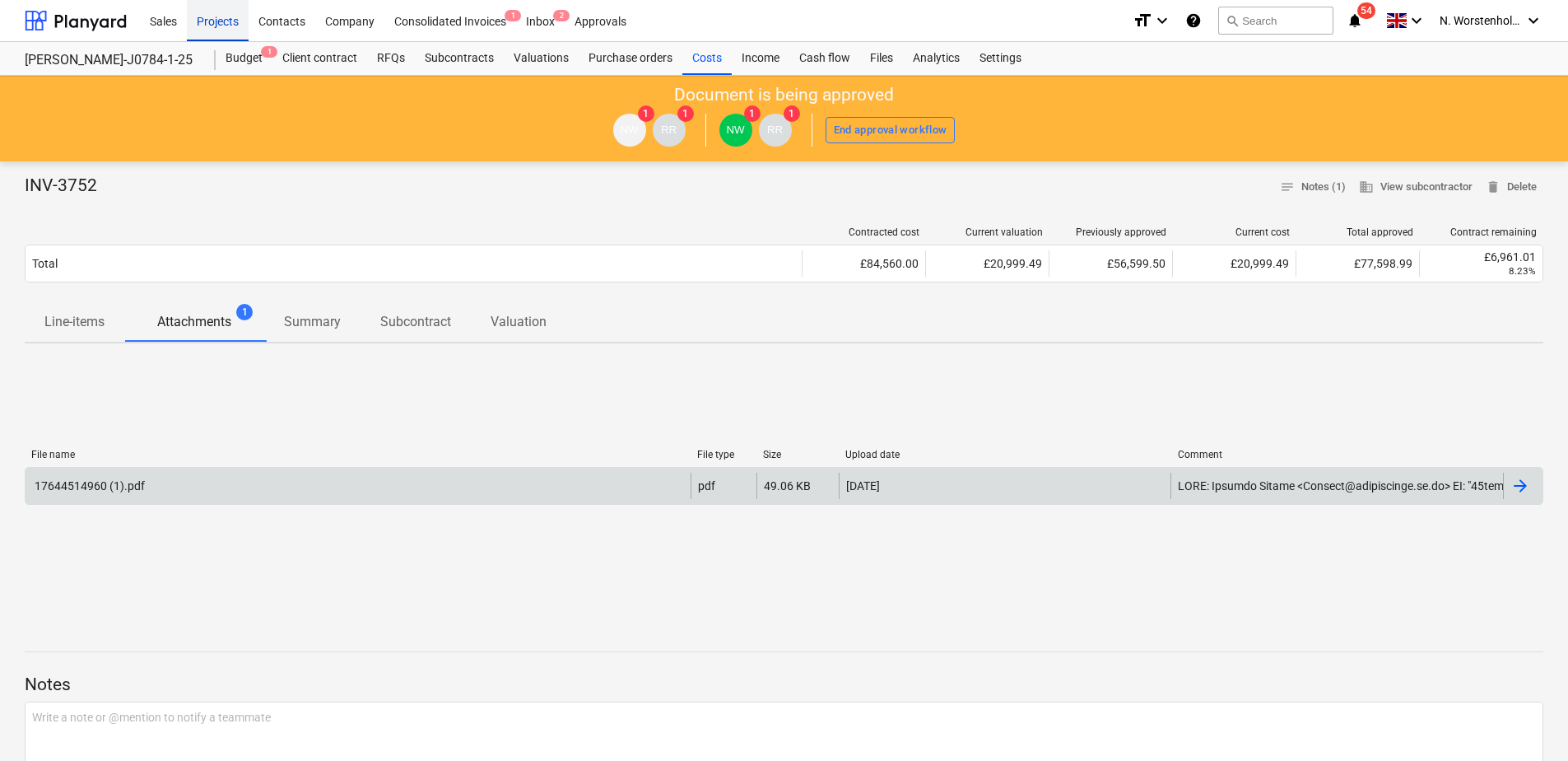
click at [216, 21] on div "Projects" at bounding box center [217, 20] width 62 height 42
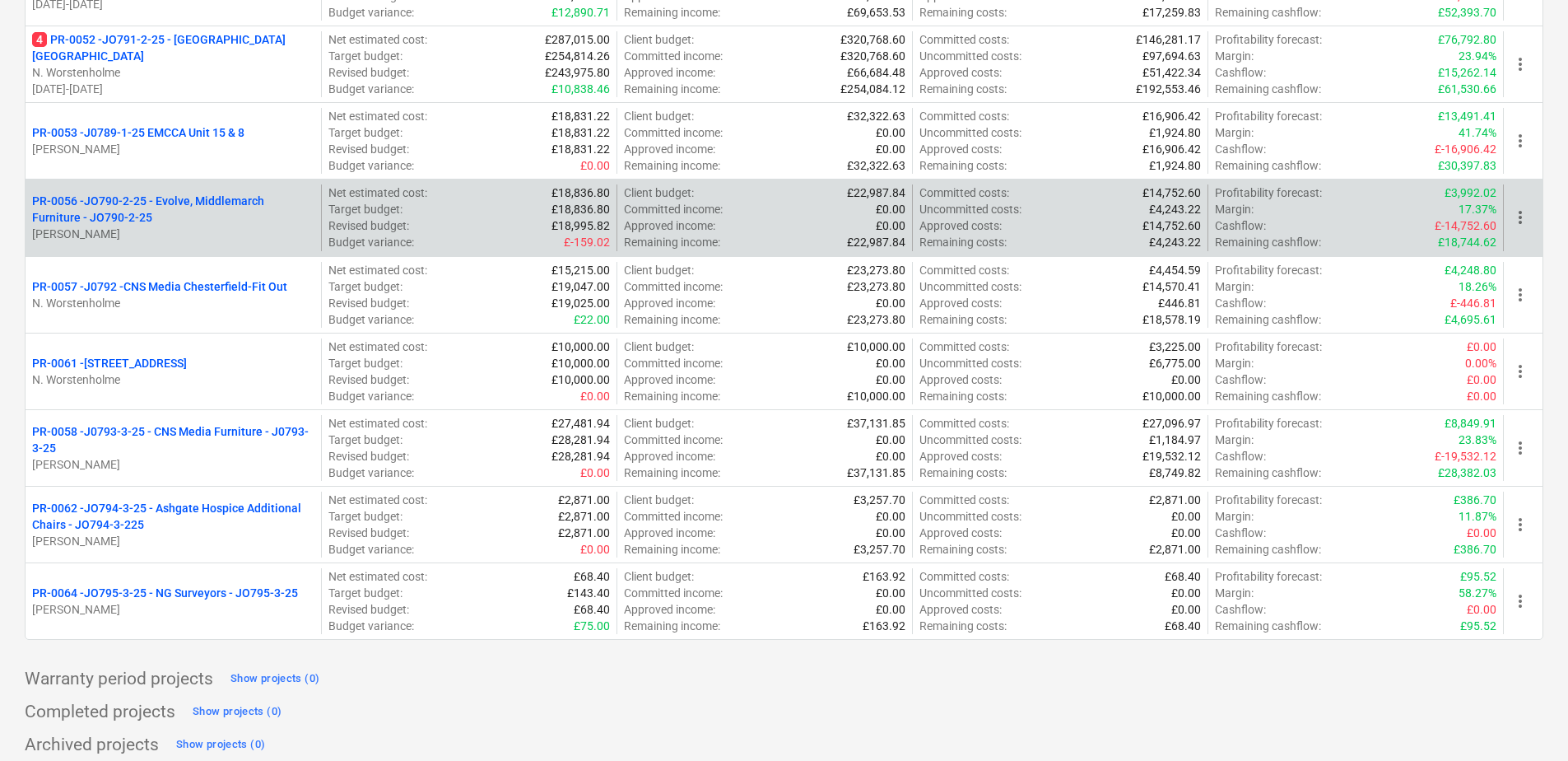
scroll to position [723, 0]
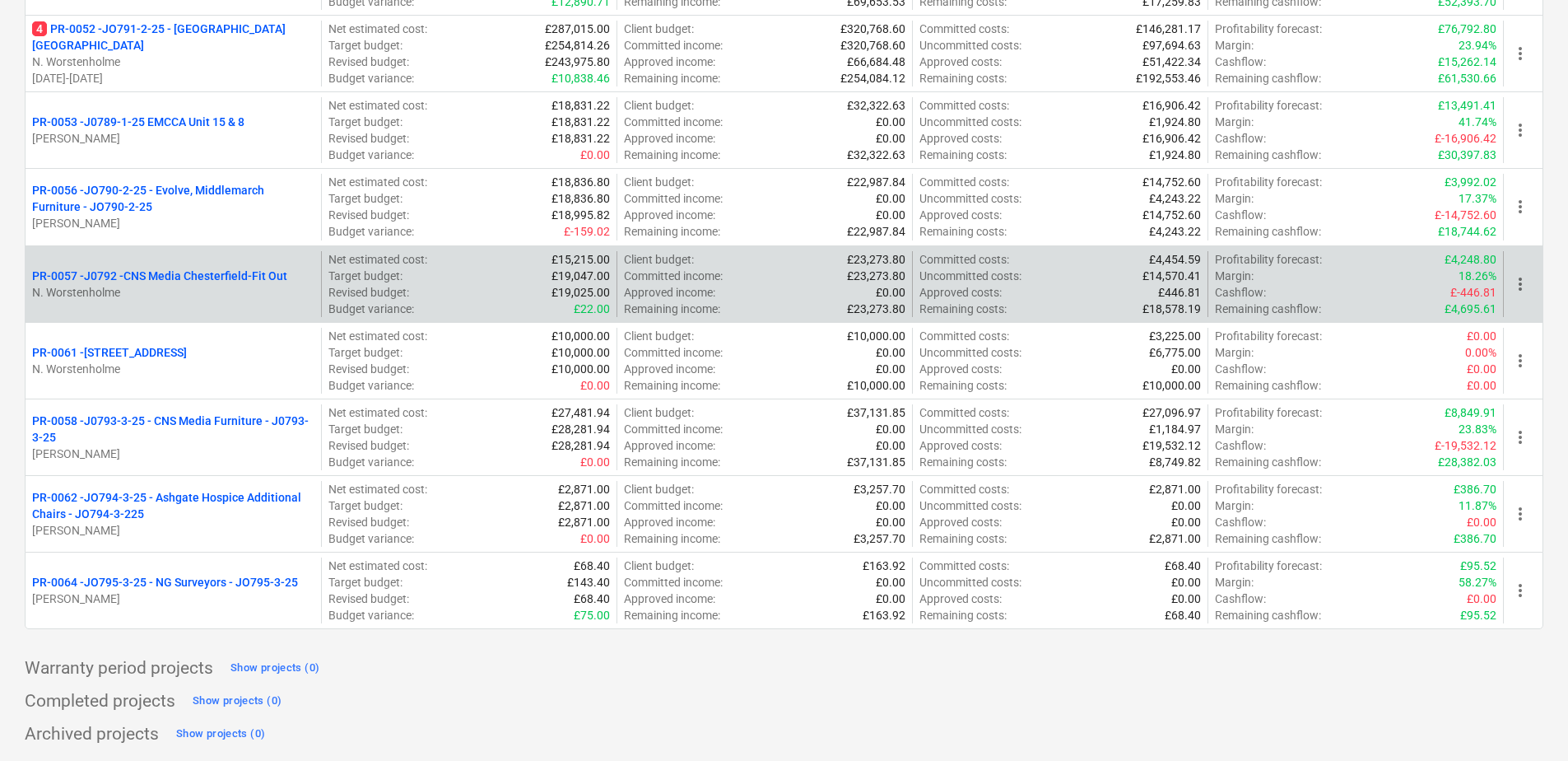
click at [168, 276] on p "PR-0057 - J0792 -CNS Media Chesterfield-Fit Out" at bounding box center [160, 276] width 255 height 16
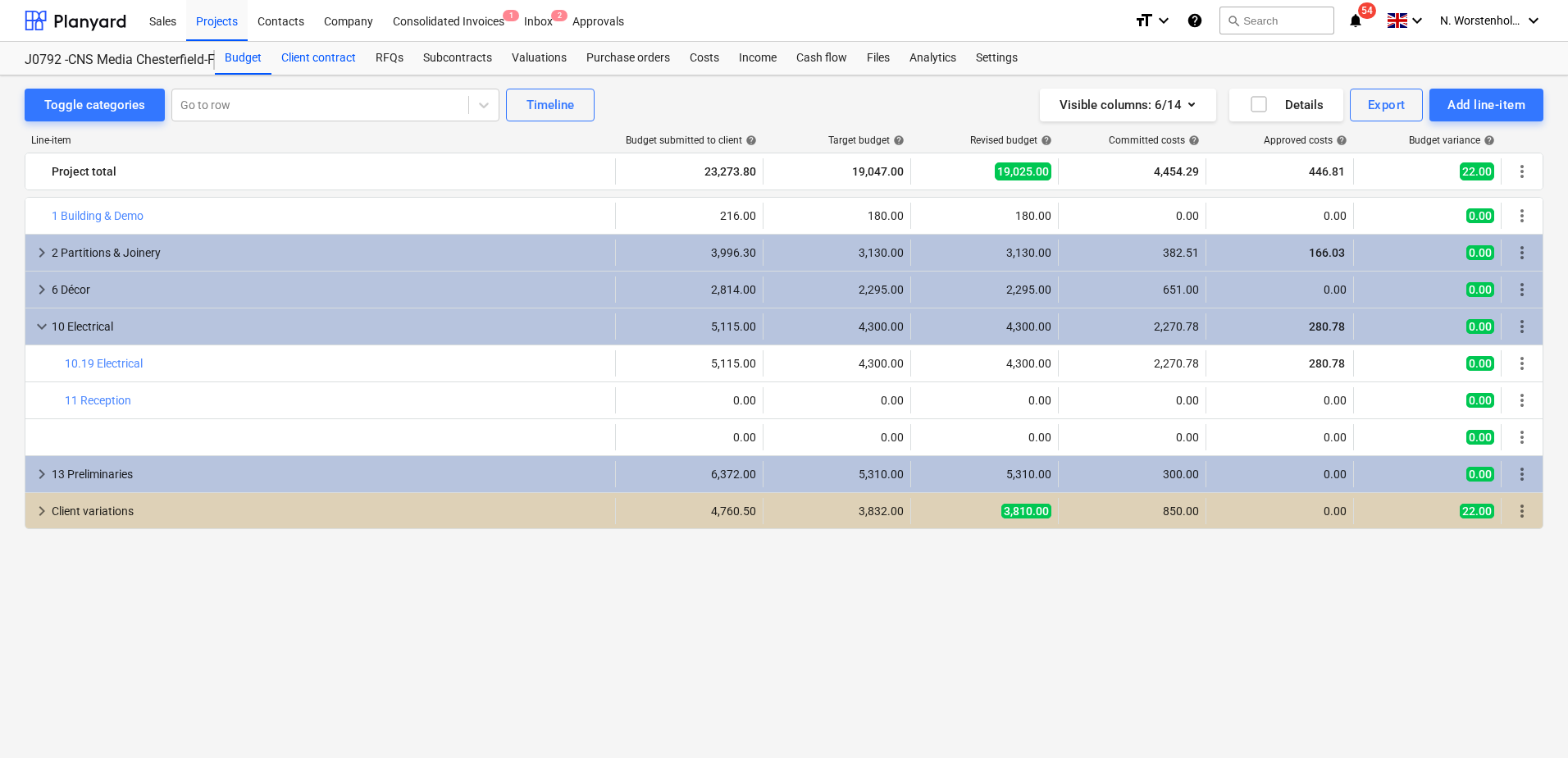
click at [338, 59] on div "Client contract" at bounding box center [318, 58] width 94 height 33
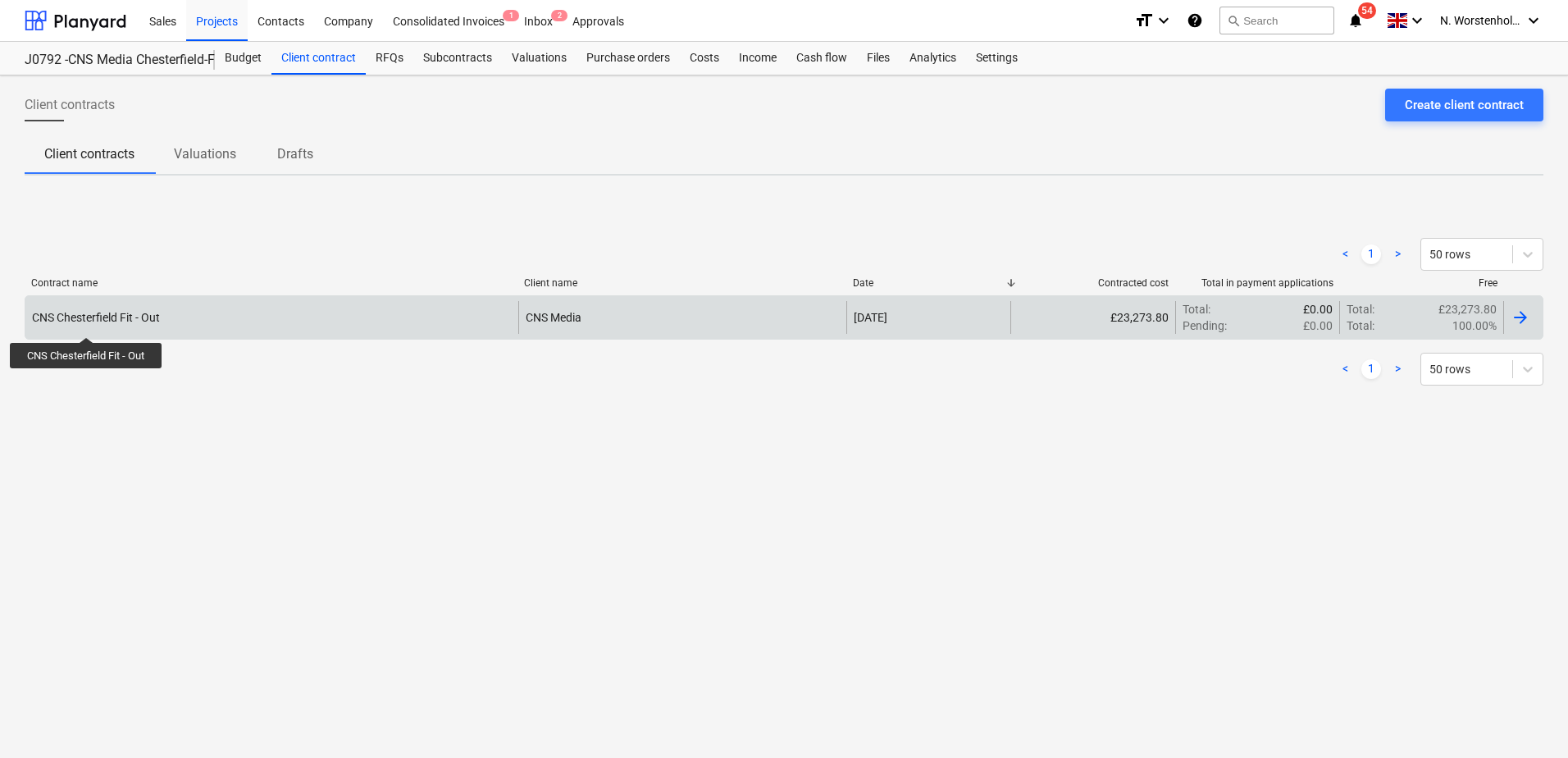
click at [87, 322] on div "CNS Chesterfield Fit - Out" at bounding box center [96, 317] width 128 height 13
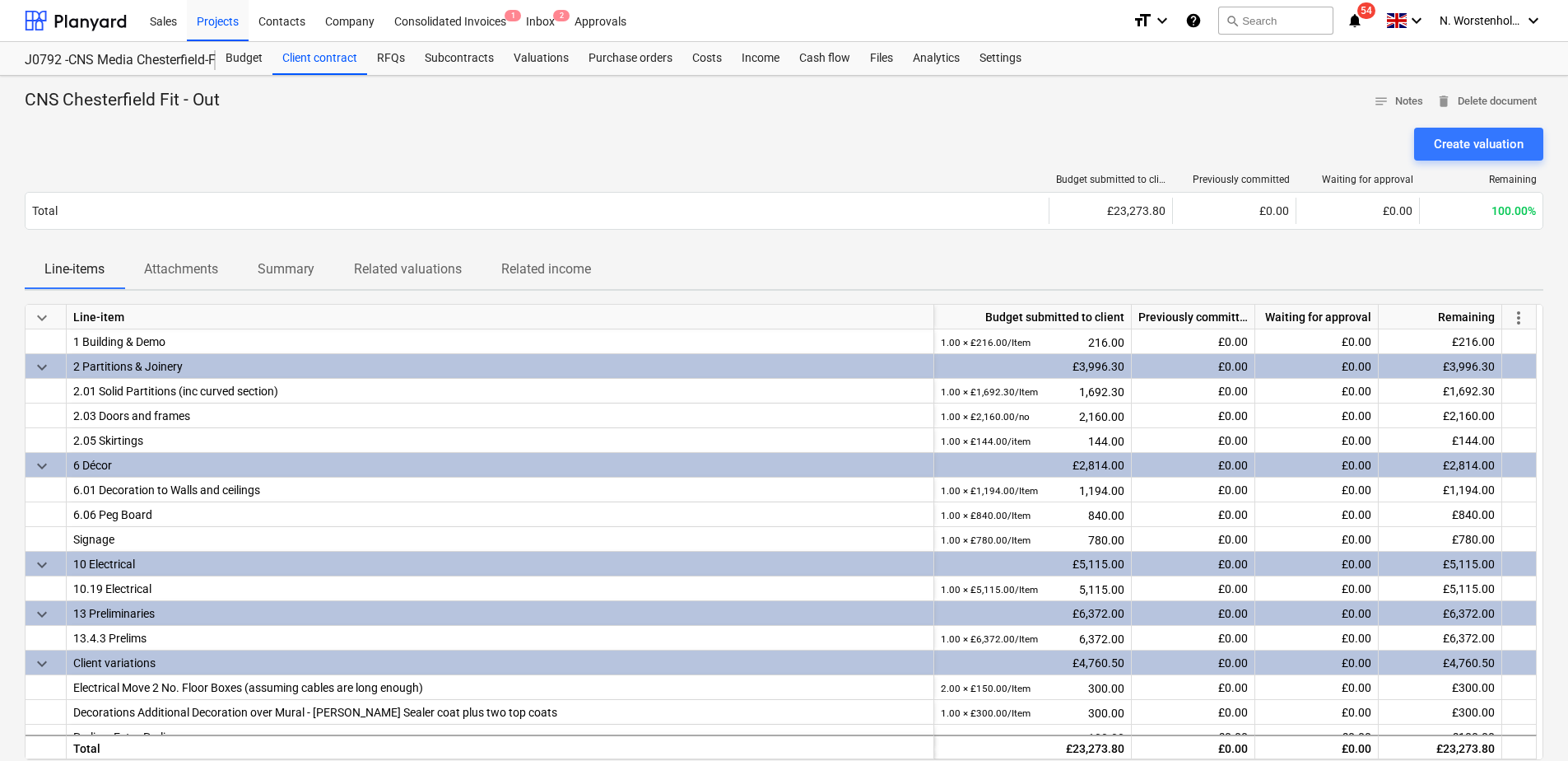
click at [207, 261] on p "Attachments" at bounding box center [180, 269] width 74 height 20
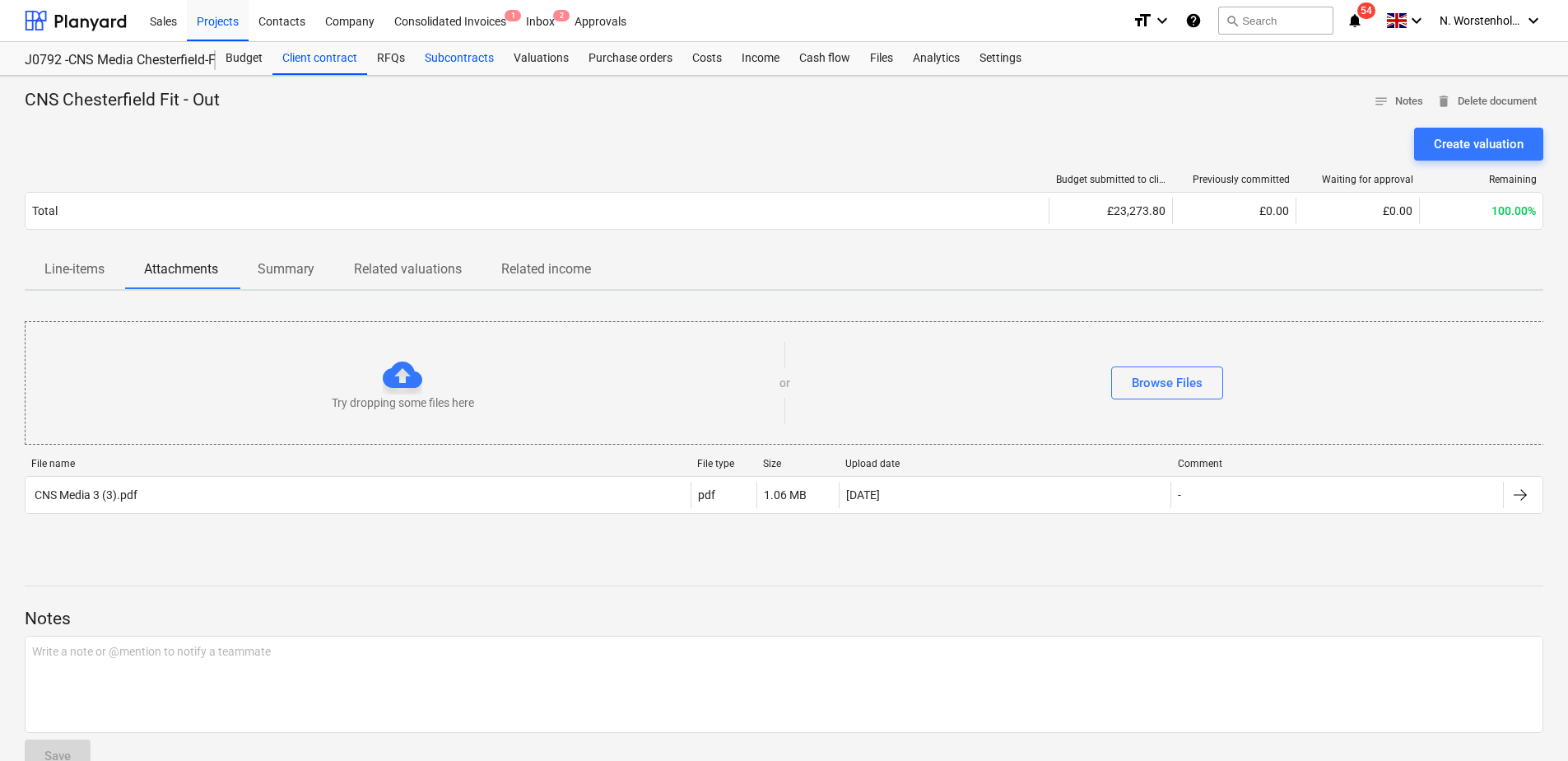
click at [456, 58] on div "Subcontracts" at bounding box center [460, 58] width 89 height 33
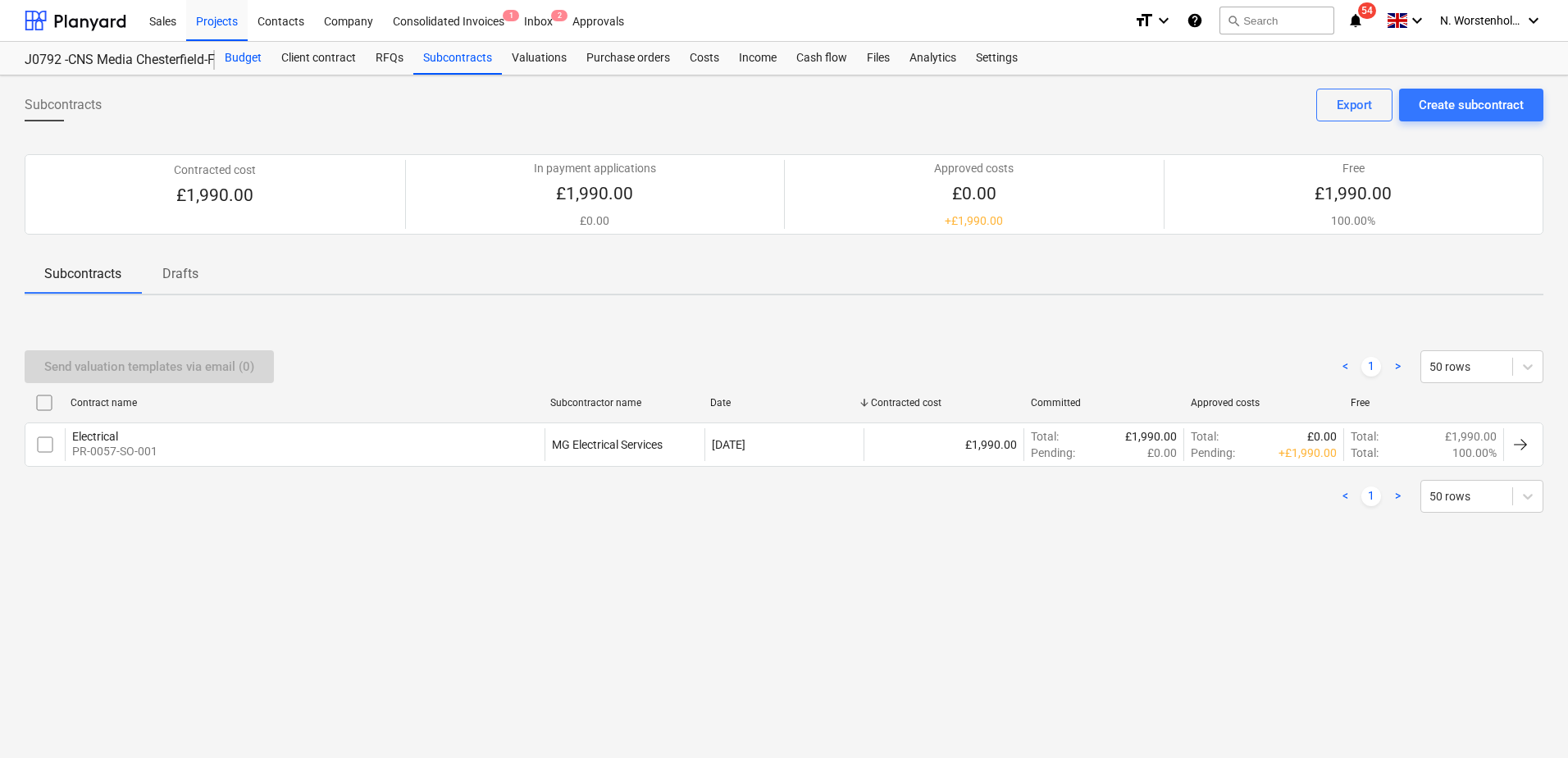
click at [236, 60] on div "Budget" at bounding box center [244, 58] width 57 height 33
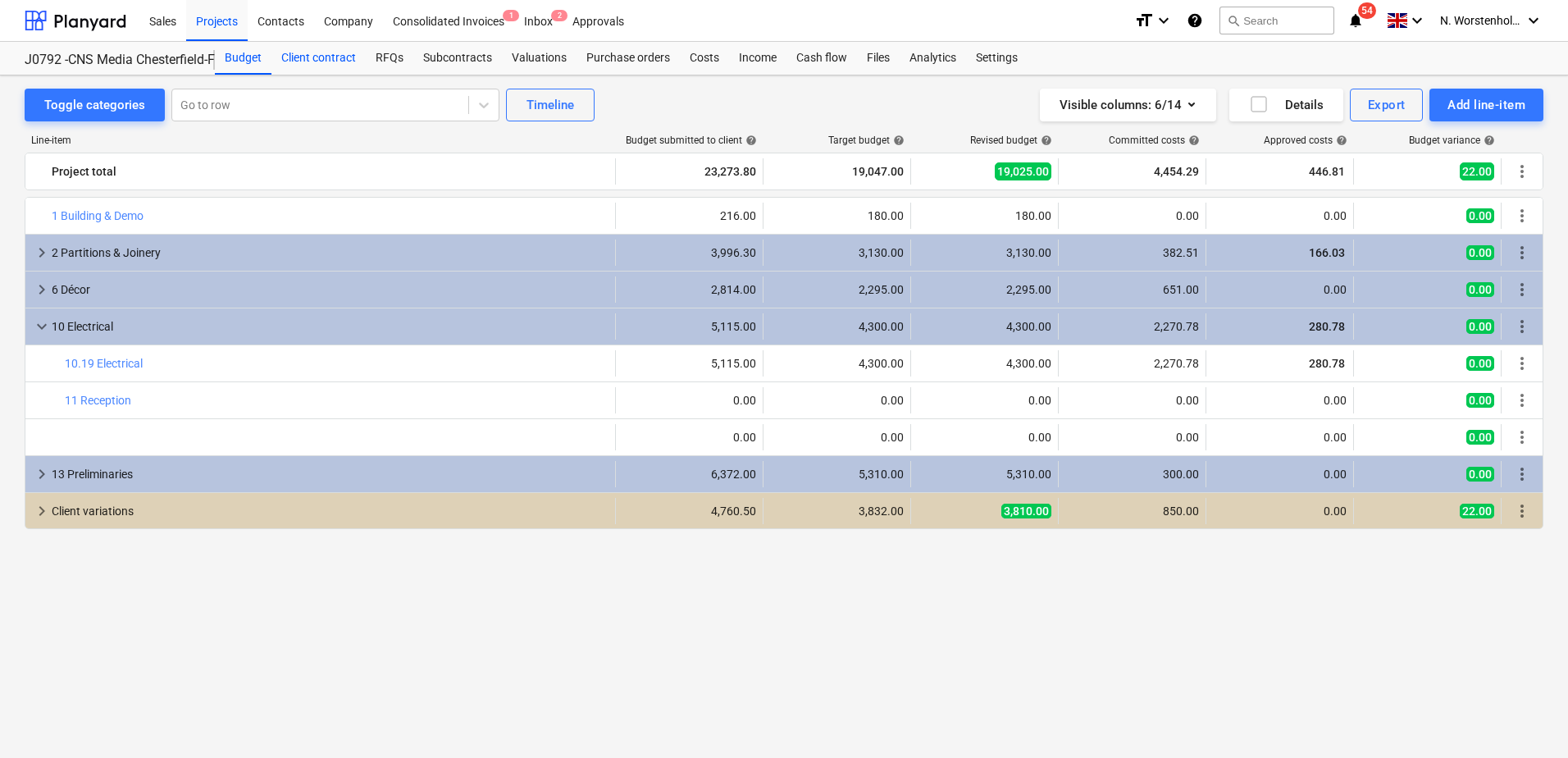
click at [298, 50] on div "Client contract" at bounding box center [318, 58] width 94 height 33
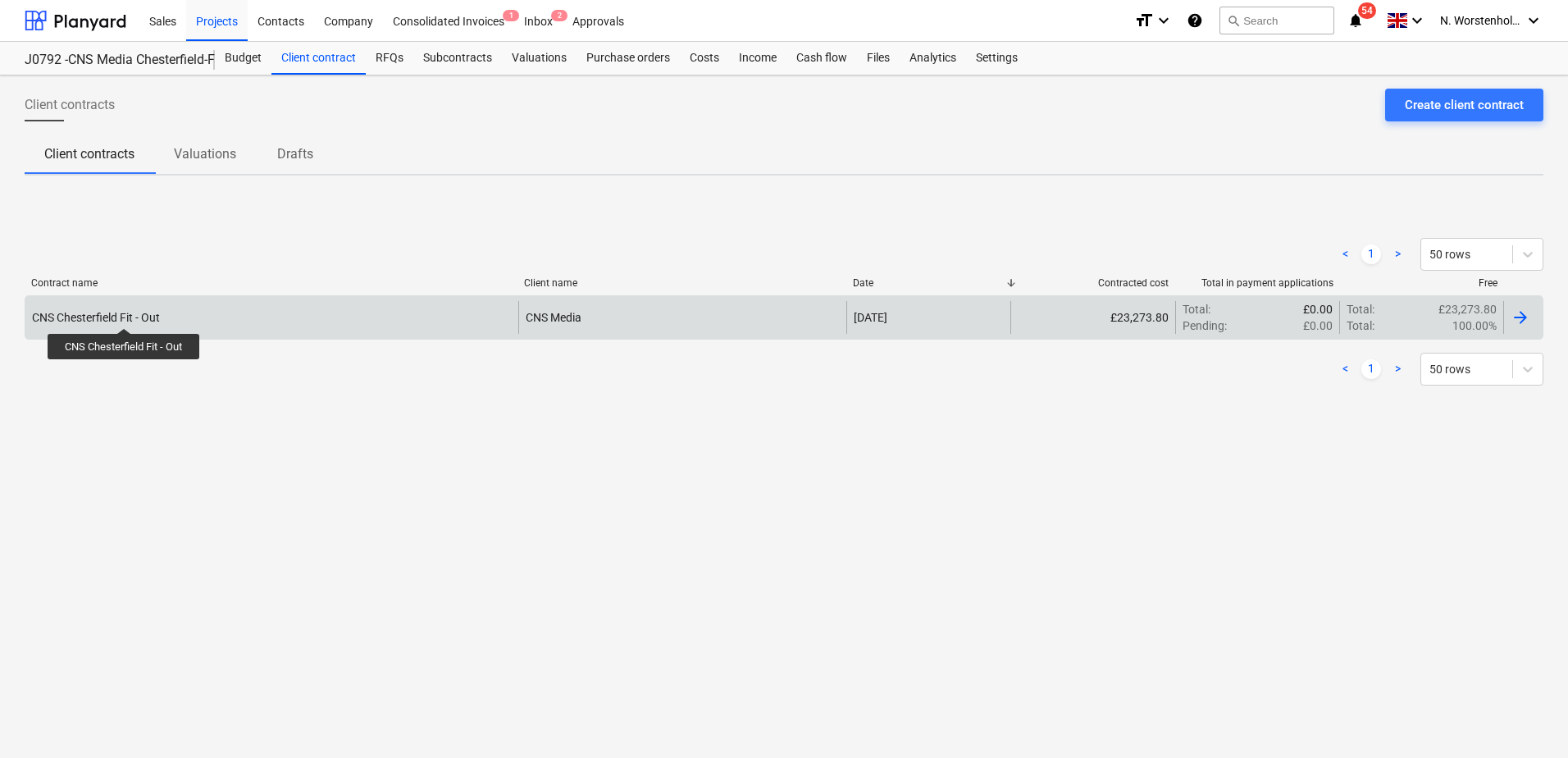
click at [124, 312] on div "CNS Chesterfield Fit - Out" at bounding box center [96, 317] width 128 height 13
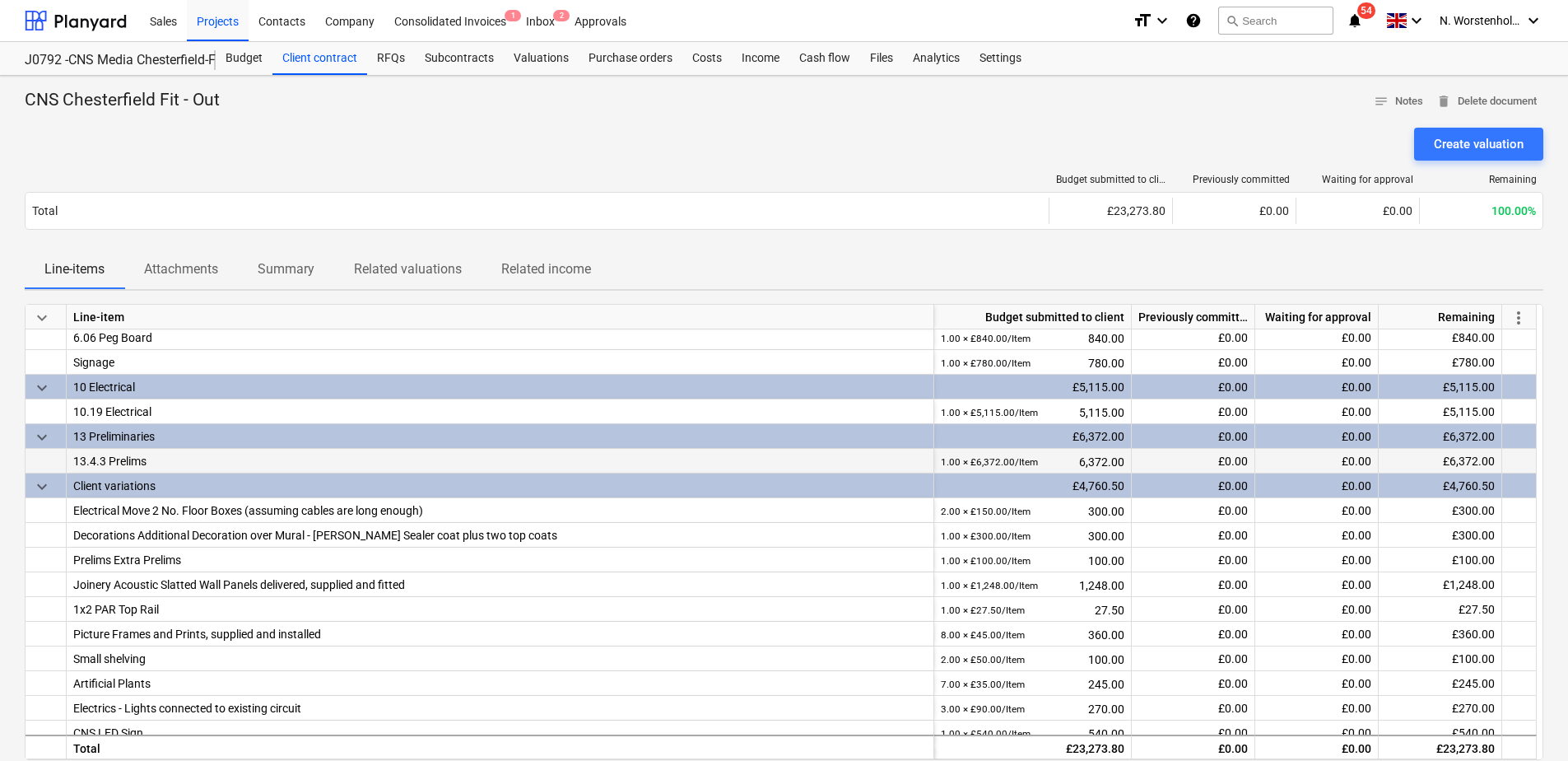
scroll to position [155, 0]
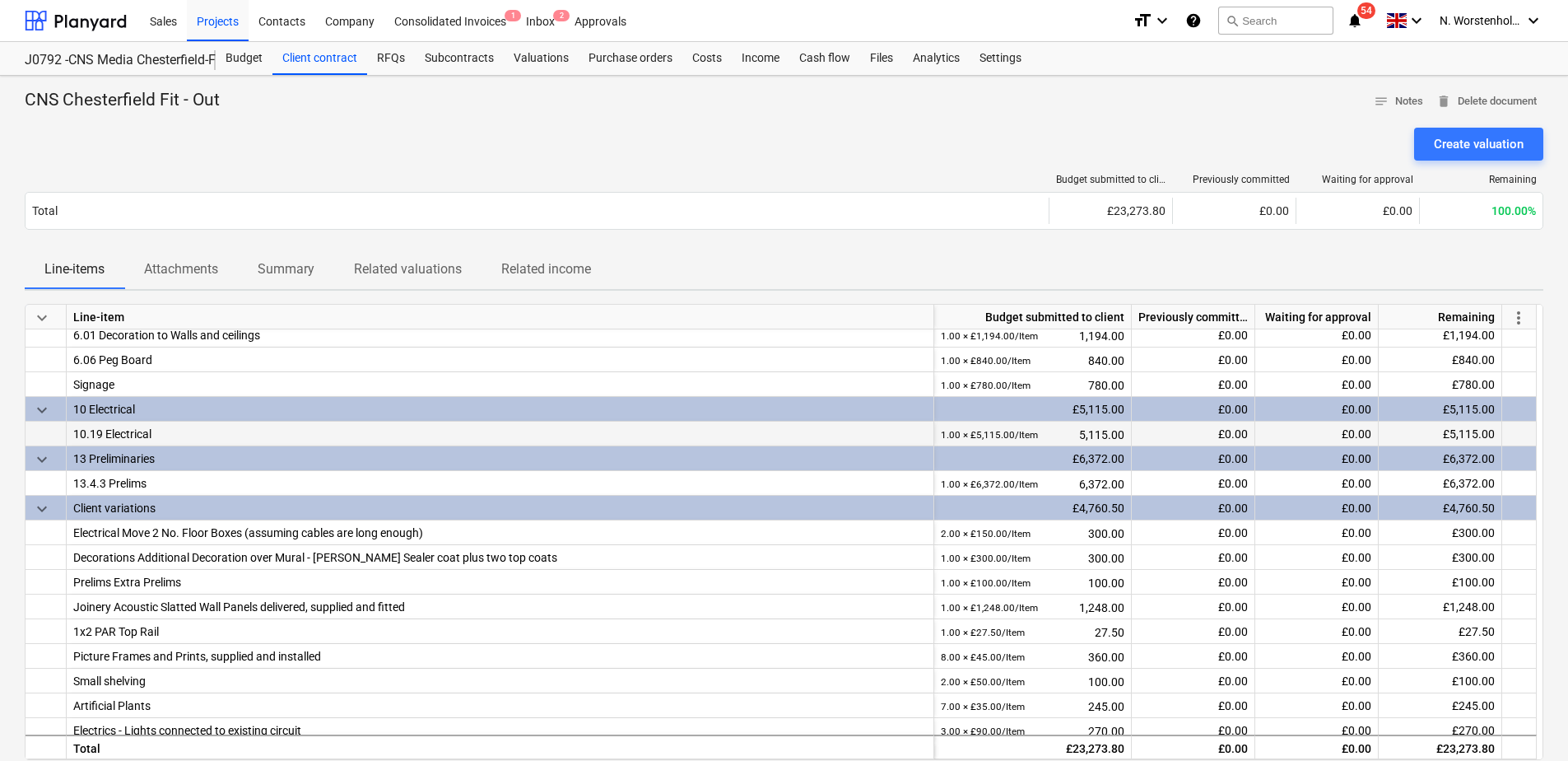
click at [984, 437] on small "1.00 × £5,115.00 / Item" at bounding box center [989, 434] width 97 height 12
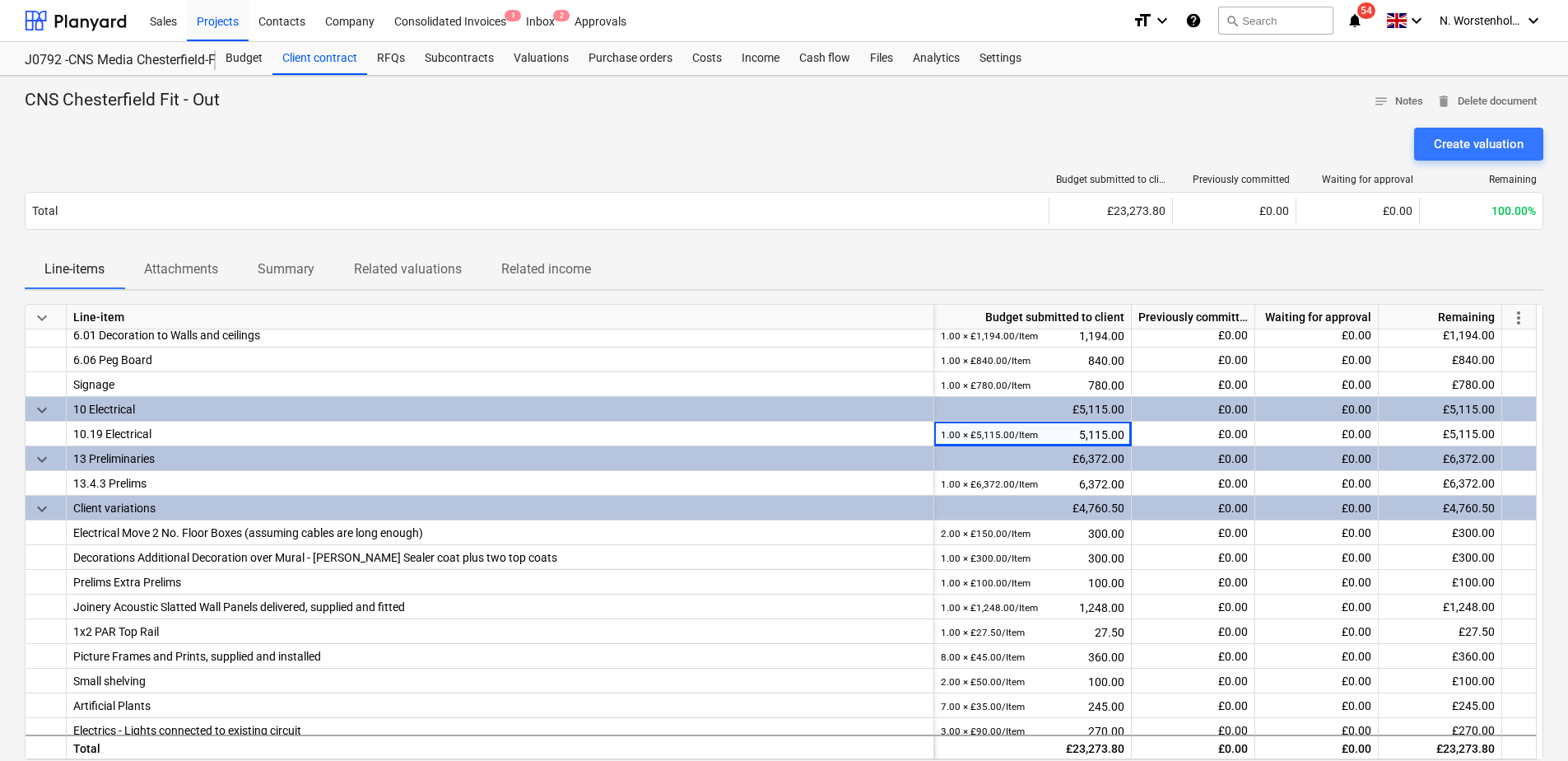
click at [103, 409] on div "10 Electrical" at bounding box center [500, 408] width 854 height 24
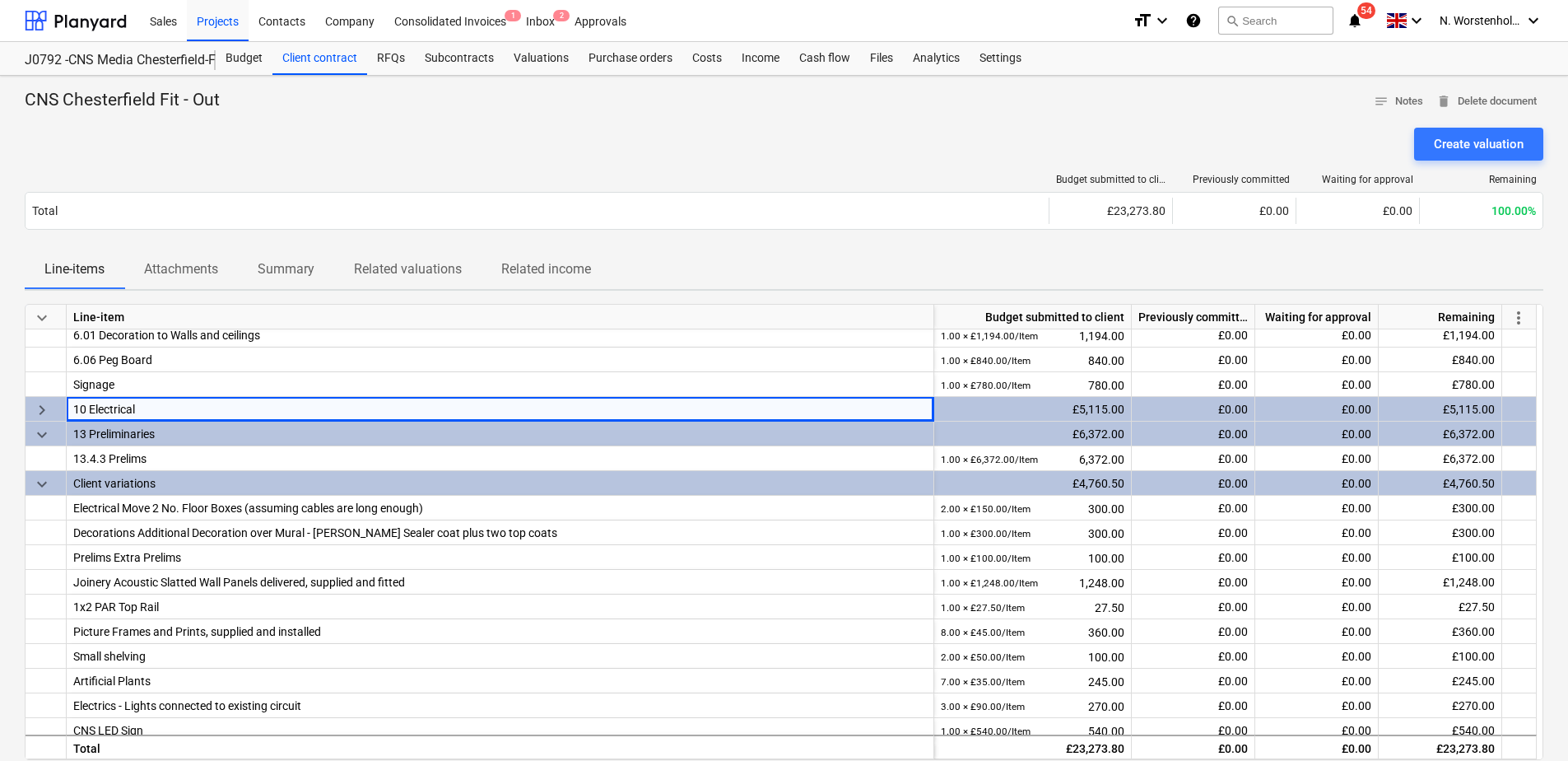
click at [42, 407] on span "keyboard_arrow_right" at bounding box center [42, 410] width 20 height 20
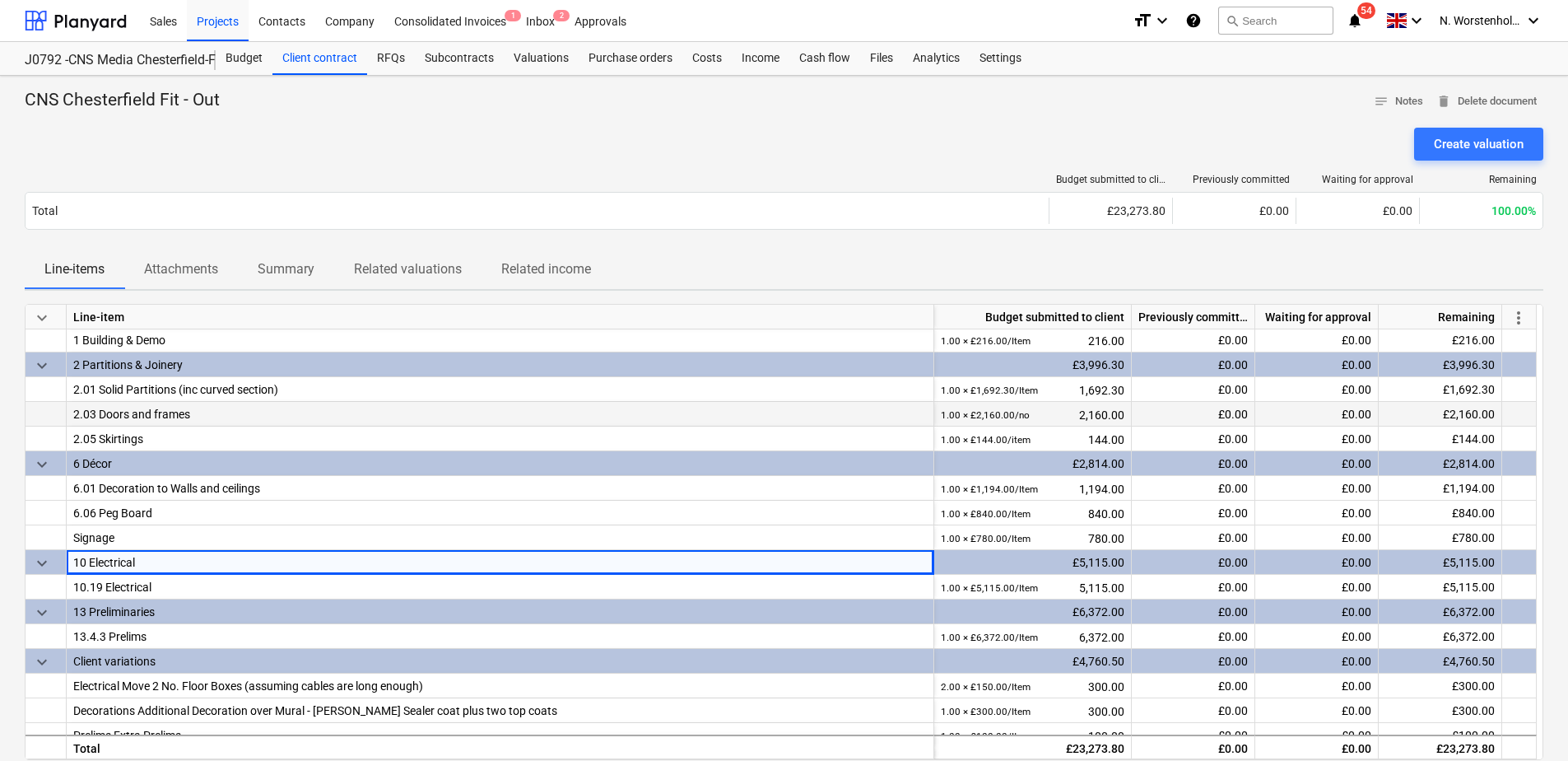
scroll to position [0, 0]
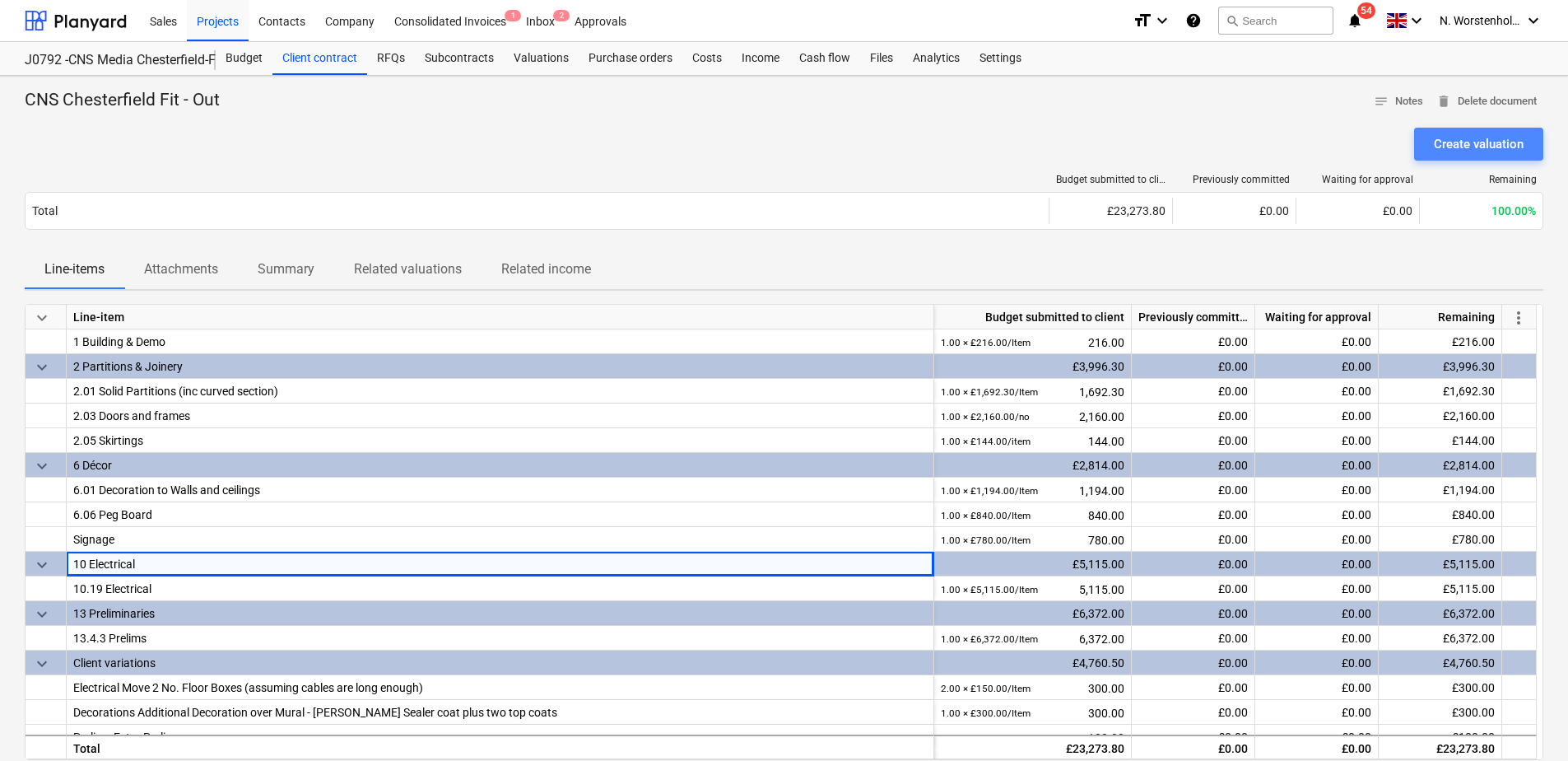
click at [1471, 142] on div "Create valuation" at bounding box center [1479, 144] width 89 height 21
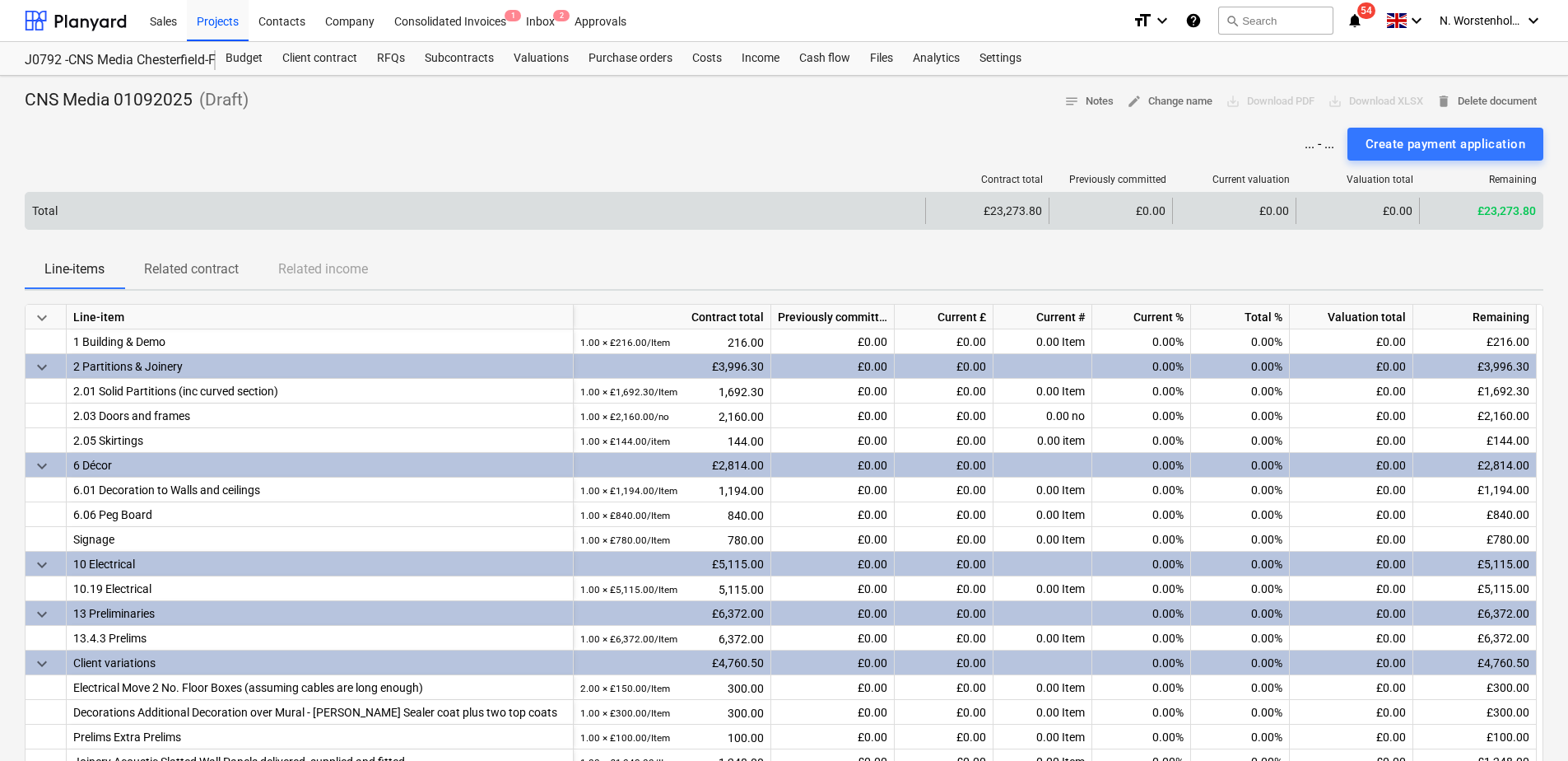
click at [142, 204] on div "Total" at bounding box center [476, 210] width 900 height 26
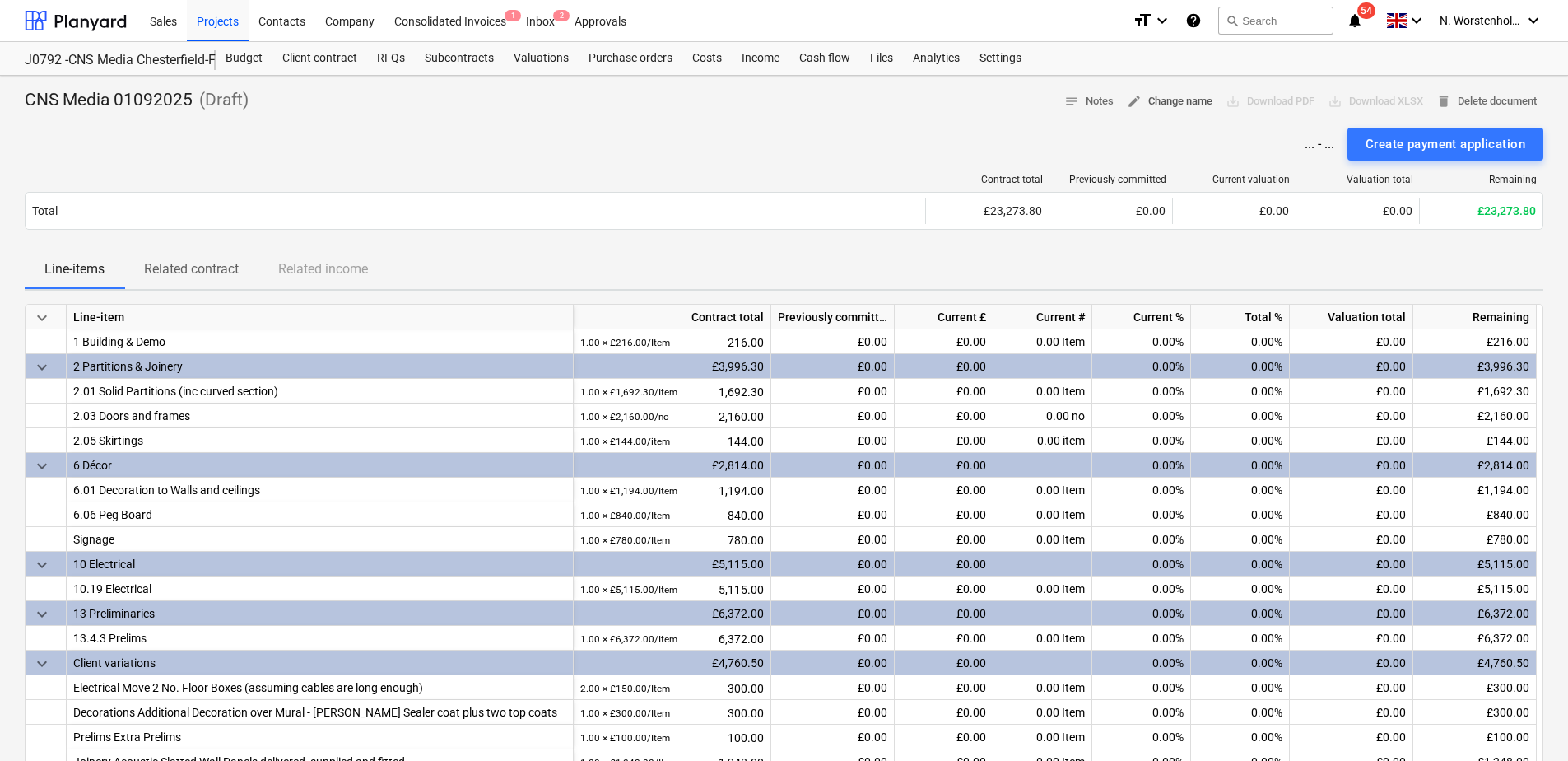
click at [1169, 102] on span "edit Change name" at bounding box center [1170, 101] width 86 height 19
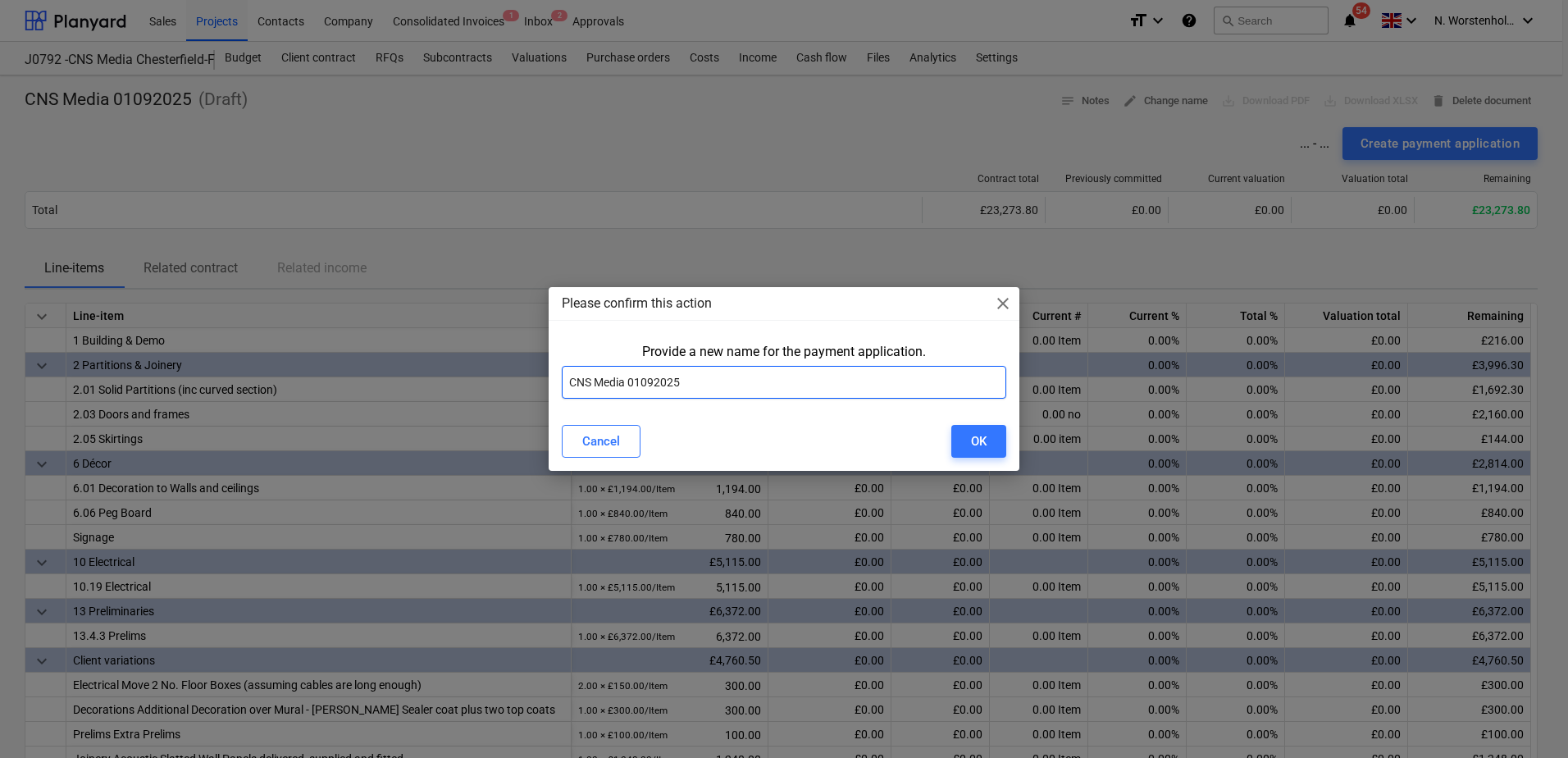
click at [691, 382] on input "CNS Media 01092025" at bounding box center [784, 382] width 445 height 33
type input "CNS Media 01092025 Project Valuation"
click at [986, 441] on button "OK" at bounding box center [978, 441] width 55 height 33
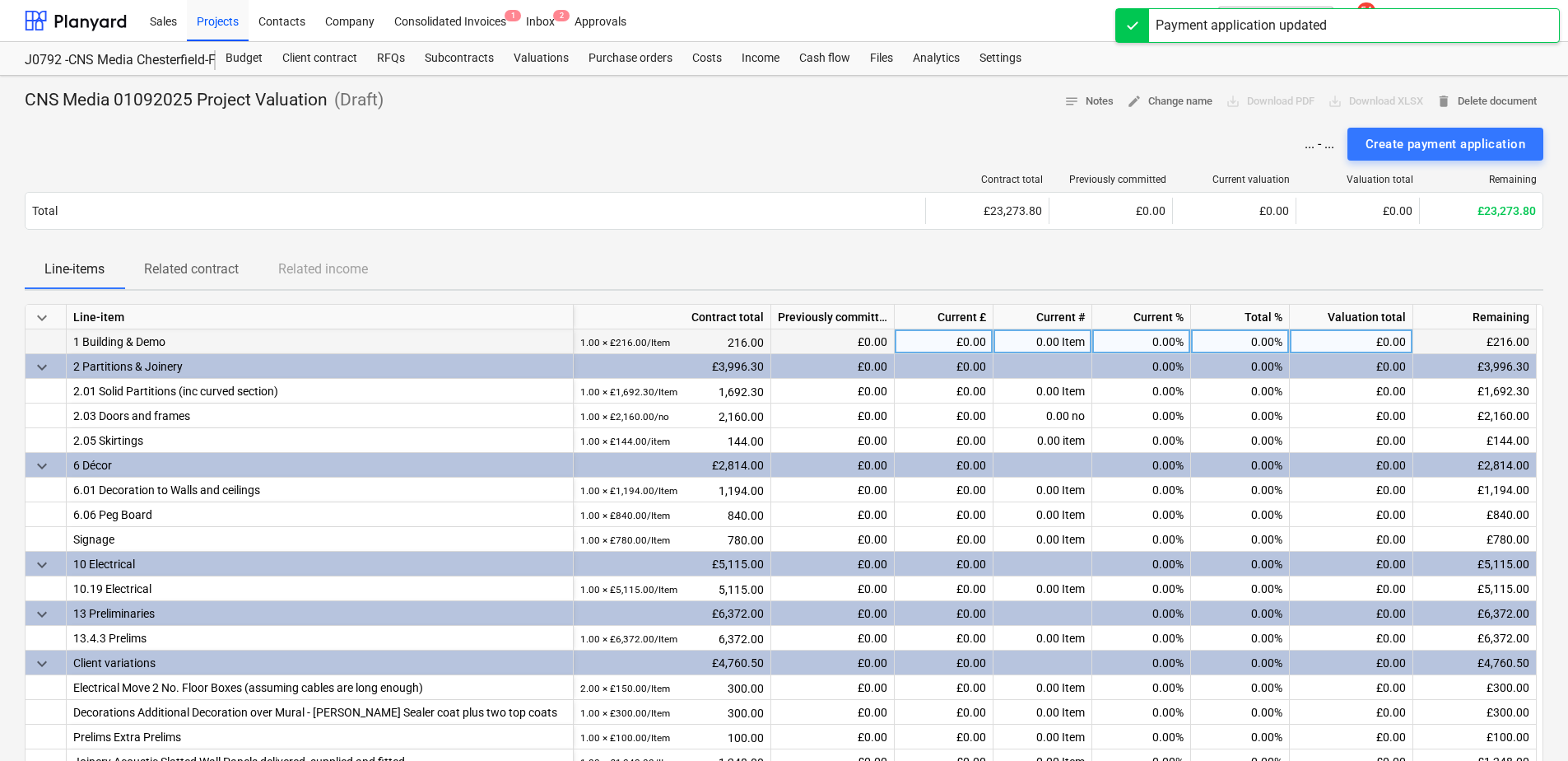
click at [1260, 344] on div "0.00%" at bounding box center [1240, 342] width 99 height 25
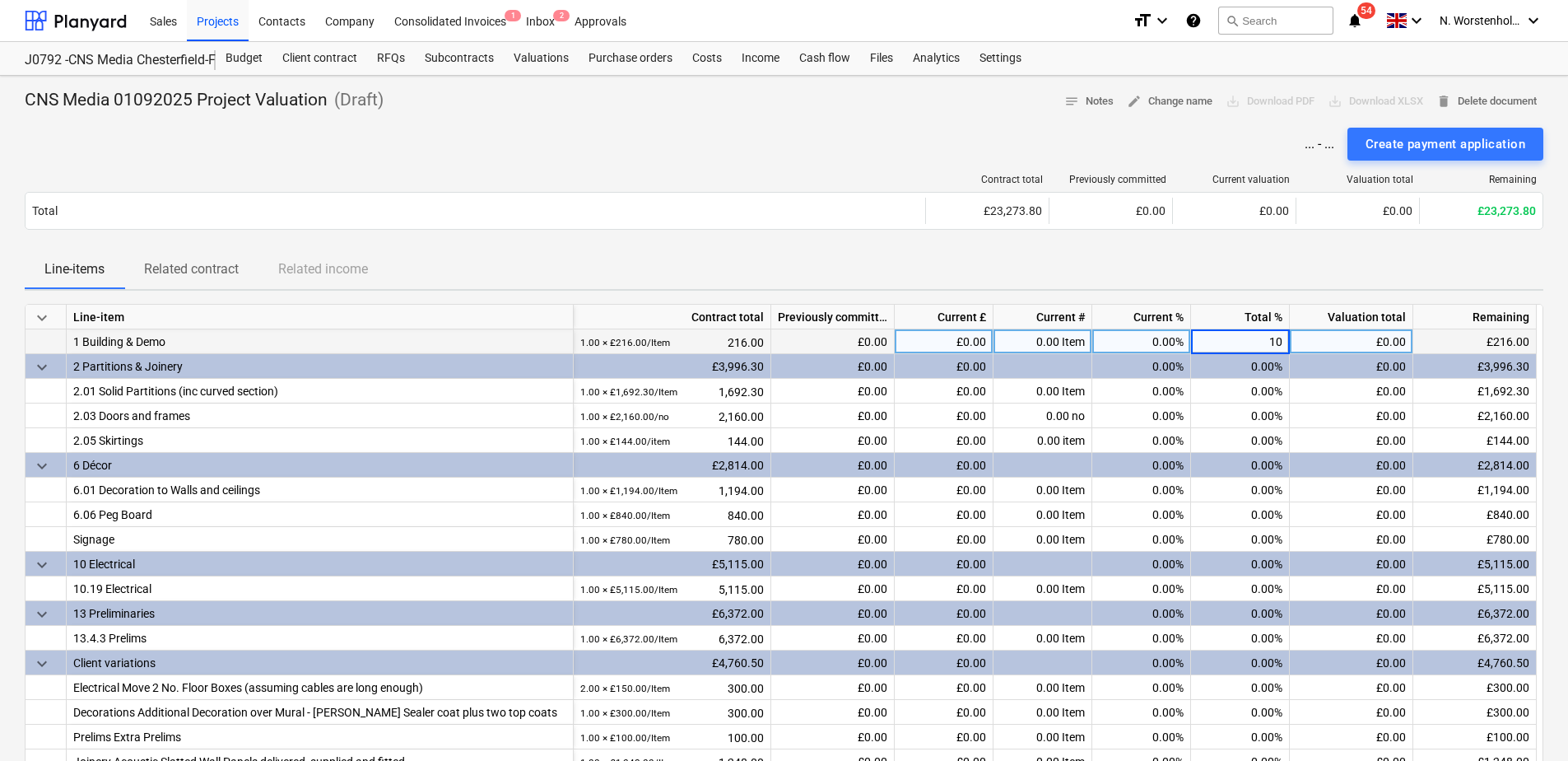
type input "100"
click at [1238, 368] on div "0.00%" at bounding box center [1240, 366] width 99 height 25
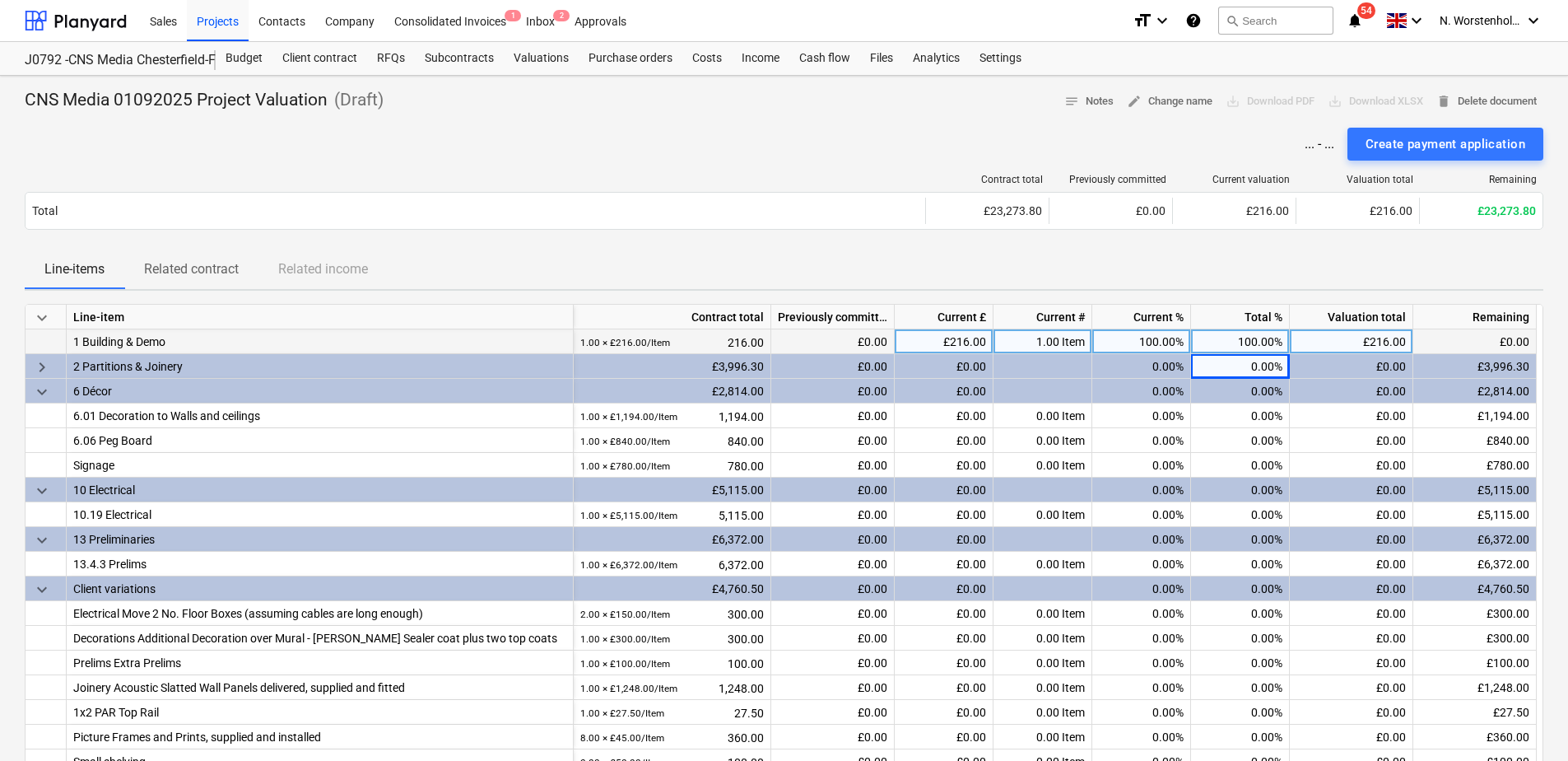
click at [1228, 364] on div "0.00%" at bounding box center [1240, 366] width 99 height 25
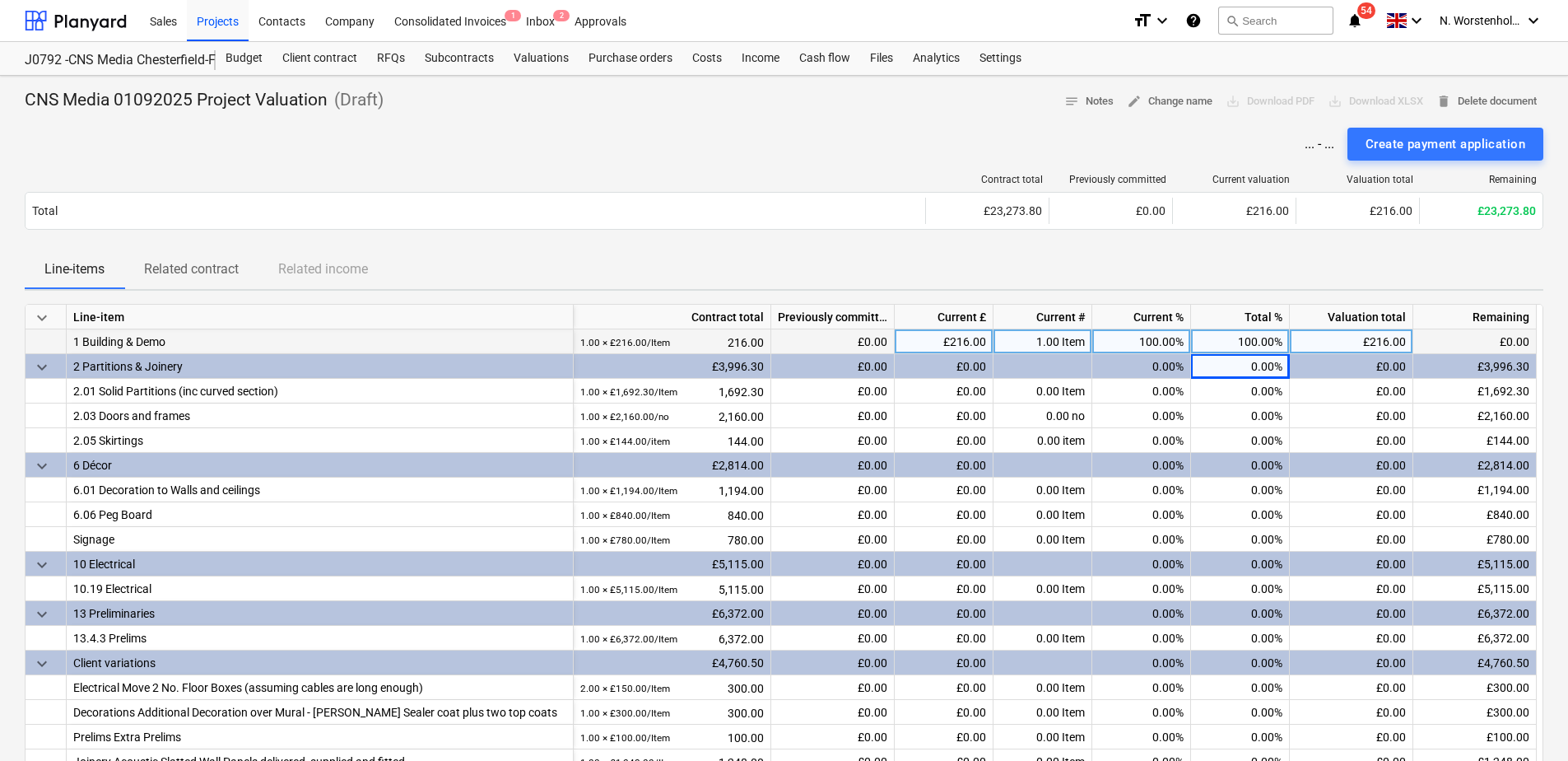
click at [1257, 364] on div "0.00%" at bounding box center [1240, 366] width 99 height 25
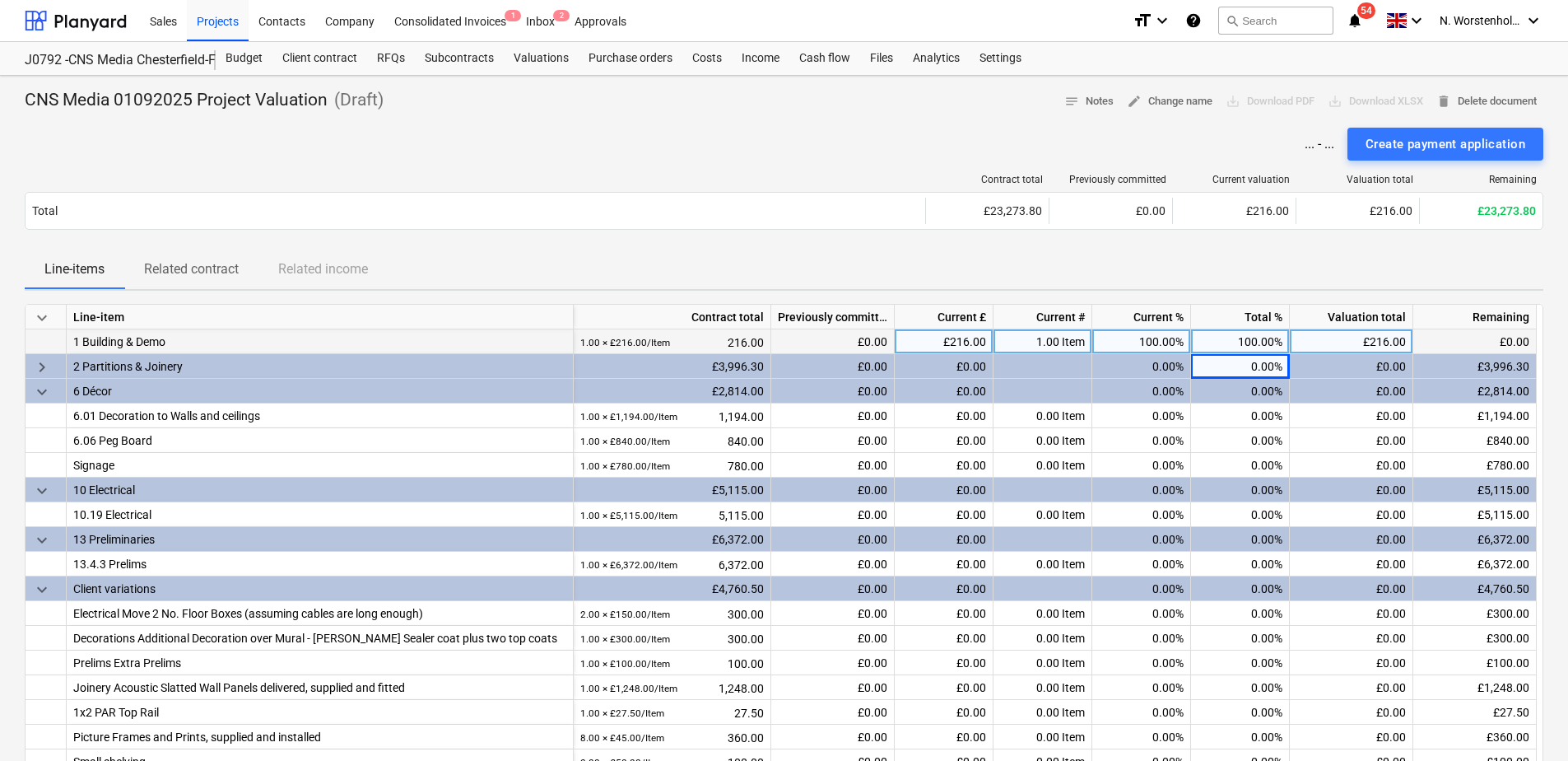
click at [1249, 364] on div "0.00%" at bounding box center [1240, 366] width 99 height 25
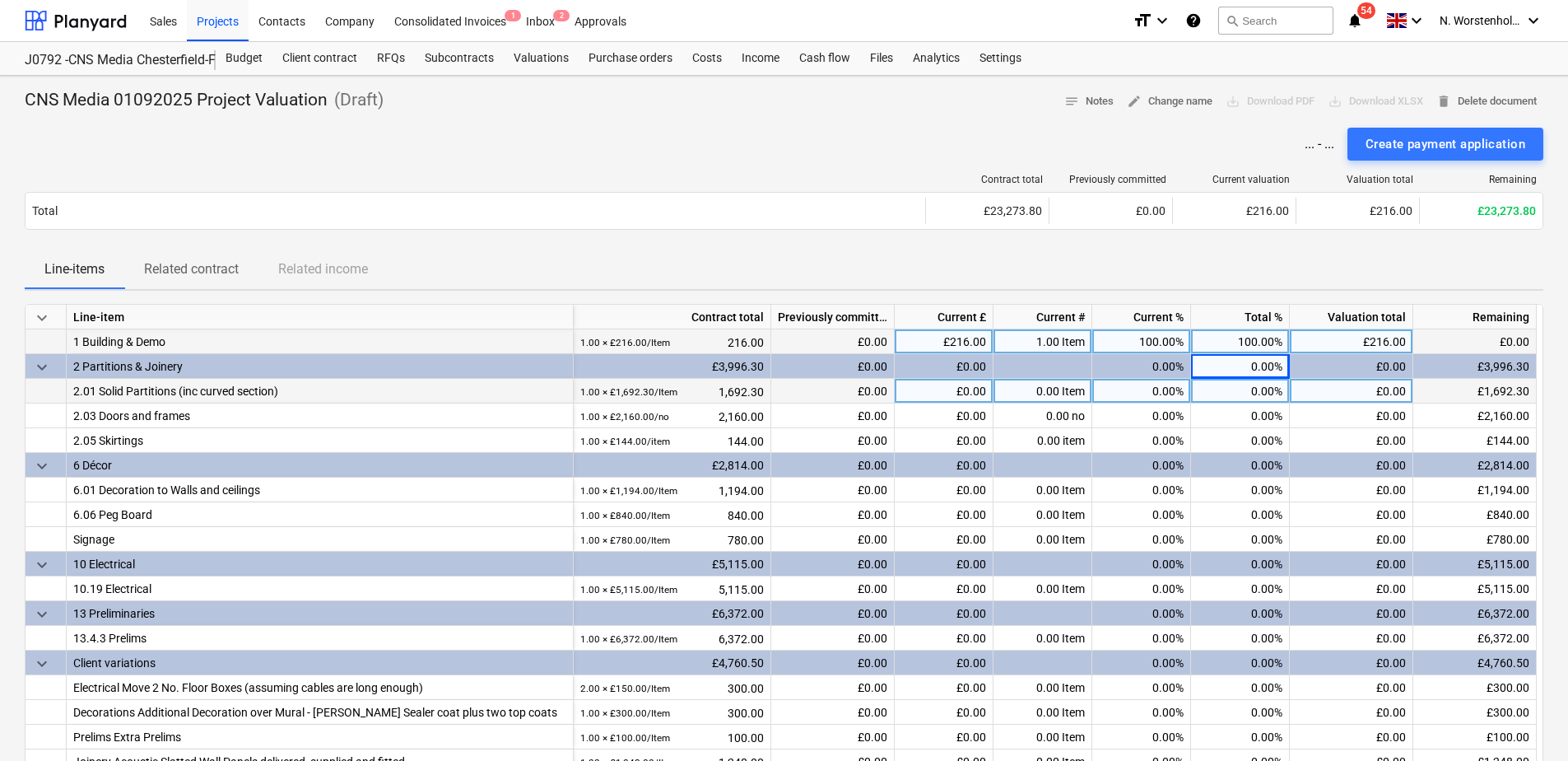
click at [1250, 384] on div "0.00%" at bounding box center [1240, 391] width 99 height 25
type input "100"
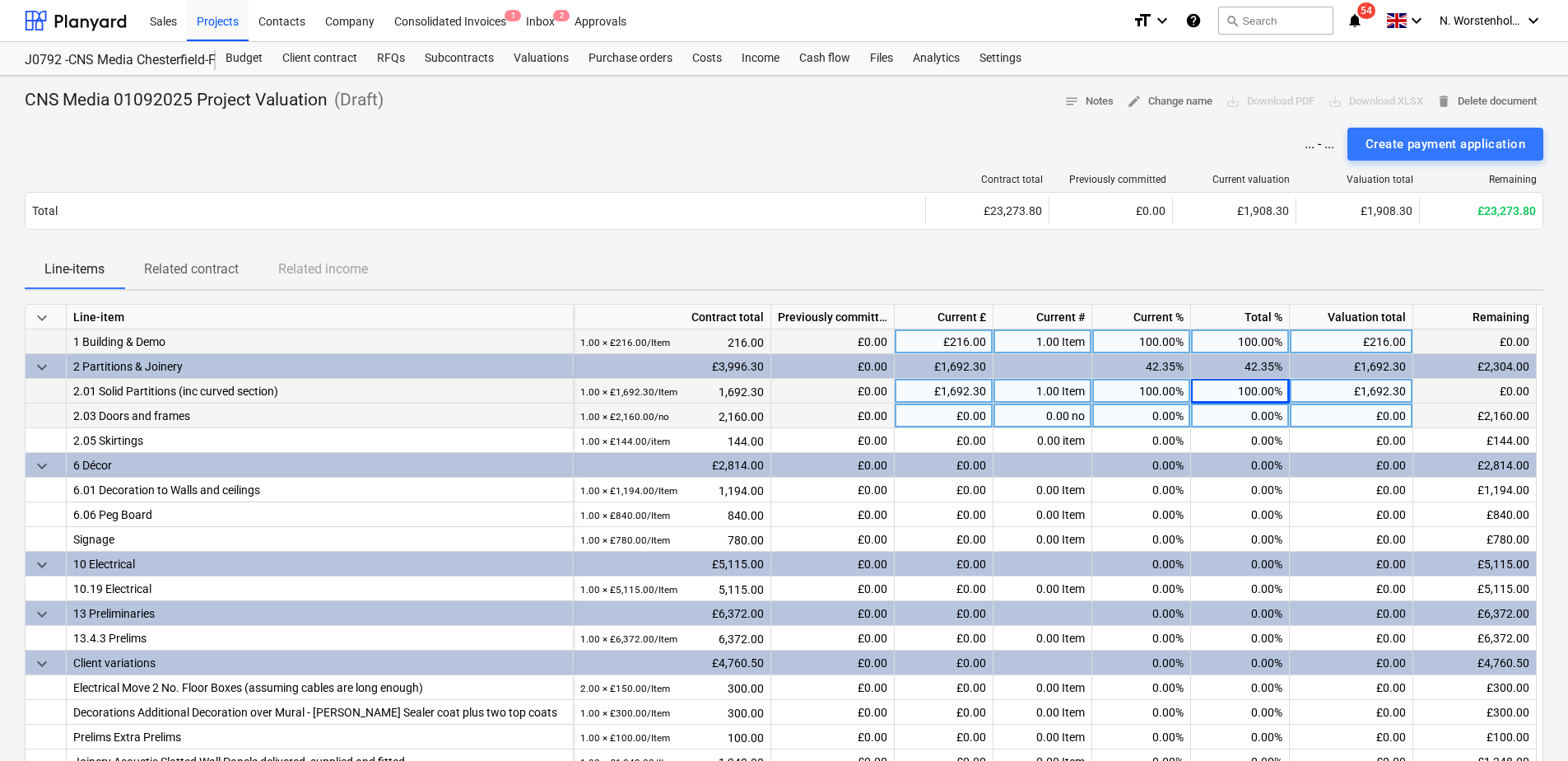
click at [1248, 418] on div "0.00%" at bounding box center [1240, 416] width 99 height 25
type input "100"
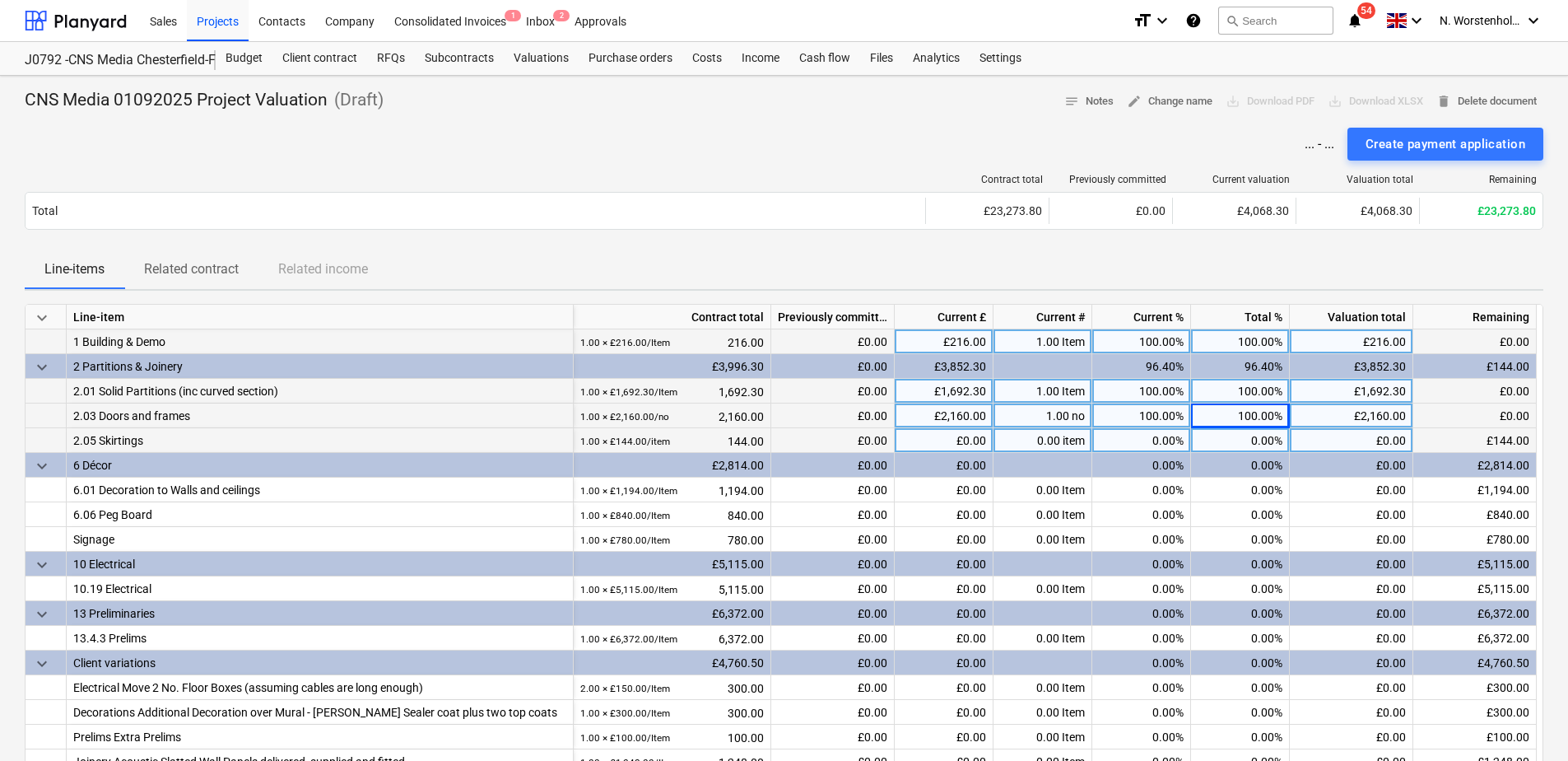
click at [1253, 441] on div "0.00%" at bounding box center [1240, 440] width 99 height 25
type input "100"
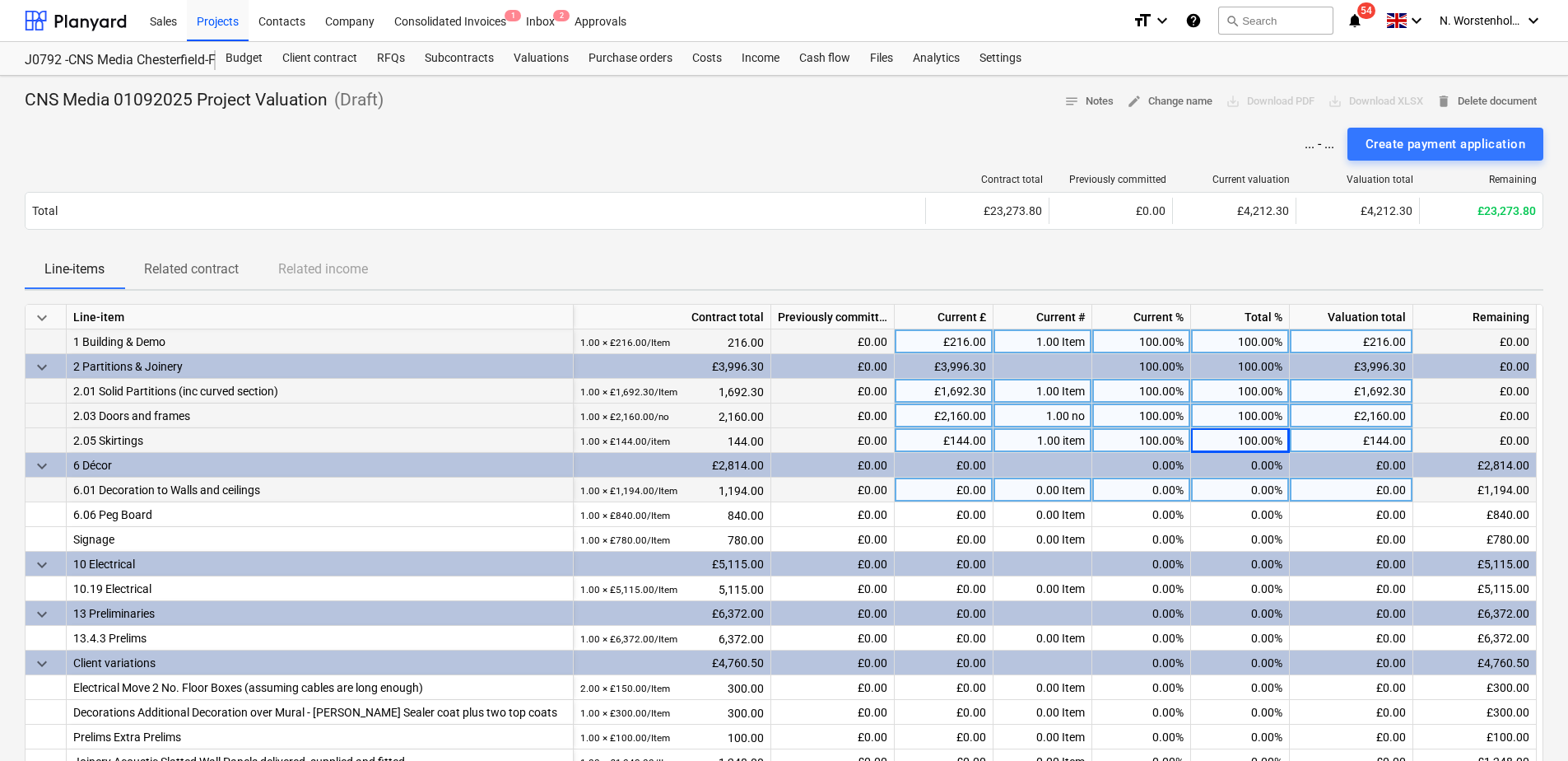
click at [1234, 484] on div "0.00%" at bounding box center [1240, 490] width 99 height 25
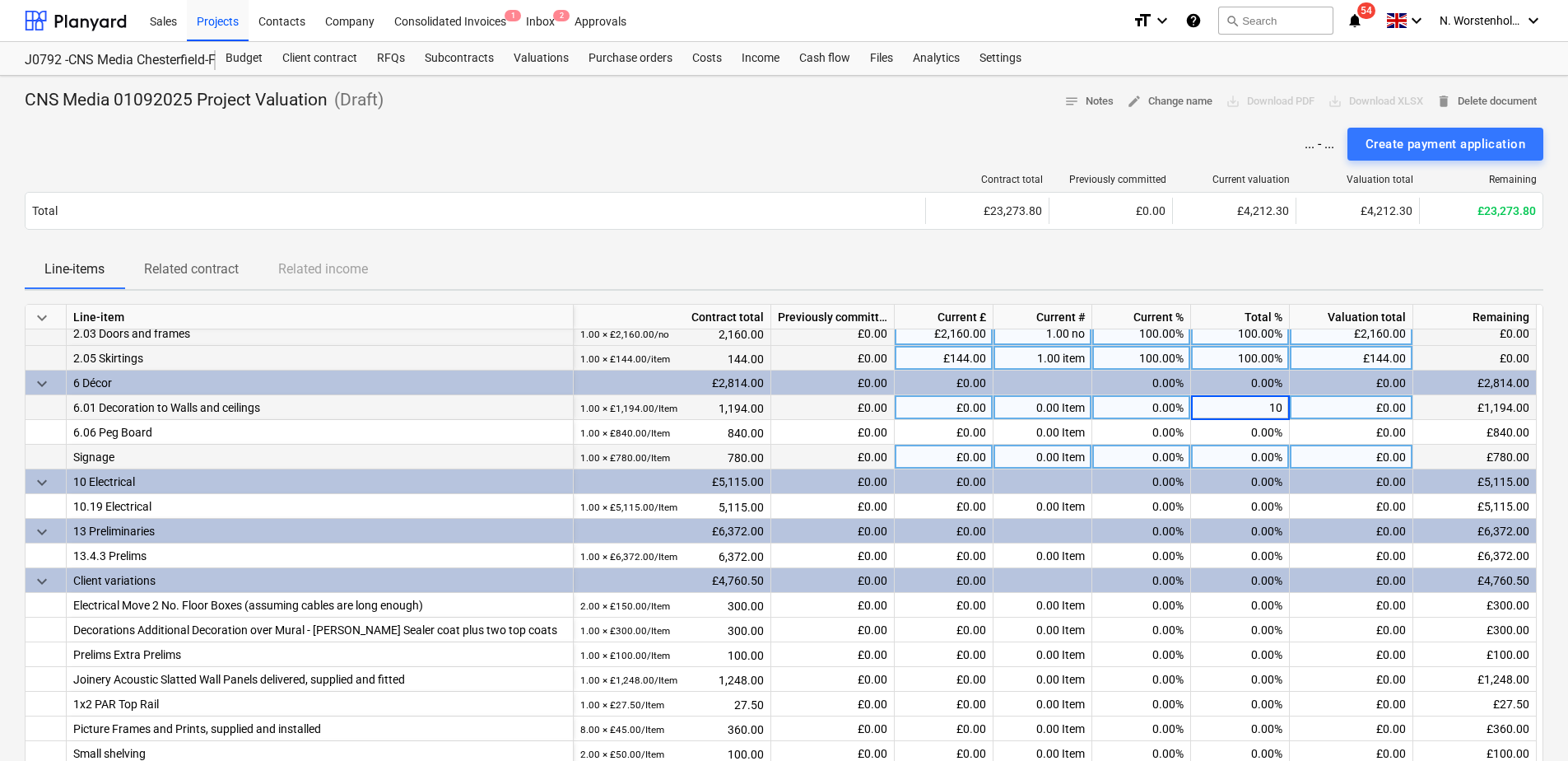
type input "100"
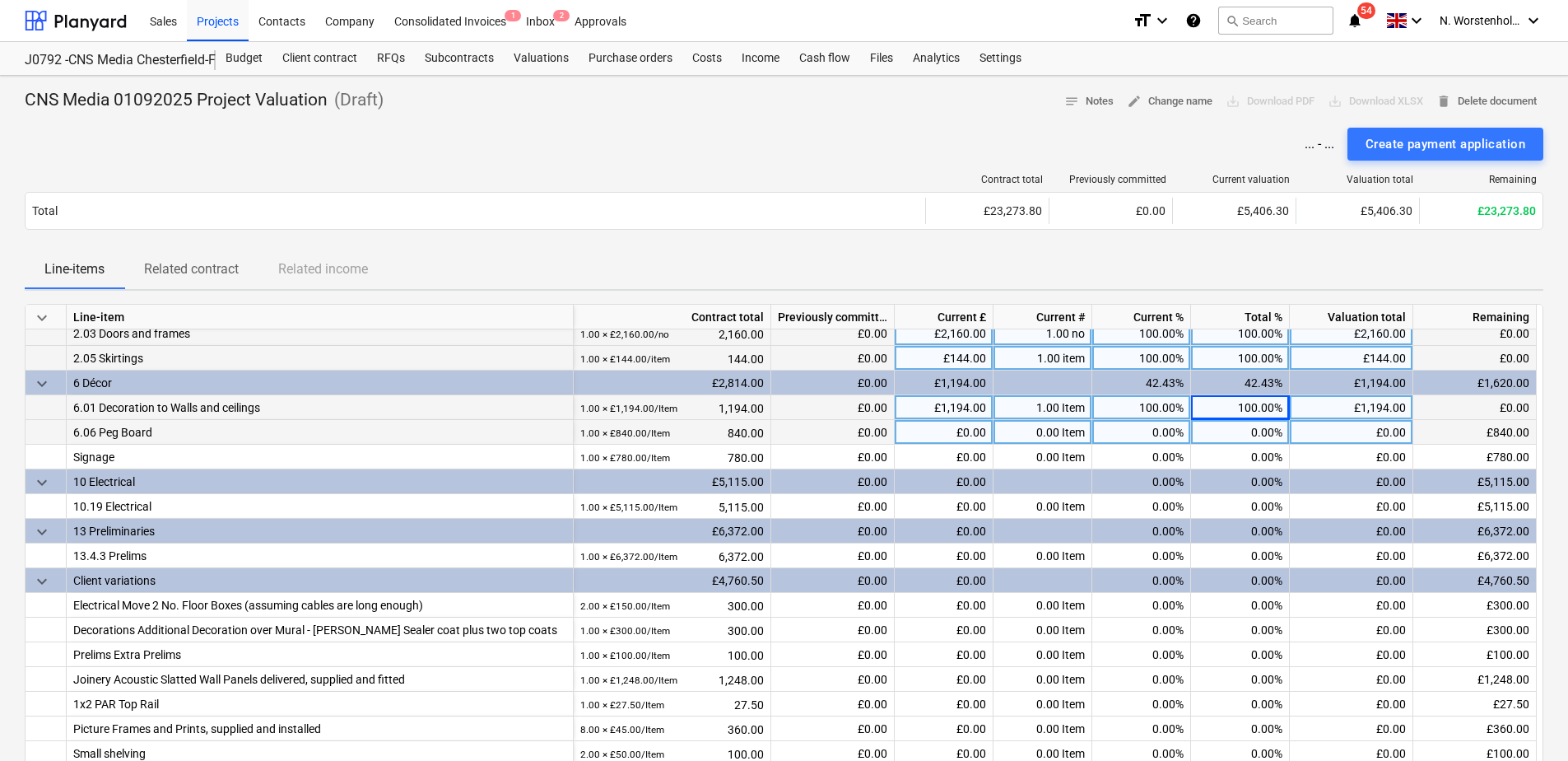
click at [1245, 427] on div "0.00%" at bounding box center [1240, 432] width 99 height 25
type input "100"
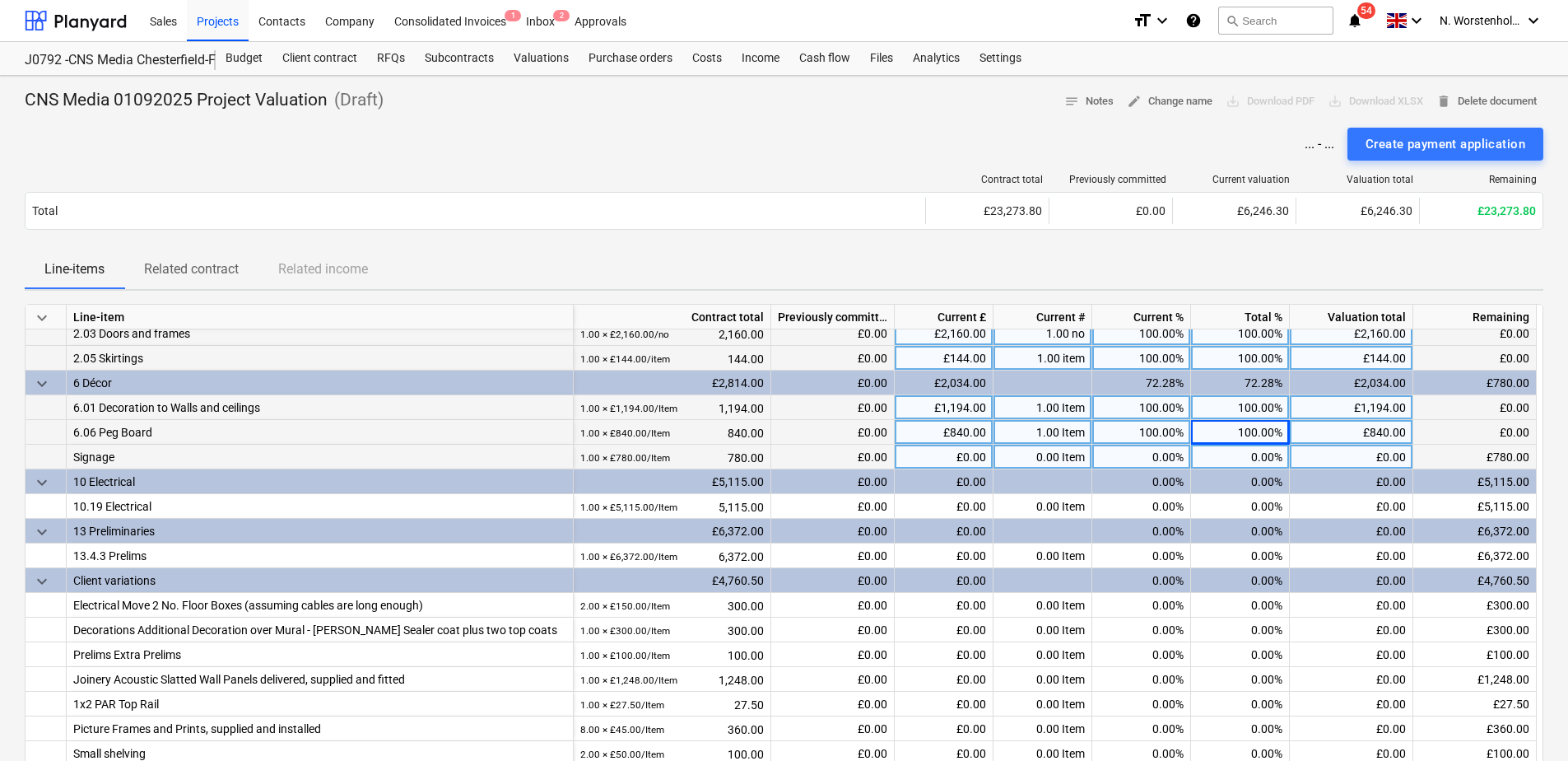
click at [1247, 458] on div "0.00%" at bounding box center [1240, 457] width 99 height 25
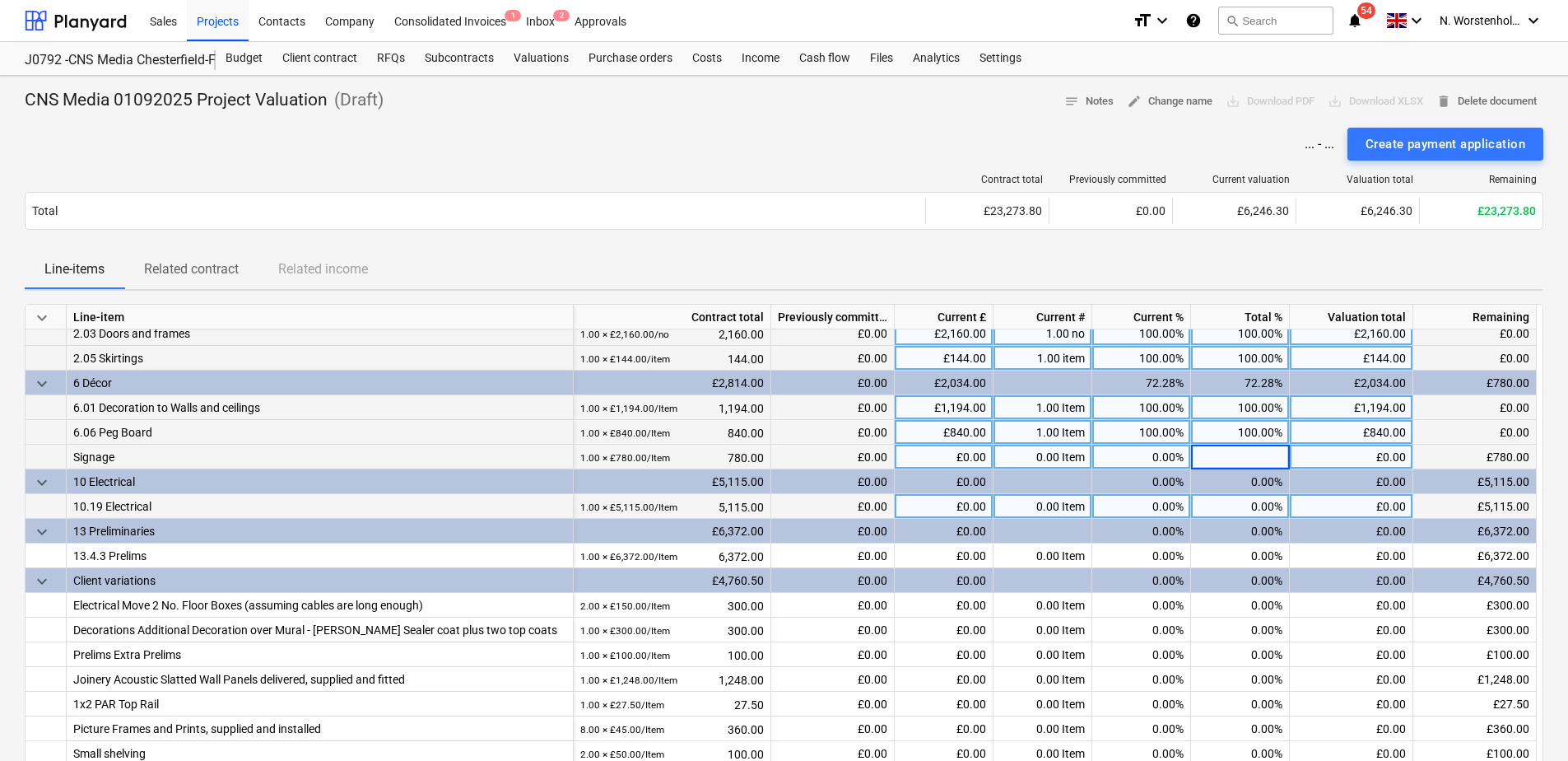
click at [1248, 497] on div "0.00%" at bounding box center [1240, 506] width 99 height 25
type input "100"
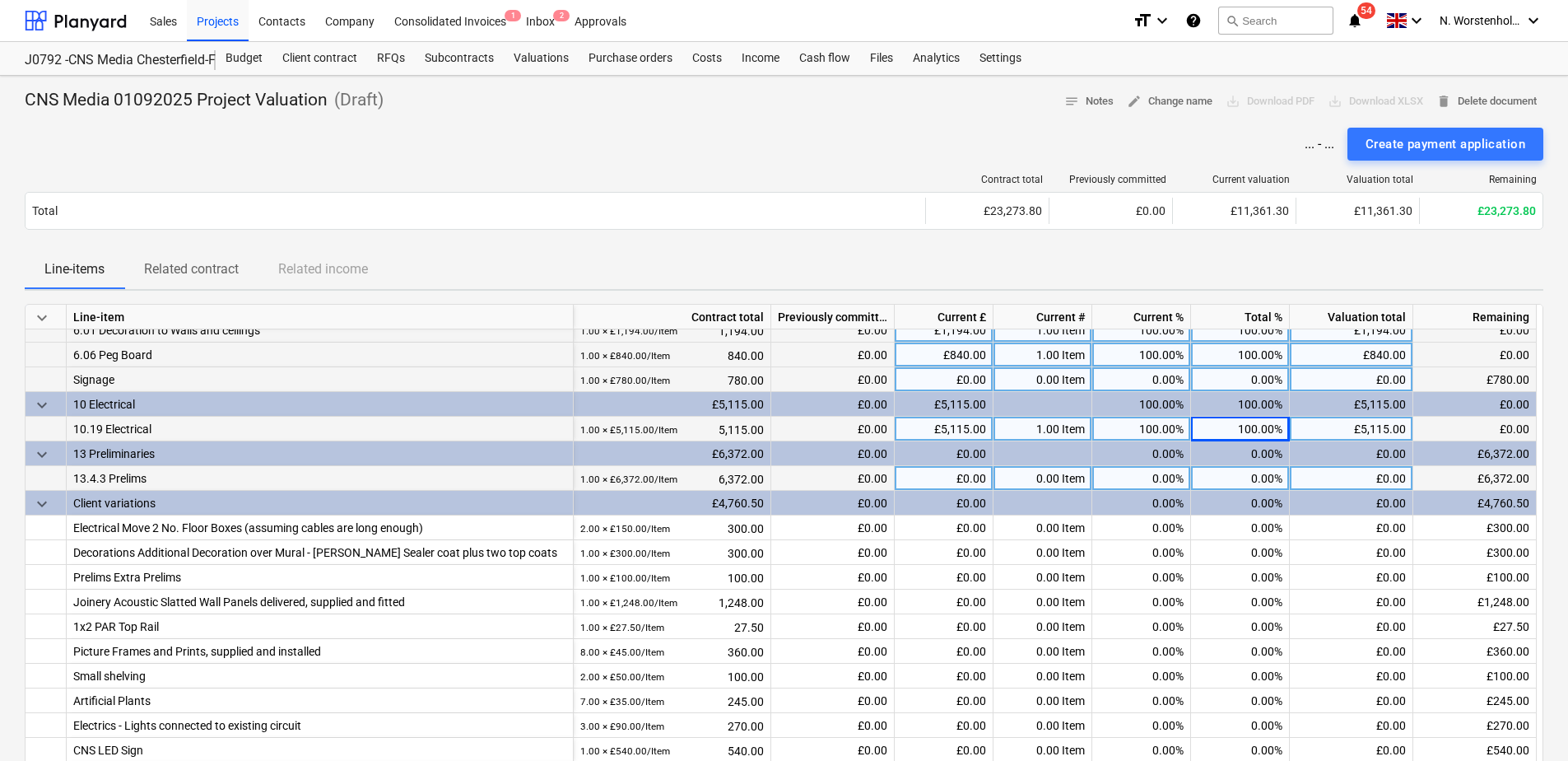
scroll to position [161, 0]
click at [1238, 480] on div "0.00%" at bounding box center [1240, 478] width 99 height 25
type input "100"
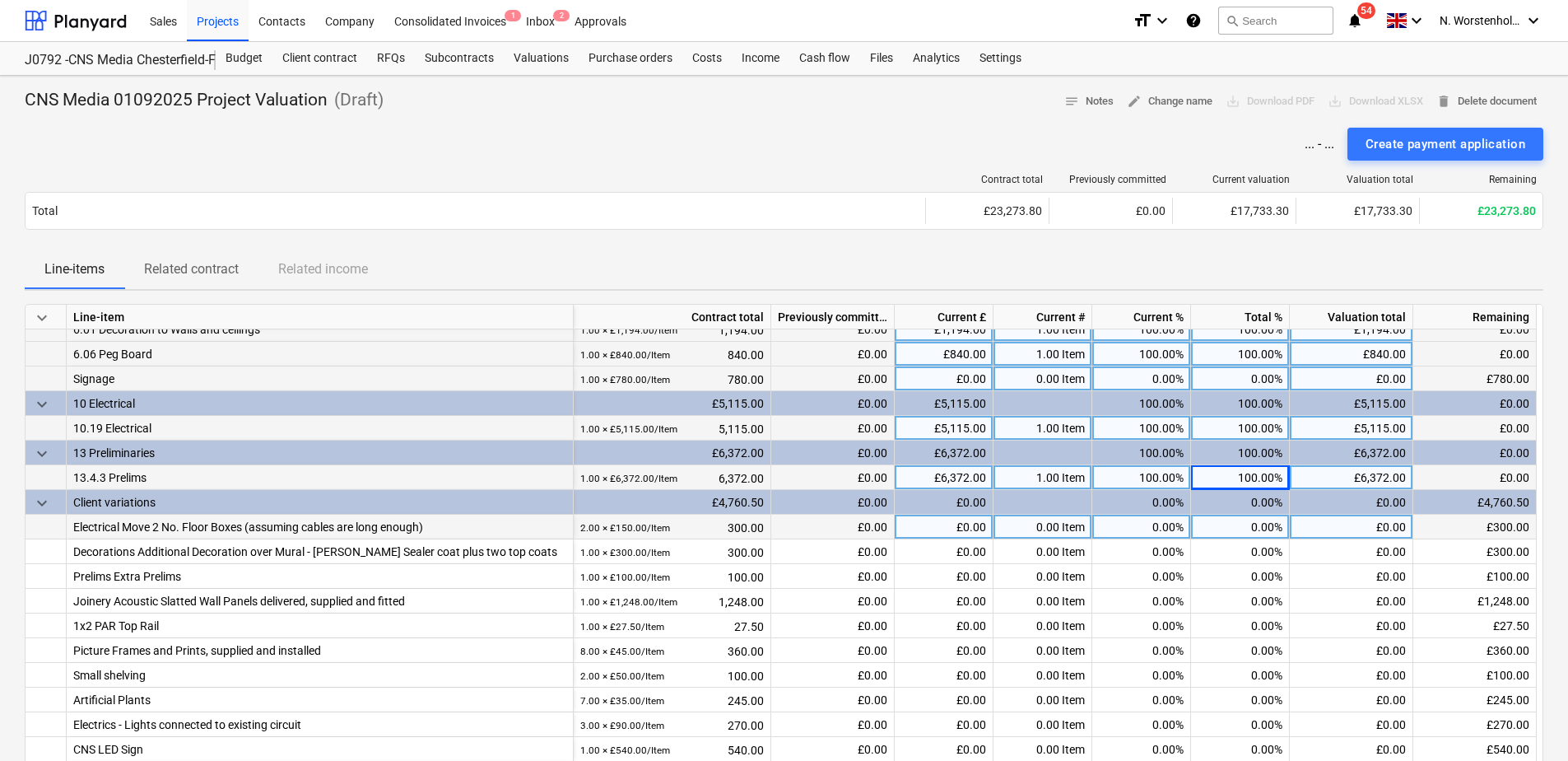
click at [1240, 527] on div "0.00%" at bounding box center [1240, 527] width 99 height 25
type input "100"
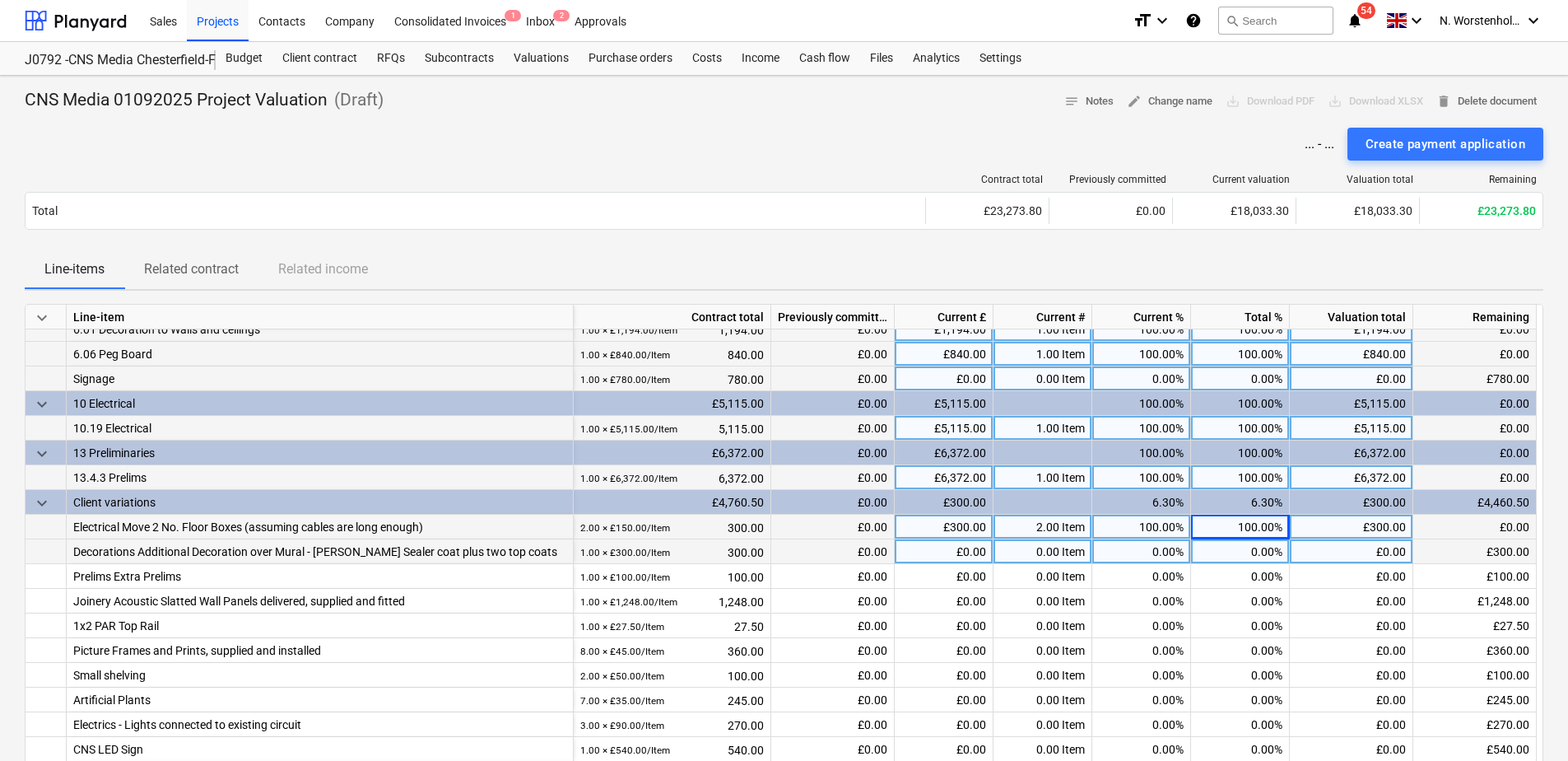
click at [1243, 559] on div "0.00%" at bounding box center [1240, 552] width 99 height 25
type input "100"
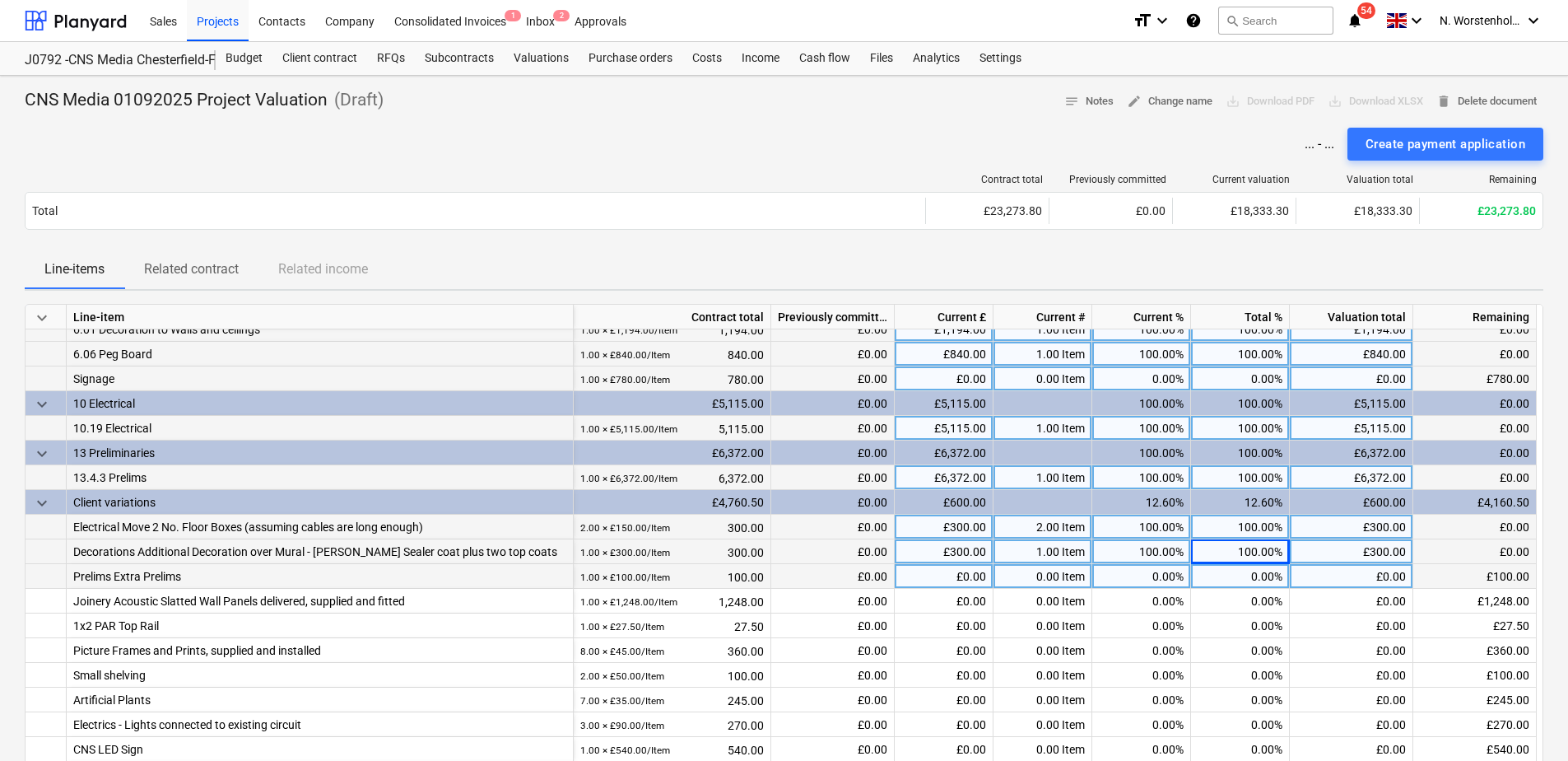
click at [1244, 574] on div "0.00%" at bounding box center [1240, 576] width 99 height 25
type input "100"
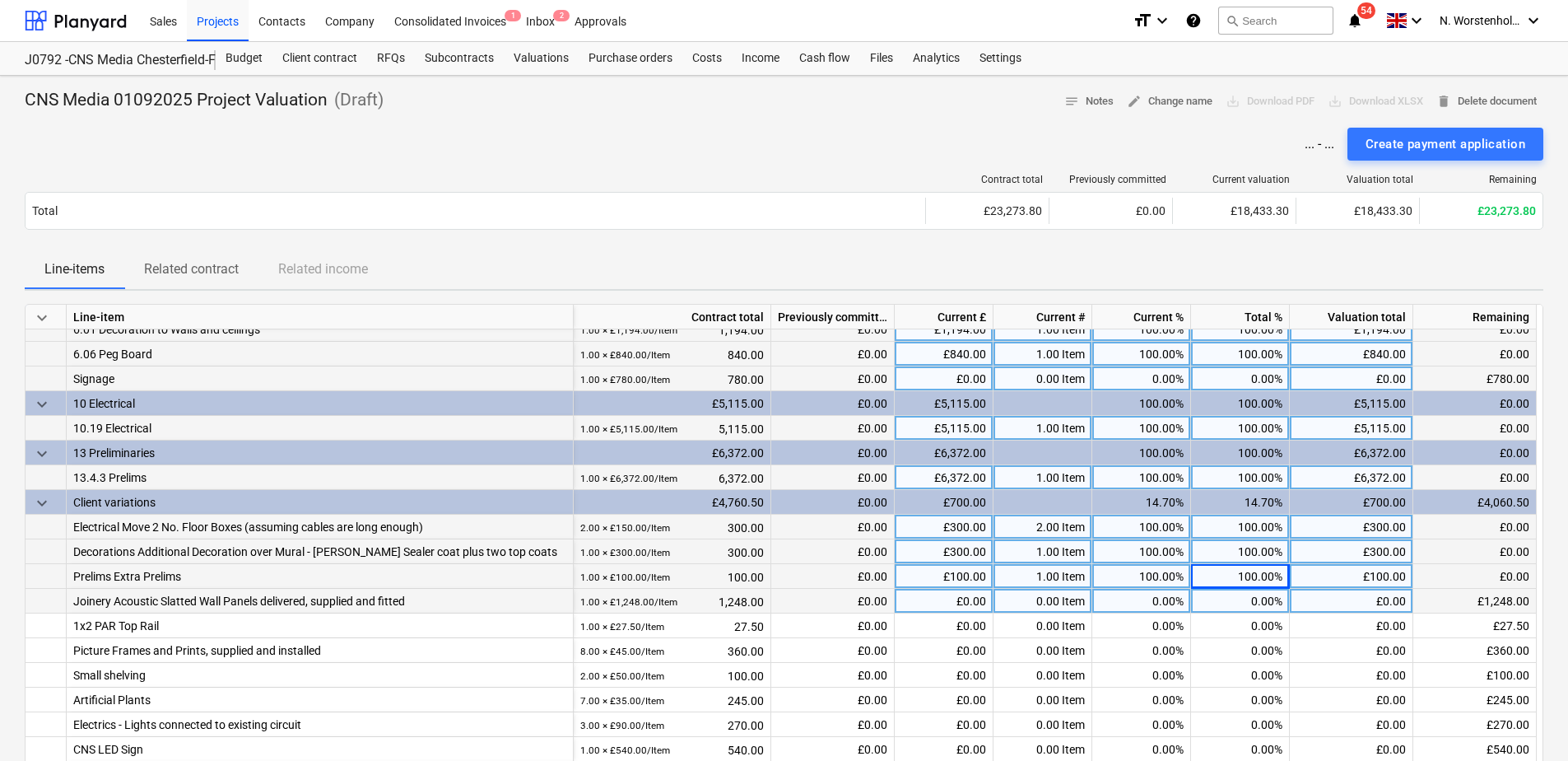
click at [1232, 598] on div "0.00%" at bounding box center [1240, 601] width 99 height 25
type input "100"
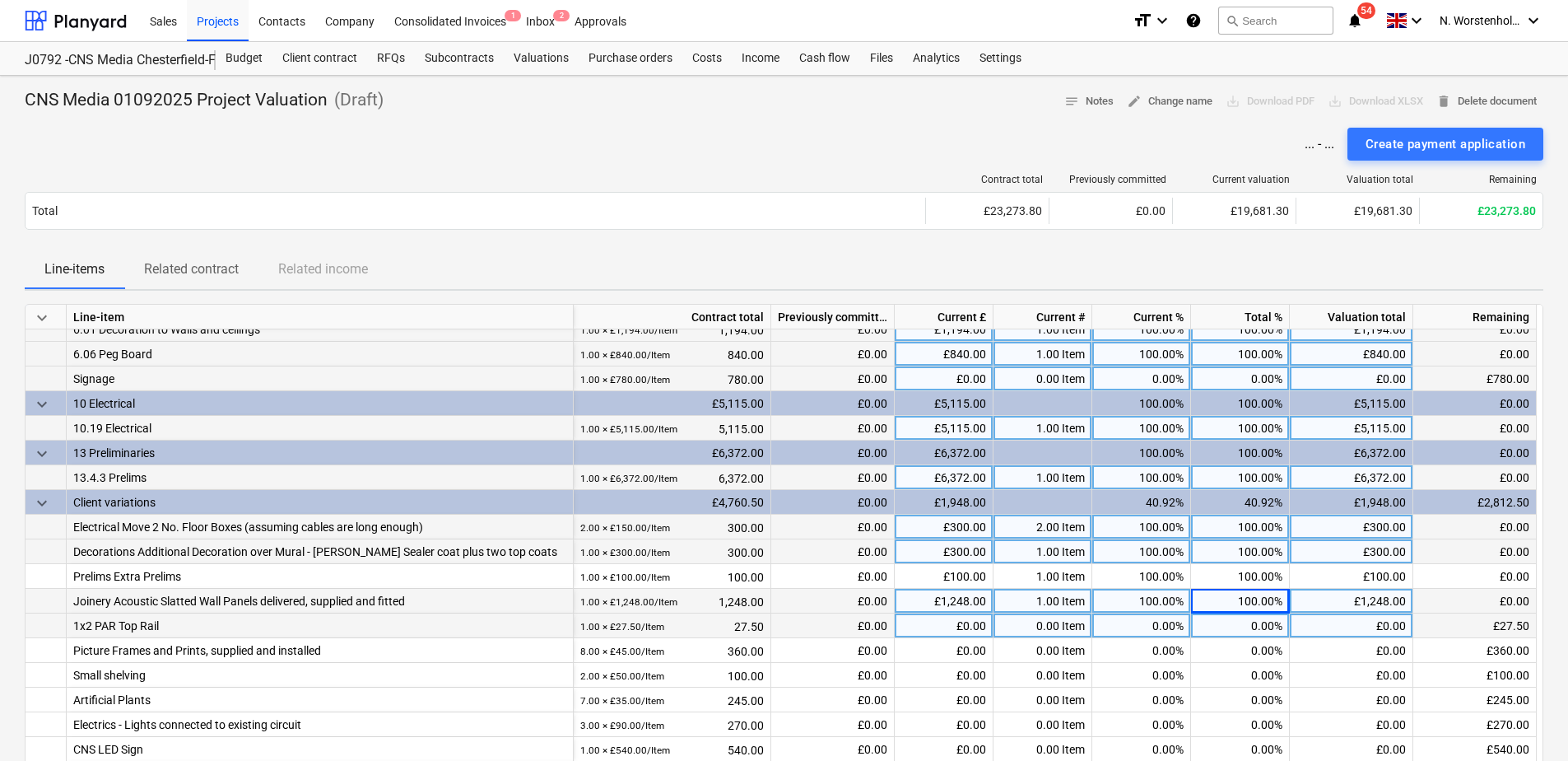
click at [1239, 627] on div "0.00%" at bounding box center [1240, 626] width 99 height 25
type input "100"
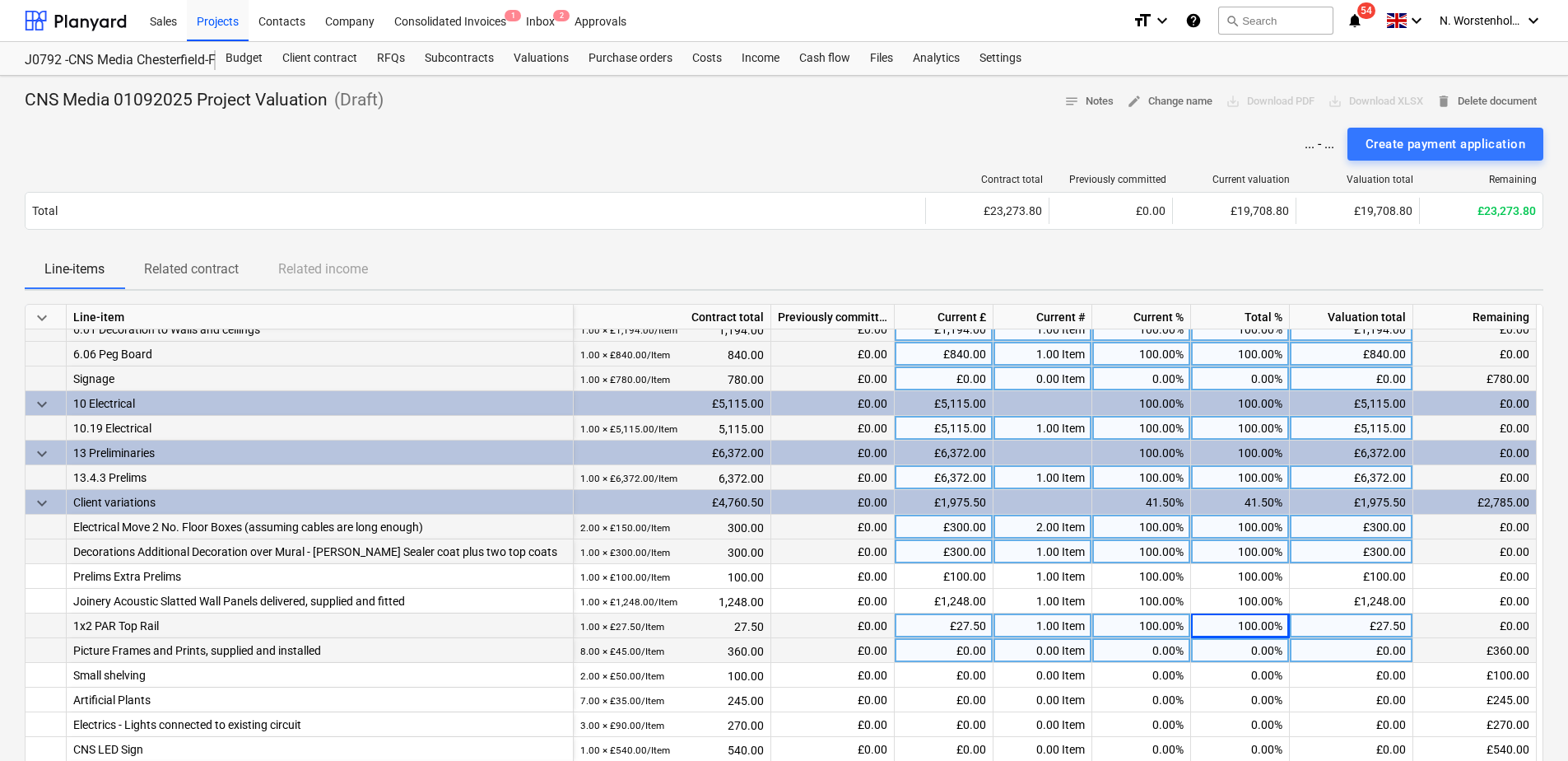
click at [1244, 652] on div "0.00%" at bounding box center [1240, 650] width 99 height 25
type input "100"
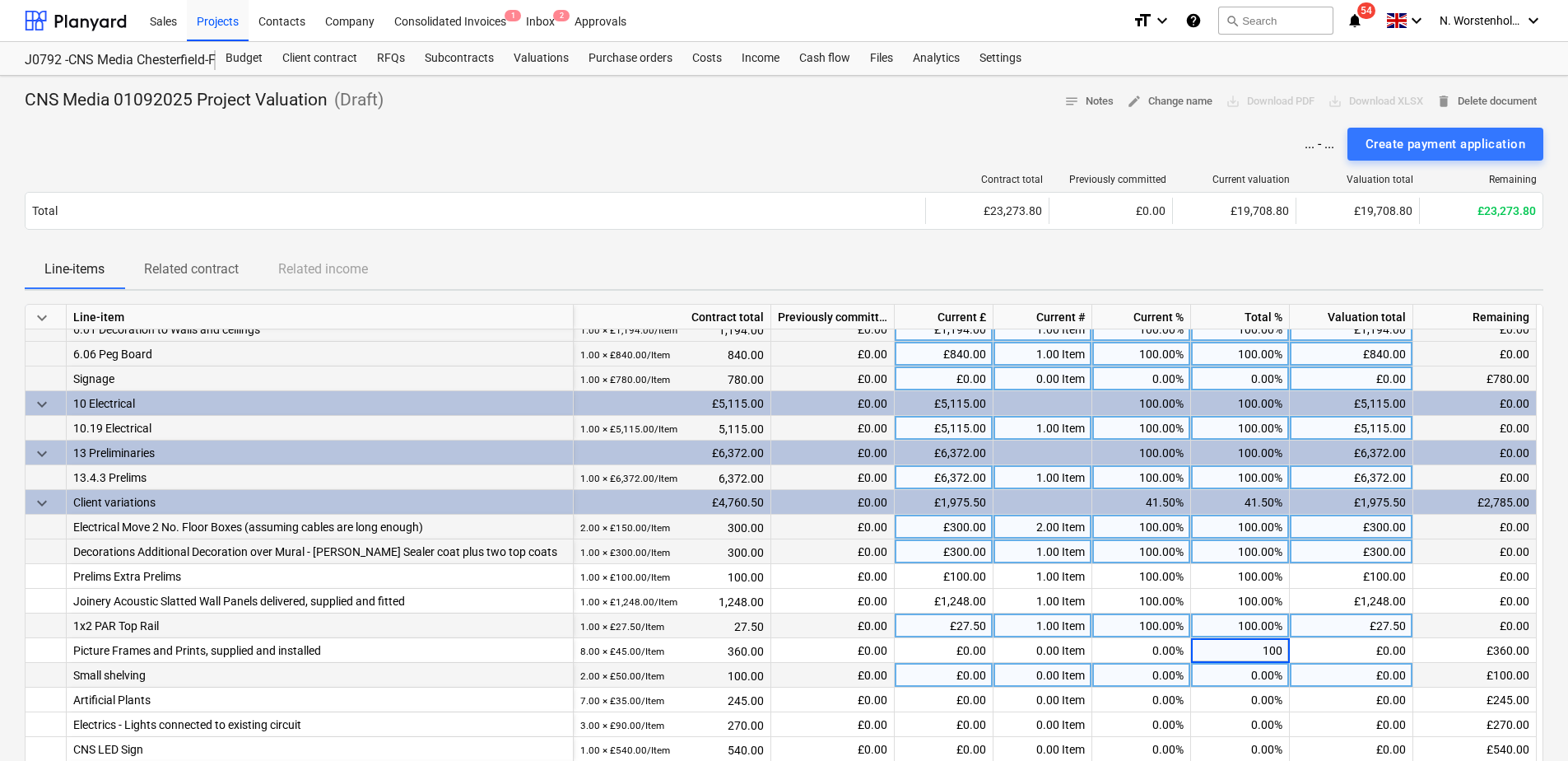
click at [1237, 676] on div "0.00%" at bounding box center [1240, 675] width 99 height 25
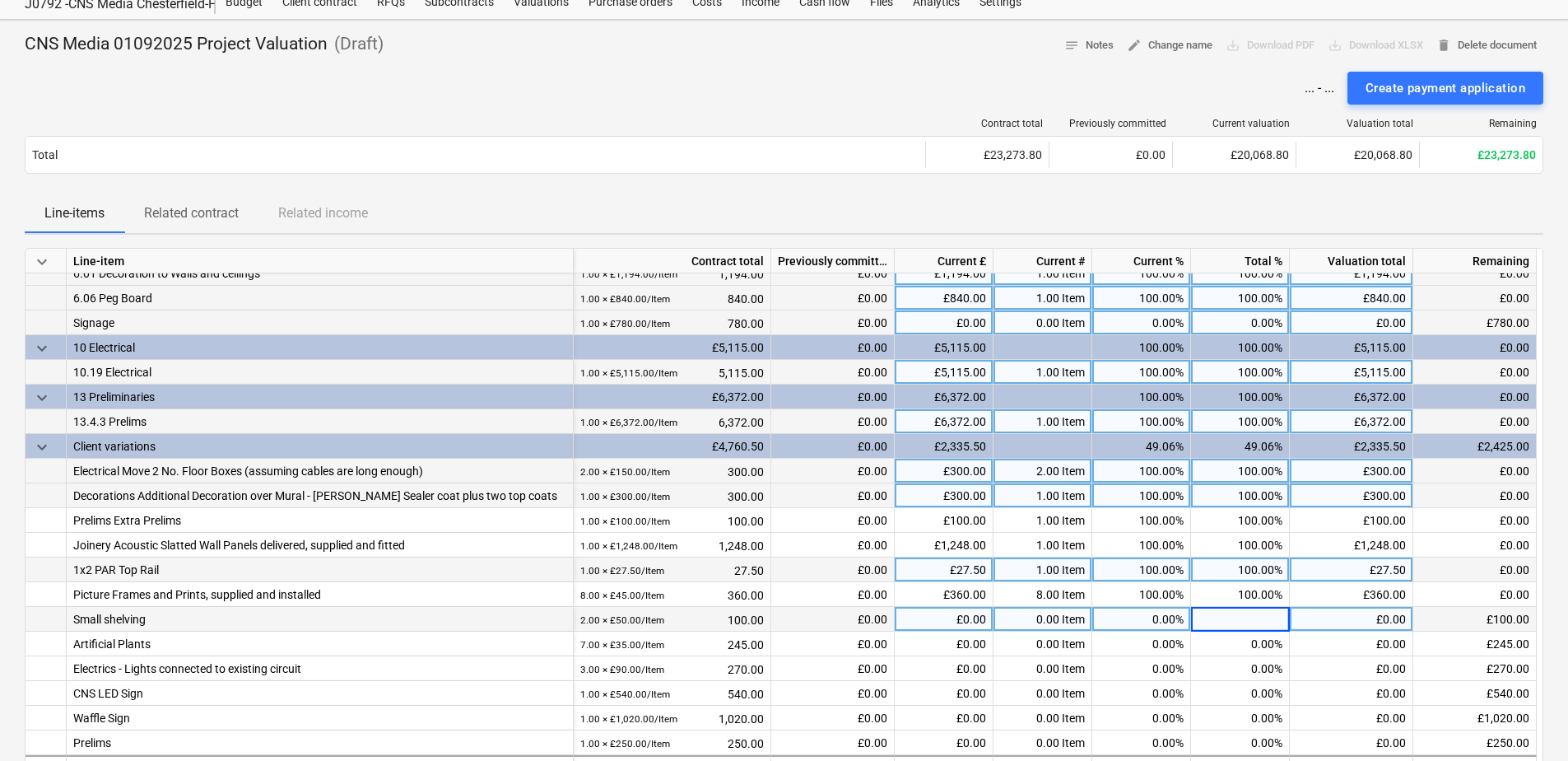
scroll to position [82, 0]
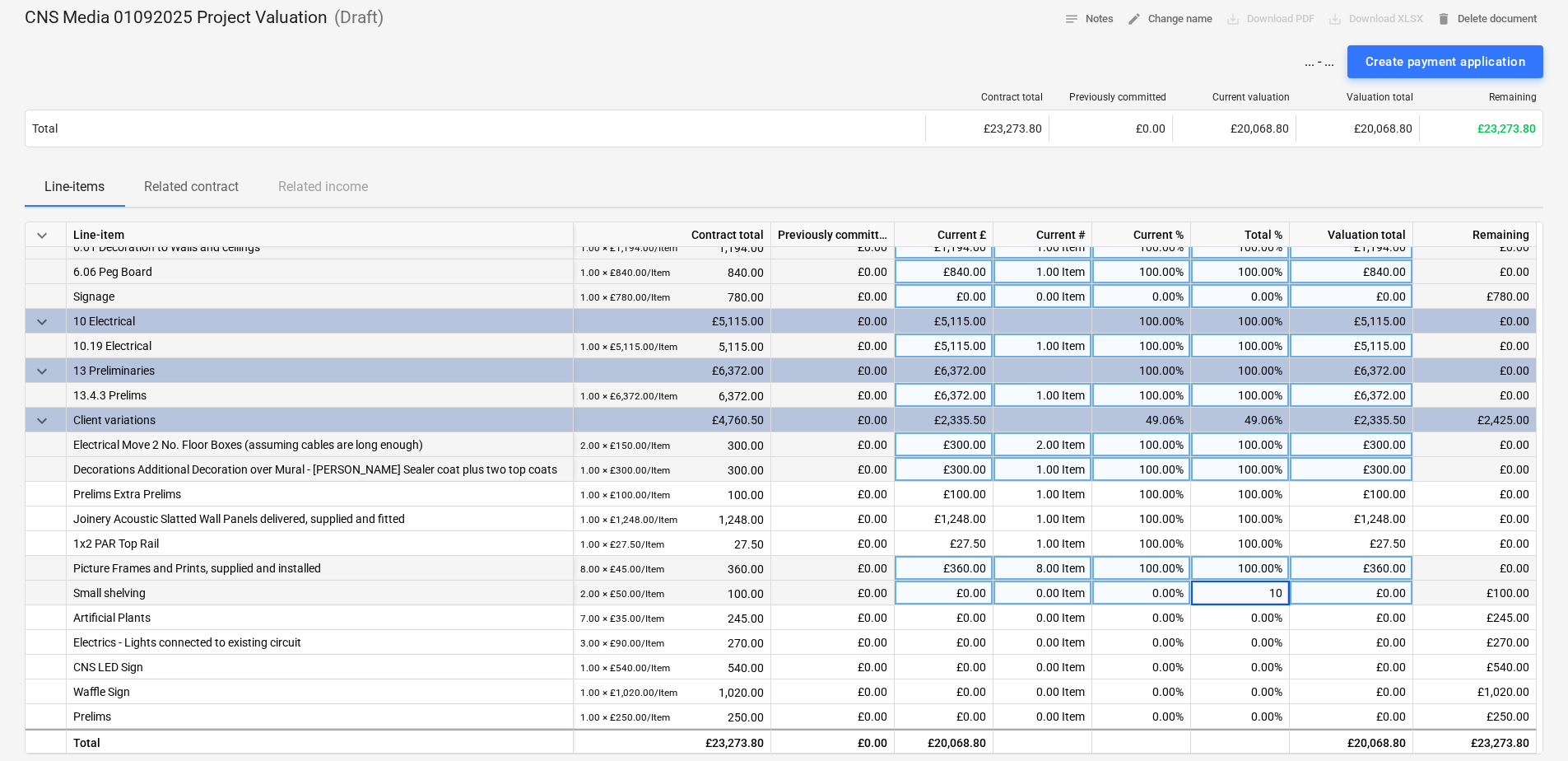
type input "100"
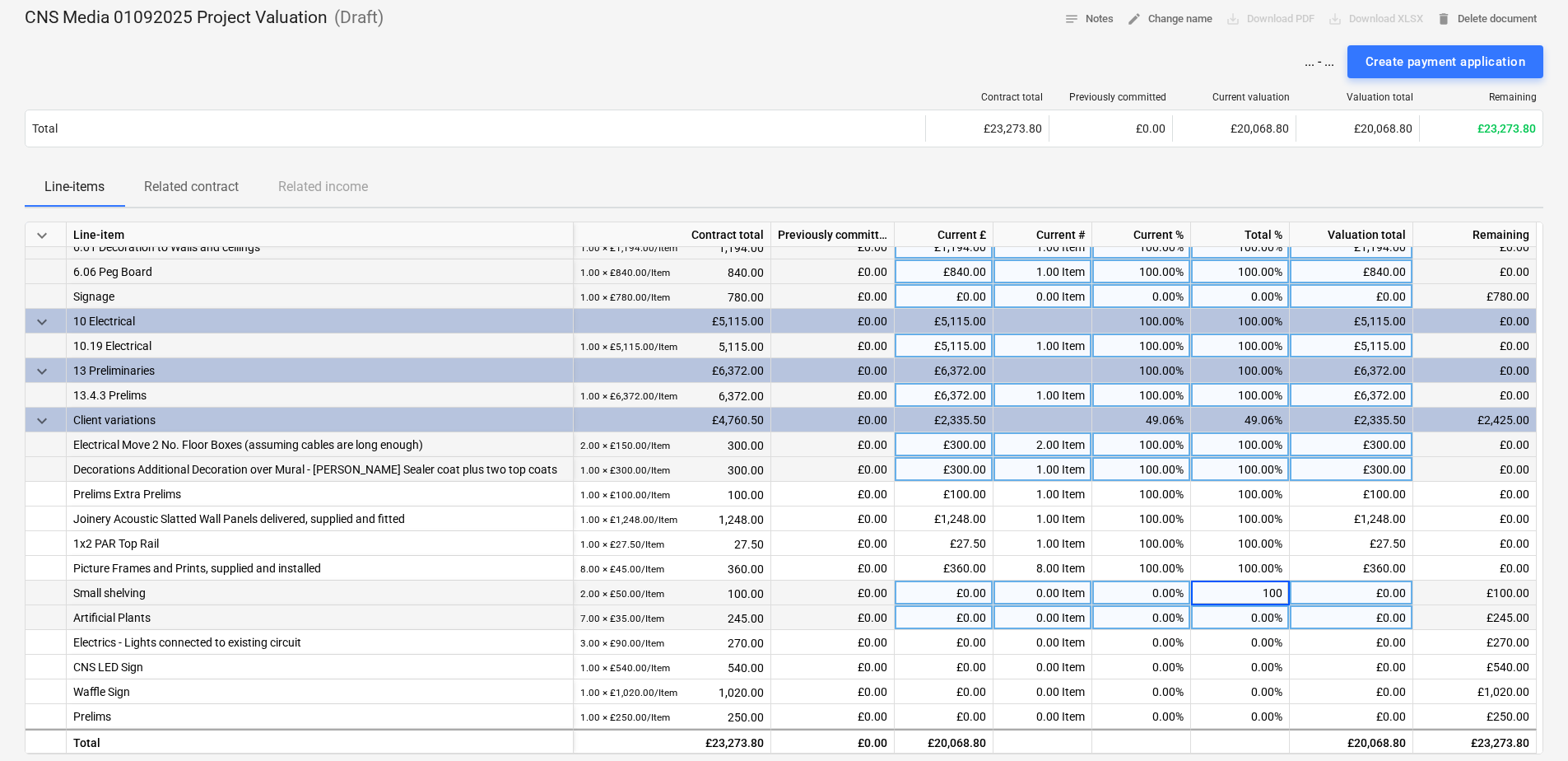
click at [1218, 606] on div "0.00%" at bounding box center [1240, 618] width 99 height 25
type input "100"
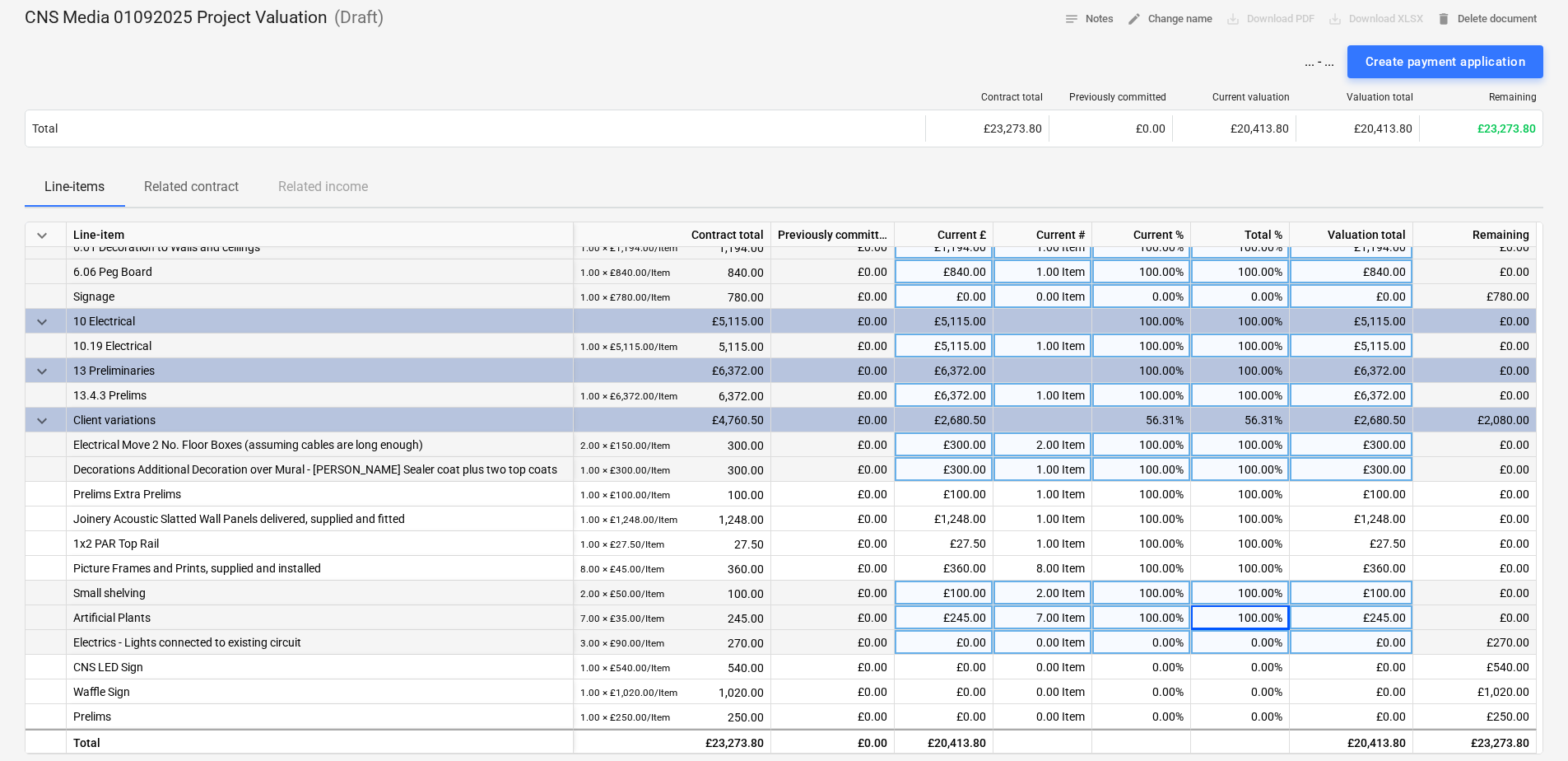
click at [1219, 644] on div "0.00%" at bounding box center [1240, 642] width 99 height 25
type input "100"
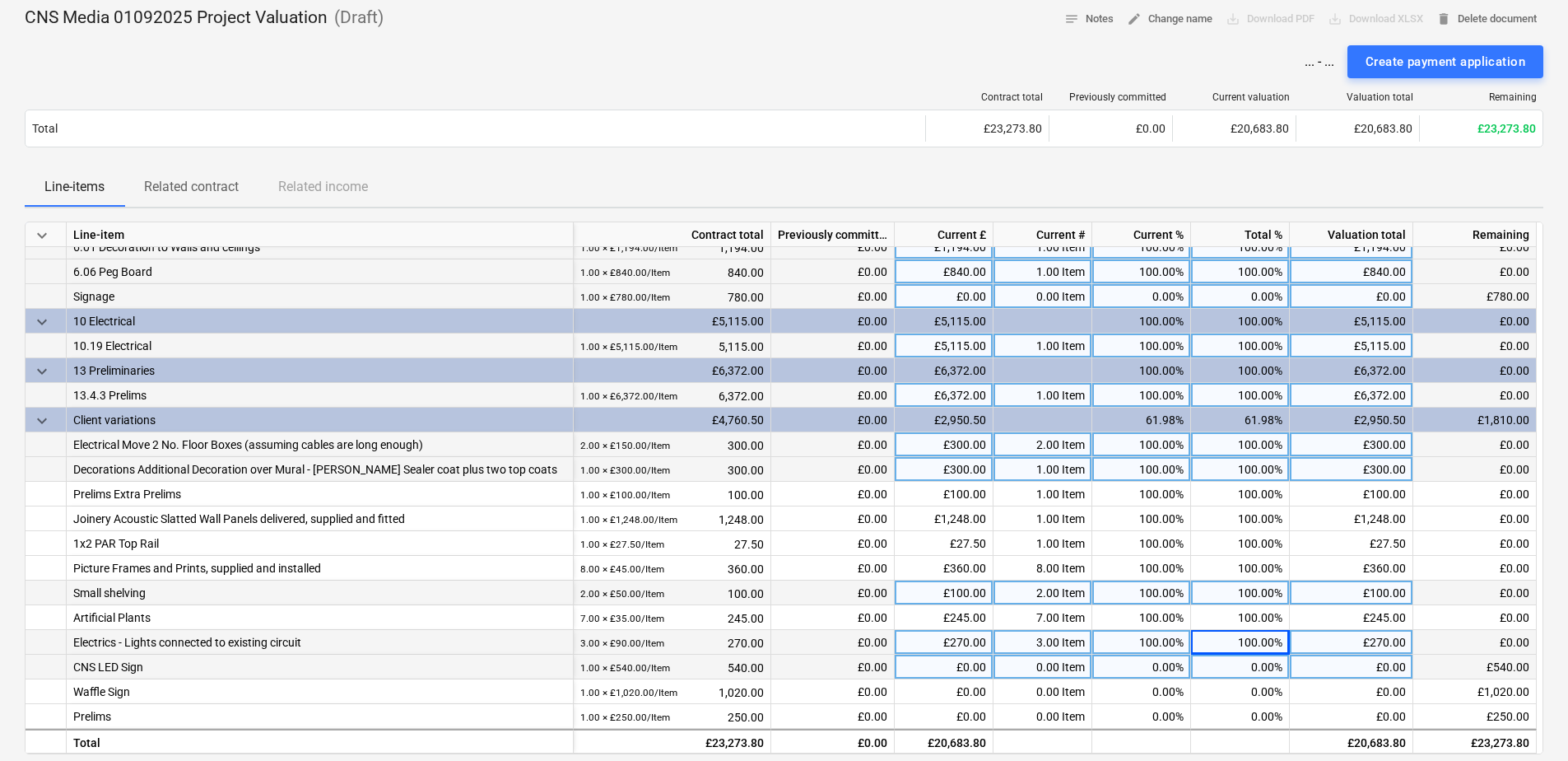
click at [1223, 667] on div "0.00%" at bounding box center [1240, 667] width 99 height 25
type input "100"
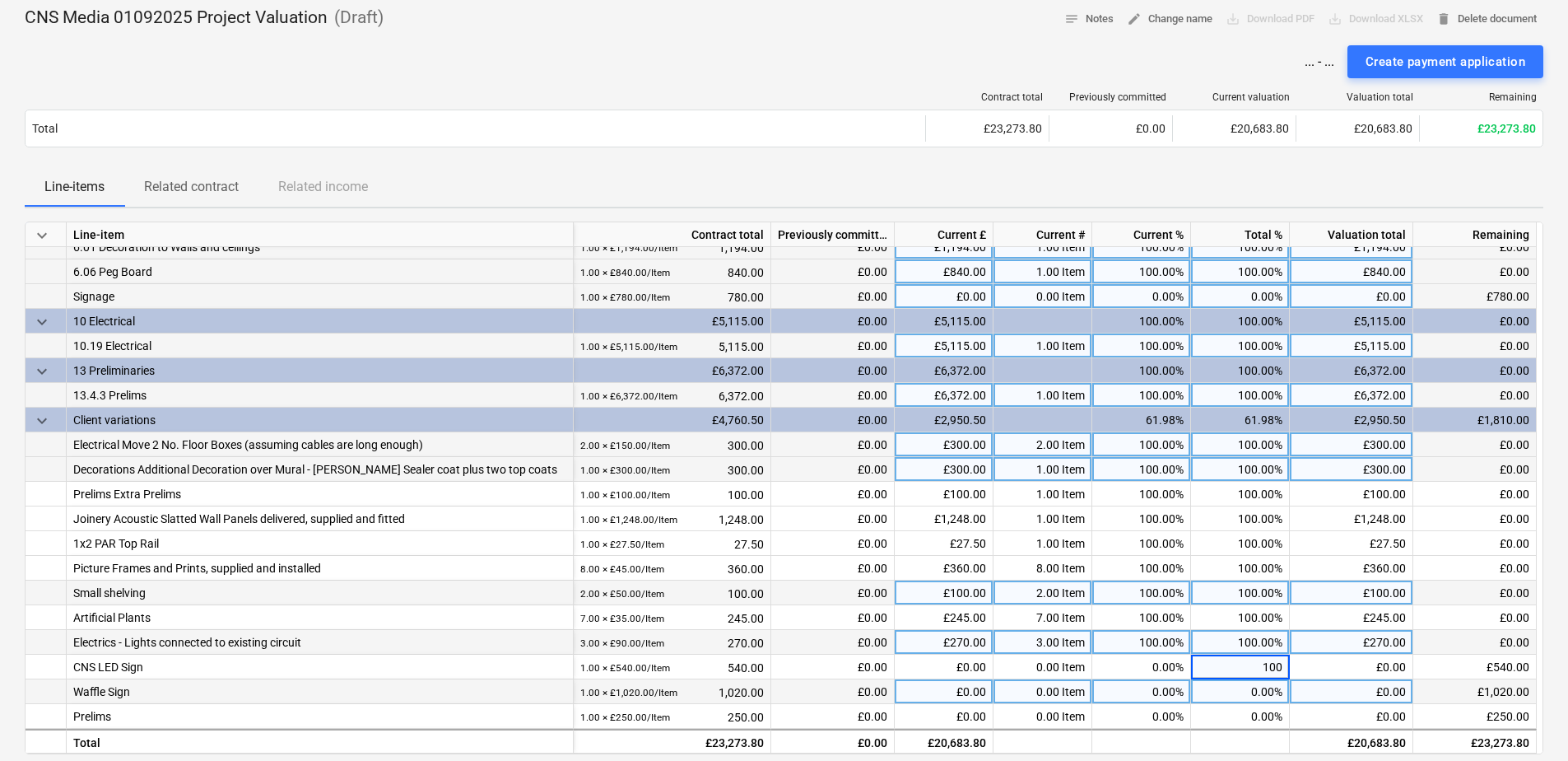
click at [1249, 688] on div "0.00%" at bounding box center [1240, 692] width 99 height 25
type input "100"
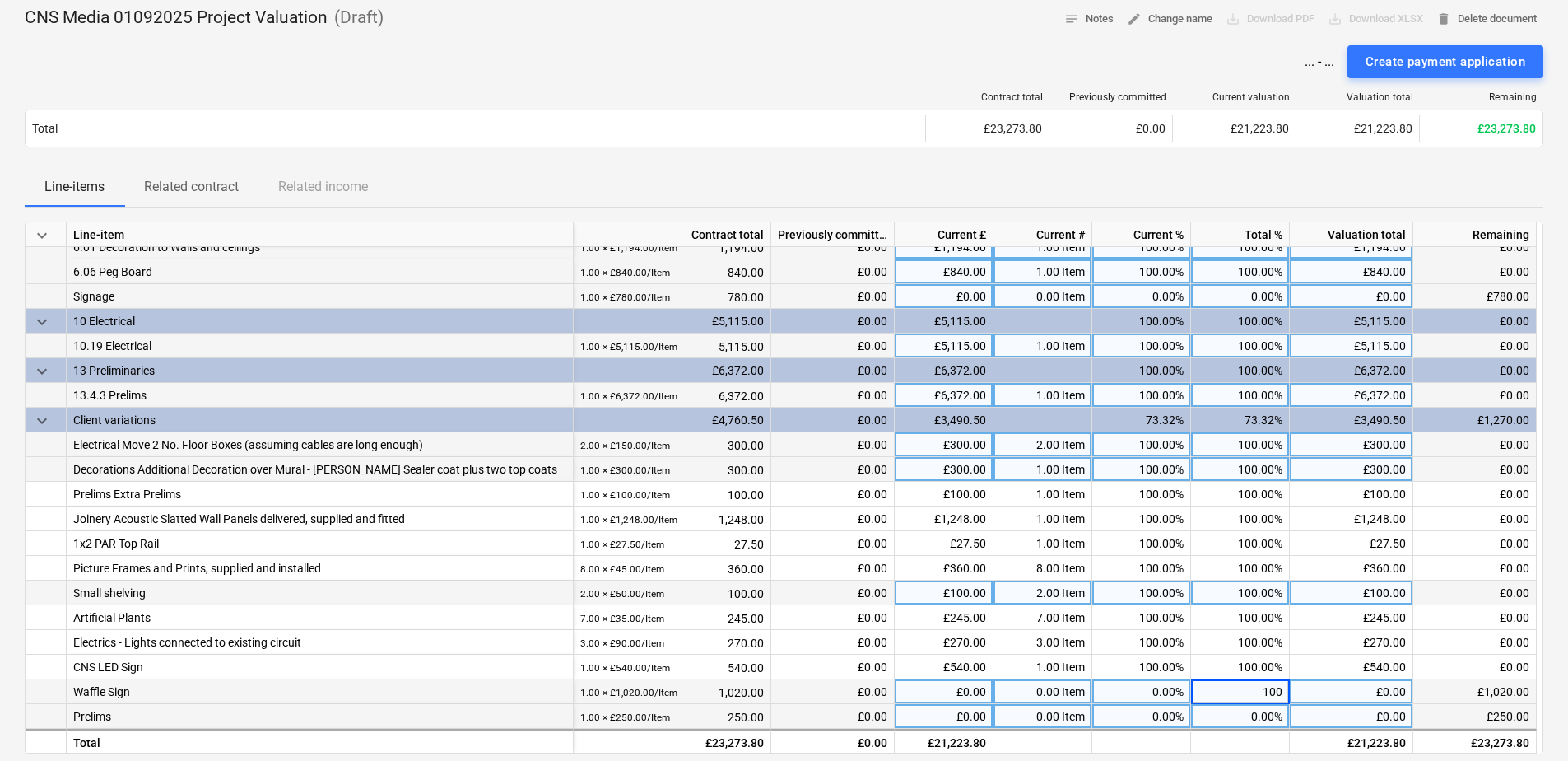
click at [1227, 712] on div "0.00%" at bounding box center [1240, 716] width 99 height 25
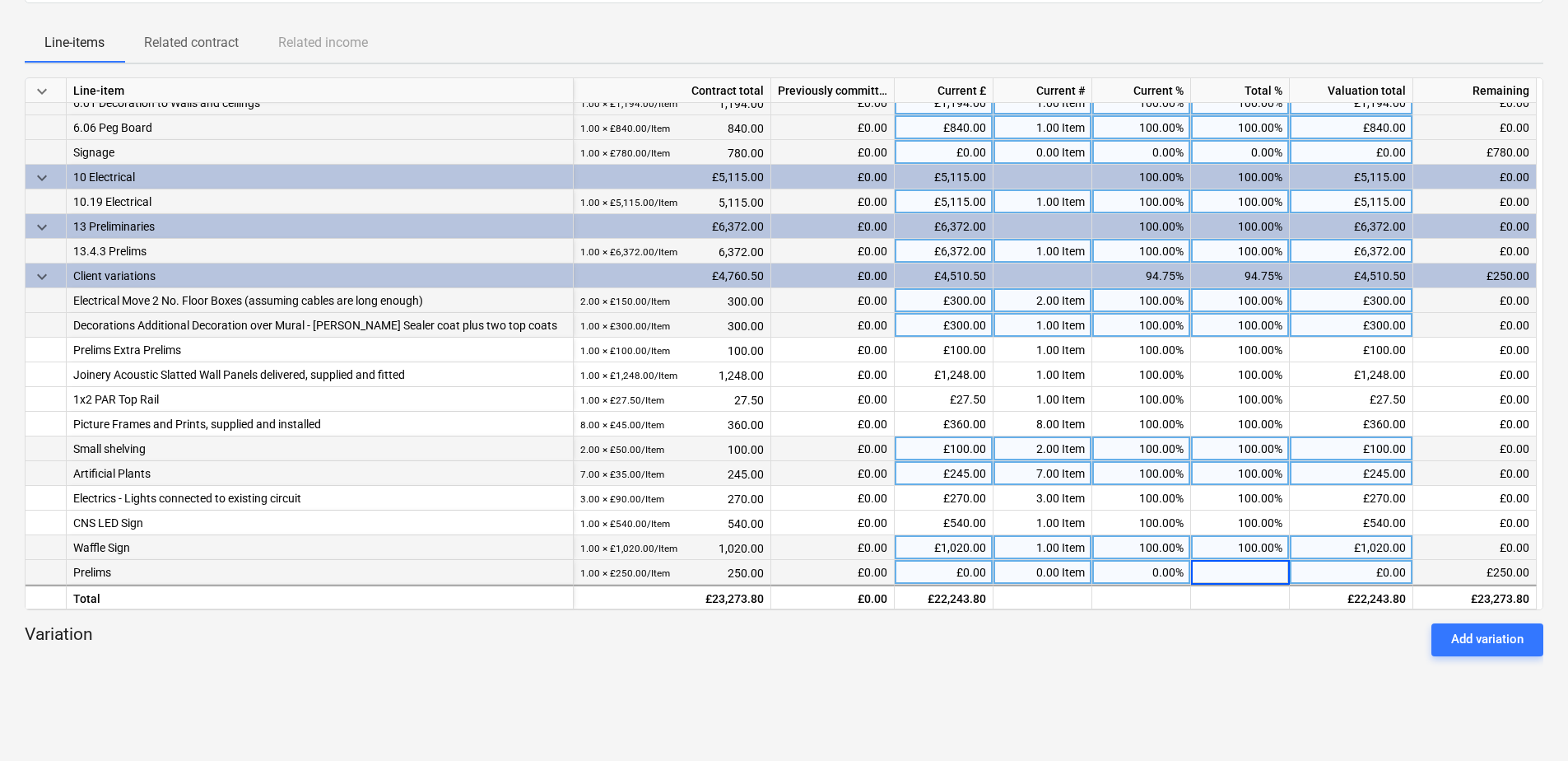
scroll to position [247, 0]
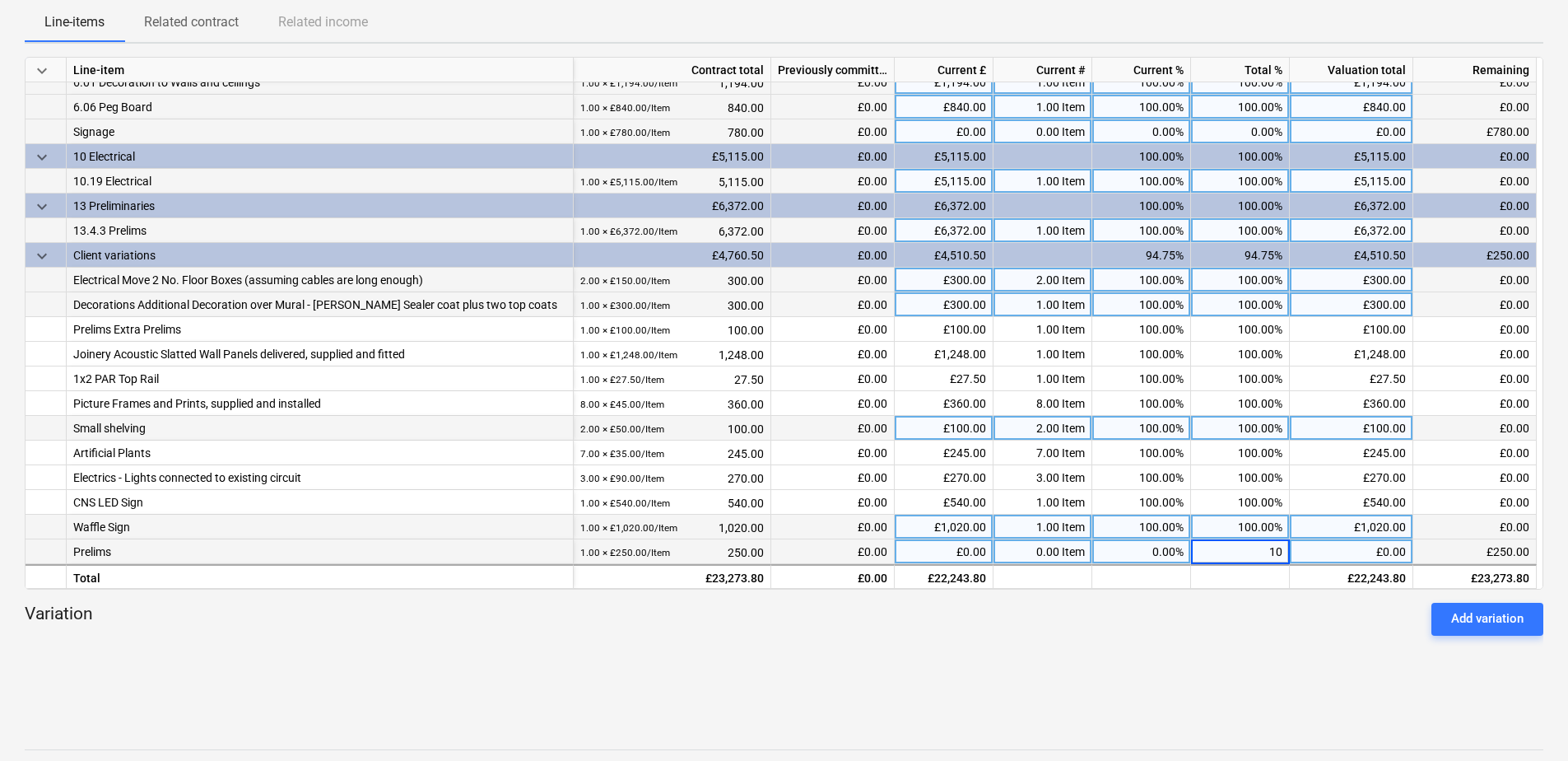
type input "100"
click at [1242, 618] on div "Variation Add variation" at bounding box center [784, 619] width 1519 height 33
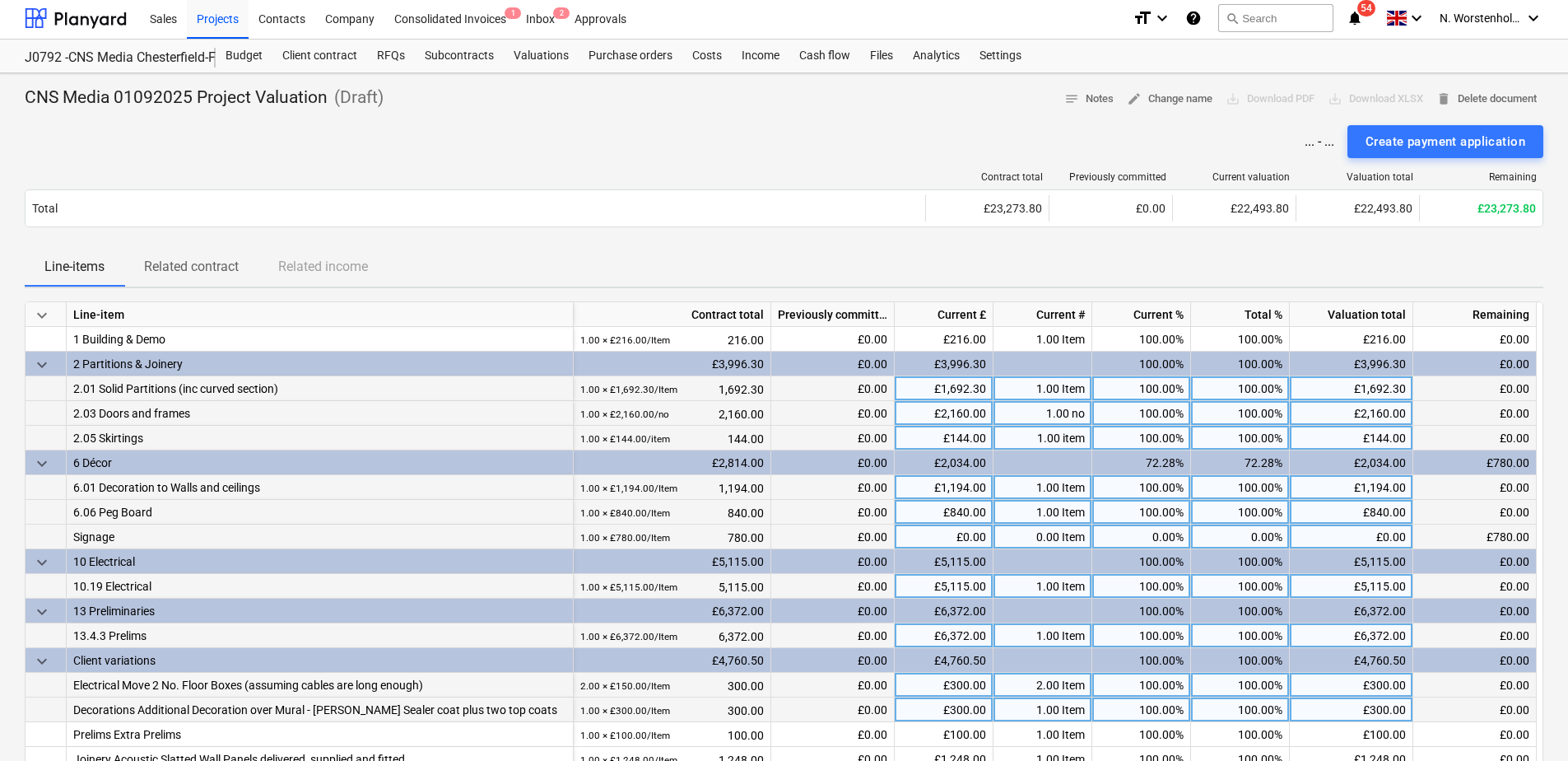
scroll to position [0, 0]
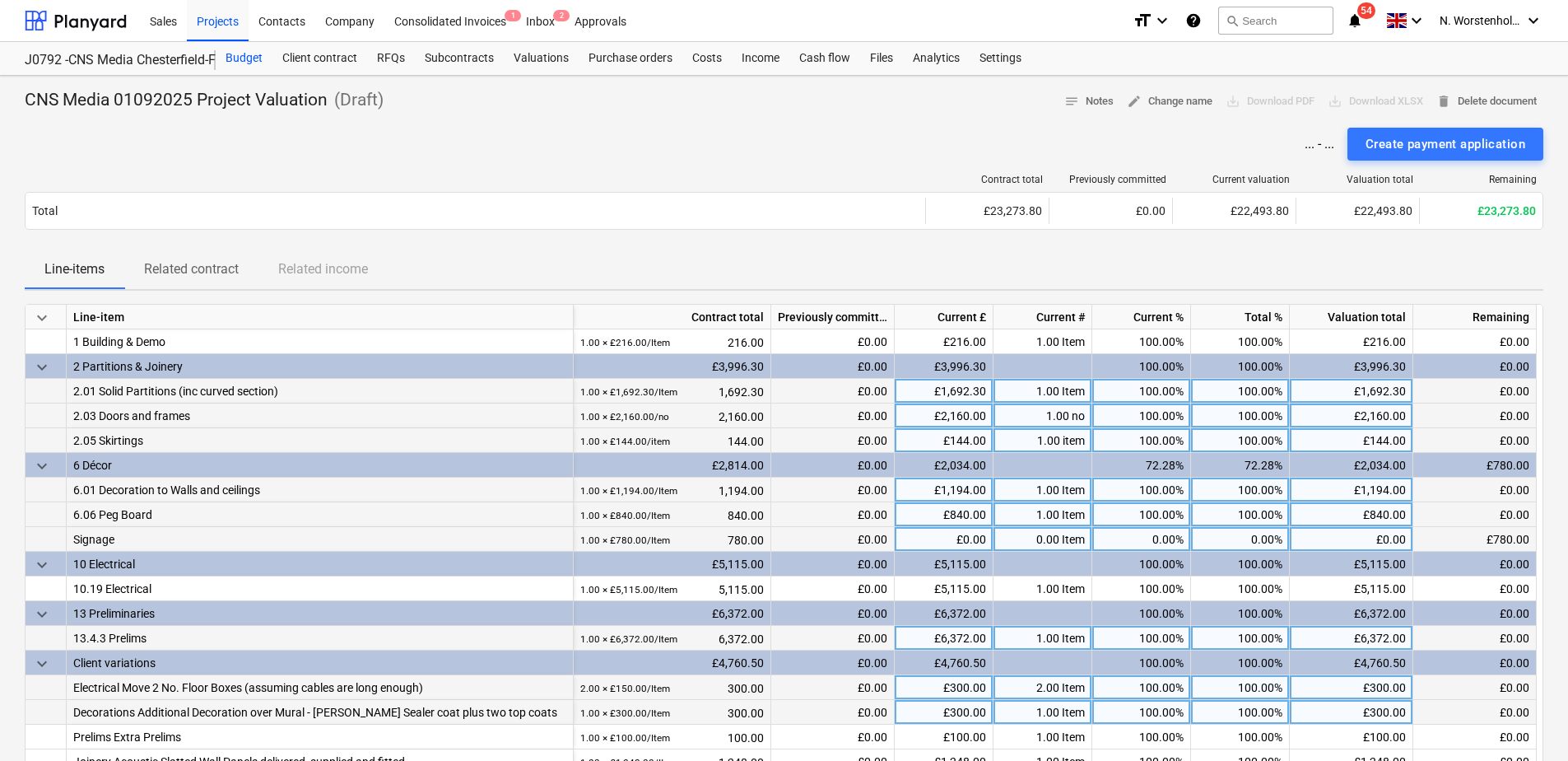
click at [235, 60] on div "Budget" at bounding box center [245, 58] width 57 height 33
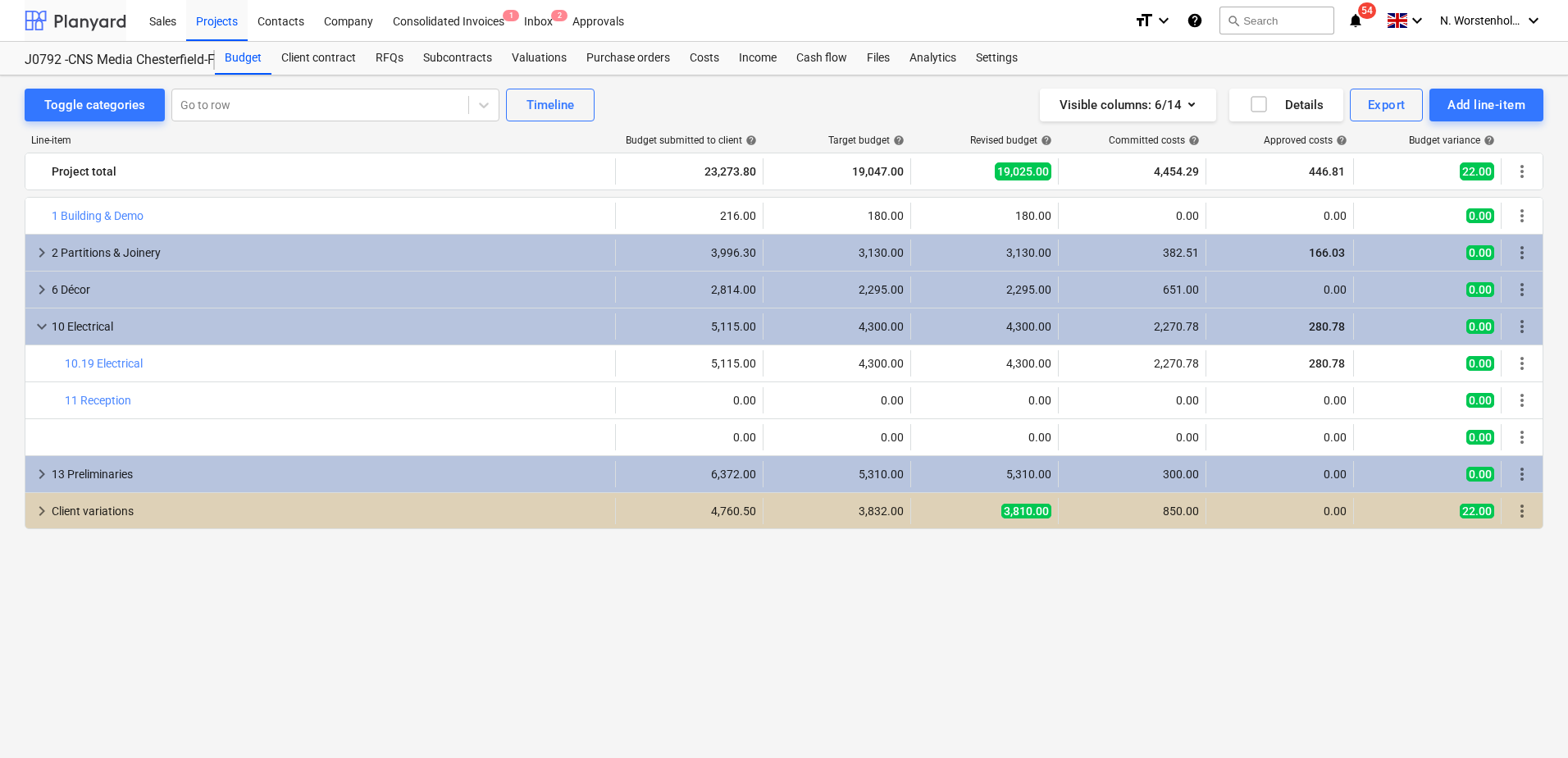
click at [89, 19] on div at bounding box center [76, 20] width 101 height 41
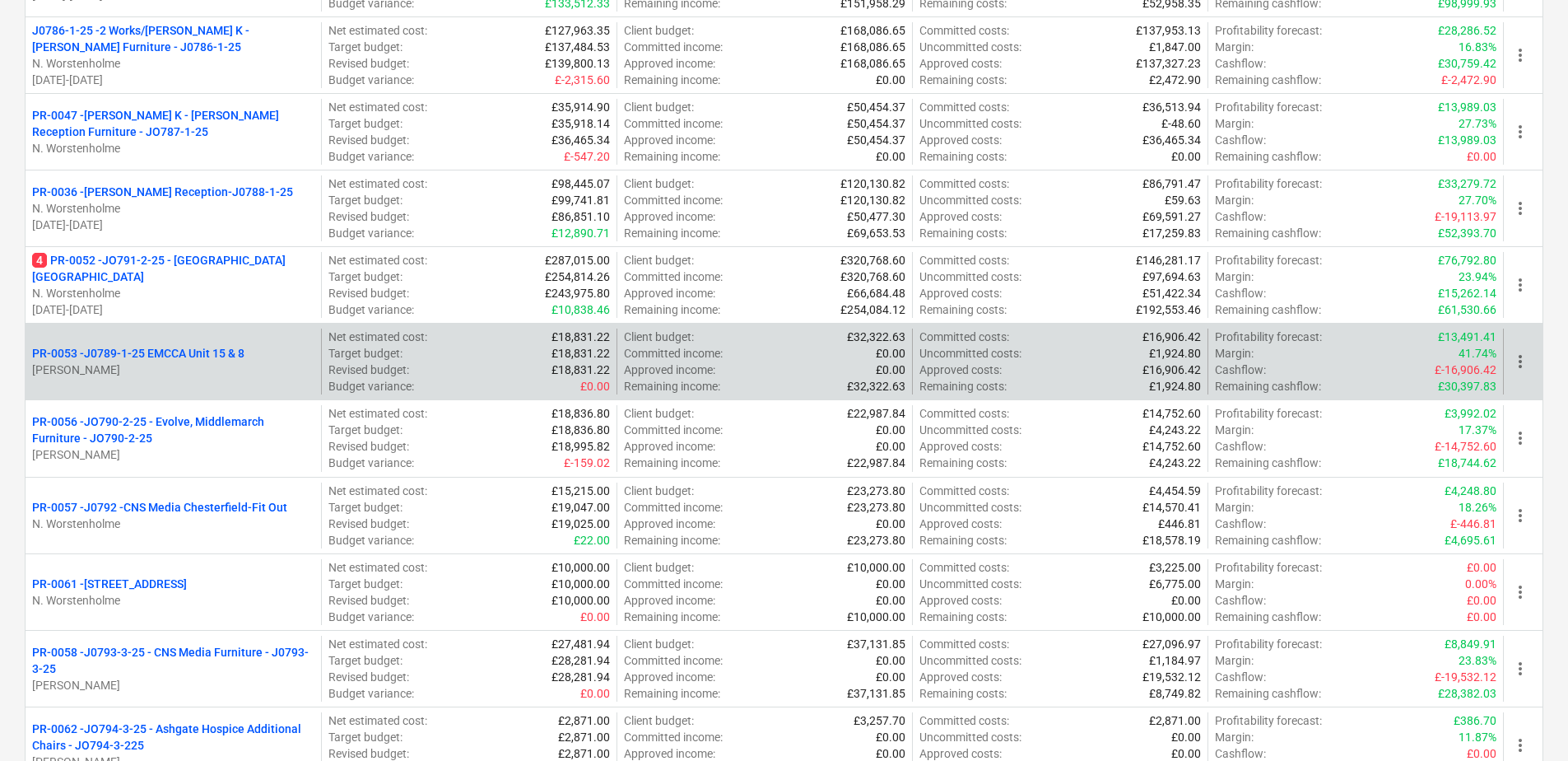
scroll to position [494, 0]
